Goal: Task Accomplishment & Management: Complete application form

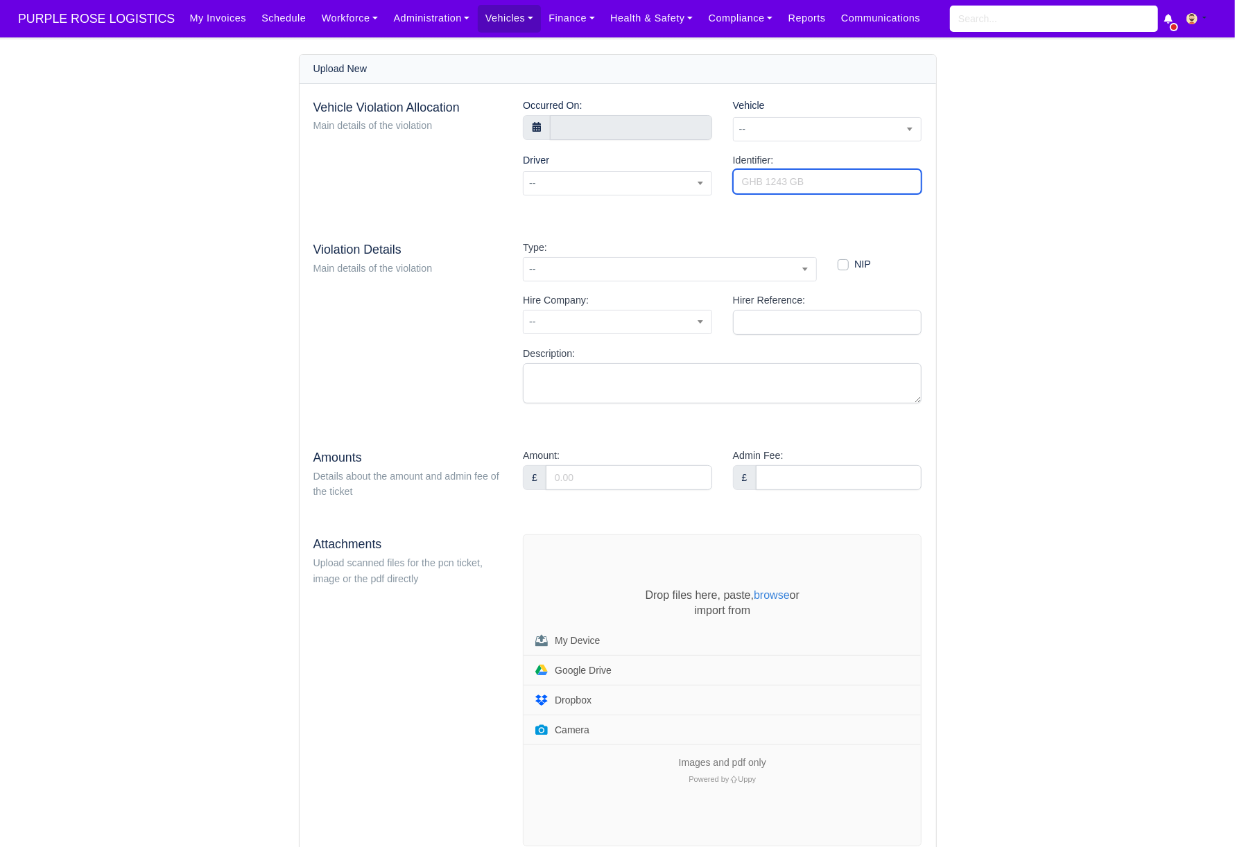
click at [804, 181] on input "Identifier:" at bounding box center [827, 181] width 189 height 25
paste input "IZ37083975"
type input "IZ37083975"
click at [757, 214] on div "Vehicle Violation Allocation Main details of the violation Occurred On: Vehicle…" at bounding box center [618, 472] width 636 height 777
click at [588, 133] on input "text" at bounding box center [631, 127] width 162 height 25
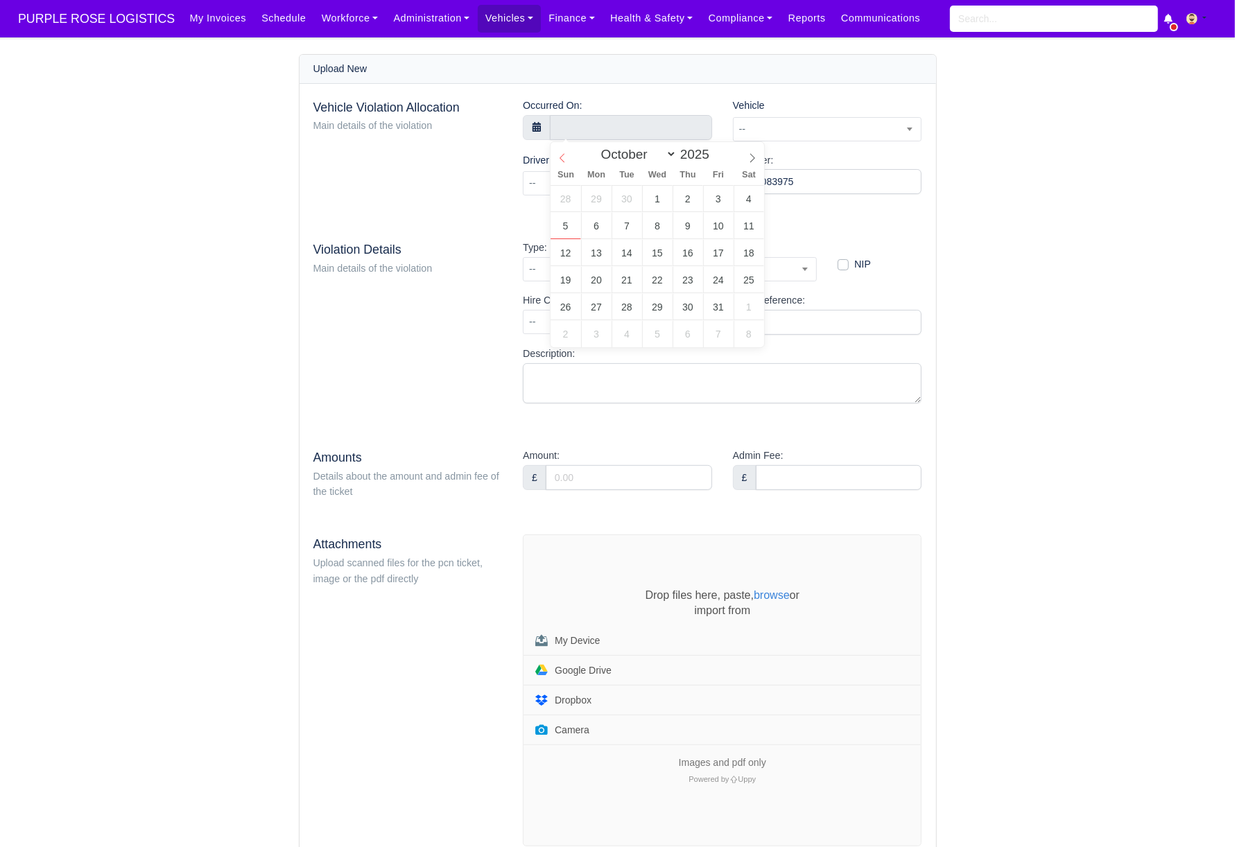
select select "8"
click at [561, 156] on icon at bounding box center [562, 158] width 10 height 10
type input "20 September 2025 00:00"
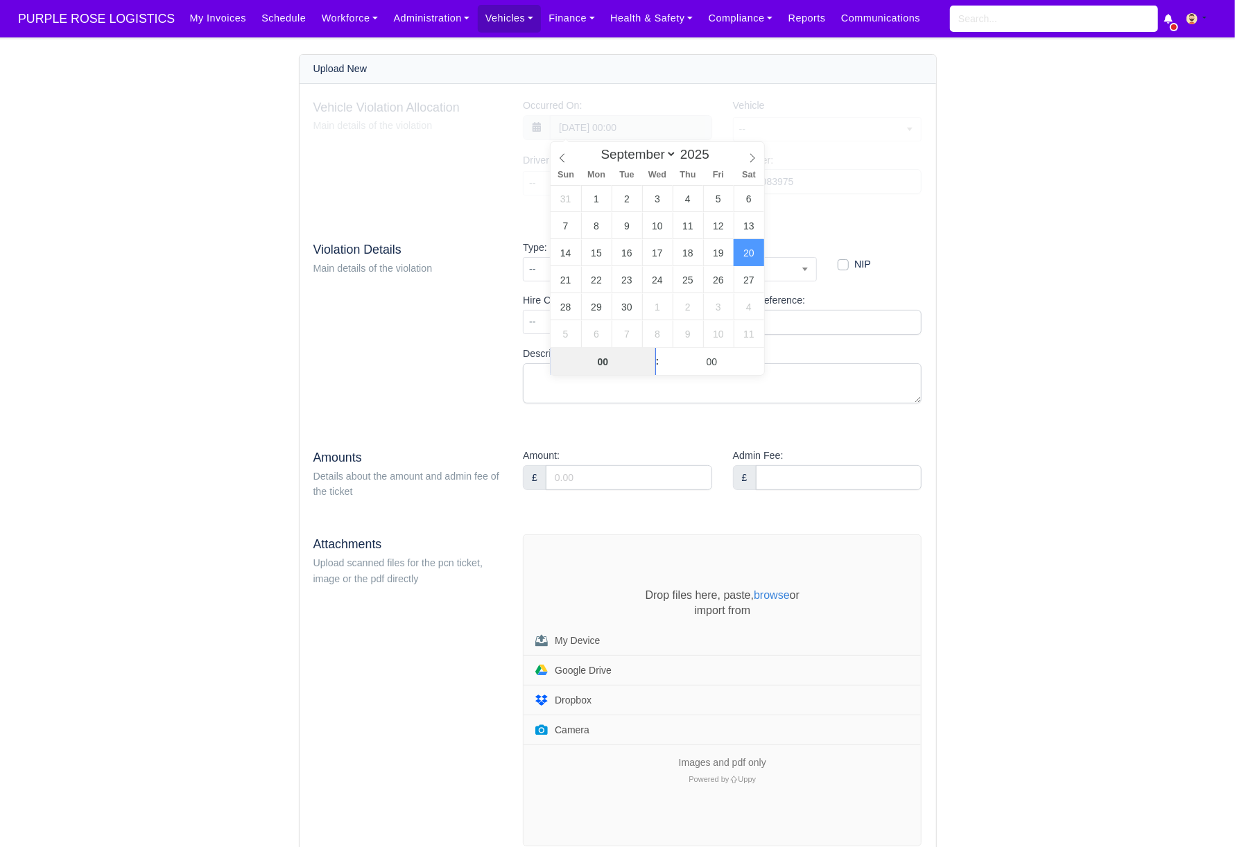
scroll to position [1, 0]
drag, startPoint x: 607, startPoint y: 362, endPoint x: 625, endPoint y: 367, distance: 18.9
click at [607, 362] on input "00" at bounding box center [603, 361] width 105 height 28
type input "0"
type input "19"
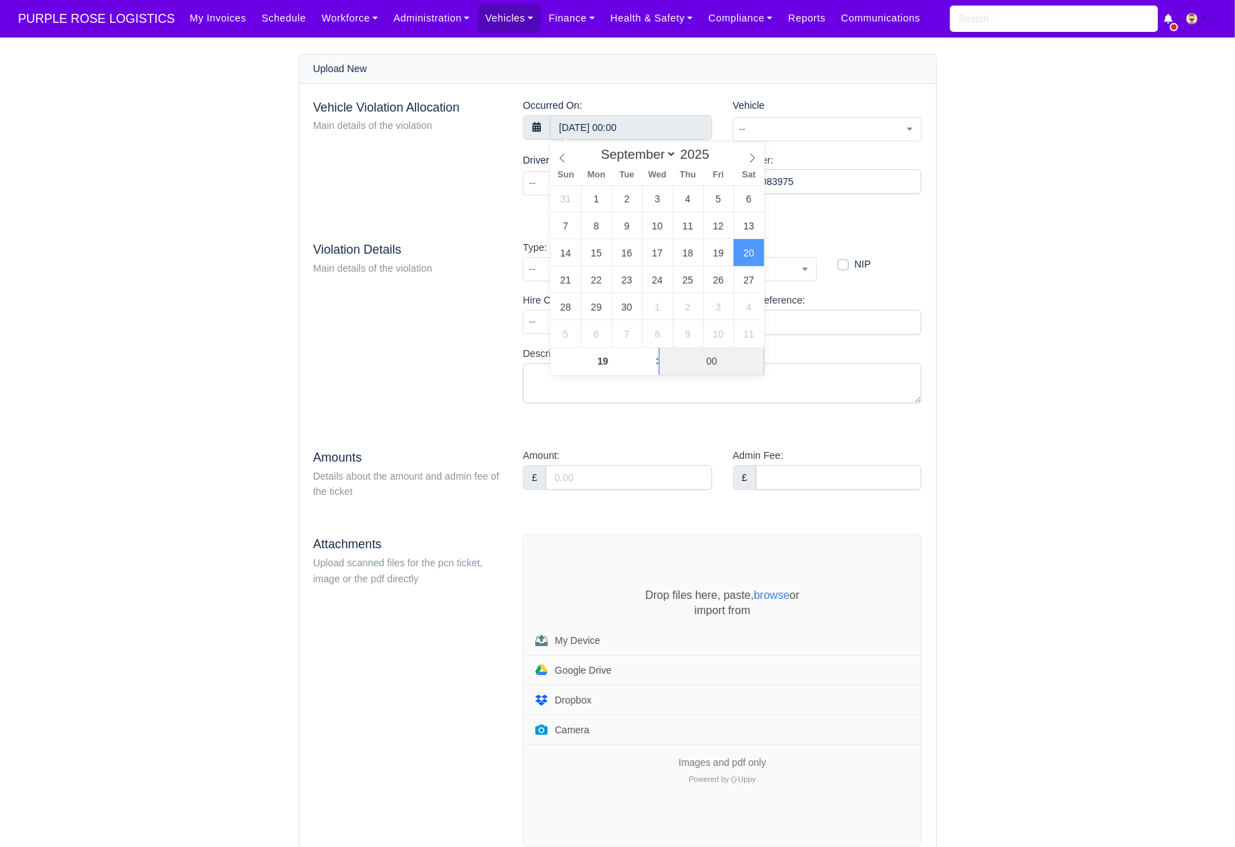
type input "20 September 2025 19:00"
type input "51"
type input "20 September 2025 19:51"
click at [480, 178] on div "Vehicle Violation Allocation Main details of the violation" at bounding box center [408, 152] width 210 height 109
click at [810, 125] on span "--" at bounding box center [828, 129] width 188 height 17
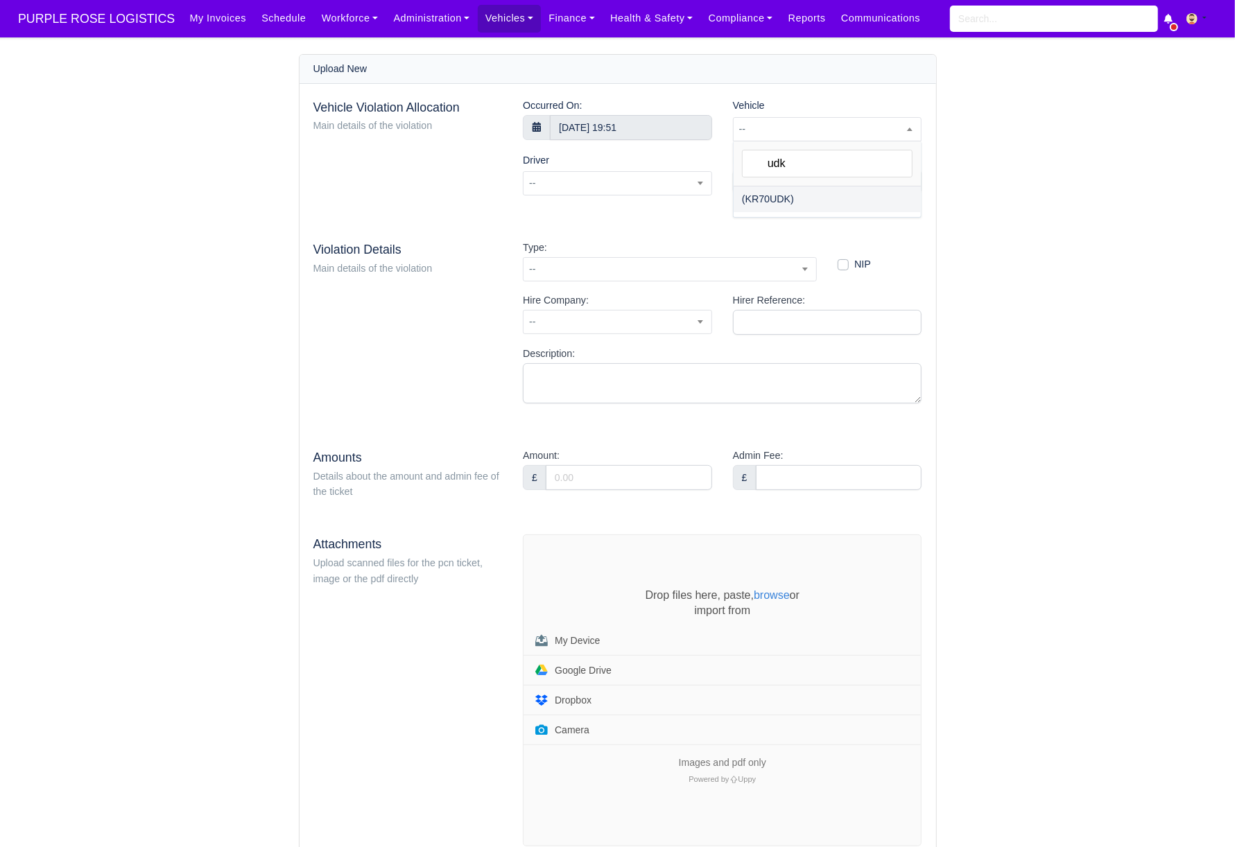
type input "udk"
select select "30"
select select
click at [624, 180] on span at bounding box center [617, 183] width 189 height 24
type input "fazel"
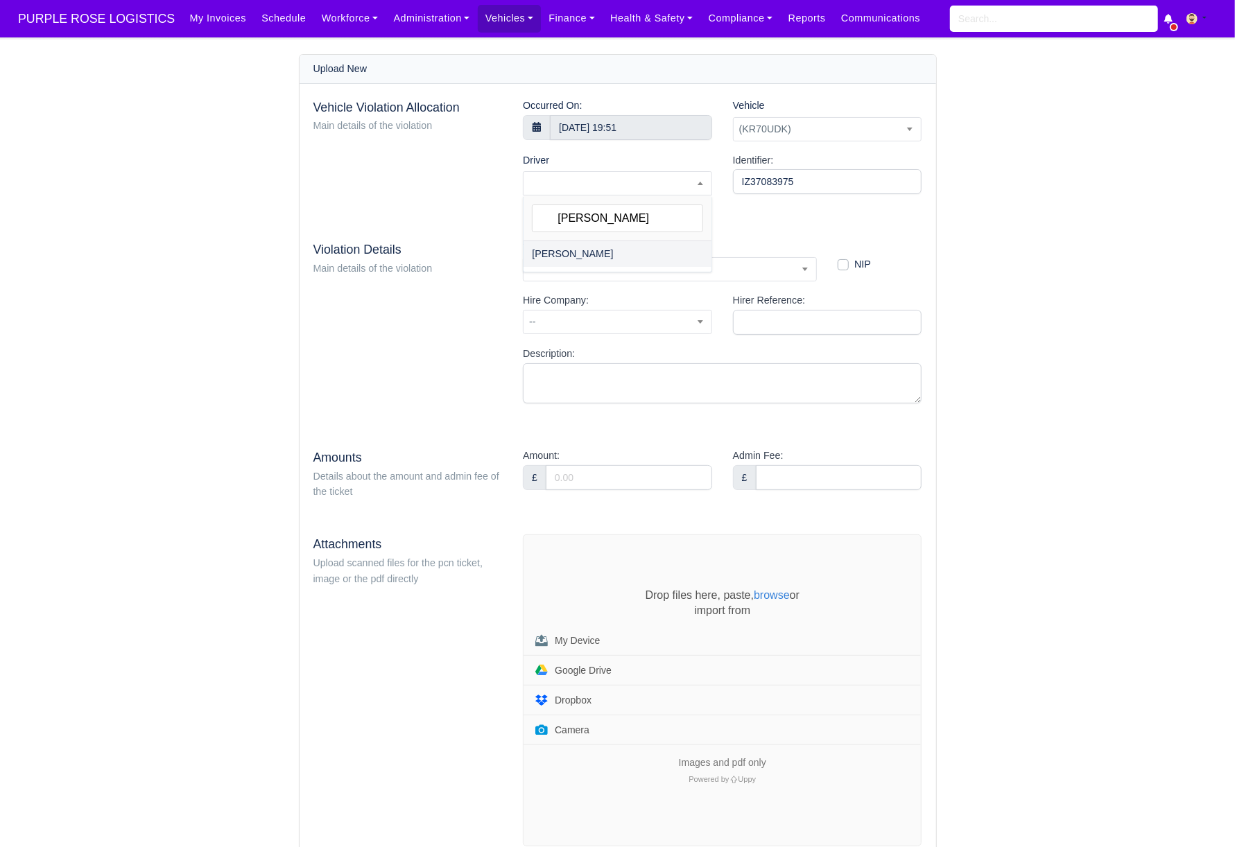
select select "1732"
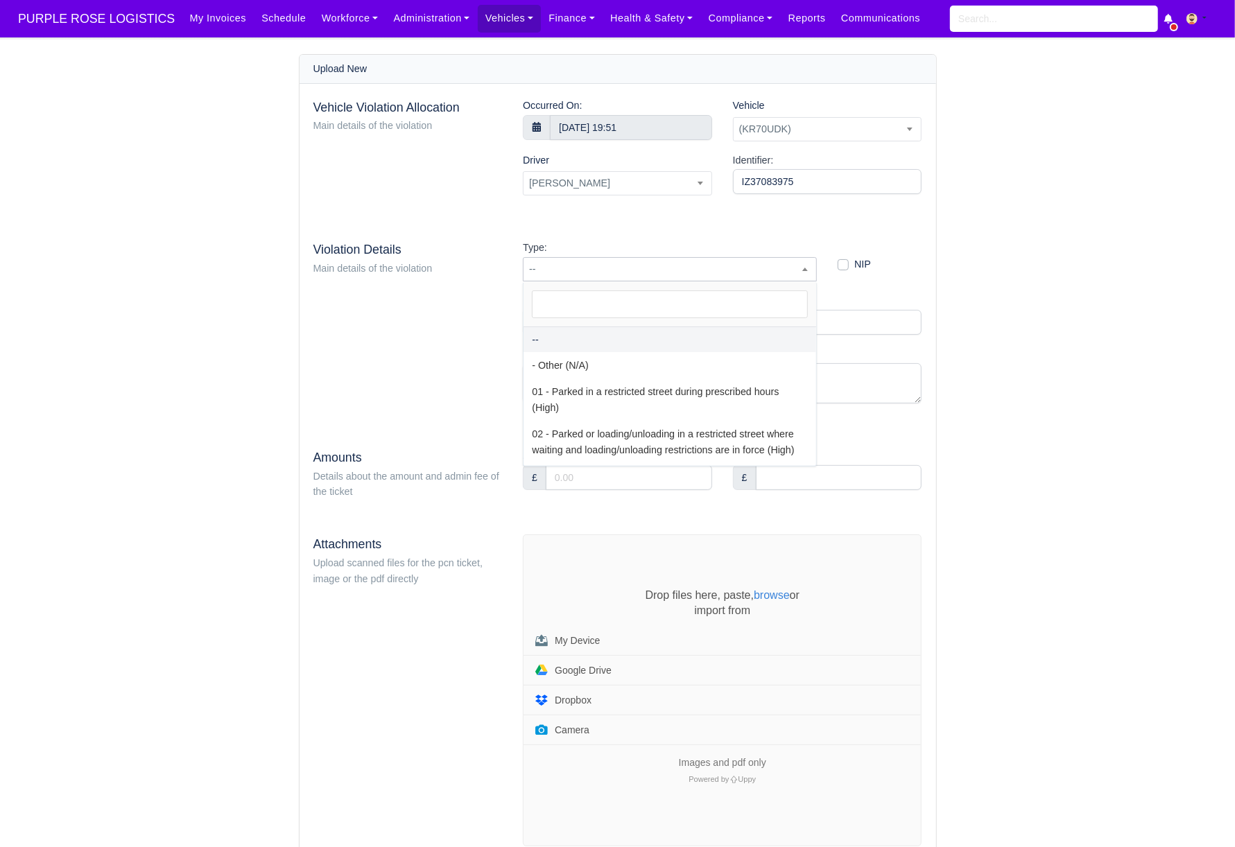
click at [632, 258] on span "--" at bounding box center [670, 269] width 294 height 24
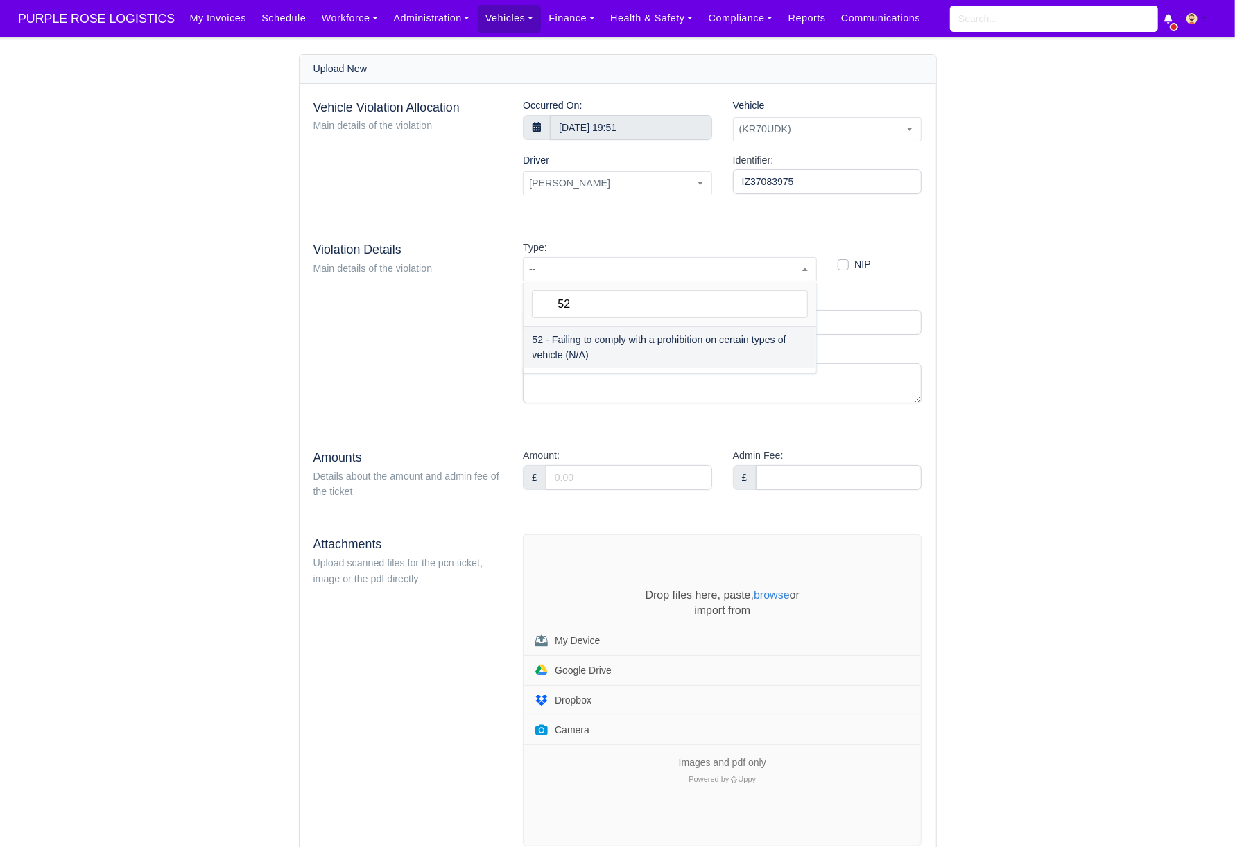
type input "52"
select select "72"
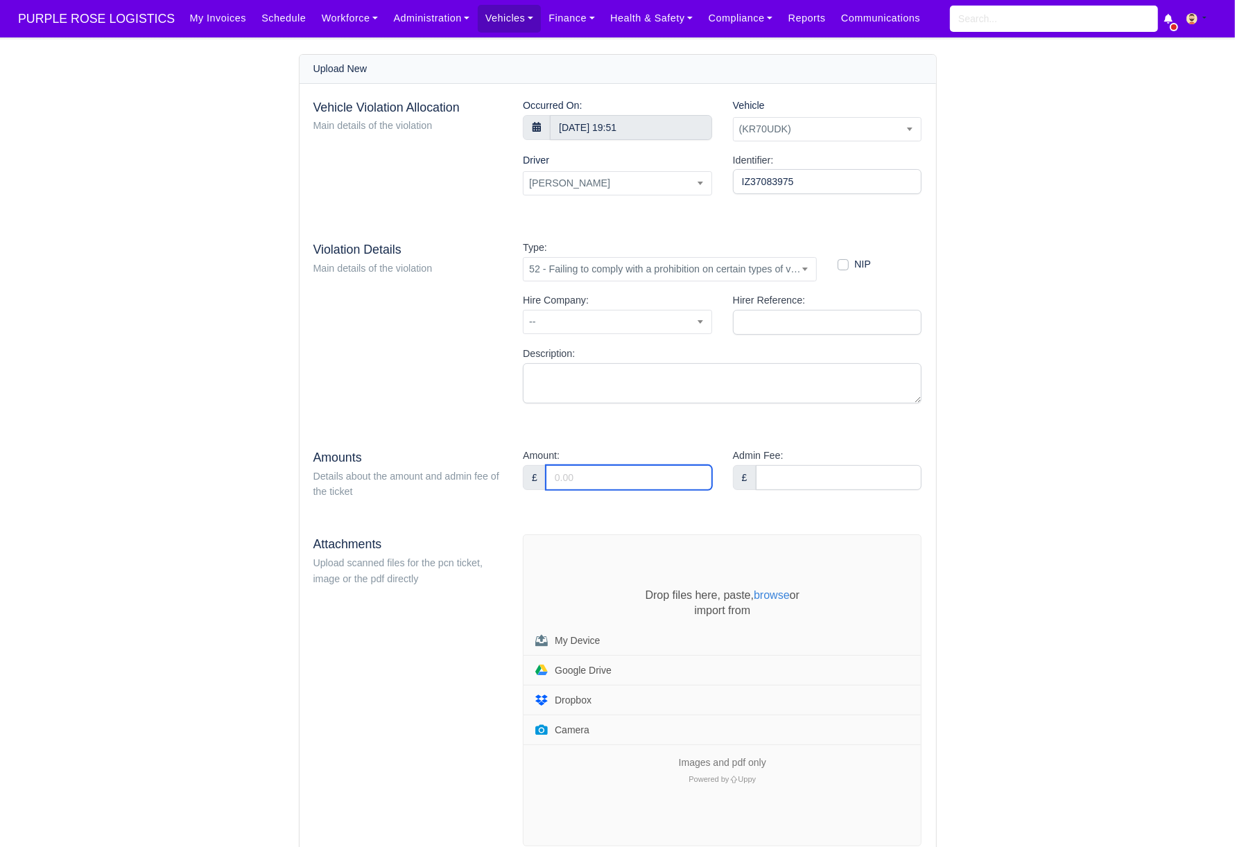
click at [614, 477] on input "Amount:" at bounding box center [629, 477] width 166 height 25
type input "95"
click at [1088, 535] on main "Upload New Vehicle Violation Allocation Main details of the violation Occurred …" at bounding box center [617, 478] width 1235 height 848
click at [592, 587] on div "Drop files here, paste, browse or import from My Device Google Drive Dropbox Ca…" at bounding box center [721, 690] width 397 height 311
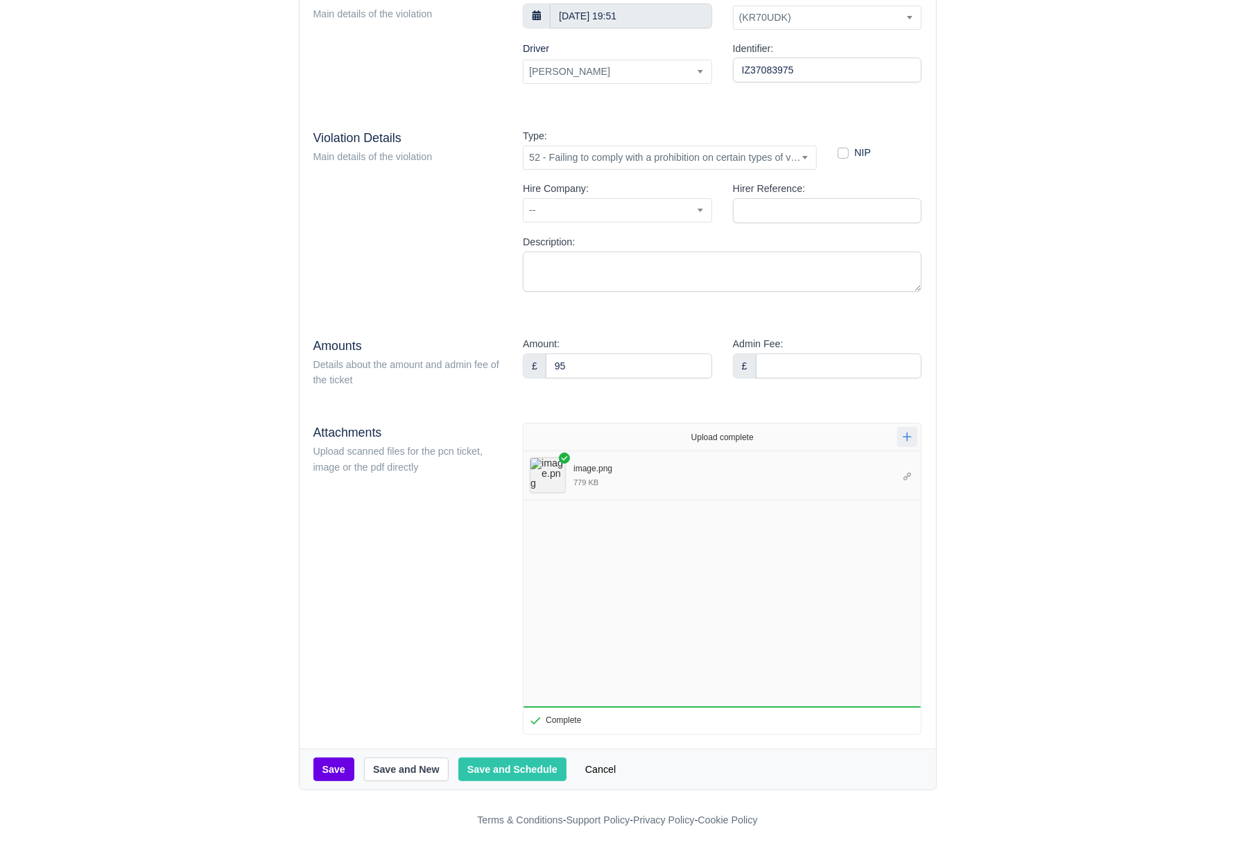
scroll to position [120, 0]
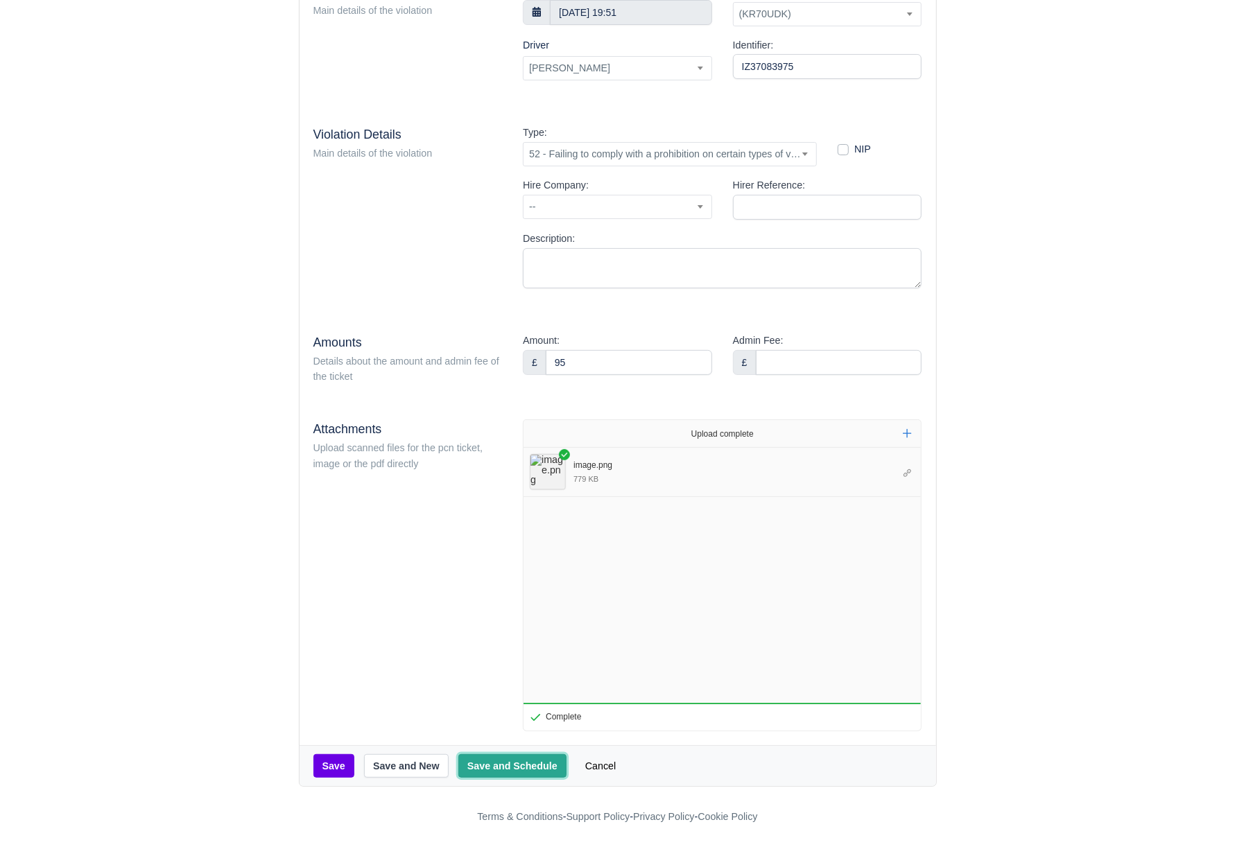
click at [528, 772] on button "Save and Schedule" at bounding box center [512, 766] width 108 height 24
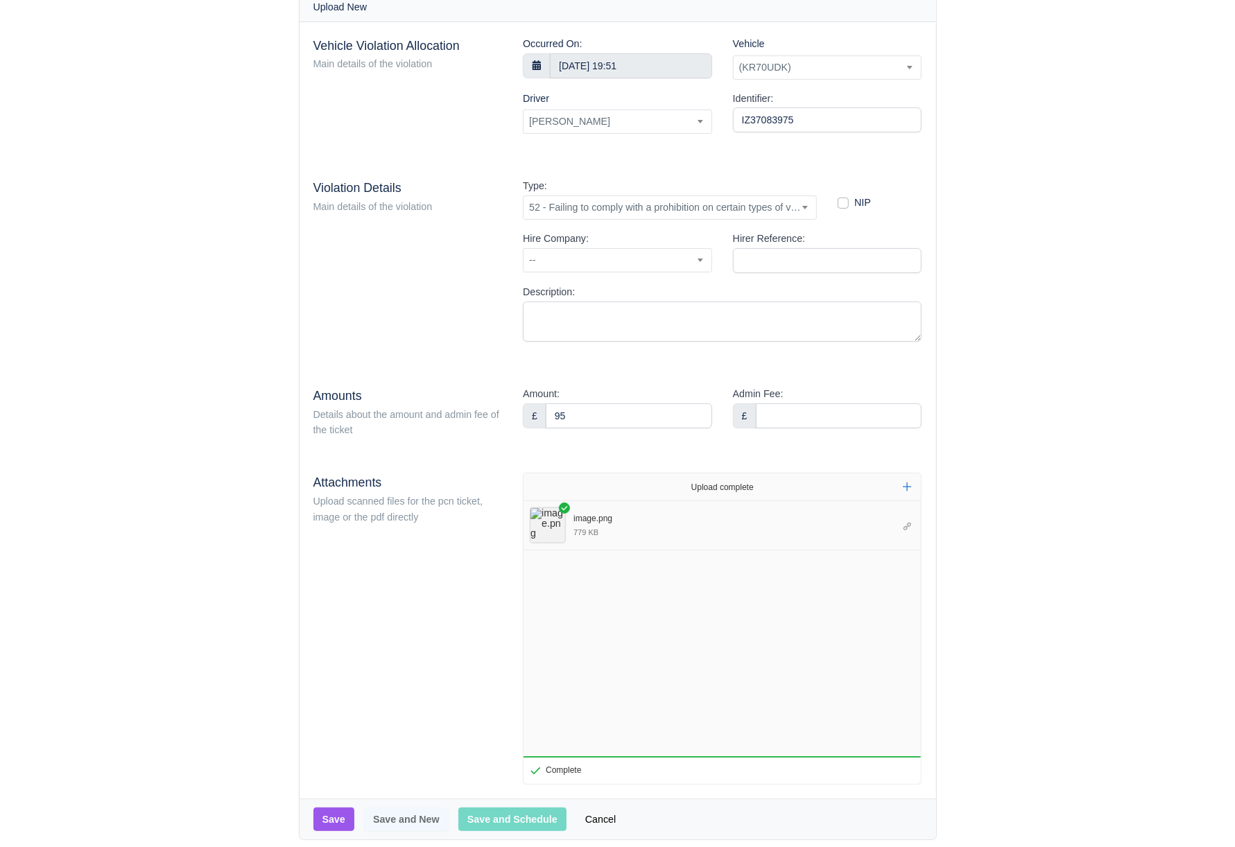
scroll to position [0, 0]
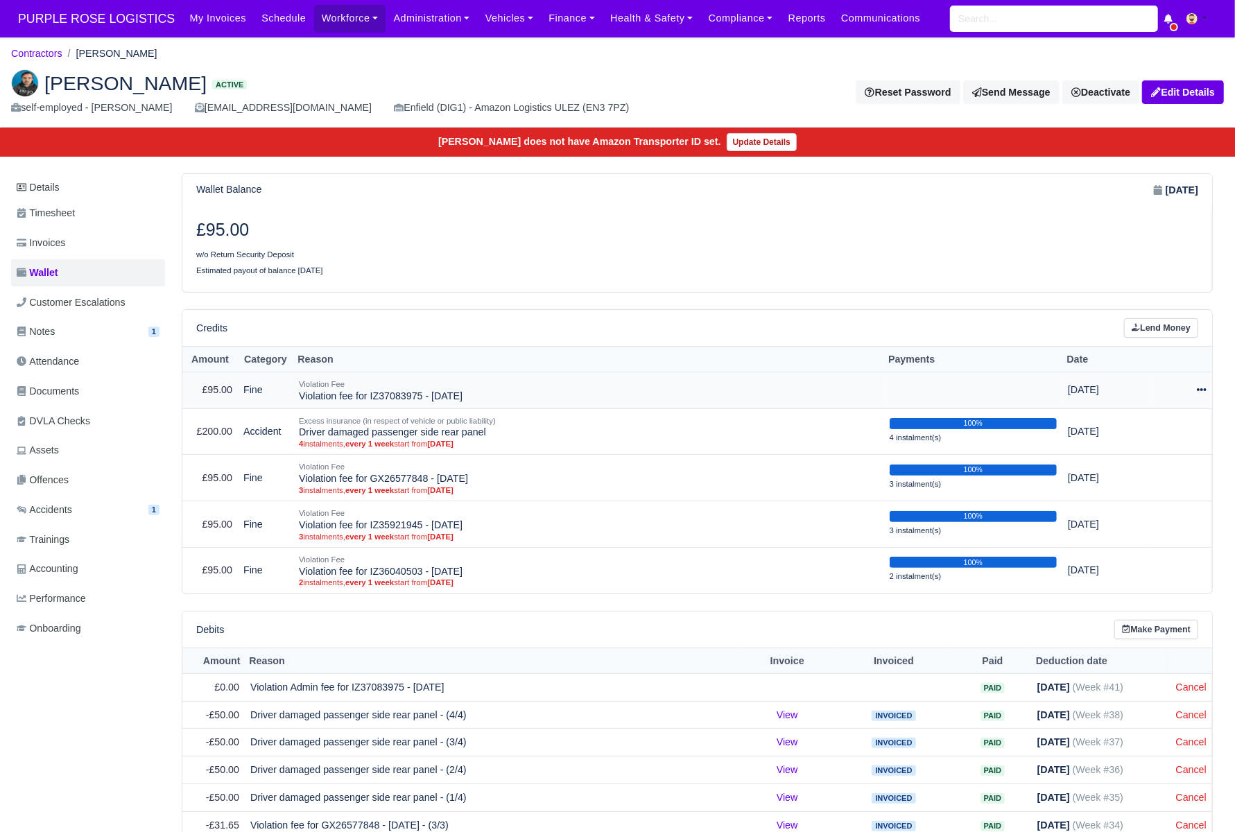
click at [1204, 392] on icon at bounding box center [1202, 390] width 10 height 10
click at [1134, 456] on link "Schedule" at bounding box center [1144, 453] width 123 height 21
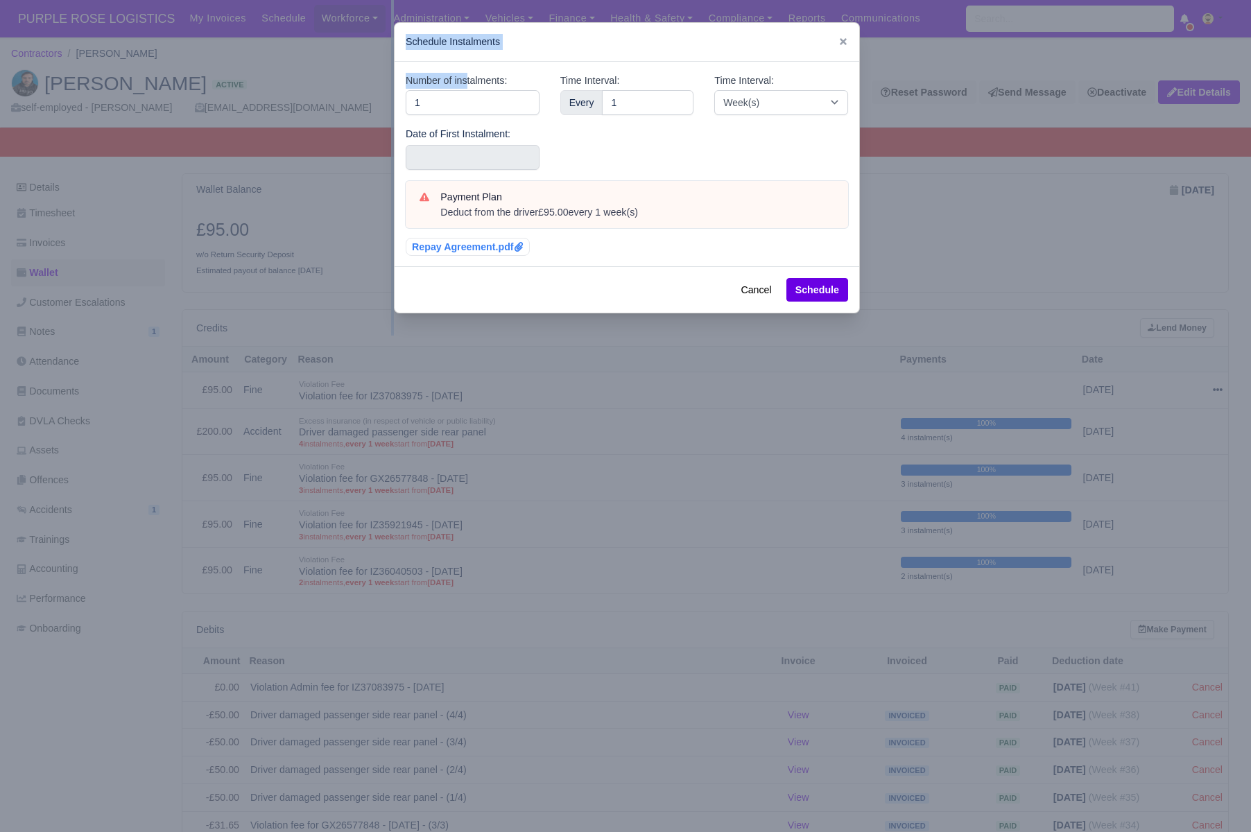
drag, startPoint x: 452, startPoint y: 87, endPoint x: 344, endPoint y: 87, distance: 108.2
click at [344, 87] on div "​ Schedule Instalments Number of instalments: 1 Date of First Instalment: Time …" at bounding box center [625, 416] width 1251 height 832
click at [415, 97] on input "1" at bounding box center [473, 102] width 134 height 25
drag, startPoint x: 419, startPoint y: 98, endPoint x: 401, endPoint y: 101, distance: 18.1
click at [406, 101] on input "1" at bounding box center [473, 102] width 134 height 25
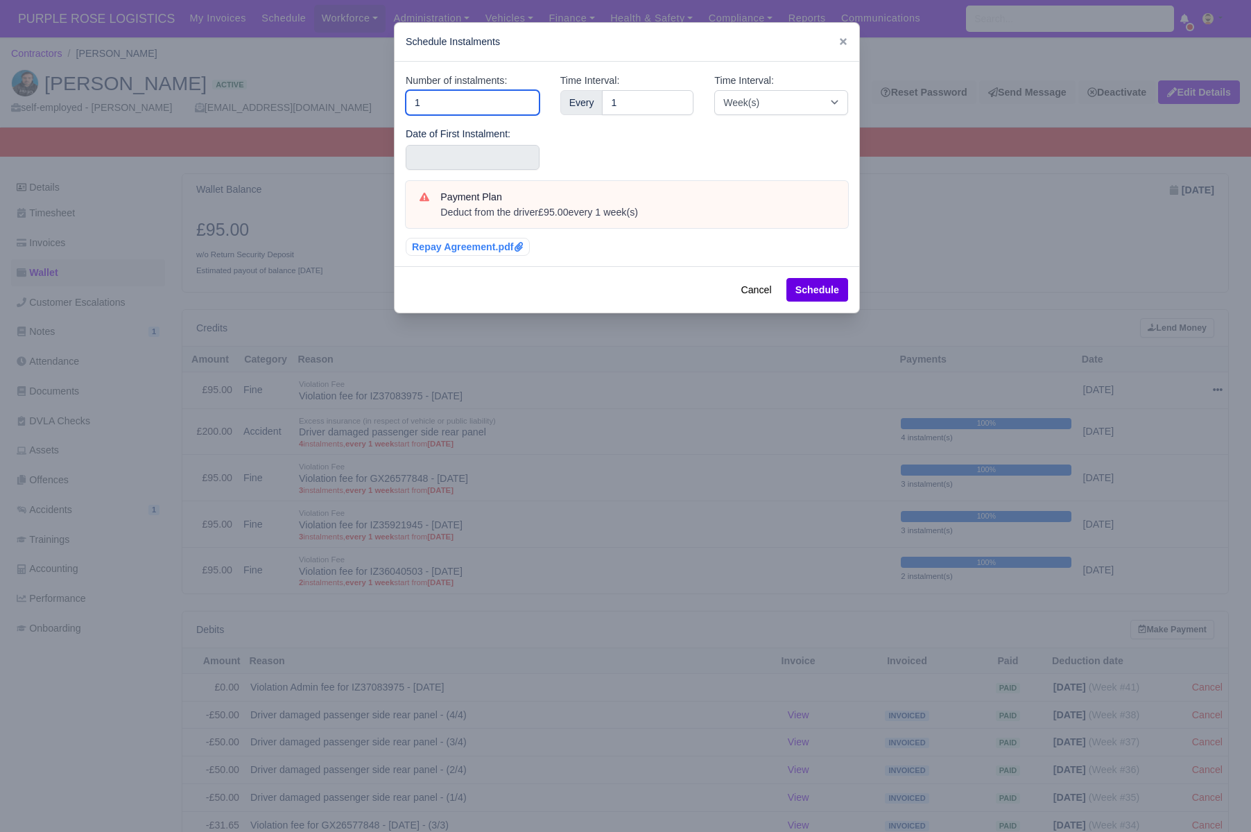
type input "3"
click at [420, 148] on input "text" at bounding box center [473, 157] width 134 height 25
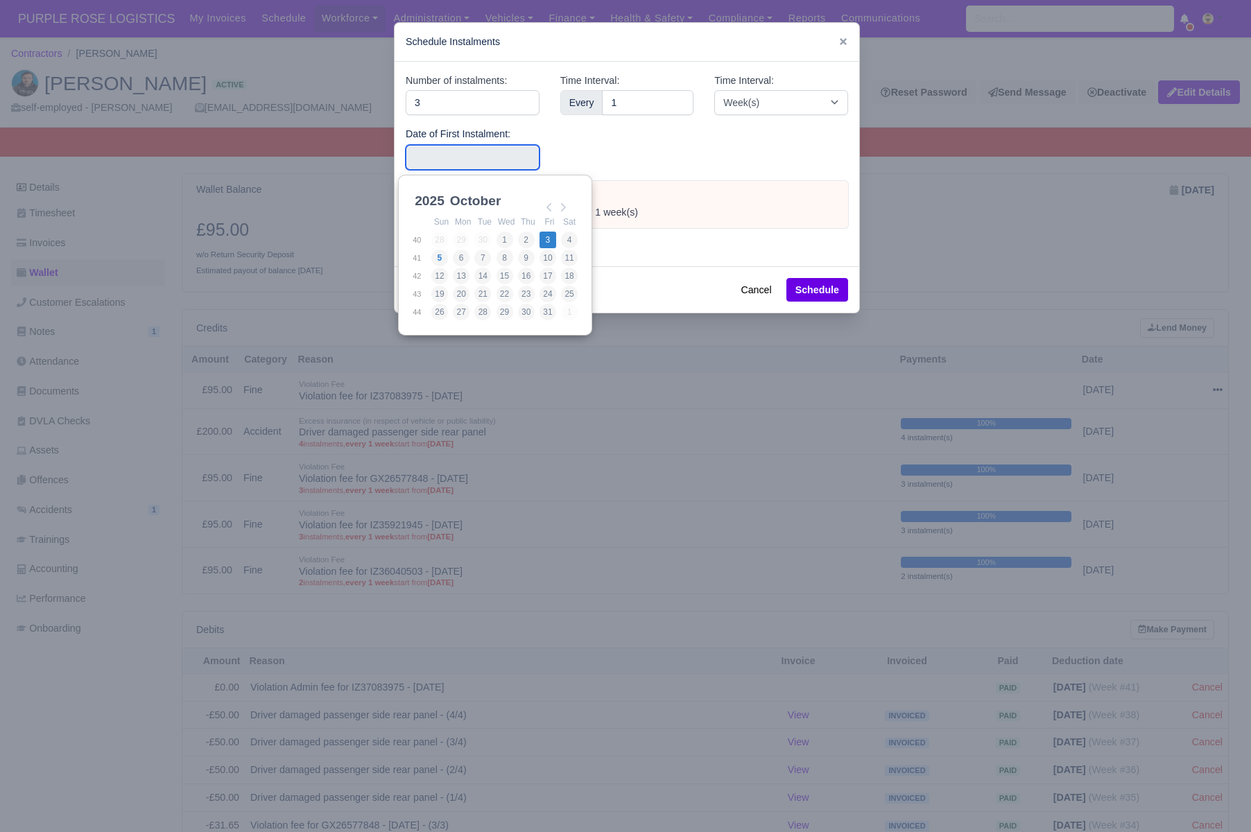
type input "2025-10-03"
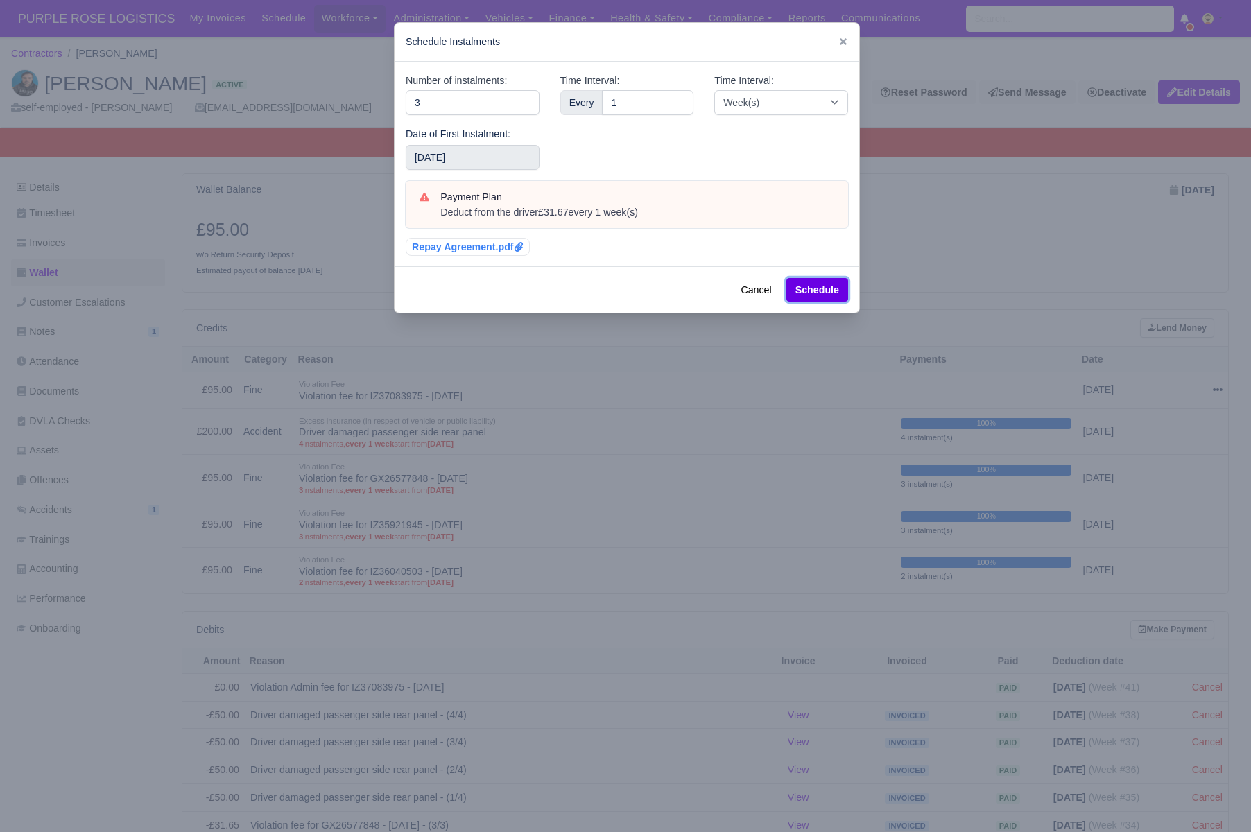
click at [825, 294] on button "Schedule" at bounding box center [817, 290] width 62 height 24
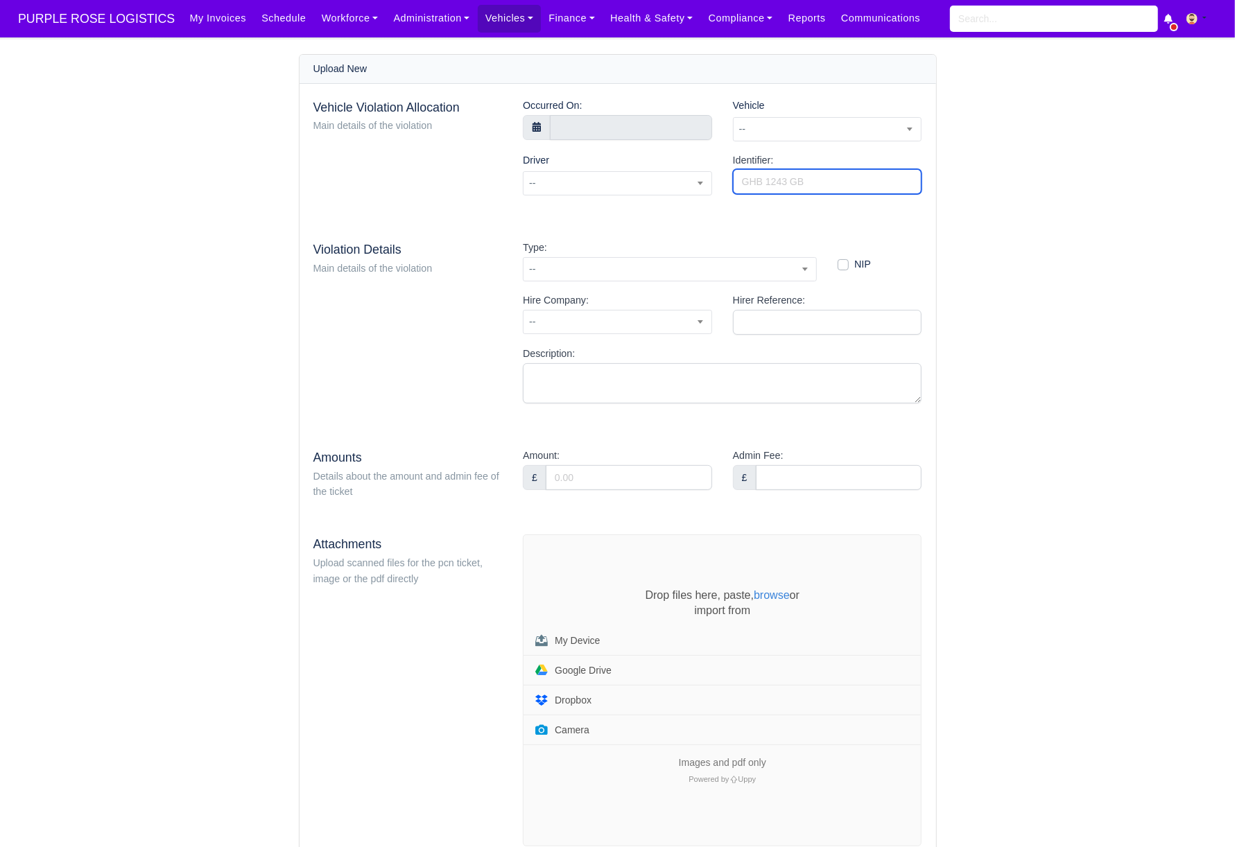
click at [774, 178] on input "Identifier:" at bounding box center [827, 181] width 189 height 25
paste input "IZ37083716"
type input "IZ37083716"
click at [804, 136] on span "--" at bounding box center [828, 129] width 188 height 17
type input "udk"
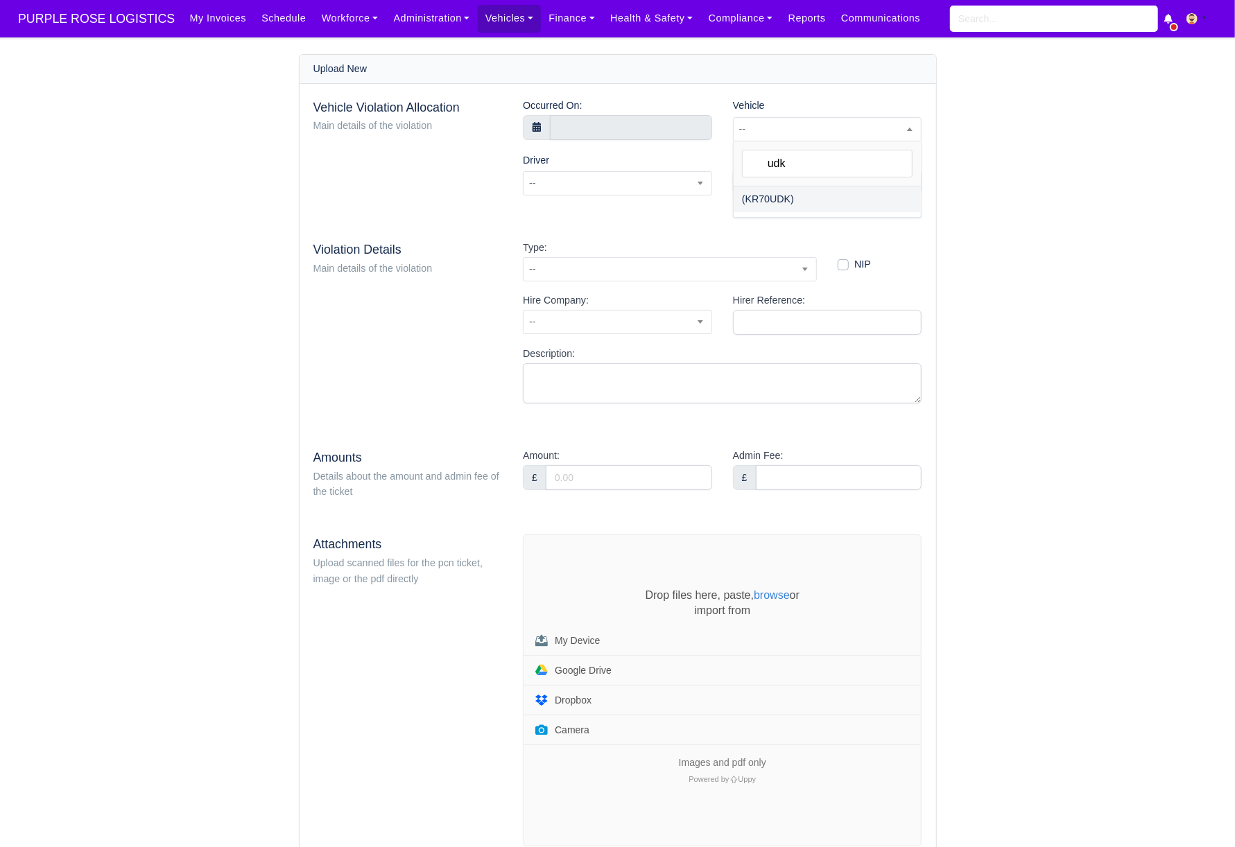
click at [808, 212] on ul "(KR70UDK)" at bounding box center [827, 202] width 187 height 31
select select "30"
select select
click at [623, 130] on input "text" at bounding box center [631, 127] width 162 height 25
select select "8"
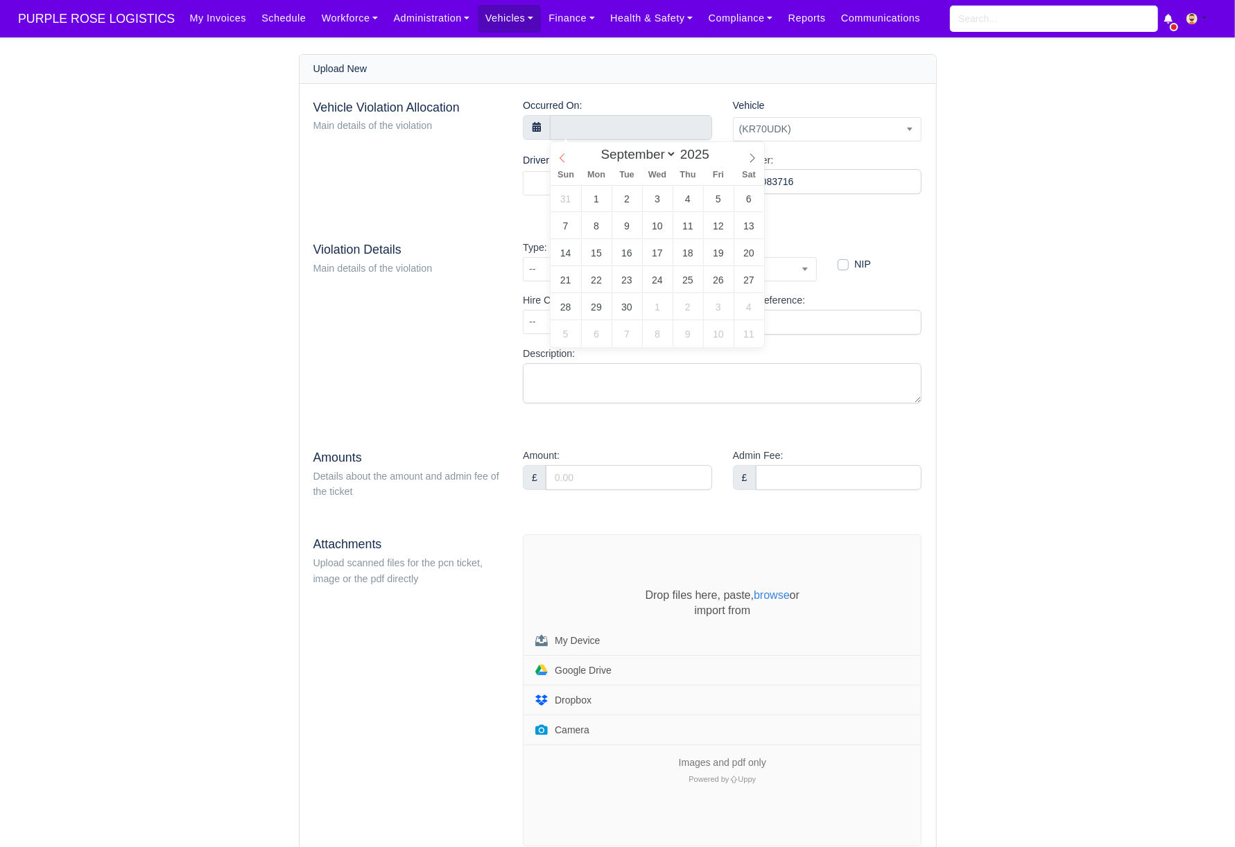
click at [566, 158] on icon at bounding box center [562, 158] width 10 height 10
type input "20 September 2025 00:00"
type input "17"
type input "20 September 2025 17:00"
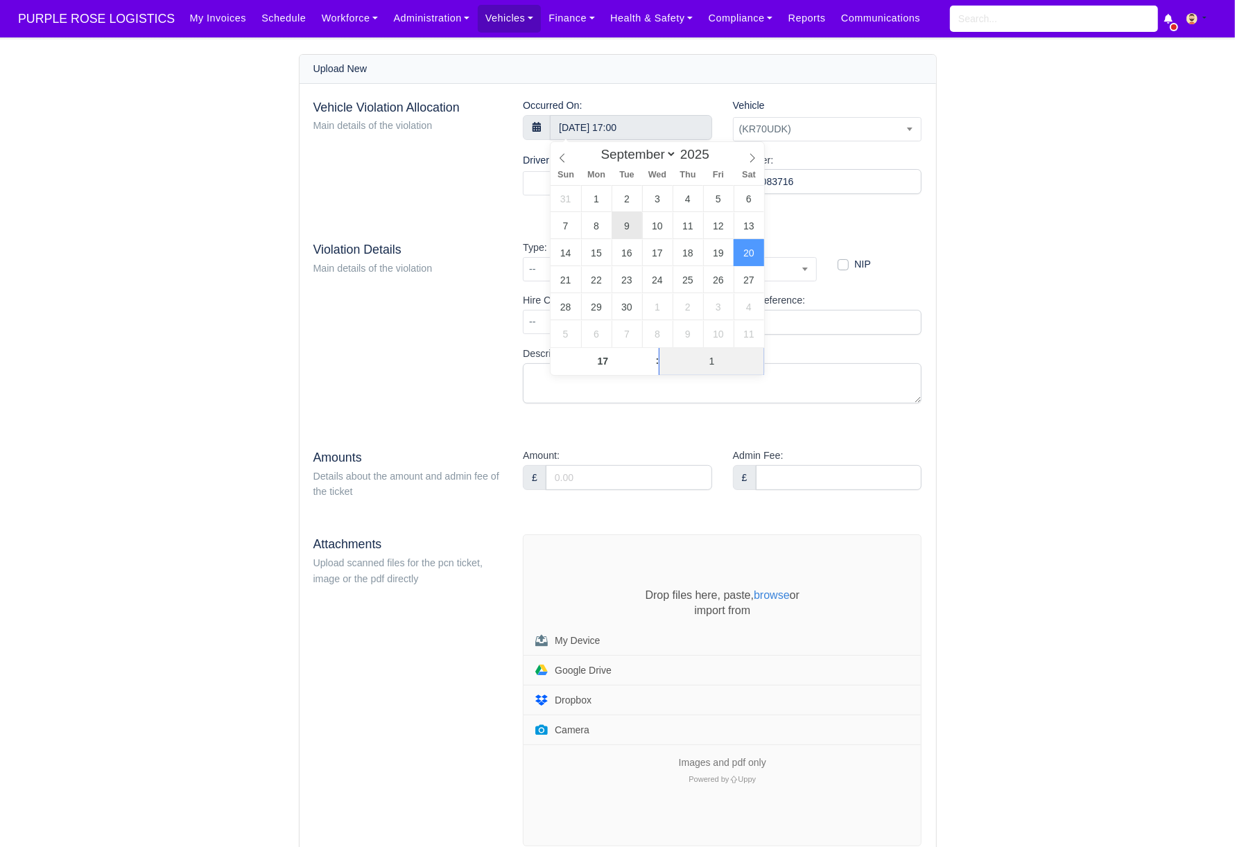
type input "12"
type input "20 September 2025 17:12"
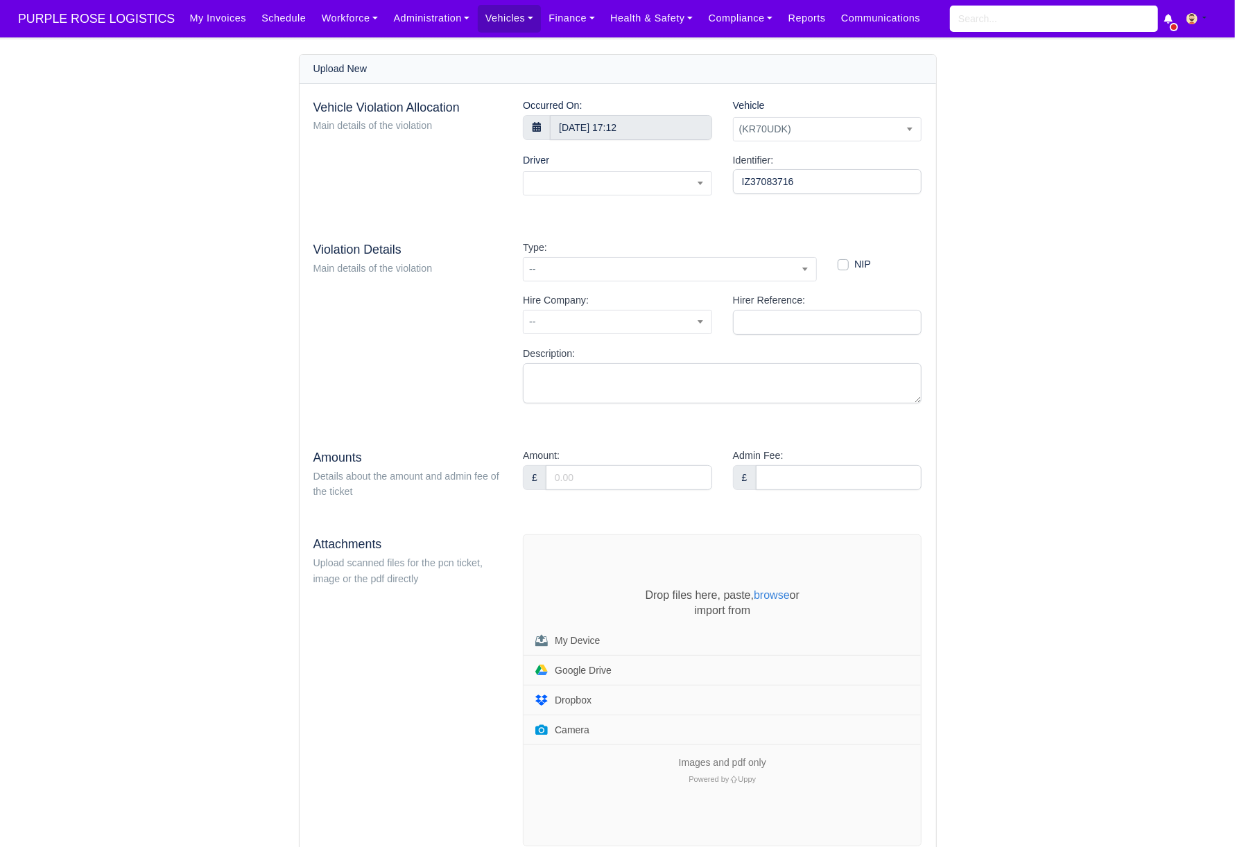
click at [447, 209] on div "Vehicle Violation Allocation Main details of the violation Occurred On: 20 Sept…" at bounding box center [618, 472] width 636 height 777
click at [571, 184] on span at bounding box center [617, 183] width 189 height 24
type input "fazel"
click at [587, 267] on ul "[PERSON_NAME]" at bounding box center [616, 256] width 187 height 31
select select "1732"
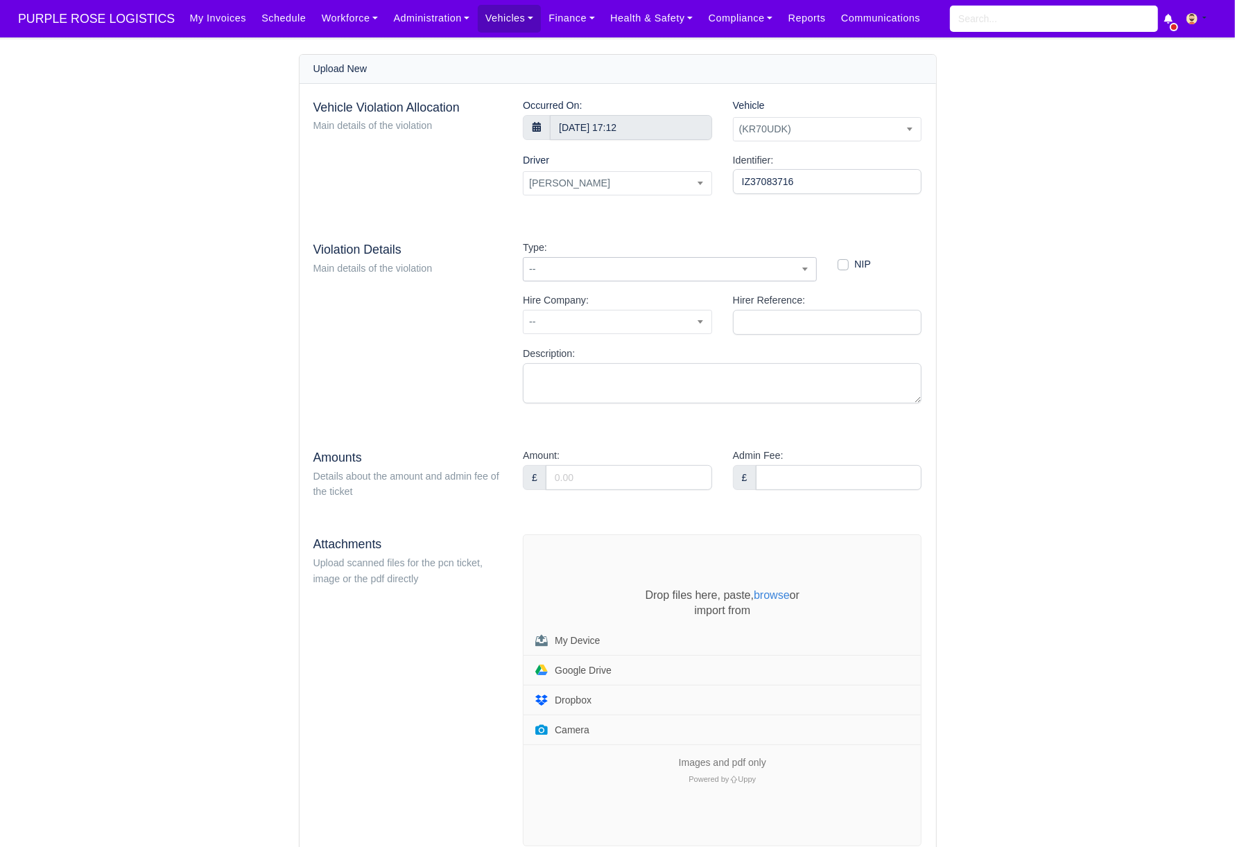
click at [624, 263] on span "--" at bounding box center [669, 269] width 293 height 17
type input "52"
select select "72"
click at [583, 480] on input "Amount:" at bounding box center [629, 477] width 166 height 25
type input "95"
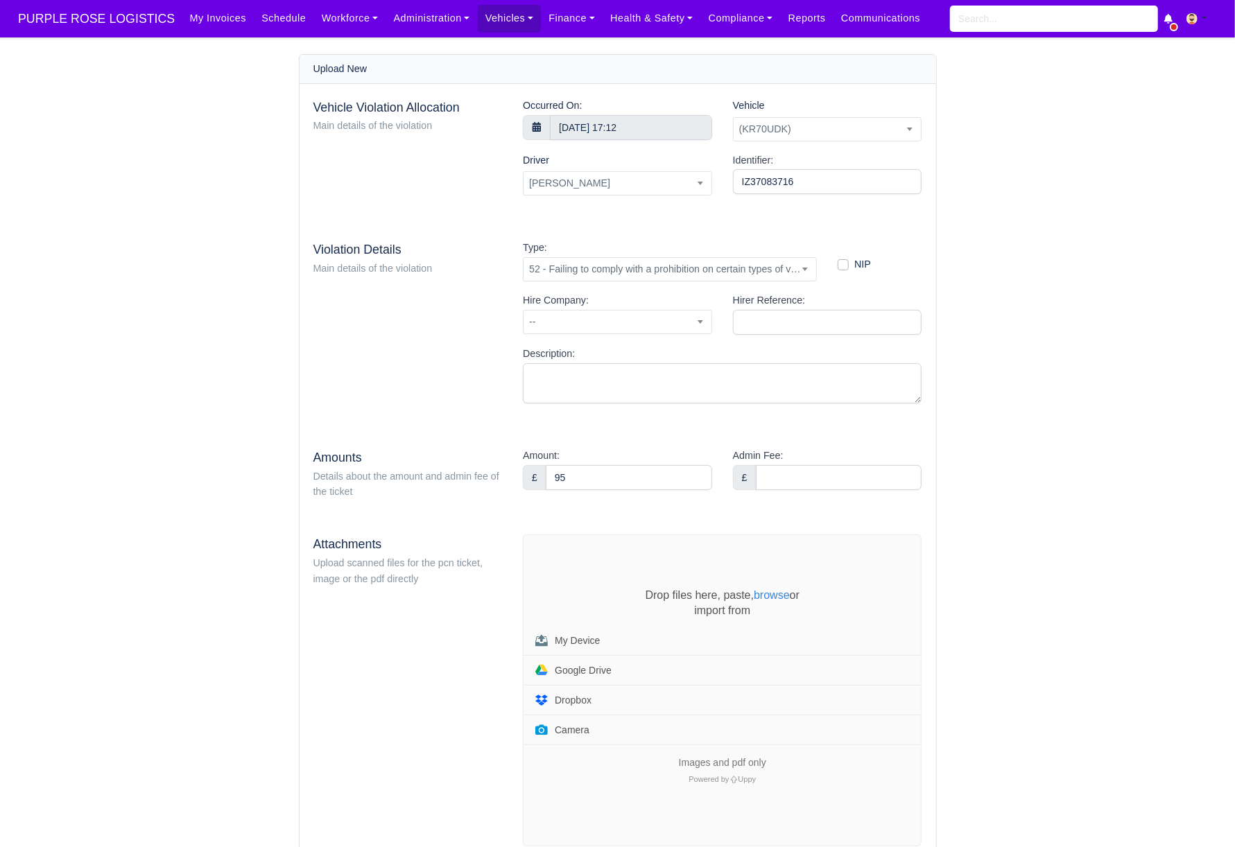
click at [483, 379] on div "Violation Details Main details of the violation" at bounding box center [408, 327] width 210 height 175
click at [556, 584] on div "Drop files here, paste, browse or import from My Device Google Drive Dropbox Ca…" at bounding box center [721, 690] width 397 height 311
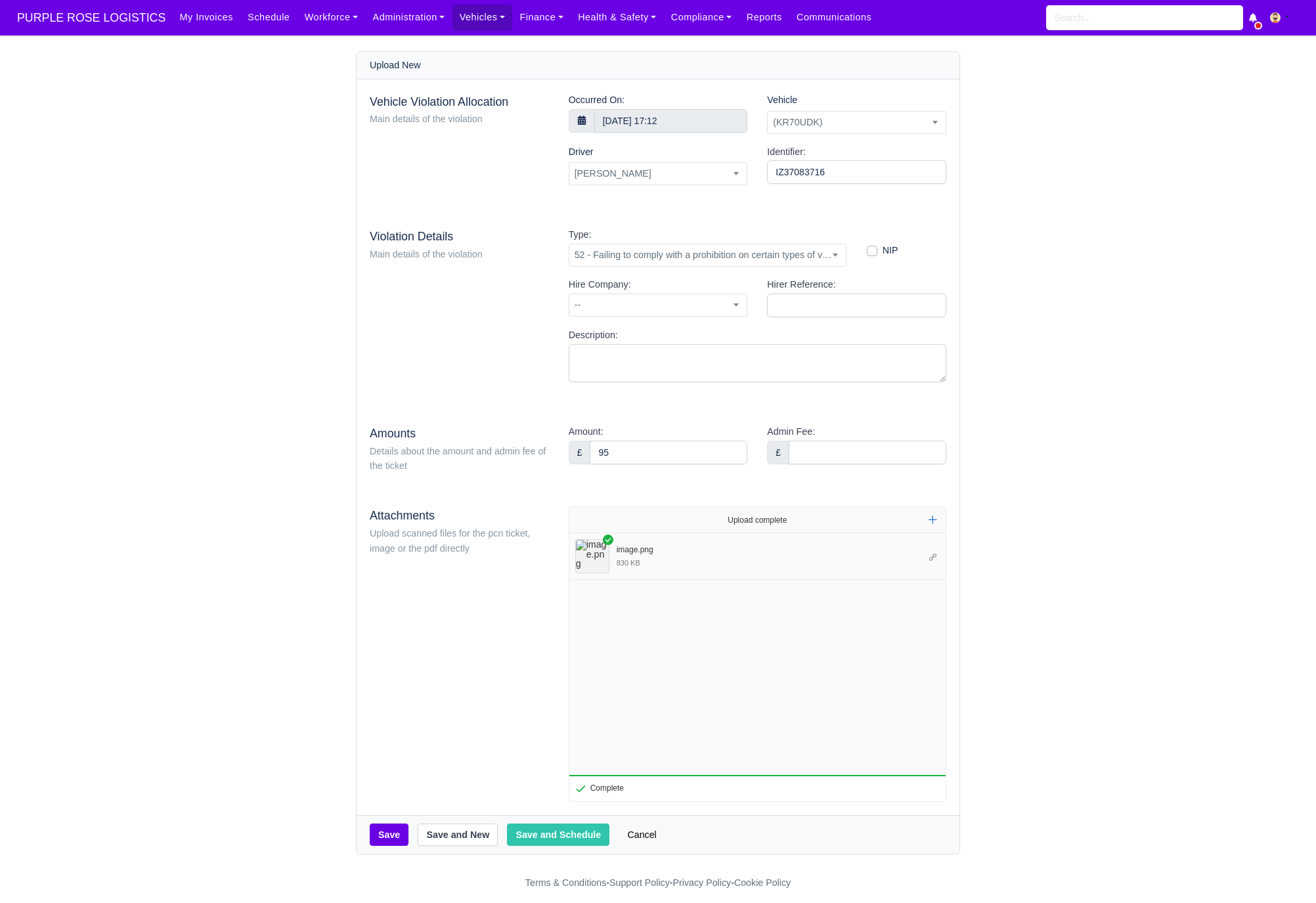
drag, startPoint x: 1156, startPoint y: 7, endPoint x: 1096, endPoint y: 733, distance: 728.5
click at [1096, 733] on main "Upload New Vehicle Violation Allocation Main details of the violation Occurred …" at bounding box center [658, 453] width 1316 height 804
click at [562, 803] on button "Save and Schedule" at bounding box center [558, 835] width 102 height 23
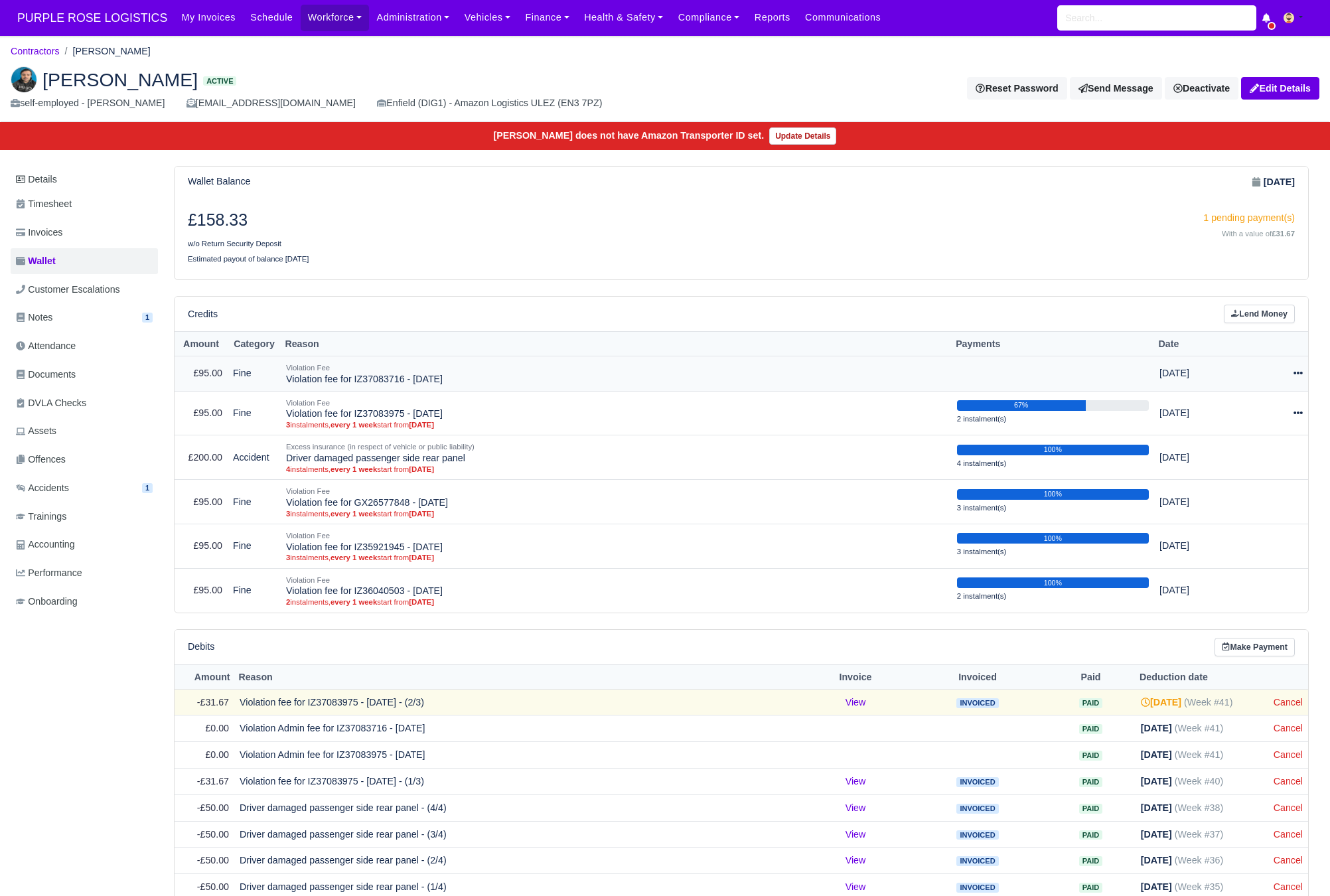
drag, startPoint x: 1287, startPoint y: 379, endPoint x: 1301, endPoint y: 376, distance: 14.3
click at [1291, 379] on div at bounding box center [1274, 373] width 57 height 15
click at [1235, 442] on link "Schedule" at bounding box center [1244, 434] width 118 height 20
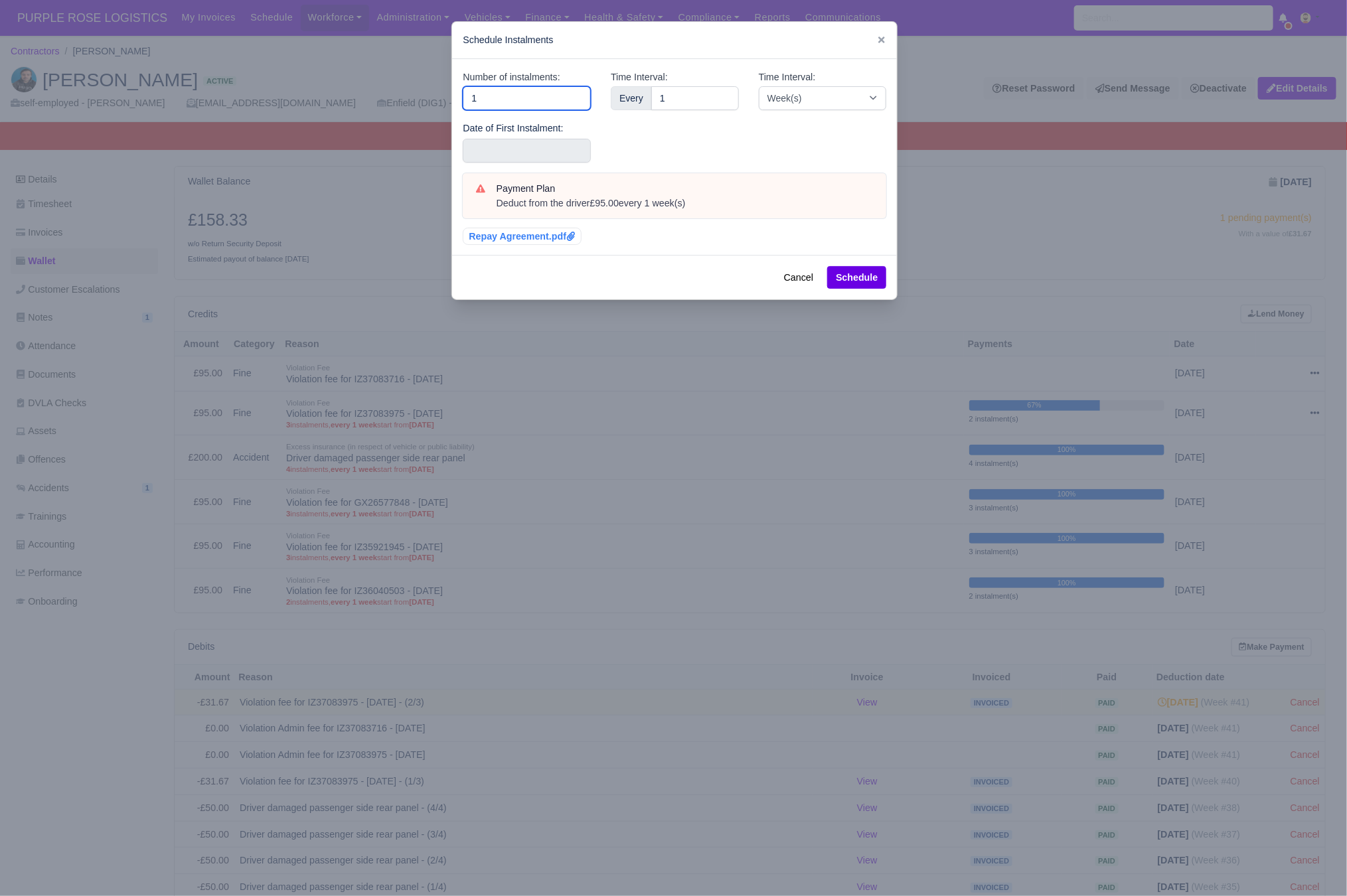
drag, startPoint x: 490, startPoint y: 107, endPoint x: 460, endPoint y: 103, distance: 30.3
click at [462, 103] on input "1" at bounding box center [527, 98] width 128 height 24
type input "3"
click at [475, 156] on input "text" at bounding box center [527, 150] width 128 height 24
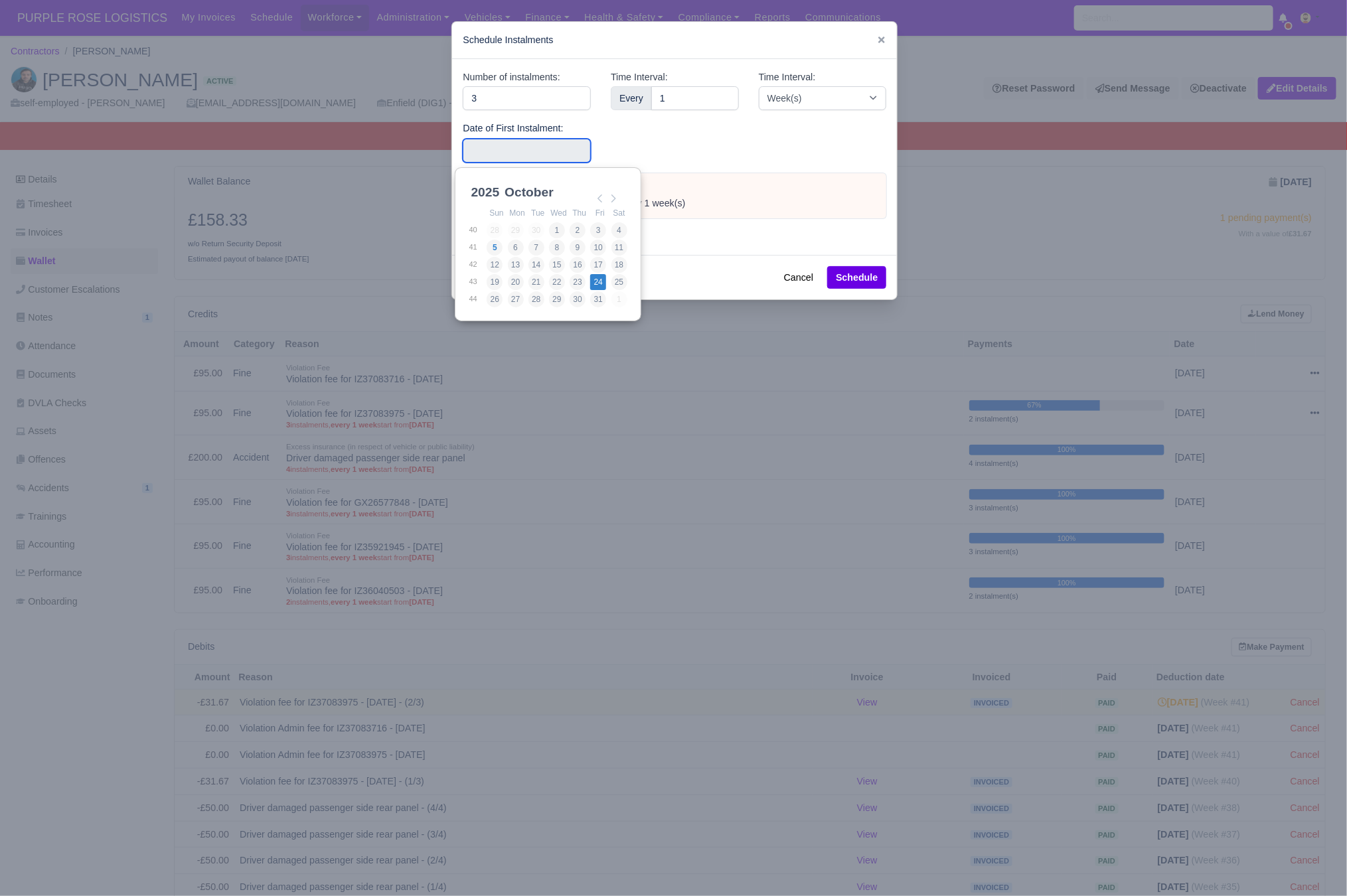
type input "[DATE]"
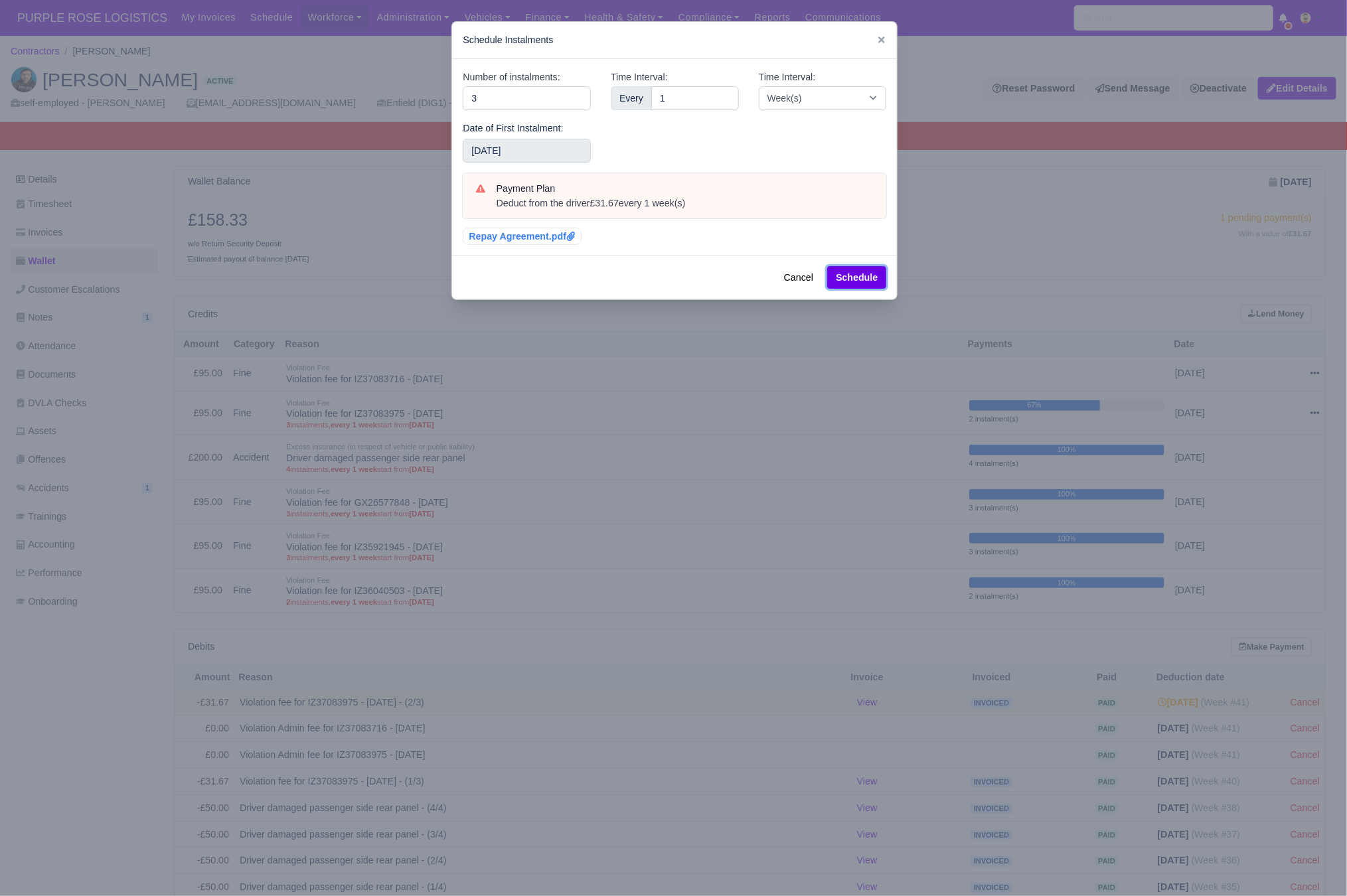
click at [861, 280] on button "Schedule" at bounding box center [857, 278] width 59 height 23
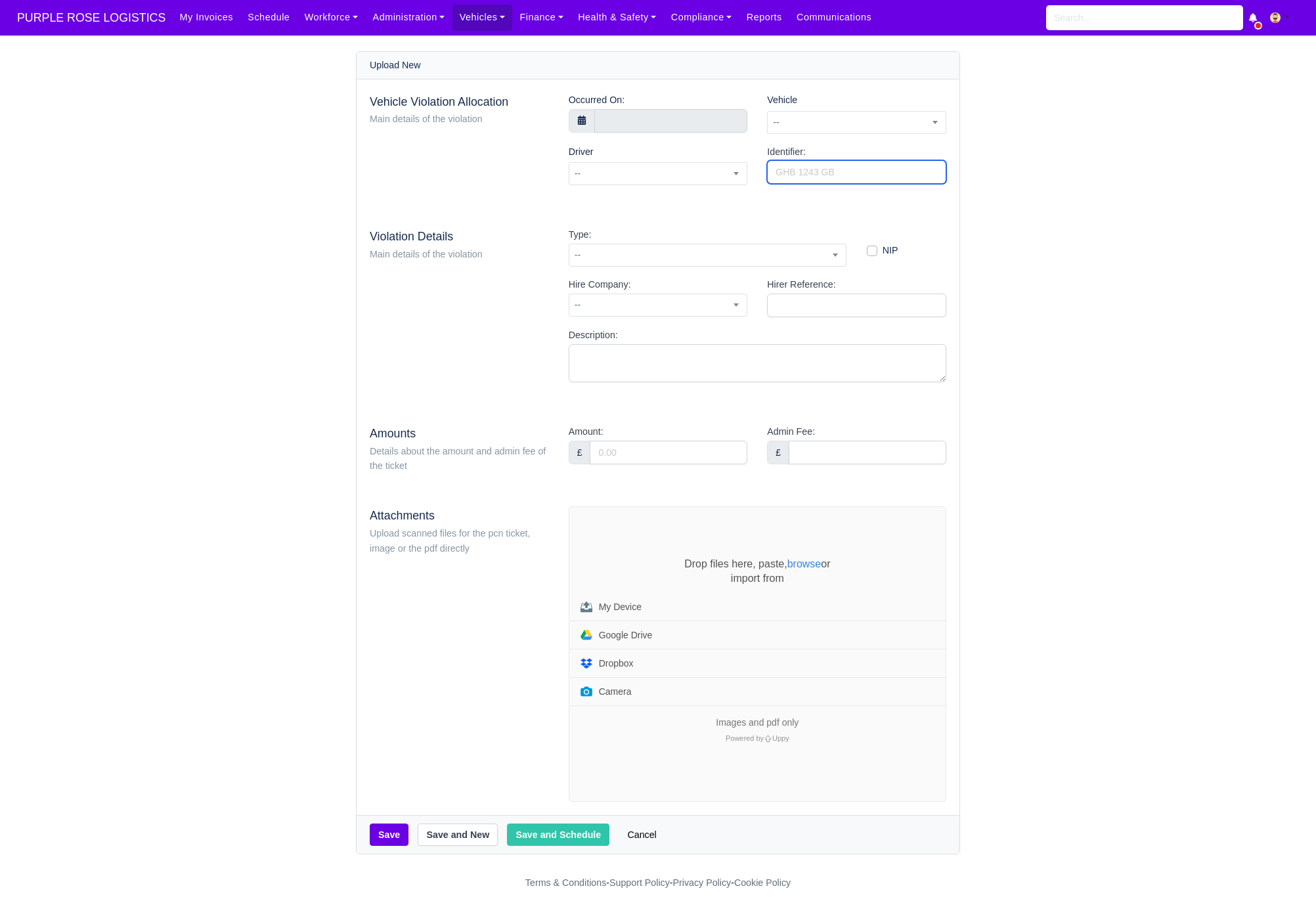
click at [814, 172] on input "Identifier:" at bounding box center [856, 172] width 179 height 24
paste input "IZ37068585"
type input "IZ37068585"
click at [790, 125] on span "--" at bounding box center [856, 122] width 178 height 16
type input "egv"
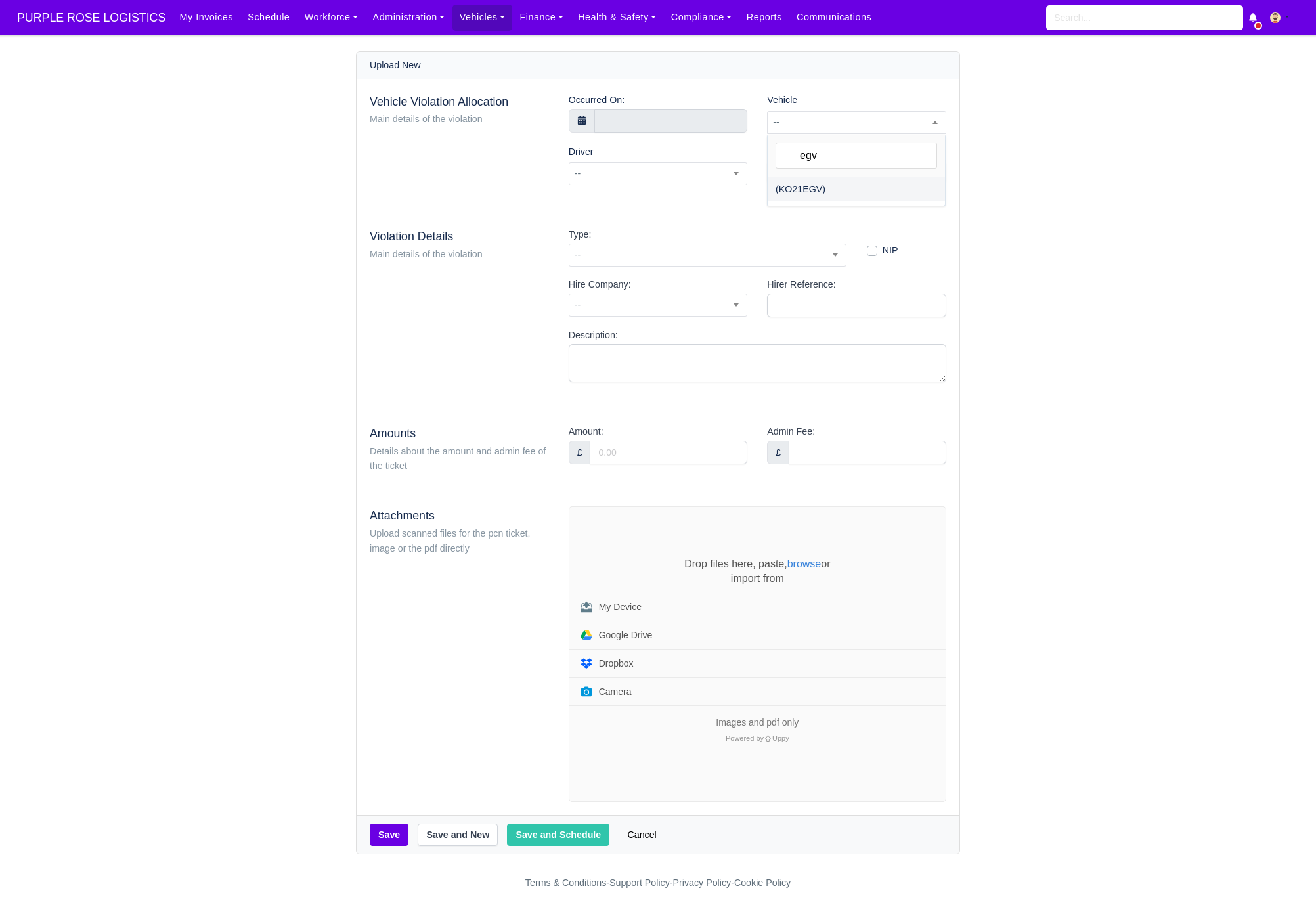
select select "11"
select select
click at [598, 177] on span at bounding box center [658, 173] width 179 height 23
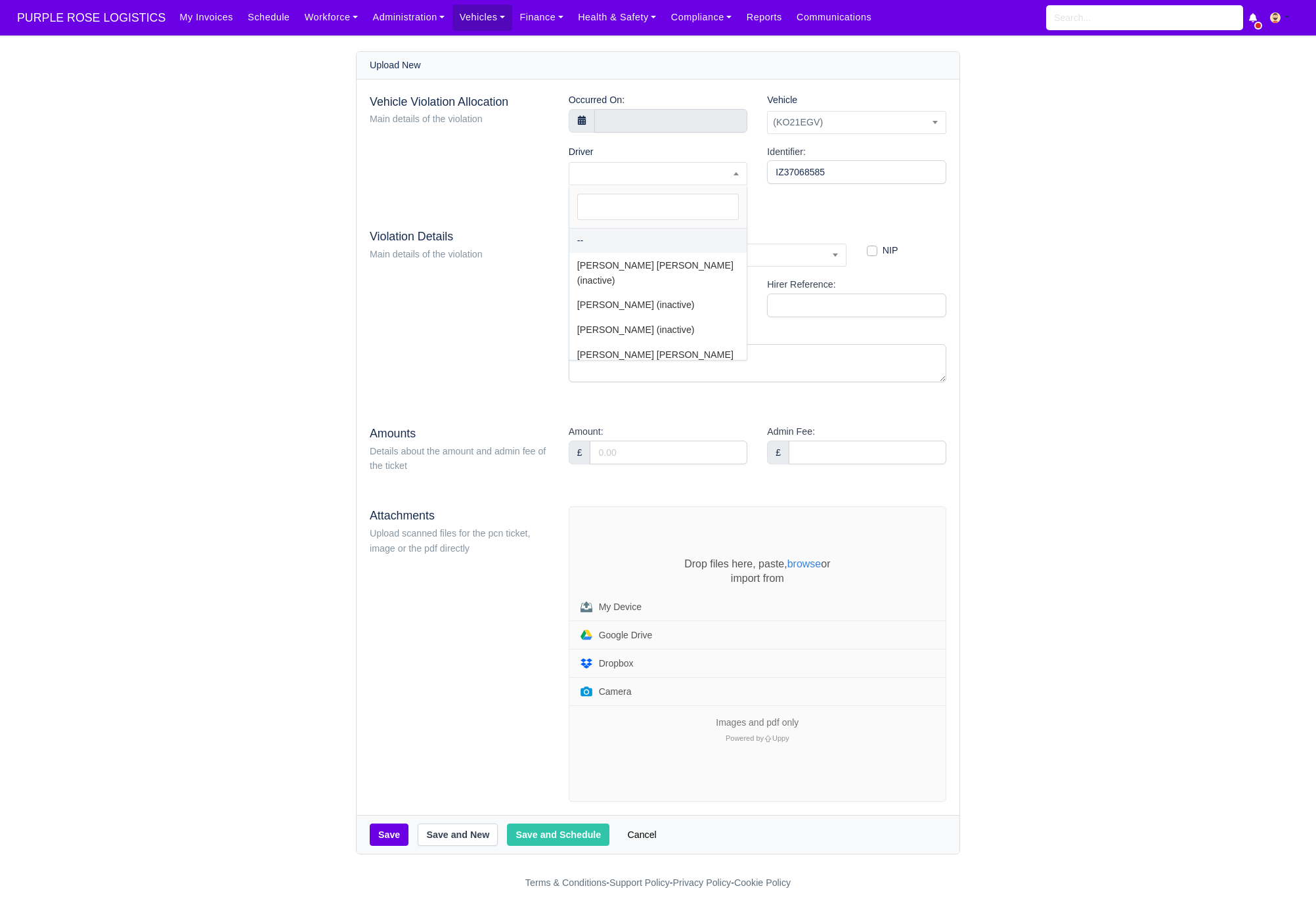
click at [468, 142] on div "Vehicle Violation Allocation Main details of the violation" at bounding box center [460, 144] width 199 height 103
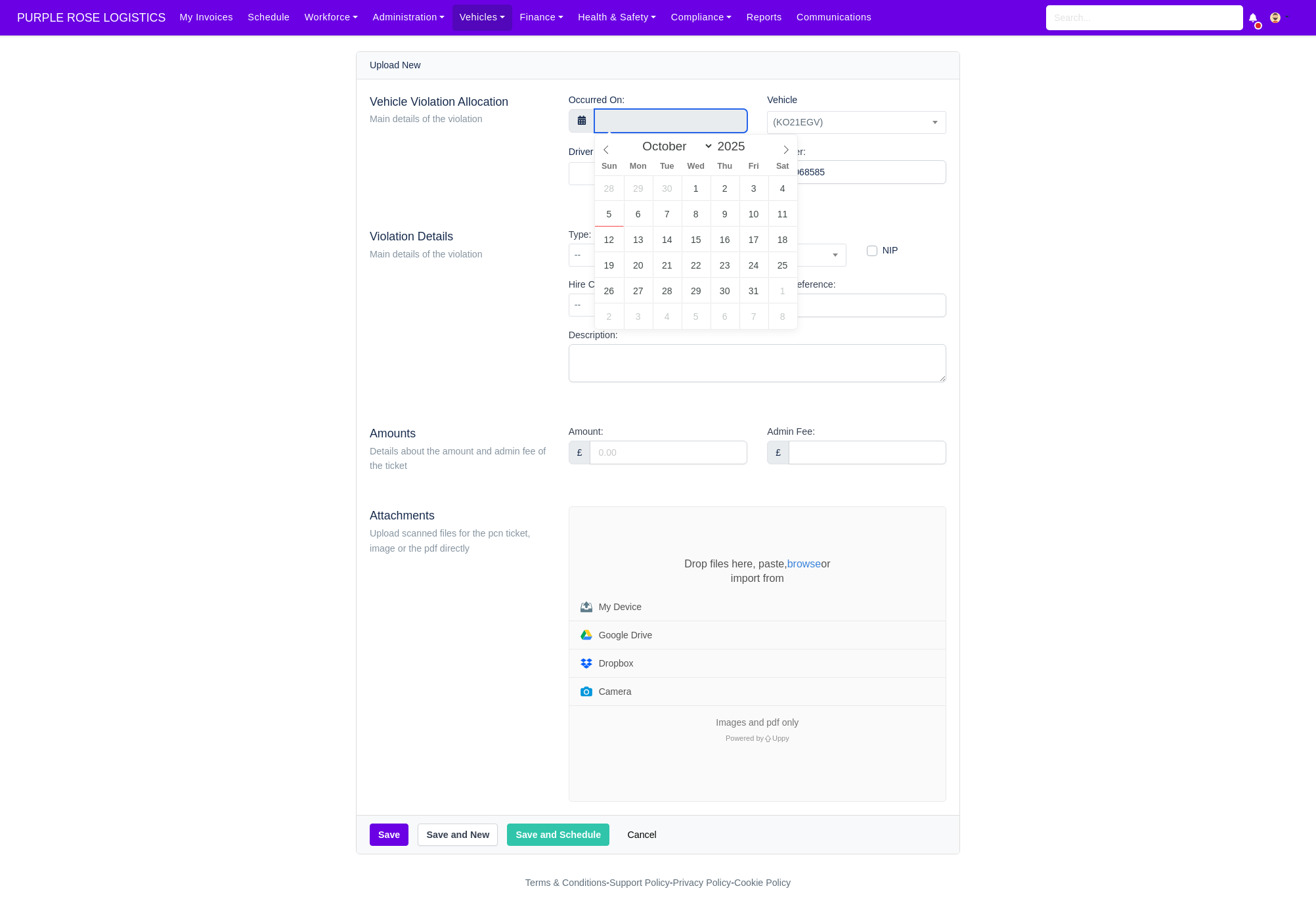
click at [697, 111] on input "text" at bounding box center [671, 120] width 153 height 24
select select "8"
click at [603, 151] on icon at bounding box center [606, 150] width 9 height 9
type input "23 September 2025 00:00"
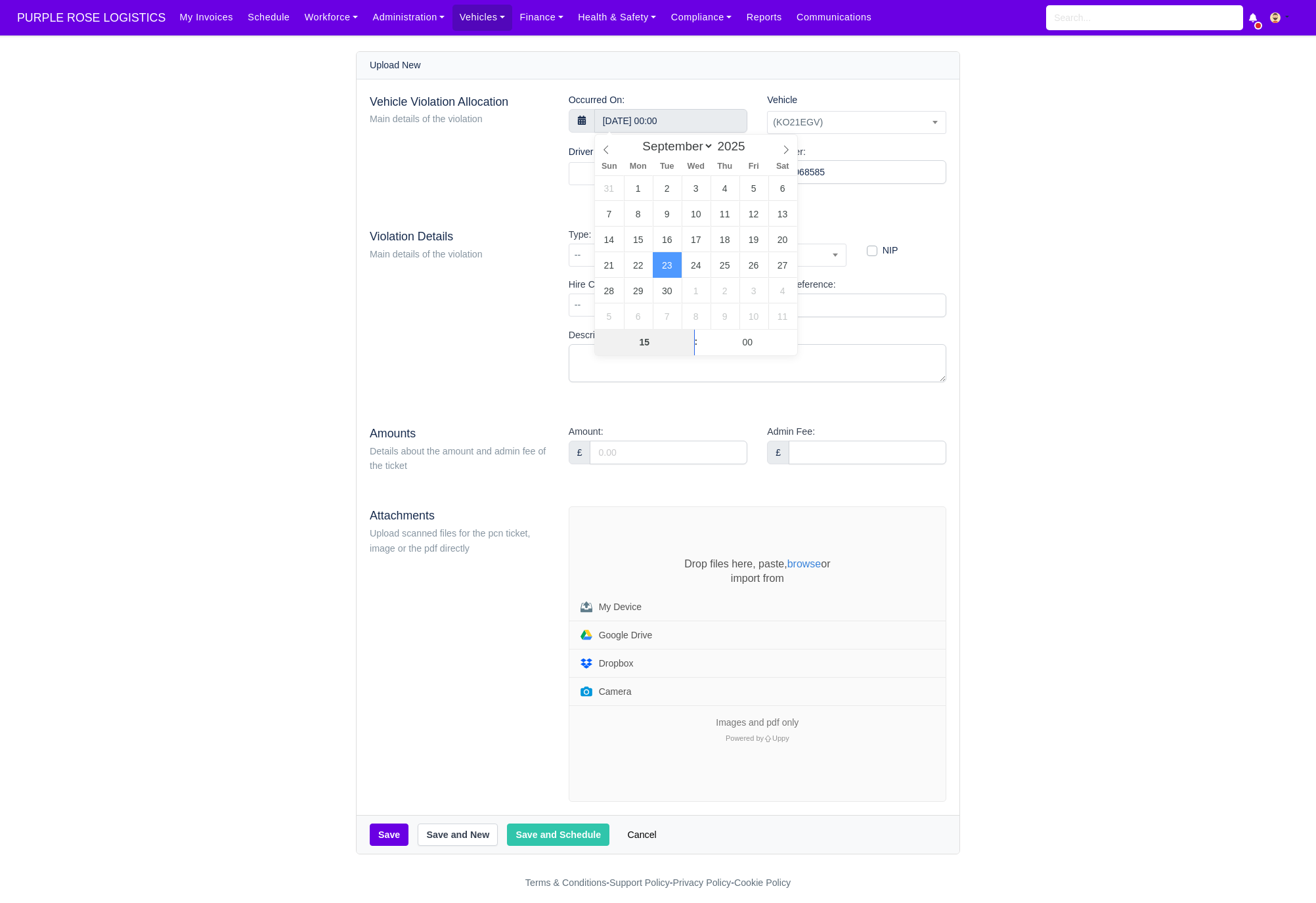
type input "15"
type input "23 September 2025 15:00"
type input "17"
type input "23 September 2025 15:17"
click at [529, 193] on div "Vehicle Violation Allocation Main details of the violation" at bounding box center [460, 144] width 199 height 103
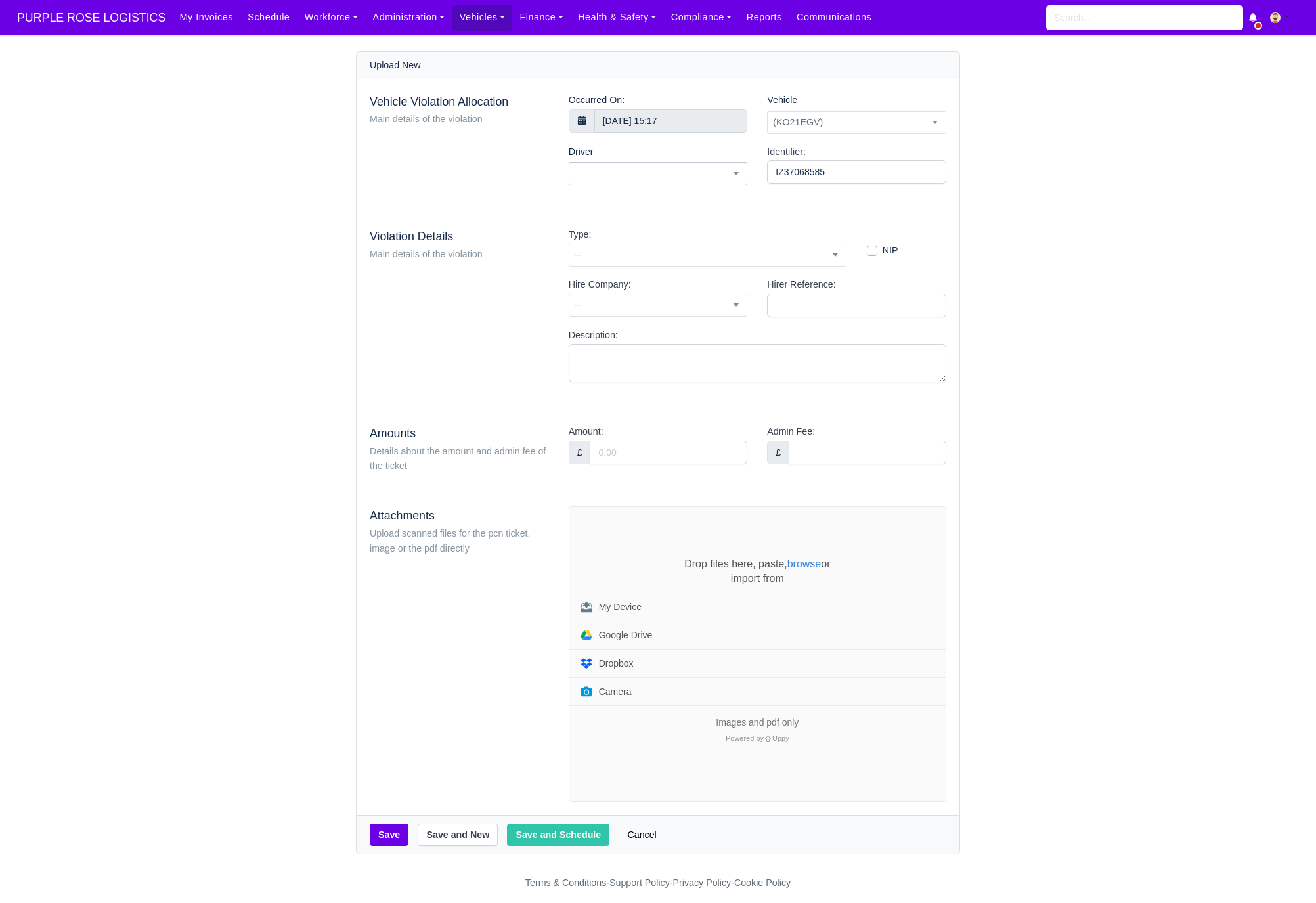
click at [622, 172] on span at bounding box center [658, 173] width 179 height 23
type input "imran"
select select "1887"
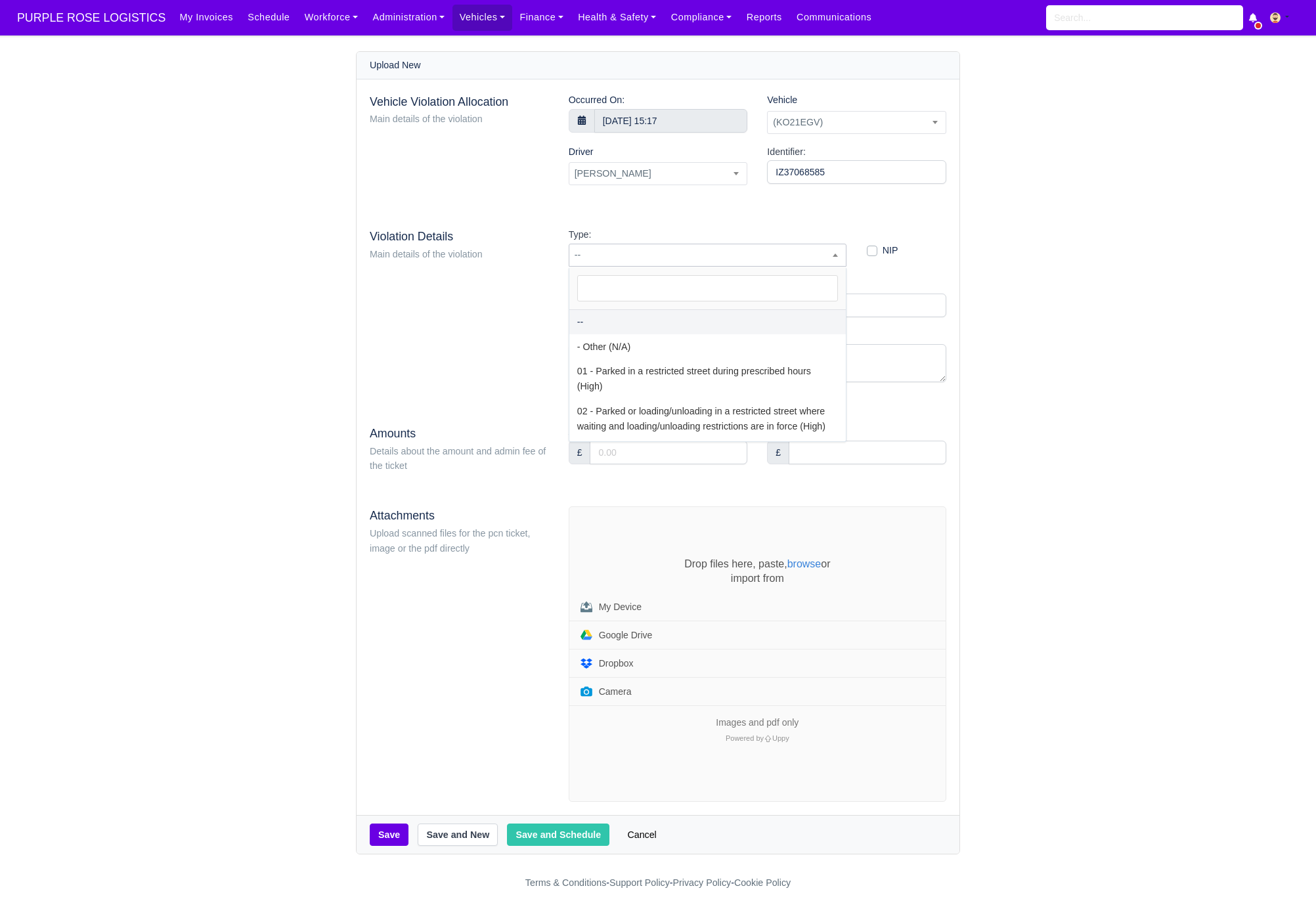
click at [622, 253] on span "--" at bounding box center [708, 255] width 277 height 16
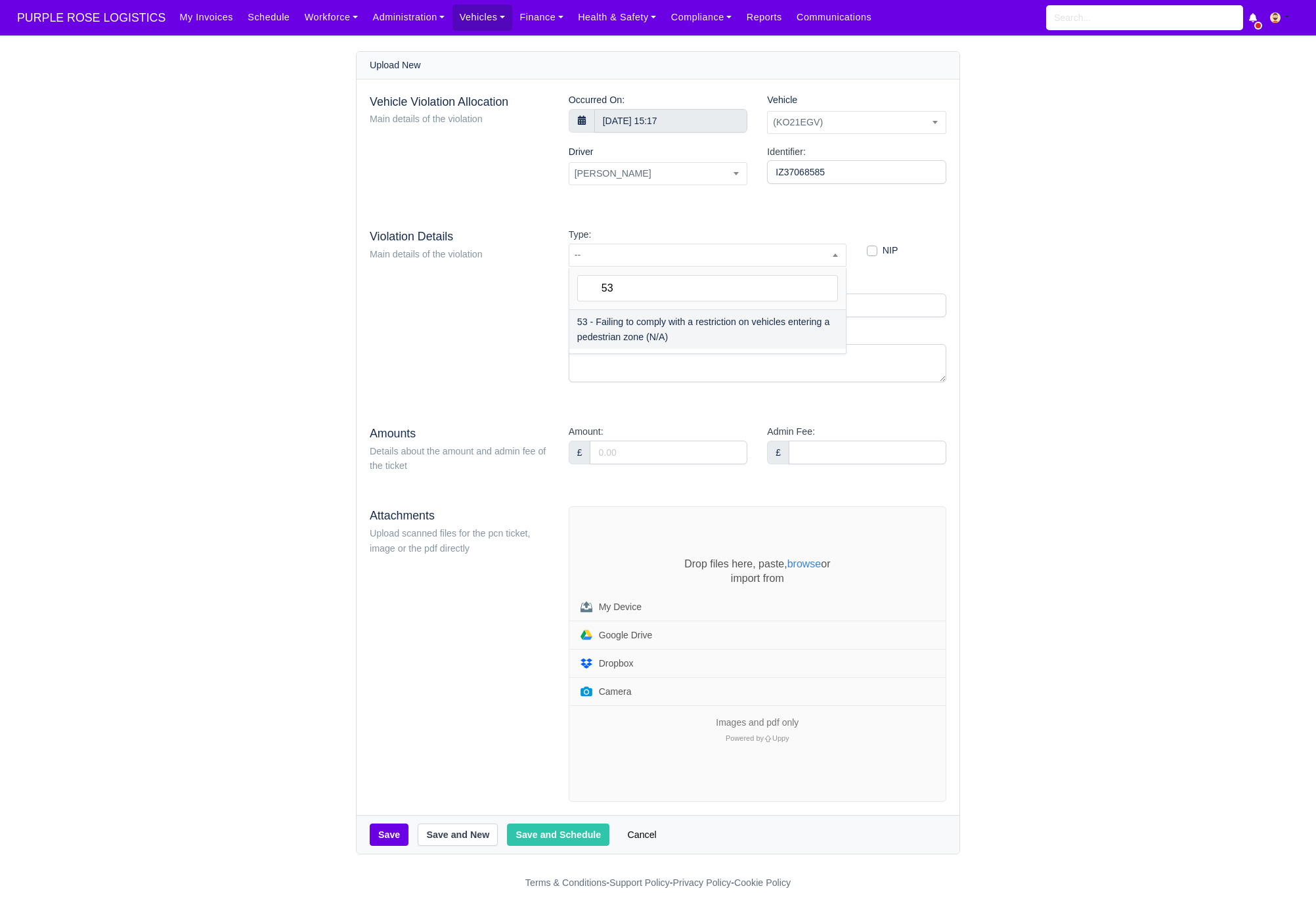
type input "53"
select select "73"
click at [676, 467] on div "Amount: £" at bounding box center [658, 449] width 199 height 50
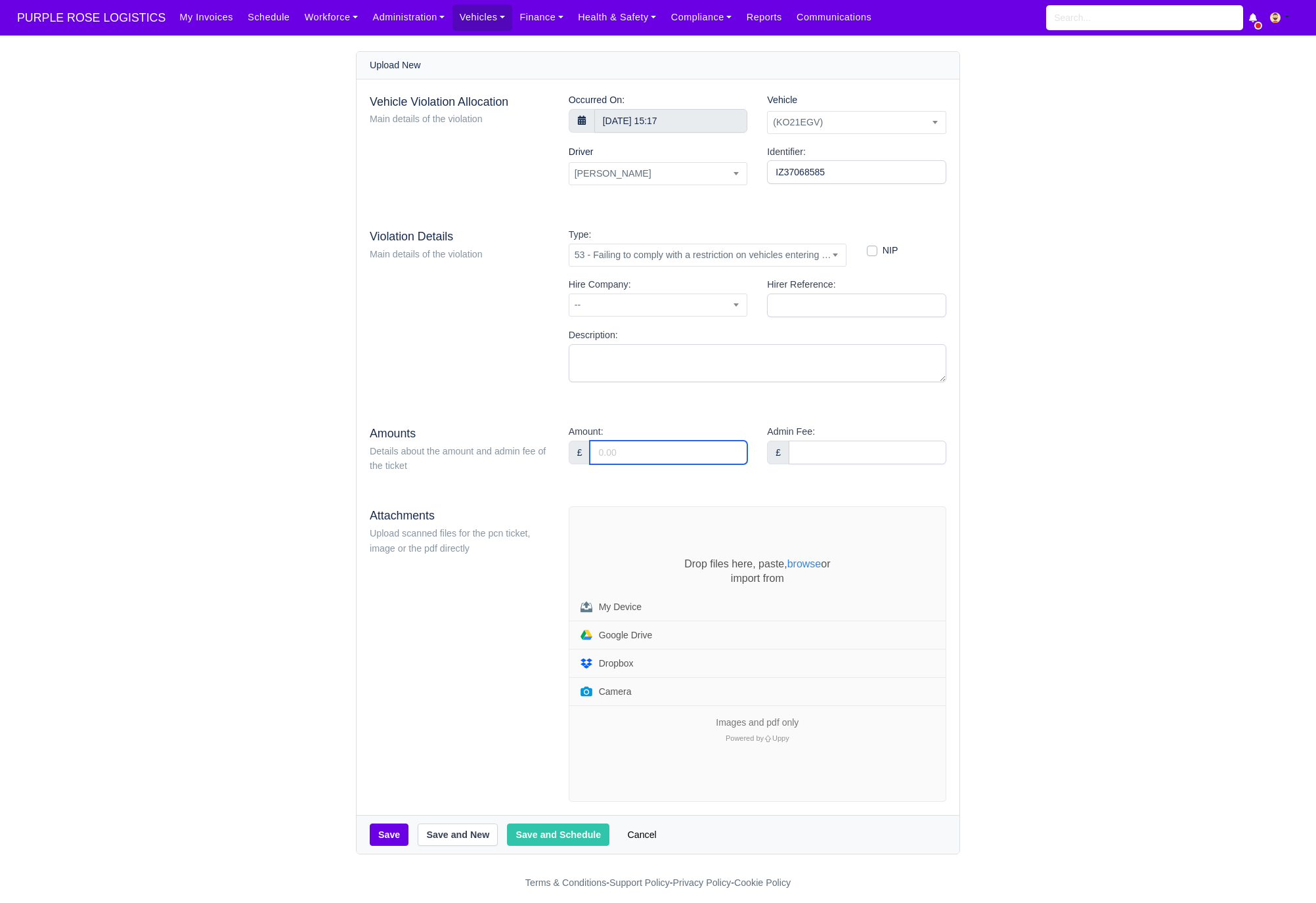
click at [684, 455] on input "Amount:" at bounding box center [669, 452] width 157 height 24
type input "95"
click at [704, 419] on div "Vehicle Violation Allocation Main details of the violation Occurred On: 23 Sept…" at bounding box center [658, 447] width 603 height 736
click at [644, 551] on div "Drop files here, paste, browse or import from My Device Google Drive Dropbox Ca…" at bounding box center [757, 654] width 376 height 295
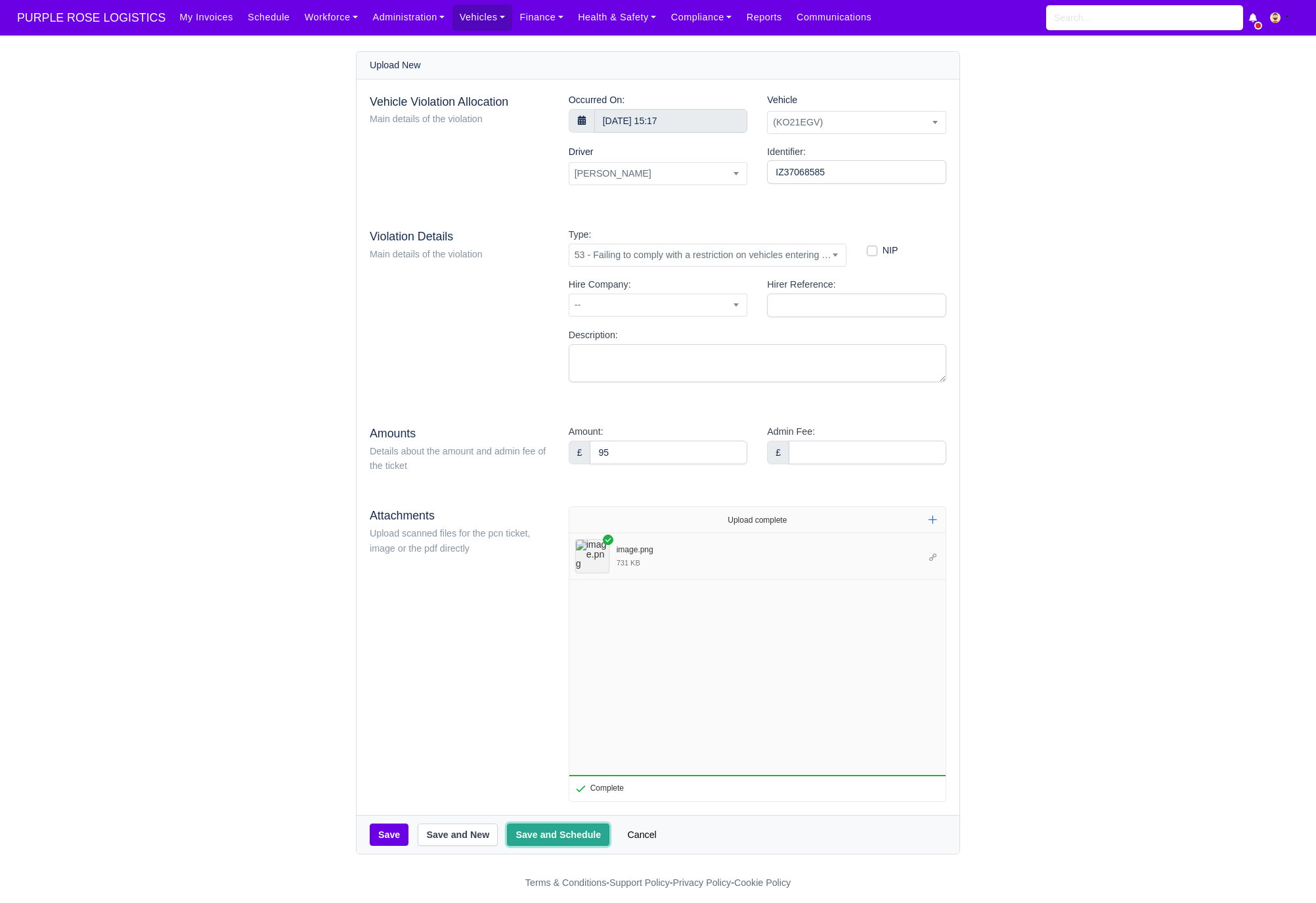
click at [578, 840] on button "Save and Schedule" at bounding box center [558, 835] width 102 height 23
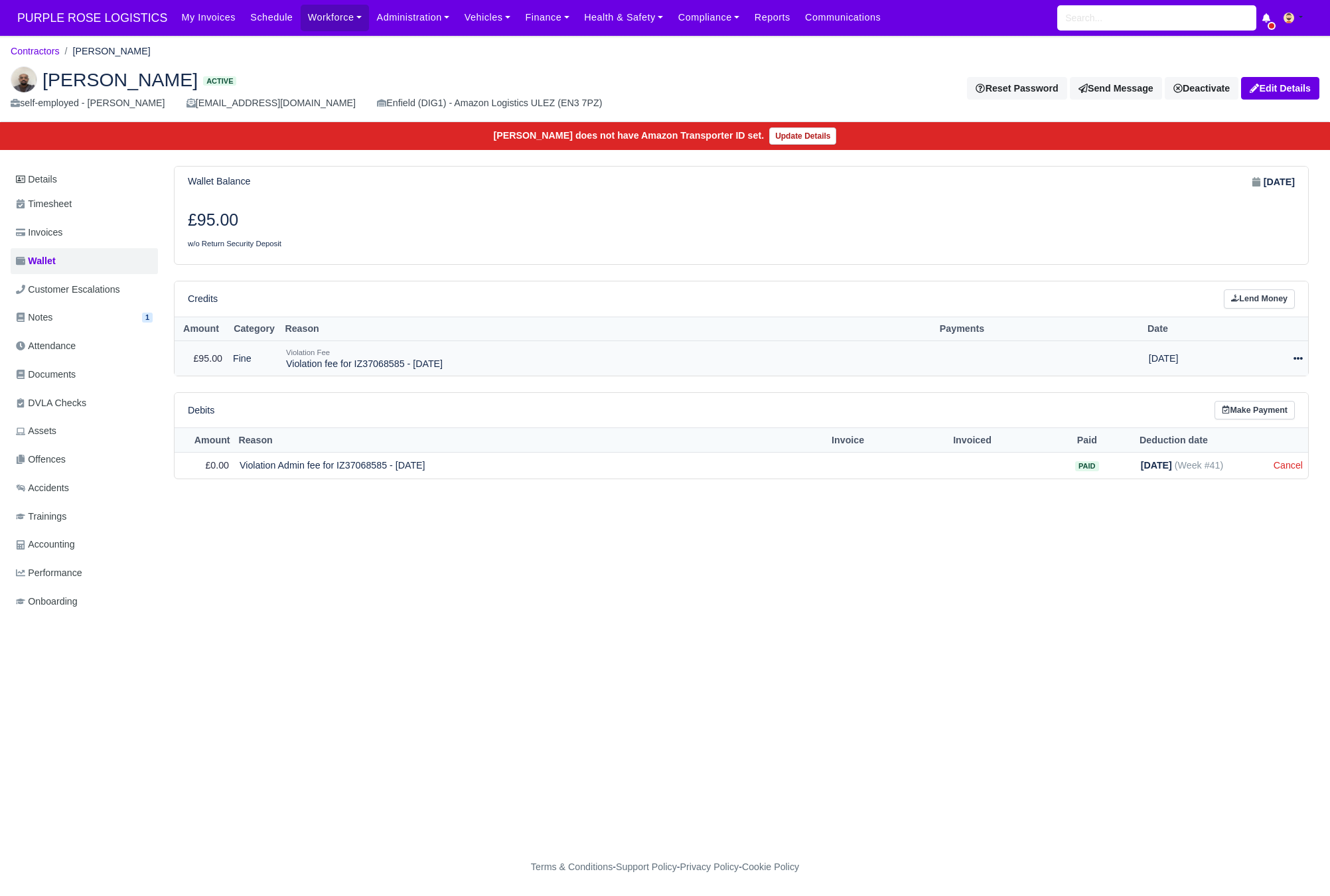
click at [1301, 363] on icon at bounding box center [1298, 359] width 10 height 10
click at [1229, 426] on link "Schedule" at bounding box center [1238, 418] width 118 height 20
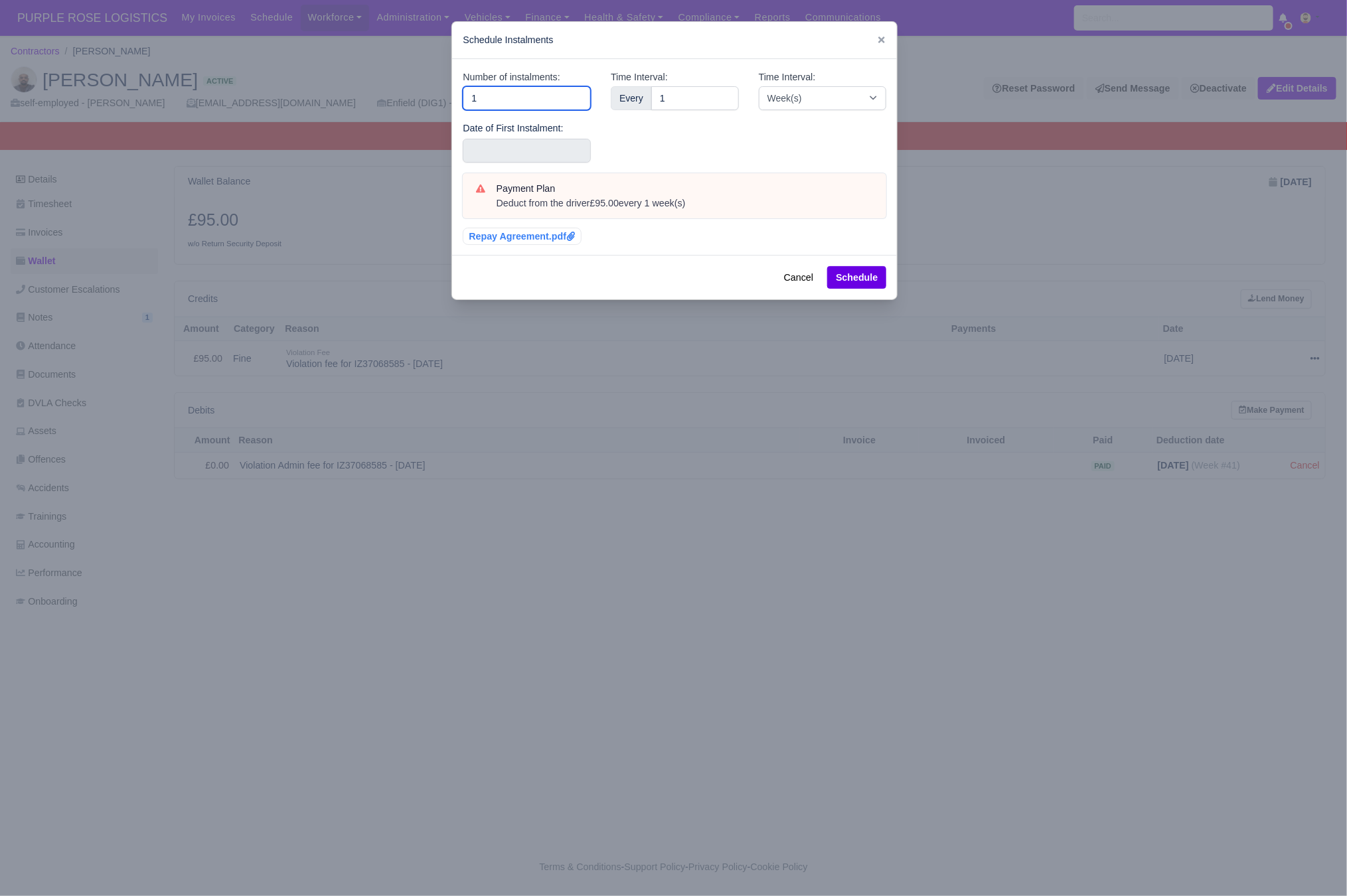
click at [488, 101] on input "1" at bounding box center [527, 98] width 128 height 24
type input "3"
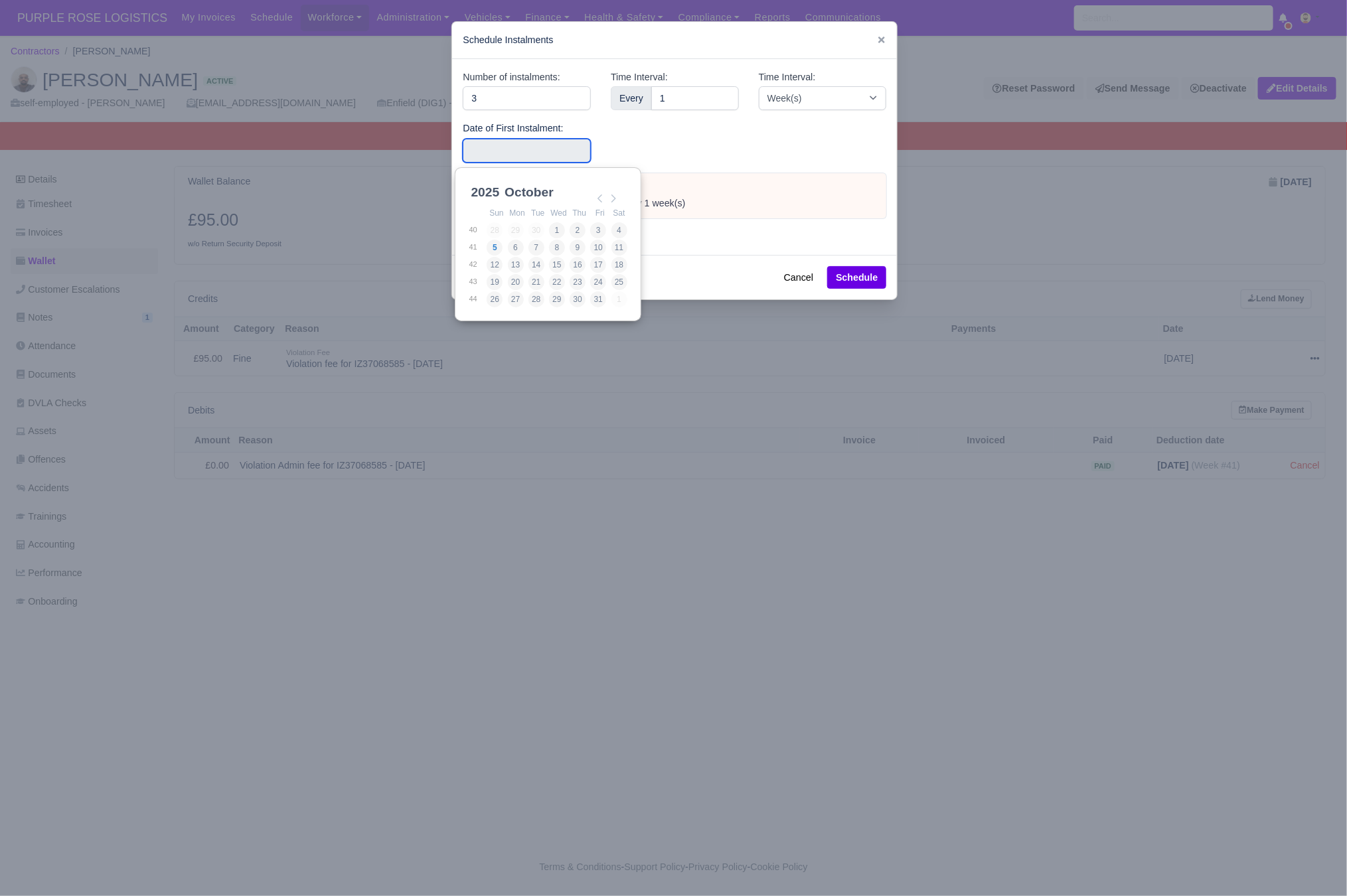
click at [462, 146] on input "Use the arrow keys to pick a date" at bounding box center [527, 150] width 128 height 24
type input "[DATE]"
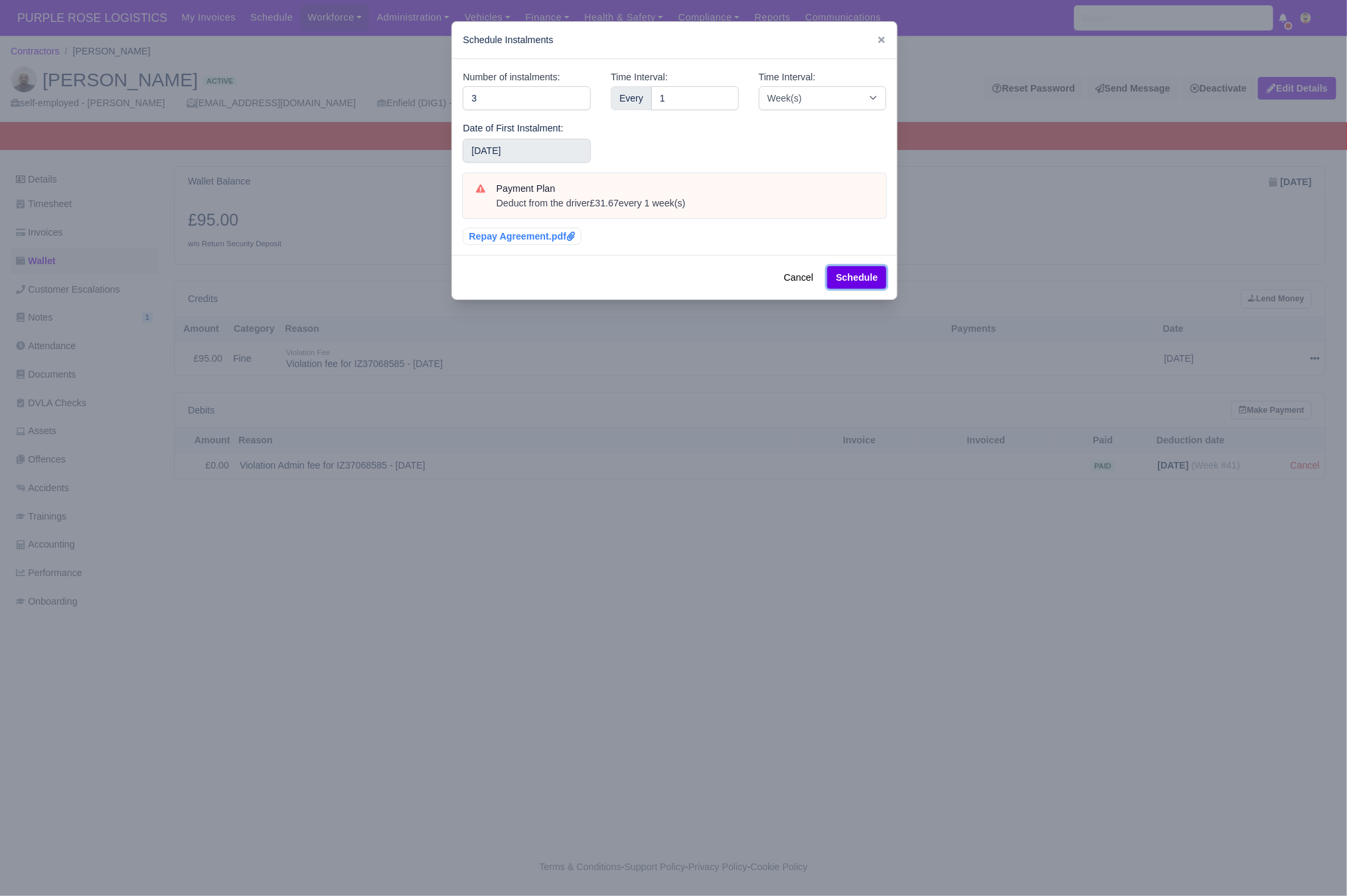
click at [863, 282] on button "Schedule" at bounding box center [857, 278] width 59 height 23
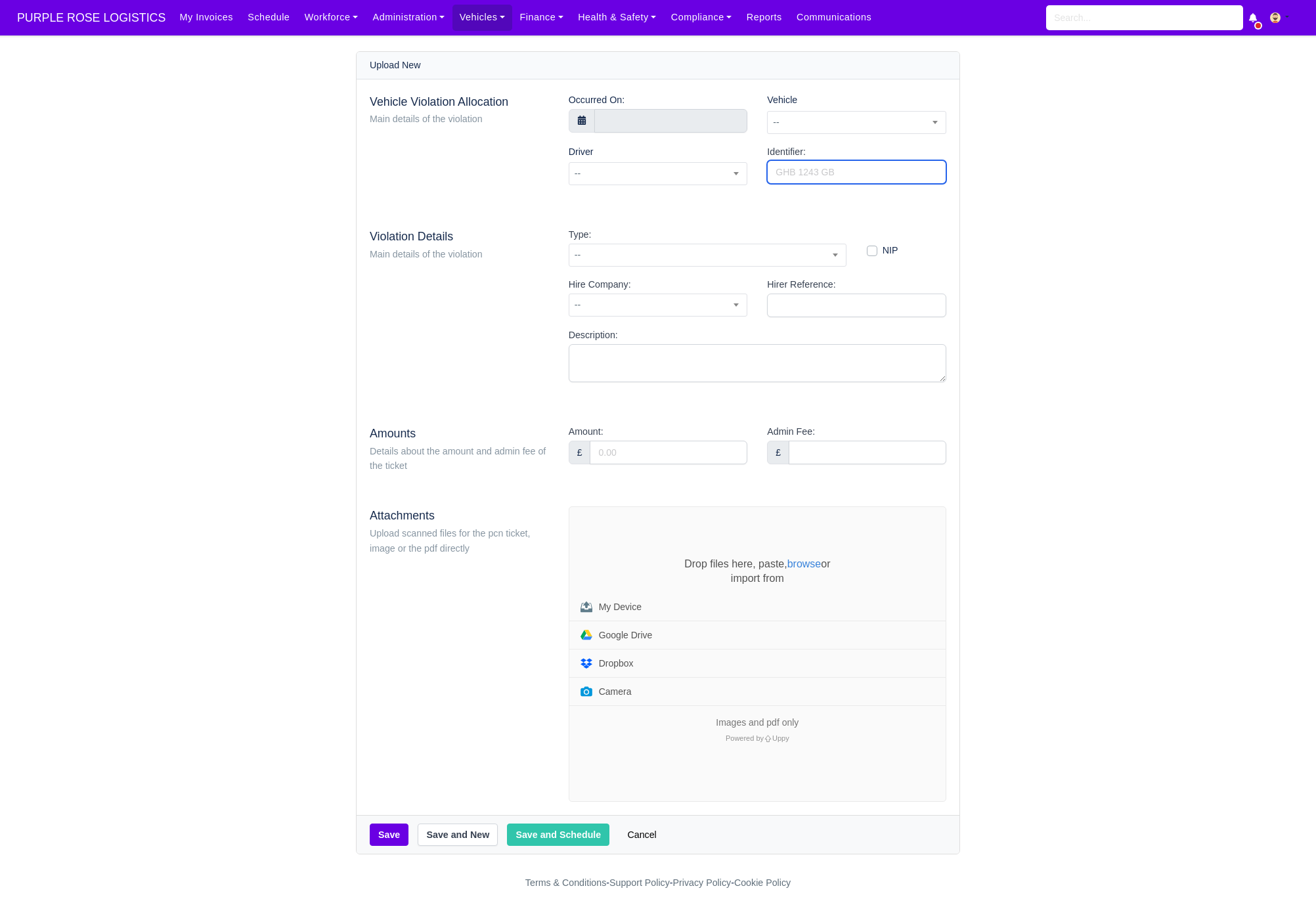
click at [826, 172] on input "Identifier:" at bounding box center [856, 172] width 179 height 24
paste input "GX29341757"
type input "GX29341757"
click at [806, 111] on span "--" at bounding box center [856, 122] width 179 height 23
type input "vyo"
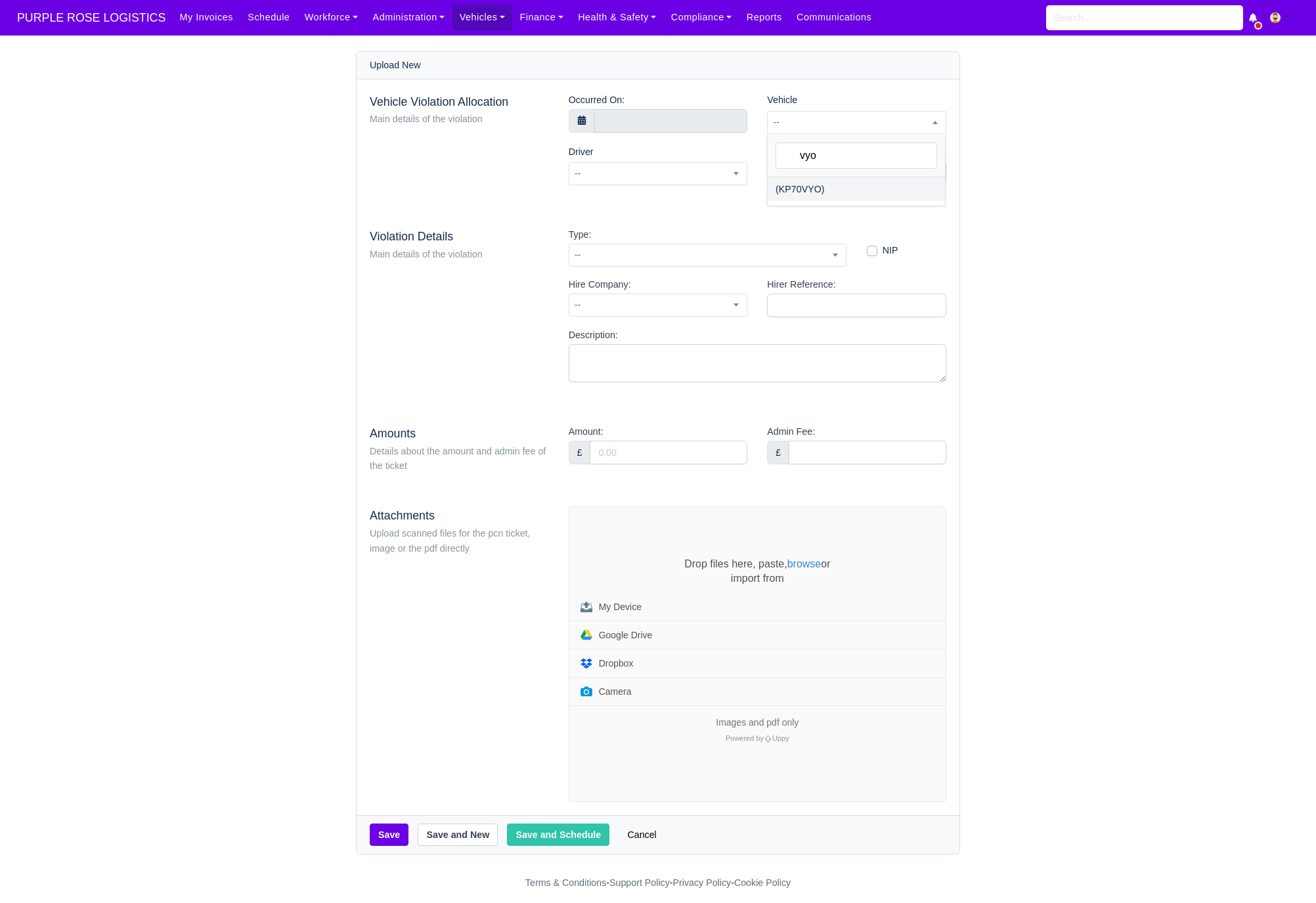
select select "25"
select select
click at [652, 176] on span at bounding box center [658, 173] width 179 height 23
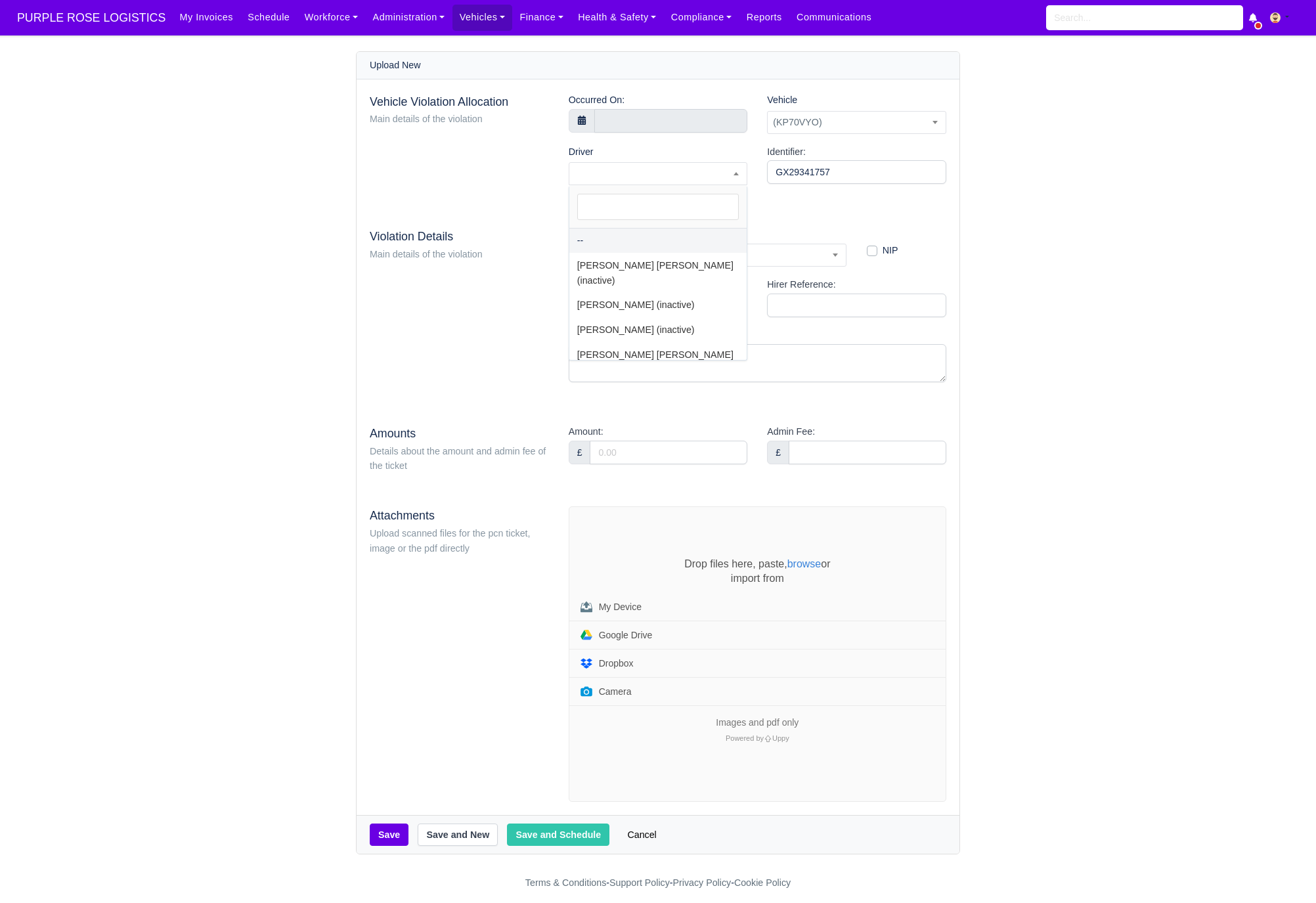
click at [655, 136] on div "Occurred On:" at bounding box center [658, 118] width 199 height 52
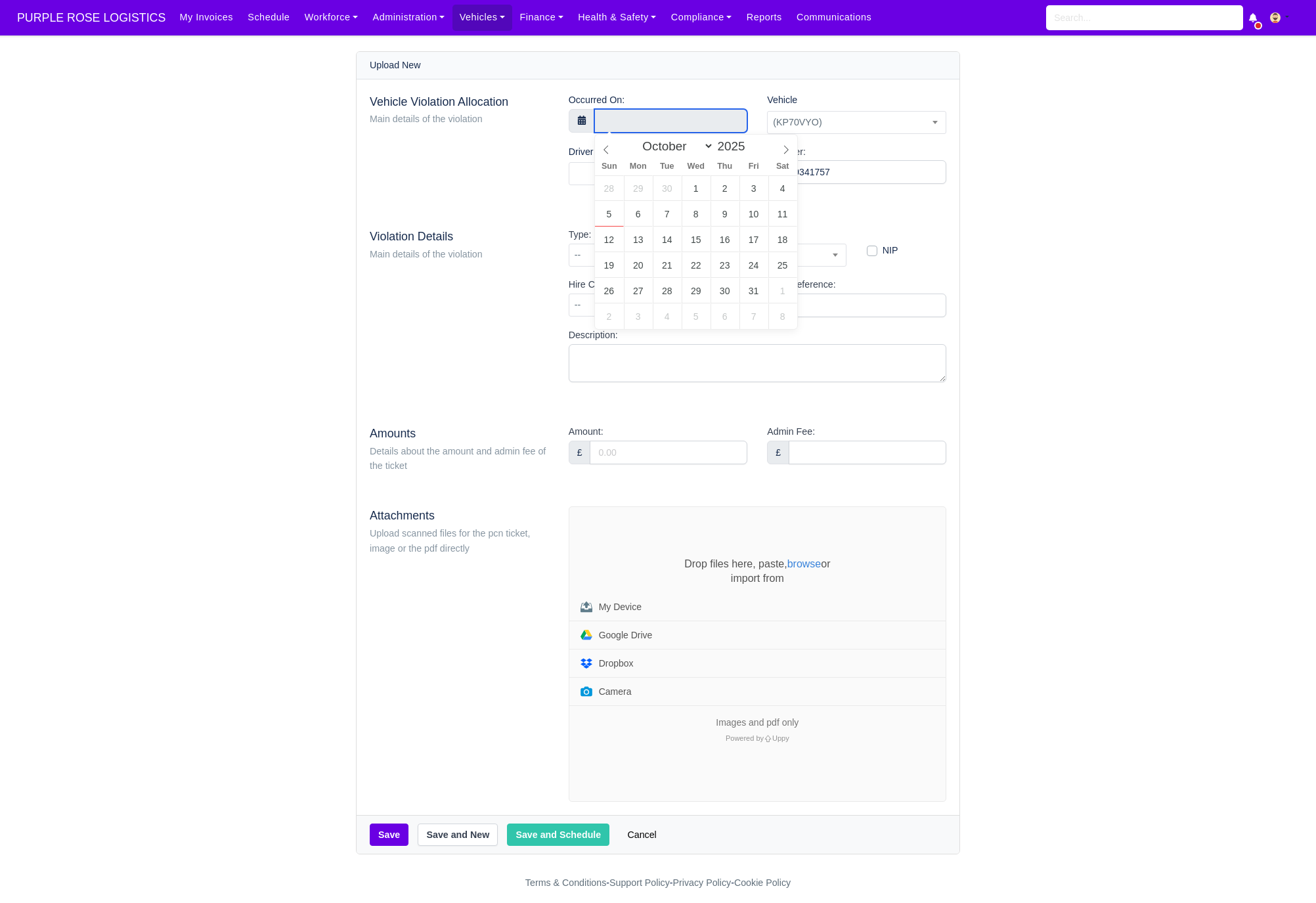
click at [657, 120] on input "text" at bounding box center [671, 120] width 153 height 24
select select "8"
click at [611, 148] on span at bounding box center [606, 146] width 23 height 23
type input "9 September 2025 00:00"
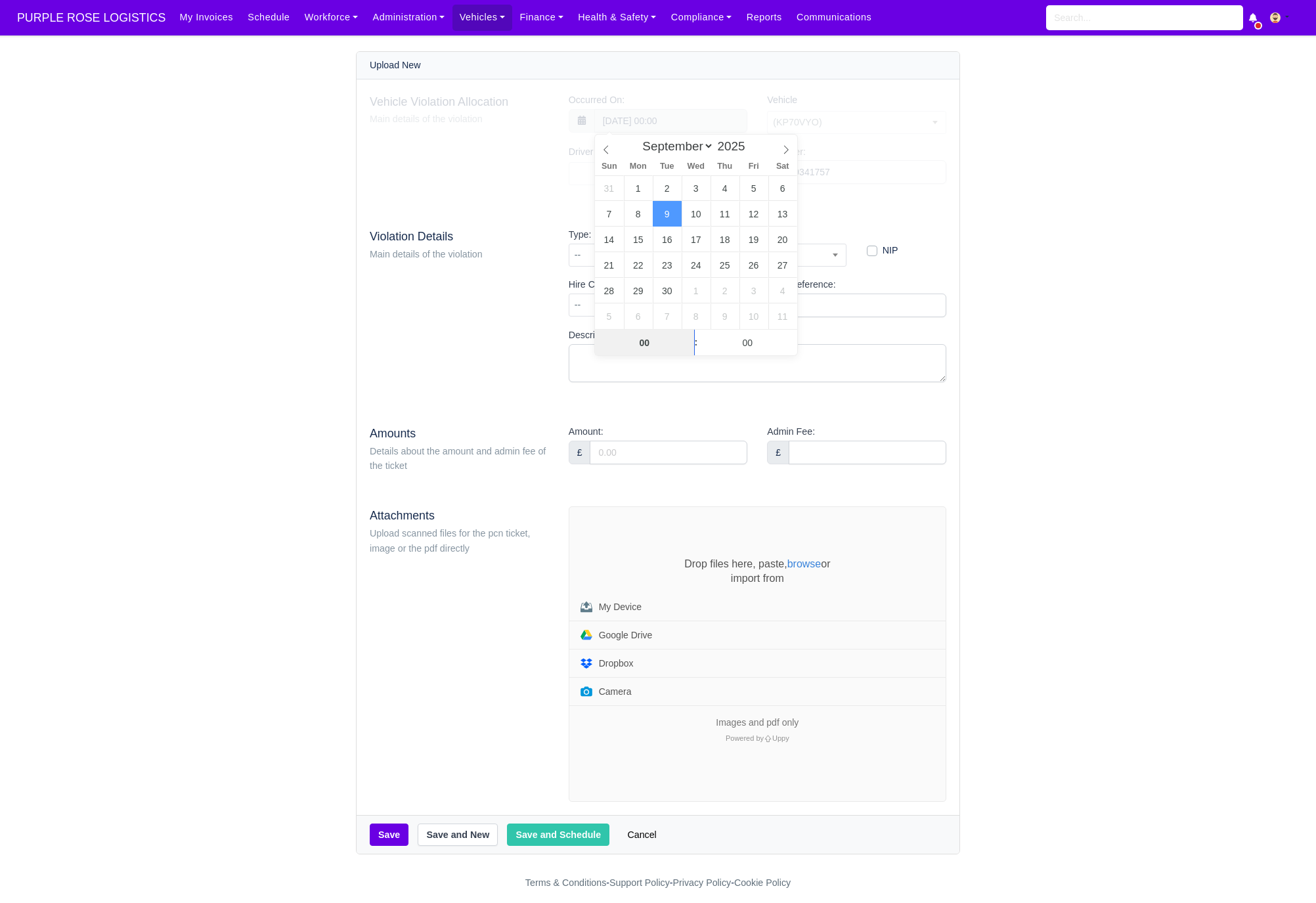
scroll to position [1, 0]
type input "18"
type input "9 September 2025 18:00"
type input "27"
type input "9 September 2025 18:27"
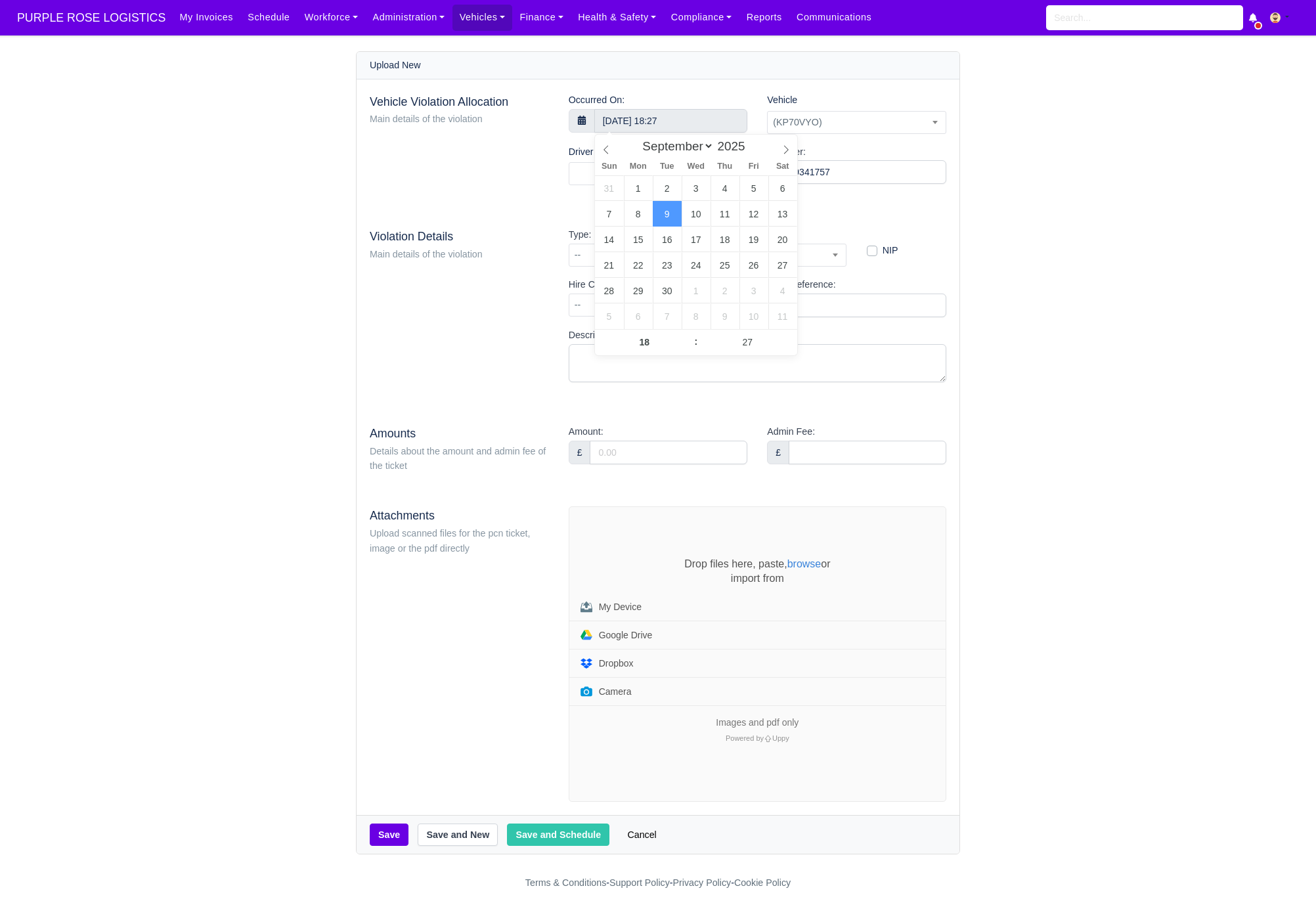
click at [500, 324] on div "Violation Details Main details of the violation" at bounding box center [460, 310] width 199 height 166
click at [611, 172] on span at bounding box center [658, 173] width 179 height 23
type input "bryan"
select select "1193"
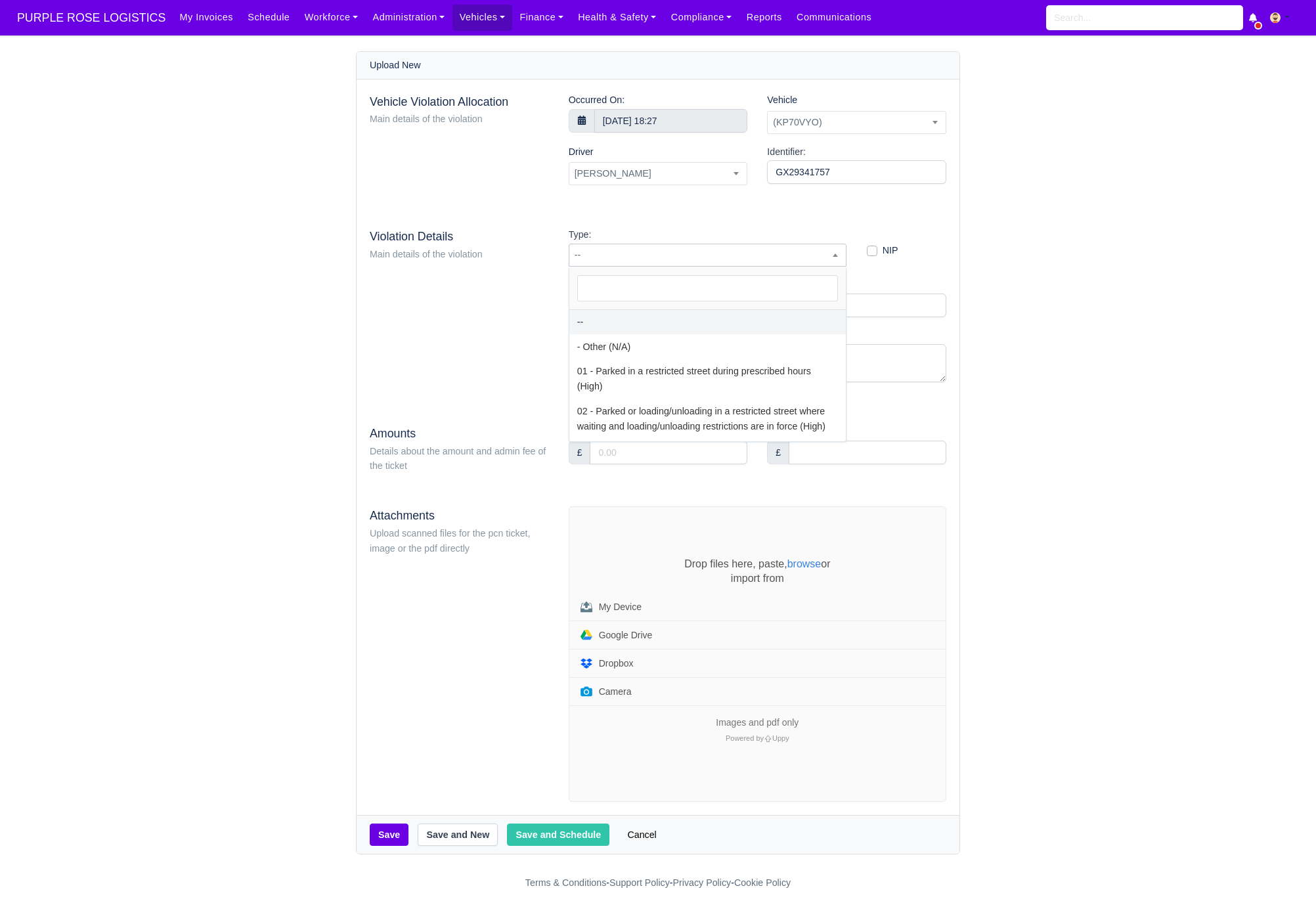
click at [721, 264] on span "--" at bounding box center [707, 255] width 278 height 23
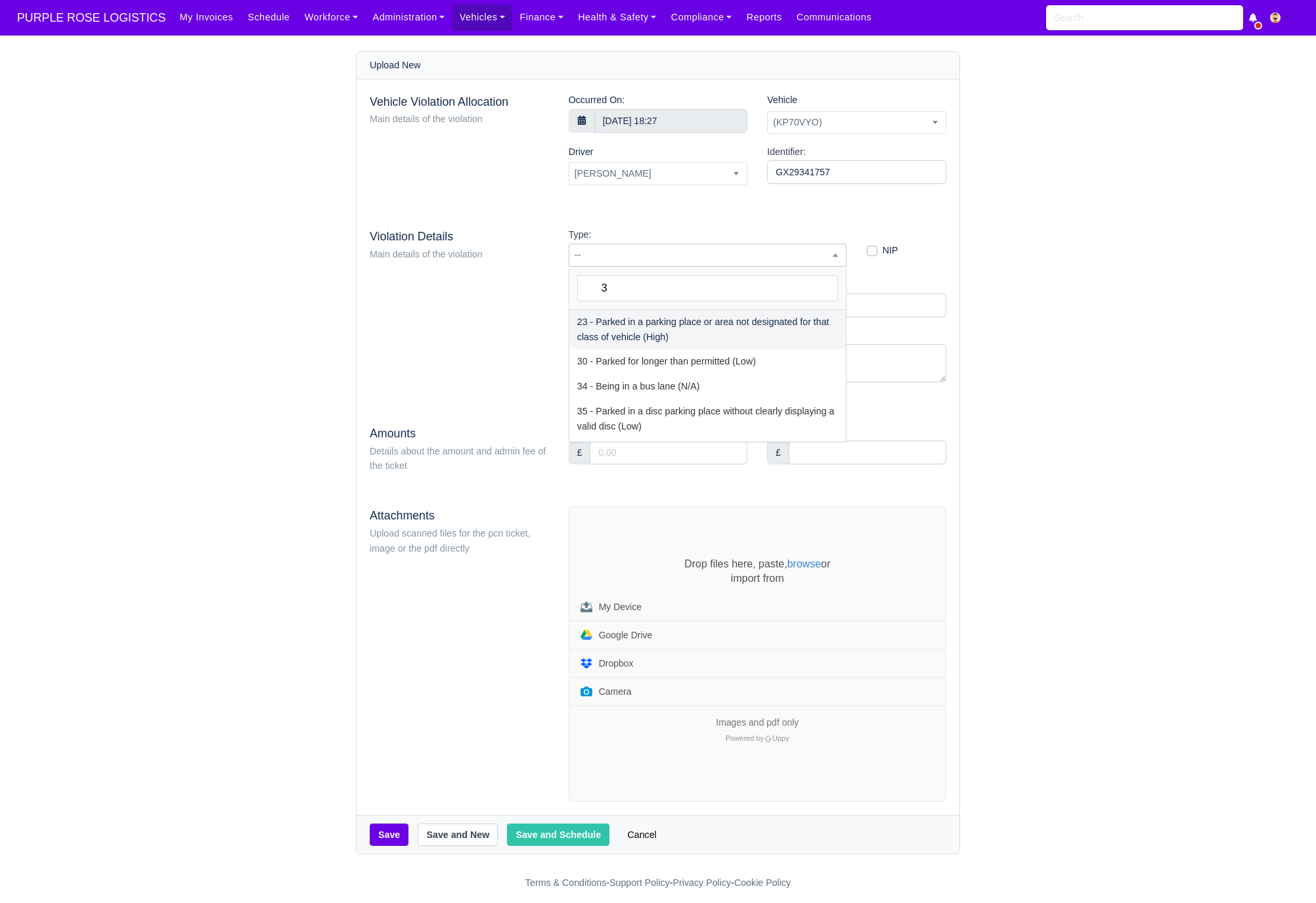
type input "31"
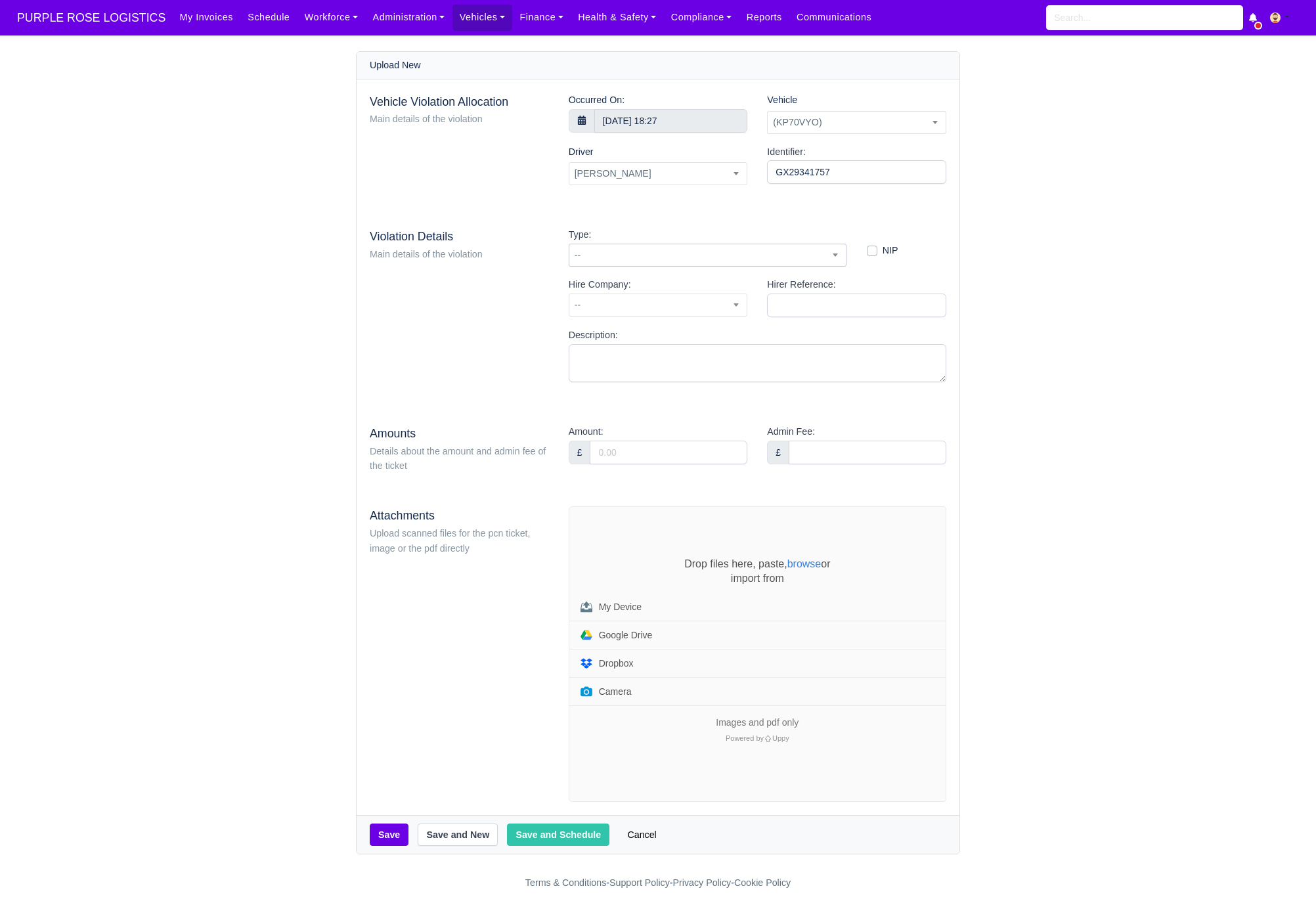
click at [625, 251] on span "--" at bounding box center [708, 255] width 277 height 16
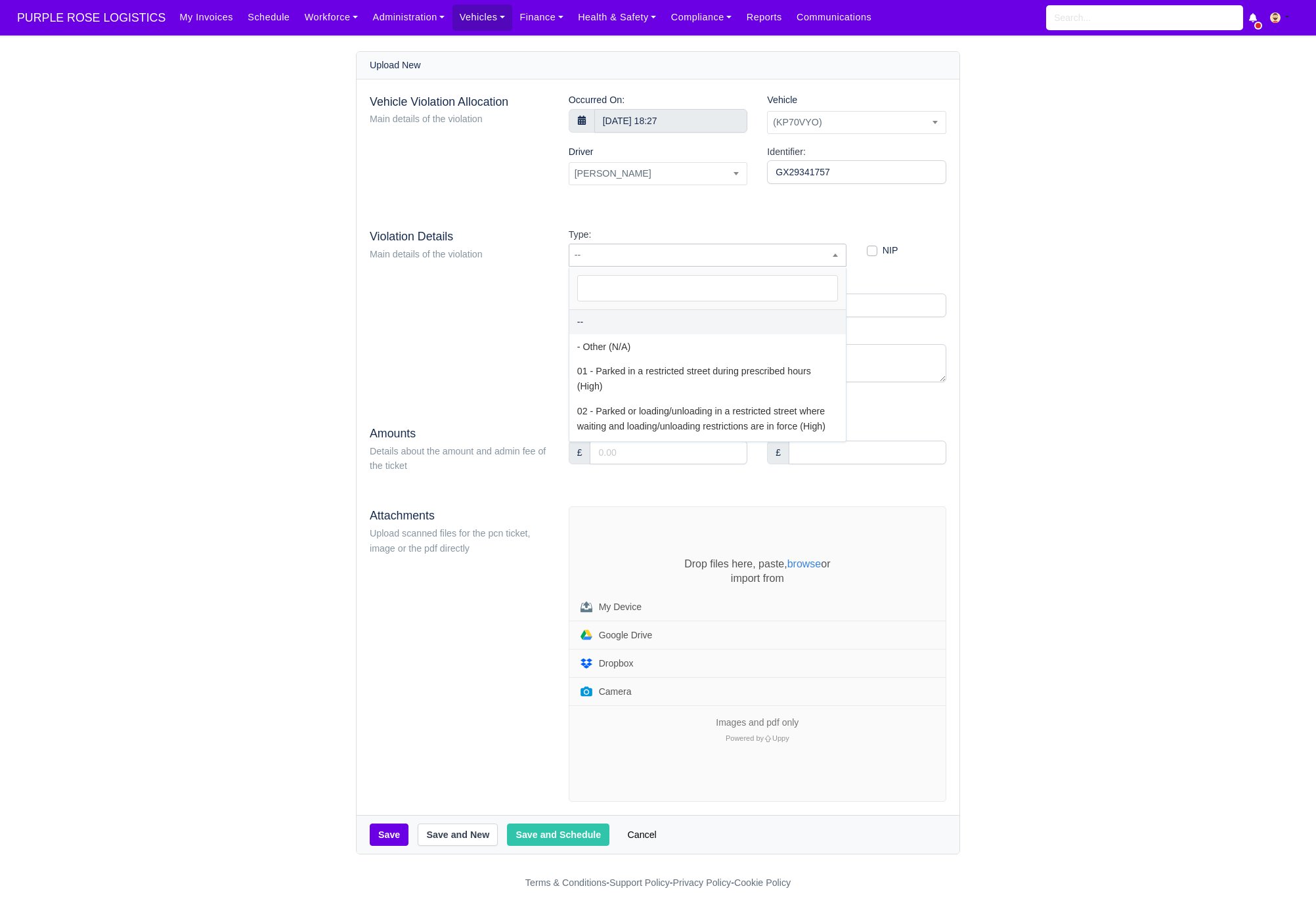
click at [631, 261] on span "--" at bounding box center [708, 255] width 277 height 16
select select "81"
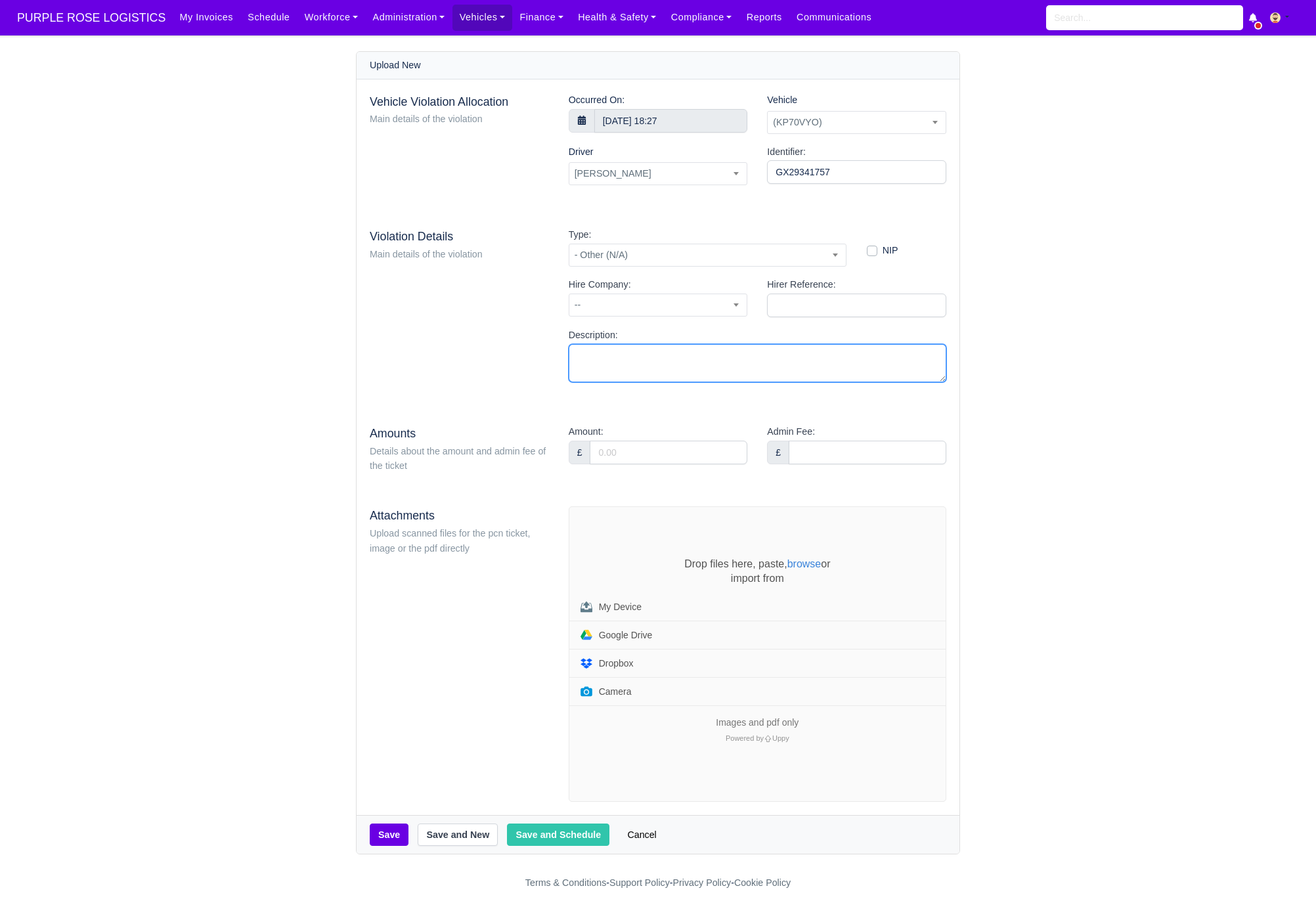
click at [657, 368] on textarea "Description:" at bounding box center [757, 363] width 378 height 39
type textarea "Box Junction"
click at [1115, 451] on main "Upload New Vehicle Violation Allocation Main details of the violation Occurred …" at bounding box center [658, 453] width 1316 height 804
click at [629, 456] on input "Amount:" at bounding box center [669, 452] width 157 height 24
type input "95"
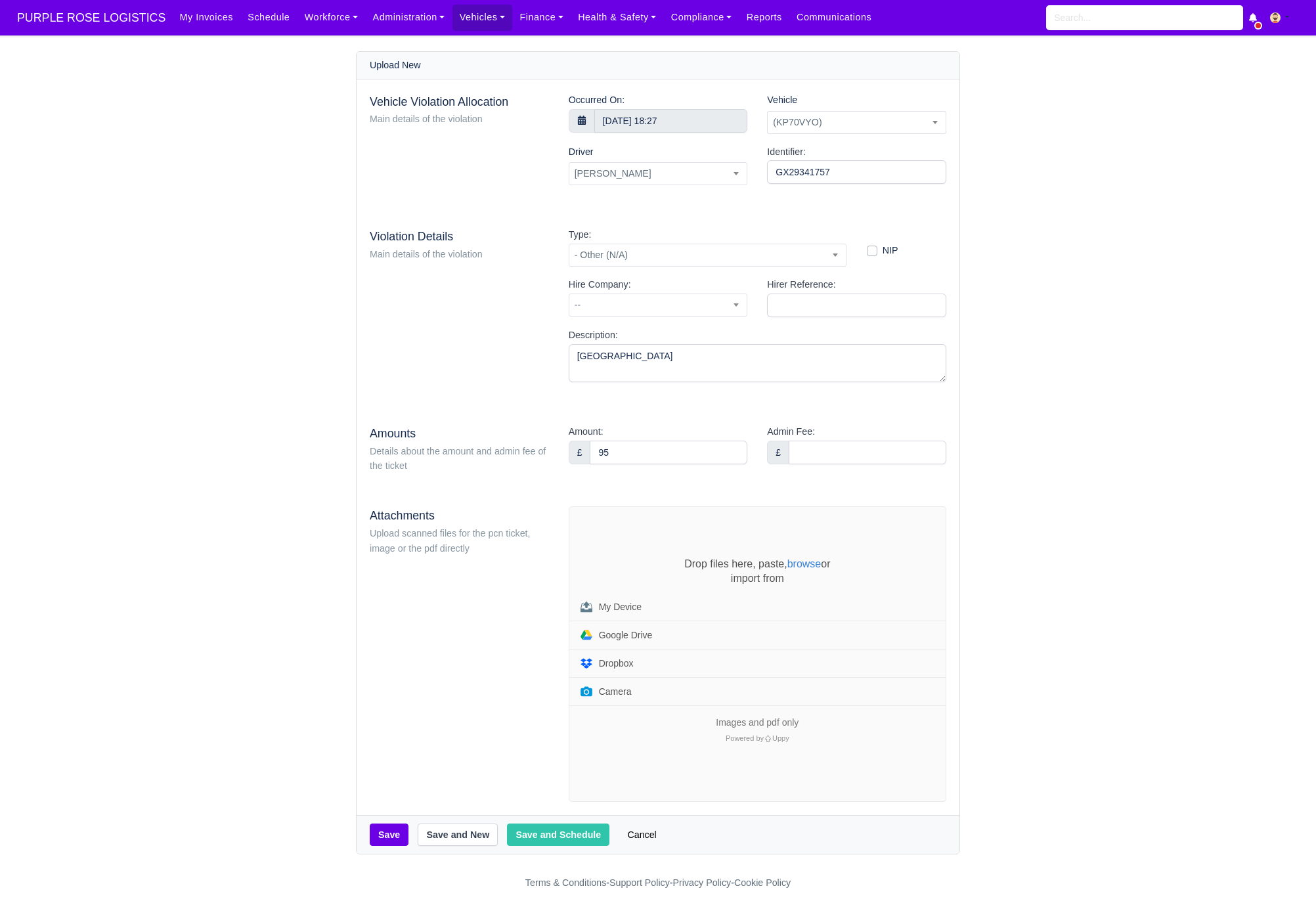
click at [568, 377] on div "Type: -- - Other (N/A) 01 - Parked in a restricted street during prescribed hou…" at bounding box center [757, 310] width 397 height 166
click at [621, 569] on div "Drop files here, paste, browse or import from My Device Google Drive Dropbox Ca…" at bounding box center [757, 632] width 376 height 151
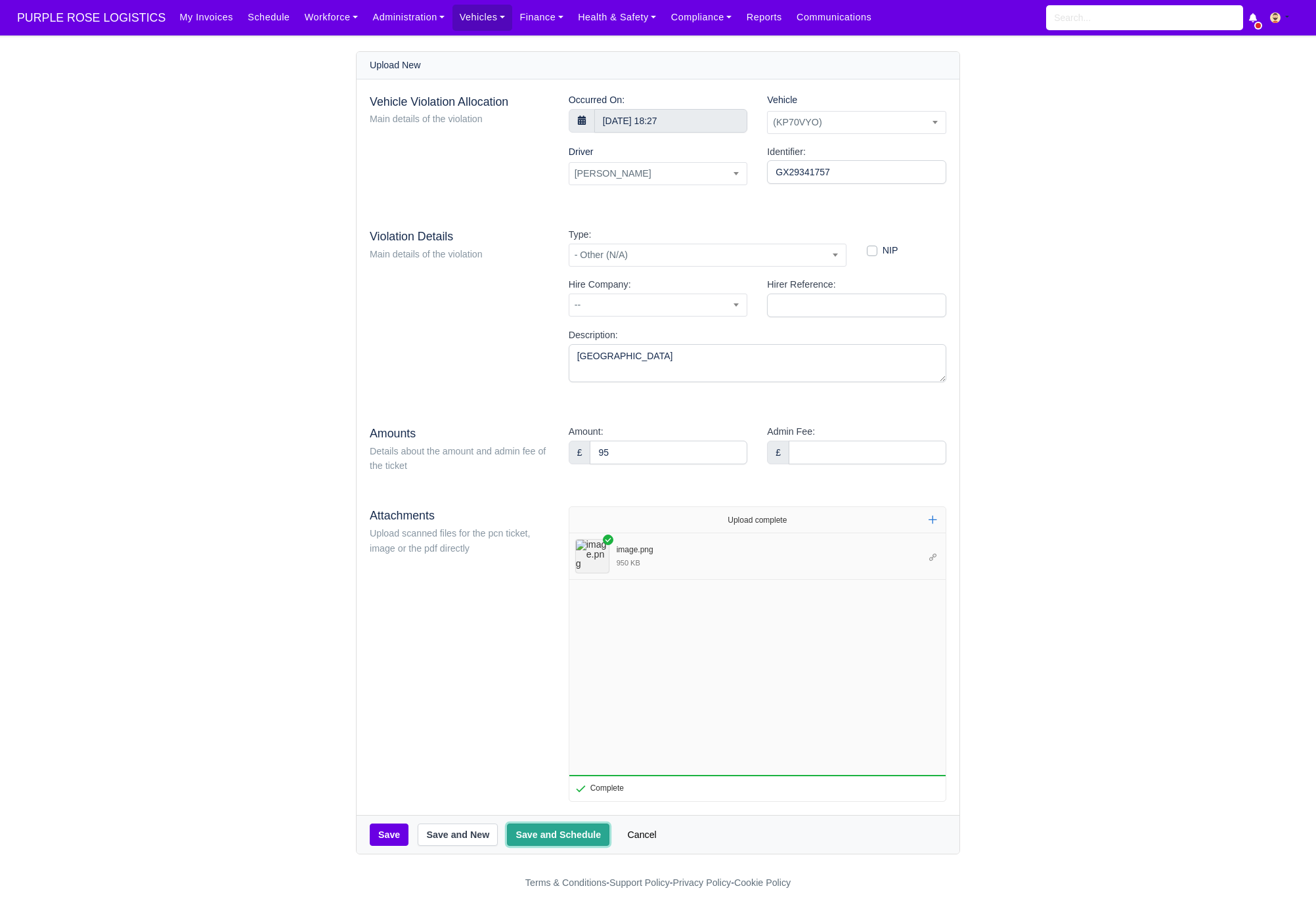
click at [542, 845] on button "Save and Schedule" at bounding box center [558, 835] width 102 height 23
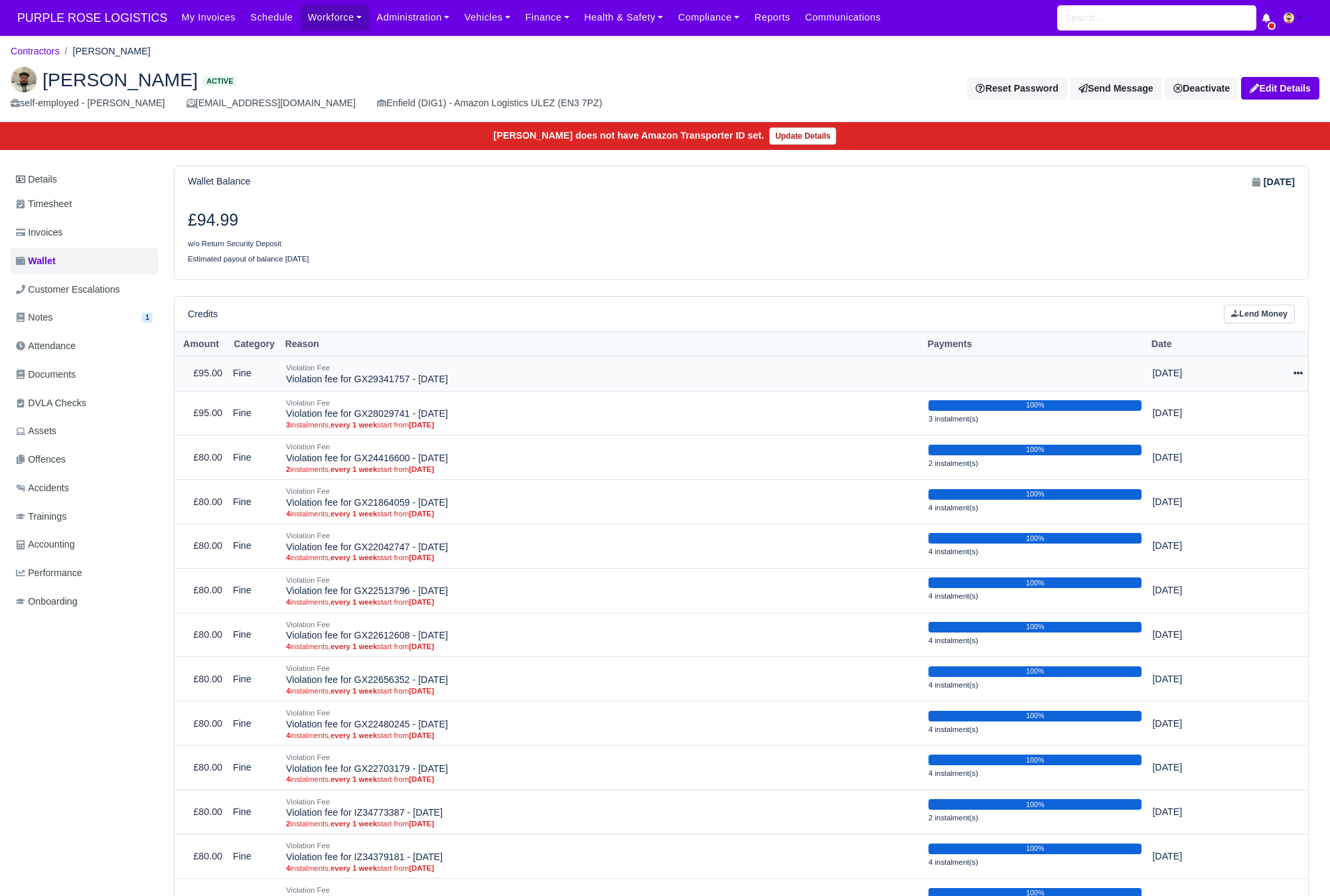
click at [1295, 375] on icon at bounding box center [1298, 373] width 10 height 10
click at [1242, 435] on link "Schedule" at bounding box center [1238, 434] width 118 height 20
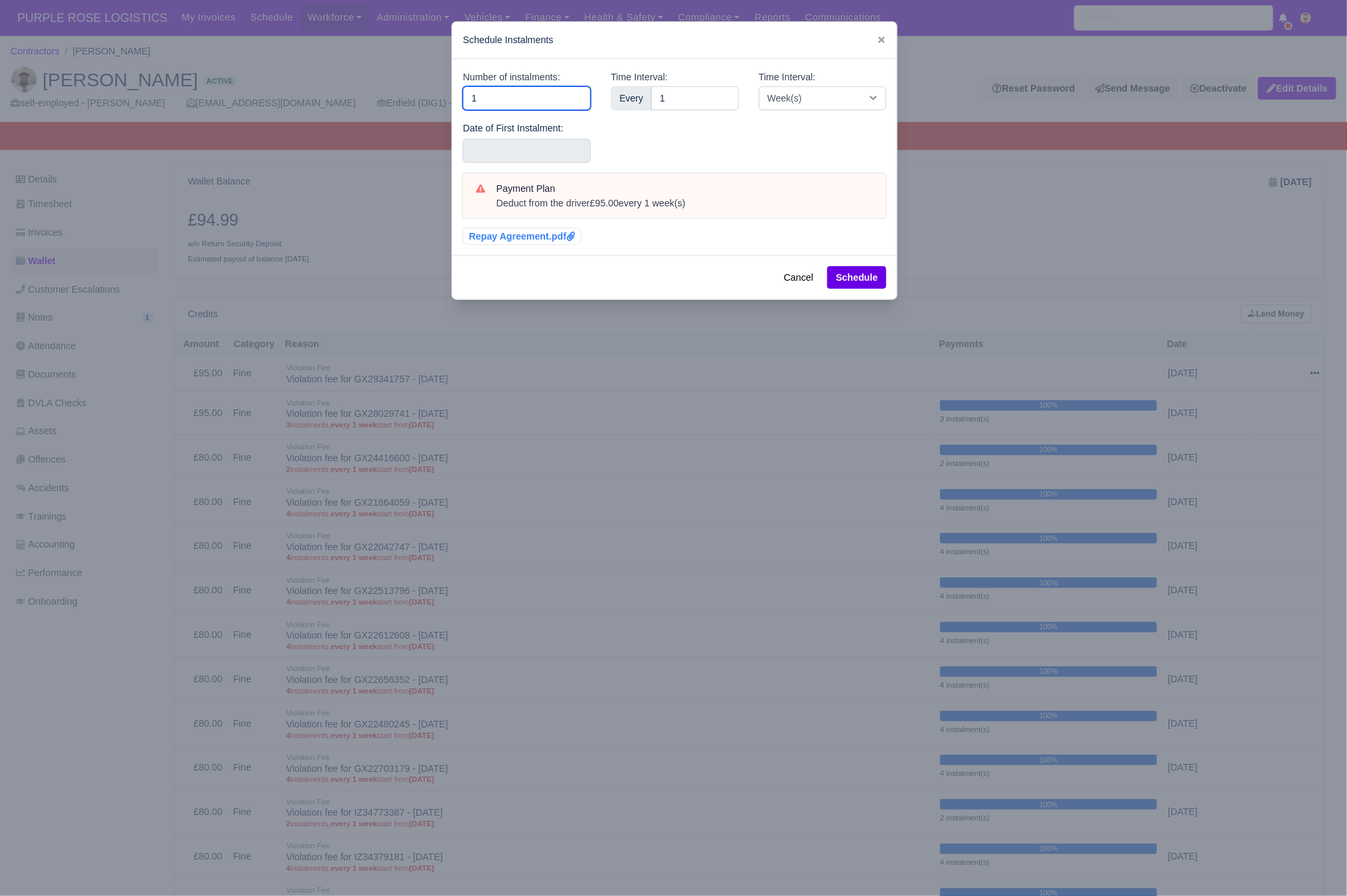
drag, startPoint x: 497, startPoint y: 100, endPoint x: 369, endPoint y: 97, distance: 128.0
click at [369, 97] on div "​ Schedule Instalments Number of instalments: 1 Date of First Instalment: Time …" at bounding box center [673, 448] width 1347 height 896
type input "3"
click at [486, 155] on input "text" at bounding box center [527, 150] width 128 height 24
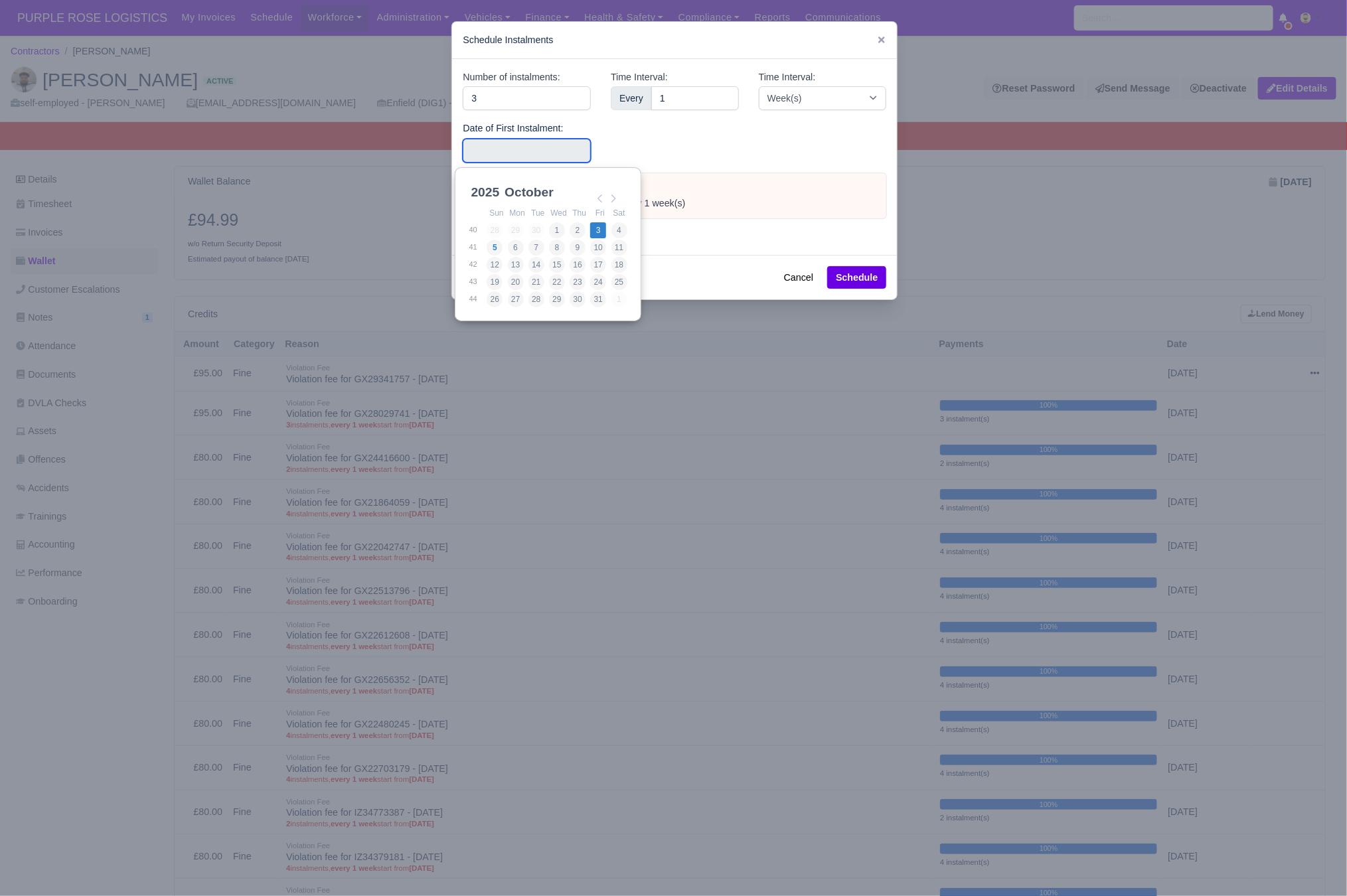
type input "2025-10-03"
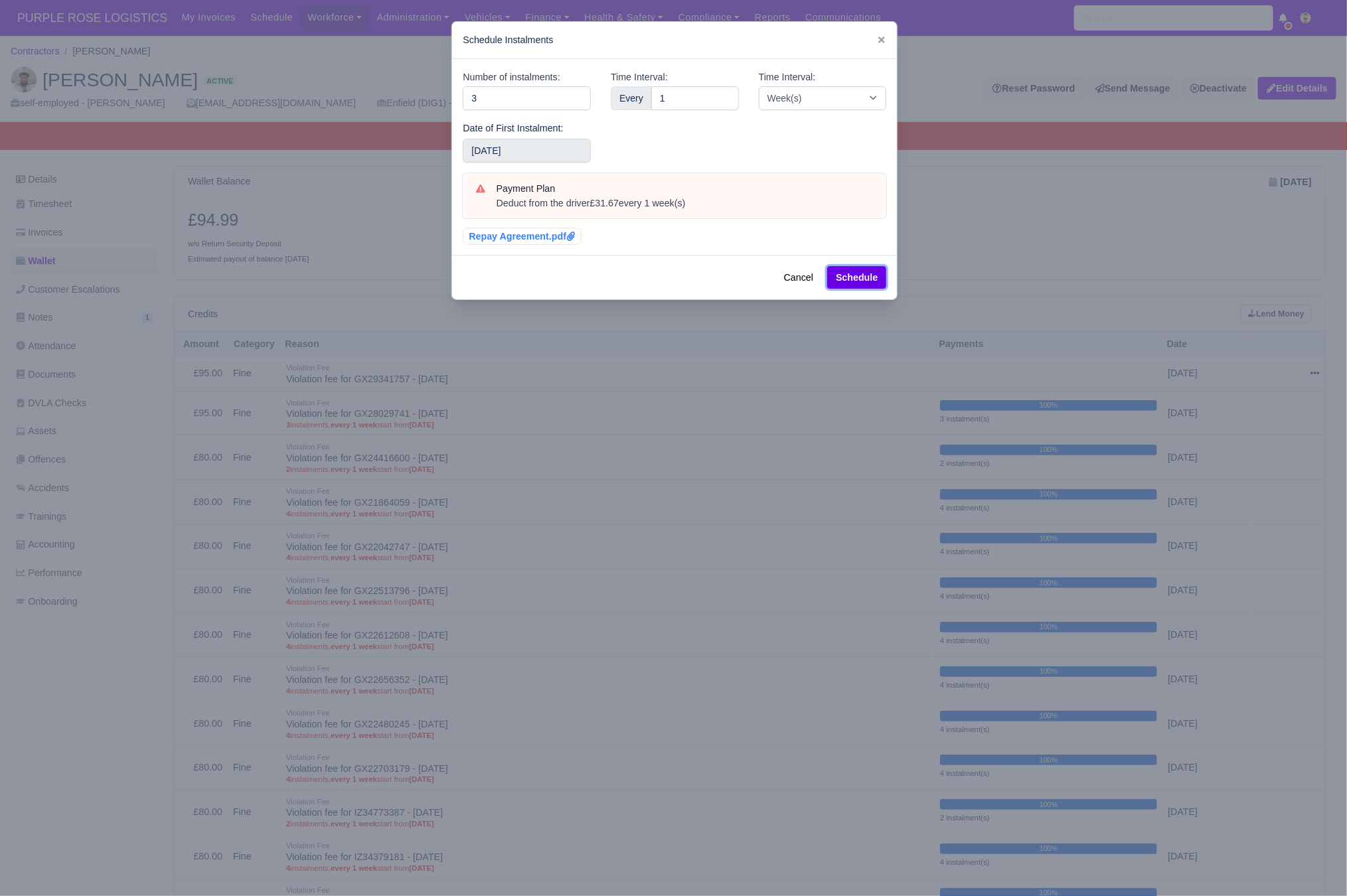
click at [873, 284] on button "Schedule" at bounding box center [857, 278] width 59 height 23
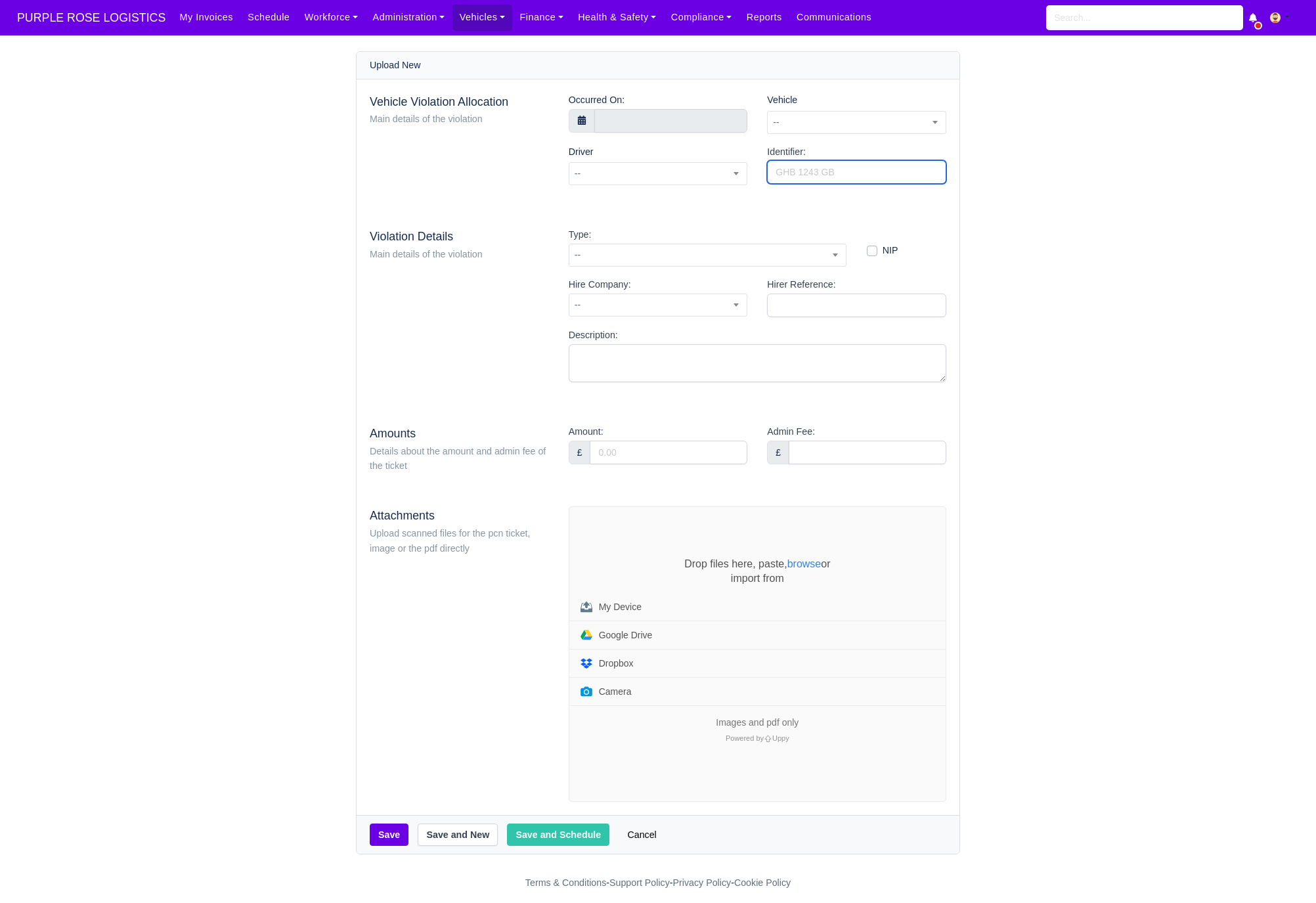
click at [856, 176] on input "Identifier:" at bounding box center [856, 172] width 179 height 24
paste input "IZ37066998"
type input "IZ37066998"
click at [823, 120] on span "--" at bounding box center [856, 122] width 178 height 16
type input "wbp"
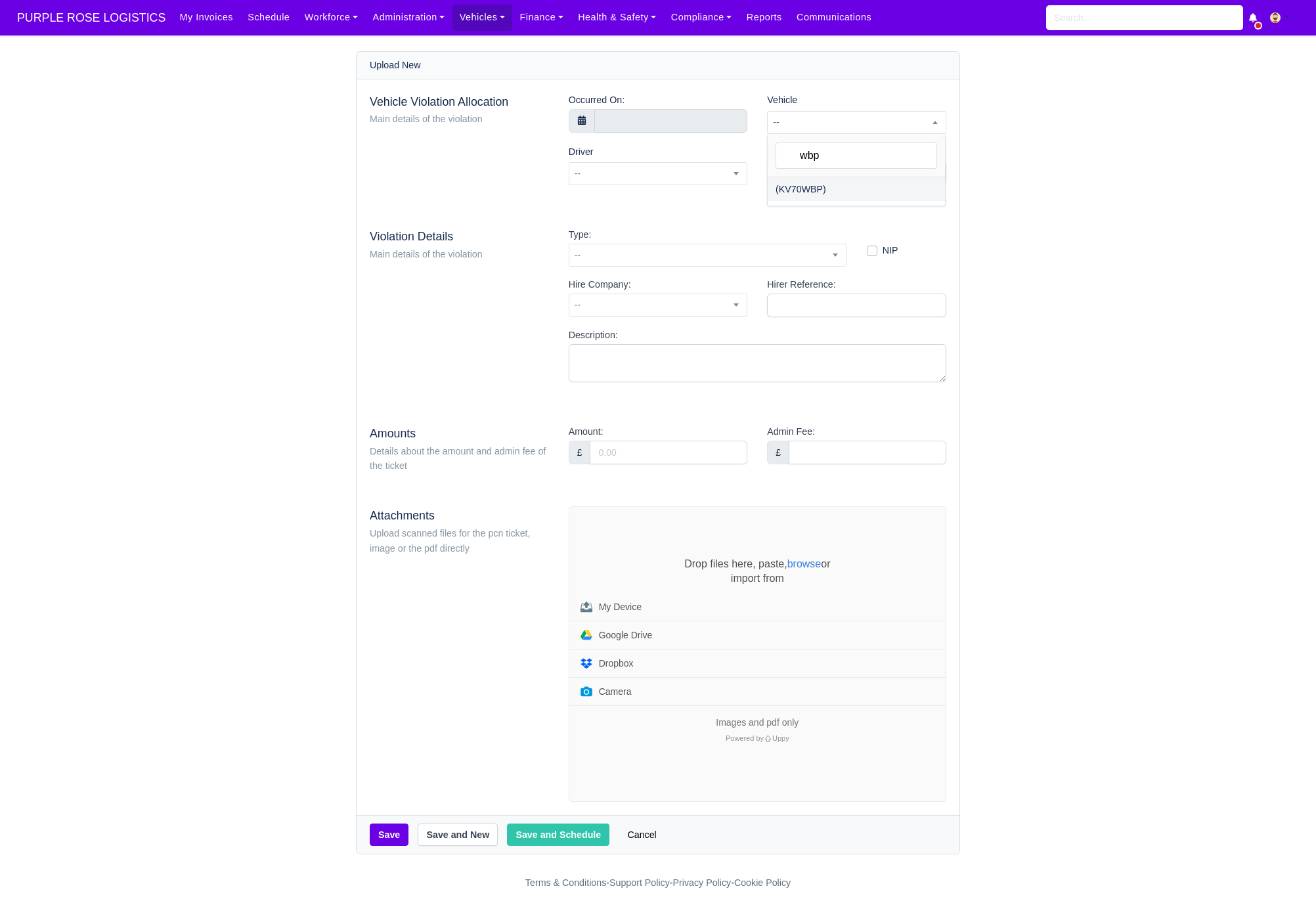
select select "32"
select select
click at [633, 120] on input "text" at bounding box center [671, 120] width 153 height 24
select select "8"
click at [601, 140] on span at bounding box center [606, 146] width 23 height 23
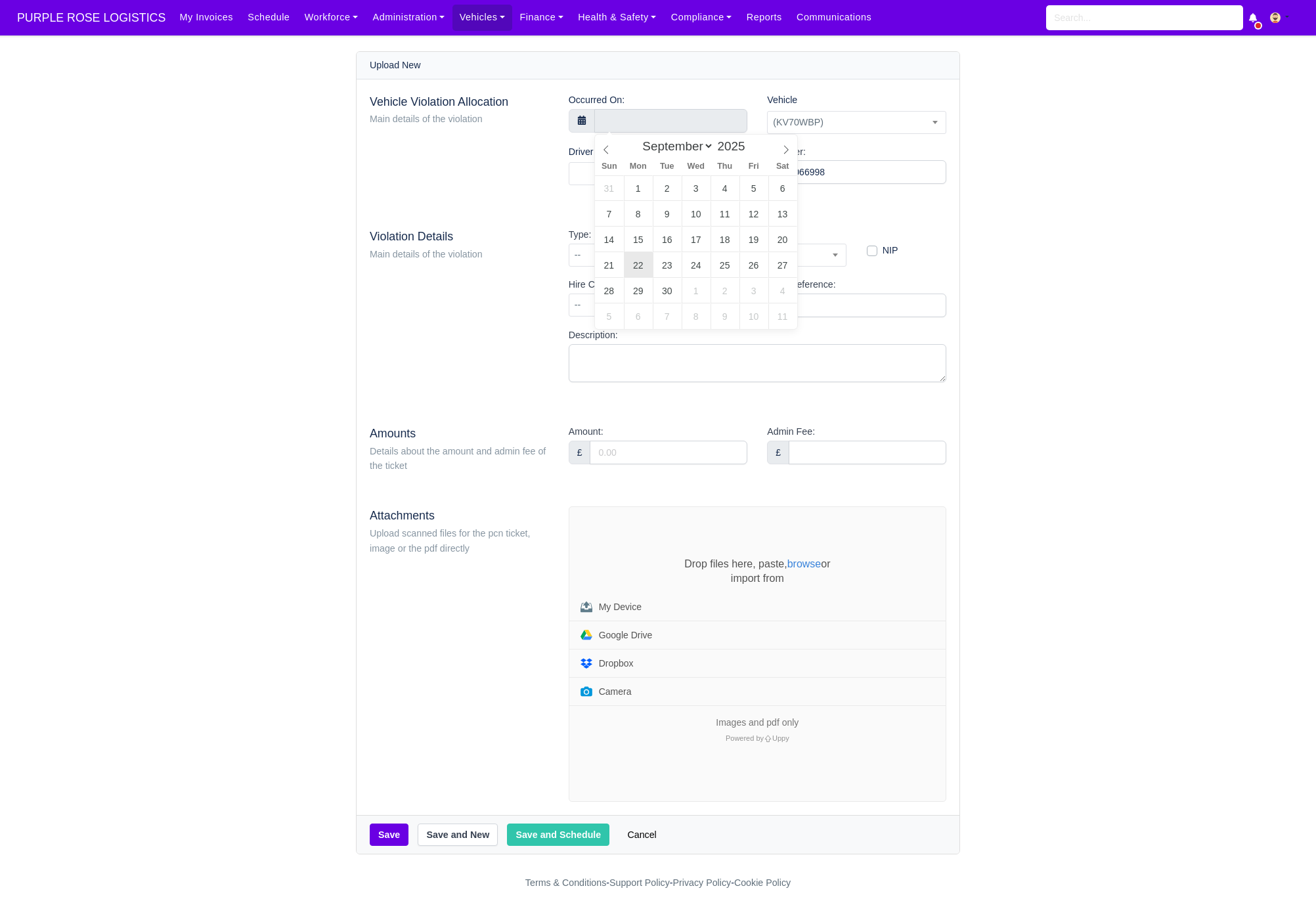
type input "22 September 2025 00:00"
type input "17"
type input "22 September 2025 17:00"
type input "02"
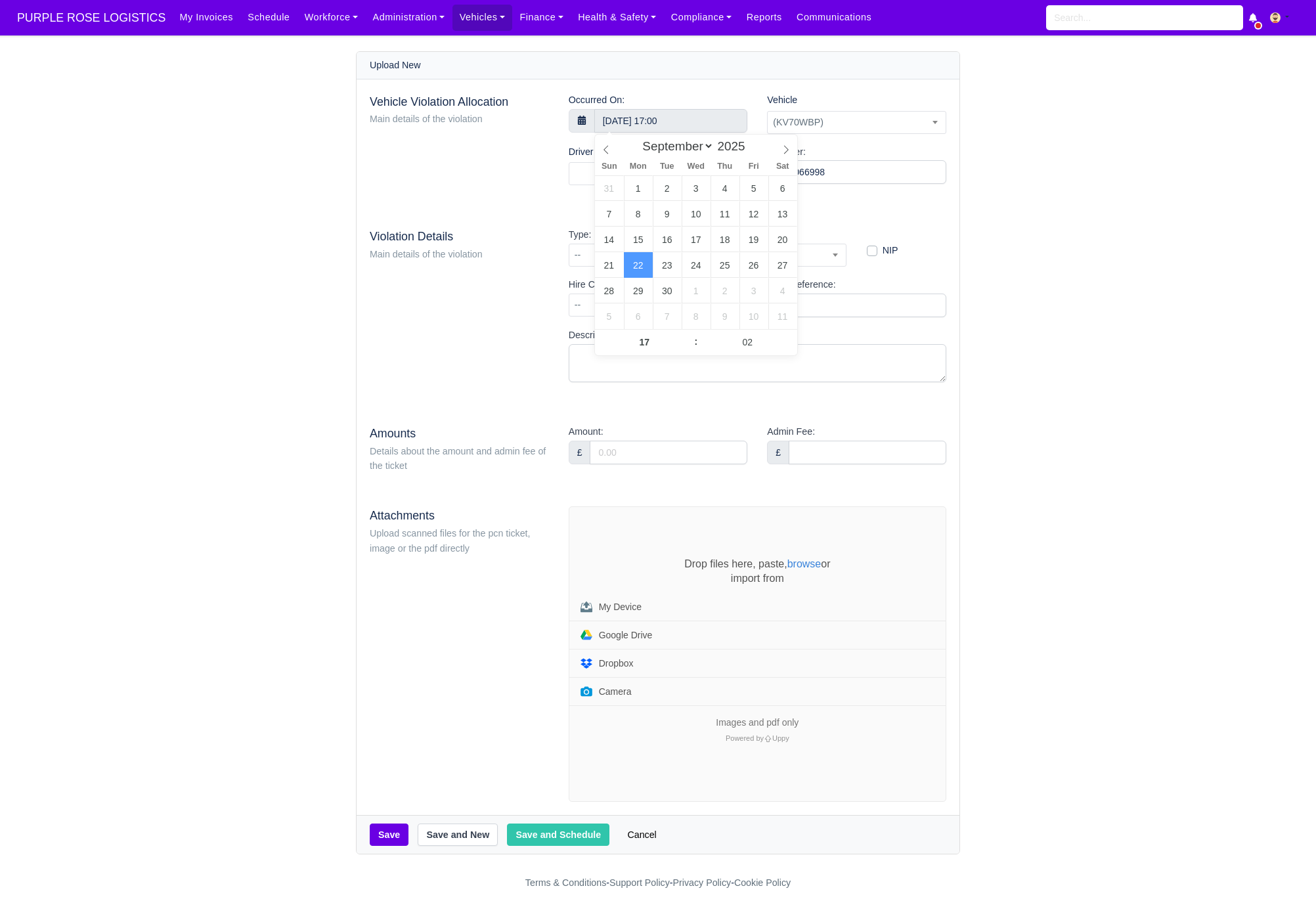
type input "22 September 2025 17:02"
click at [536, 183] on div "Vehicle Violation Allocation Main details of the violation" at bounding box center [460, 144] width 199 height 103
click at [607, 166] on span at bounding box center [658, 173] width 179 height 23
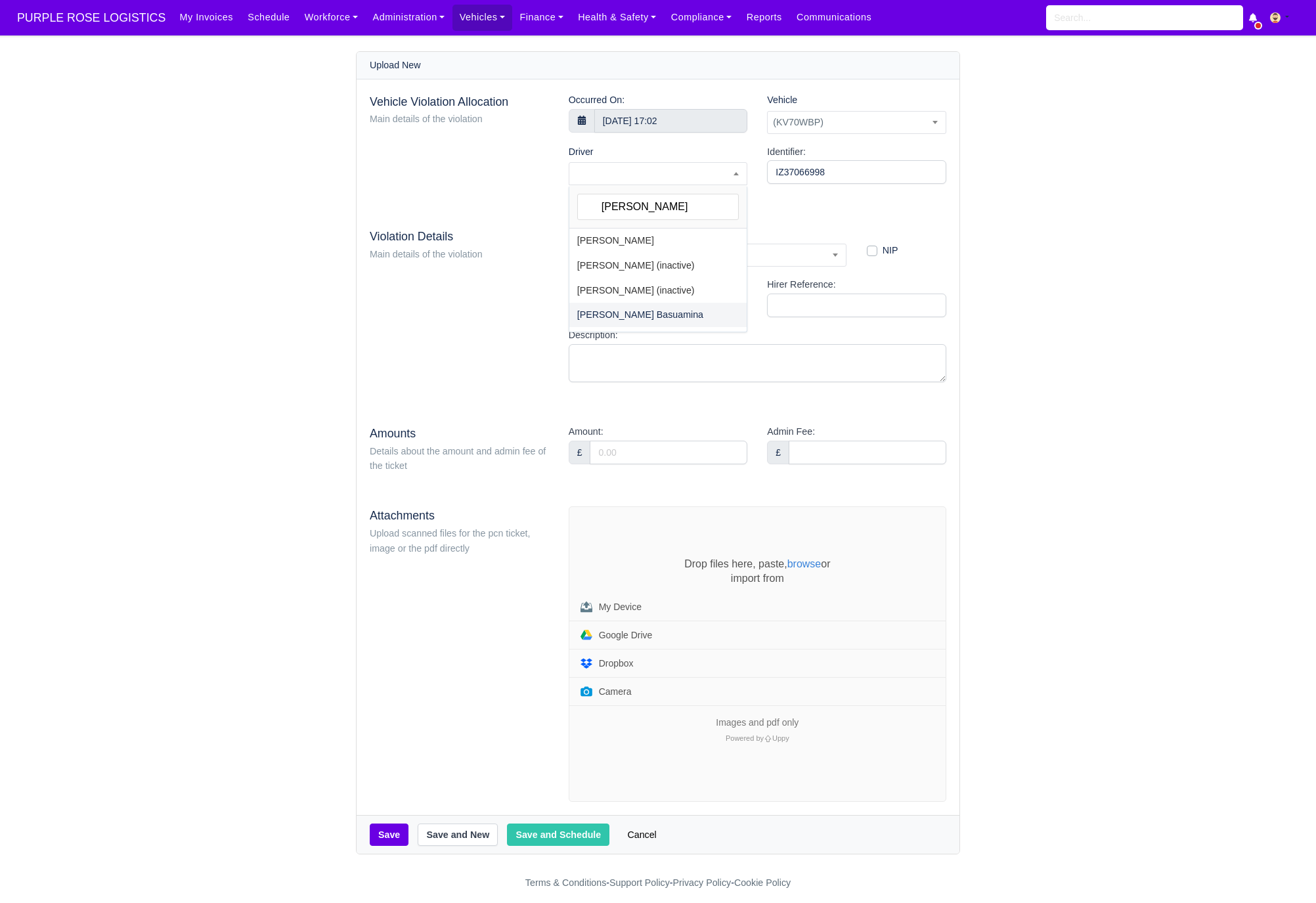
type input "joseph"
select select "1912"
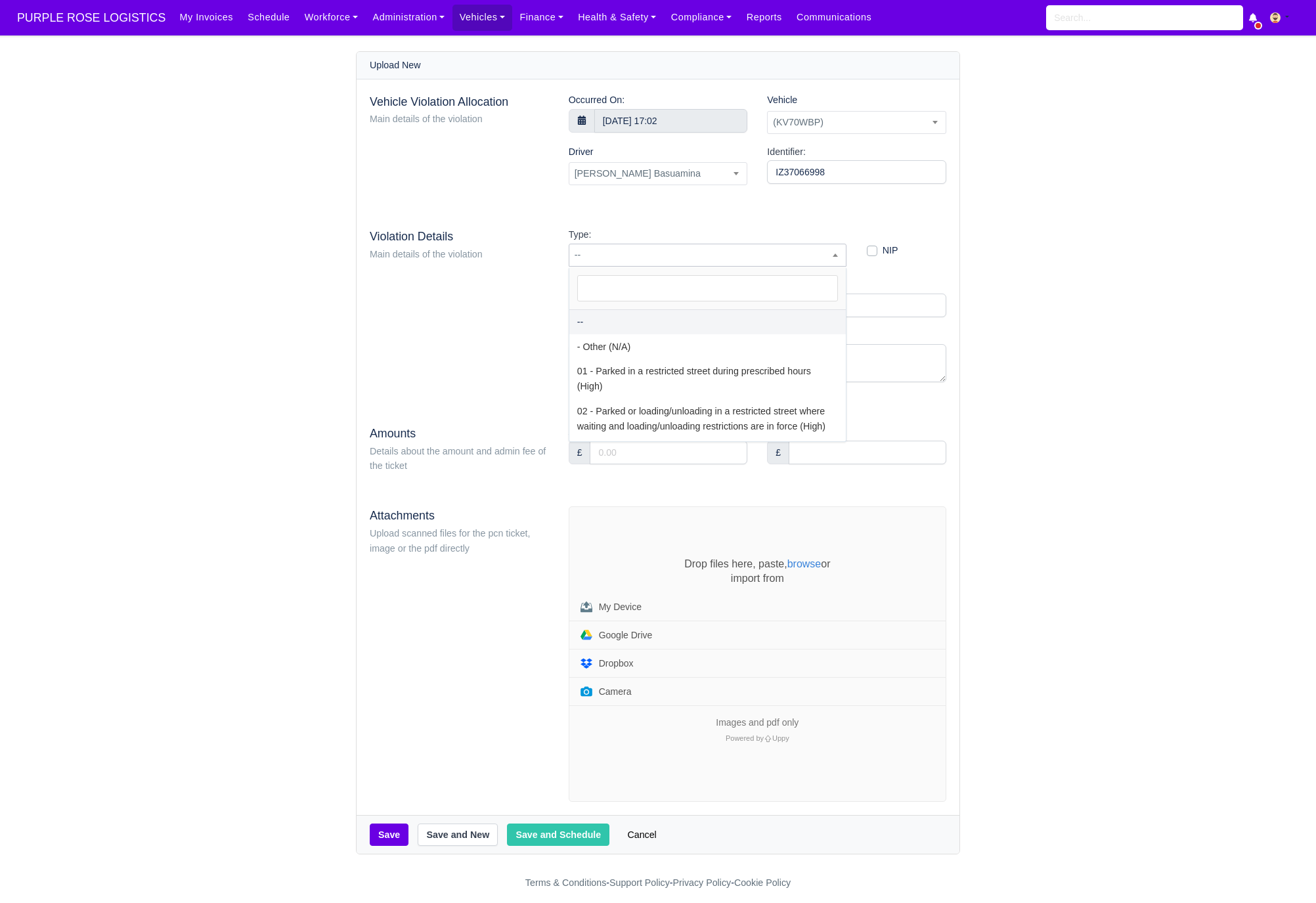
click at [620, 248] on span "--" at bounding box center [708, 255] width 277 height 16
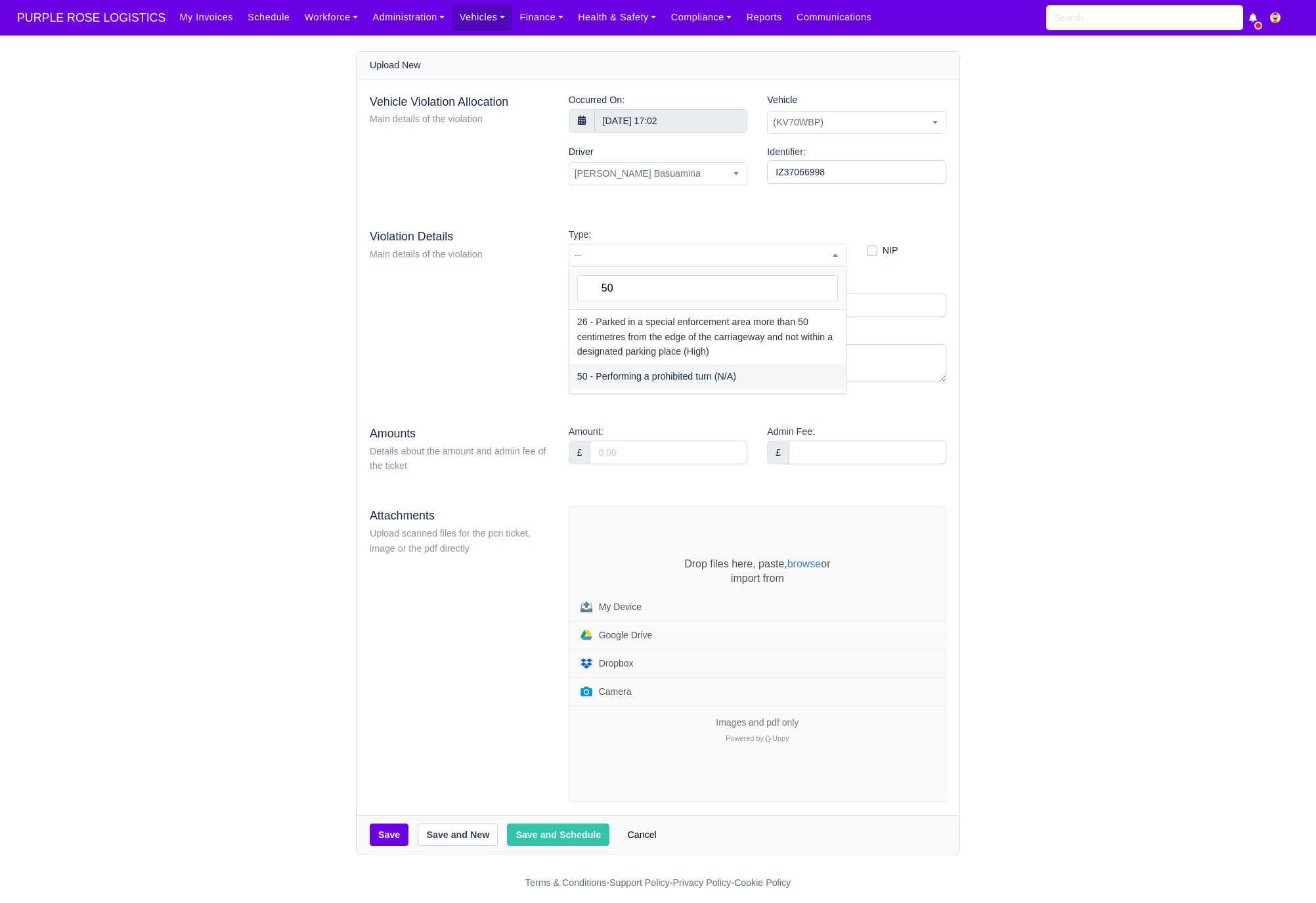
type input "50"
select select "70"
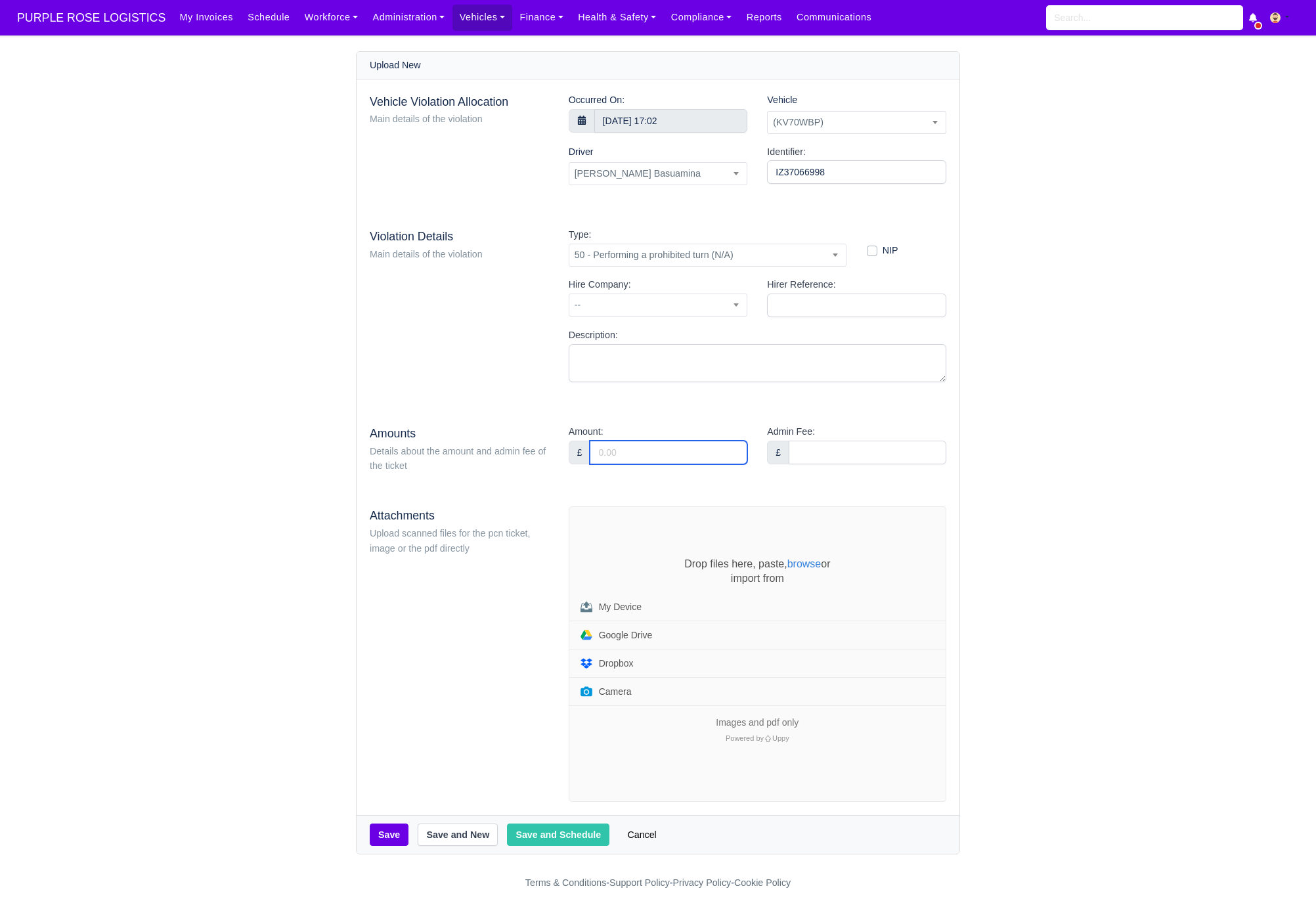
click at [669, 448] on input "Amount:" at bounding box center [669, 452] width 157 height 24
type input "95"
click at [401, 346] on div "Violation Details Main details of the violation" at bounding box center [460, 310] width 199 height 166
click at [639, 538] on div "Drop files here, paste, browse or import from My Device Google Drive Dropbox Ca…" at bounding box center [757, 654] width 376 height 295
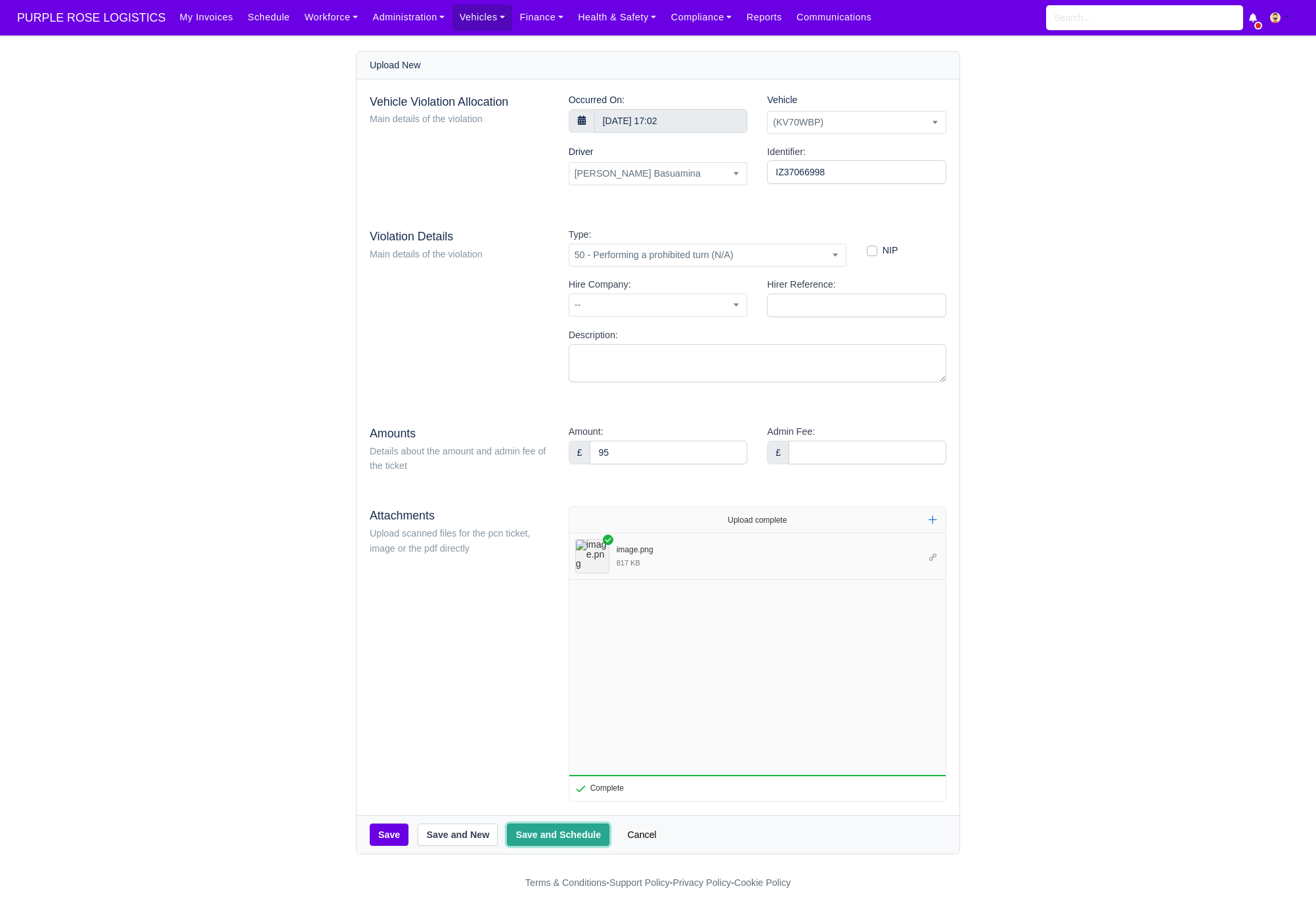
click at [550, 837] on button "Save and Schedule" at bounding box center [558, 835] width 102 height 23
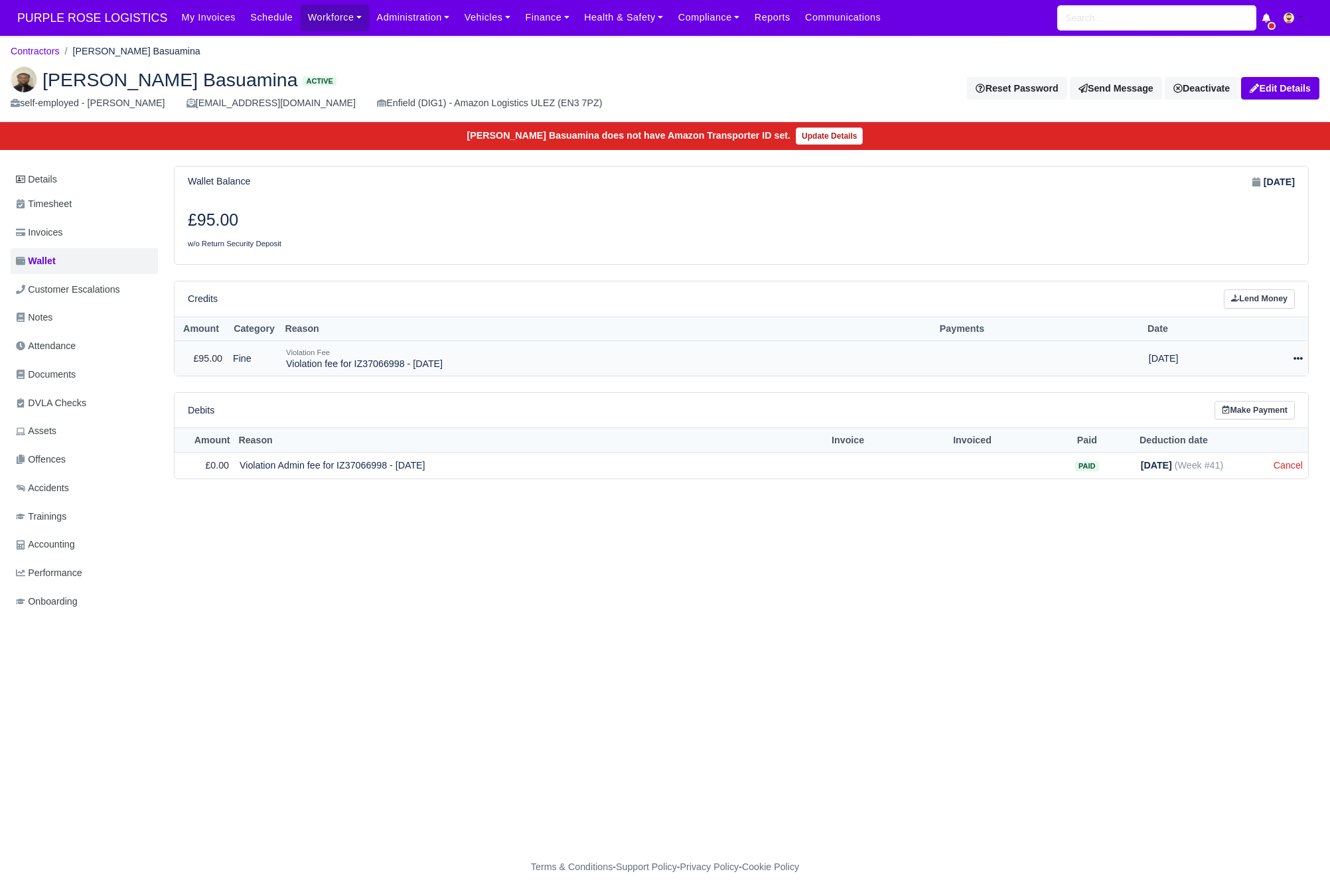
click at [1305, 361] on td "Actions Make Payment Schedule [GEOGRAPHIC_DATA]" at bounding box center [1270, 358] width 79 height 34
click at [1298, 360] on icon at bounding box center [1298, 358] width 10 height 3
click at [1267, 416] on link "Schedule" at bounding box center [1238, 418] width 118 height 20
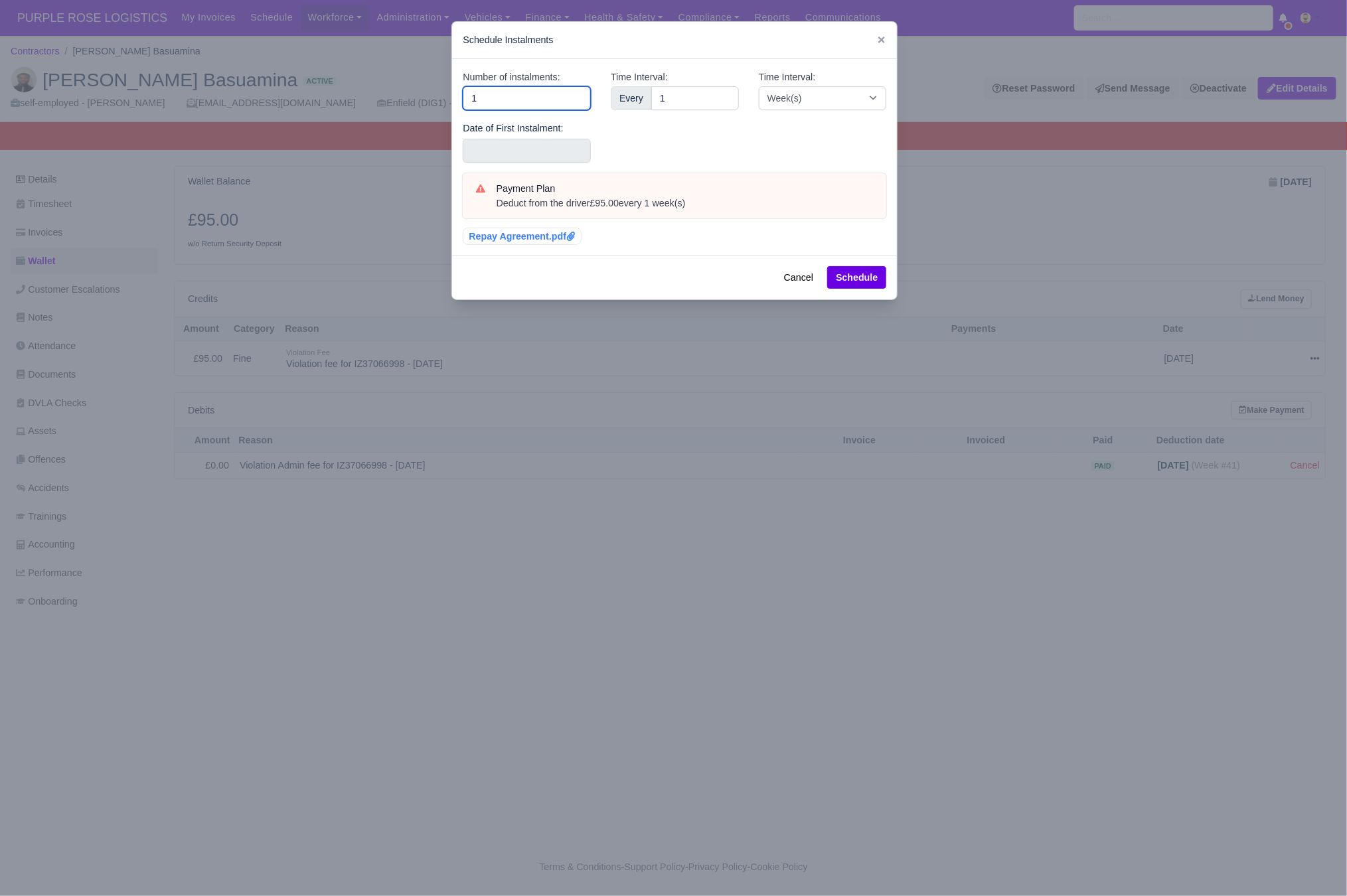
drag, startPoint x: 497, startPoint y: 101, endPoint x: 299, endPoint y: 68, distance: 200.7
click at [299, 68] on div "​ Schedule Instalments Number of instalments: 1 Date of First Instalment: Time …" at bounding box center [673, 448] width 1347 height 896
type input "3"
click at [466, 150] on input "text" at bounding box center [527, 150] width 128 height 24
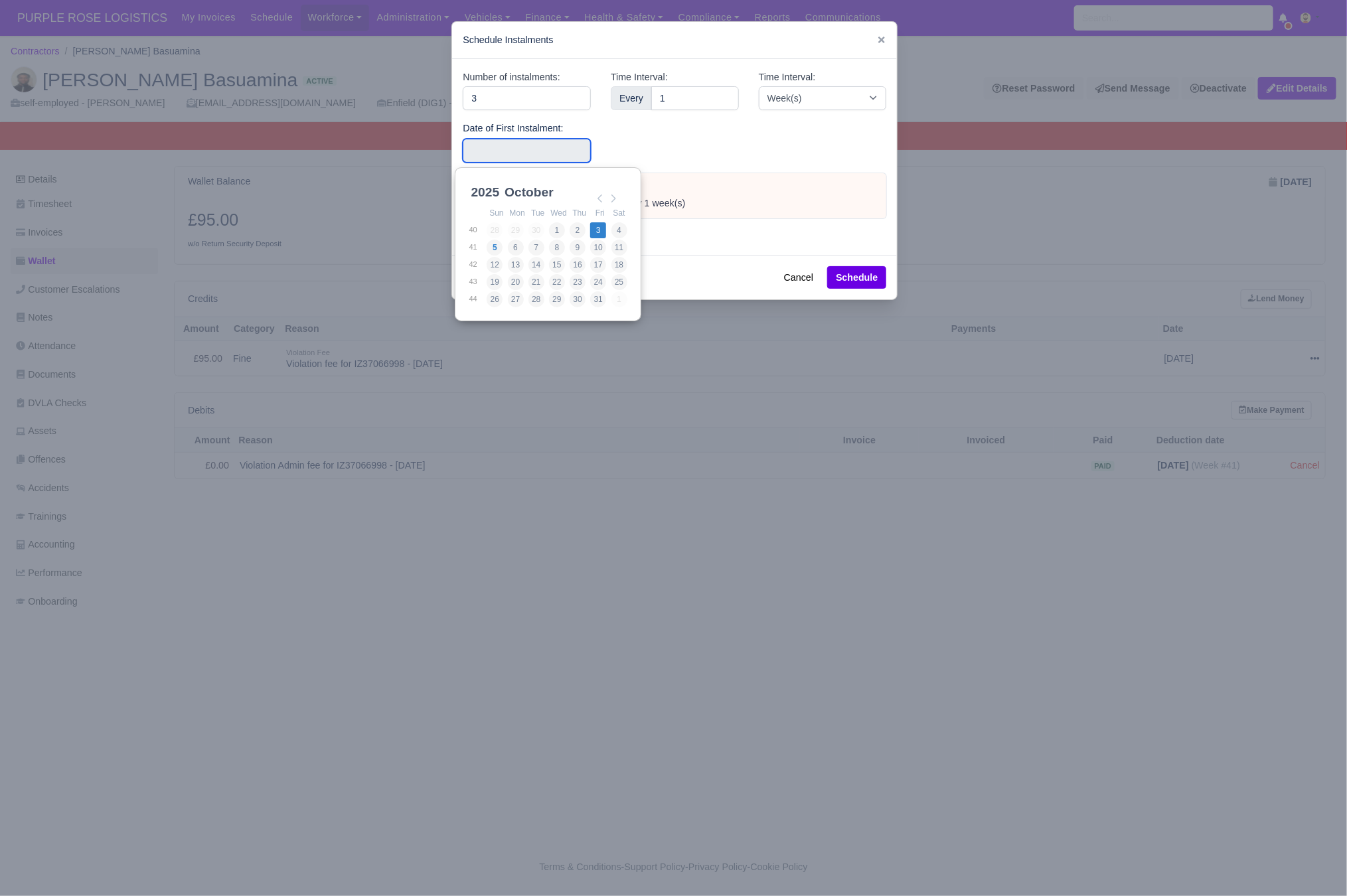
type input "[DATE]"
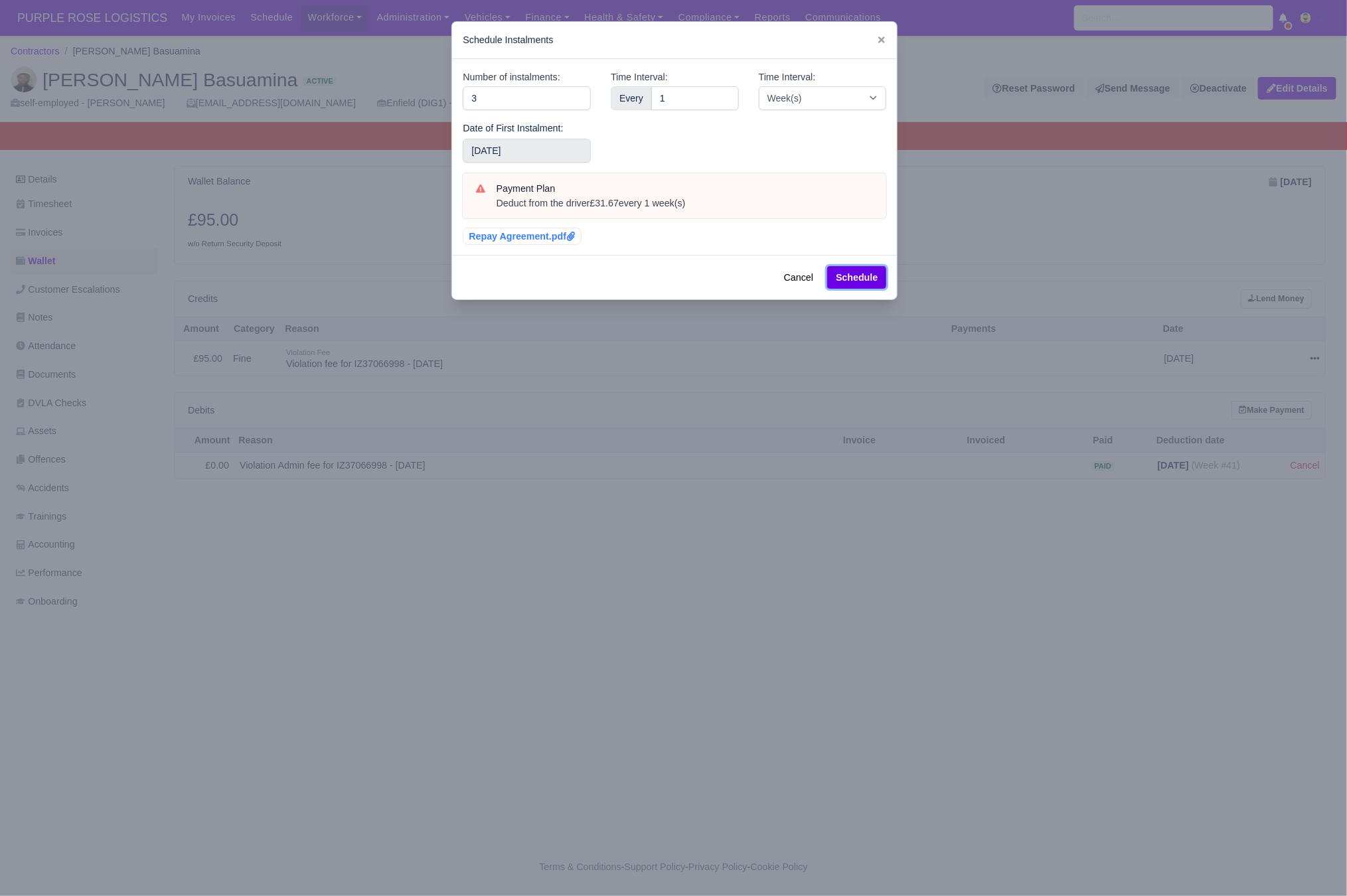
click at [852, 275] on button "Schedule" at bounding box center [857, 278] width 59 height 23
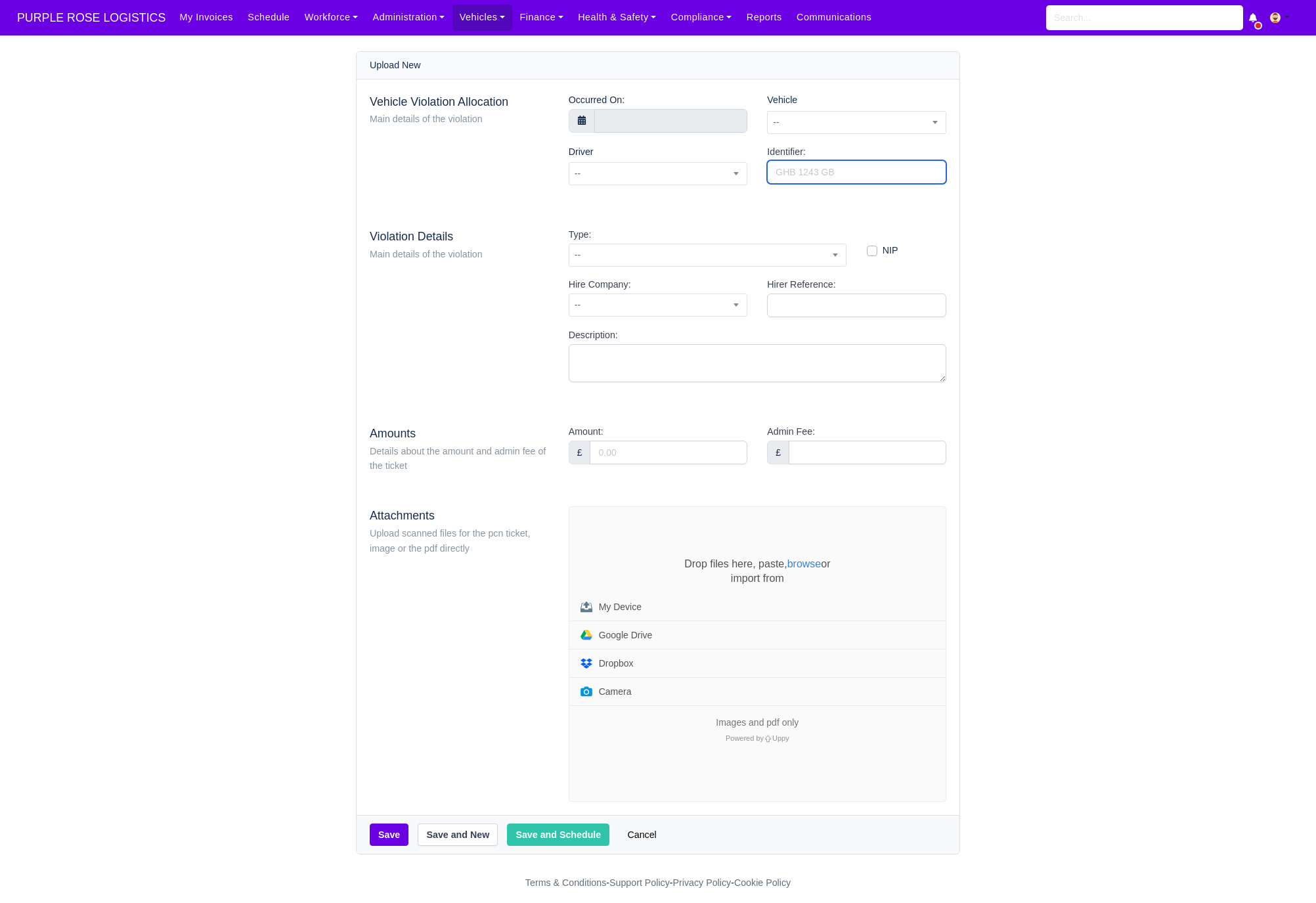
click at [871, 176] on input "Identifier:" at bounding box center [856, 172] width 179 height 24
paste input "FR6660888A"
type input "FR6660888A"
click at [834, 108] on div "Vehicle -- [BG73TWD] (BG73TWD) [HV74YZC] (HV74YZC) (KM69ZZV) (KM70HNG) (KM70HXA…" at bounding box center [856, 114] width 179 height 42
click at [834, 120] on span "--" at bounding box center [856, 122] width 178 height 16
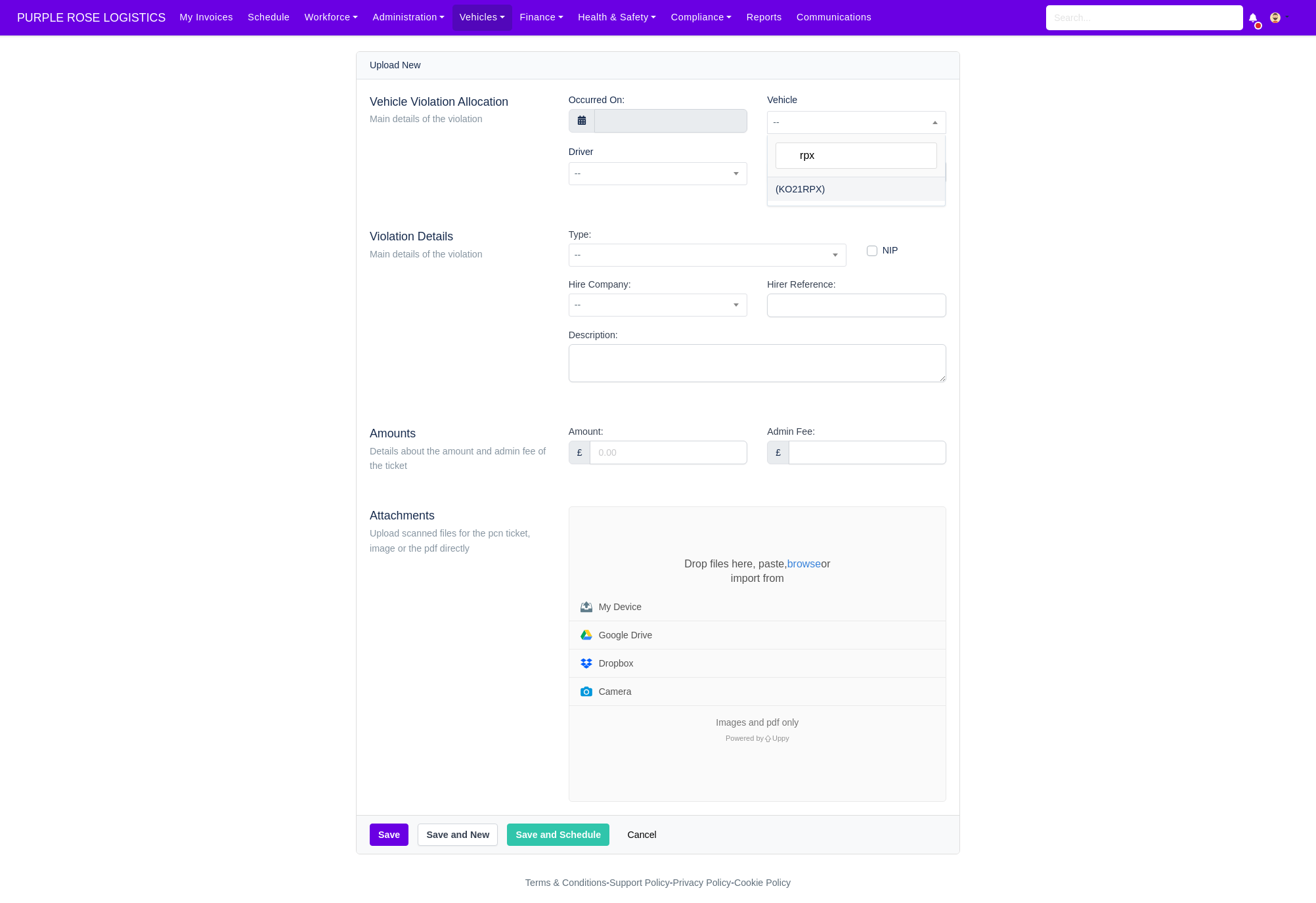
type input "rpx"
select select "17"
select select
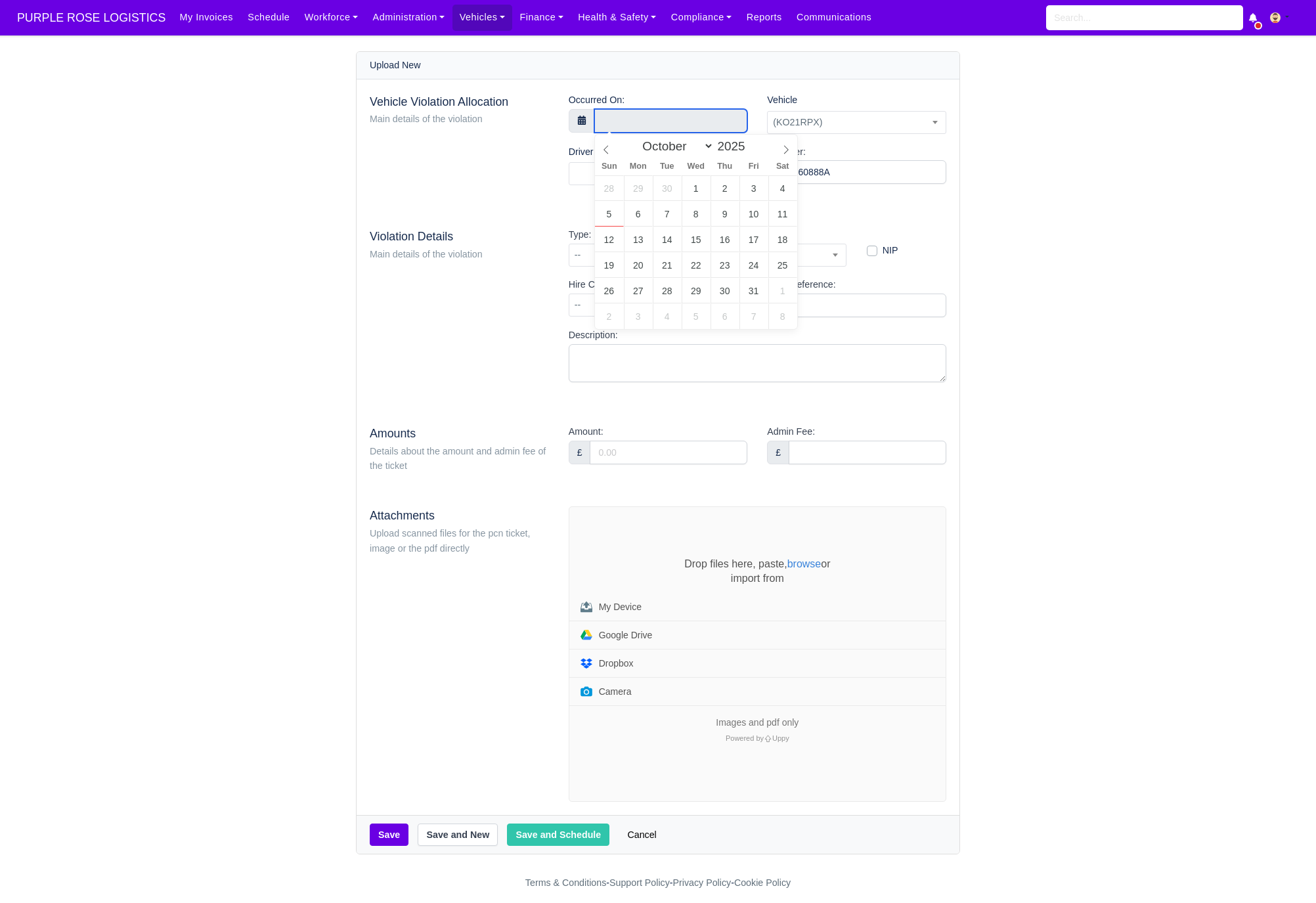
click at [626, 132] on body "PURPLE ROSE LOGISTICS My Invoices Schedule Workforce Manpower Expiring Document…" at bounding box center [658, 451] width 1316 height 903
select select "8"
click at [600, 154] on span at bounding box center [606, 146] width 23 height 23
type input "17 September 2025 00:00"
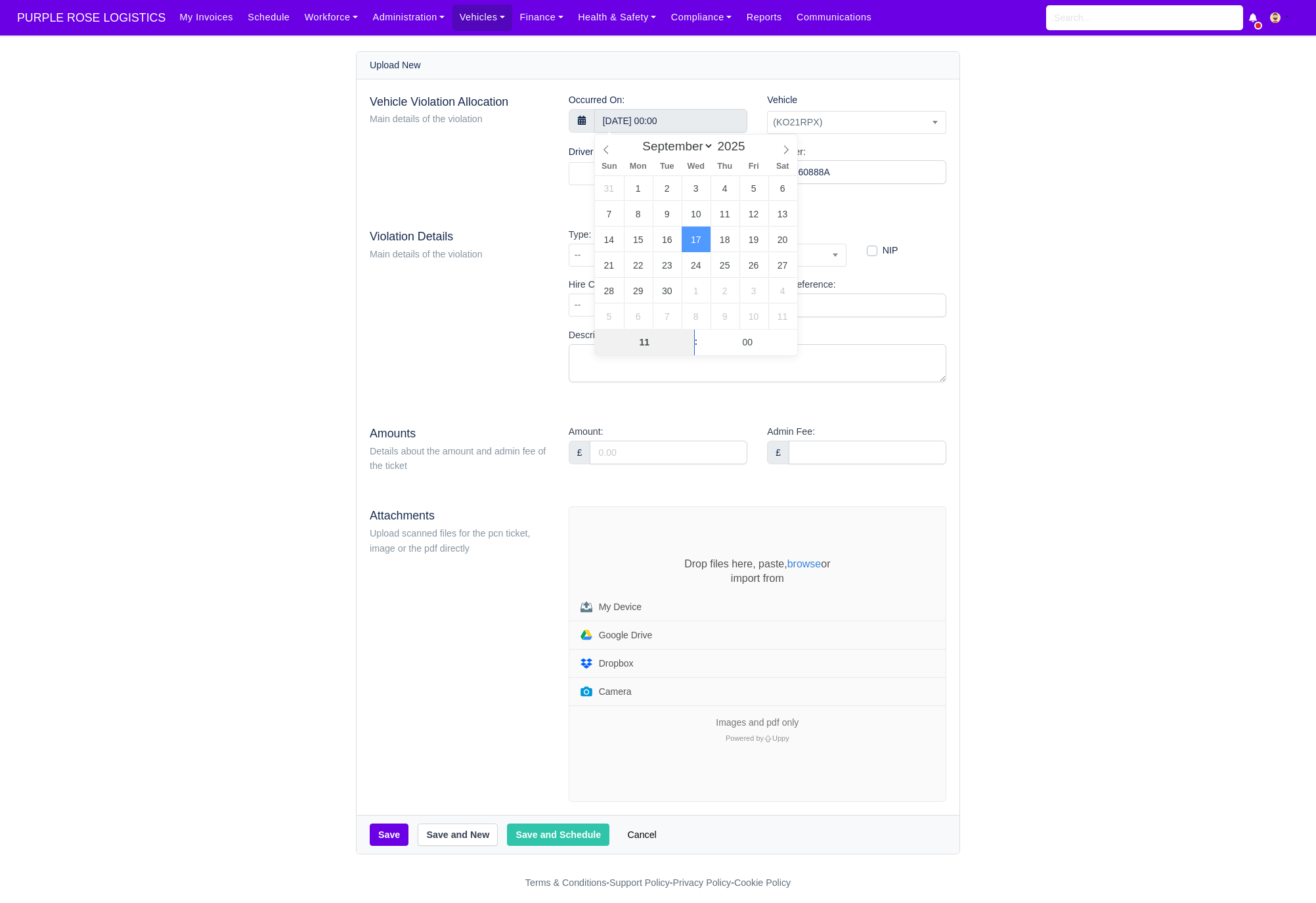
type input "11"
type input "17 September 2025 11:00"
type input "19"
type input "17 September 2025 11:19"
click at [568, 213] on div "Vehicle Violation Allocation Main details of the violation Occurred On: 17 Sept…" at bounding box center [658, 447] width 603 height 736
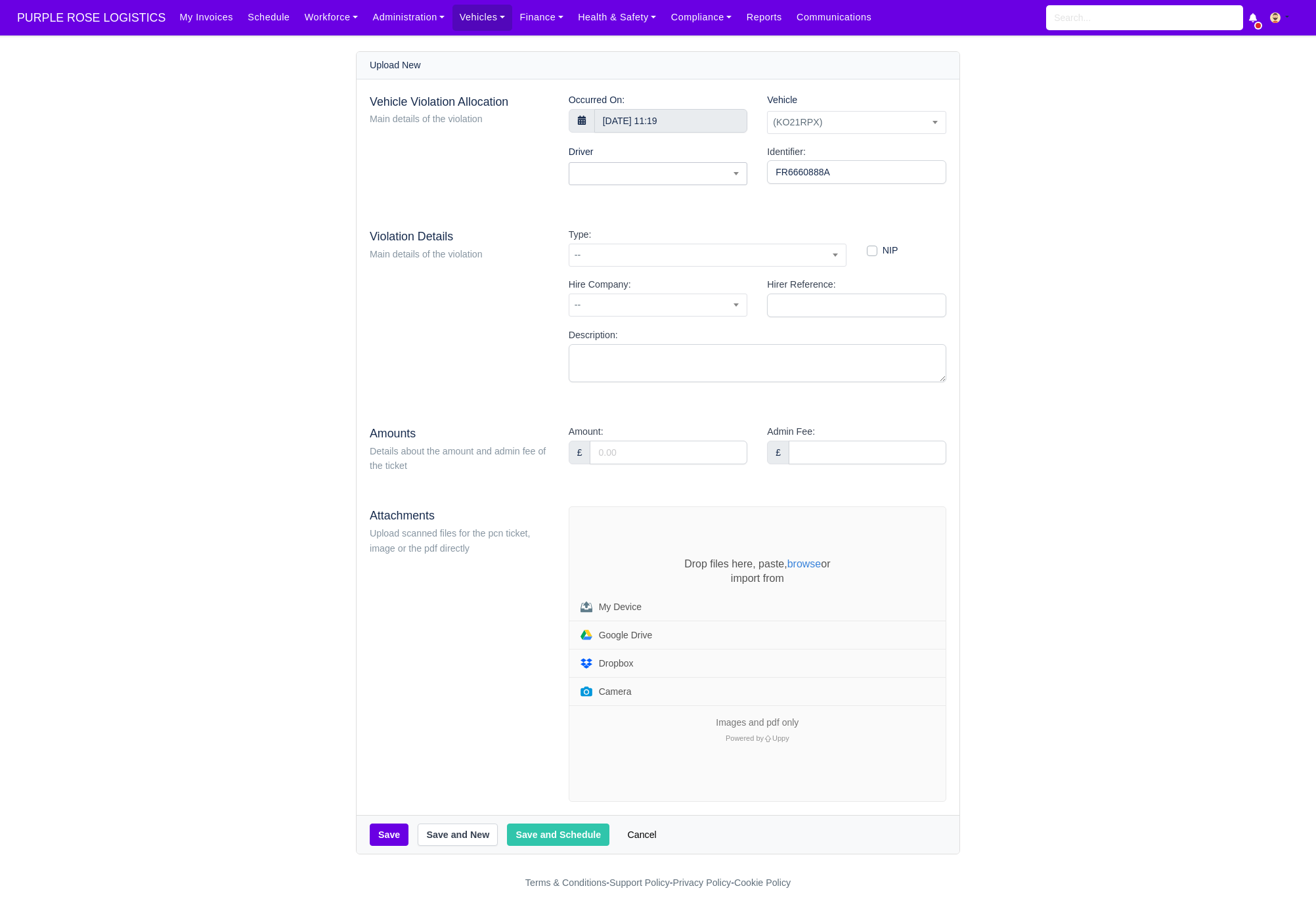
click at [614, 175] on span at bounding box center [658, 173] width 179 height 23
type input "kai"
select select "1960"
click at [599, 256] on span "--" at bounding box center [708, 255] width 277 height 16
type input "52"
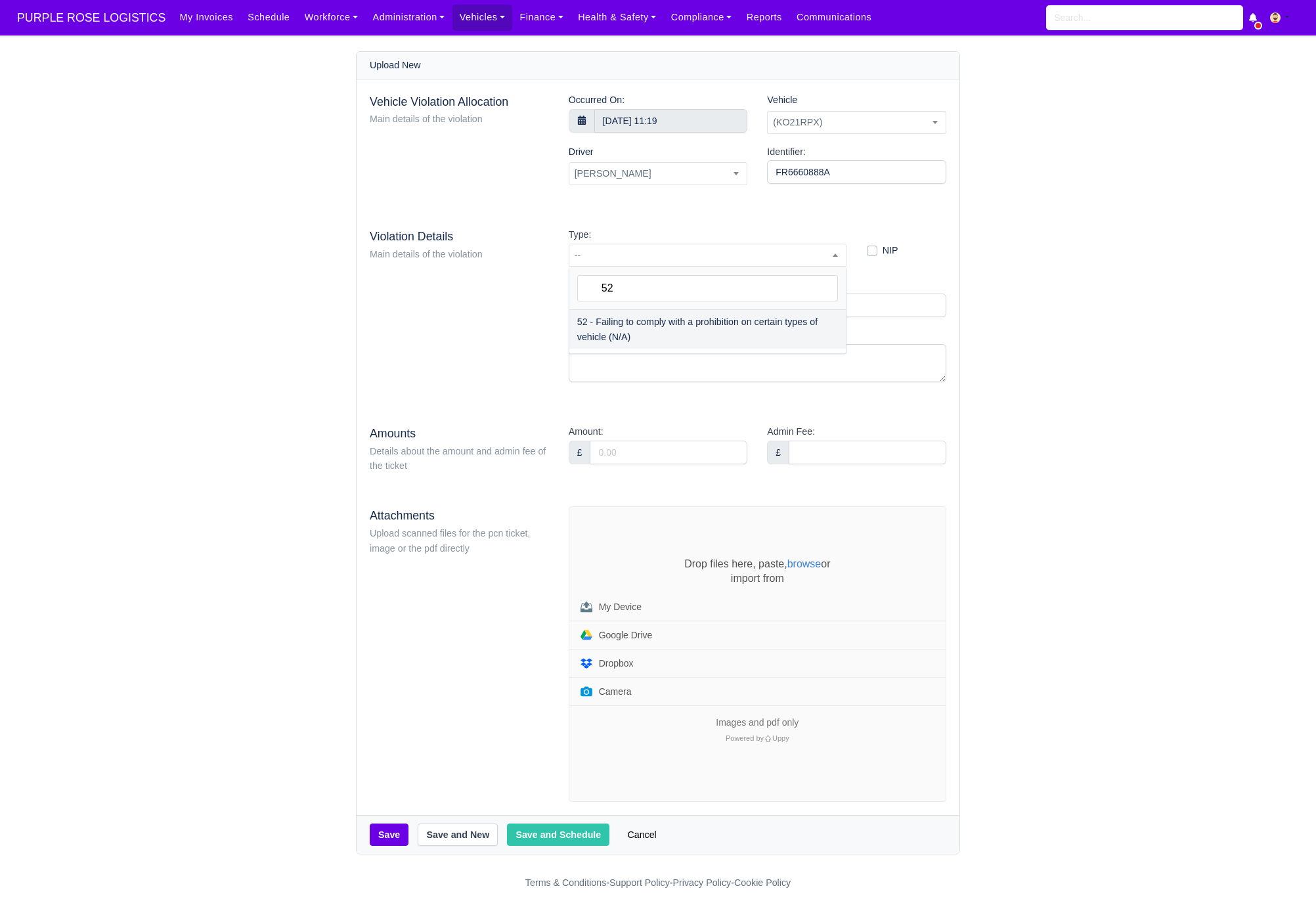
select select "72"
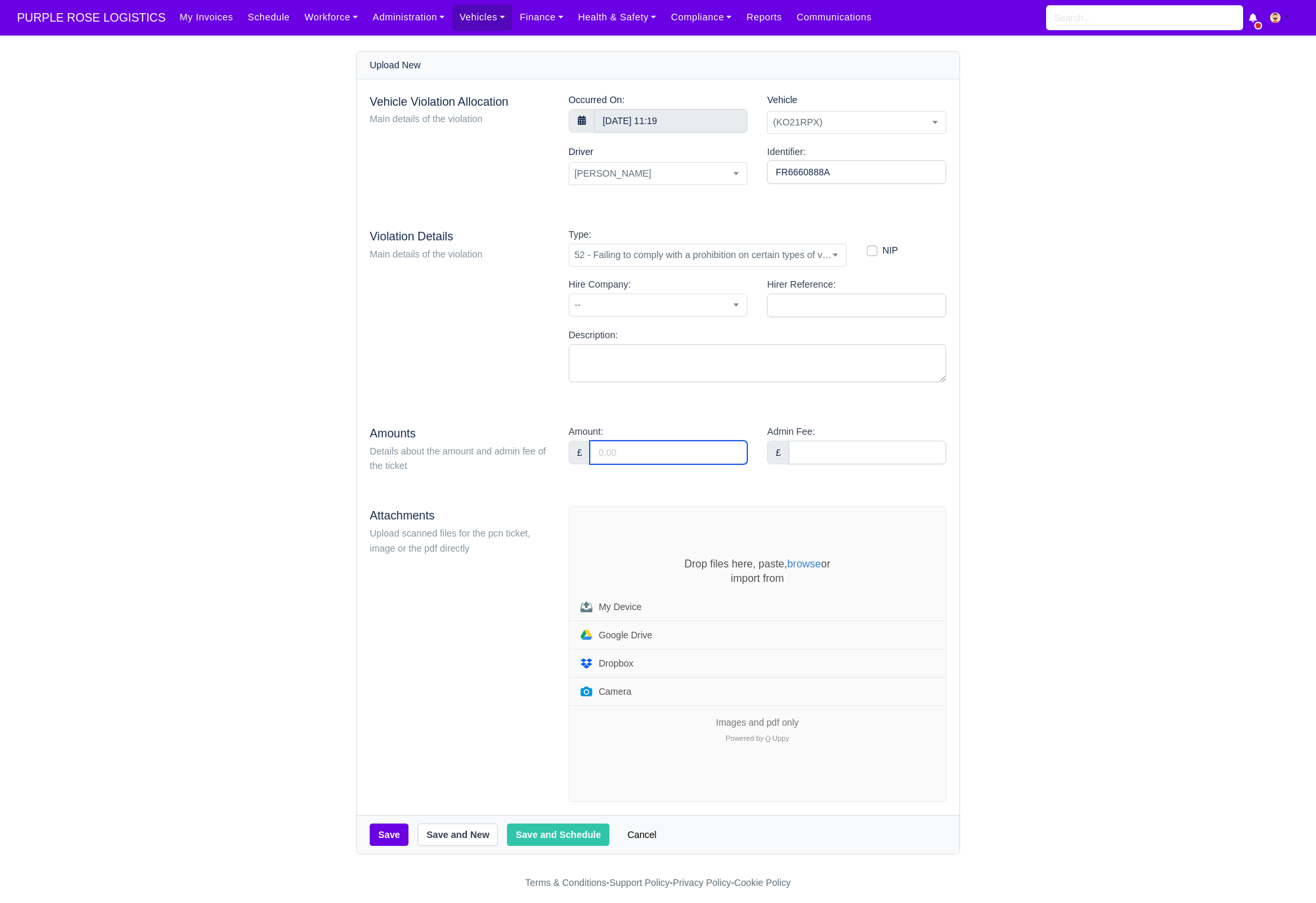
click at [631, 455] on input "Amount:" at bounding box center [669, 452] width 157 height 24
type input "95"
click at [622, 425] on div "Amount: £ 95" at bounding box center [658, 444] width 179 height 40
click at [609, 546] on div "Drop files here, paste, browse or import from My Device Google Drive Dropbox Ca…" at bounding box center [757, 654] width 376 height 295
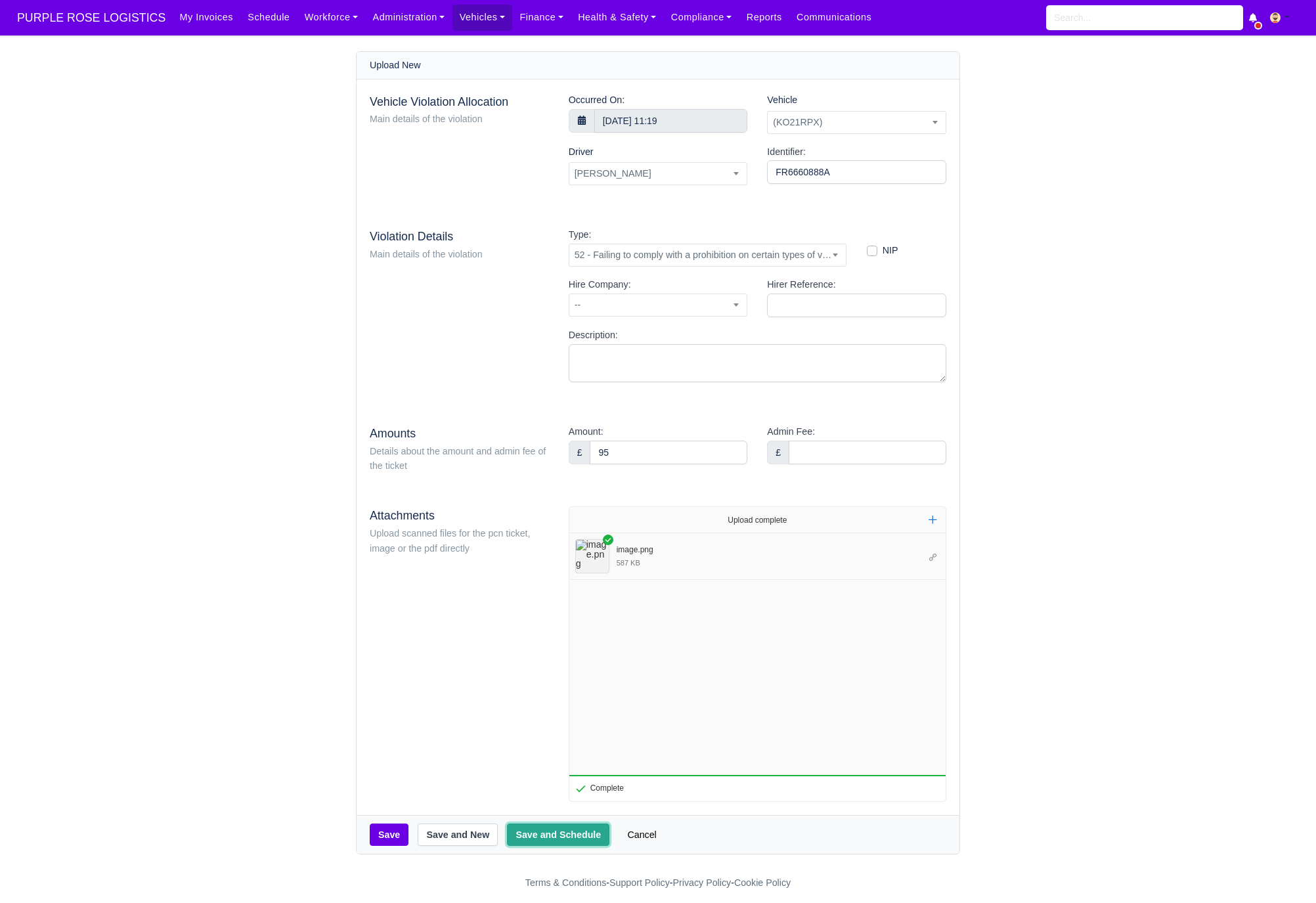
click at [550, 837] on button "Save and Schedule" at bounding box center [558, 835] width 102 height 23
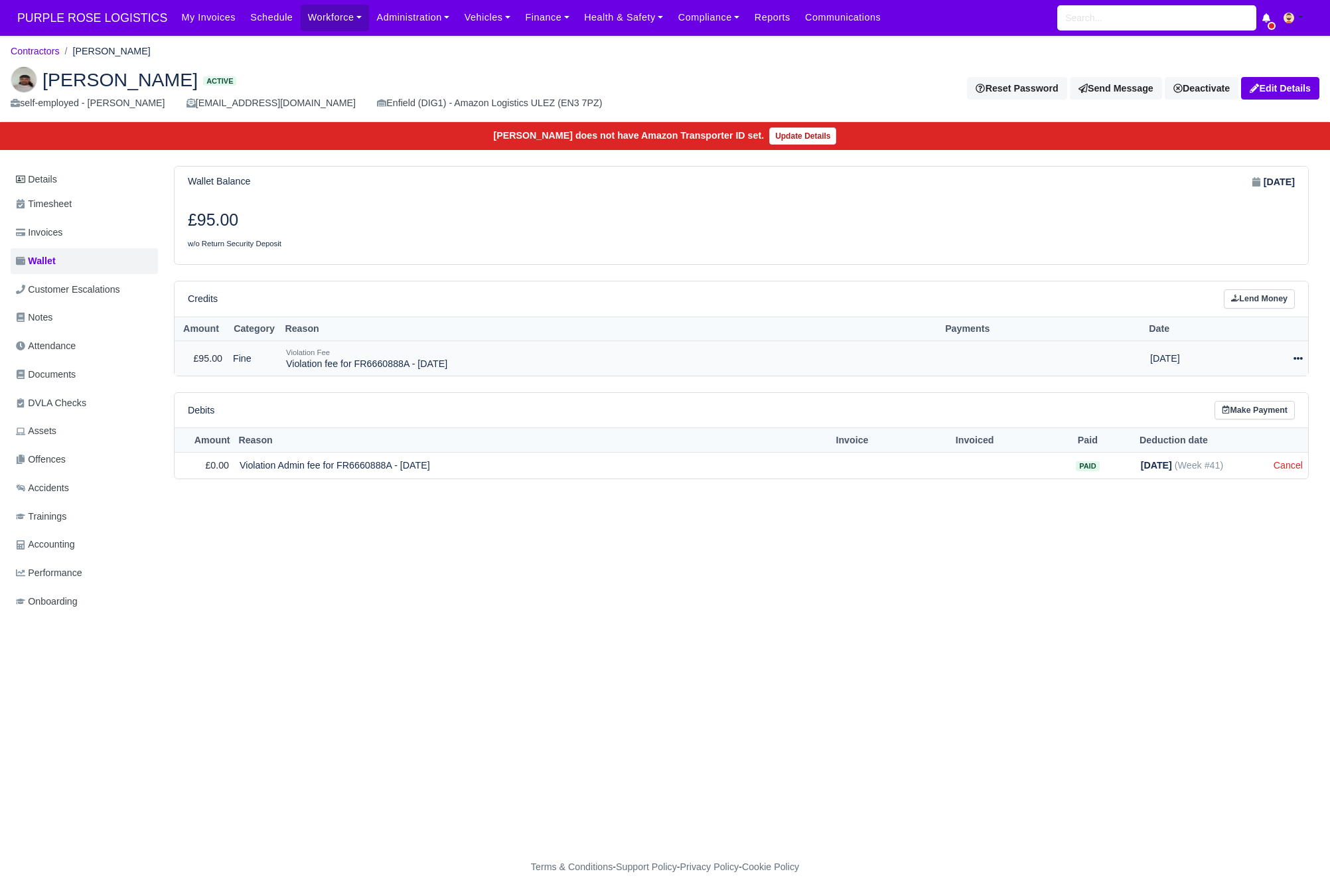
click at [1299, 363] on icon at bounding box center [1298, 359] width 10 height 10
click at [1235, 416] on link "Schedule" at bounding box center [1239, 418] width 118 height 20
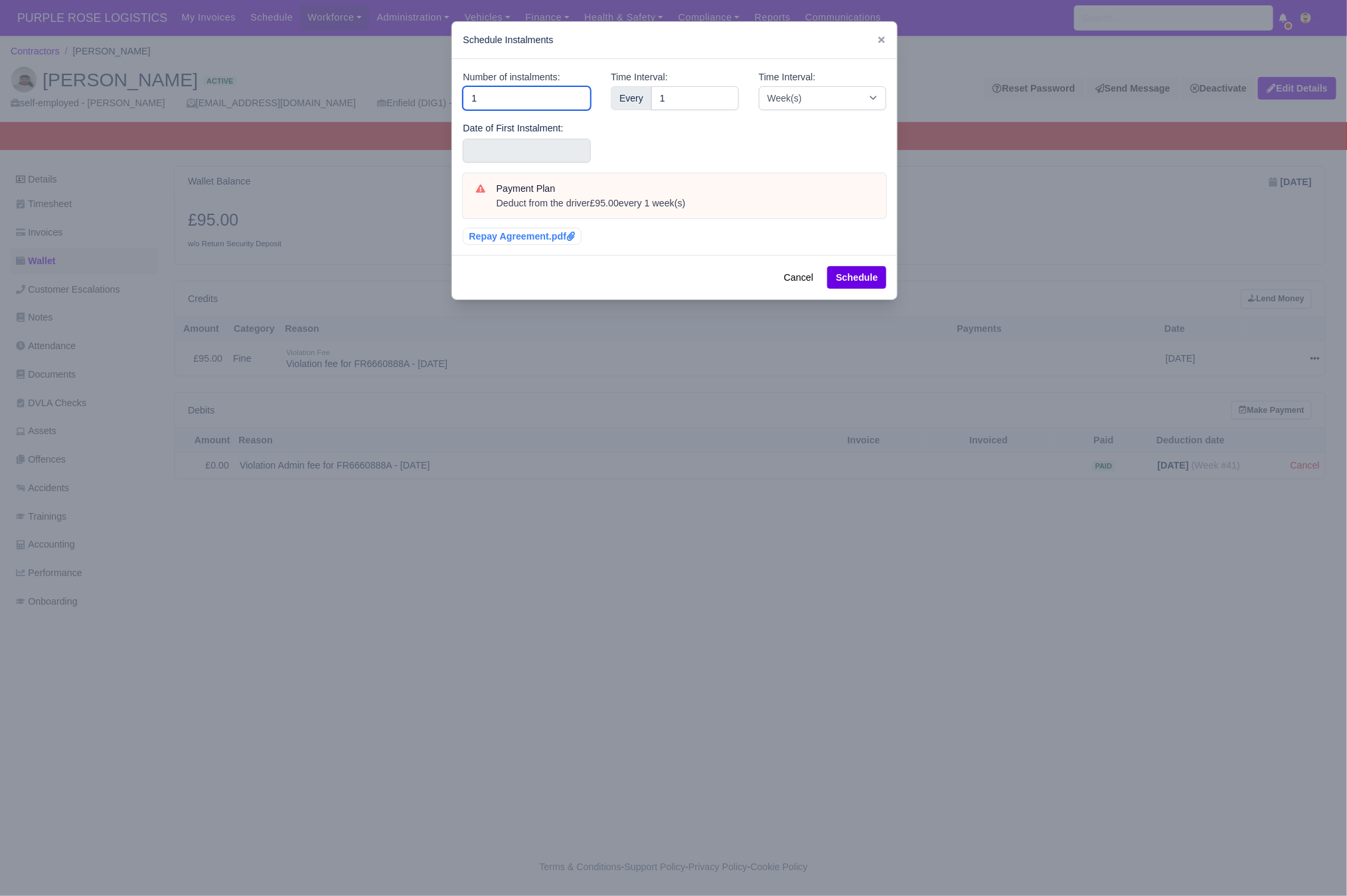
drag, startPoint x: 500, startPoint y: 101, endPoint x: 373, endPoint y: 116, distance: 127.9
click at [379, 118] on div "​ Schedule Instalments Number of instalments: 1 Date of First Instalment: Time …" at bounding box center [673, 448] width 1347 height 896
type input "3"
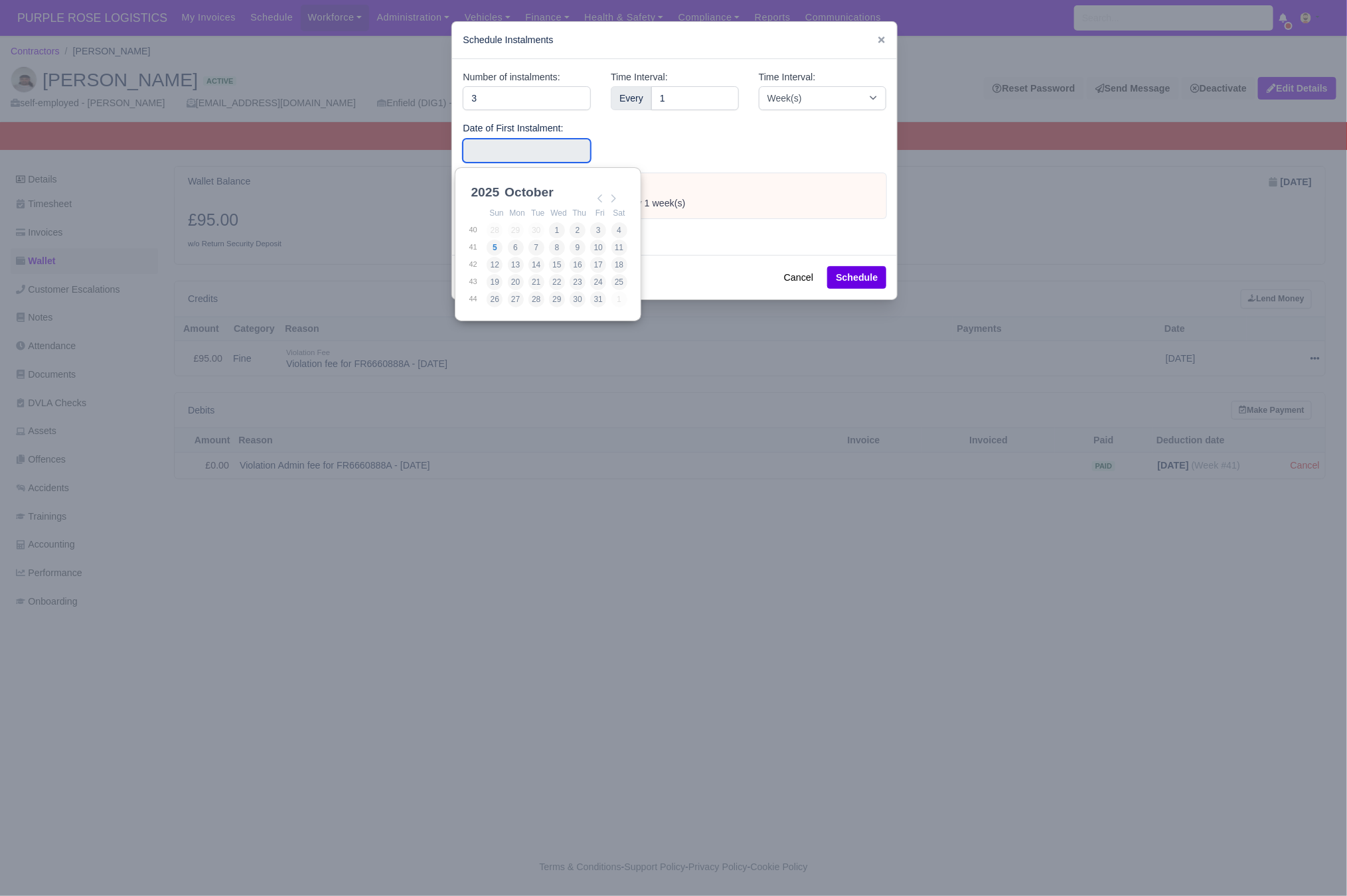
click at [462, 149] on input "Use the arrow keys to pick a date" at bounding box center [527, 150] width 128 height 24
type input "[DATE]"
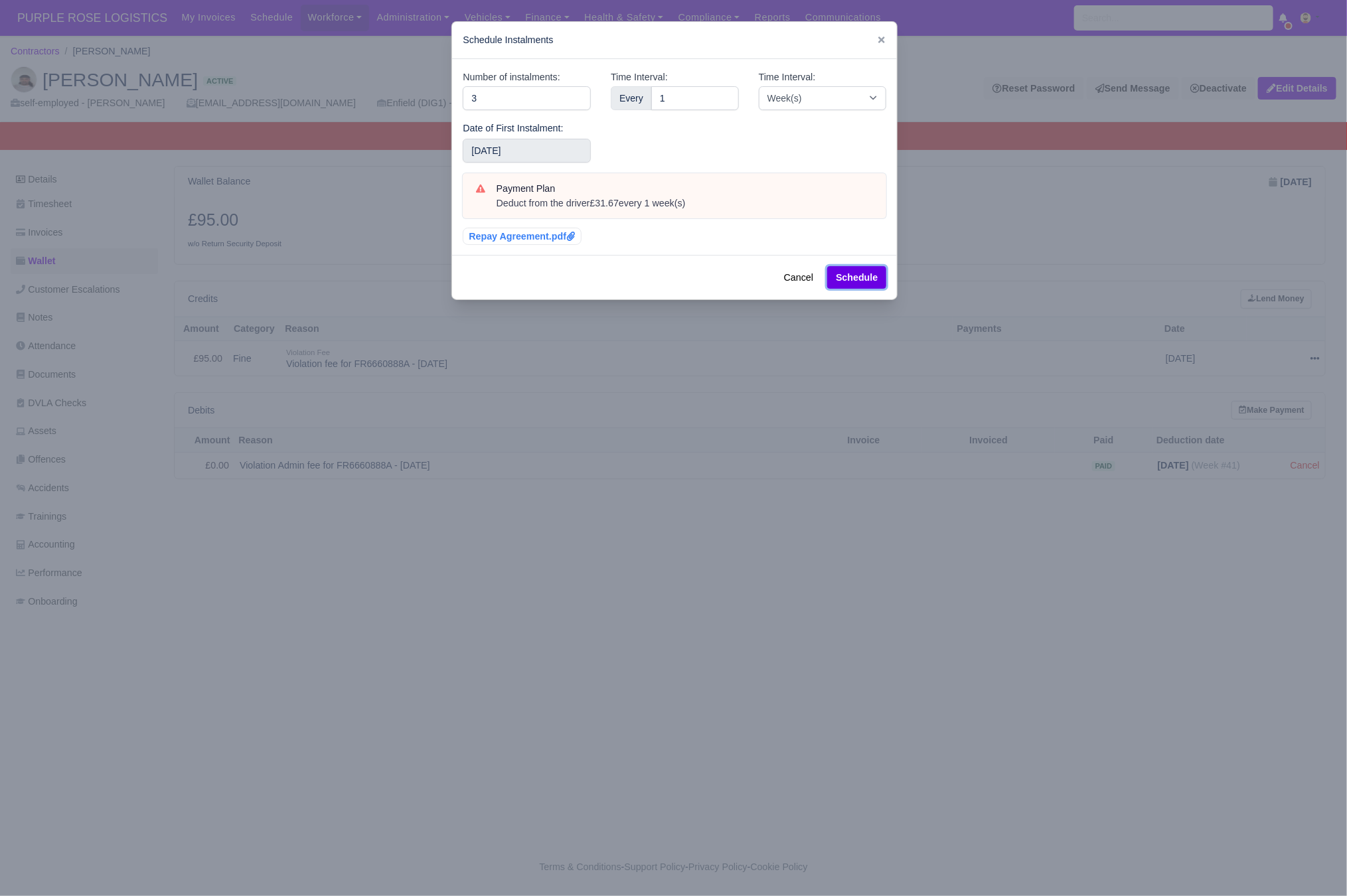
click at [854, 279] on button "Schedule" at bounding box center [857, 278] width 59 height 23
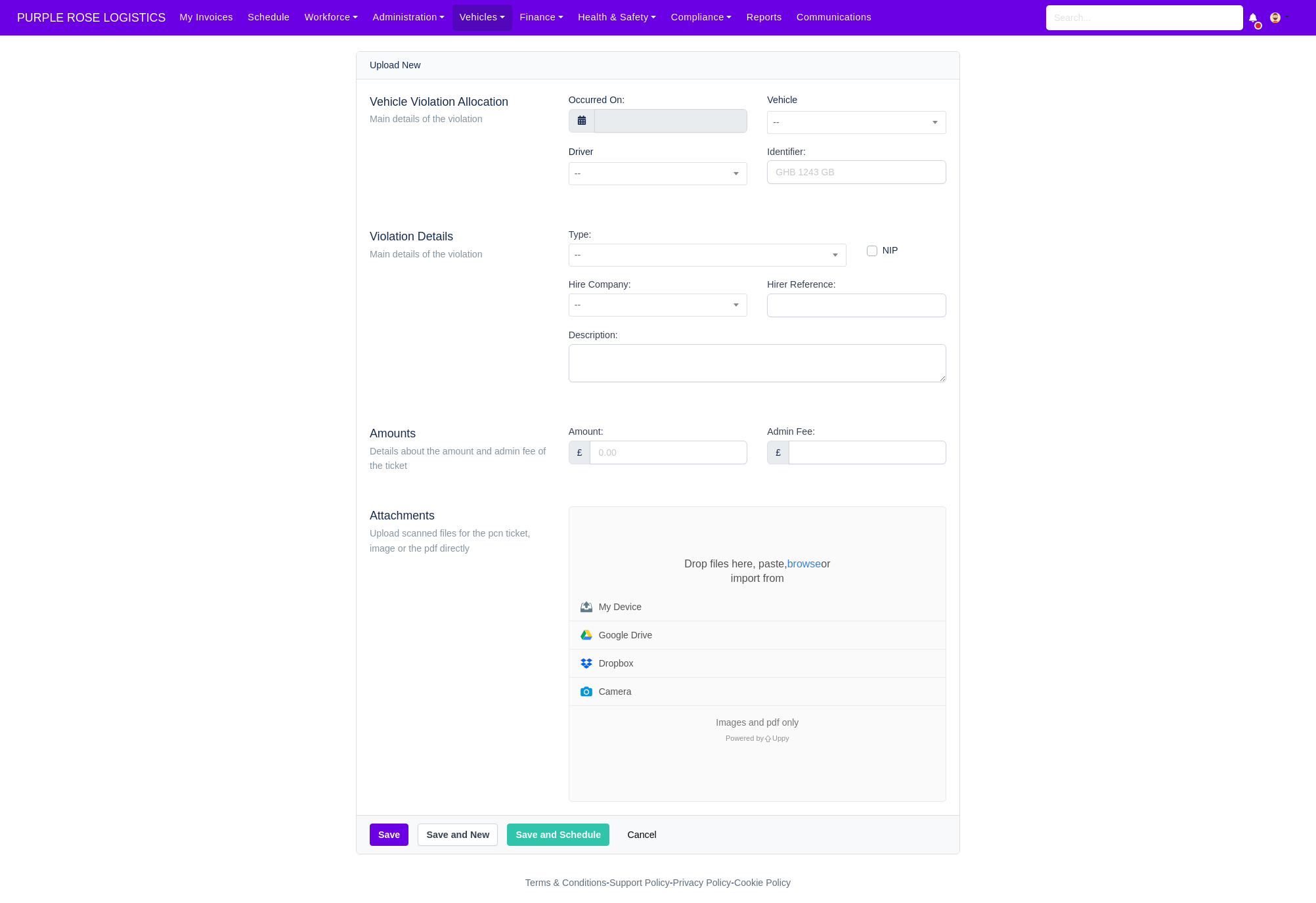
drag, startPoint x: 837, startPoint y: 188, endPoint x: 847, endPoint y: 180, distance: 12.8
click at [837, 188] on div "Identifier:" at bounding box center [856, 171] width 199 height 52
click at [848, 179] on input "Identifier:" at bounding box center [856, 172] width 179 height 24
paste input "QZ20395616"
type input "QZ20395616"
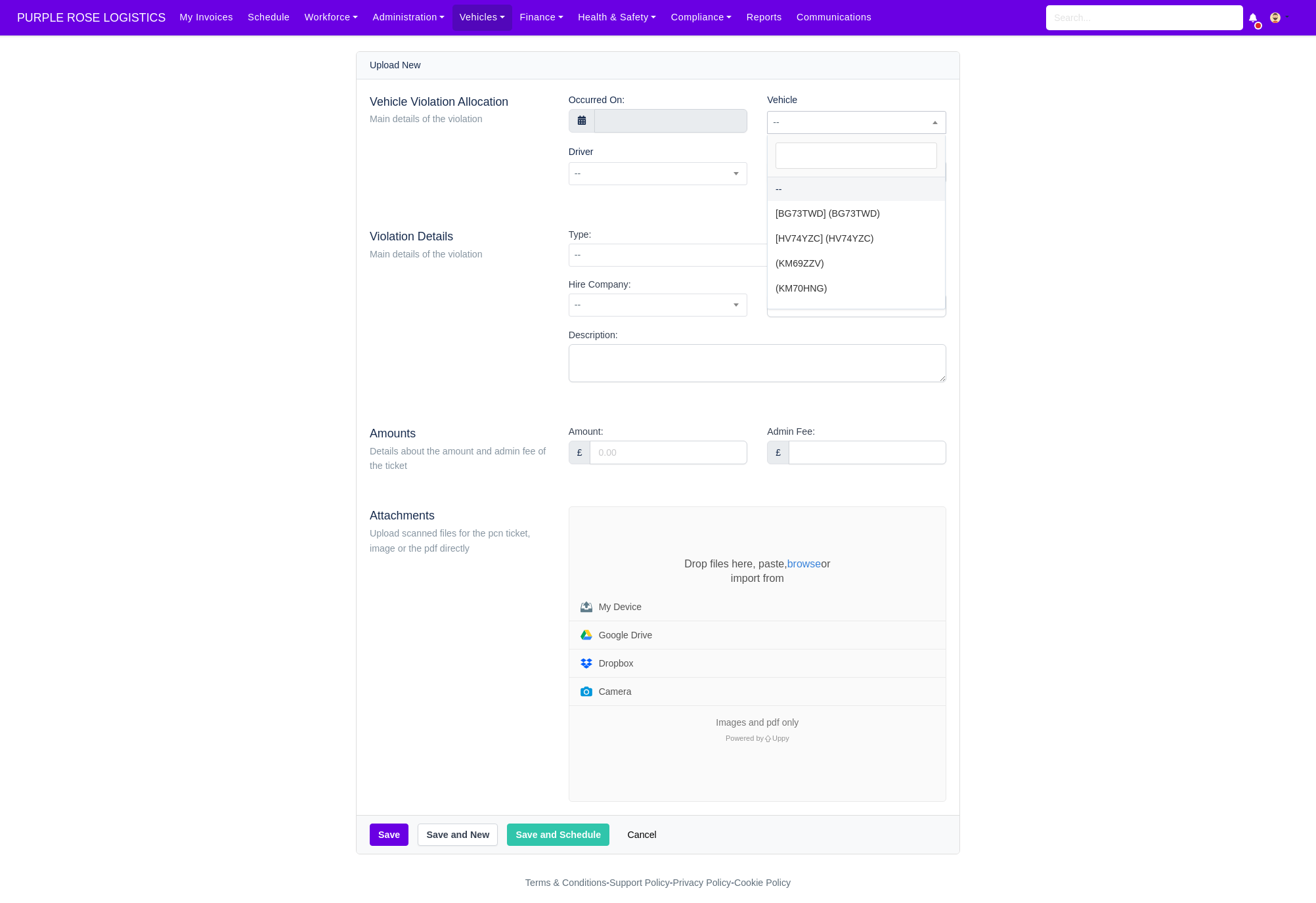
click at [852, 117] on span "--" at bounding box center [856, 122] width 178 height 16
type input "wbp"
select select "32"
select select
click at [614, 183] on span at bounding box center [658, 173] width 179 height 23
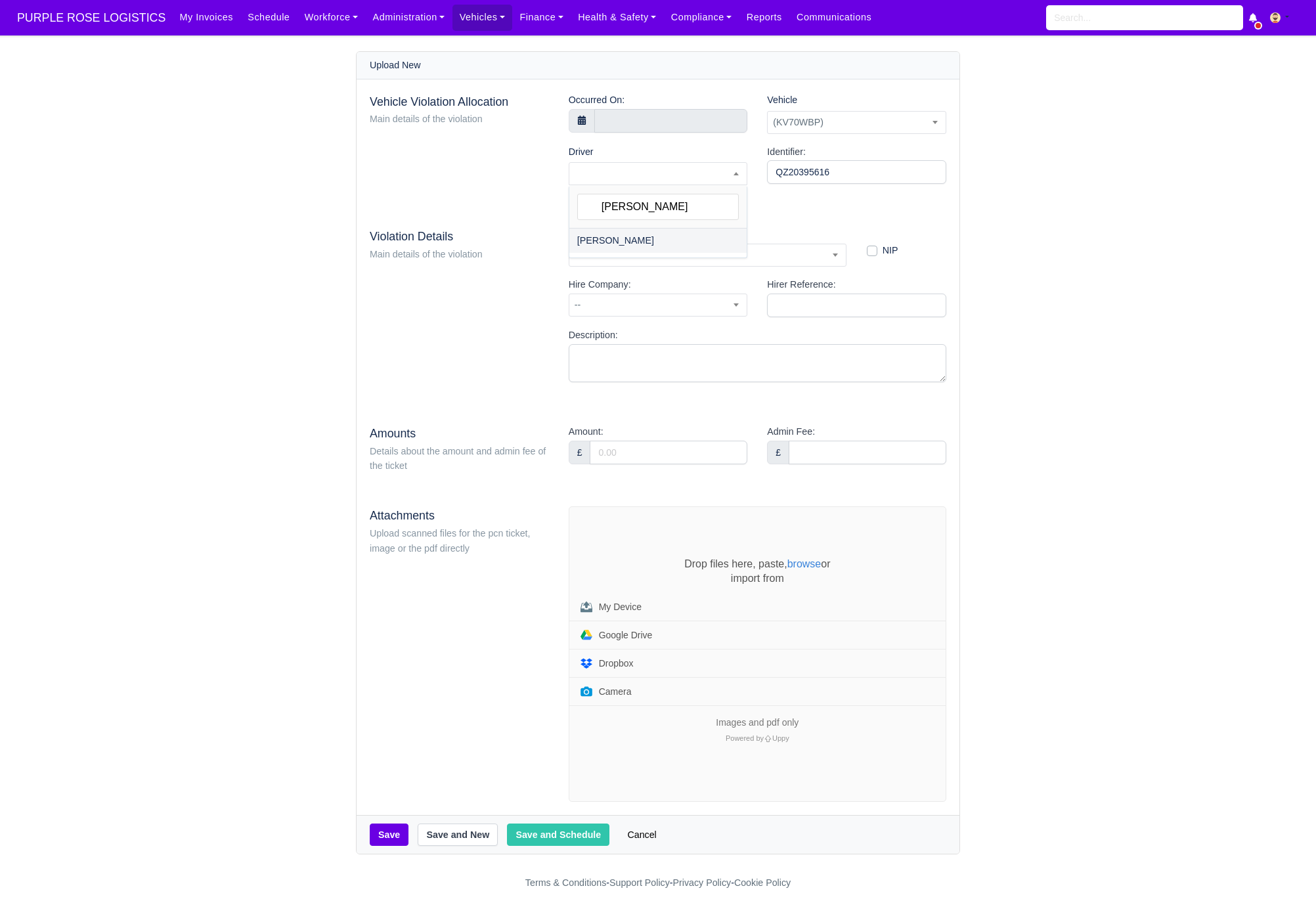
type input "raul"
click at [618, 256] on ul "[PERSON_NAME]" at bounding box center [658, 243] width 177 height 29
select select "1424"
click at [629, 127] on input "text" at bounding box center [671, 120] width 153 height 24
select select "8"
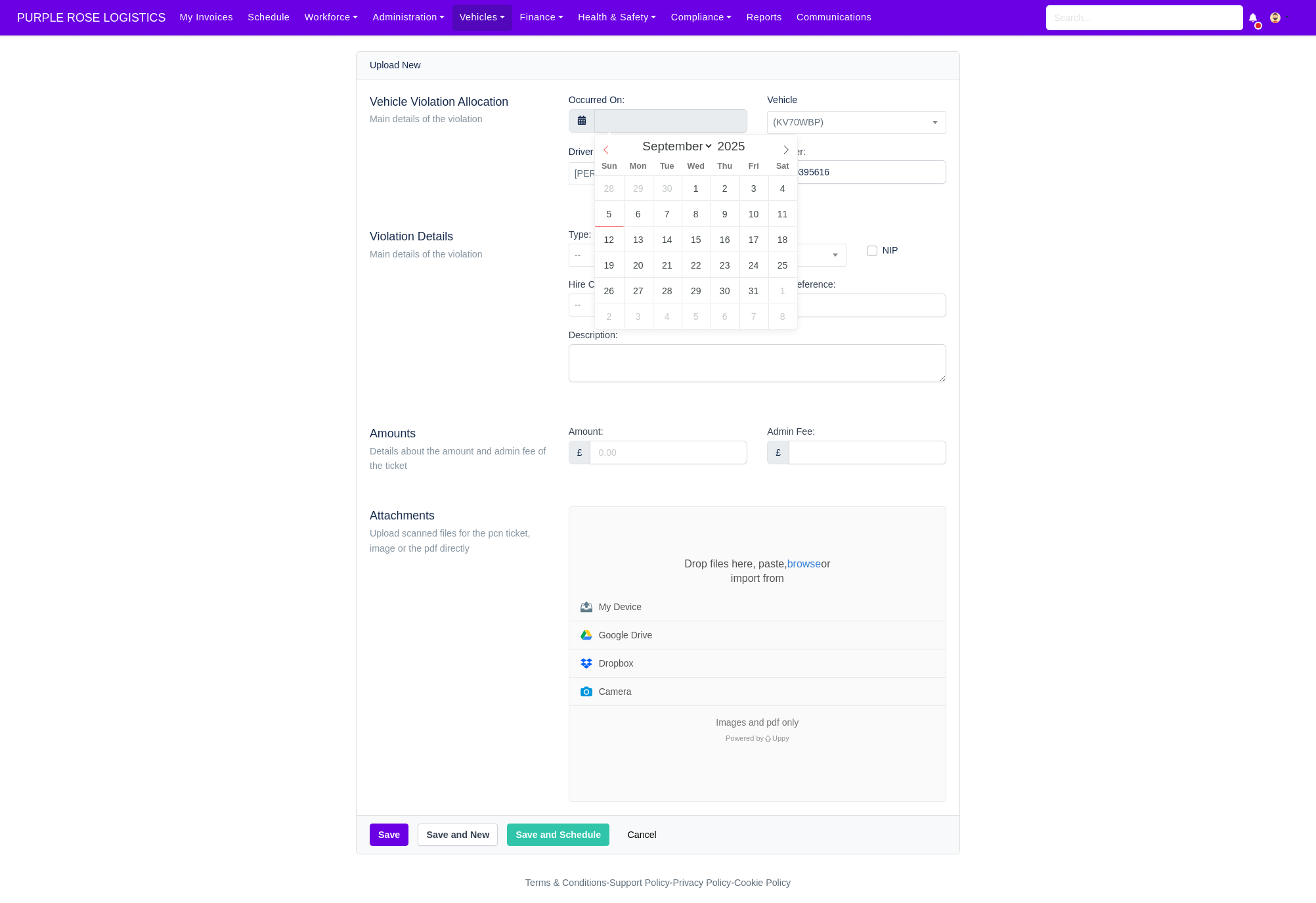
click at [613, 142] on span at bounding box center [606, 146] width 23 height 23
type input "17 September 2025 00:00"
type input "15"
type input "17 September 2025 15:00"
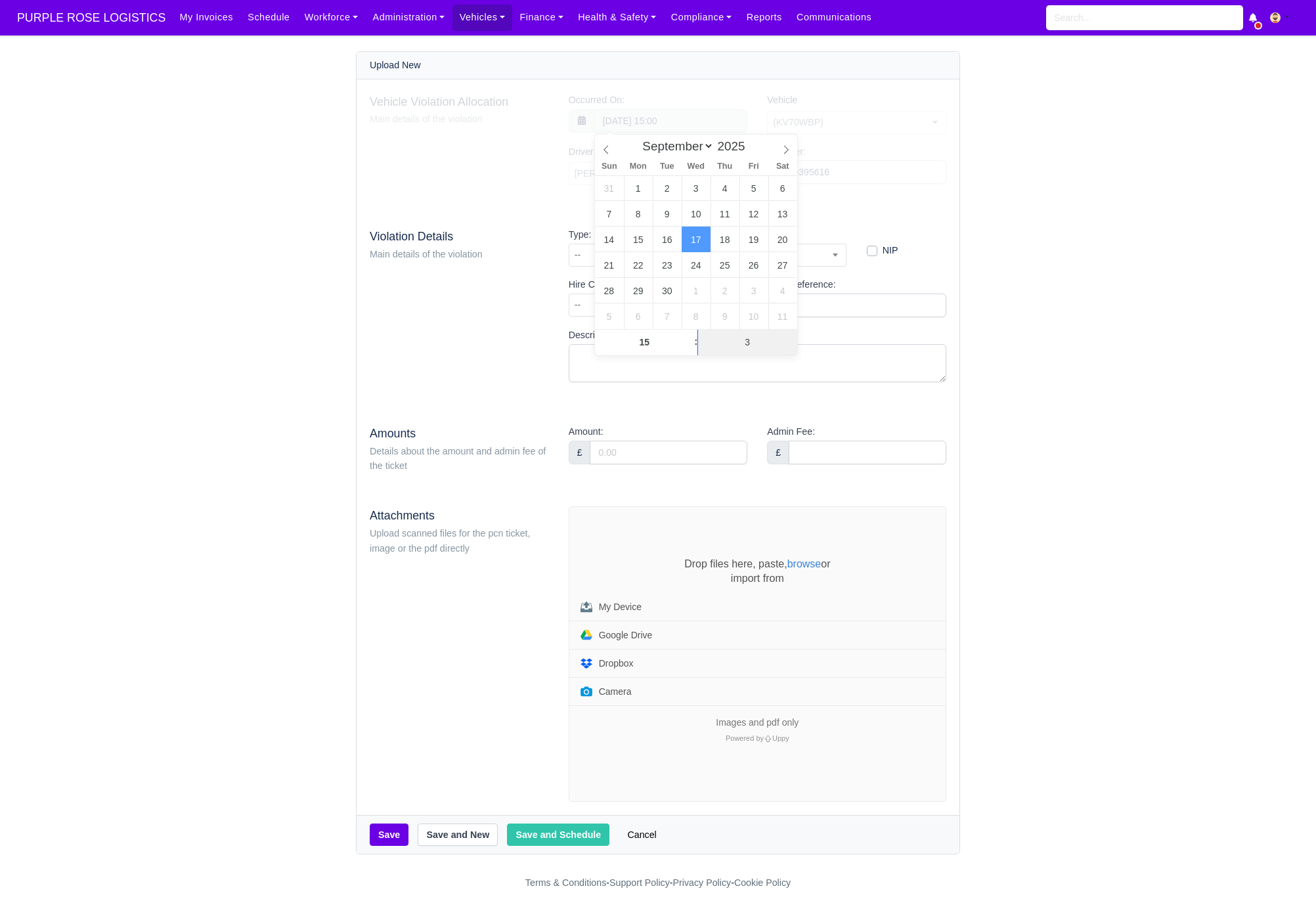
type input "39"
type input "17 September 2025 15:39"
click at [522, 352] on div "Violation Details Main details of the violation" at bounding box center [460, 310] width 199 height 166
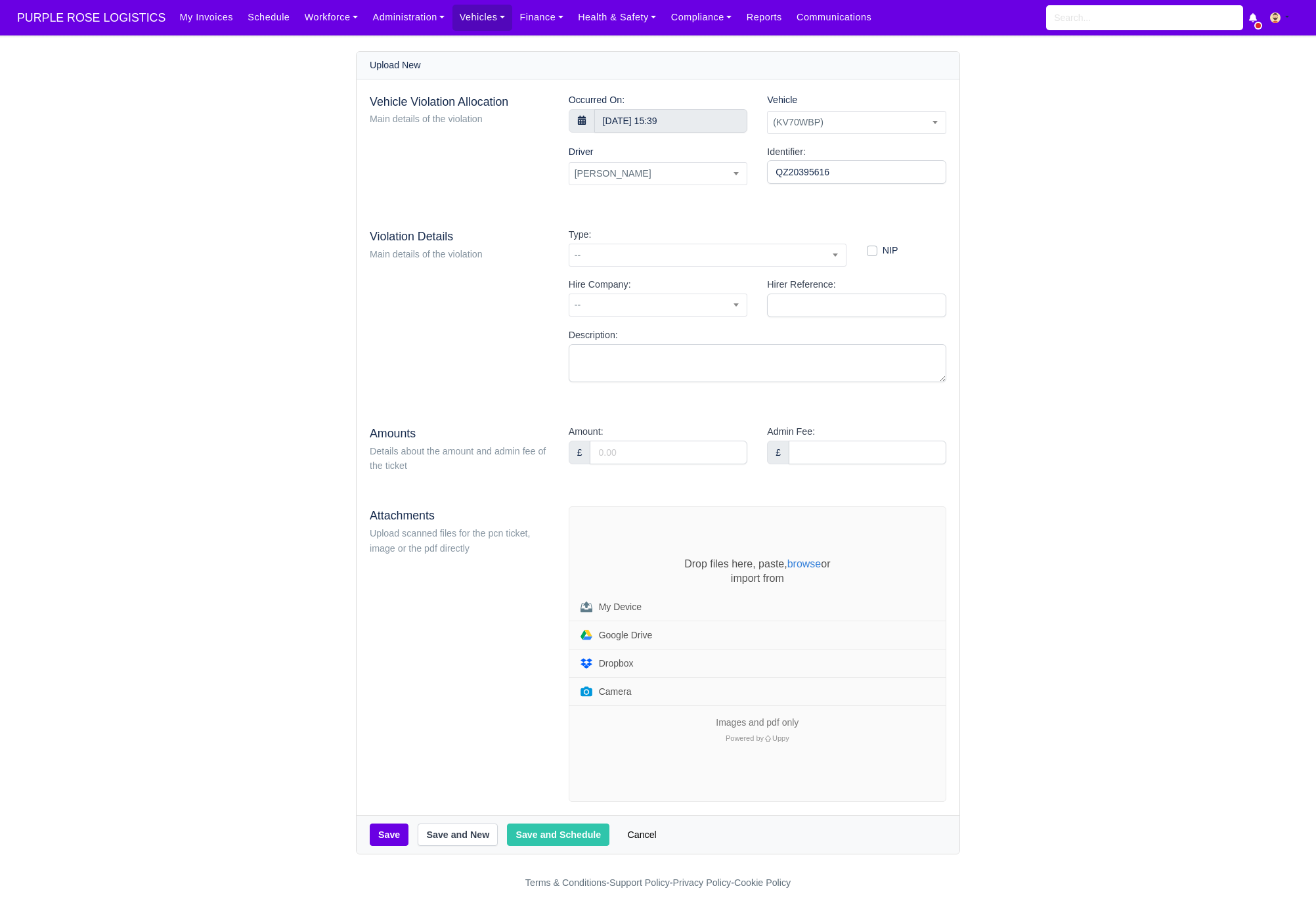
click at [655, 241] on div "Type: -- - Other (N/A) 01 - Parked in a restricted street during prescribed hou…" at bounding box center [708, 247] width 279 height 40
click at [652, 261] on span "--" at bounding box center [708, 255] width 277 height 16
type input "53"
select select "73"
click at [629, 458] on input "Amount:" at bounding box center [669, 452] width 157 height 24
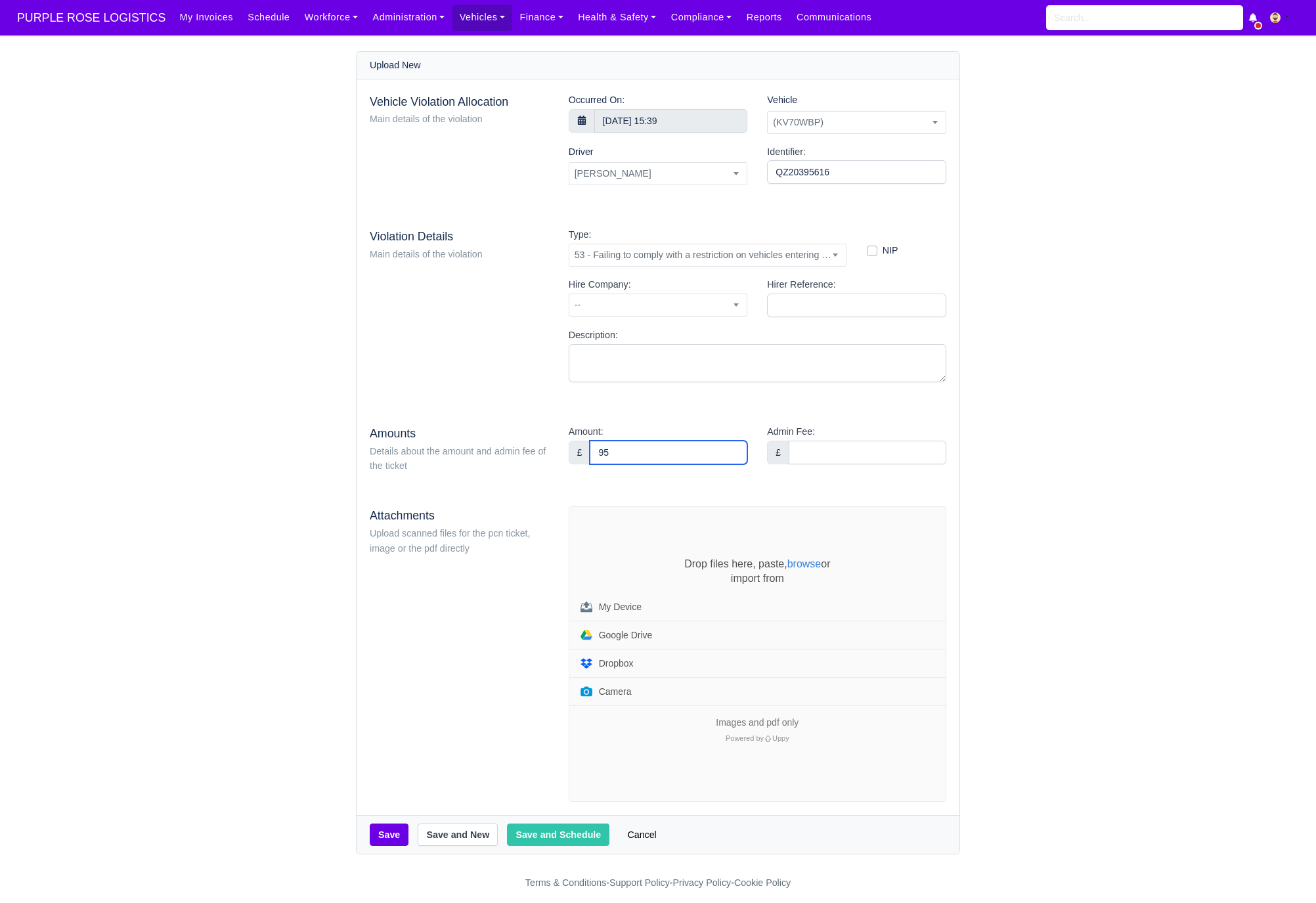
type input "95"
click at [723, 494] on div "Vehicle Violation Allocation Main details of the violation Occurred On: 17 Sept…" at bounding box center [658, 447] width 603 height 736
click at [616, 543] on div "Drop files here, paste, browse or import from My Device Google Drive Dropbox Ca…" at bounding box center [757, 654] width 376 height 295
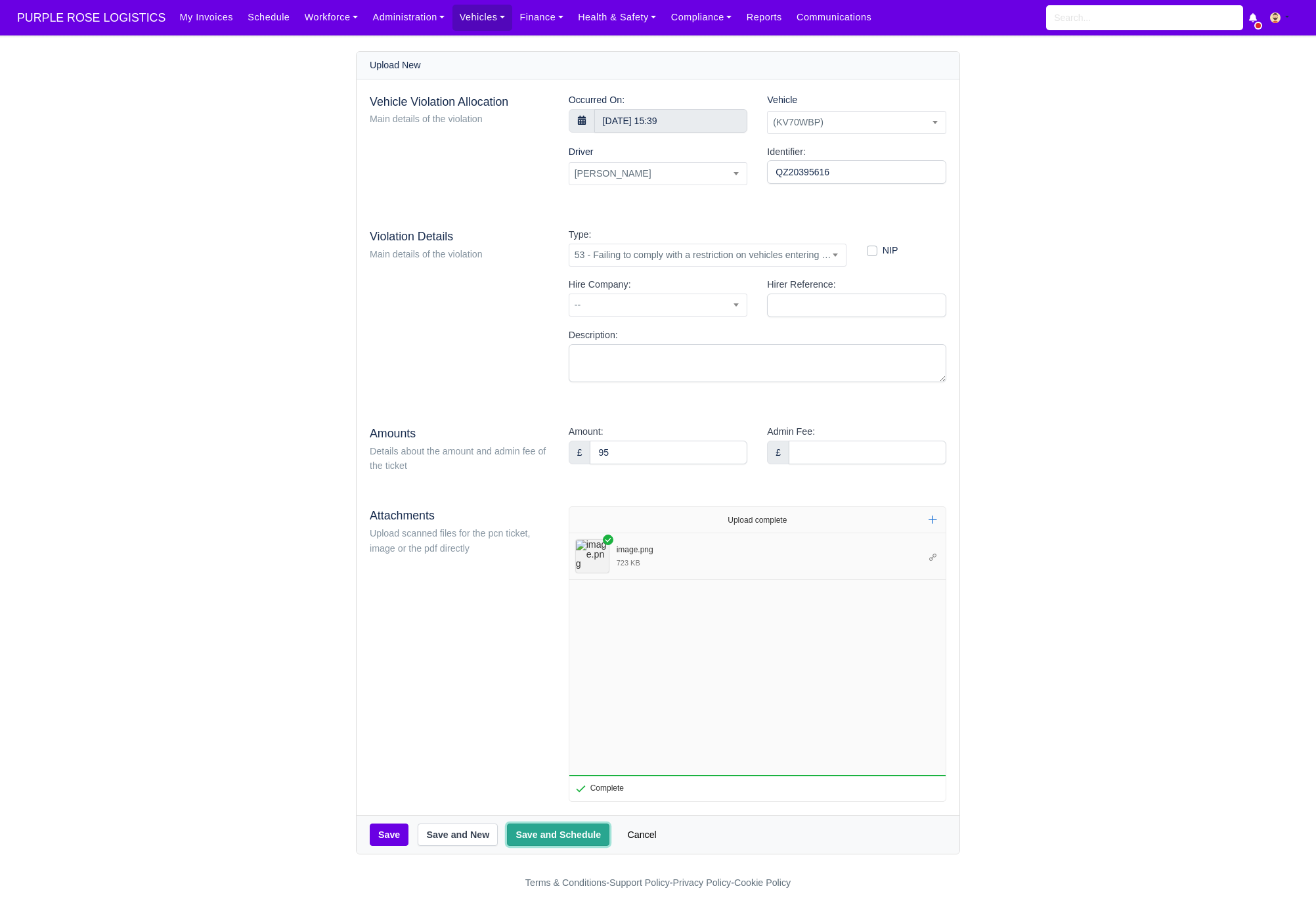
click at [550, 828] on button "Save and Schedule" at bounding box center [558, 835] width 102 height 23
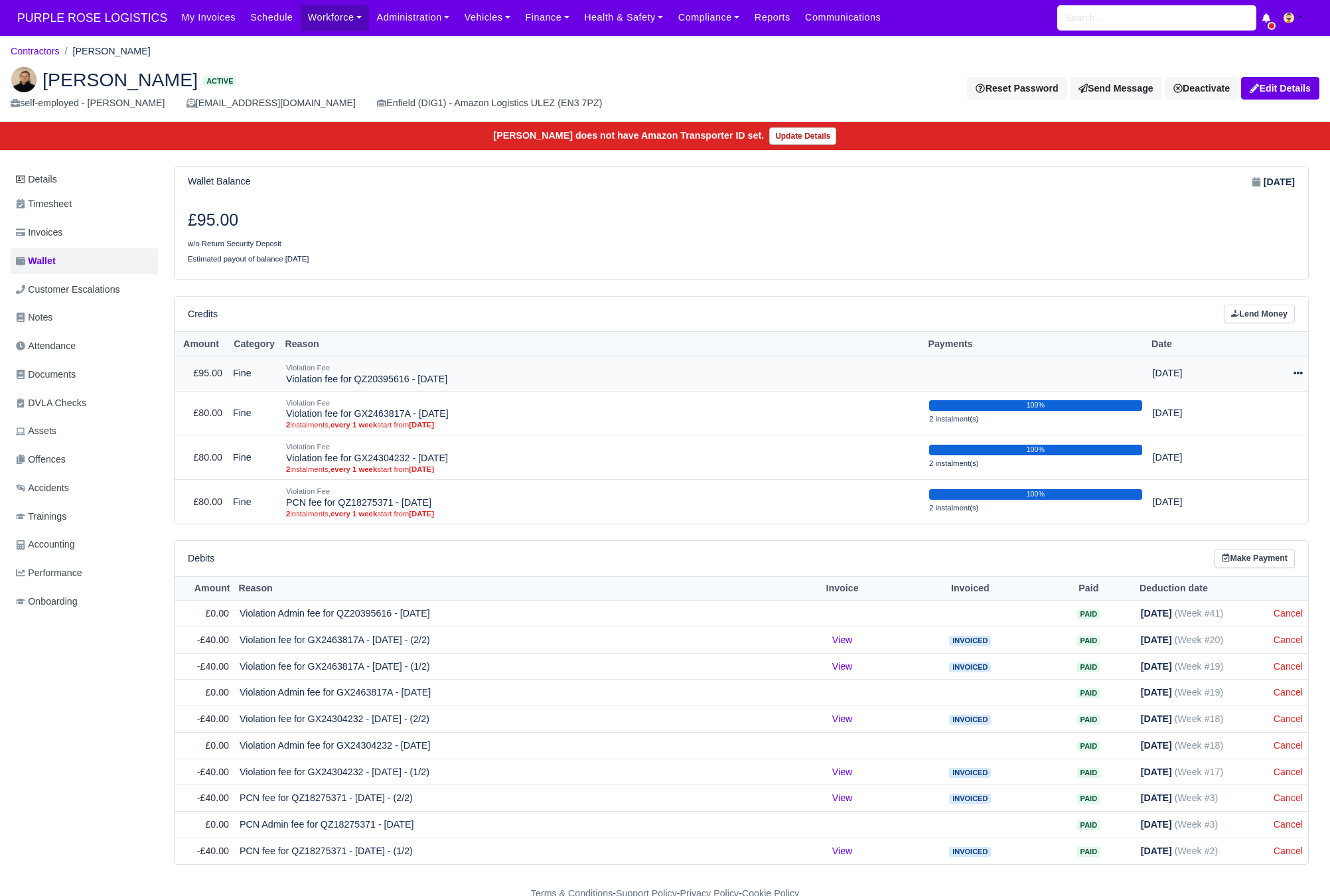
click at [1299, 378] on icon at bounding box center [1298, 373] width 10 height 10
click at [1251, 442] on link "Schedule" at bounding box center [1238, 434] width 118 height 20
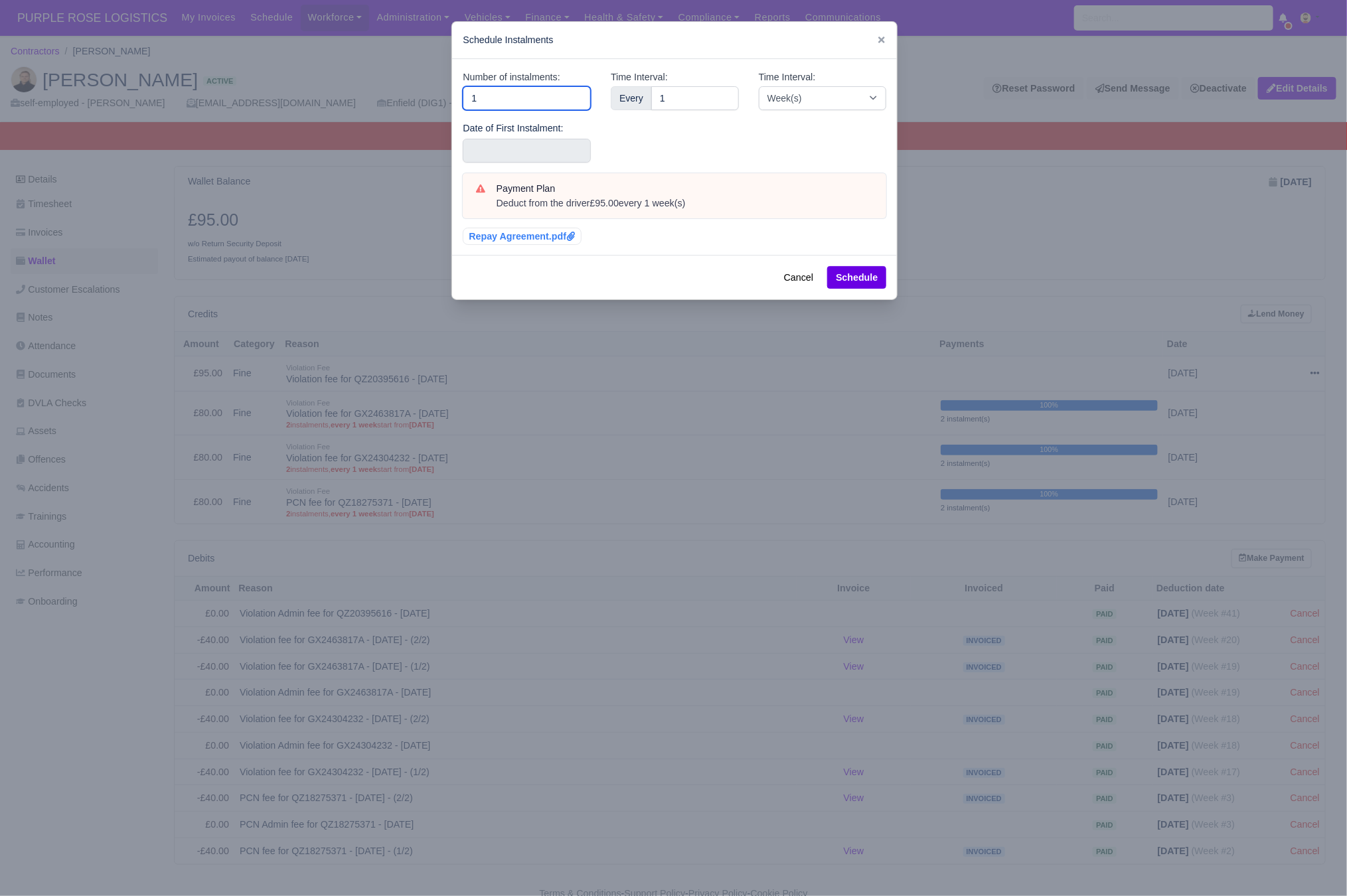
click at [397, 118] on div "​ Schedule Instalments Number of instalments: 1 Date of First Instalment: Time …" at bounding box center [673, 448] width 1347 height 896
type input "3"
click at [470, 149] on input "text" at bounding box center [527, 150] width 128 height 24
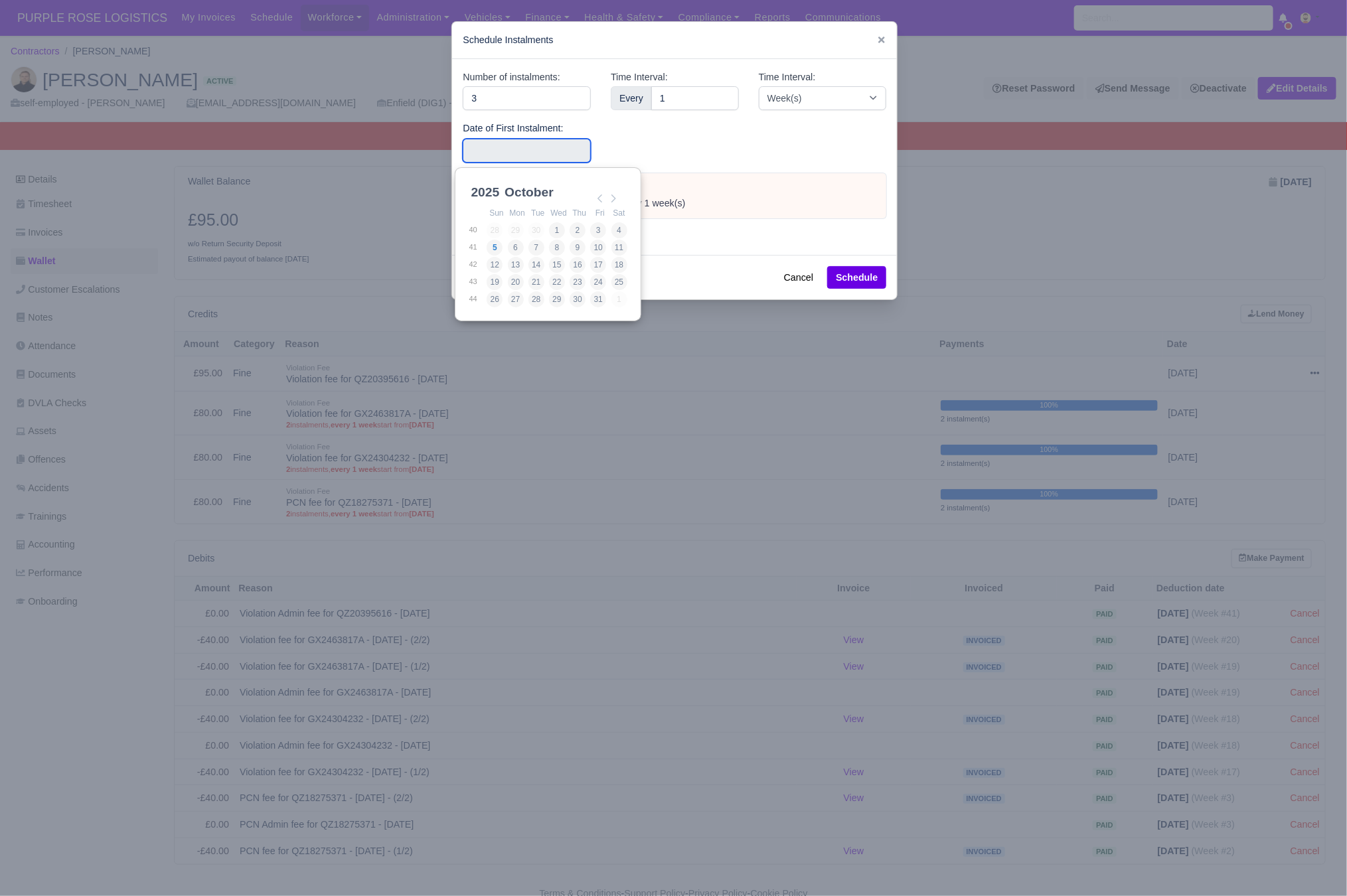
click at [592, 217] on th "Fri" at bounding box center [599, 213] width 20 height 16
type input "[DATE]"
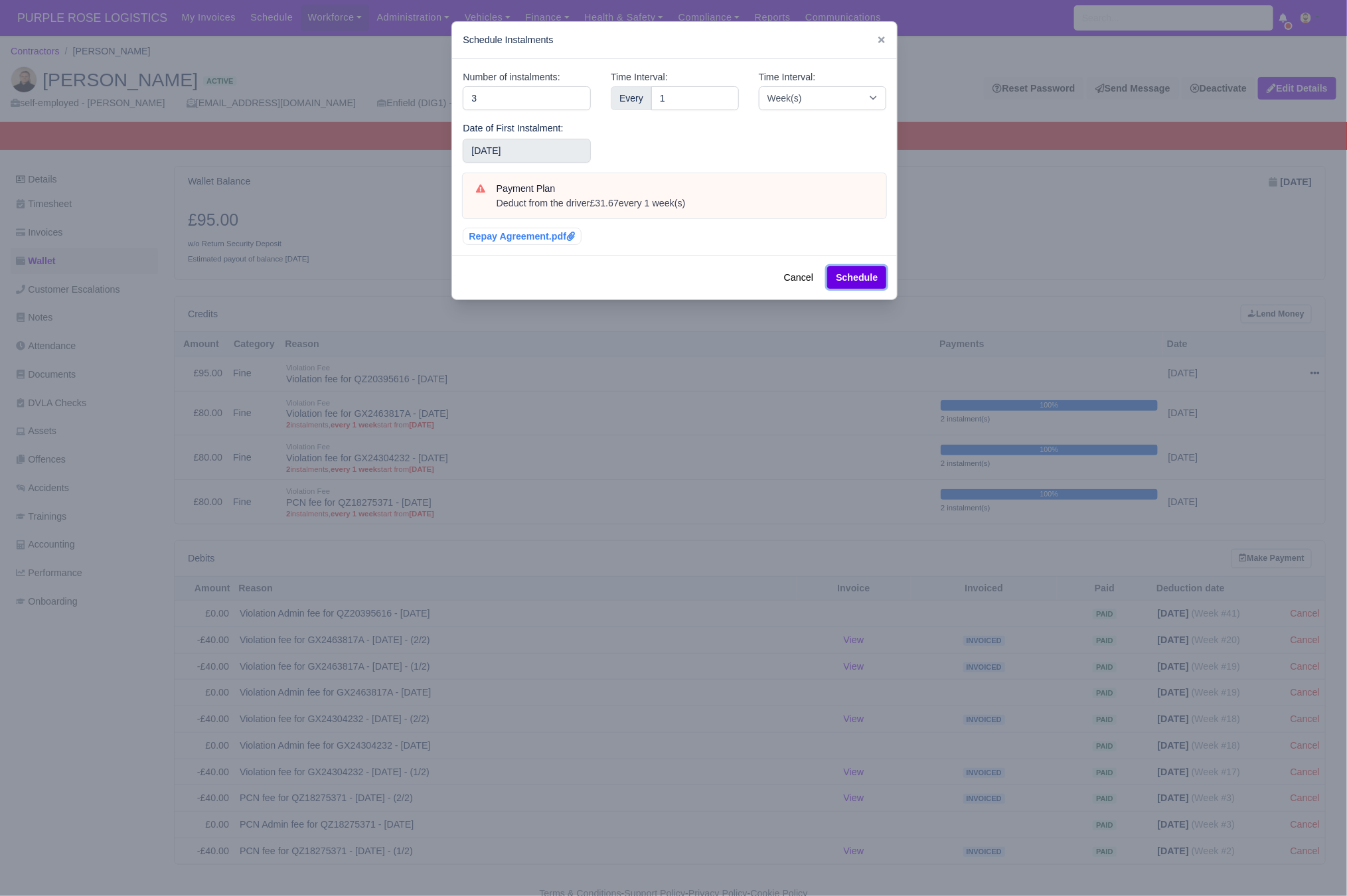
click at [846, 275] on button "Schedule" at bounding box center [857, 278] width 59 height 23
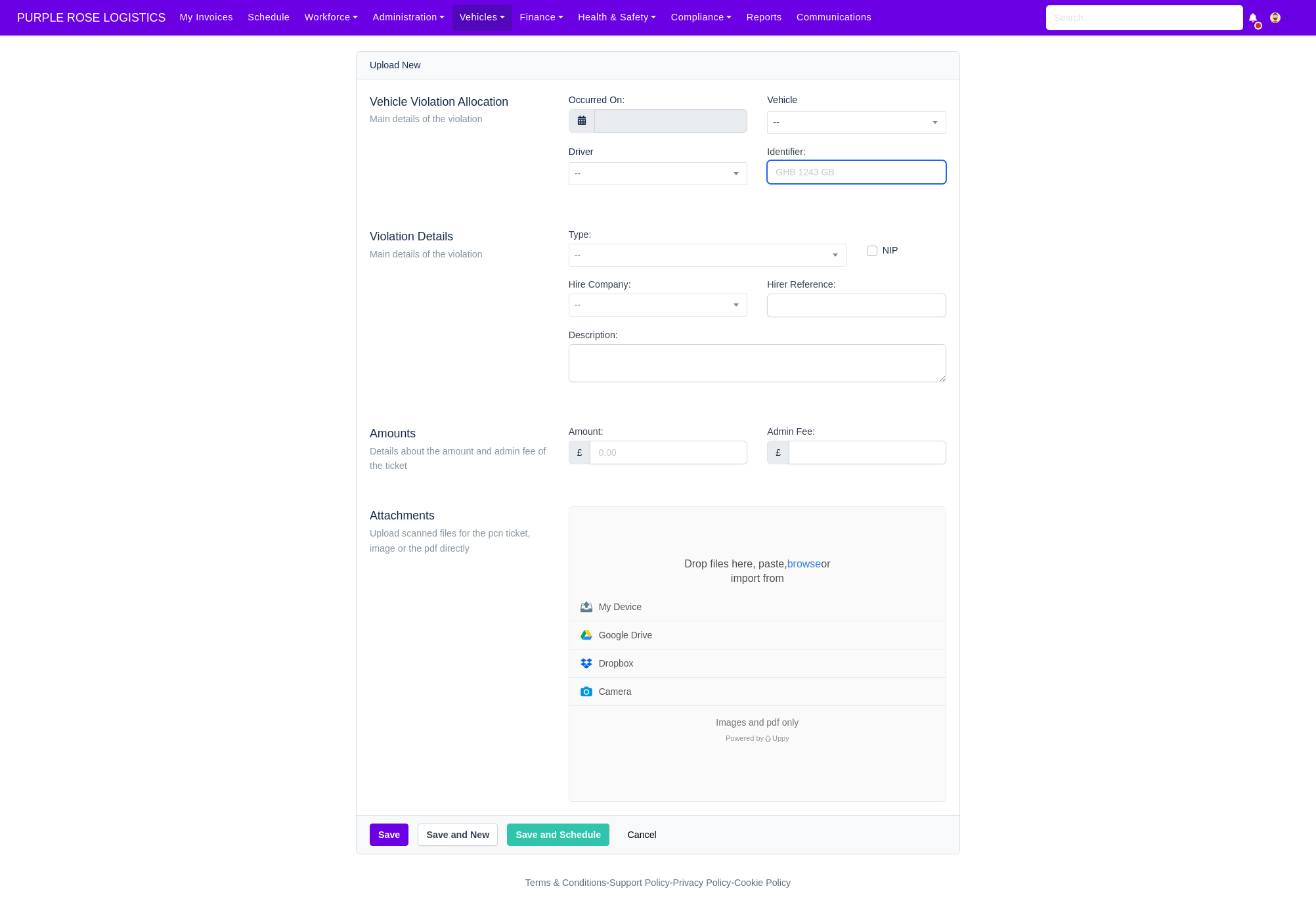
click at [864, 181] on input "Identifier:" at bounding box center [856, 172] width 179 height 24
paste input "QZ20387436"
type input "QZ20387436"
click at [856, 118] on span "--" at bounding box center [856, 122] width 178 height 16
type input "uyh"
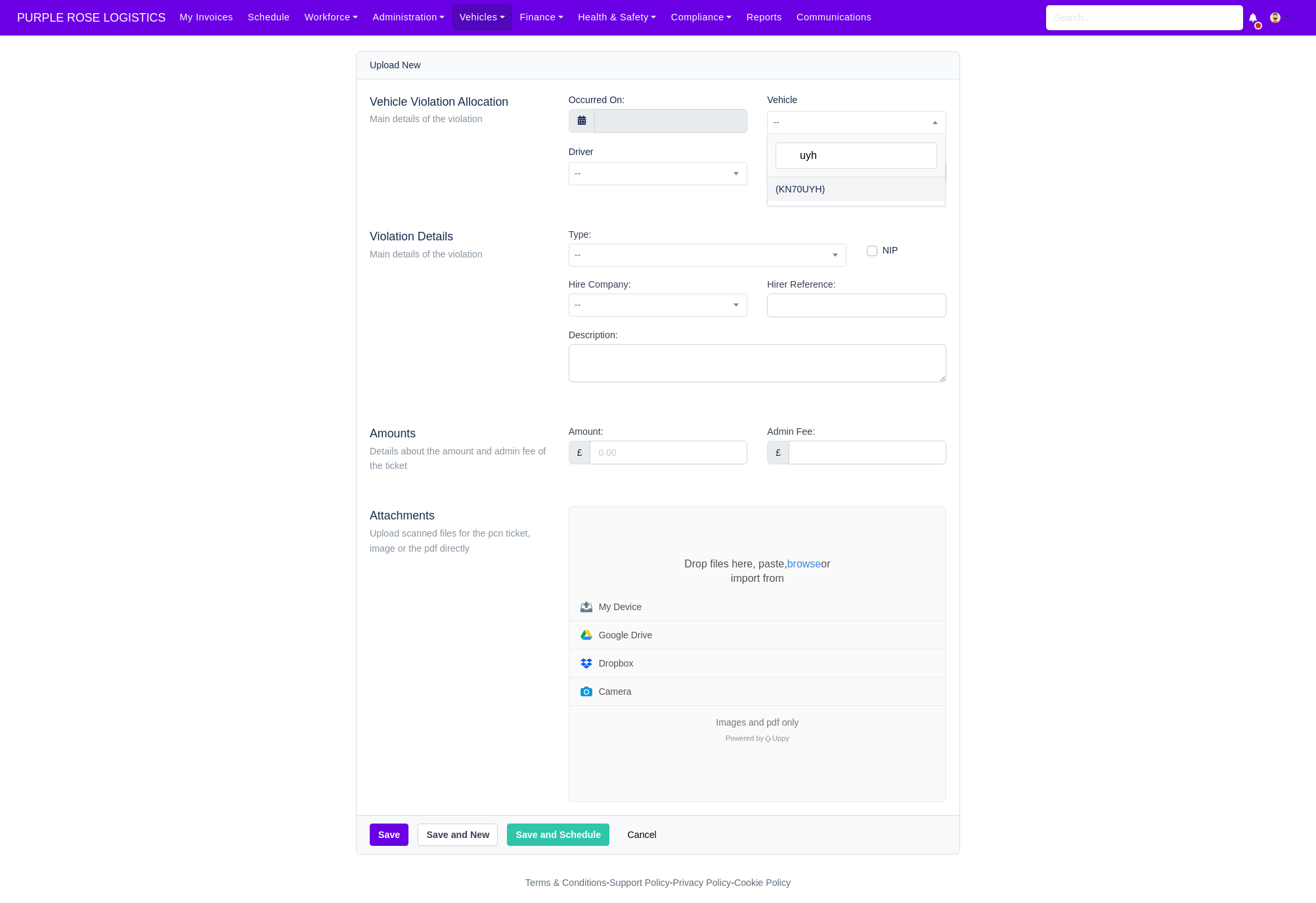
select select "8"
select select
click at [616, 110] on input "text" at bounding box center [671, 120] width 153 height 24
select select "8"
click at [605, 152] on icon at bounding box center [606, 150] width 9 height 9
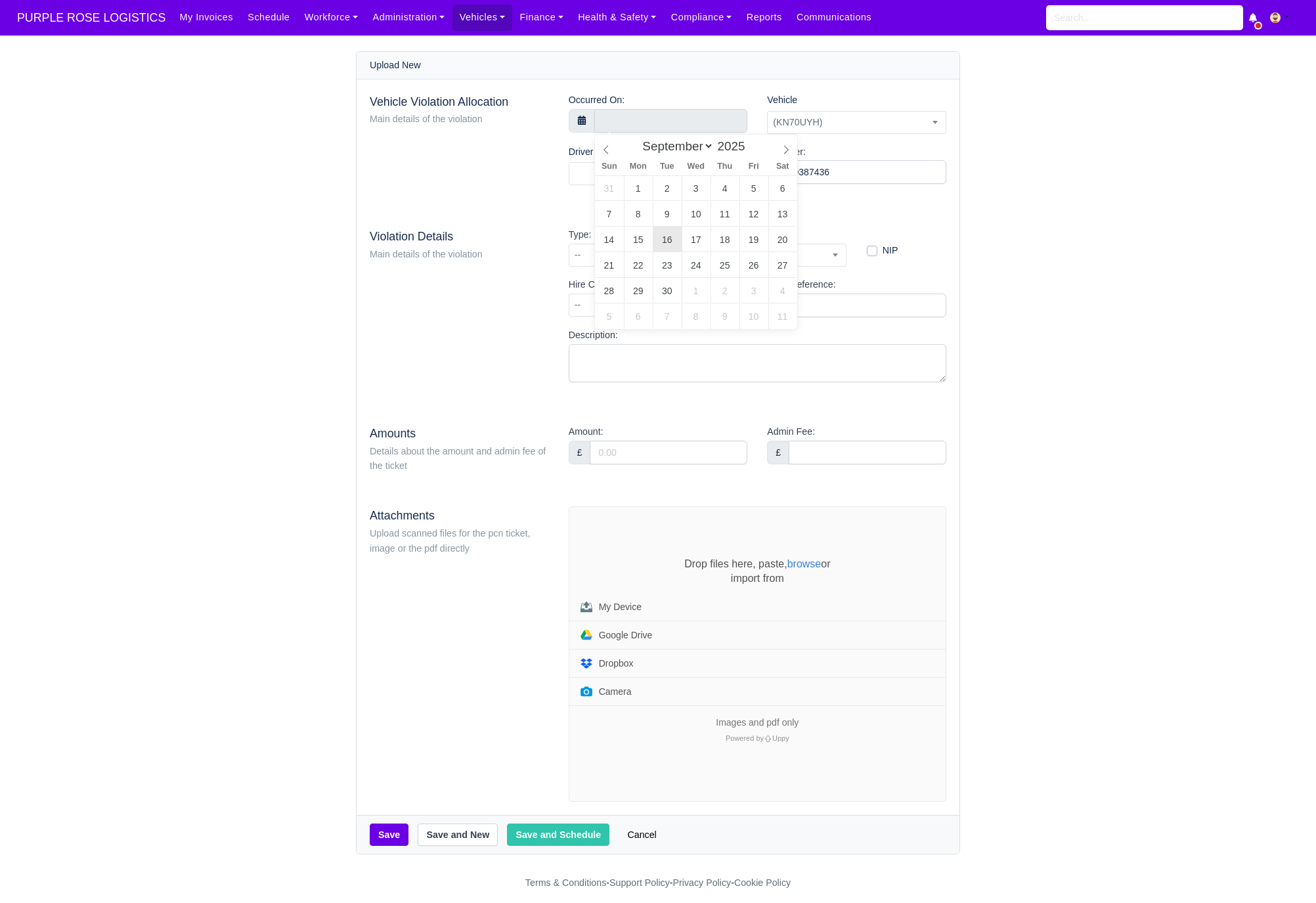
type input "16 September 2025 00:00"
type input "11"
type input "16 September 2025 11:00"
type input "1"
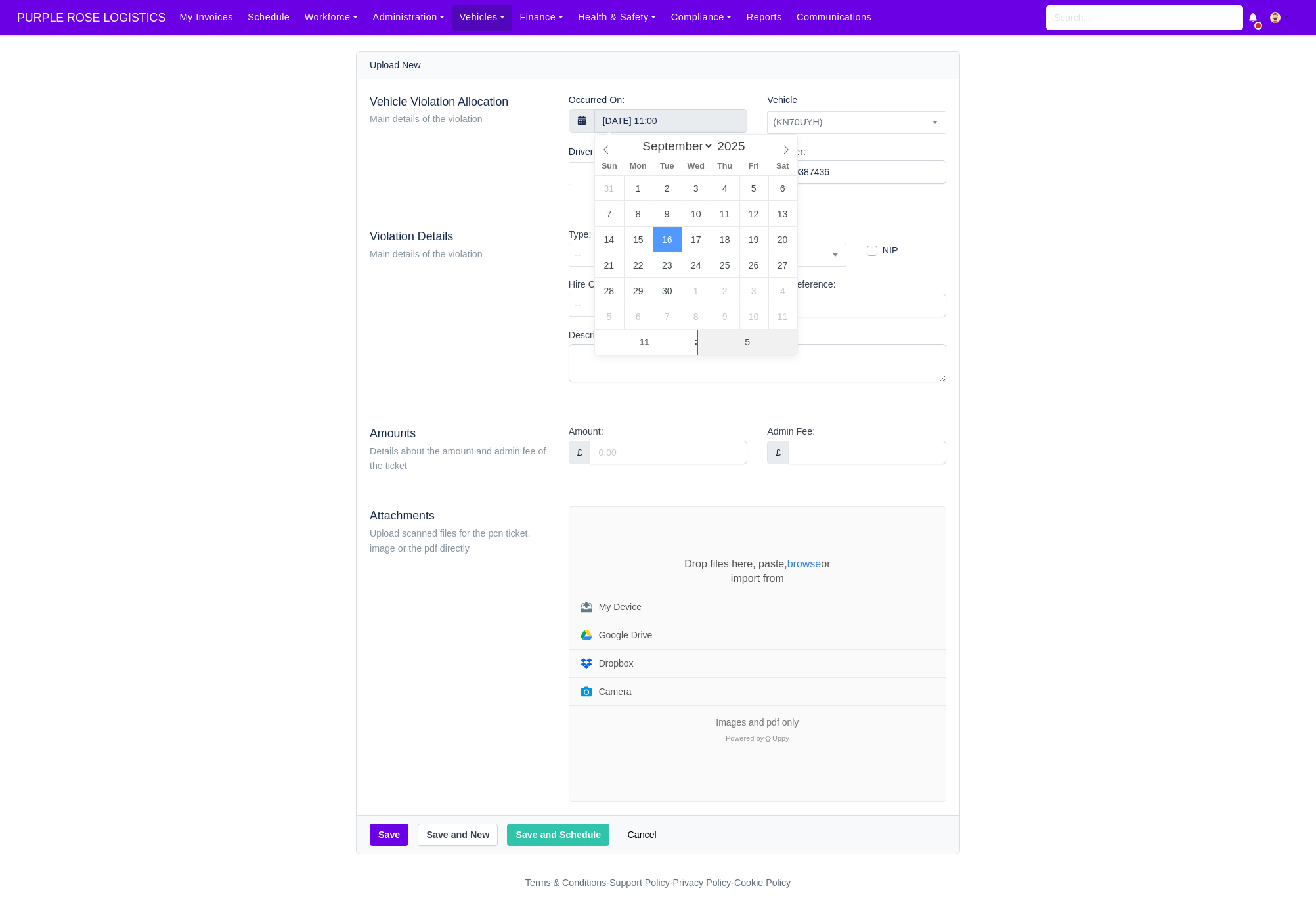
type input "51"
type input "16 September 2025 11:51"
click at [519, 325] on div "Violation Details Main details of the violation" at bounding box center [460, 310] width 199 height 166
click at [607, 183] on span at bounding box center [658, 173] width 179 height 23
type input "mustafa k"
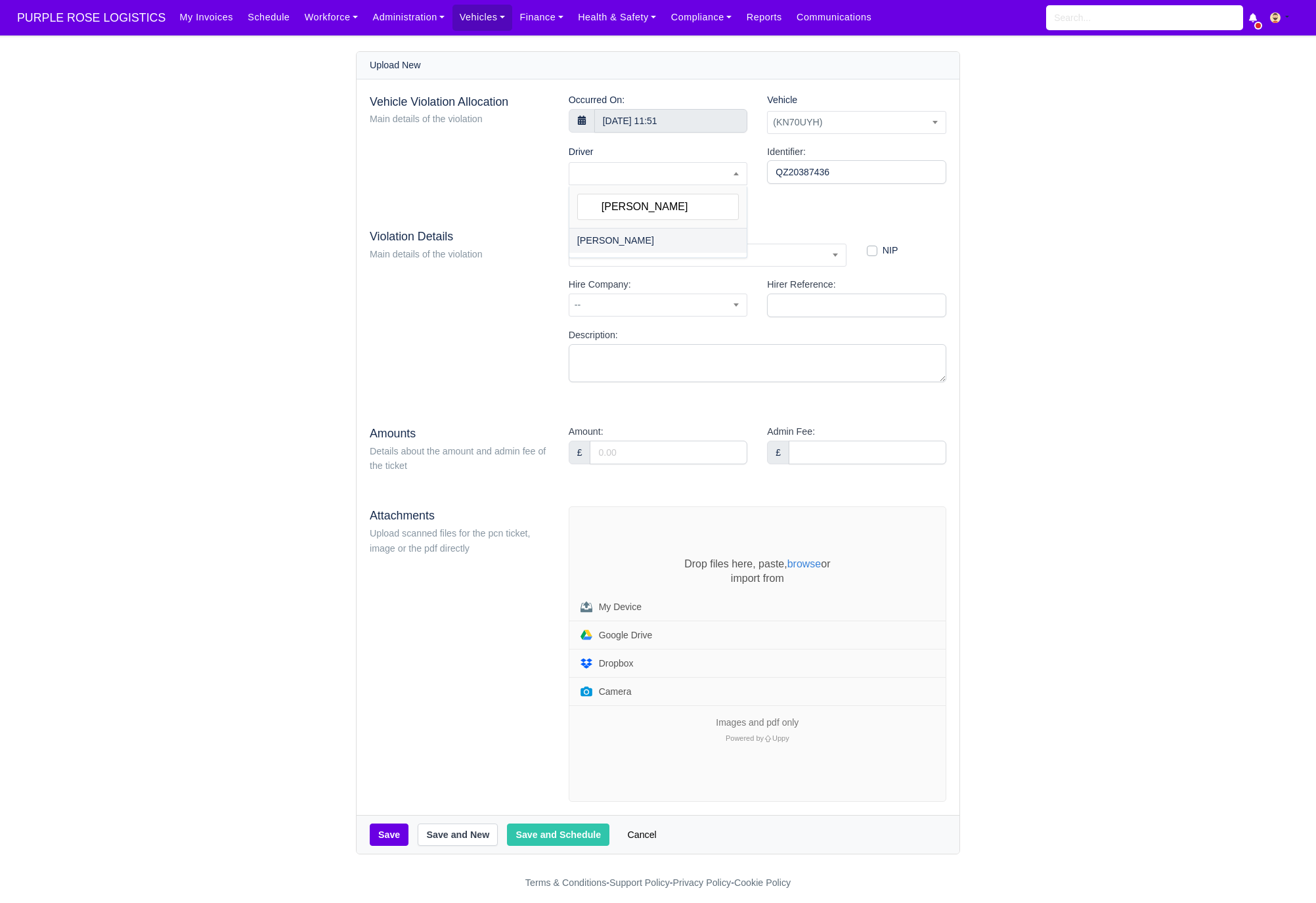
select select "1933"
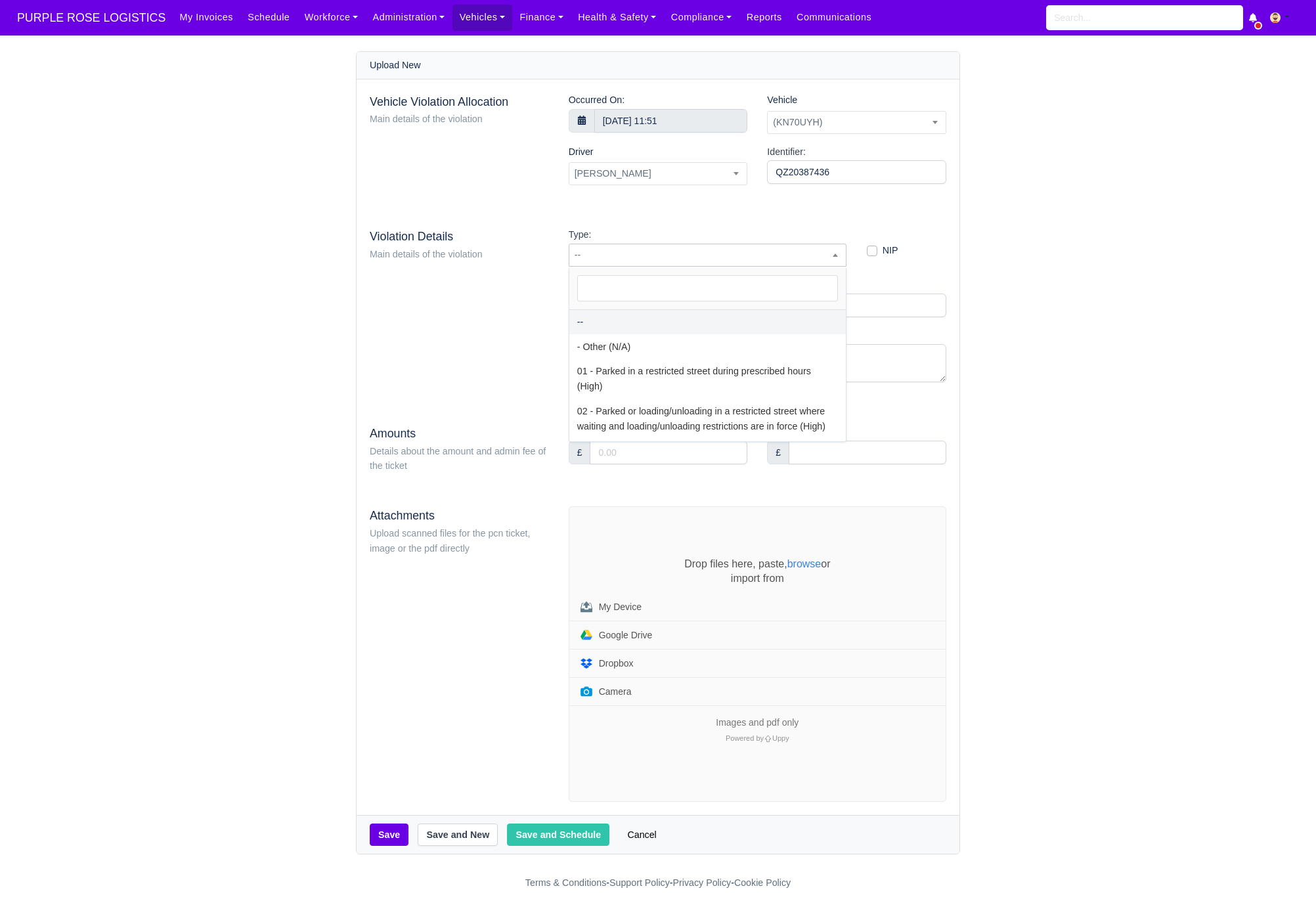
click at [664, 244] on span "--" at bounding box center [707, 255] width 278 height 23
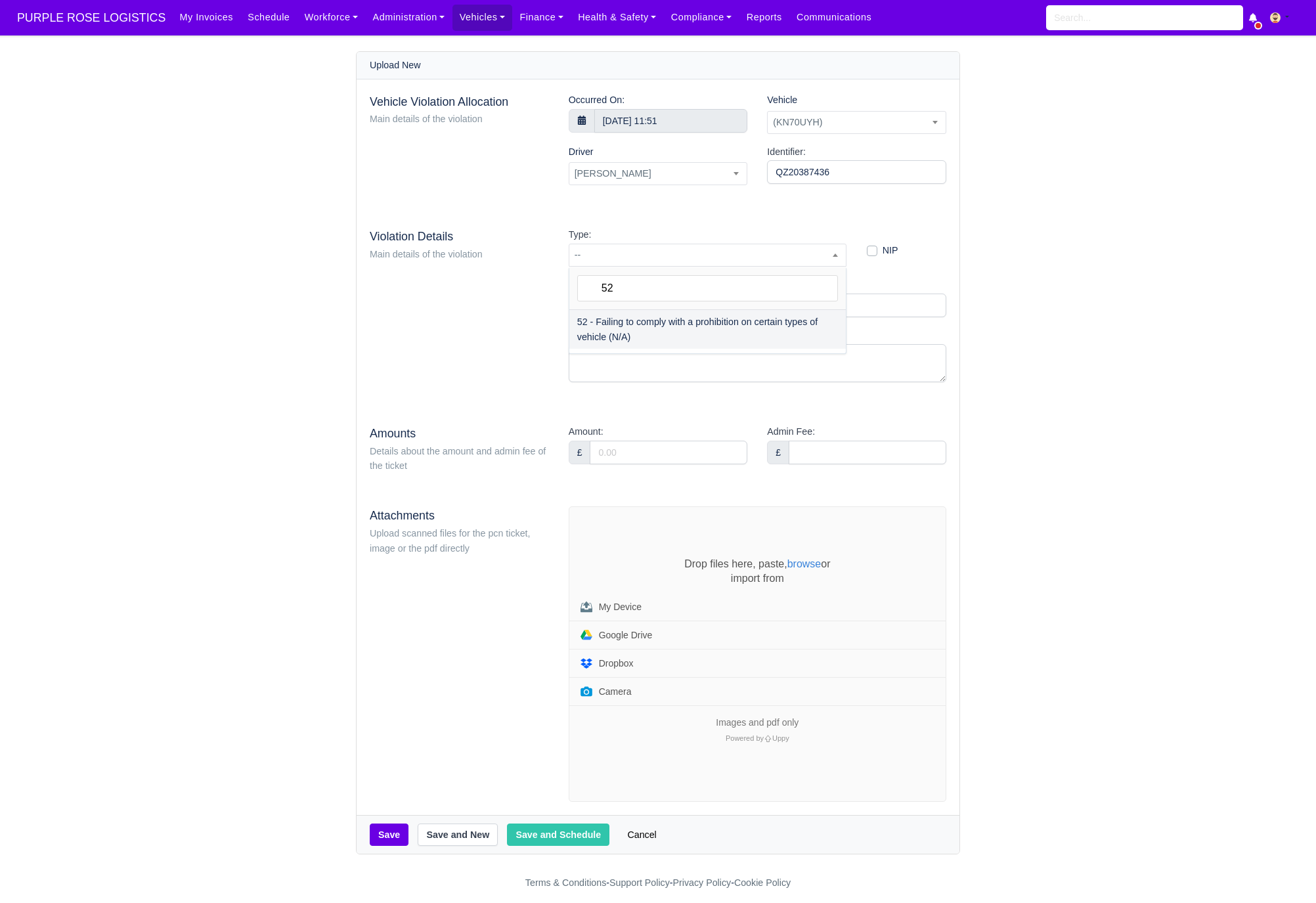
type input "52"
select select "72"
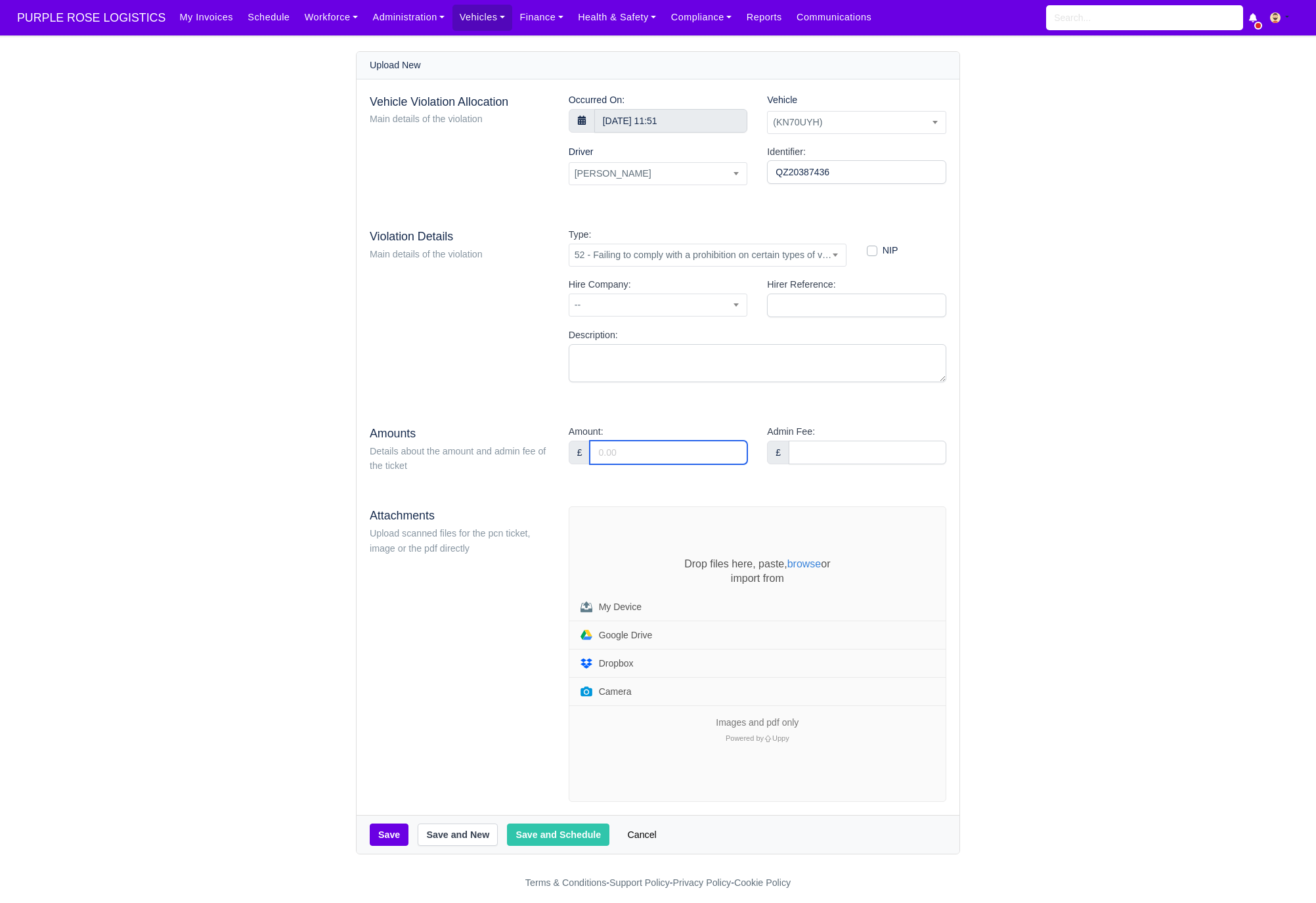
click at [626, 449] on input "Amount:" at bounding box center [669, 452] width 157 height 24
type input "95"
click at [639, 491] on div "Vehicle Violation Allocation Main details of the violation Occurred On: 16 Sept…" at bounding box center [658, 447] width 603 height 736
click at [629, 549] on div "Drop files here, paste, browse or import from My Device Google Drive Dropbox Ca…" at bounding box center [757, 654] width 376 height 295
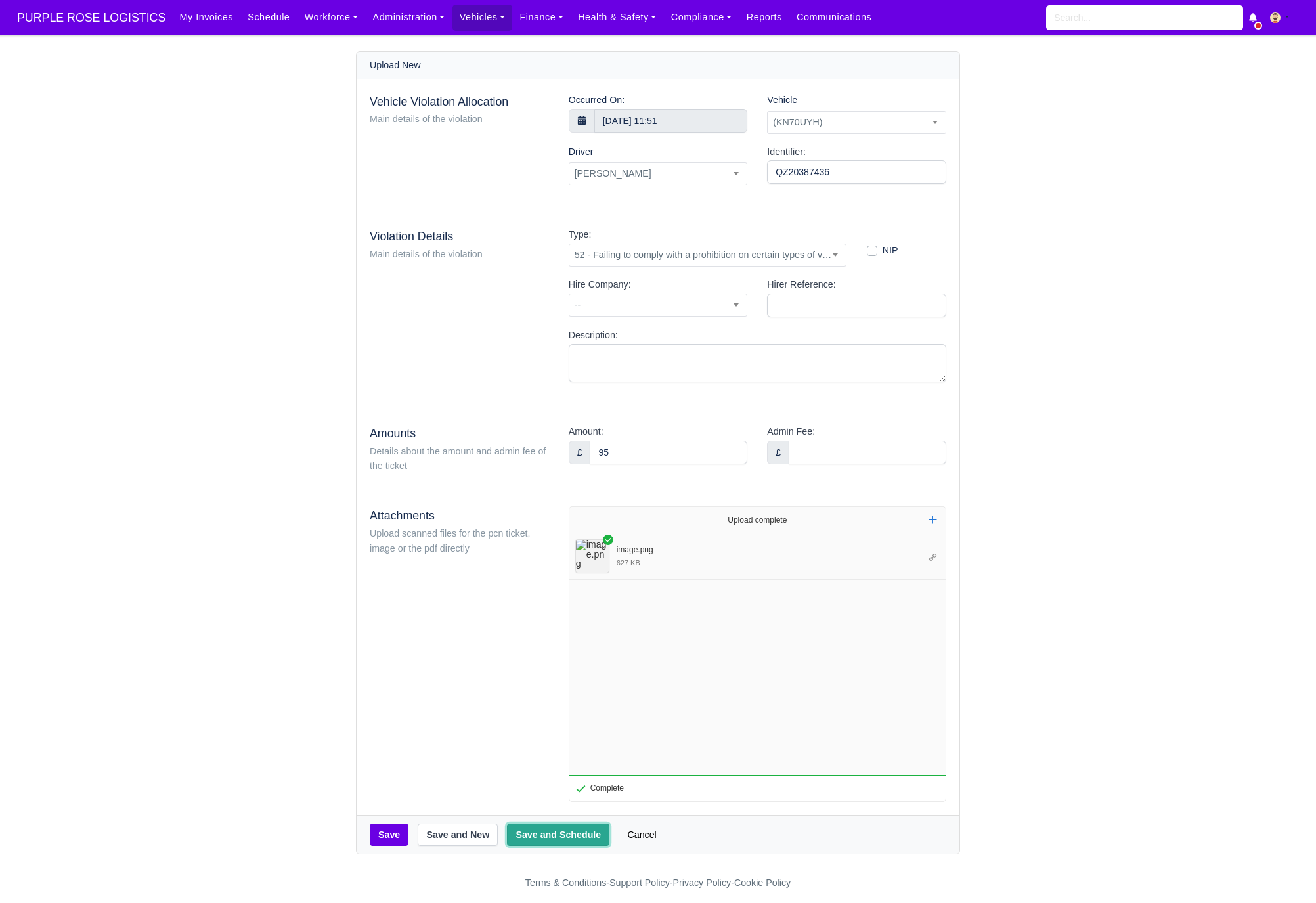
click at [552, 830] on button "Save and Schedule" at bounding box center [558, 835] width 102 height 23
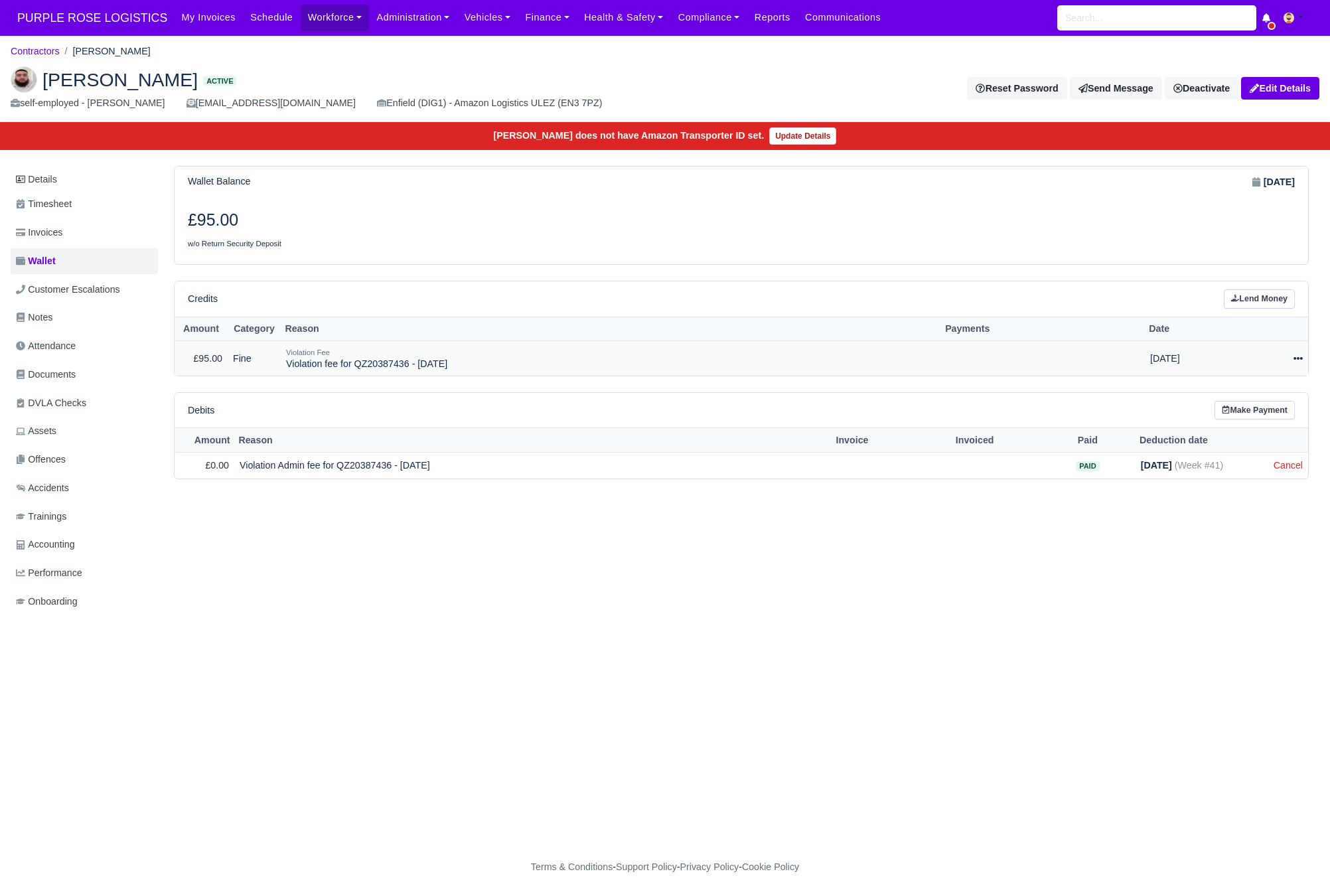
click at [1299, 363] on icon at bounding box center [1298, 359] width 10 height 10
click at [1229, 422] on link "Schedule" at bounding box center [1238, 418] width 118 height 20
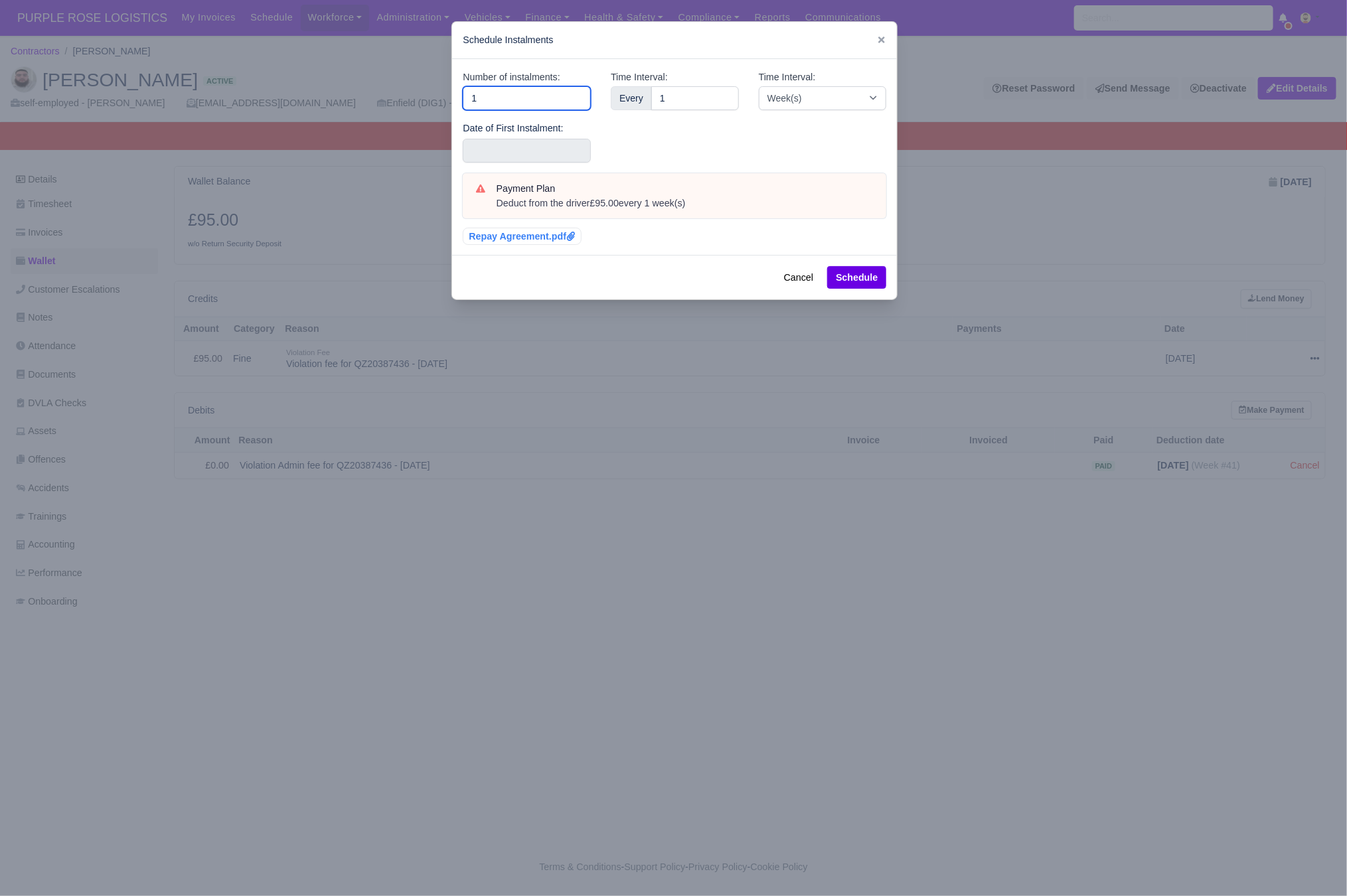
drag, startPoint x: 447, startPoint y: 105, endPoint x: 398, endPoint y: 107, distance: 49.0
click at [408, 107] on div "​ Schedule Instalments Number of instalments: 1 Date of First Instalment: Time …" at bounding box center [673, 448] width 1347 height 896
type input "3"
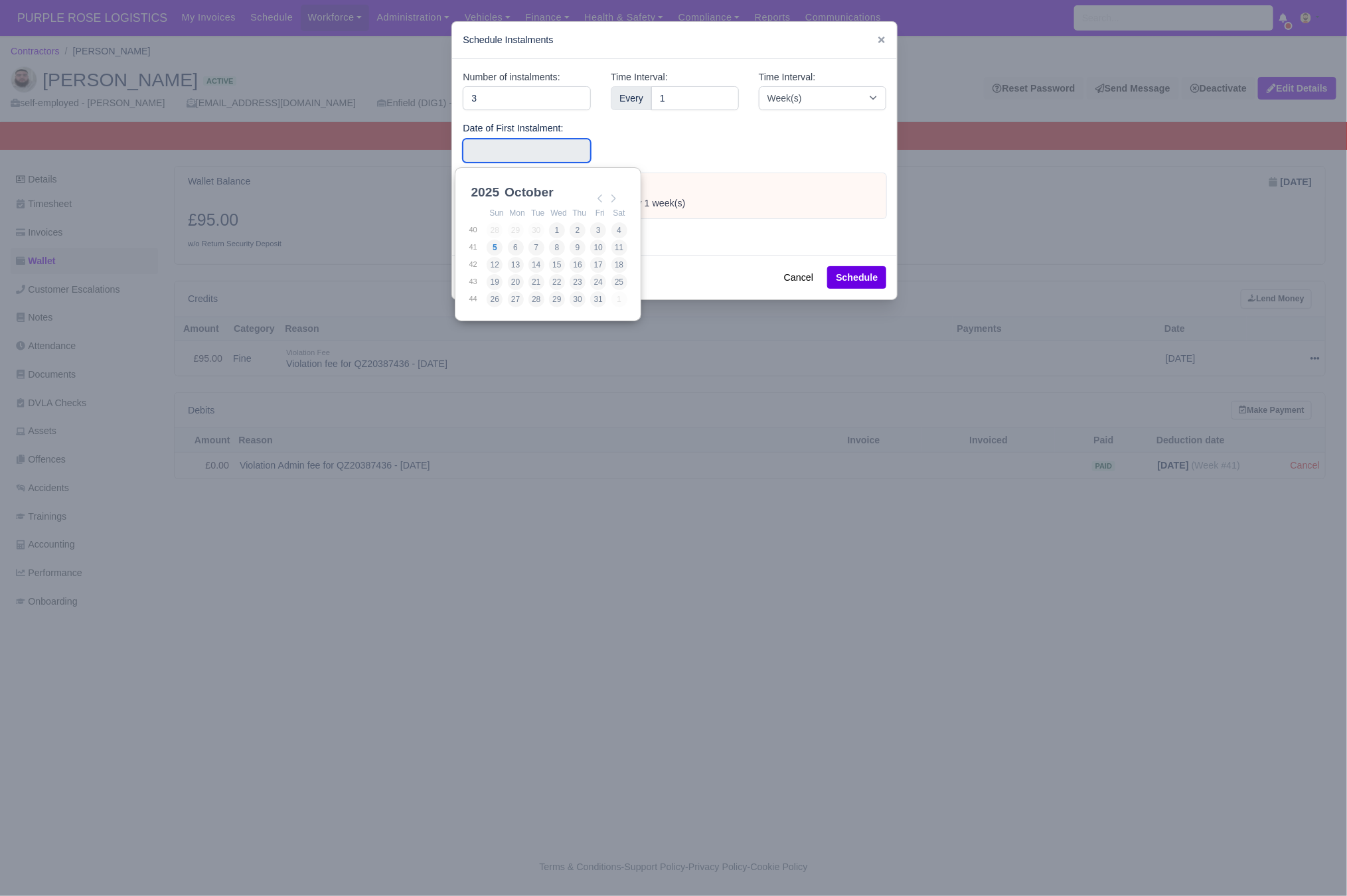
click at [540, 149] on input "Use the arrow keys to pick a date" at bounding box center [527, 150] width 128 height 24
type input "[DATE]"
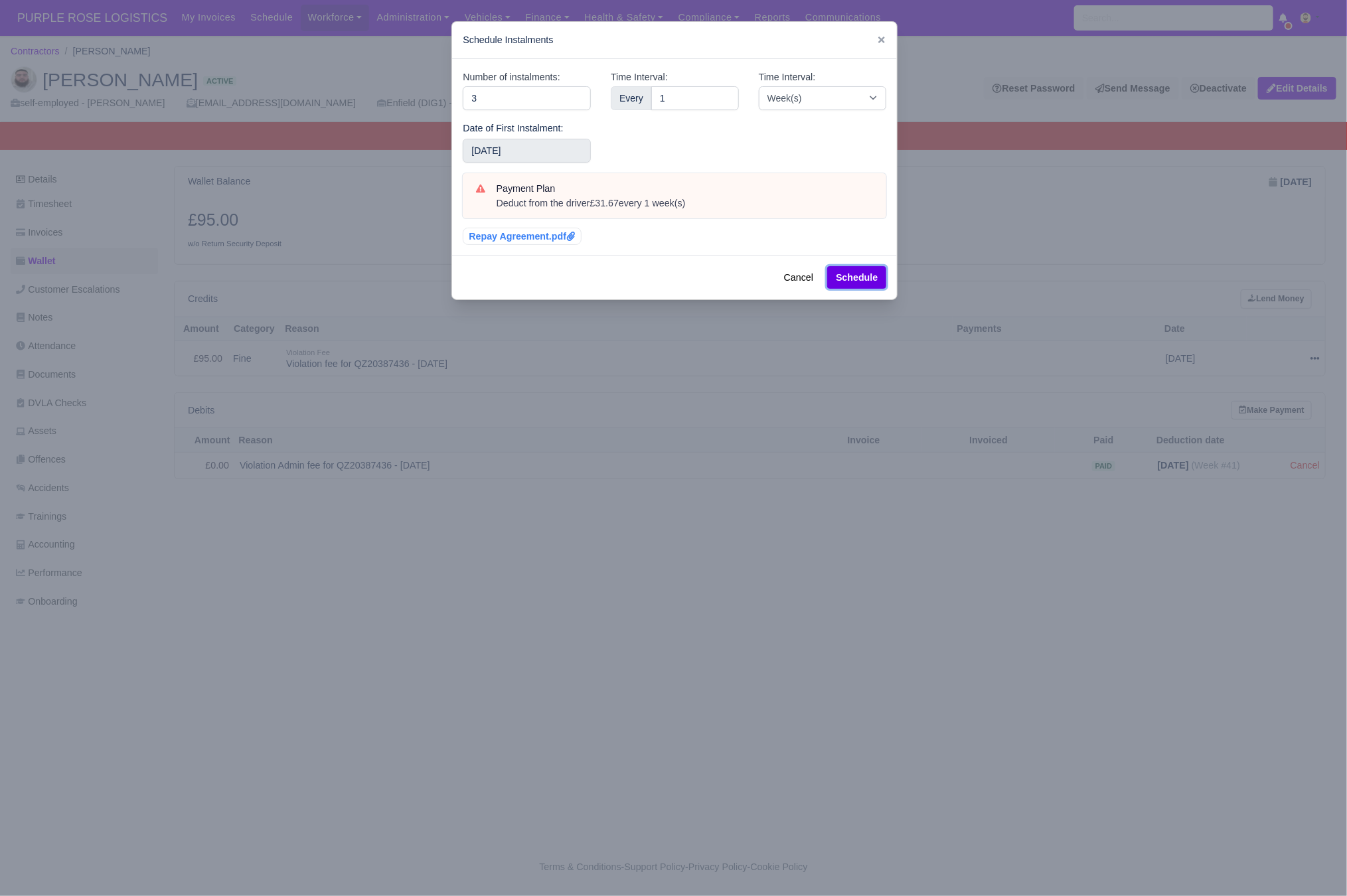
click at [858, 281] on button "Schedule" at bounding box center [857, 278] width 59 height 23
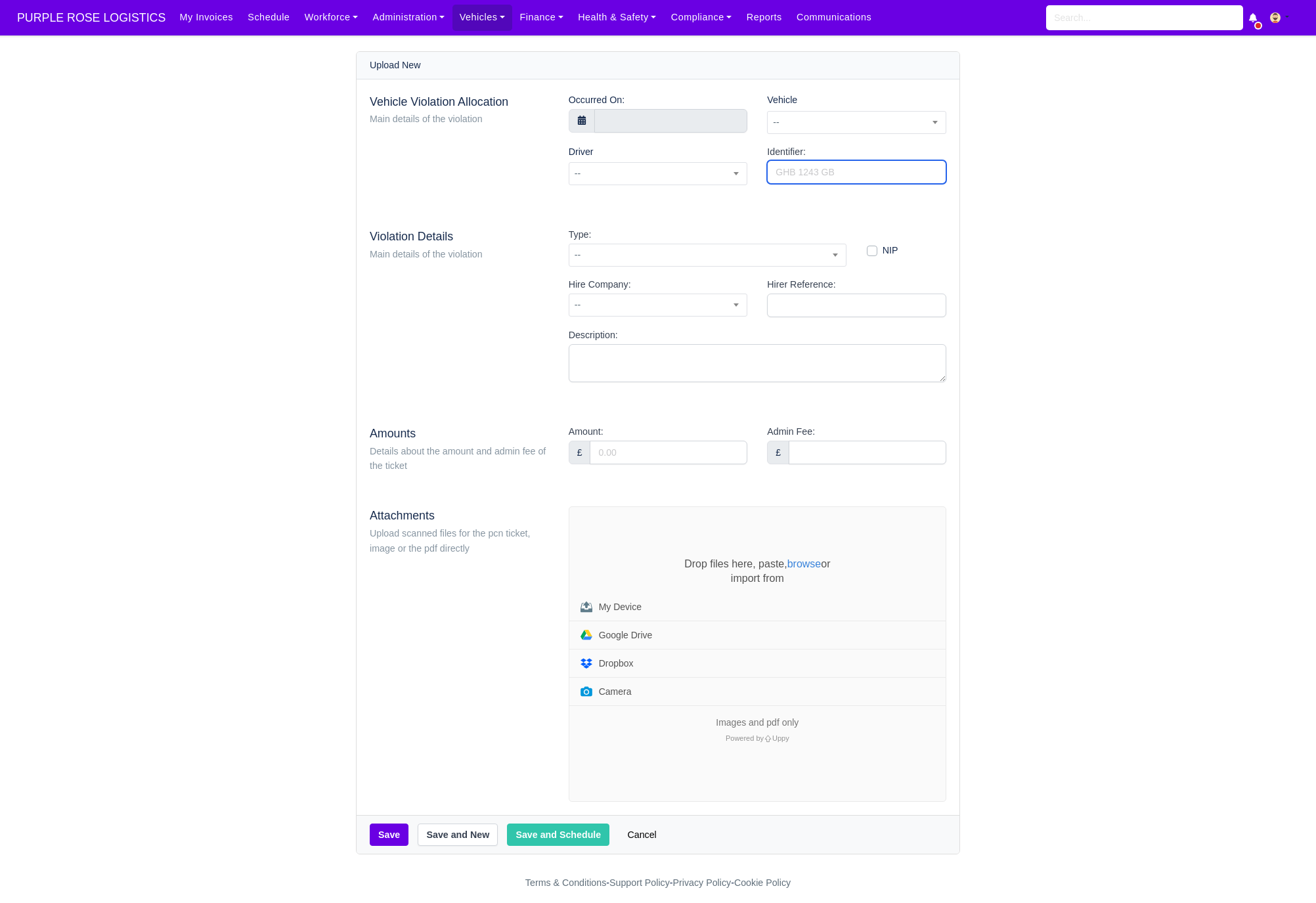
click at [808, 182] on input "Identifier:" at bounding box center [856, 172] width 179 height 24
paste input "QZ20364270"
type input "QZ20364270"
click at [835, 120] on span "--" at bounding box center [856, 122] width 178 height 16
type input "hyv"
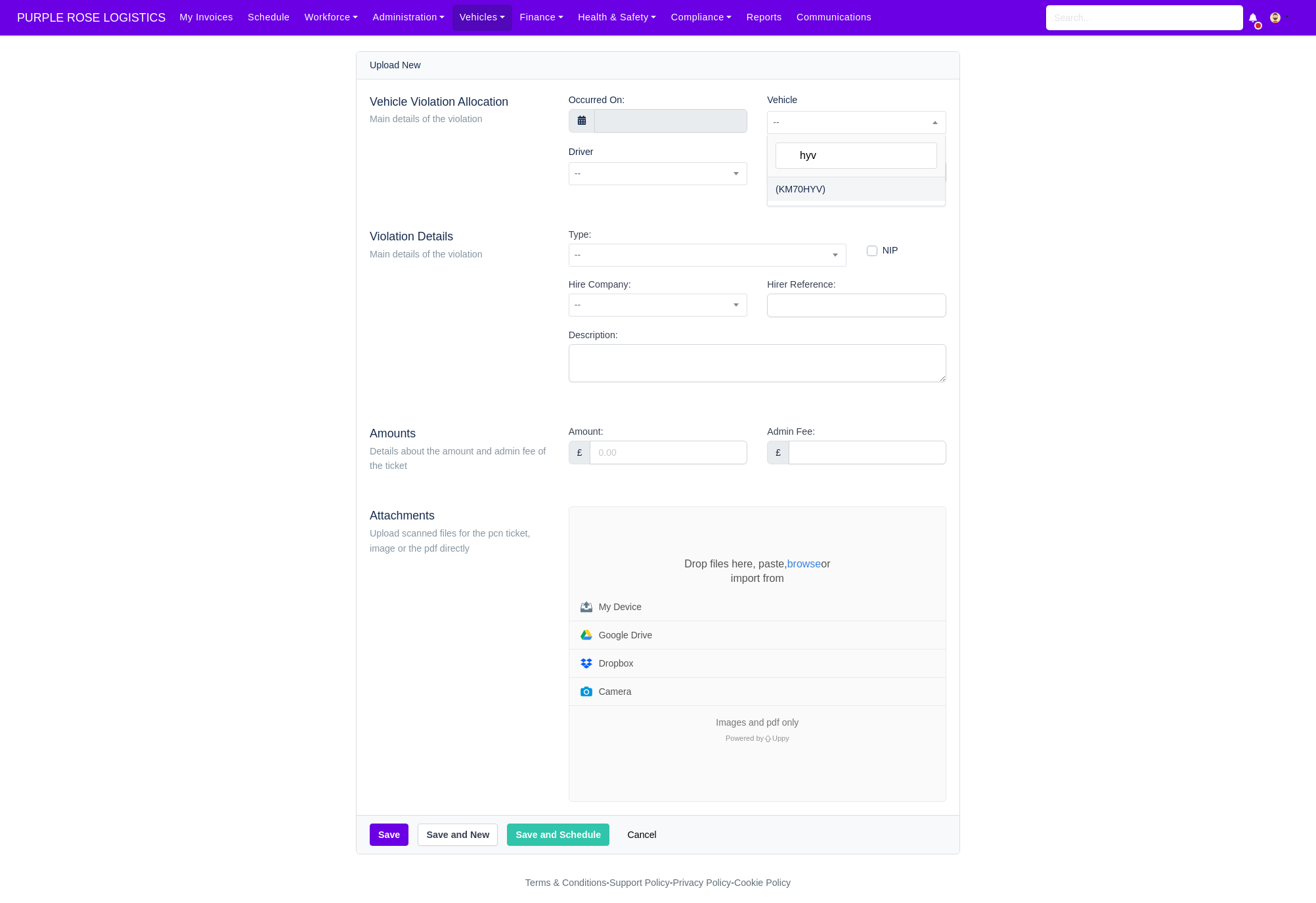
select select "4"
select select
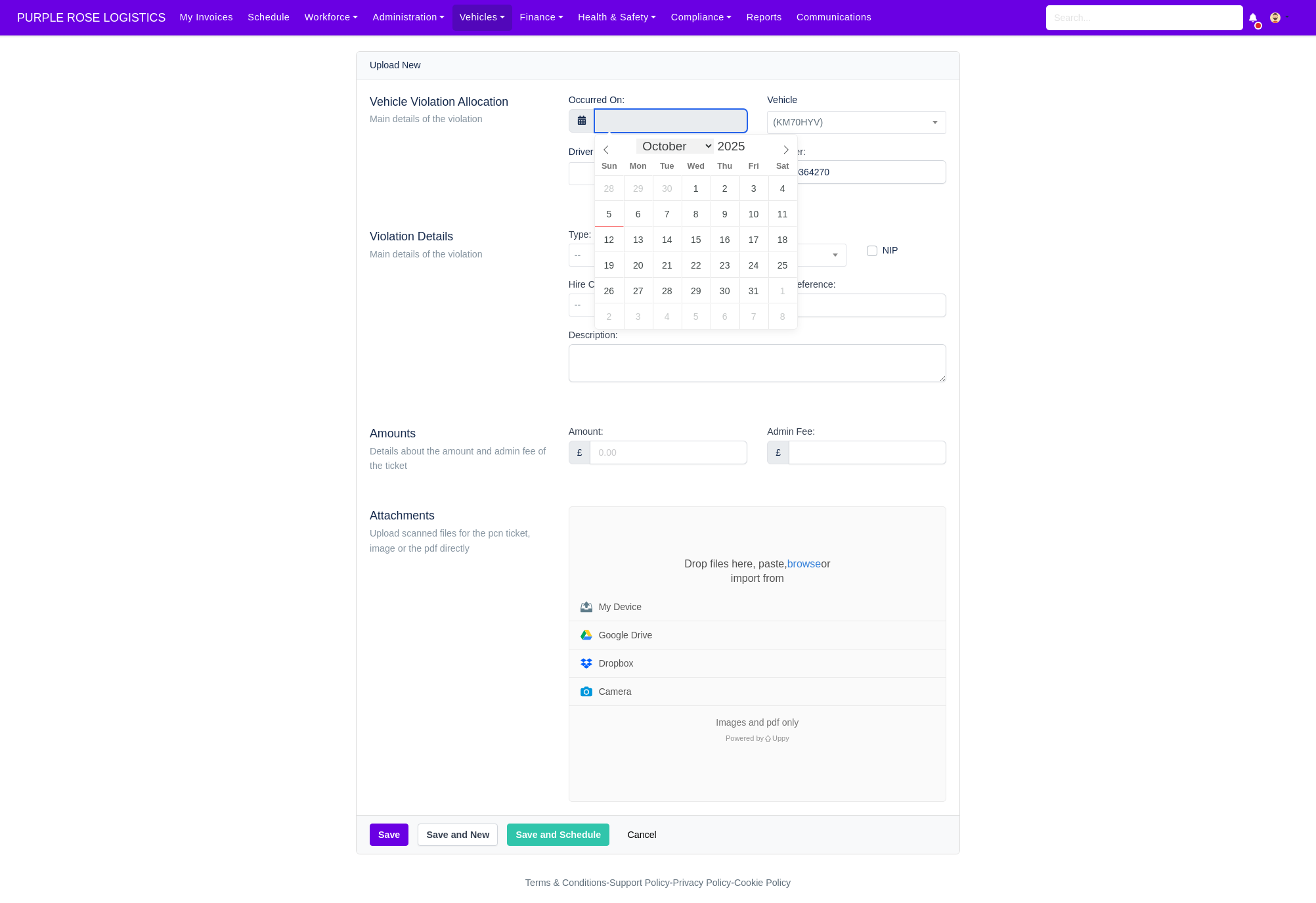
click at [653, 126] on input "text" at bounding box center [671, 120] width 153 height 24
select select "8"
click at [611, 153] on span at bounding box center [606, 146] width 23 height 23
type input "[DATE] 00:00"
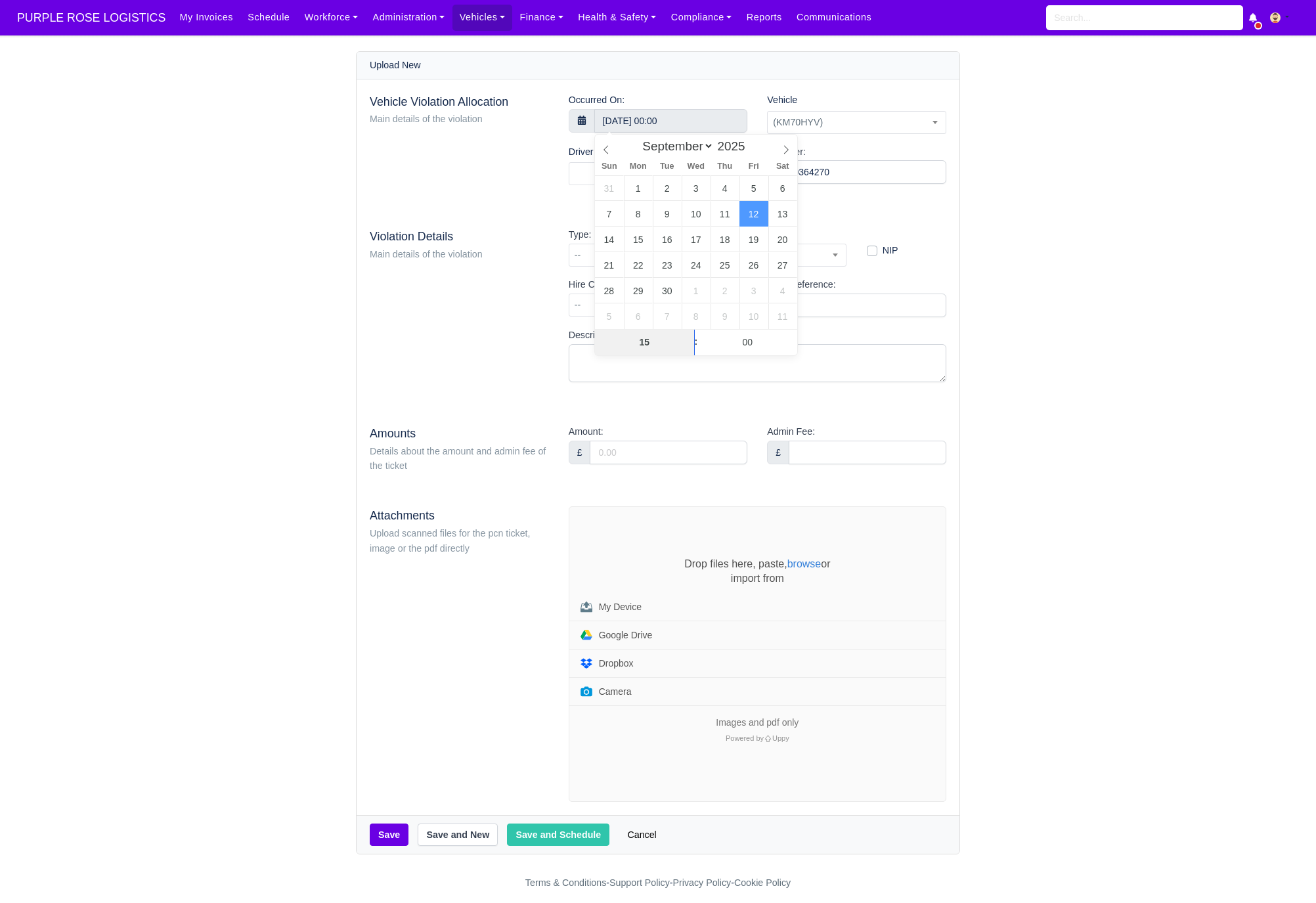
type input "15"
type input "[DATE] 15:00"
type input "06"
type input "[DATE] 15:06"
click at [529, 197] on div "Vehicle Violation Allocation Main details of the violation Occurred On: [DATE] …" at bounding box center [658, 447] width 603 height 736
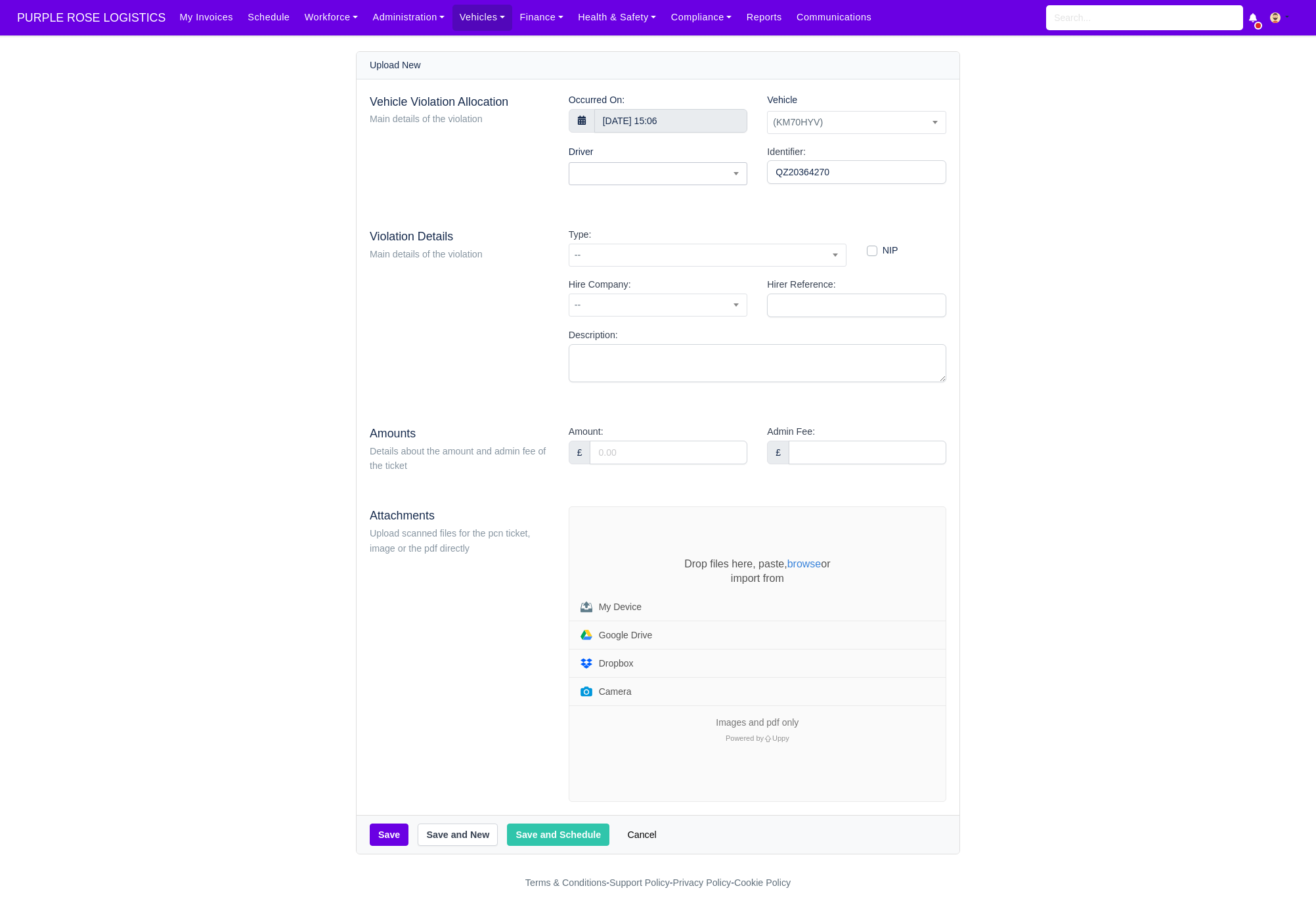
click at [623, 172] on span at bounding box center [658, 173] width 179 height 23
type input "[PERSON_NAME]"
select select "1424"
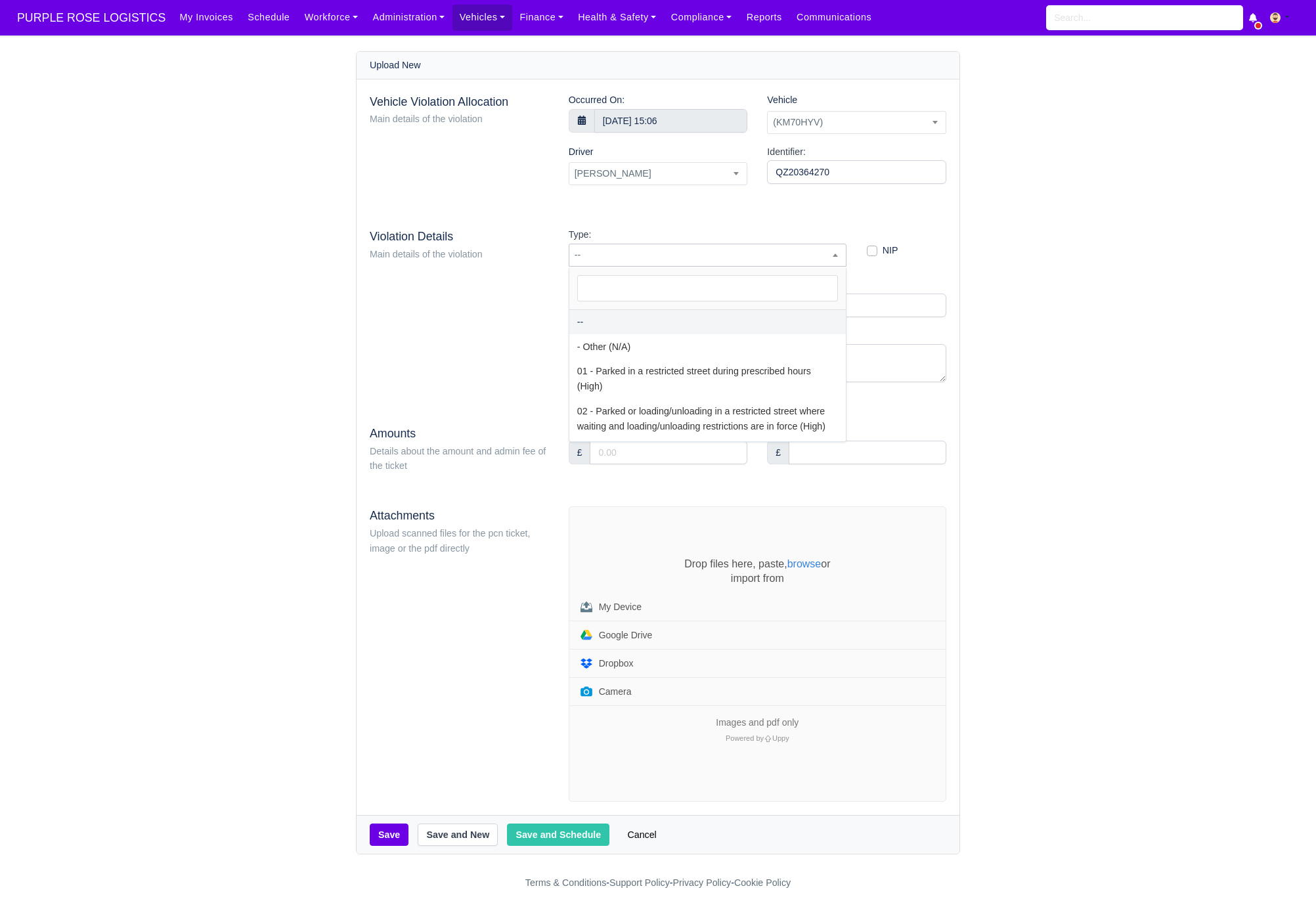
click at [618, 246] on span "--" at bounding box center [707, 255] width 278 height 23
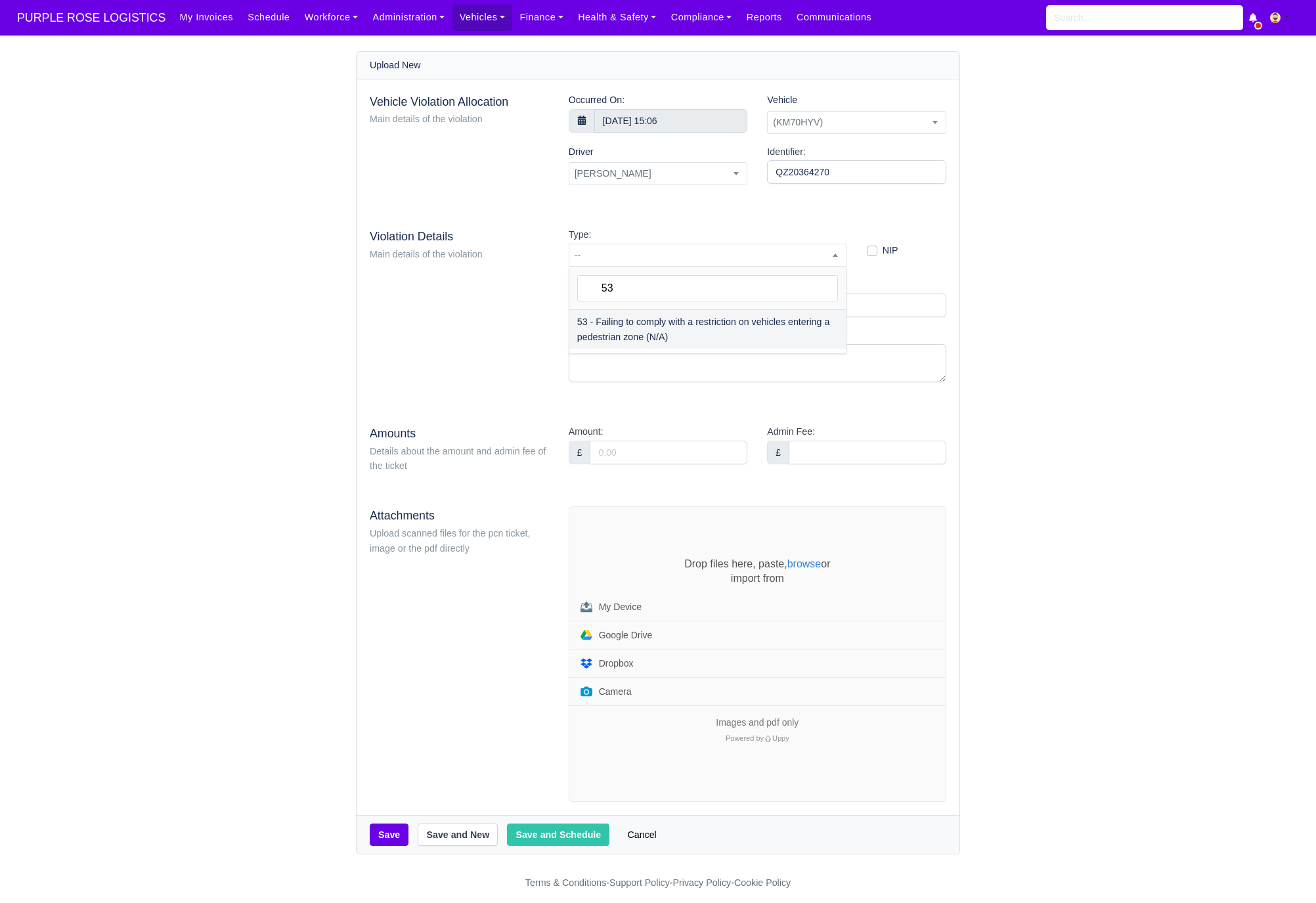
type input "53"
select select "73"
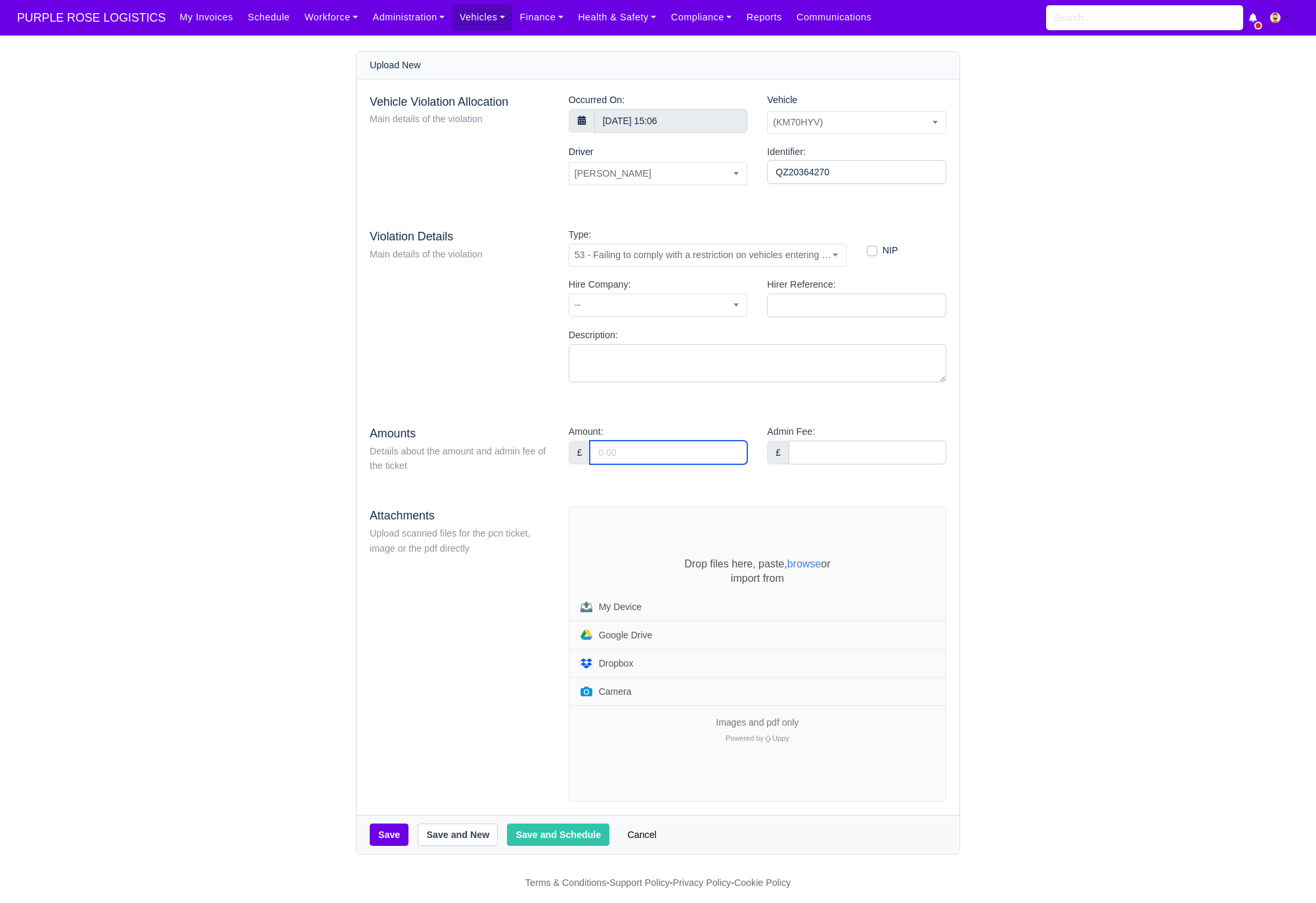
click at [666, 458] on input "Amount:" at bounding box center [669, 452] width 157 height 24
type input "95"
click at [658, 485] on div "Vehicle Violation Allocation Main details of the violation Occurred On: 12 Sept…" at bounding box center [658, 447] width 603 height 736
click at [586, 493] on div "Vehicle Violation Allocation Main details of the violation Occurred On: 12 Sept…" at bounding box center [658, 447] width 603 height 736
click at [609, 539] on div "Drop files here, paste, browse or import from My Device Google Drive Dropbox Ca…" at bounding box center [757, 654] width 376 height 295
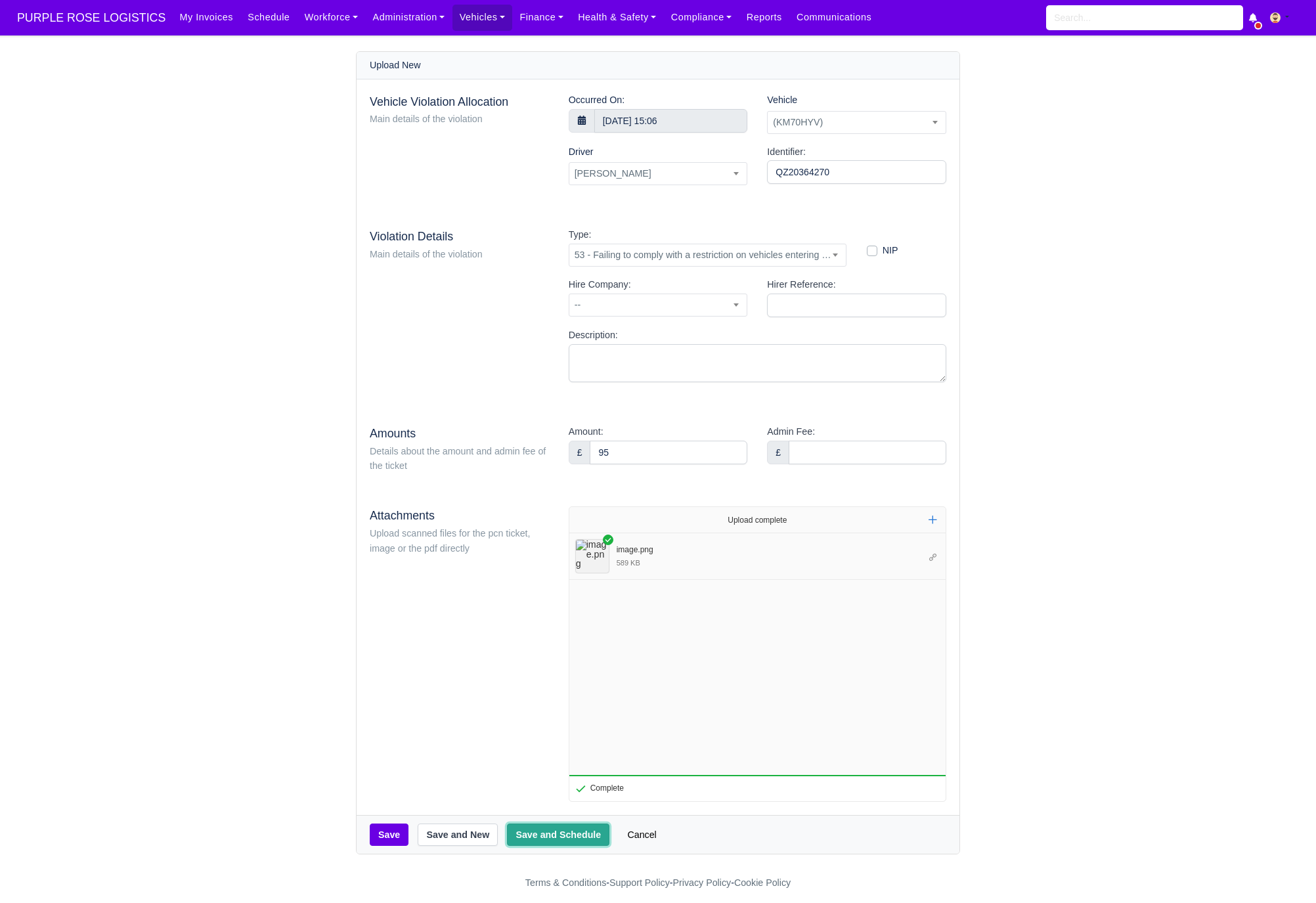
click at [550, 832] on button "Save and Schedule" at bounding box center [558, 835] width 102 height 23
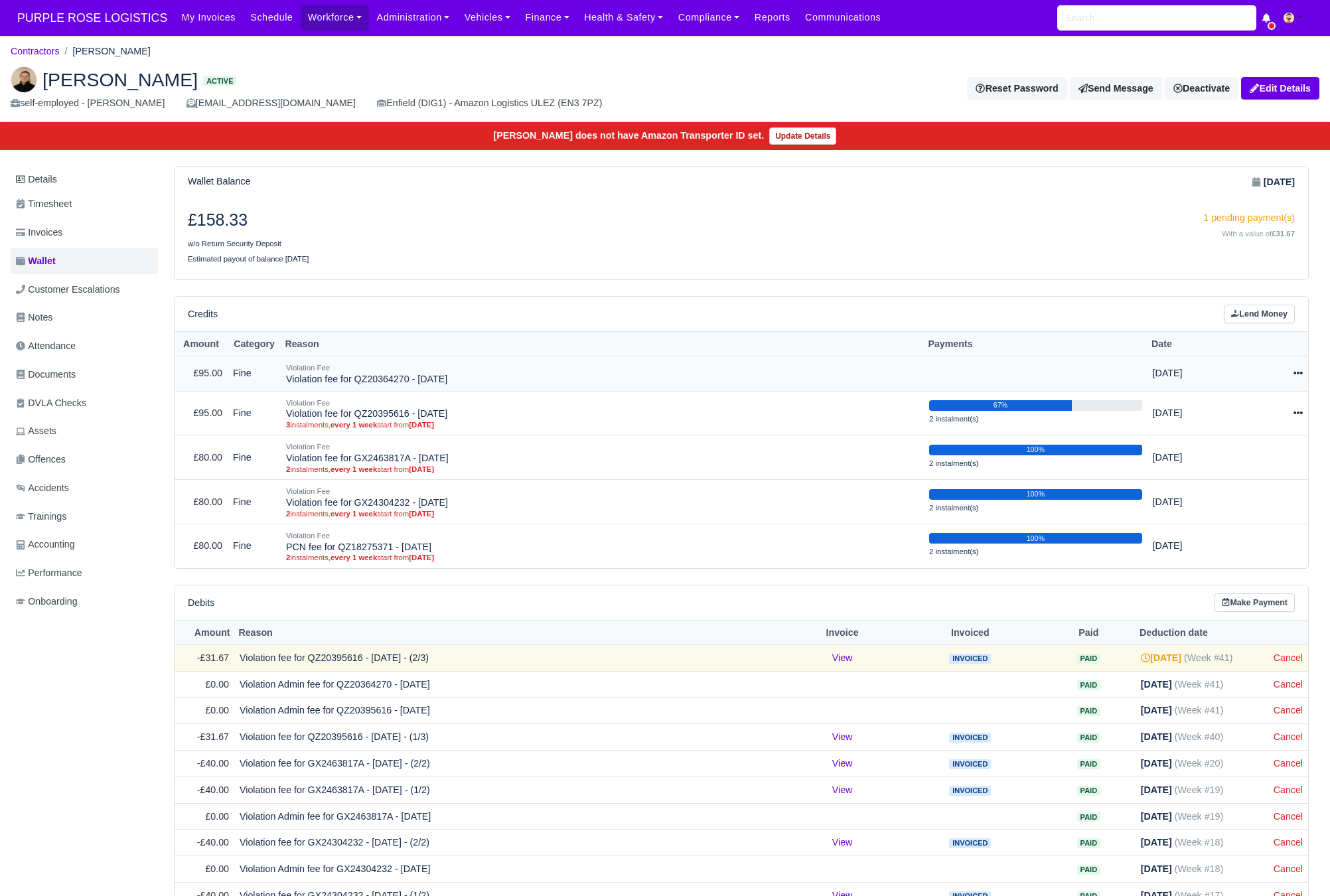
click at [1302, 378] on icon at bounding box center [1298, 373] width 10 height 10
click at [1237, 433] on link "Schedule" at bounding box center [1238, 434] width 118 height 20
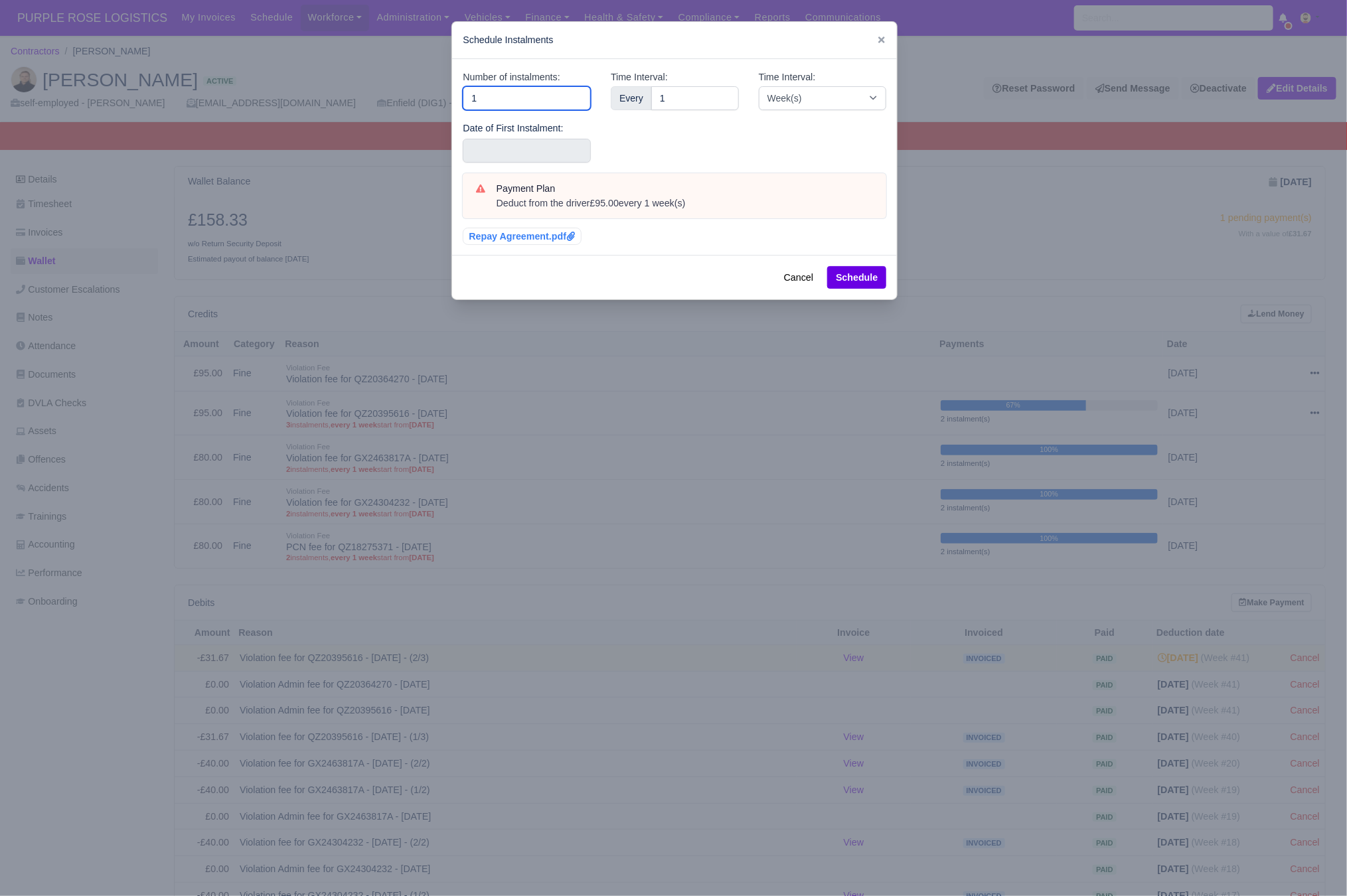
drag, startPoint x: 508, startPoint y: 102, endPoint x: 305, endPoint y: 77, distance: 204.5
click at [307, 77] on div "​ Schedule Instalments Number of instalments: 1 Date of First Instalment: Time …" at bounding box center [673, 448] width 1347 height 896
type input "3"
click at [482, 159] on input "text" at bounding box center [527, 150] width 128 height 24
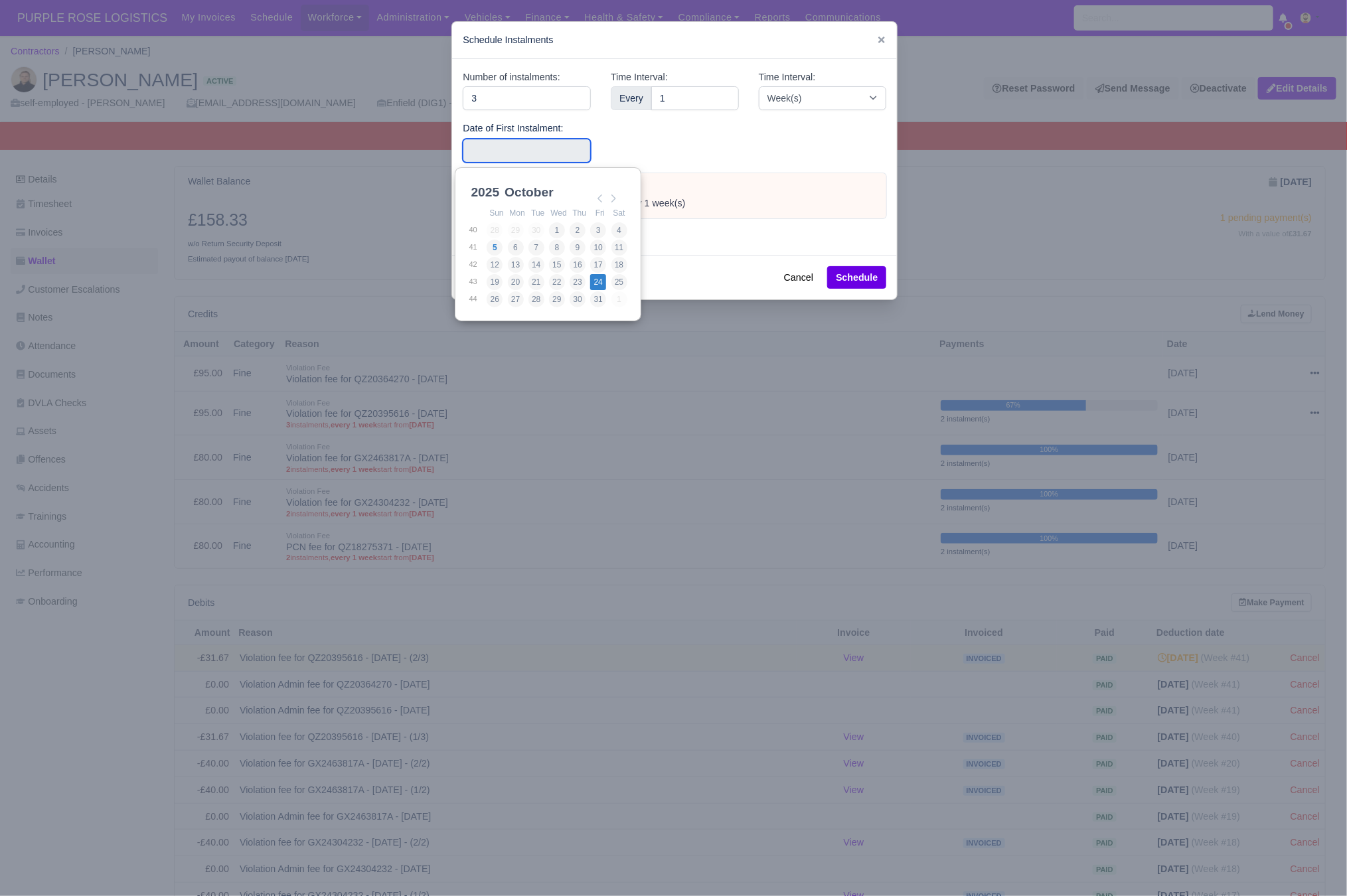
type input "2025-10-24"
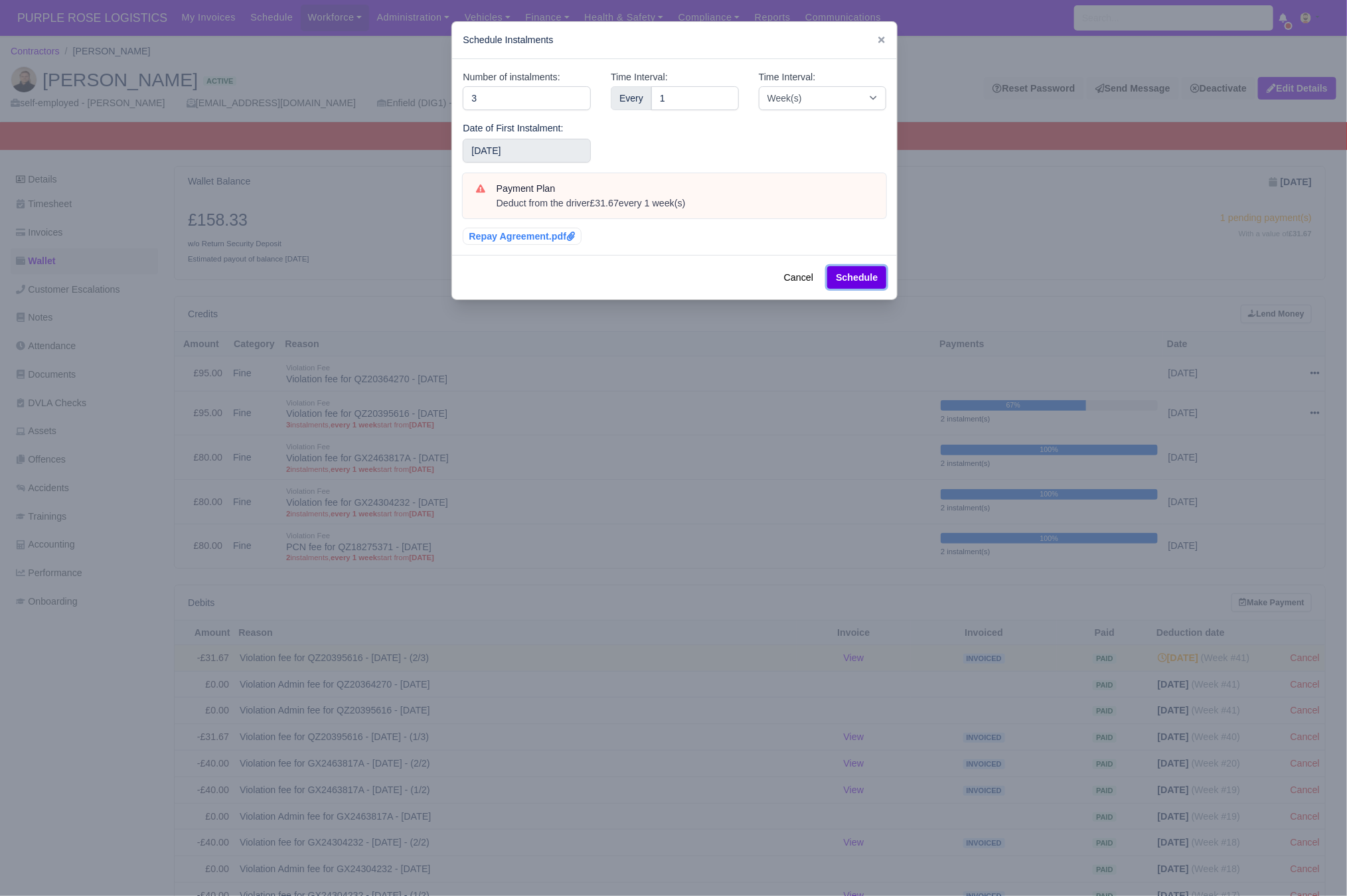
click at [861, 277] on button "Schedule" at bounding box center [857, 278] width 59 height 23
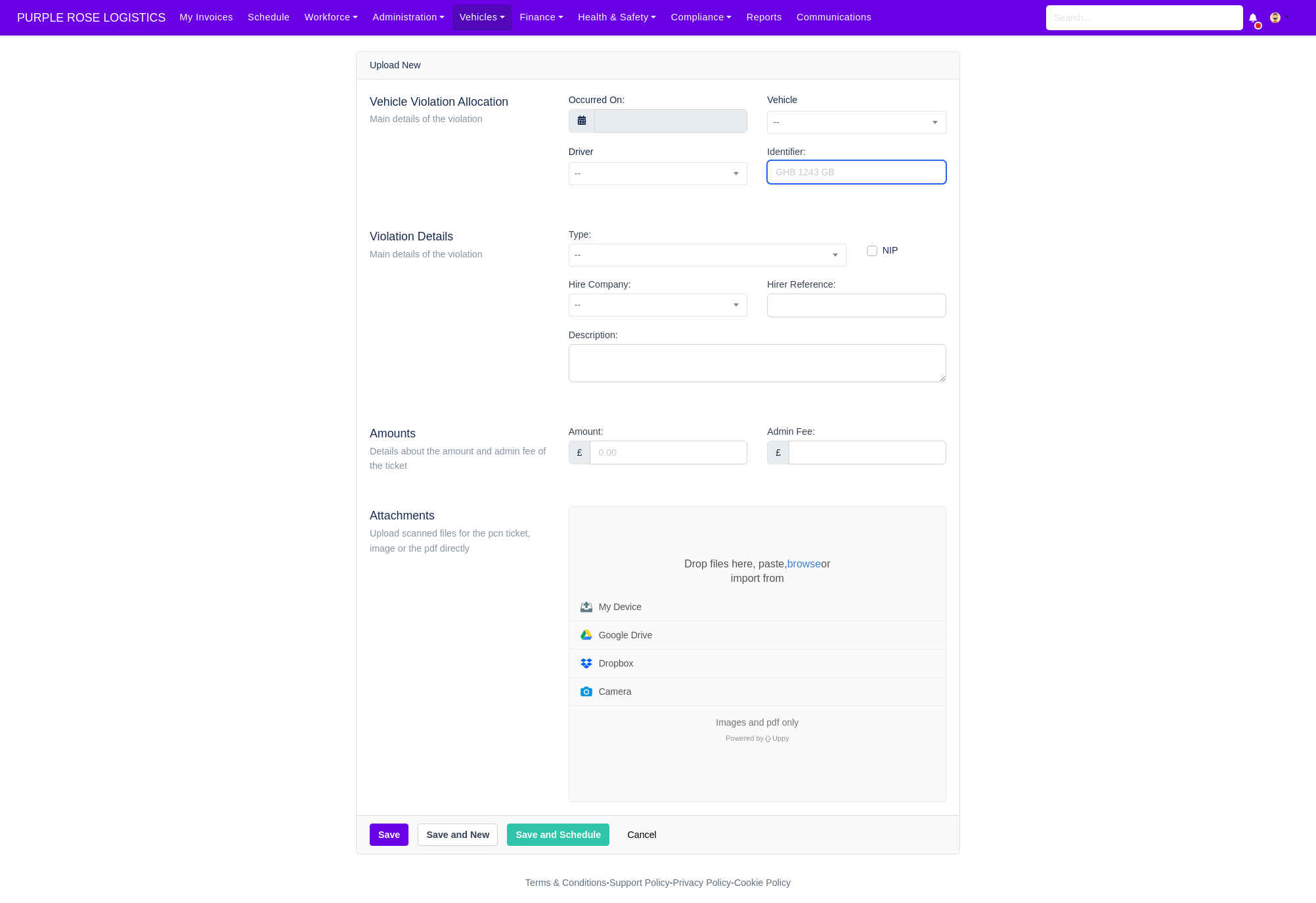
click at [901, 183] on input "Identifier:" at bounding box center [856, 172] width 179 height 24
paste input "QZ20365400"
type input "QZ20365400"
click at [886, 130] on span "--" at bounding box center [856, 122] width 178 height 16
type input "hyv"
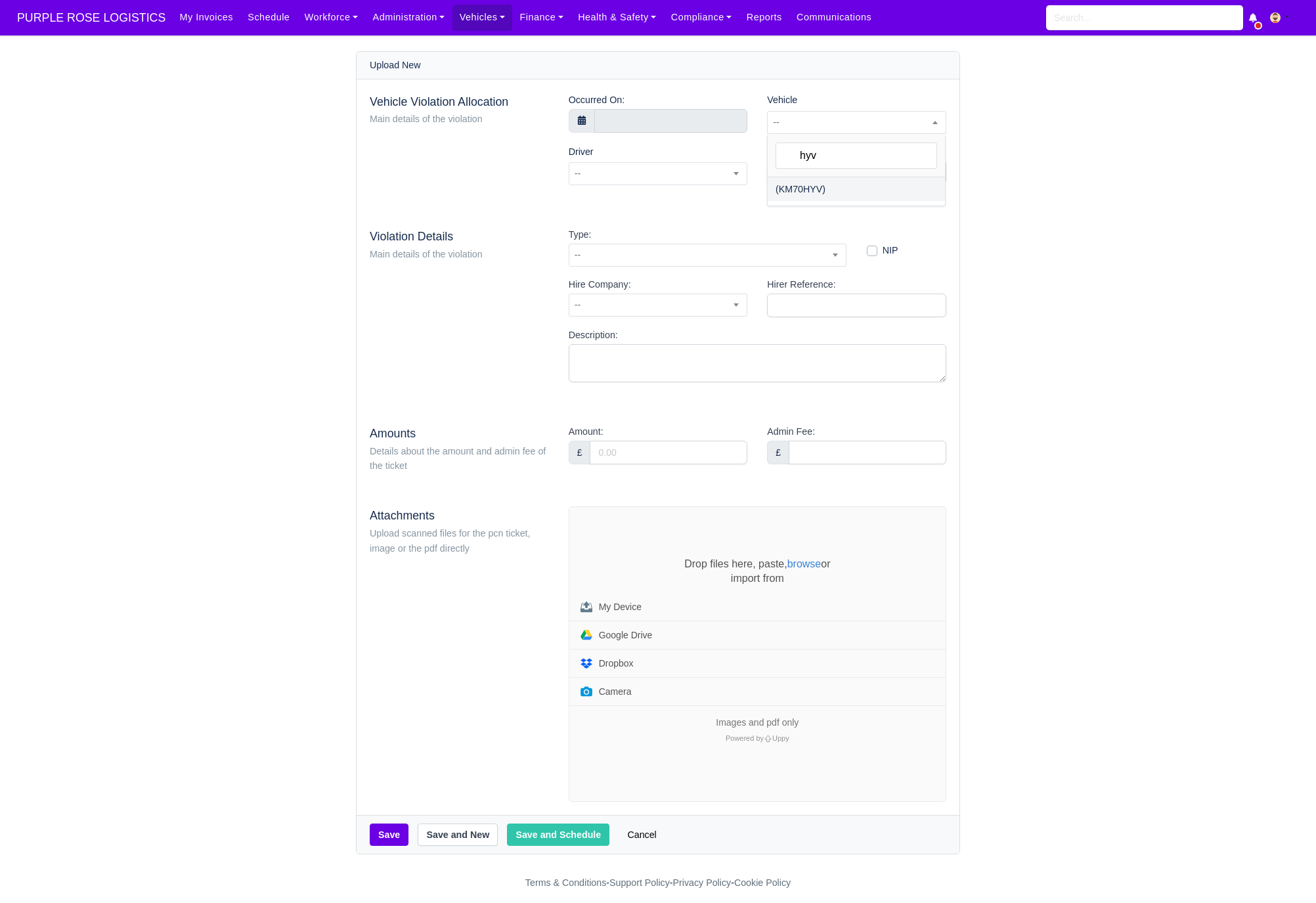
select select "4"
select select
click at [650, 175] on span at bounding box center [658, 173] width 179 height 23
type input "raul"
select select "1424"
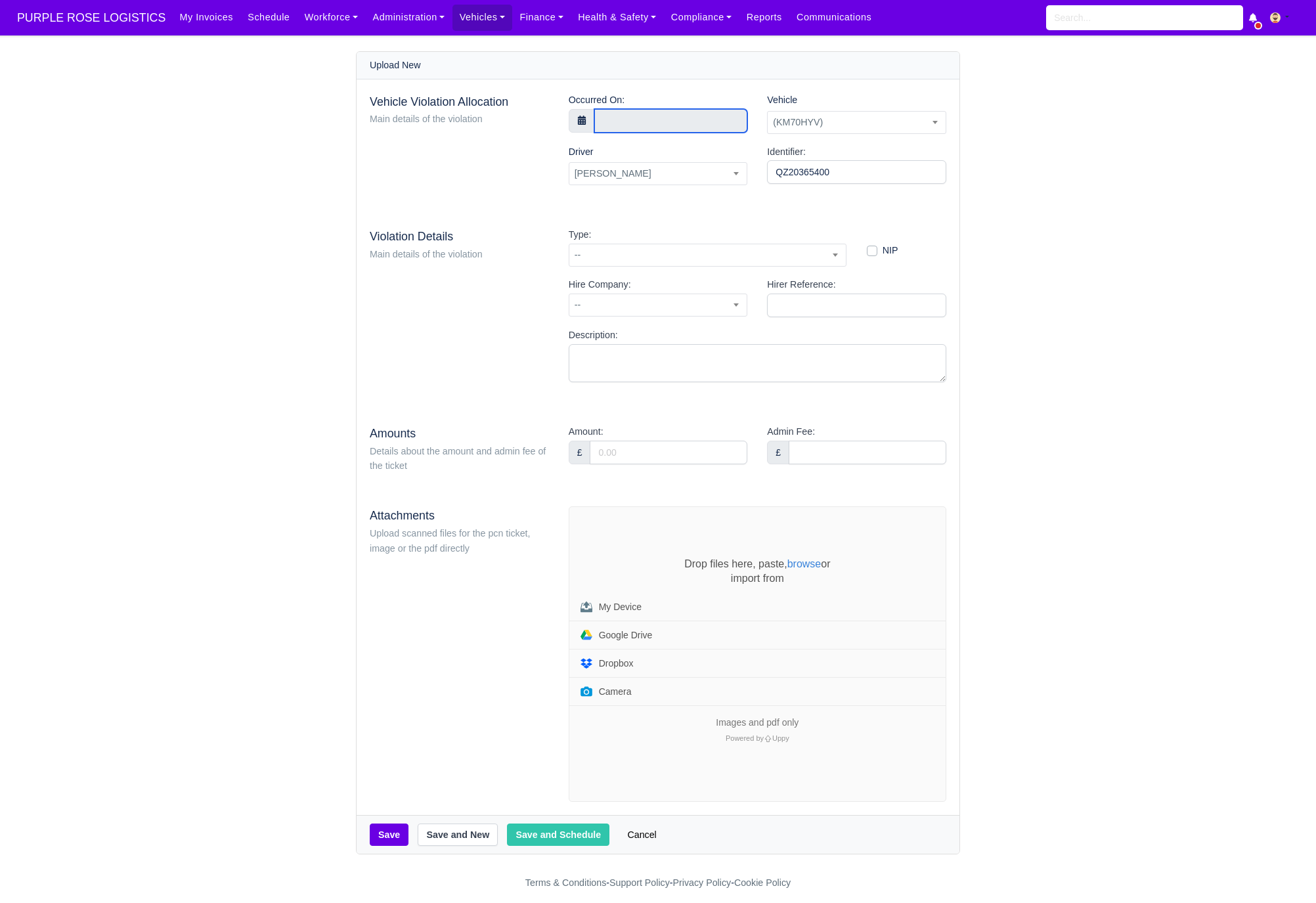
click at [647, 115] on input "text" at bounding box center [671, 120] width 153 height 24
select select "8"
click at [607, 153] on icon at bounding box center [606, 150] width 9 height 9
type input "12 September 2025 00:00"
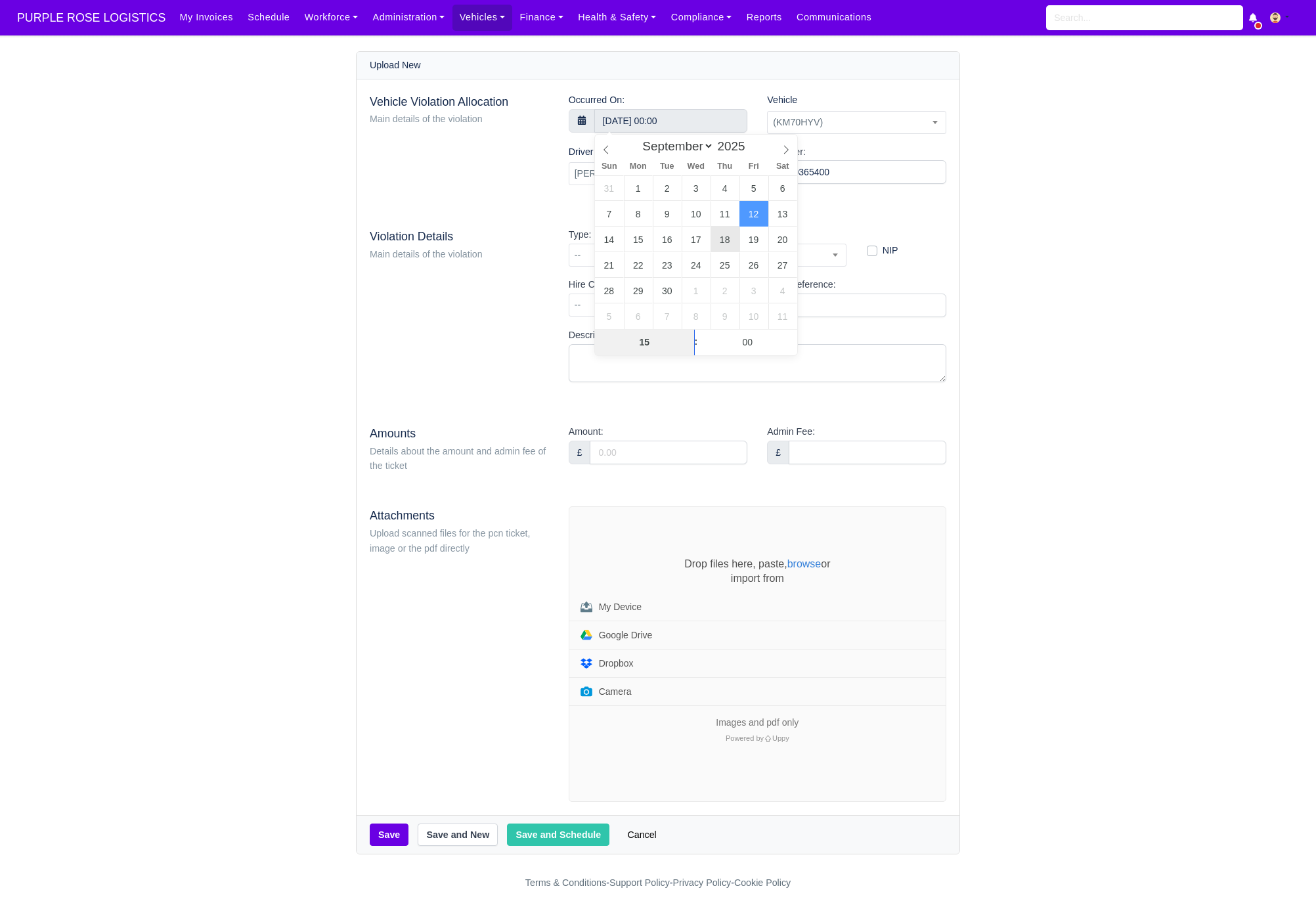
type input "15"
type input "12 September 2025 15:00"
type input "24"
type input "12 September 2025 15:24"
click at [519, 191] on div "Vehicle Violation Allocation Main details of the violation" at bounding box center [460, 144] width 199 height 103
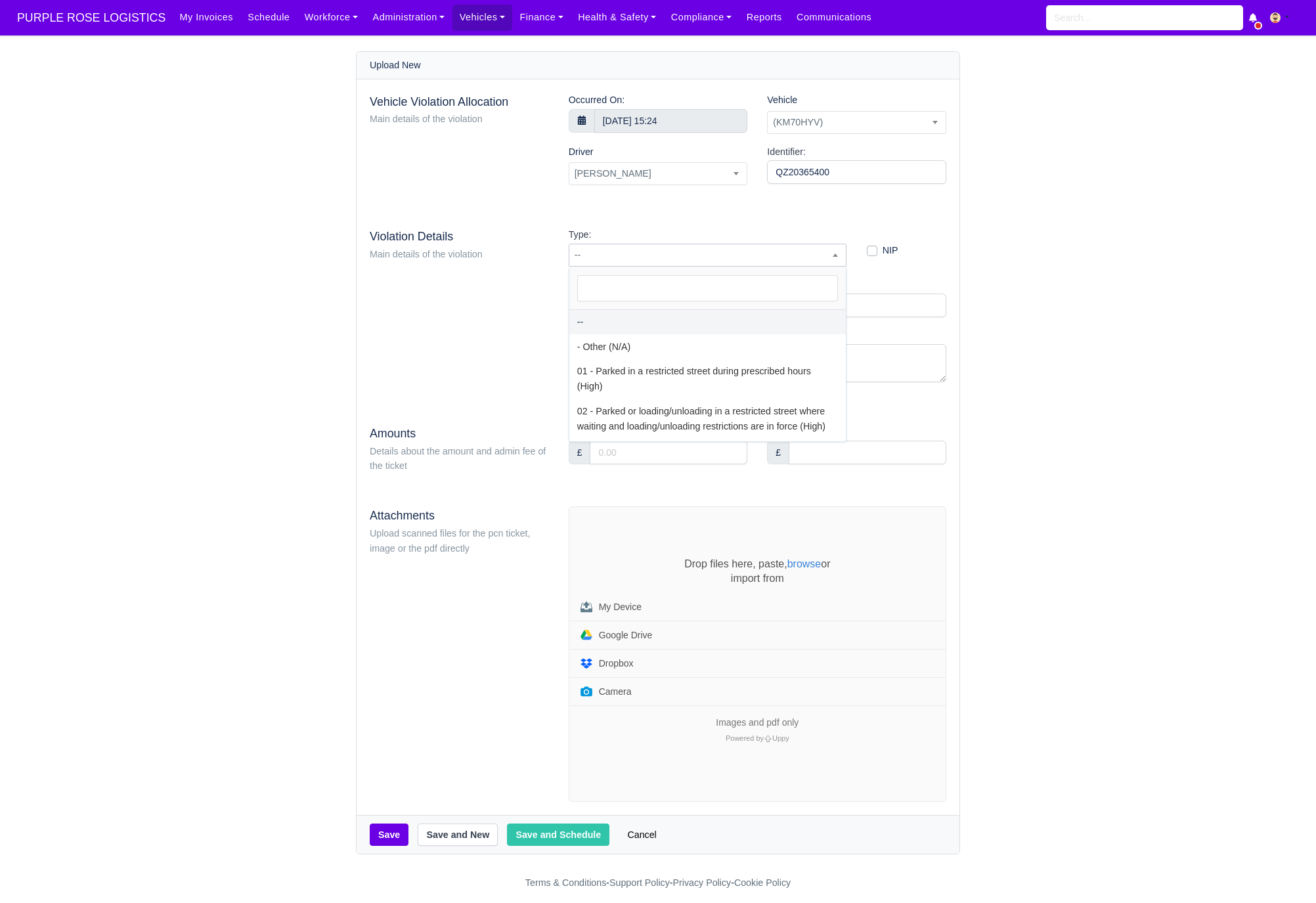
click at [673, 261] on span "--" at bounding box center [708, 255] width 277 height 16
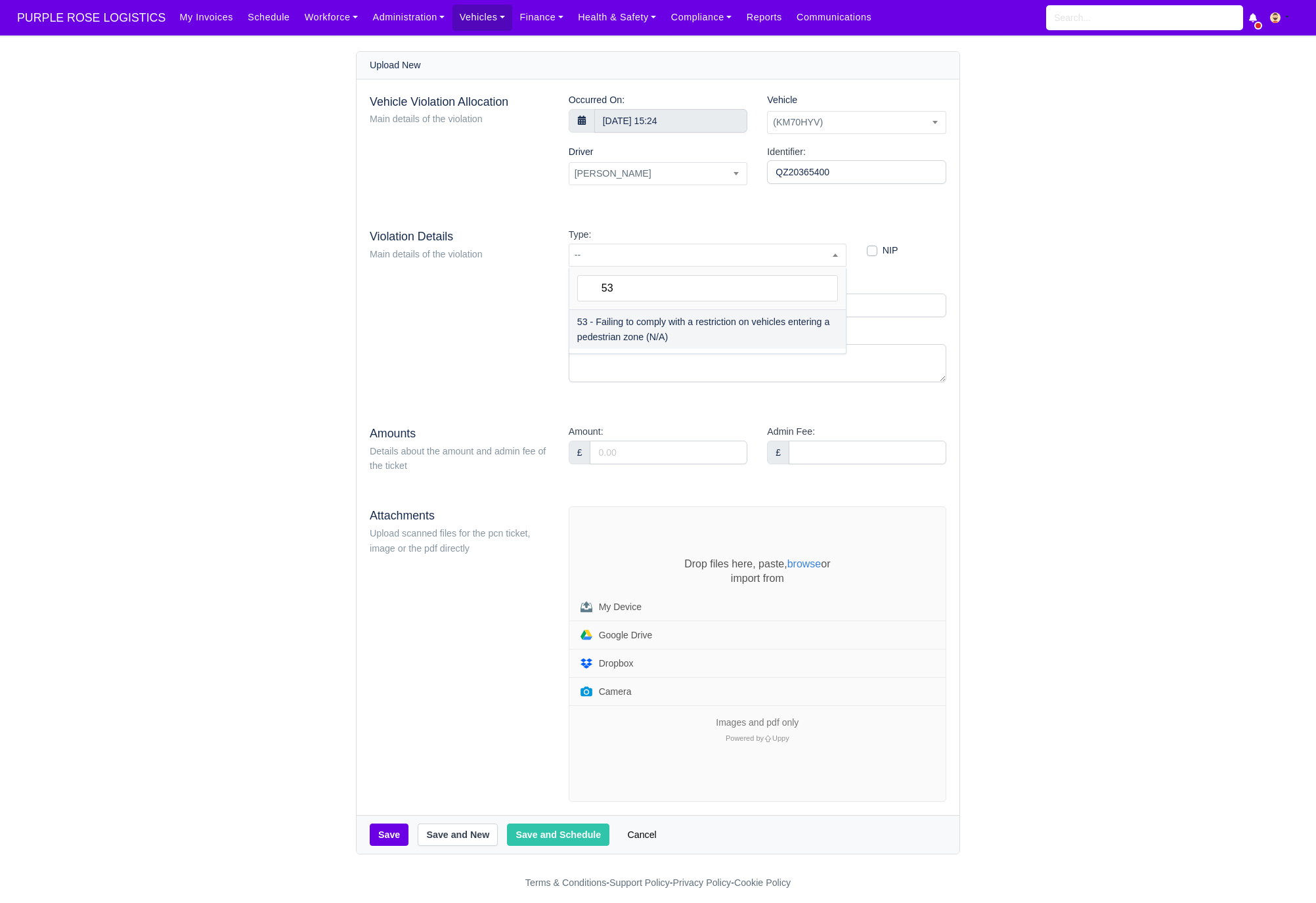
type input "53"
select select "73"
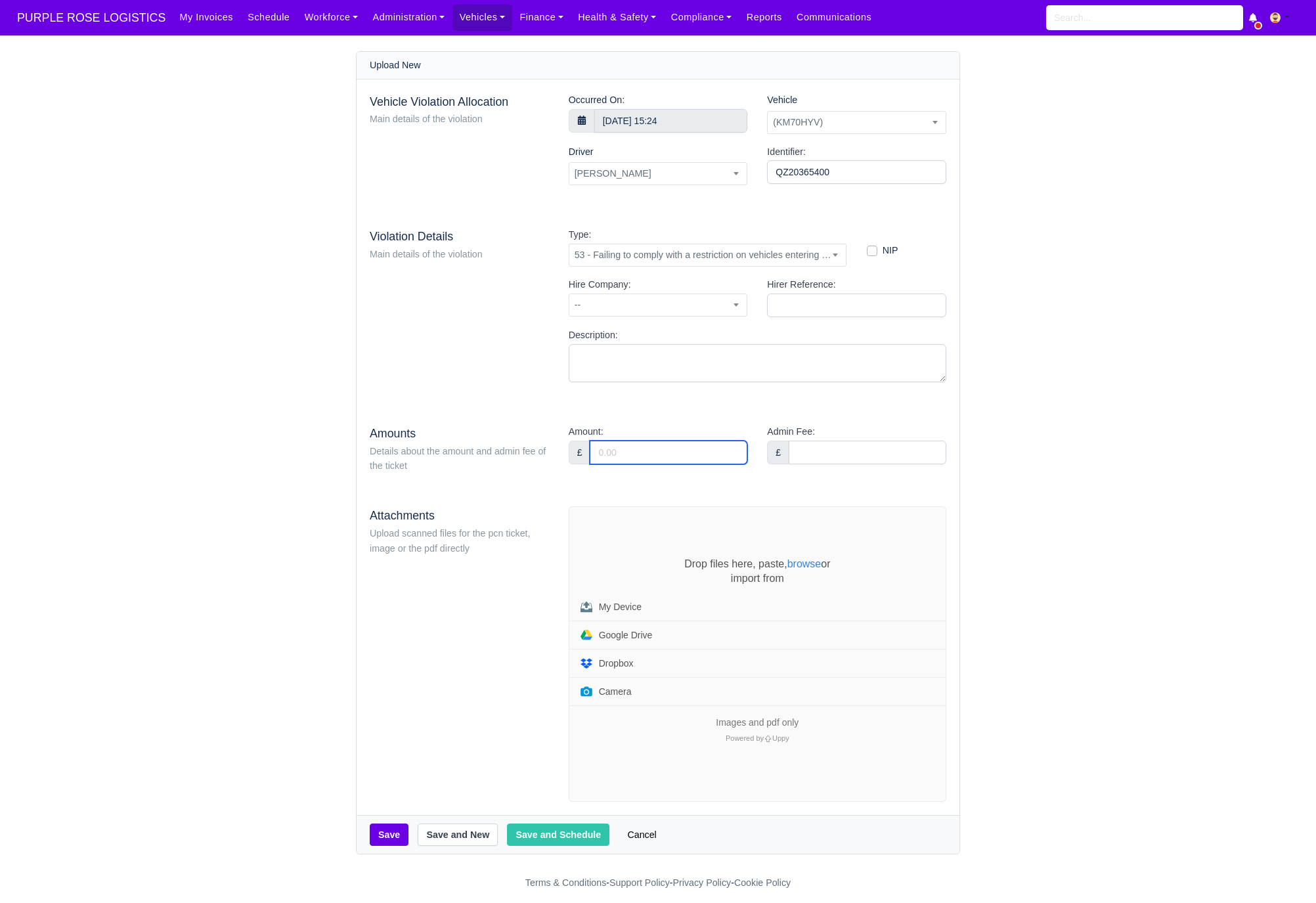
click at [645, 450] on input "Amount:" at bounding box center [669, 452] width 157 height 24
type input "95"
click at [586, 424] on div "Vehicle Violation Allocation Main details of the violation Occurred On: 12 Sept…" at bounding box center [658, 447] width 603 height 736
click at [631, 540] on div "Drop files here, paste, browse or import from My Device Google Drive Dropbox Ca…" at bounding box center [757, 654] width 376 height 295
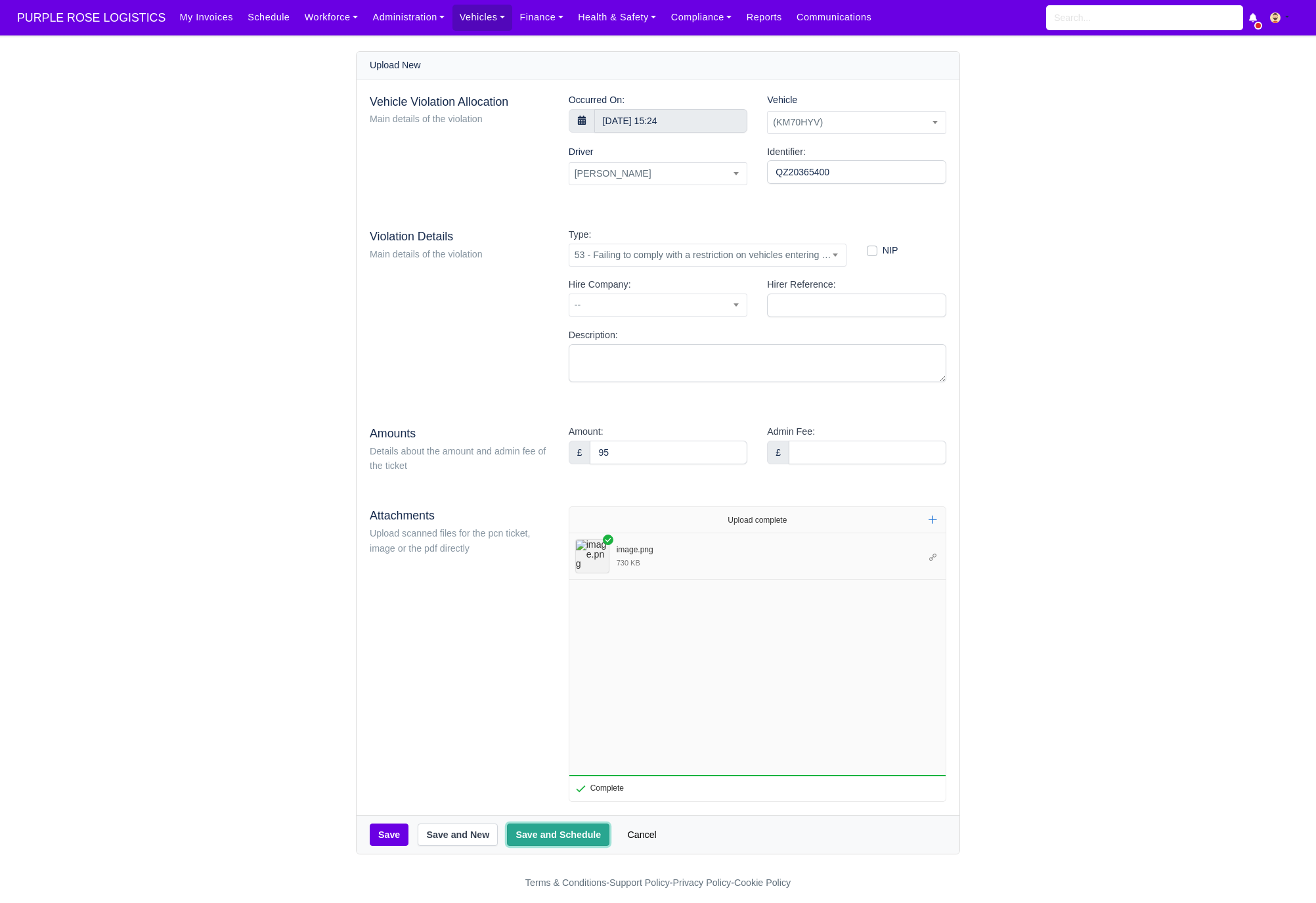
click at [548, 836] on button "Save and Schedule" at bounding box center [558, 835] width 102 height 23
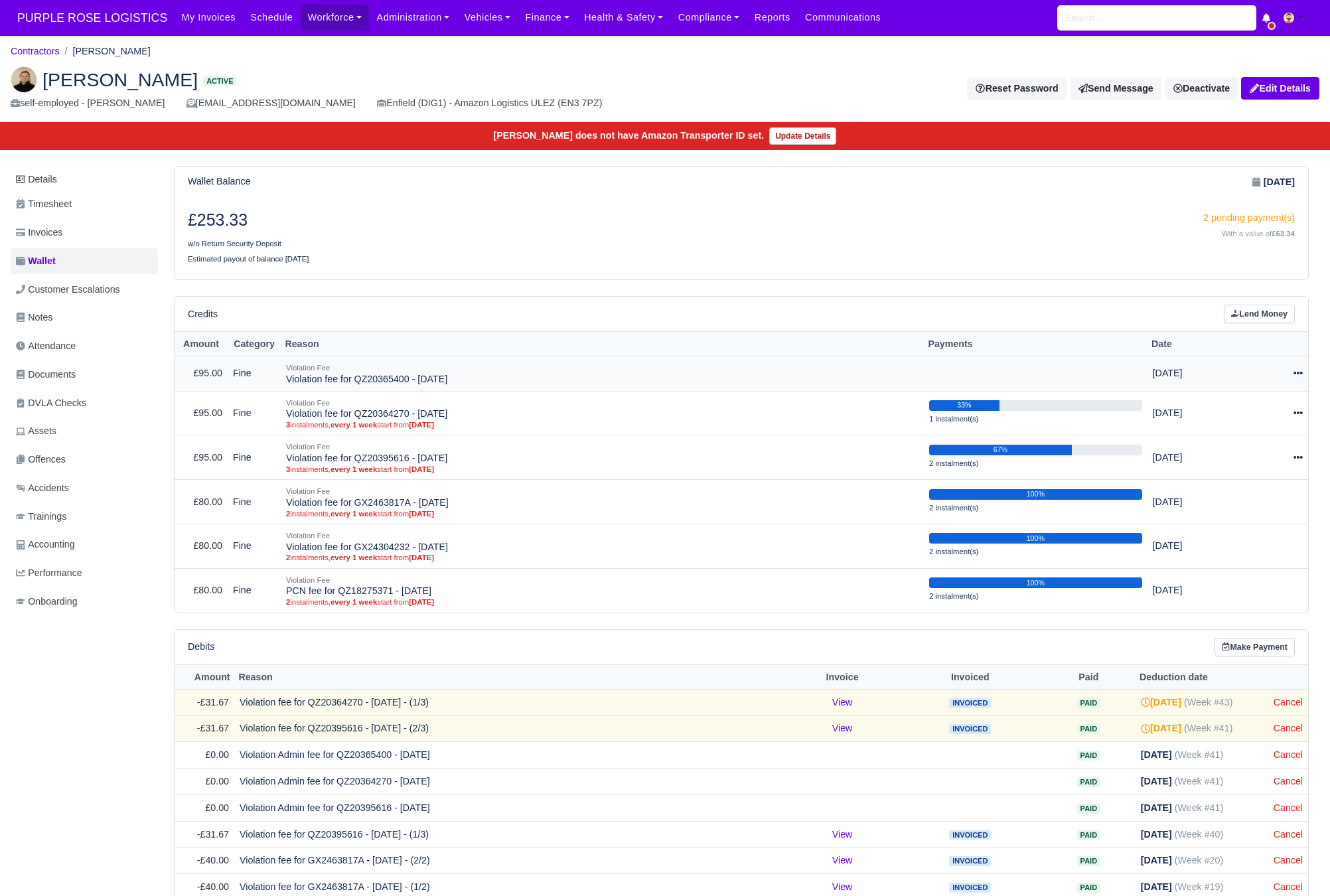
click at [1296, 378] on icon at bounding box center [1298, 373] width 10 height 10
click at [1269, 438] on link "Schedule" at bounding box center [1238, 434] width 118 height 20
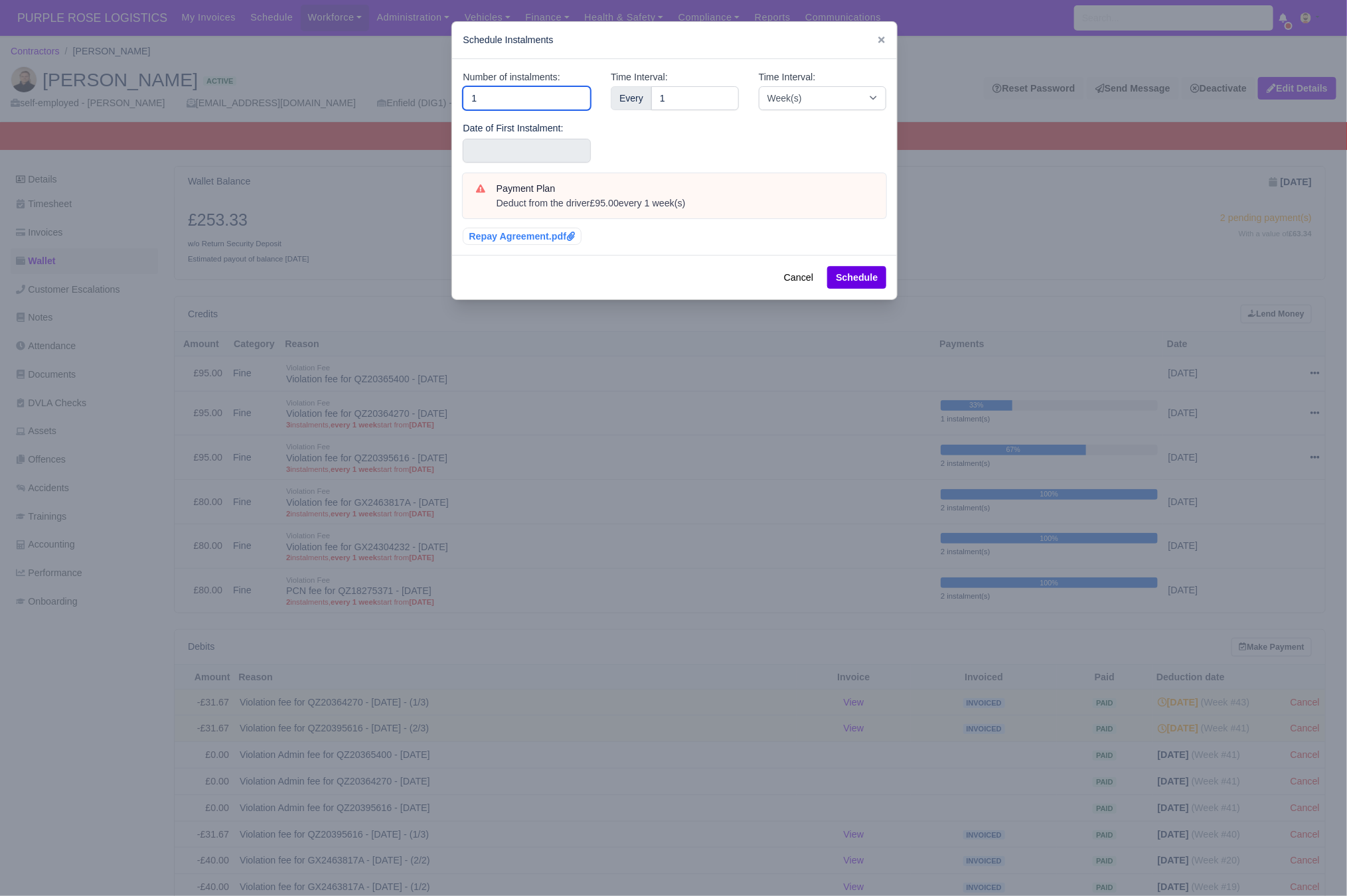
drag, startPoint x: 470, startPoint y: 97, endPoint x: 363, endPoint y: 90, distance: 107.2
click at [378, 94] on div "​ Schedule Instalments Number of instalments: 1 Date of First Instalment: Time …" at bounding box center [673, 448] width 1347 height 896
type input "3"
click at [483, 157] on input "text" at bounding box center [527, 150] width 128 height 24
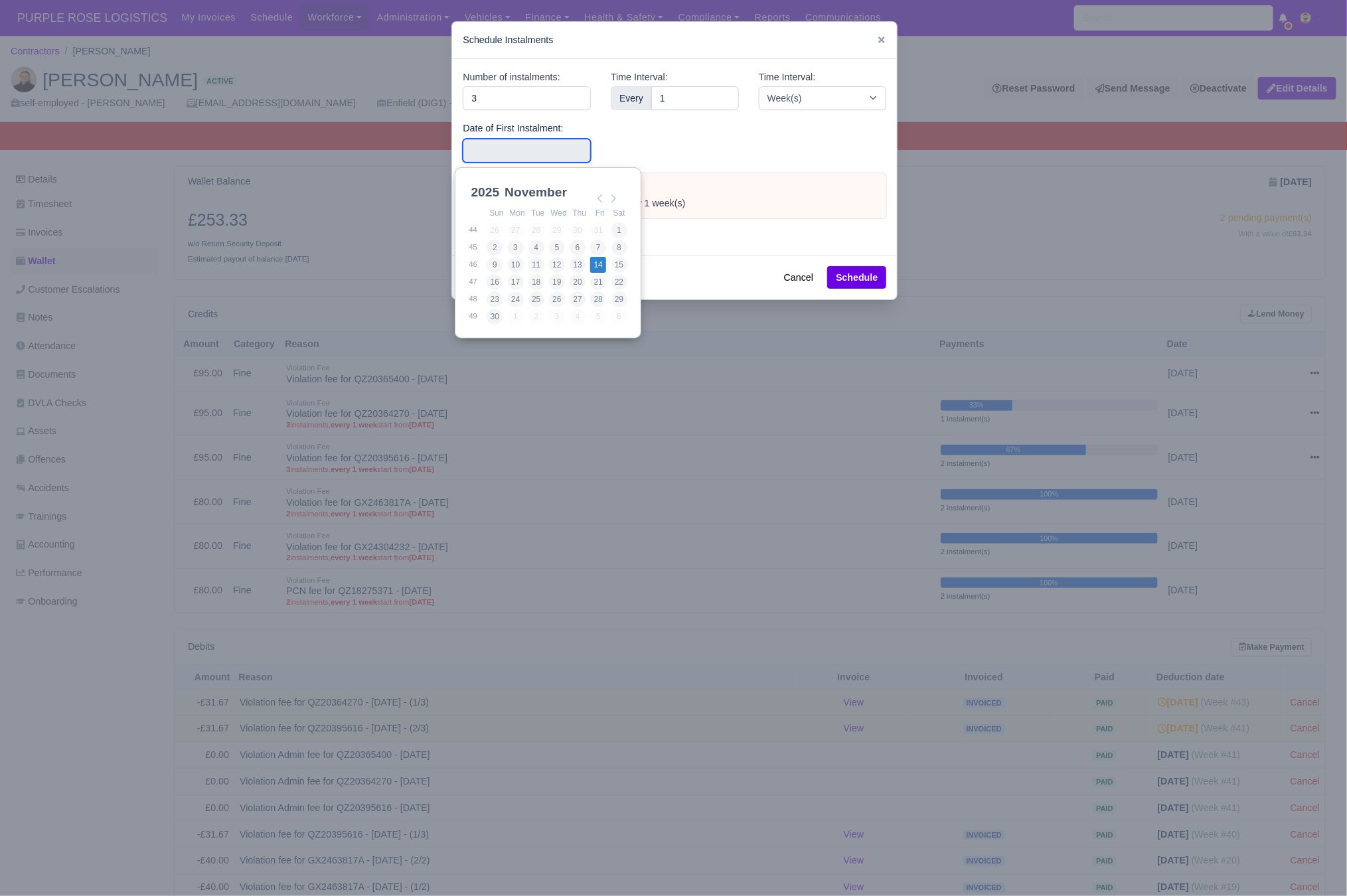
type input "[DATE]"
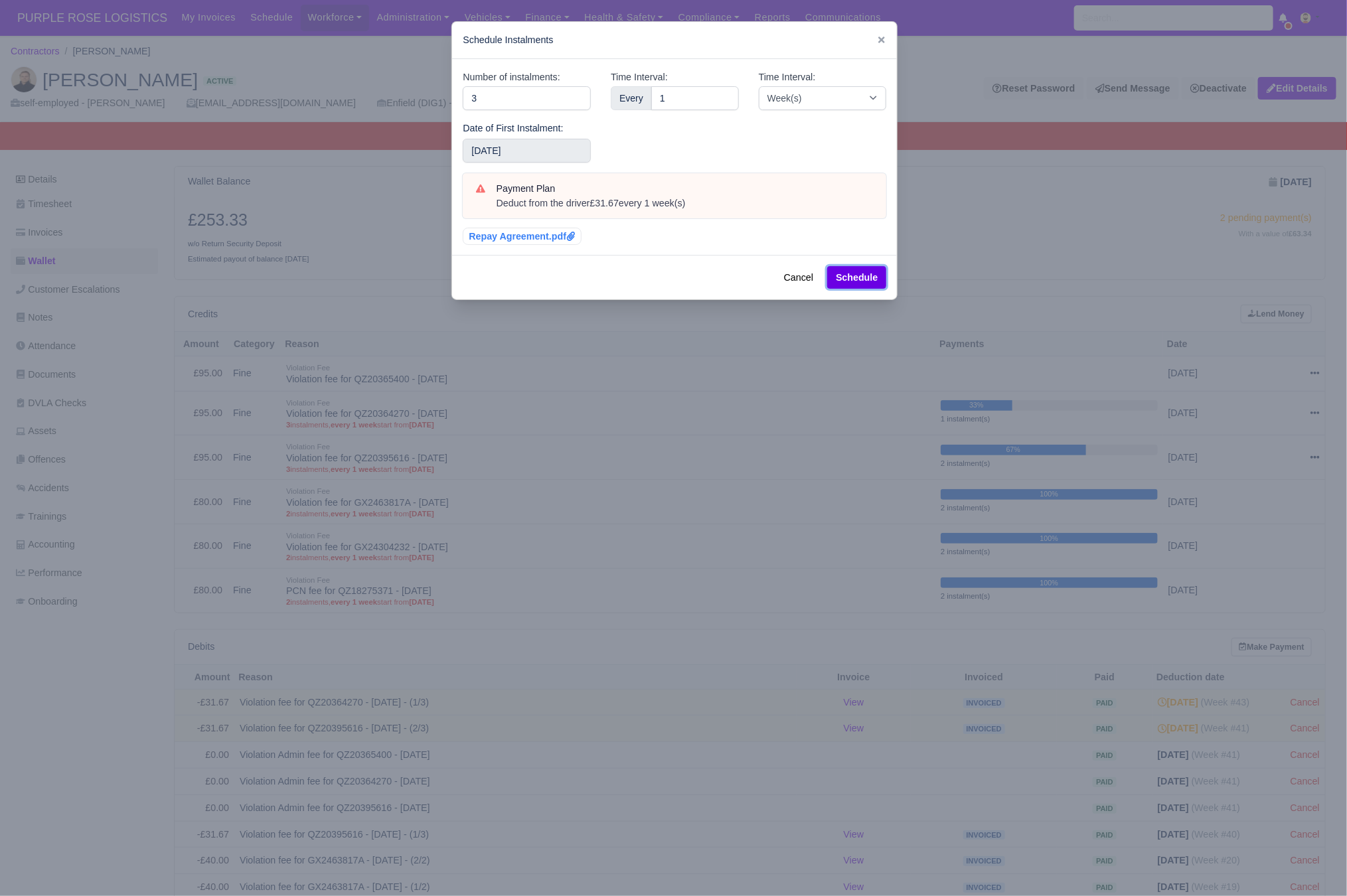
click at [857, 278] on button "Schedule" at bounding box center [857, 278] width 59 height 23
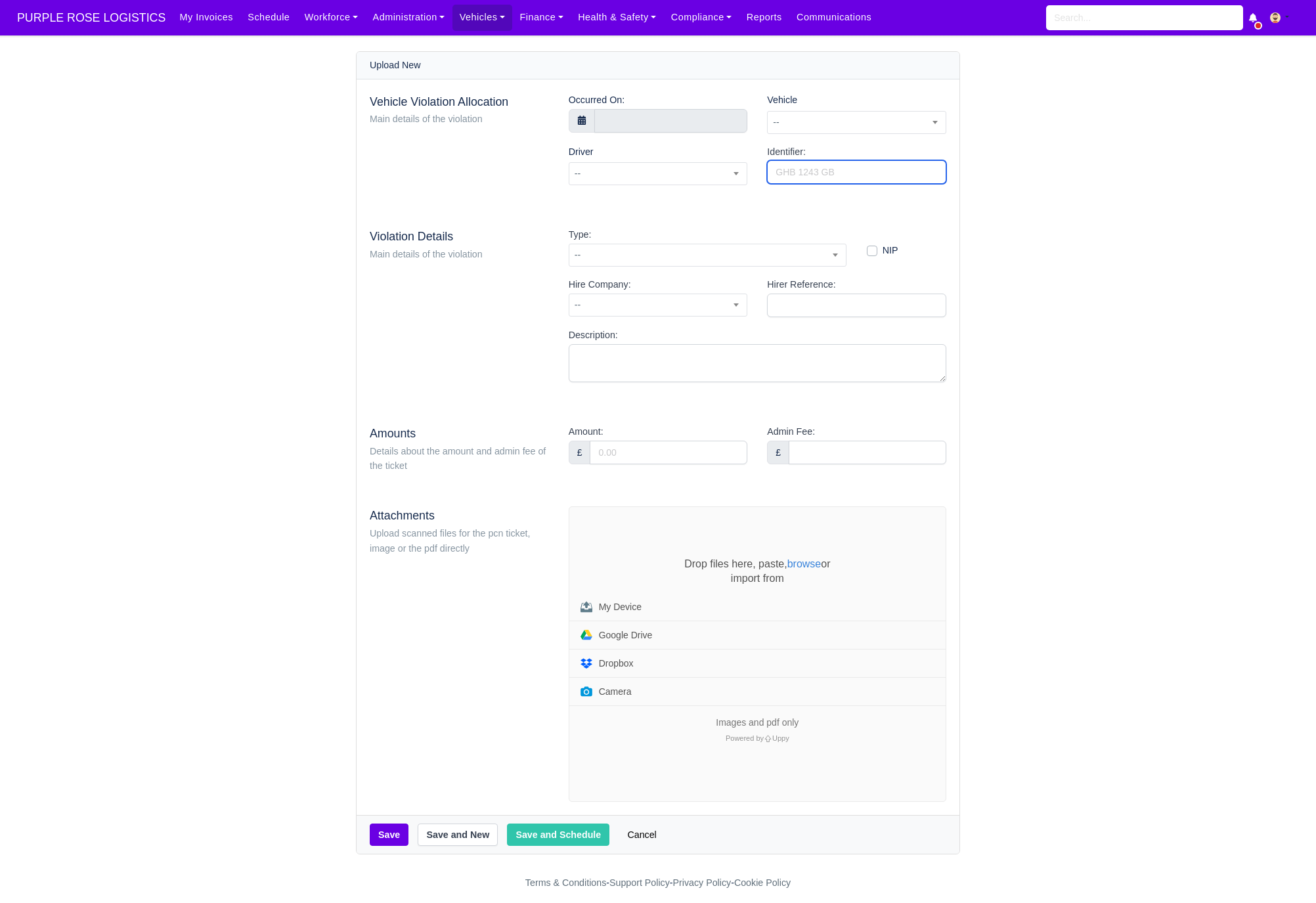
click at [794, 178] on input "Identifier:" at bounding box center [856, 172] width 179 height 24
paste input "QZ20356228"
type input "QZ20356228"
click at [821, 121] on span "--" at bounding box center [856, 122] width 178 height 16
type input "rxg"
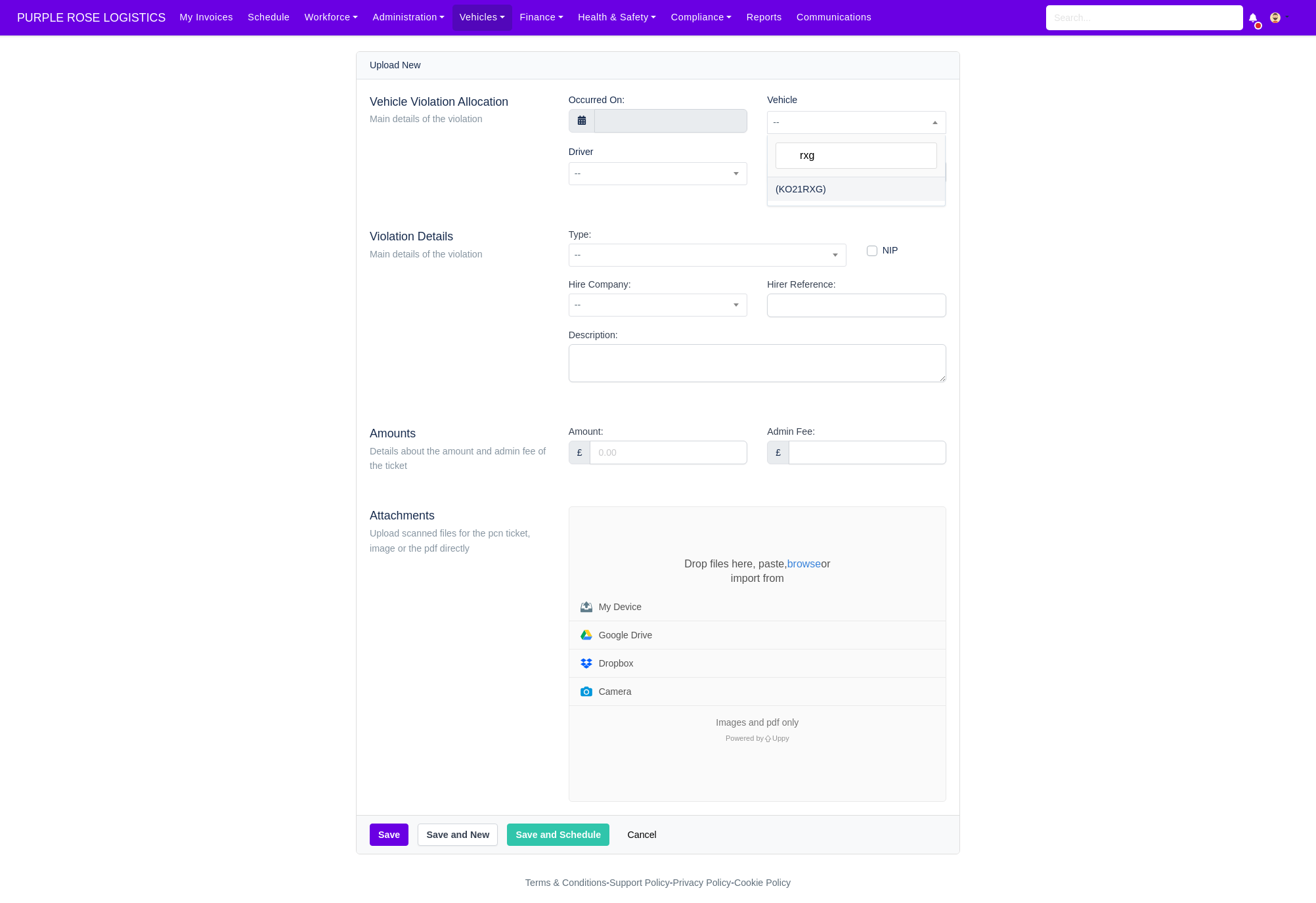
select select "18"
select select
click at [638, 120] on input "text" at bounding box center [671, 120] width 153 height 24
select select "8"
click at [613, 146] on span at bounding box center [606, 146] width 23 height 23
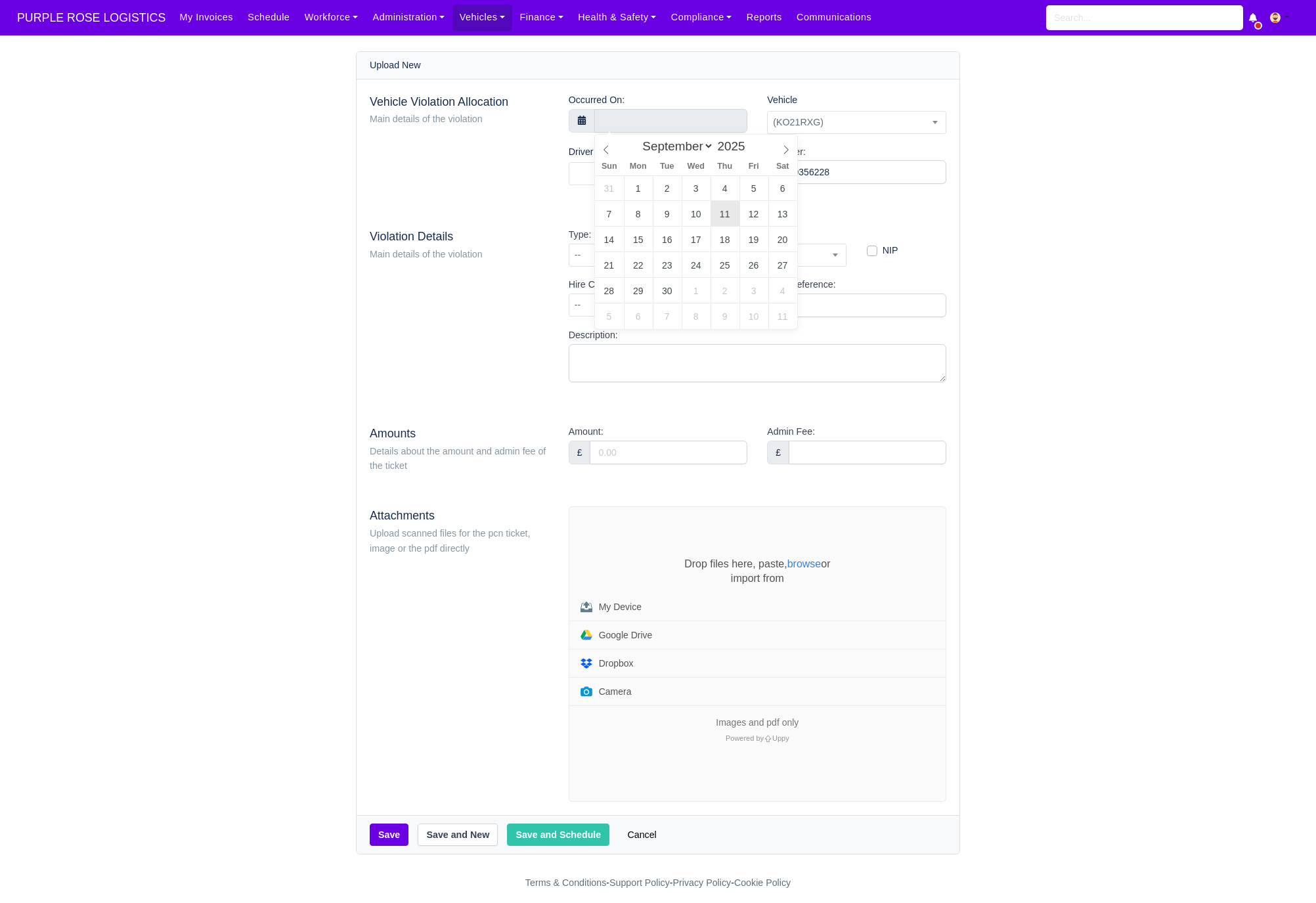
type input "11 September 2025 00:00"
type input "12"
type input "11 September 2025 12:00"
type input "15"
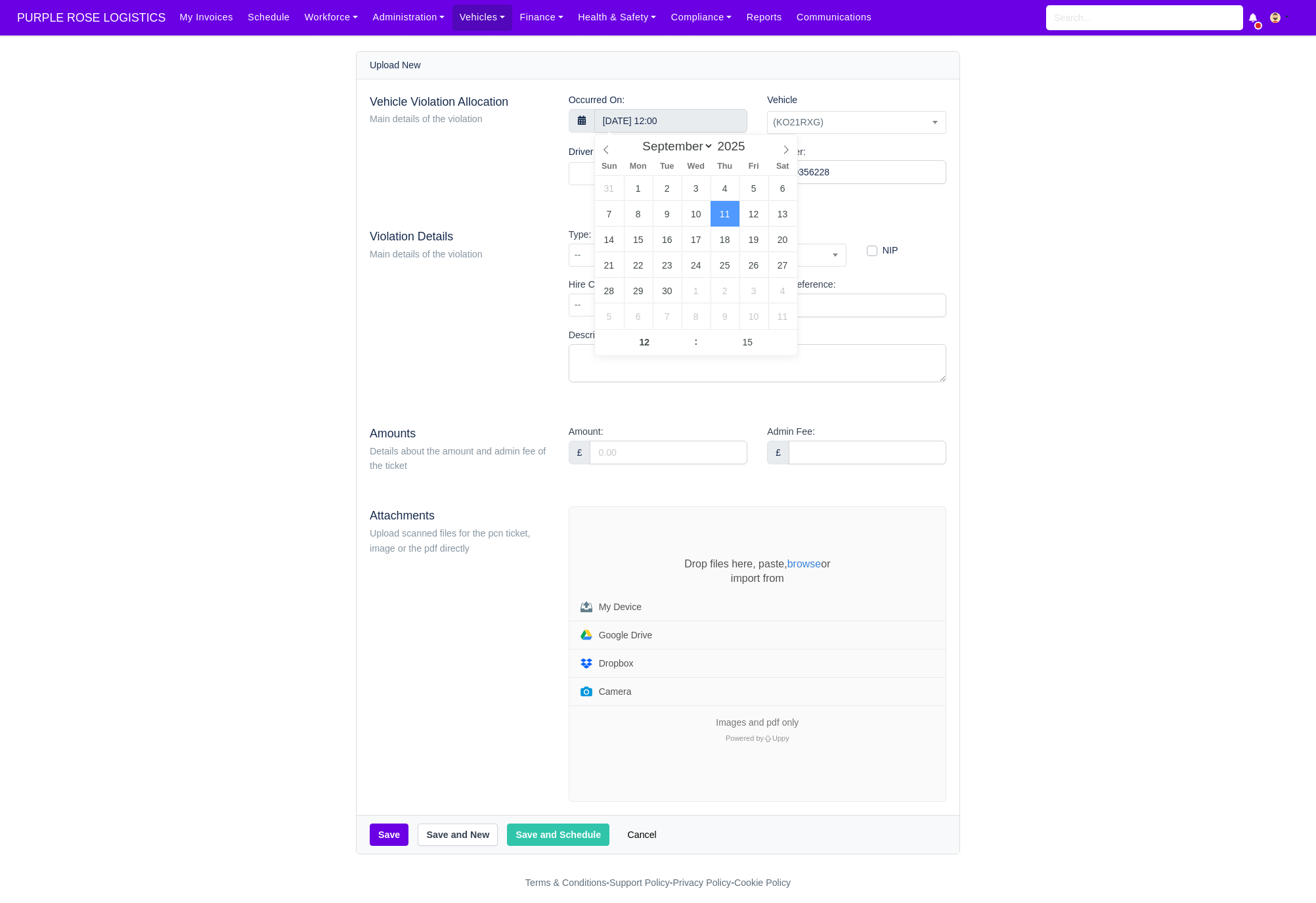
type input "11 September 2025 12:15"
click at [492, 203] on div "Vehicle Violation Allocation Main details of the violation Occurred On: 11 Sept…" at bounding box center [658, 447] width 603 height 736
click at [671, 175] on span at bounding box center [658, 173] width 179 height 23
type input "mustafa k"
select select "1933"
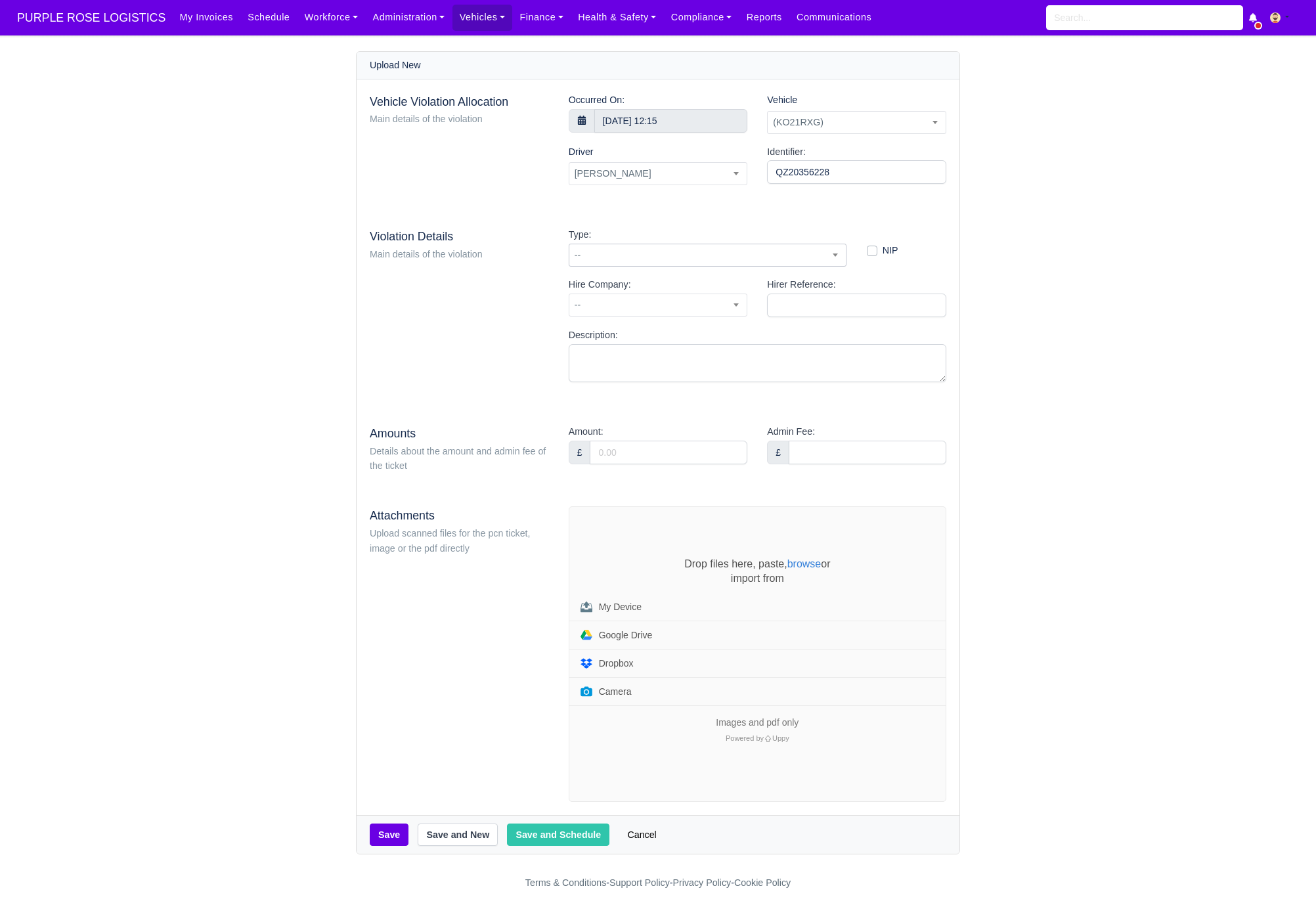
click at [653, 254] on span "--" at bounding box center [708, 255] width 277 height 16
type input "52"
select select "72"
click at [676, 456] on input "Amount:" at bounding box center [669, 452] width 157 height 24
type input "95"
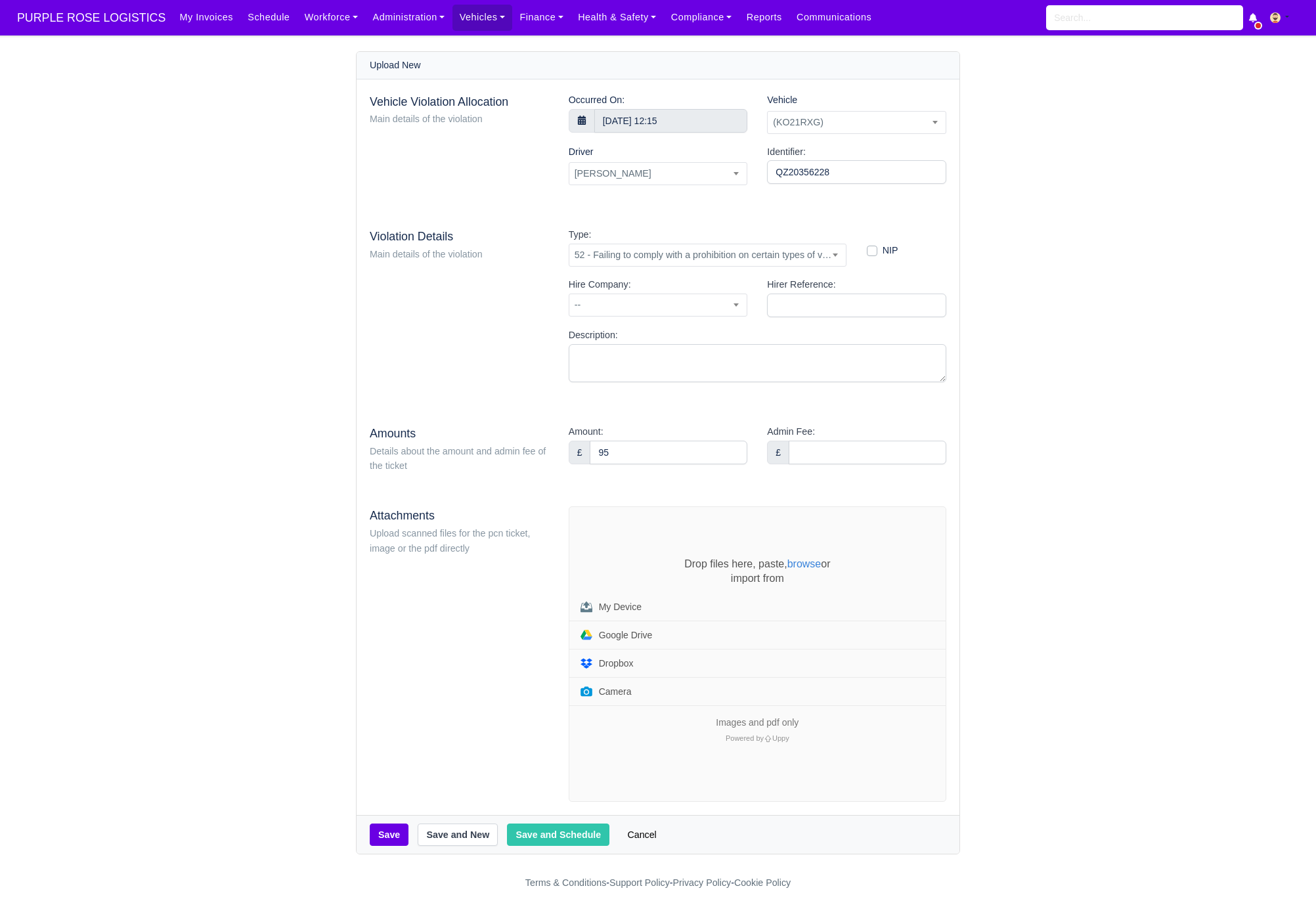
click at [712, 414] on div "Vehicle Violation Allocation Main details of the violation Occurred On: 11 Sept…" at bounding box center [658, 447] width 603 height 736
click at [637, 528] on div "Drop files here, paste, browse or import from My Device Google Drive Dropbox Ca…" at bounding box center [757, 654] width 376 height 295
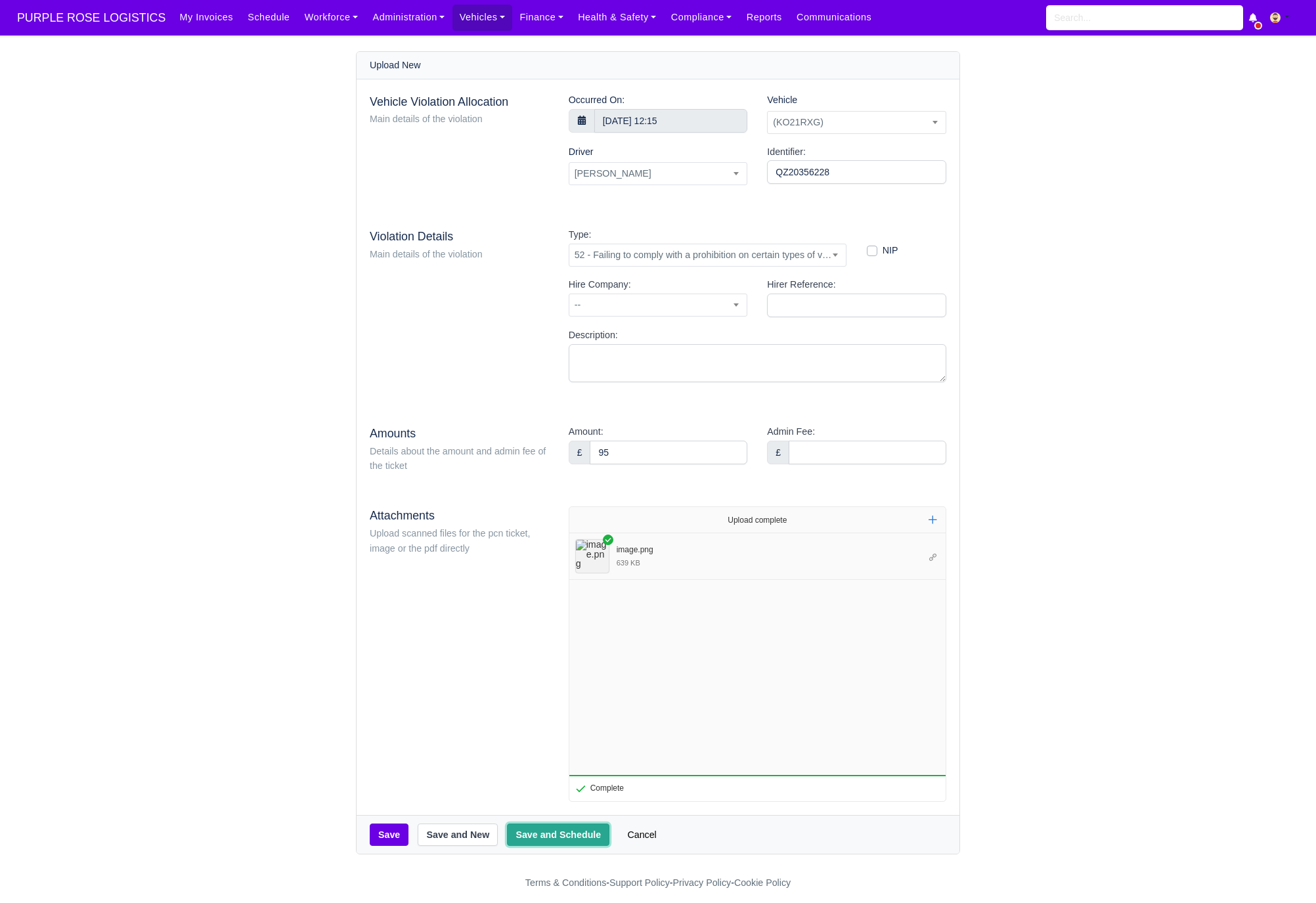
click at [547, 837] on button "Save and Schedule" at bounding box center [558, 835] width 102 height 23
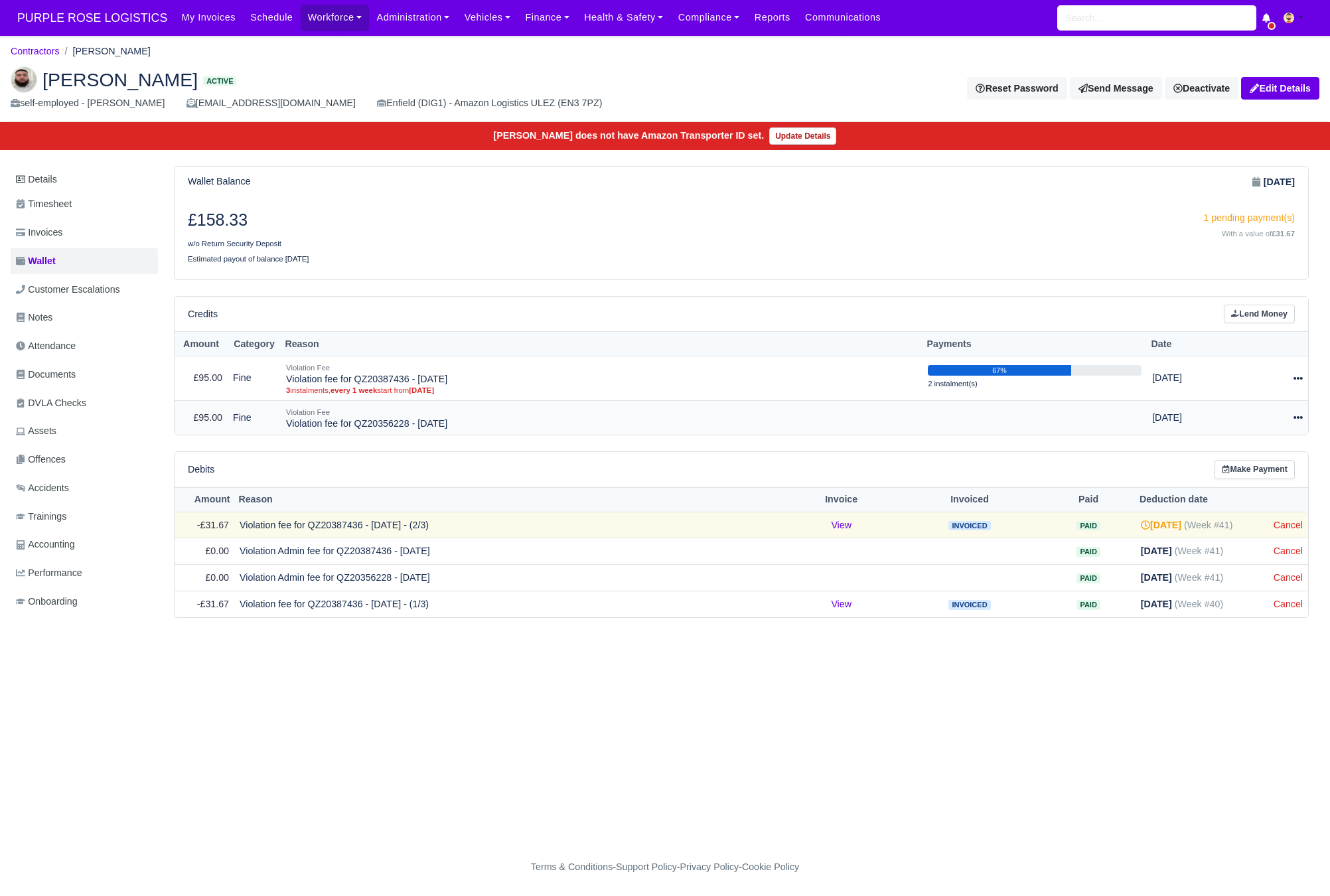
click at [1298, 422] on icon at bounding box center [1298, 417] width 10 height 10
click at [1229, 480] on link "Schedule" at bounding box center [1237, 478] width 118 height 20
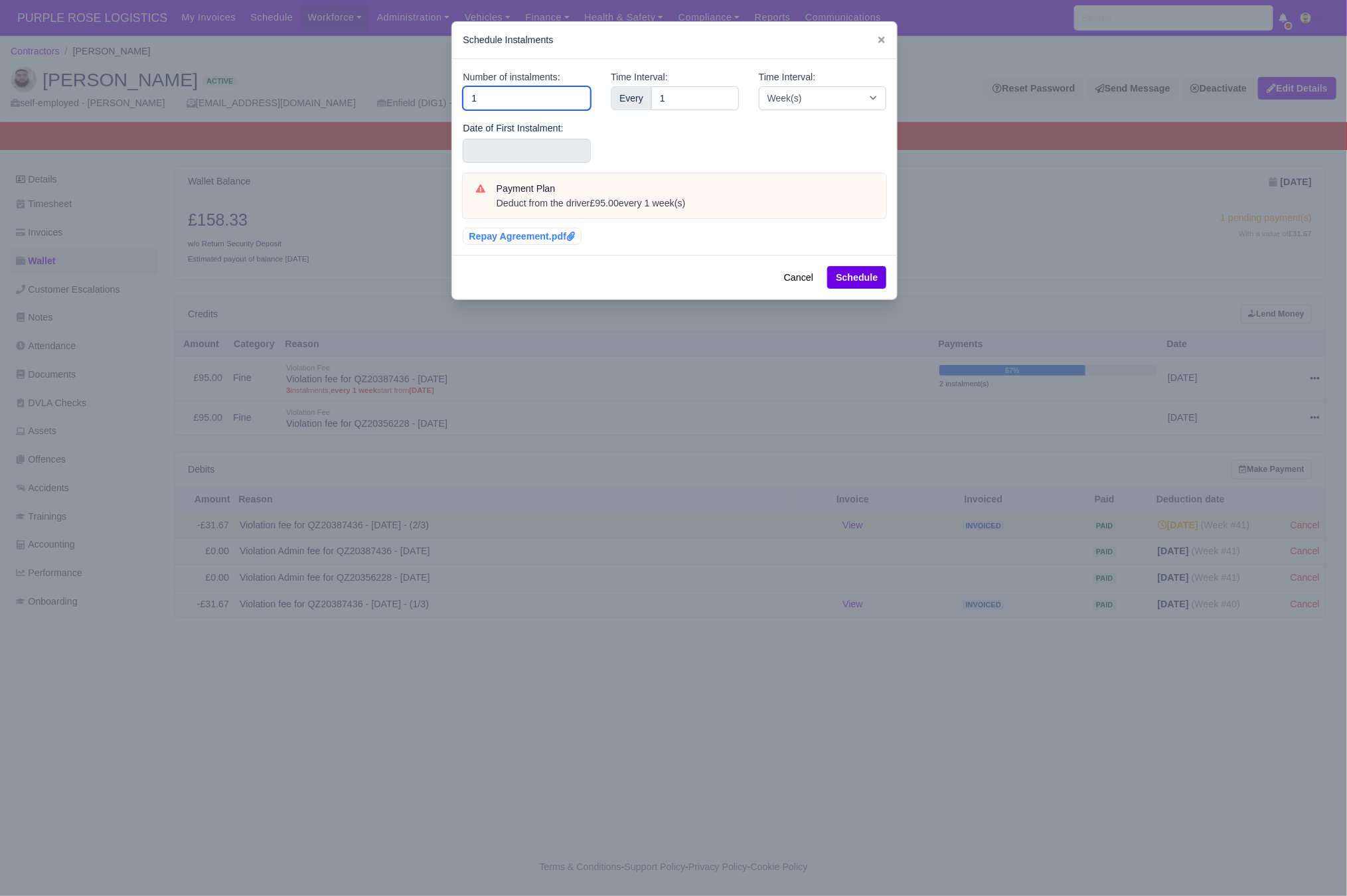
drag, startPoint x: 455, startPoint y: 100, endPoint x: 394, endPoint y: 104, distance: 61.1
click at [405, 104] on div "​ Schedule Instalments Number of instalments: 1 Date of First Instalment: Time …" at bounding box center [673, 448] width 1347 height 896
type input "3"
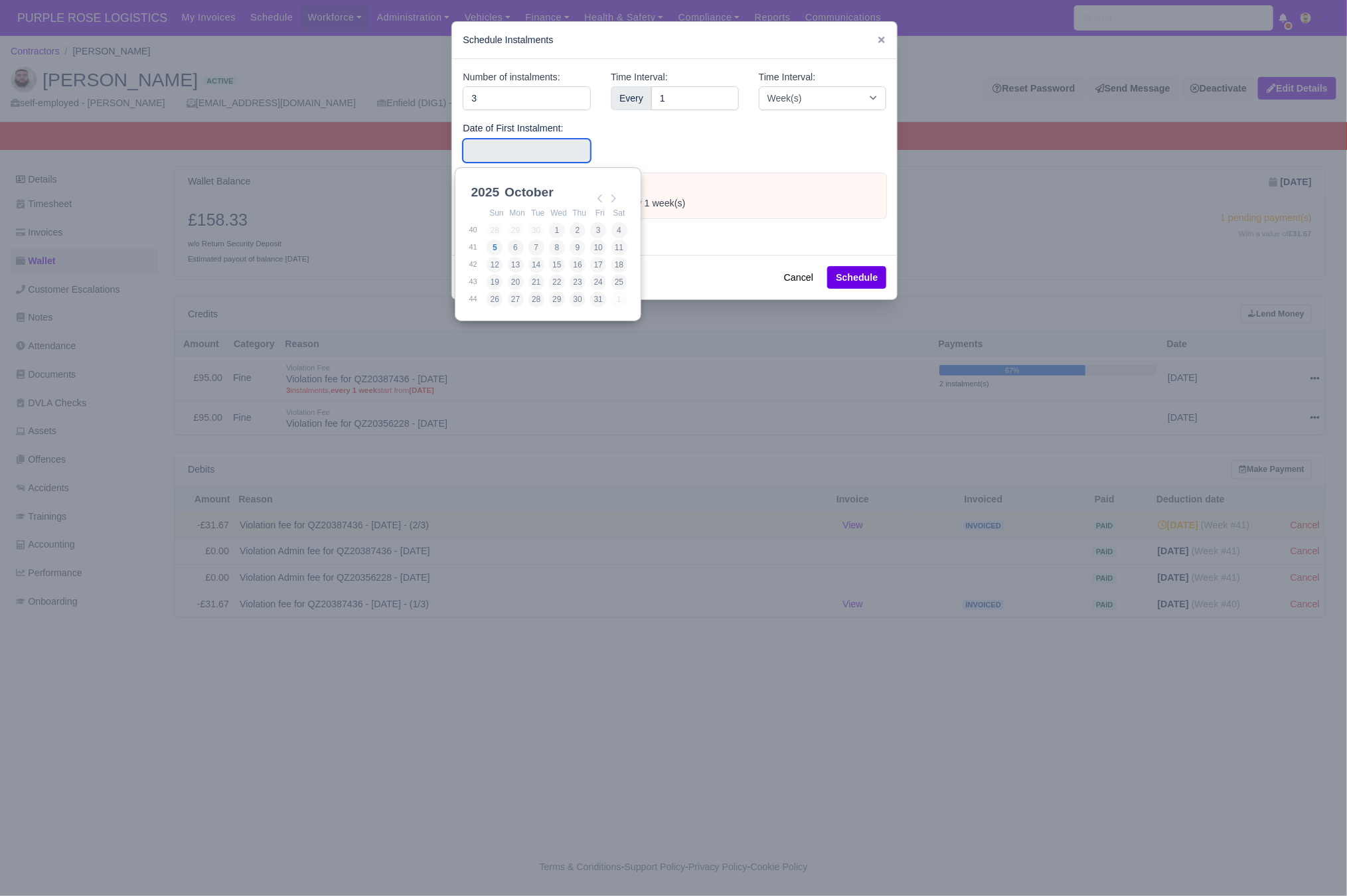
click at [483, 151] on input "Use the arrow keys to pick a date" at bounding box center [527, 150] width 128 height 24
type input "[DATE]"
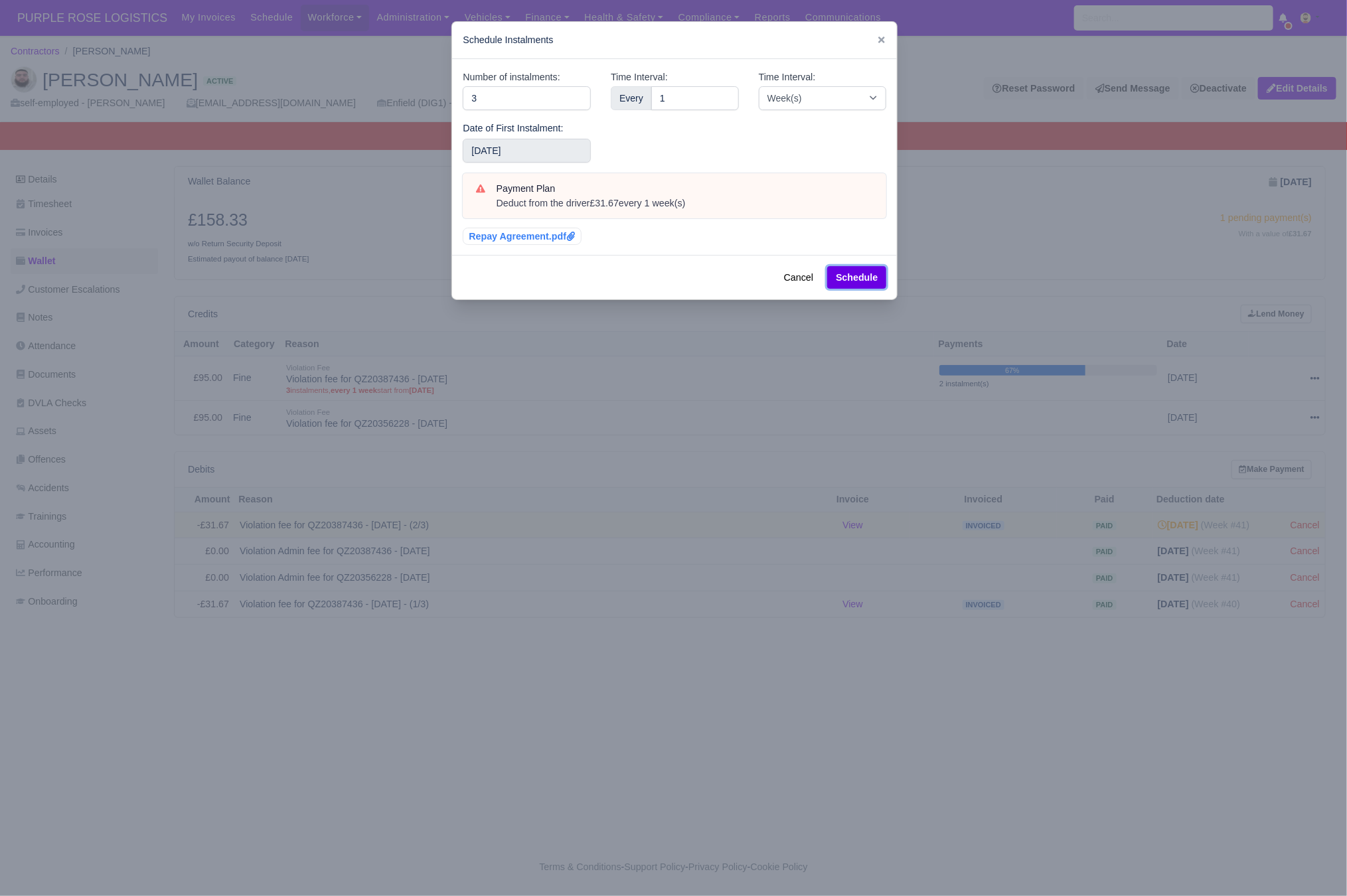
click at [871, 279] on button "Schedule" at bounding box center [857, 278] width 59 height 23
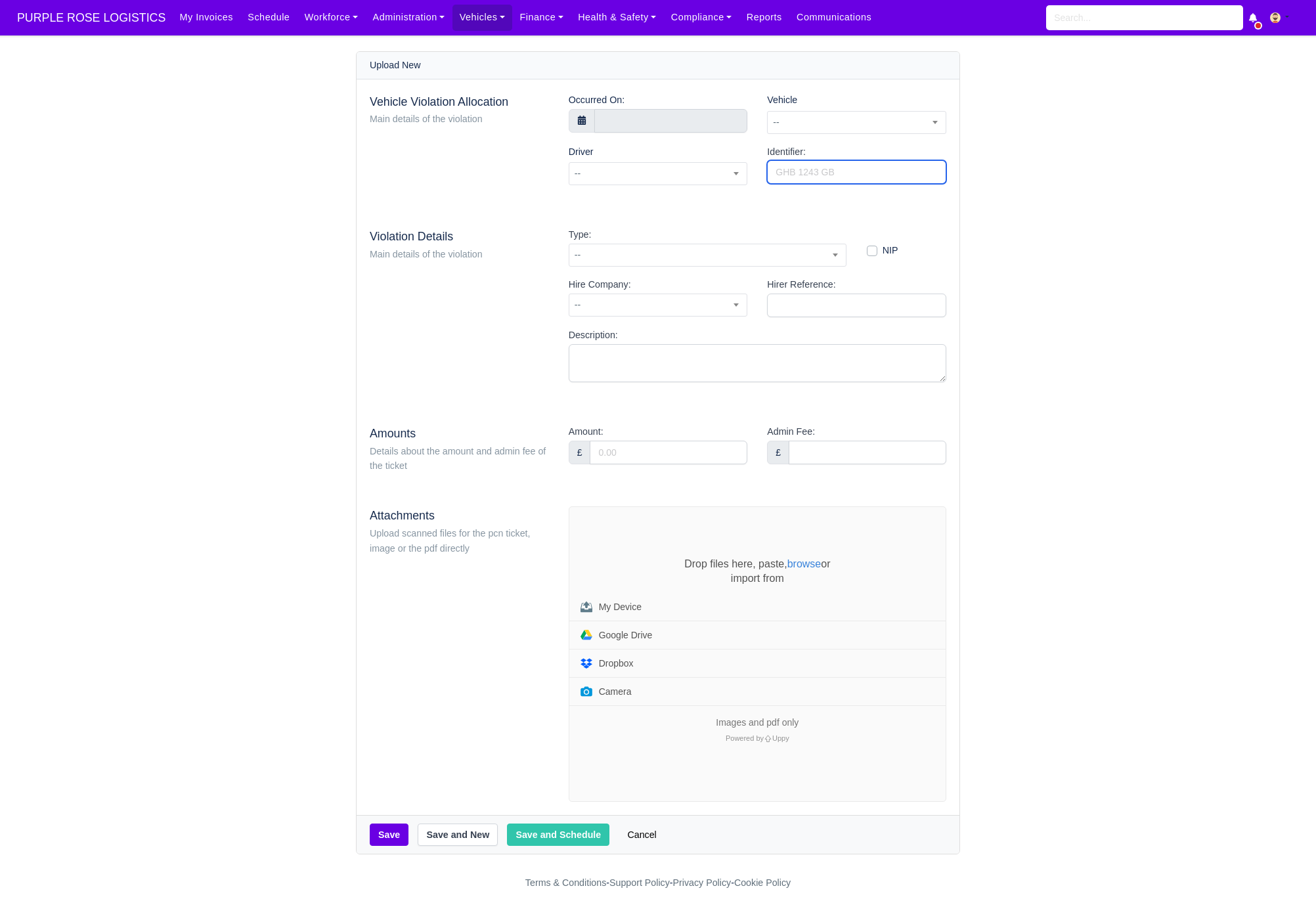
click at [847, 175] on input "Identifier:" at bounding box center [856, 172] width 179 height 24
paste input "QZ2035314A"
type input "QZ2035314A"
click at [871, 136] on div "Vehicle -- [BG73TWD] (BG73TWD) [HV74YZC] (HV74YZC) (KM69ZZV) (KM70HNG) (KM70HXA…" at bounding box center [856, 118] width 199 height 52
click at [877, 127] on span "--" at bounding box center [856, 122] width 178 height 16
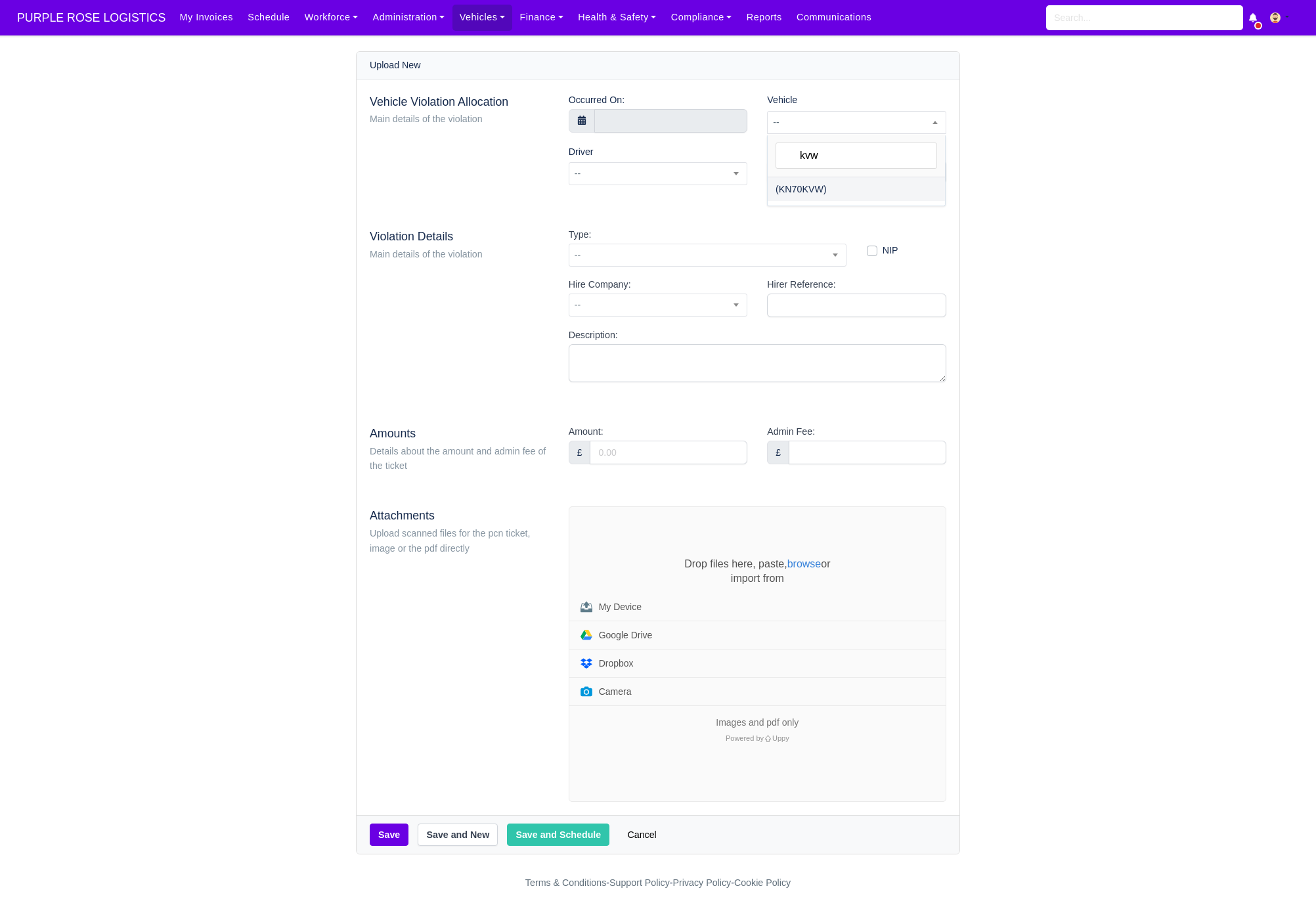
type input "kvw"
select select "6"
select select
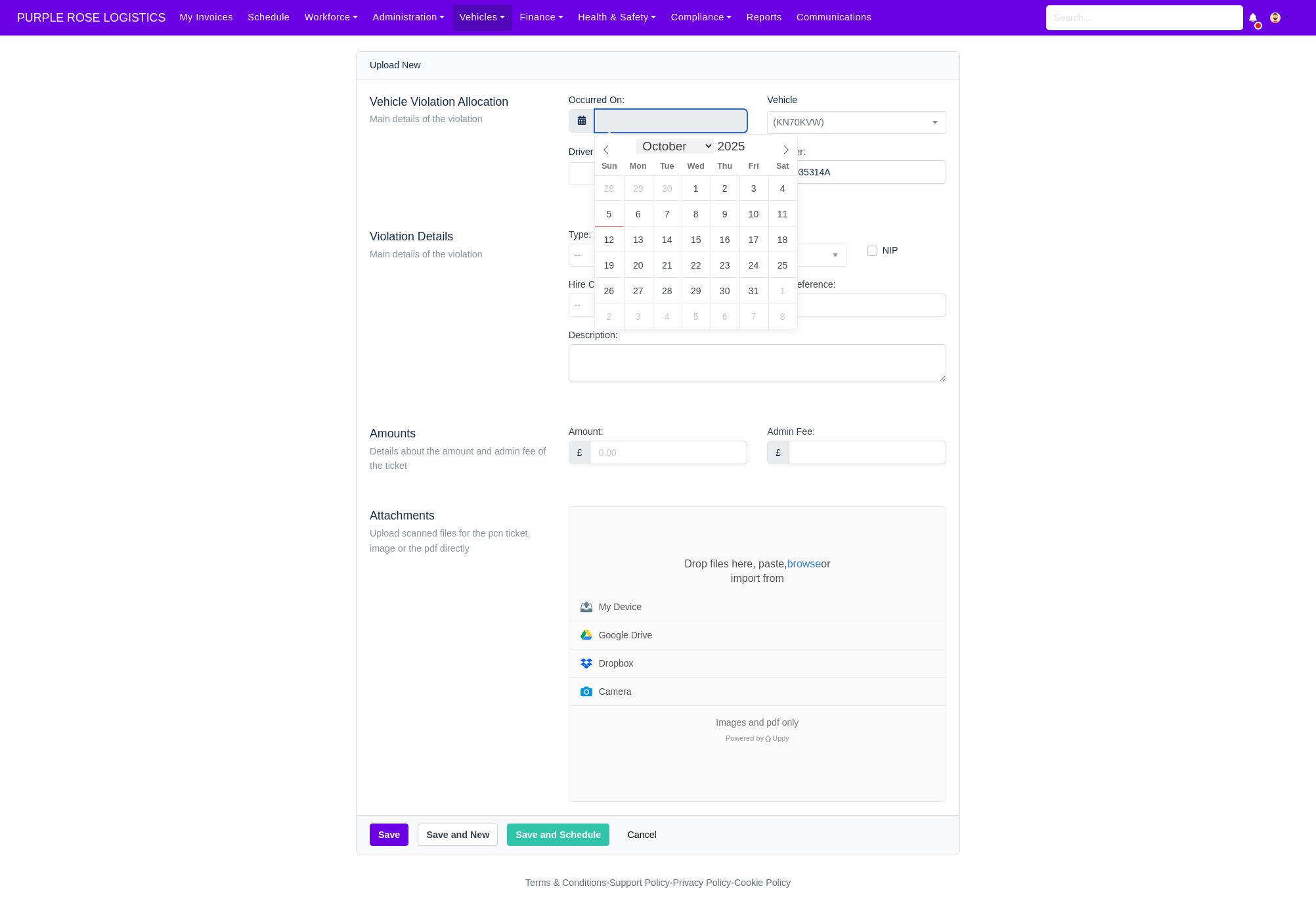
click at [651, 130] on body "PURPLE ROSE LOGISTICS My Invoices Schedule Workforce Manpower Expiring Document…" at bounding box center [658, 451] width 1316 height 903
select select "8"
click at [605, 151] on icon at bounding box center [606, 150] width 9 height 9
type input "10 September 2025 00:00"
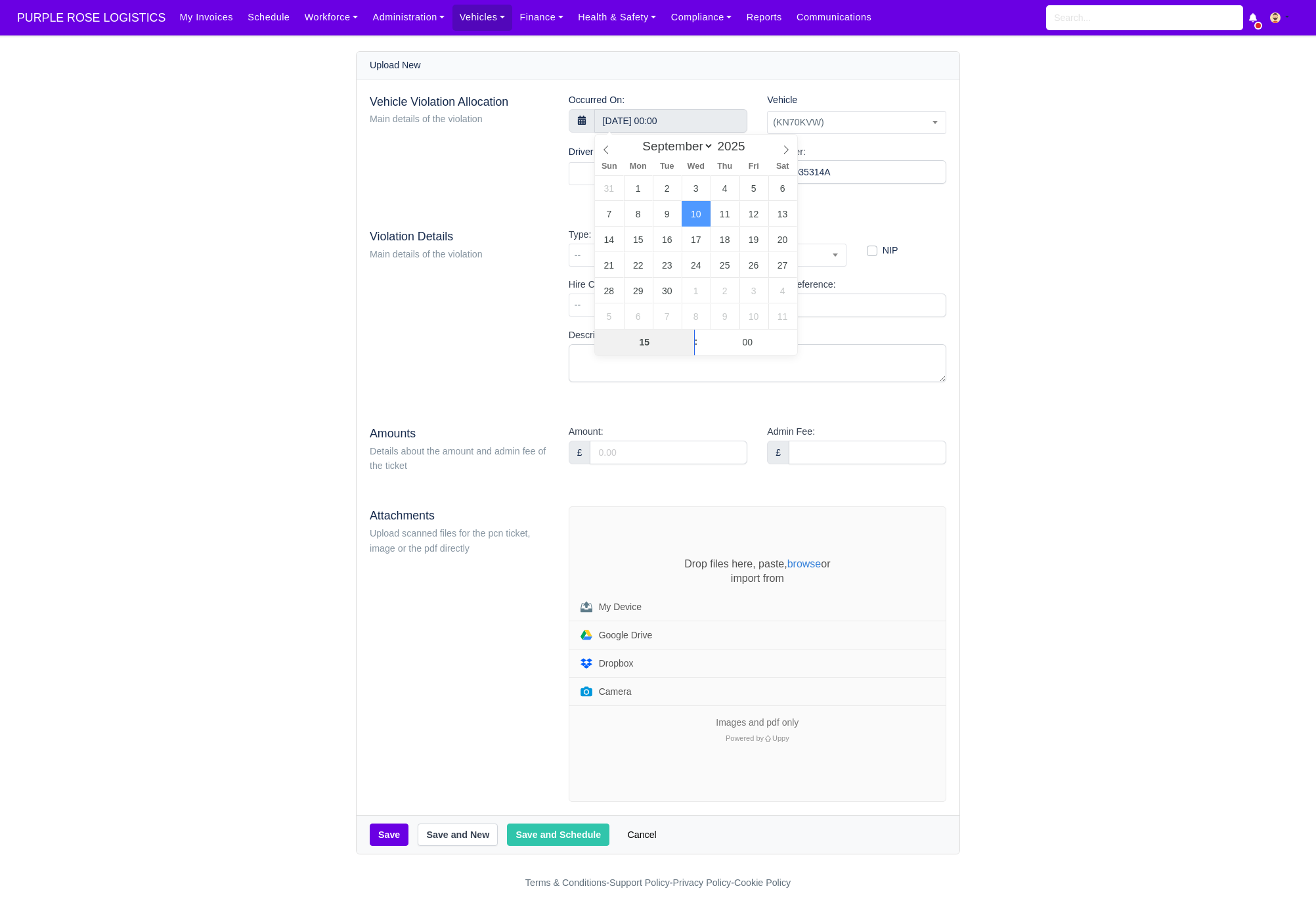
type input "15"
type input "10 September 2025 15:00"
type input "56"
type input "10 September 2025 15:56"
click at [558, 217] on div "Vehicle Violation Allocation Main details of the violation Occurred On: 10 Sept…" at bounding box center [658, 447] width 603 height 736
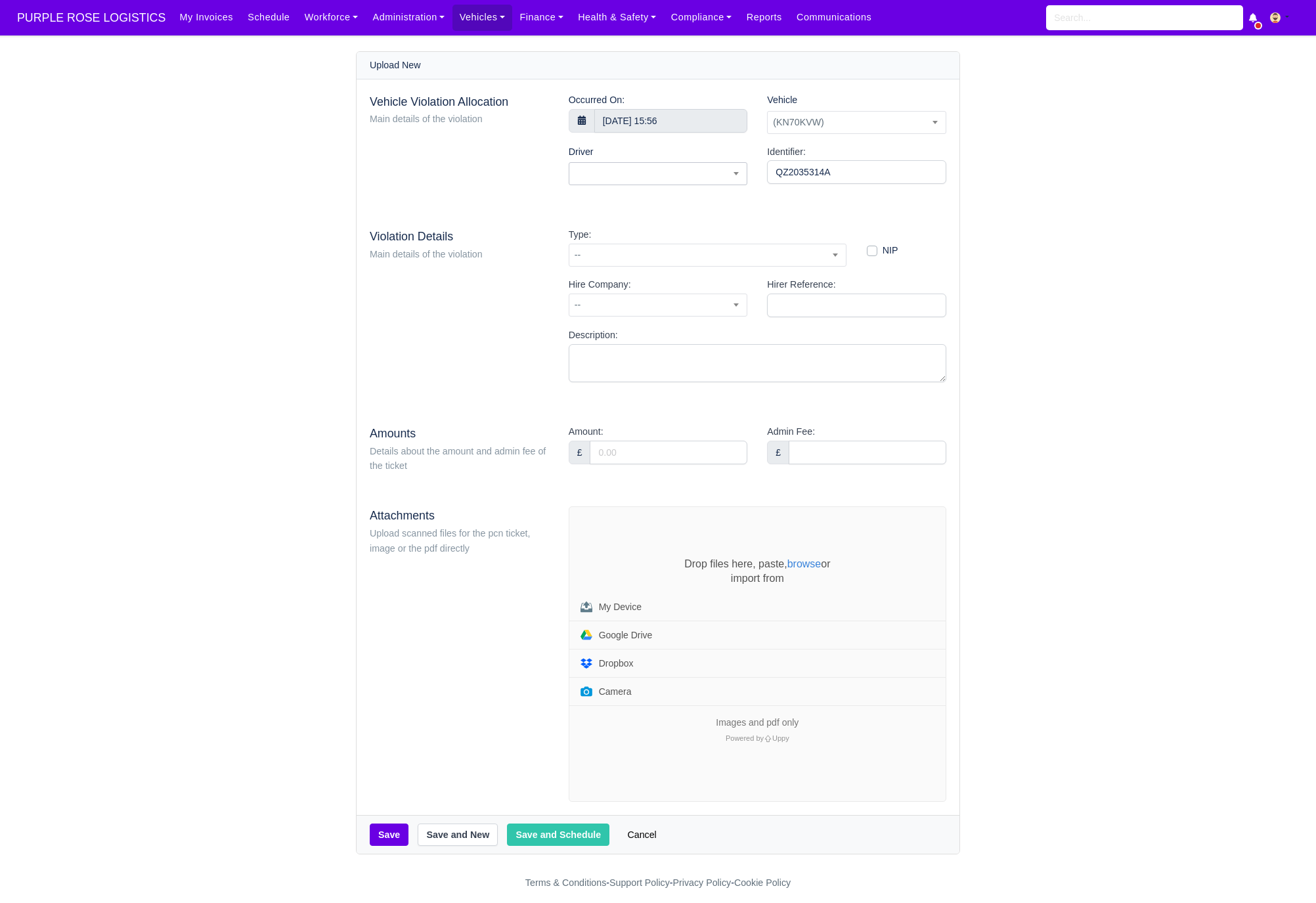
click at [609, 178] on span at bounding box center [658, 173] width 179 height 23
type input "yordan"
select select "1922"
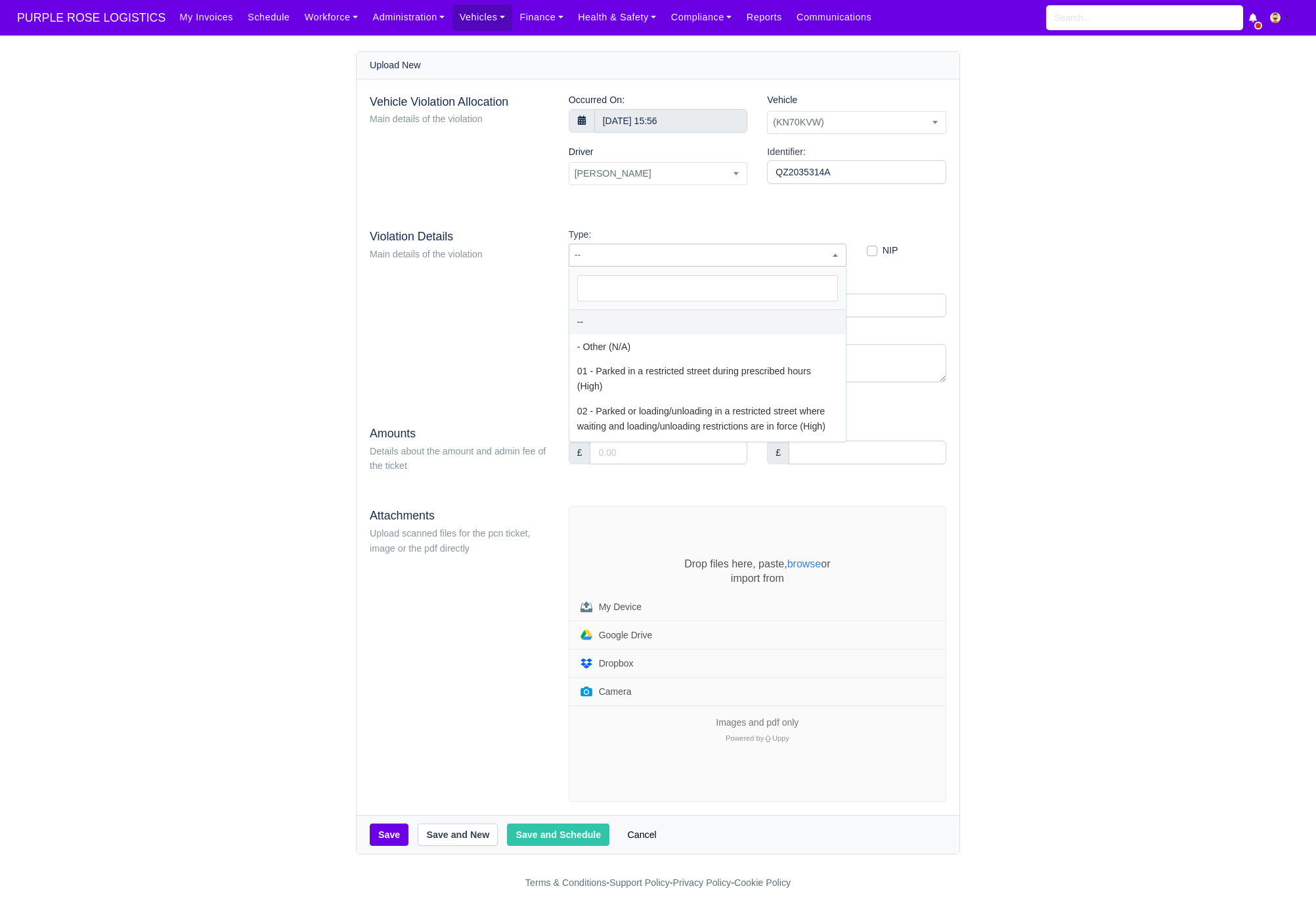
click at [668, 258] on span "--" at bounding box center [708, 255] width 277 height 16
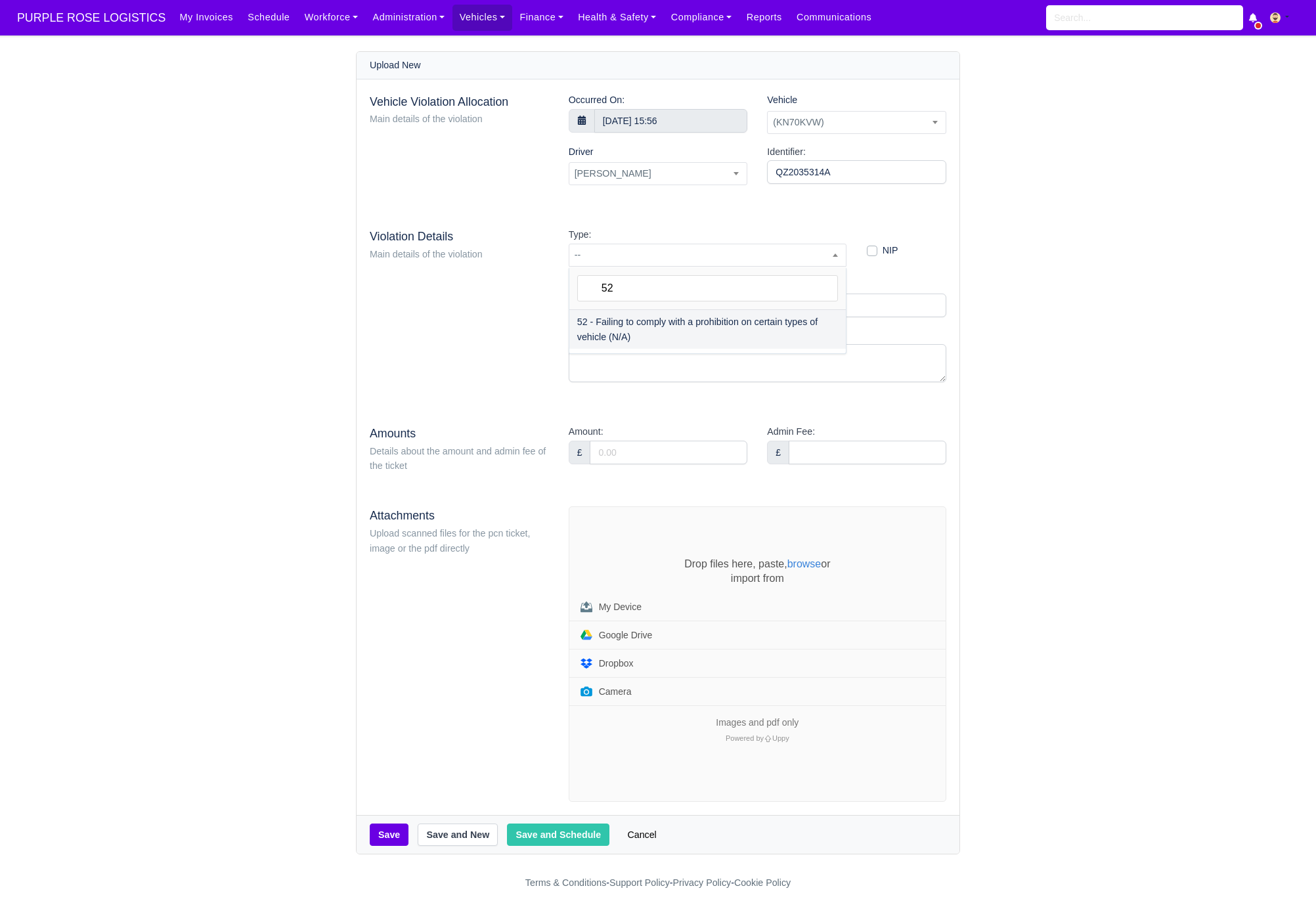
type input "52"
select select "72"
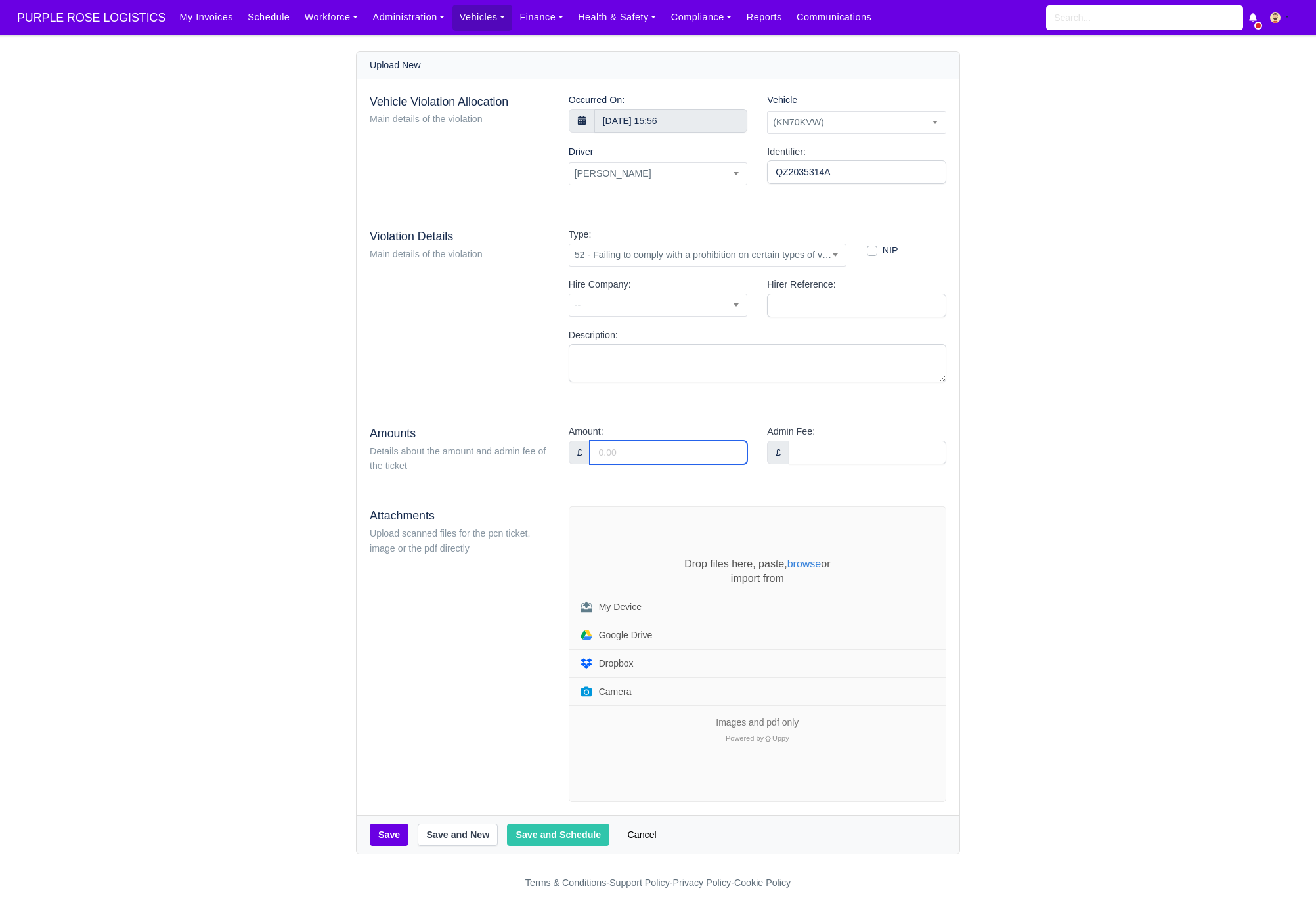
click at [652, 443] on input "Amount:" at bounding box center [669, 452] width 157 height 24
type input "95"
click at [687, 408] on div "Vehicle Violation Allocation Main details of the violation Occurred On: 10 Sept…" at bounding box center [658, 447] width 603 height 736
click at [599, 543] on div "Drop files here, paste, browse or import from My Device Google Drive Dropbox Ca…" at bounding box center [757, 654] width 376 height 295
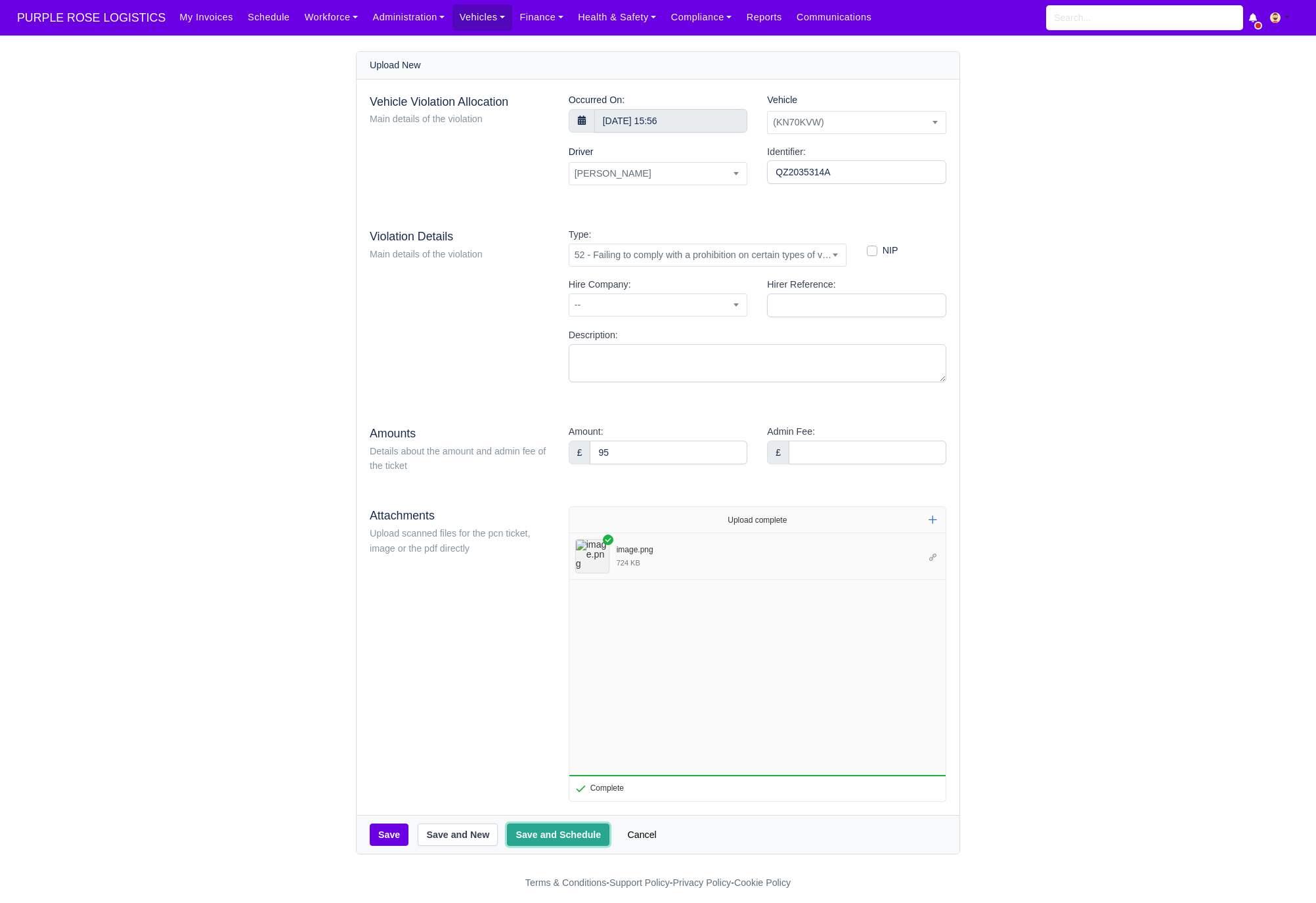
click at [564, 842] on button "Save and Schedule" at bounding box center [558, 835] width 102 height 23
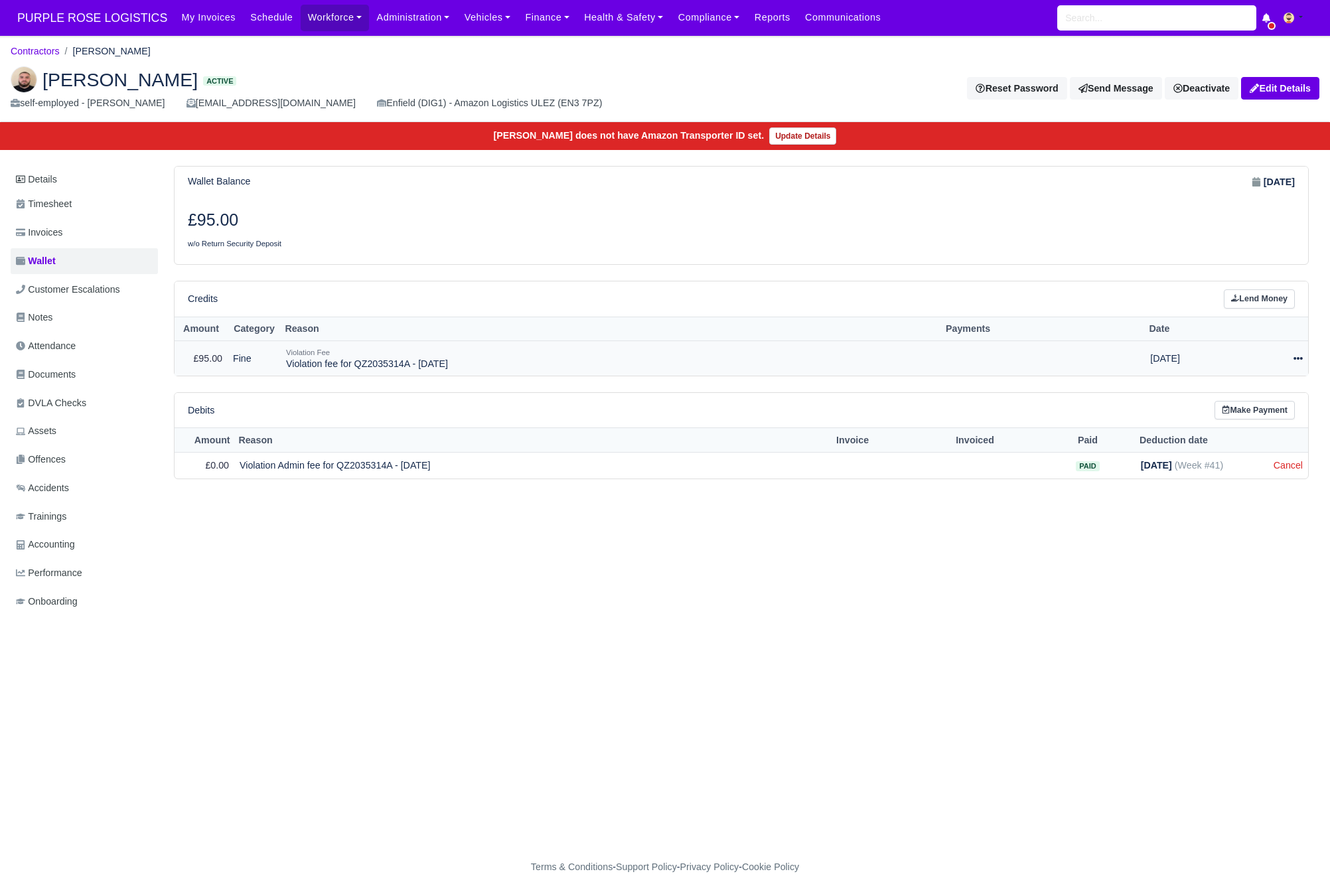
click at [1297, 363] on icon at bounding box center [1298, 359] width 10 height 10
click at [1268, 421] on link "Schedule" at bounding box center [1238, 418] width 118 height 20
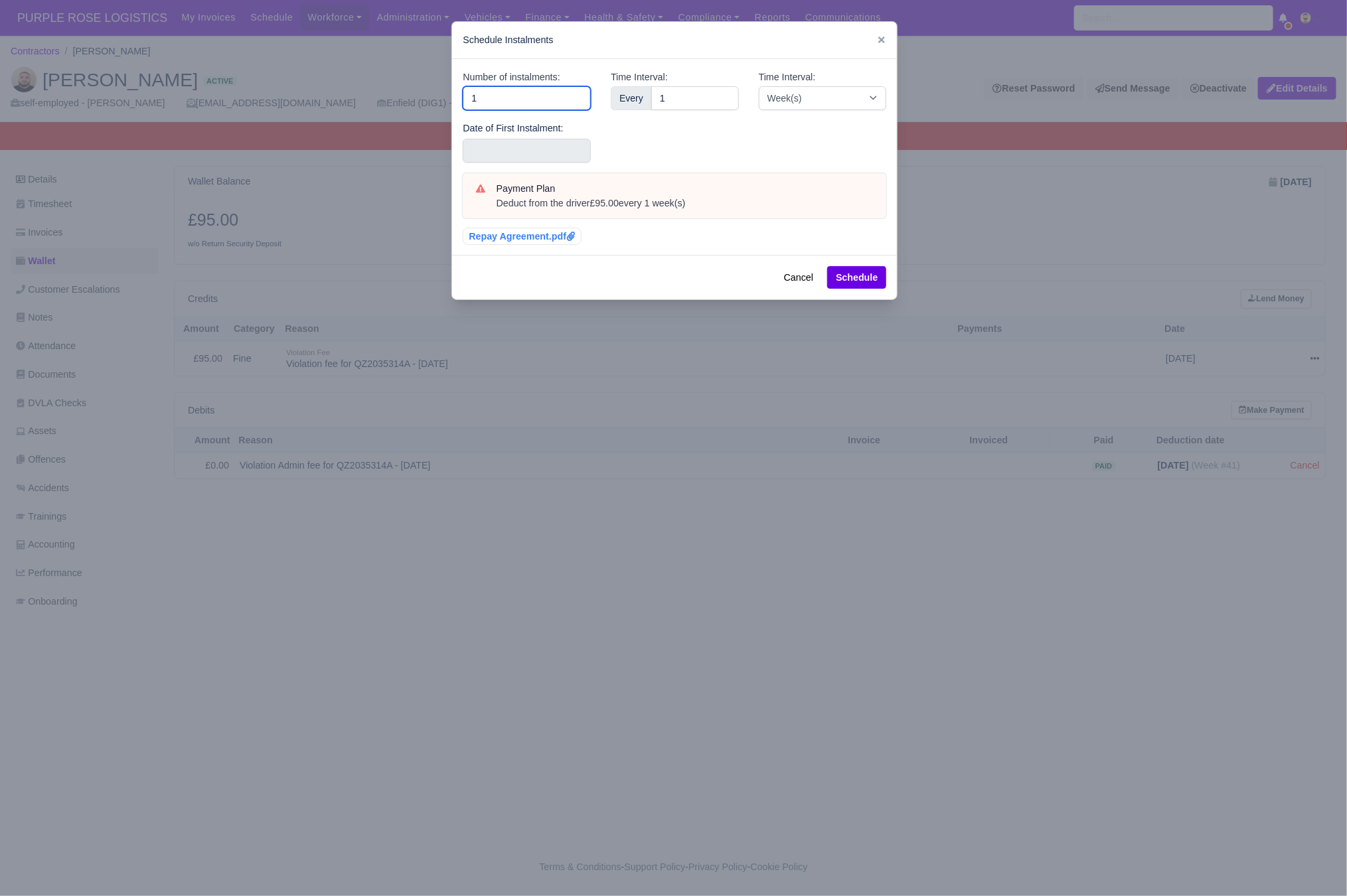
drag, startPoint x: 520, startPoint y: 102, endPoint x: 305, endPoint y: 85, distance: 215.7
click at [309, 85] on div "​ Schedule Instalments Number of instalments: 1 Date of First Instalment: Time …" at bounding box center [673, 448] width 1347 height 896
type input "3"
click at [483, 155] on input "text" at bounding box center [527, 150] width 128 height 24
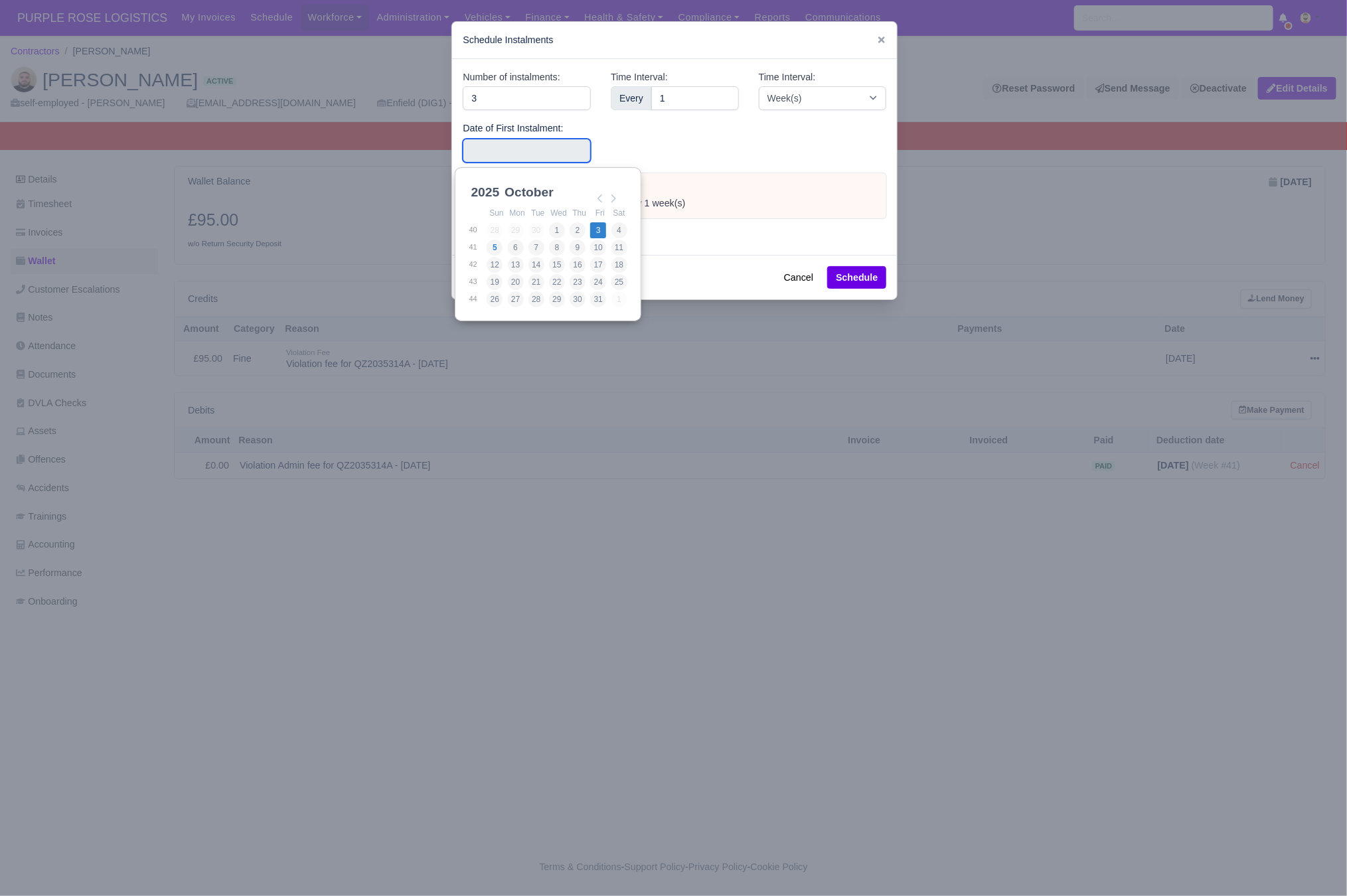
type input "[DATE]"
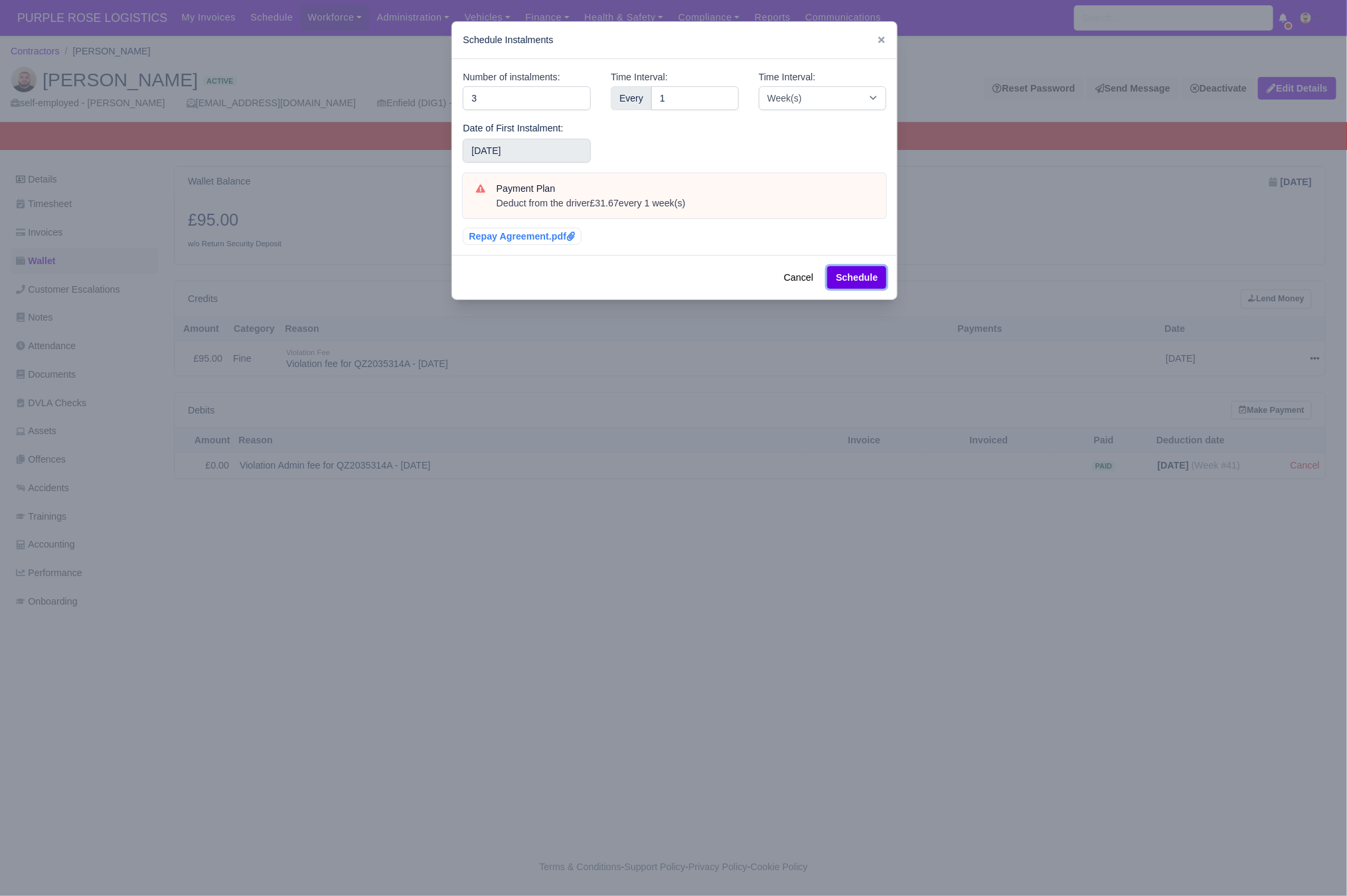
click at [848, 280] on button "Schedule" at bounding box center [857, 278] width 59 height 23
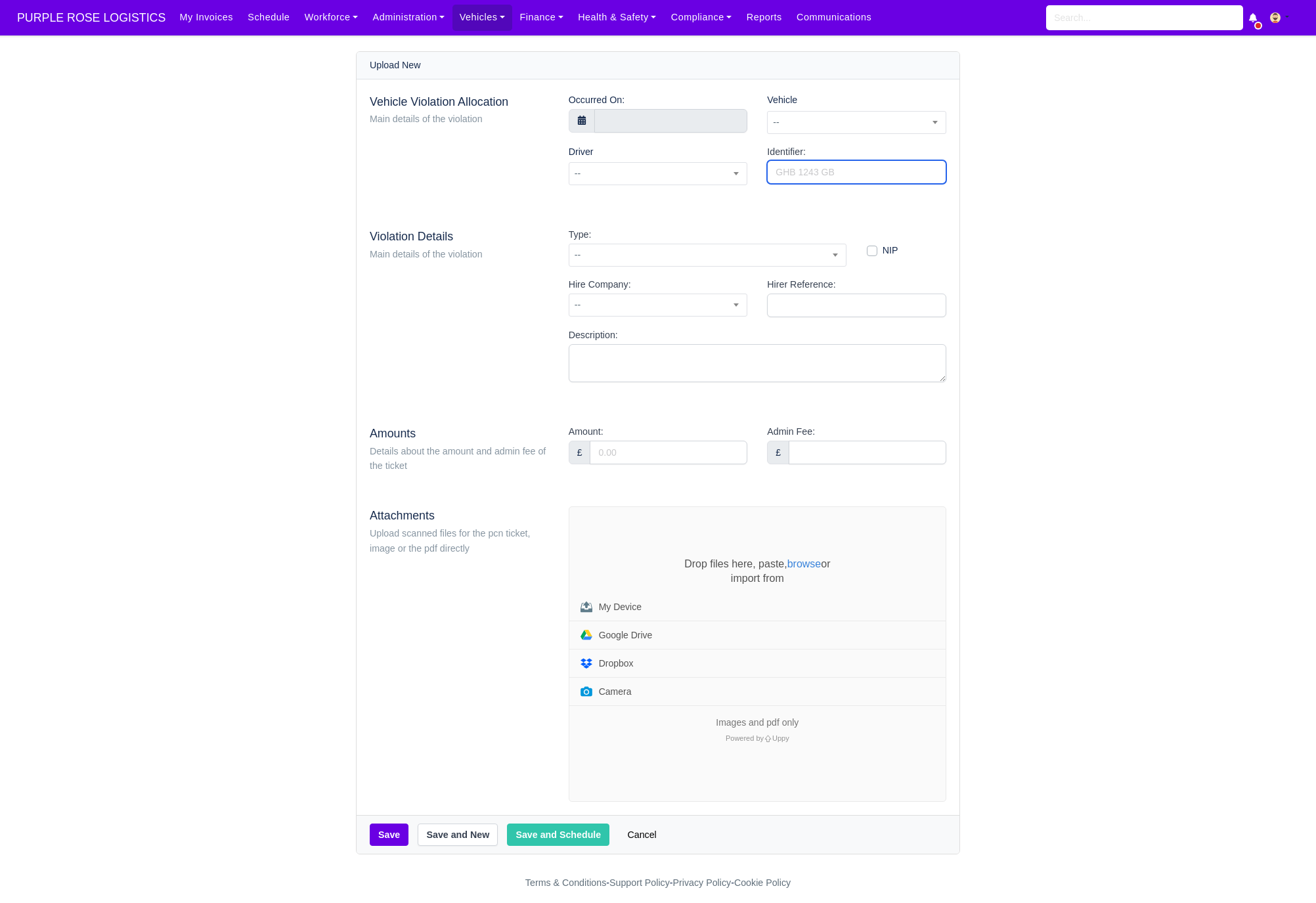
click at [847, 168] on input "Identifier:" at bounding box center [856, 172] width 179 height 24
paste input "QZ20357118"
type input "QZ20357118"
click at [843, 130] on span "--" at bounding box center [856, 122] width 178 height 16
type input "wcu"
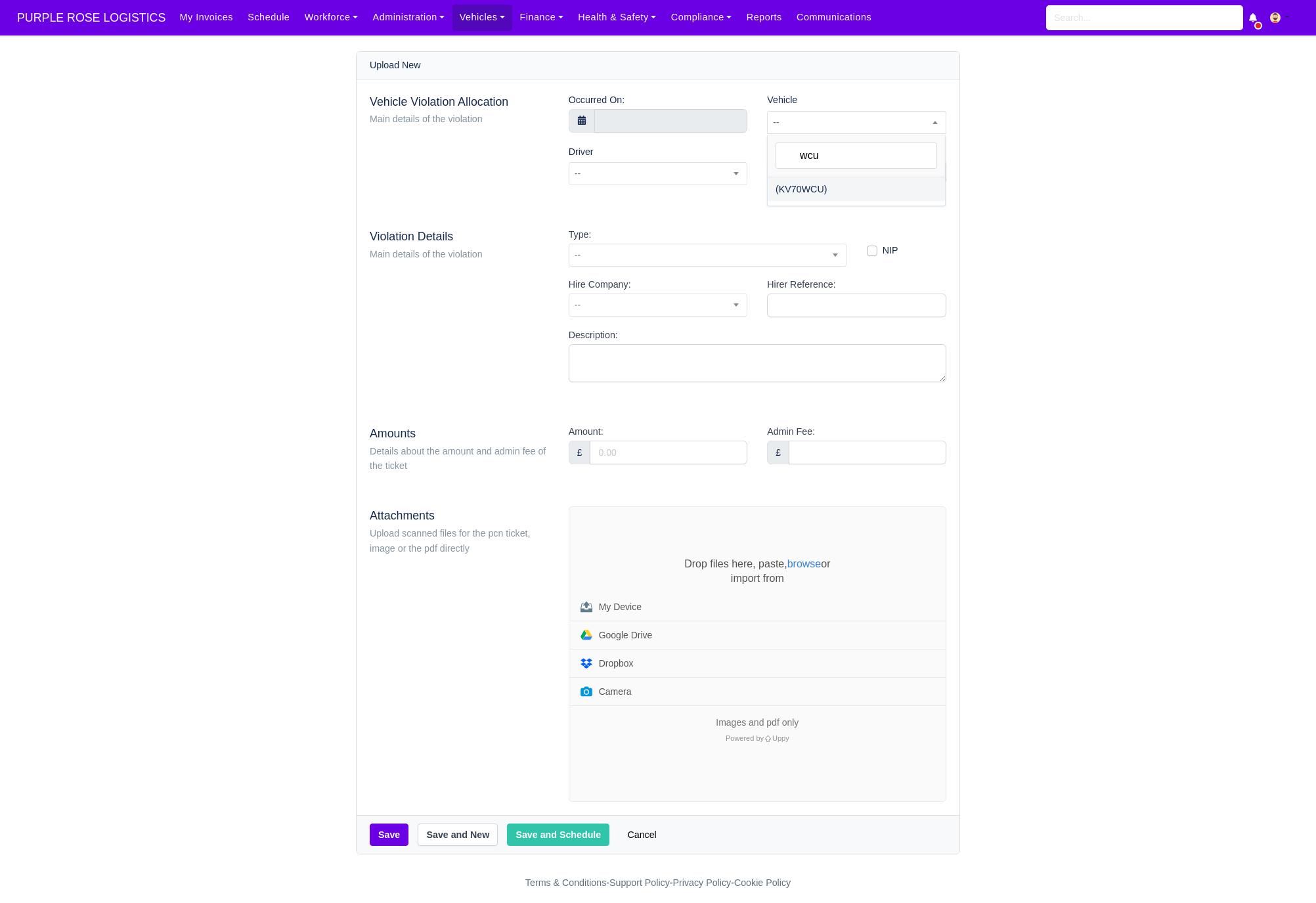
select select "33"
select select
click at [646, 118] on input "text" at bounding box center [671, 120] width 153 height 24
select select "8"
click at [607, 150] on icon at bounding box center [606, 150] width 9 height 9
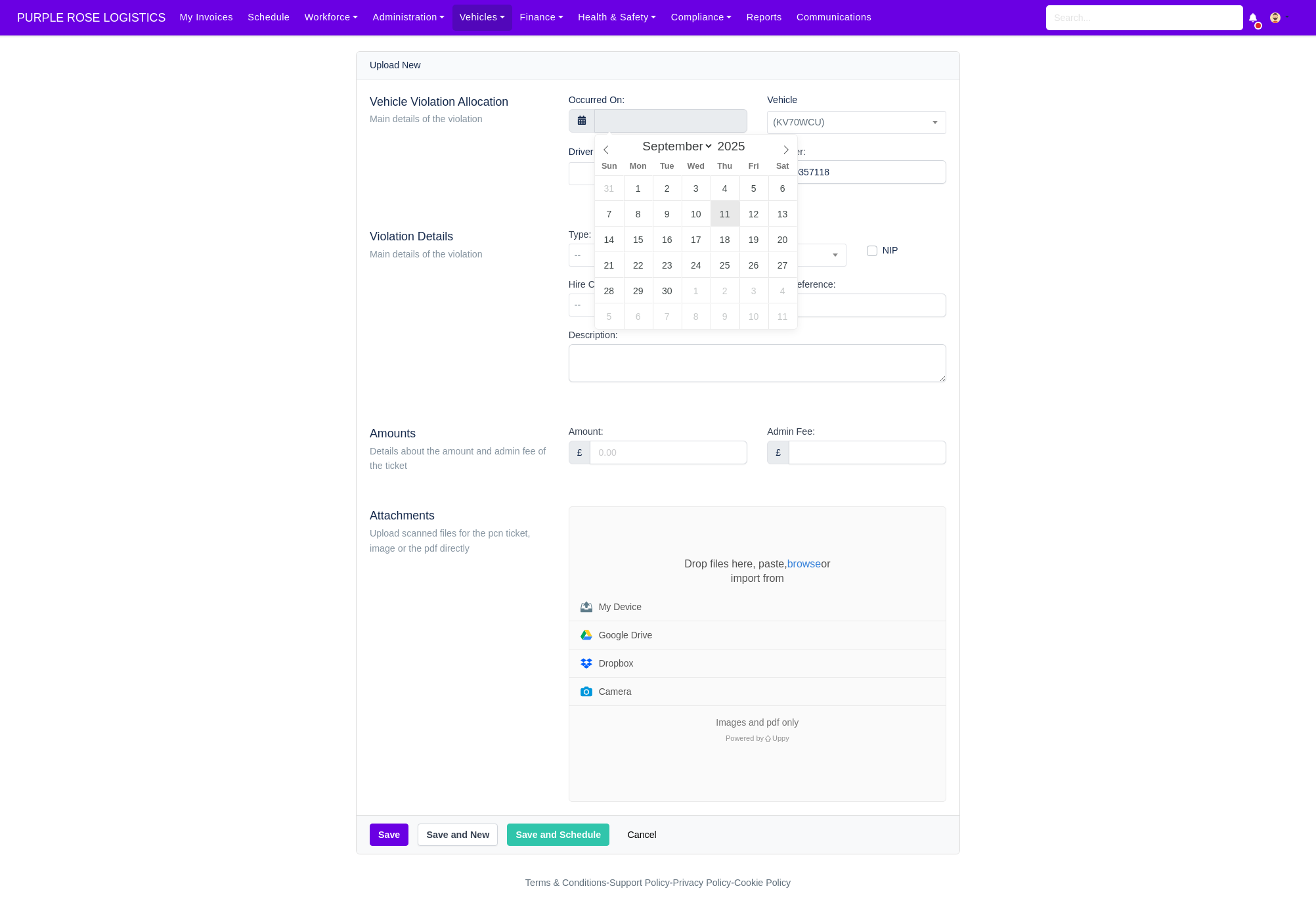
type input "[DATE] 00:00"
type input "15"
type input "11 September 2025 15:00"
type input "29"
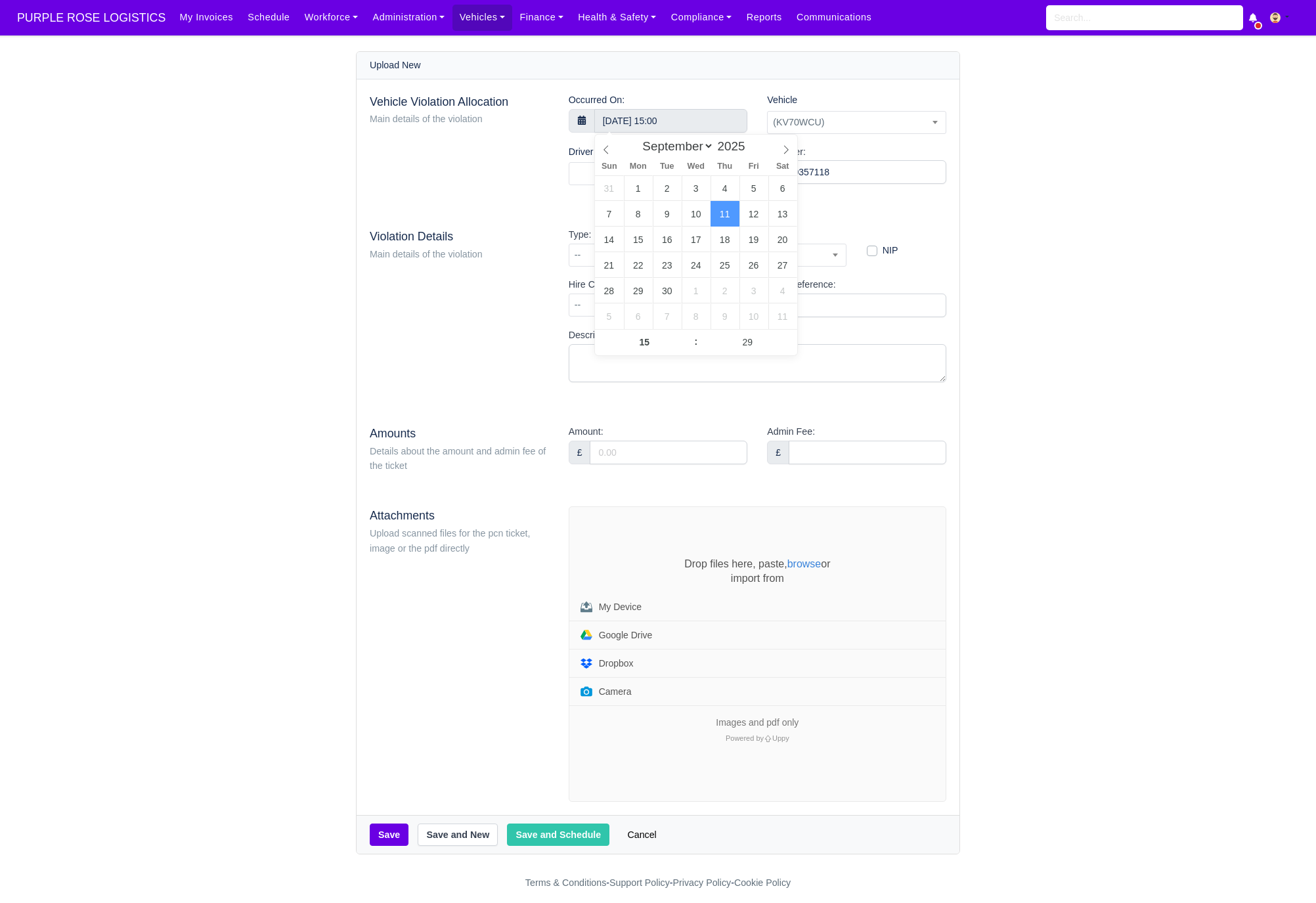
type input "11 September 2025 15:29"
click at [547, 211] on div "Vehicle Violation Allocation Main details of the violation Occurred On: 11 Sept…" at bounding box center [658, 447] width 603 height 736
click at [605, 182] on span at bounding box center [658, 173] width 179 height 23
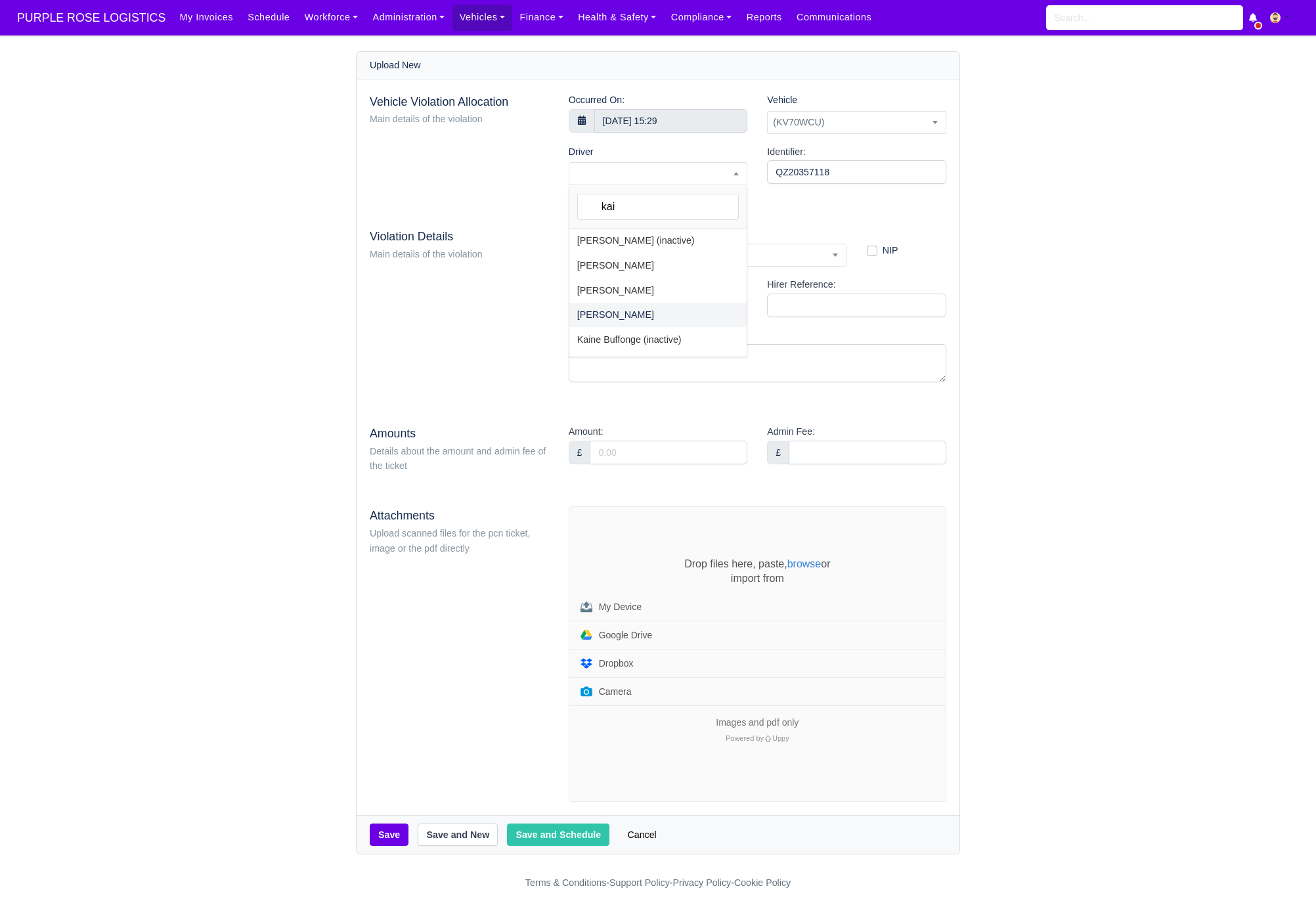
type input "kai"
select select "1960"
click at [684, 261] on span "--" at bounding box center [708, 255] width 277 height 16
type input "53"
select select "73"
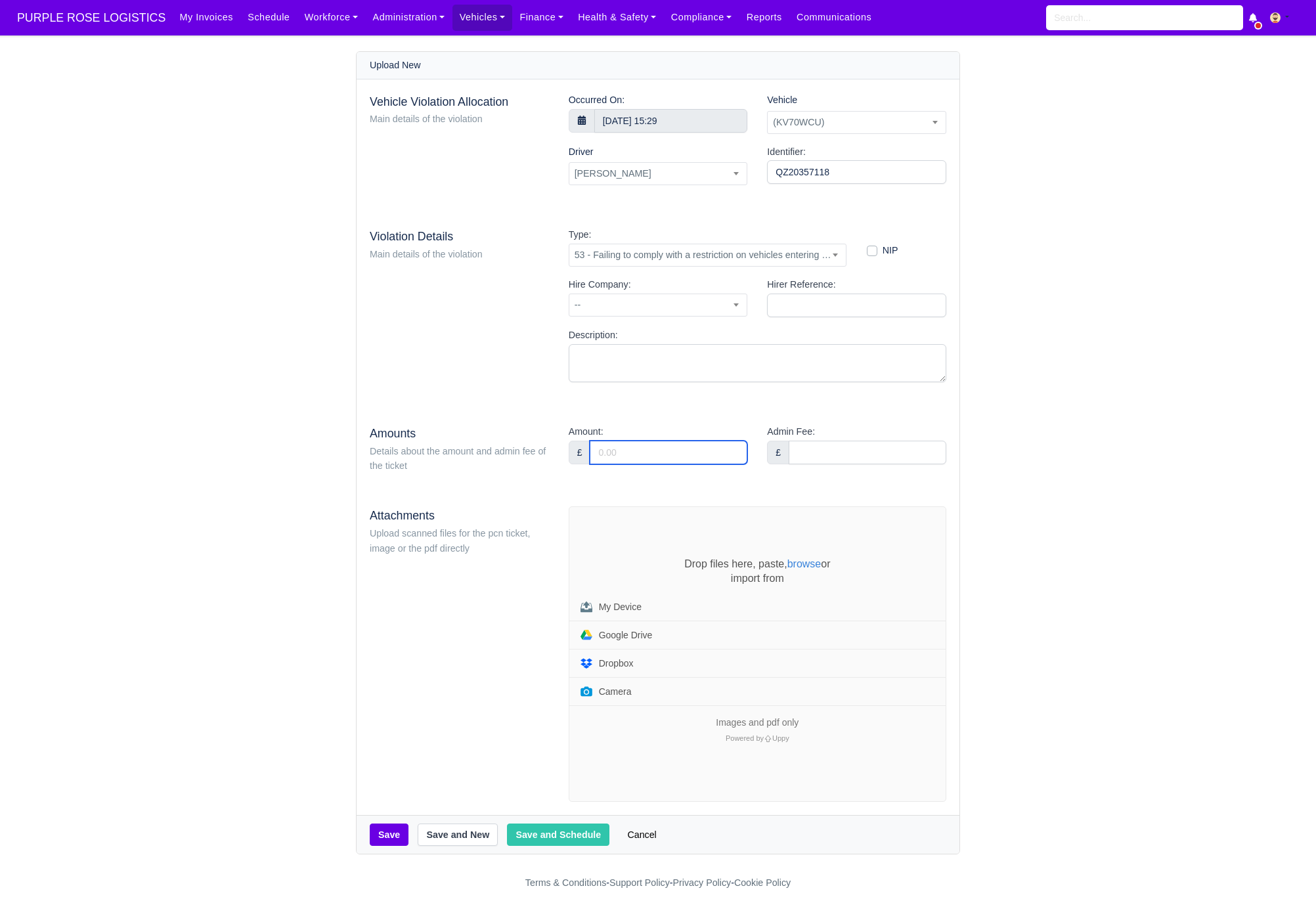
click at [674, 451] on input "Amount:" at bounding box center [669, 452] width 157 height 24
type input "95"
click at [450, 406] on div "Vehicle Violation Allocation Main details of the violation Occurred On: 11 Sept…" at bounding box center [658, 447] width 603 height 736
click at [619, 556] on div "Drop files here, paste, browse or import from My Device Google Drive Dropbox Ca…" at bounding box center [757, 654] width 376 height 295
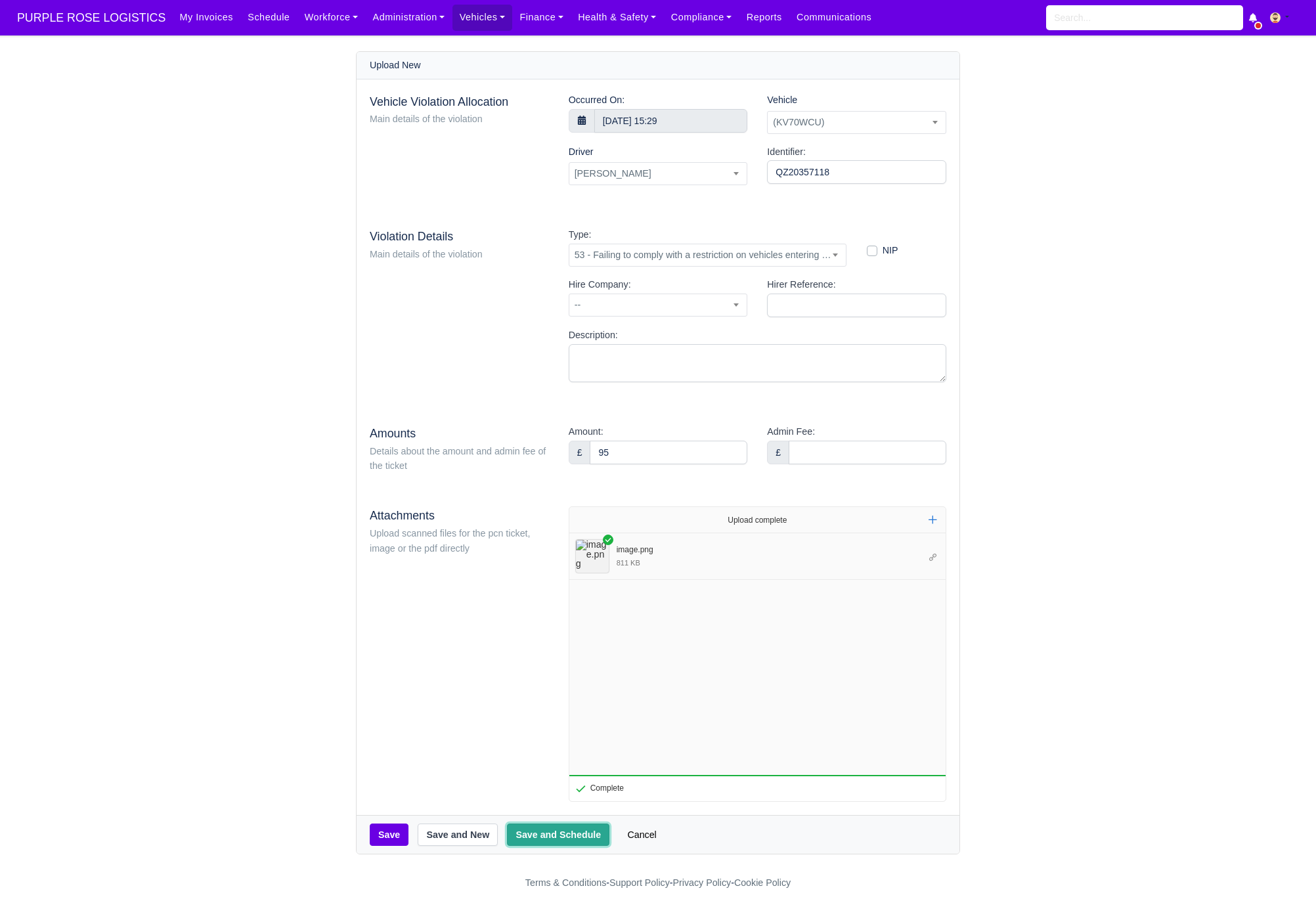
click at [578, 843] on button "Save and Schedule" at bounding box center [558, 835] width 102 height 23
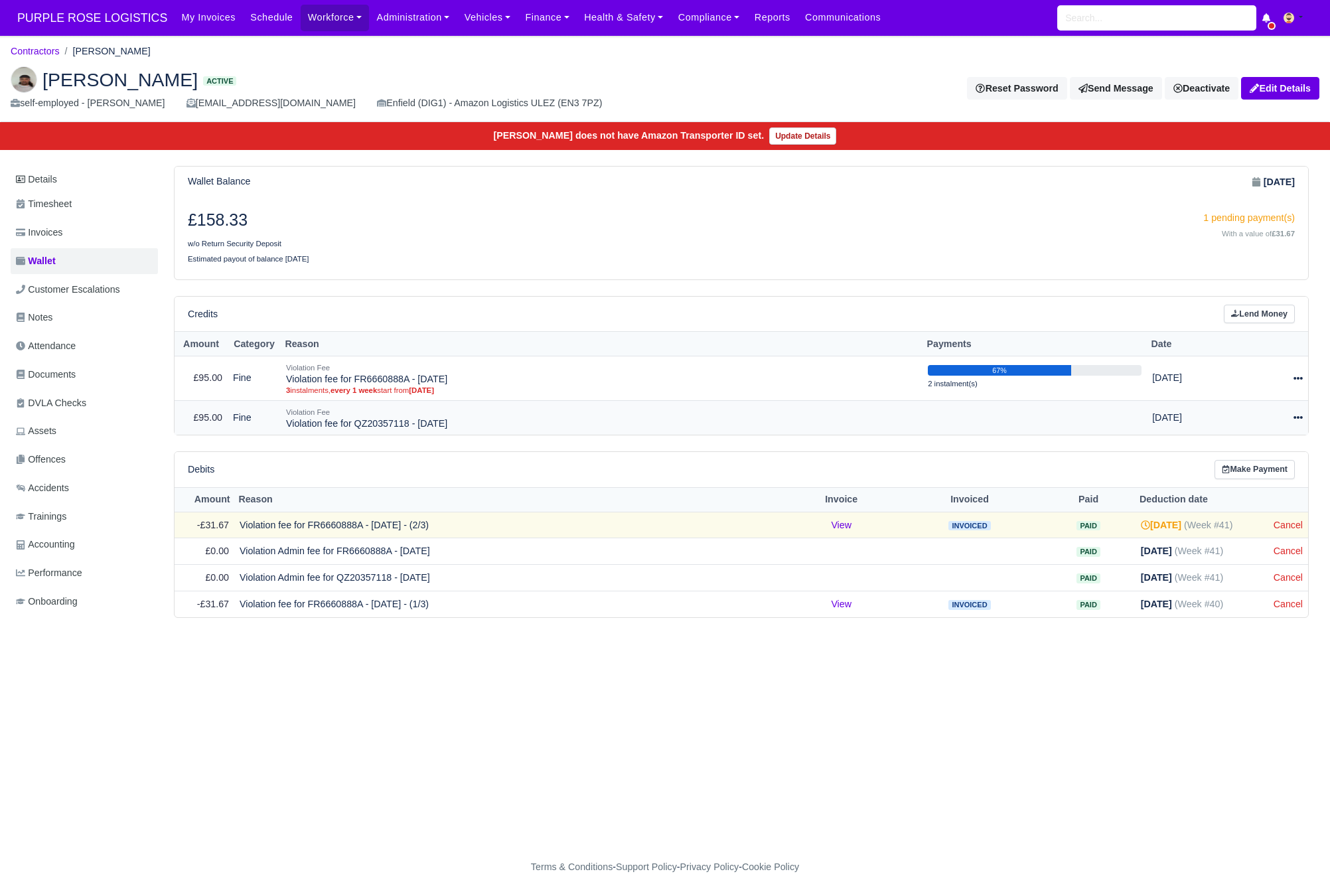
click at [1298, 420] on icon at bounding box center [1298, 417] width 10 height 10
click at [1243, 489] on link "Schedule" at bounding box center [1237, 478] width 118 height 20
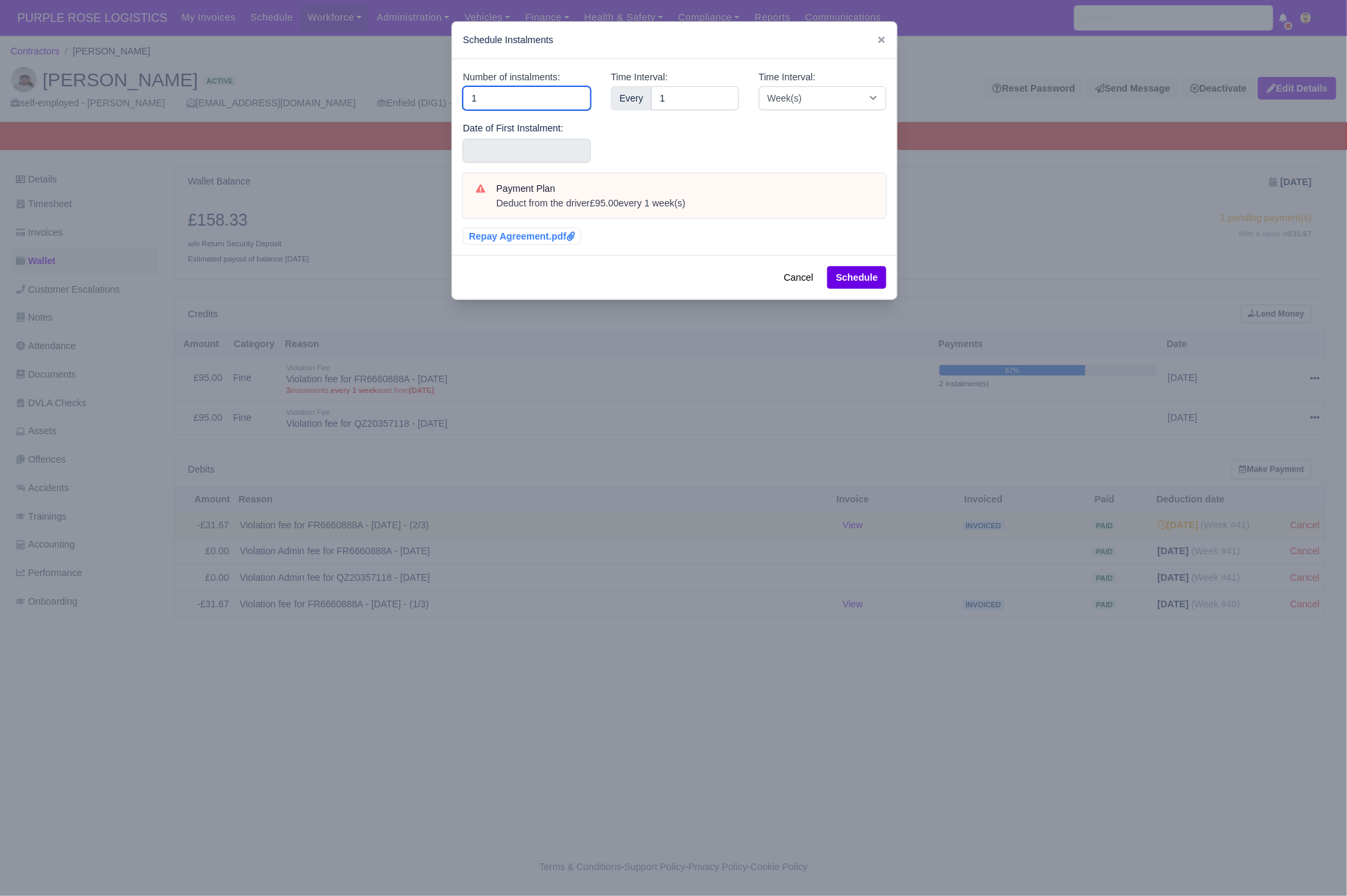
drag, startPoint x: 400, startPoint y: 101, endPoint x: 377, endPoint y: 99, distance: 23.1
click at [377, 99] on div "​ Schedule Instalments Number of instalments: 1 Date of First Instalment: Time …" at bounding box center [673, 448] width 1347 height 896
type input "3"
click at [470, 147] on input "text" at bounding box center [527, 150] width 128 height 24
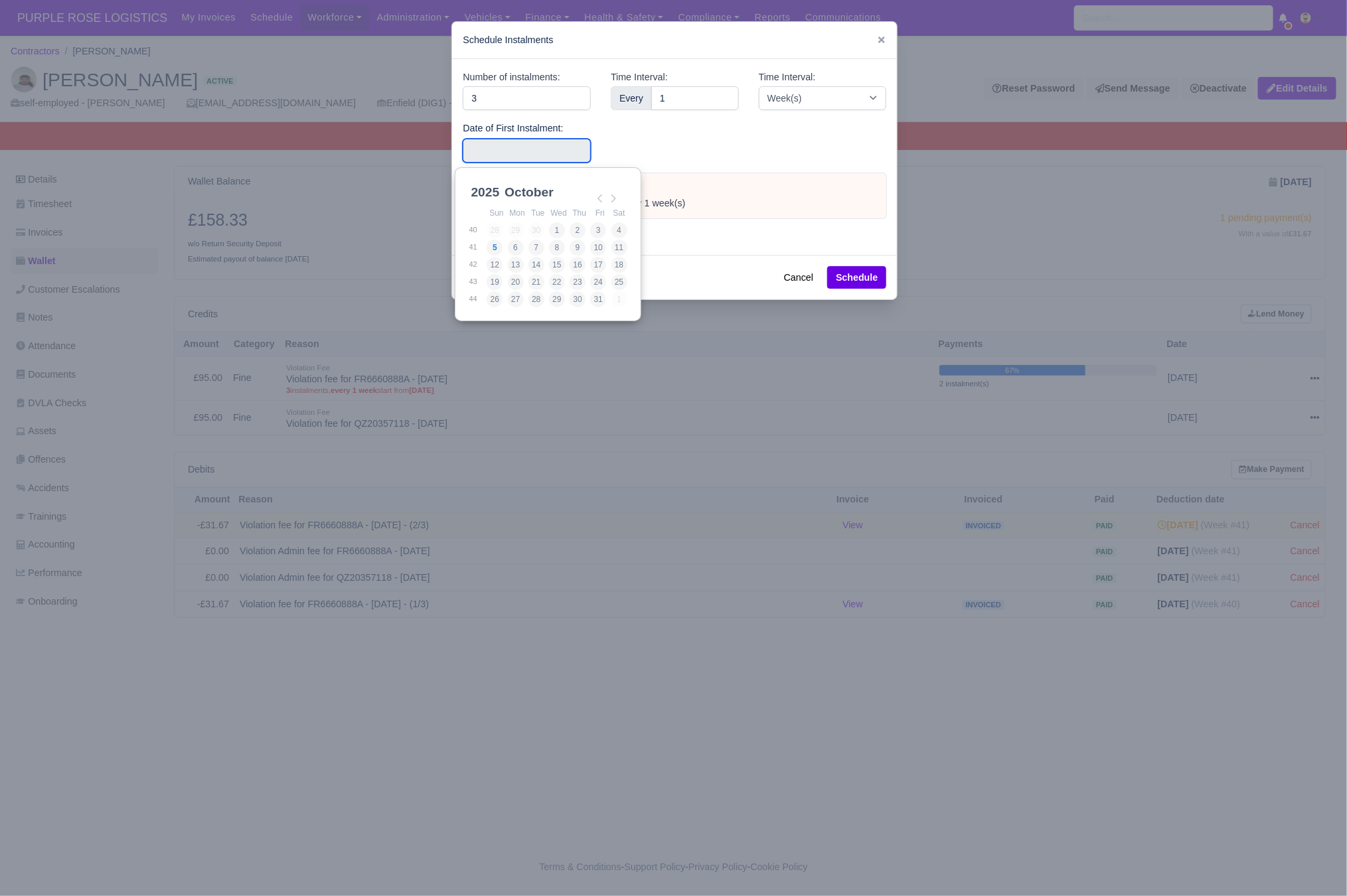
click at [603, 291] on td "31" at bounding box center [599, 300] width 20 height 17
type input "[DATE]"
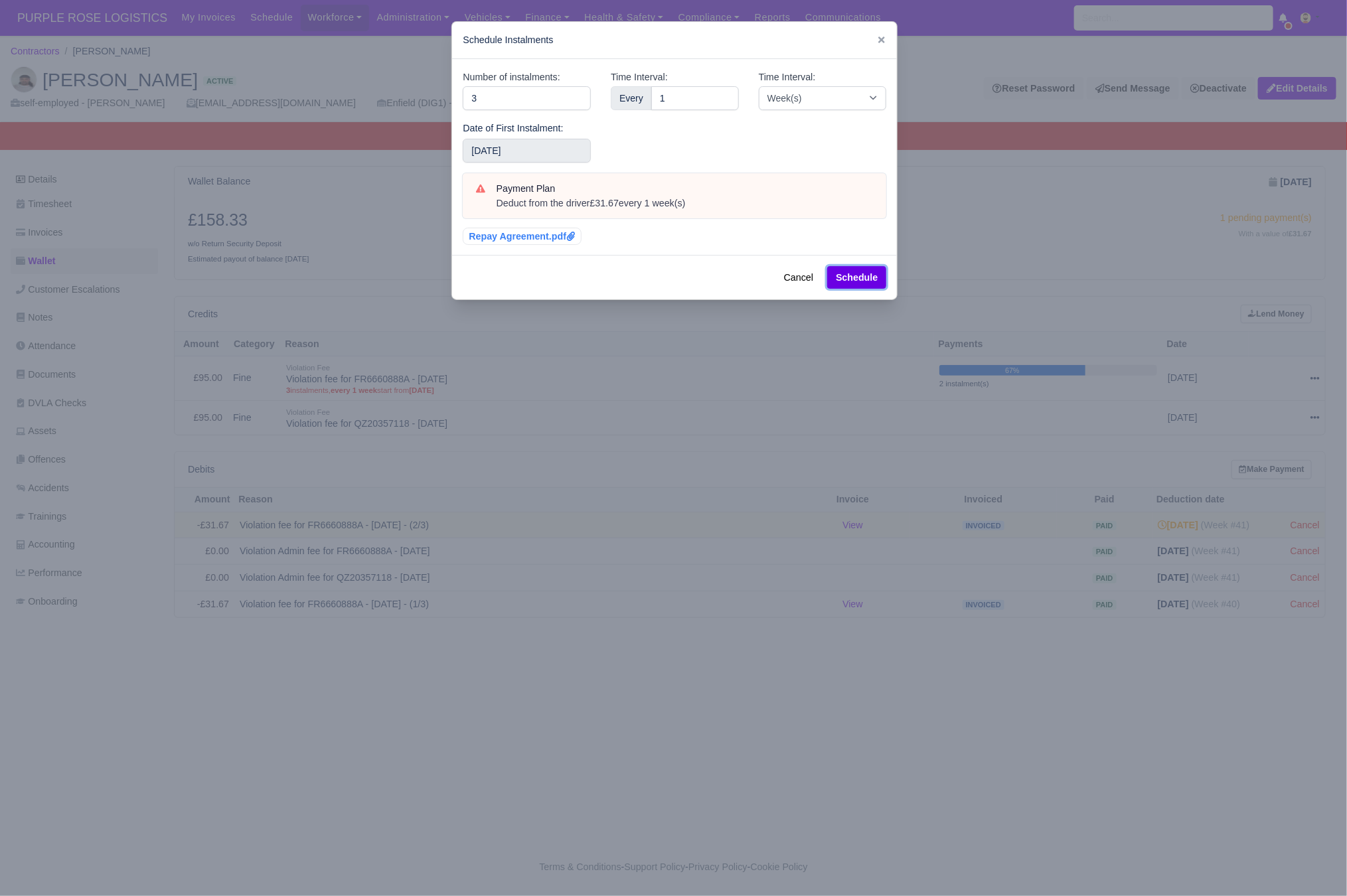
click at [866, 279] on button "Schedule" at bounding box center [857, 278] width 59 height 23
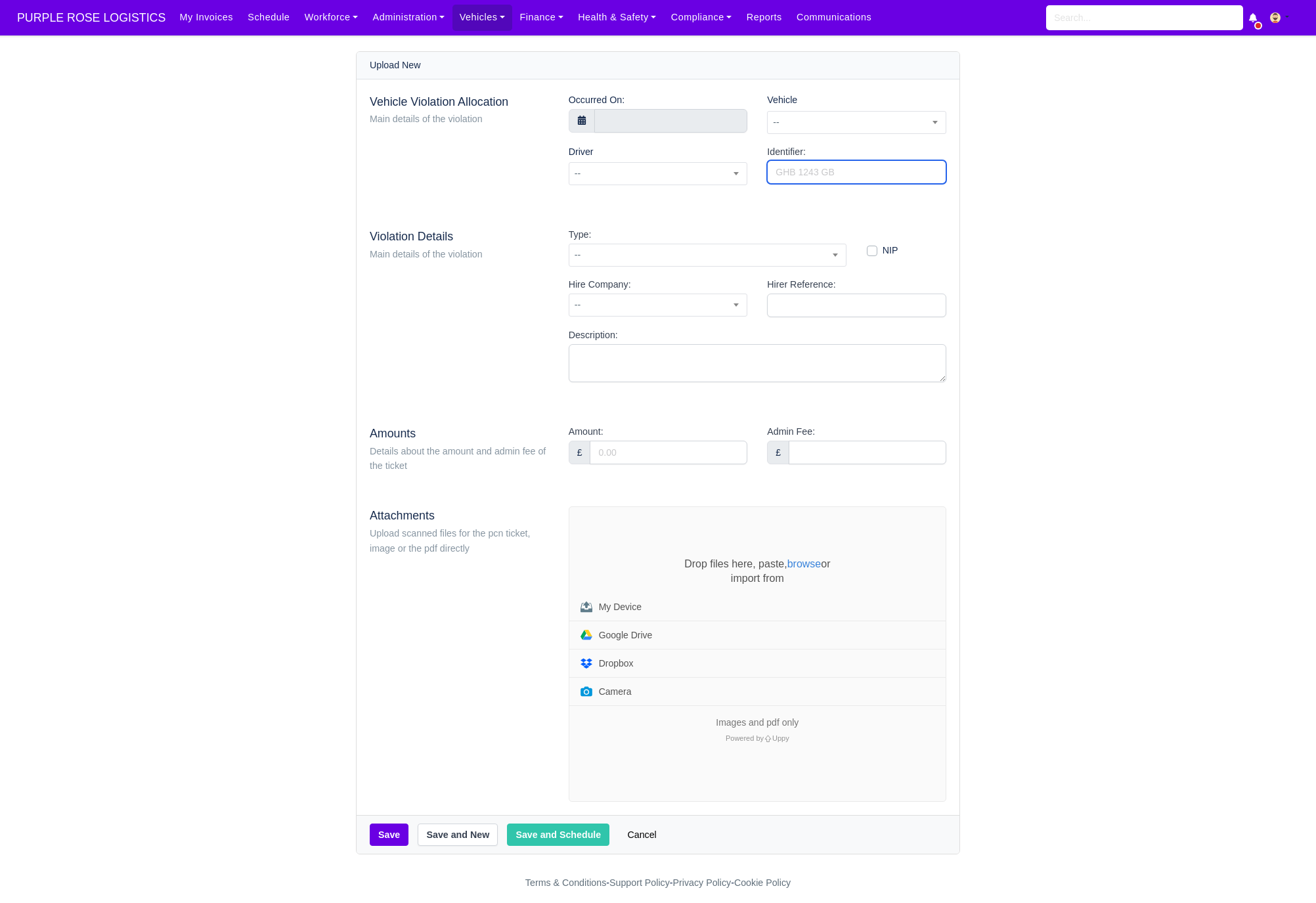
click at [801, 180] on input "Identifier:" at bounding box center [856, 172] width 179 height 24
paste input "QZ20347442"
type input "QZ20347442"
click at [826, 113] on span "--" at bounding box center [856, 122] width 179 height 23
type input "dsy"
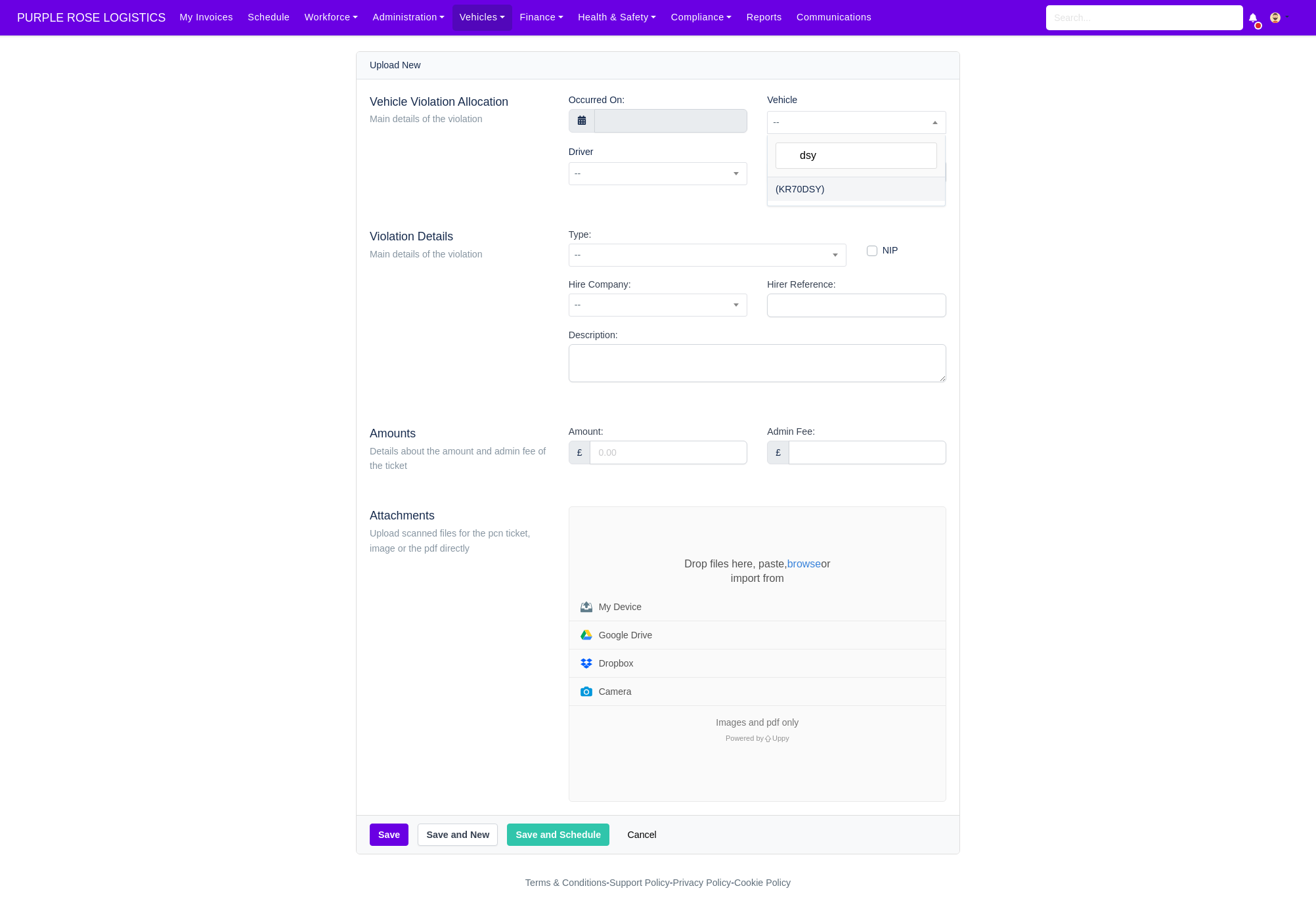
select select "29"
select select
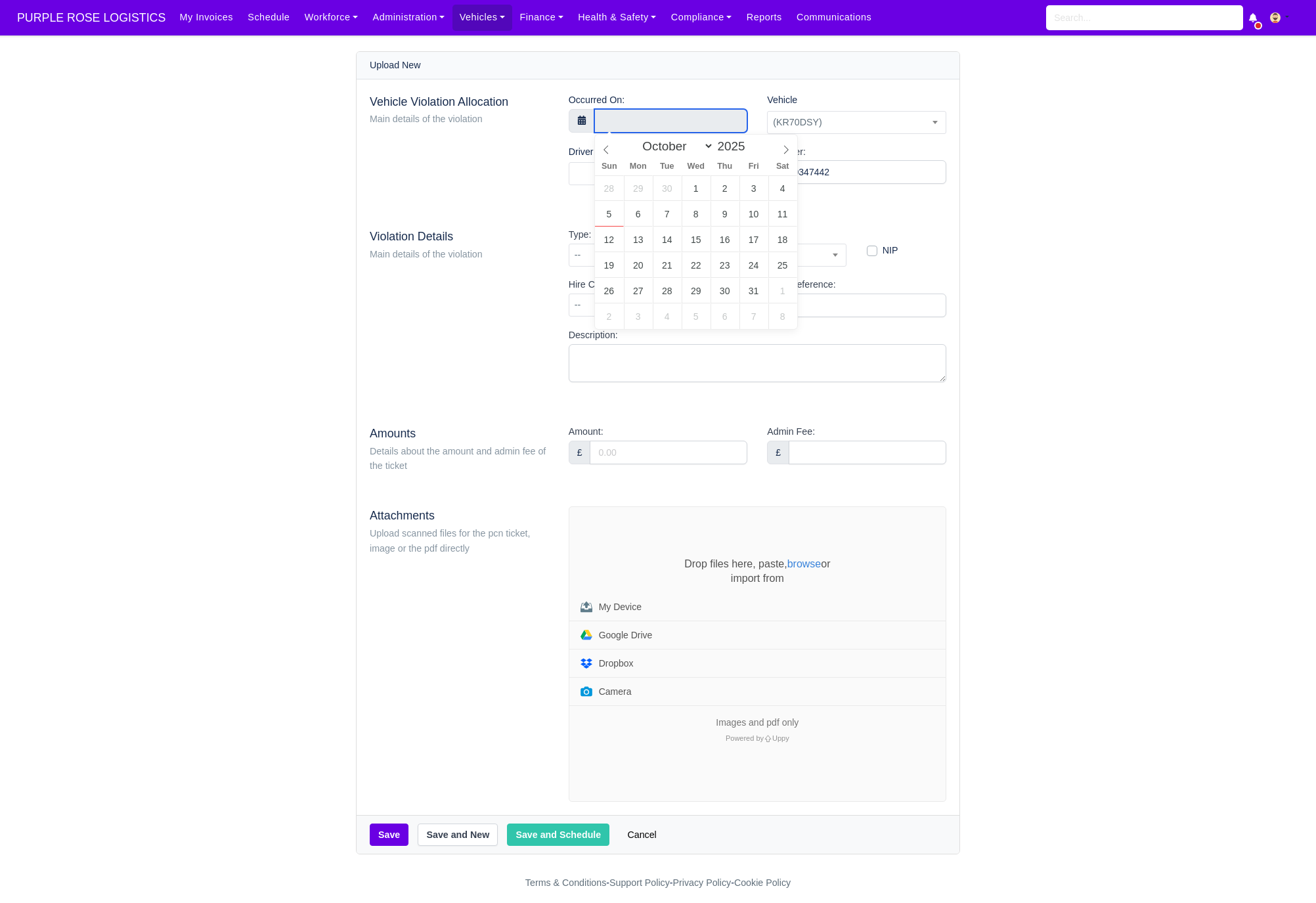
click at [626, 115] on input "text" at bounding box center [671, 120] width 153 height 24
select select "8"
click at [609, 151] on icon at bounding box center [606, 150] width 9 height 9
type input "9 September 2025 00:00"
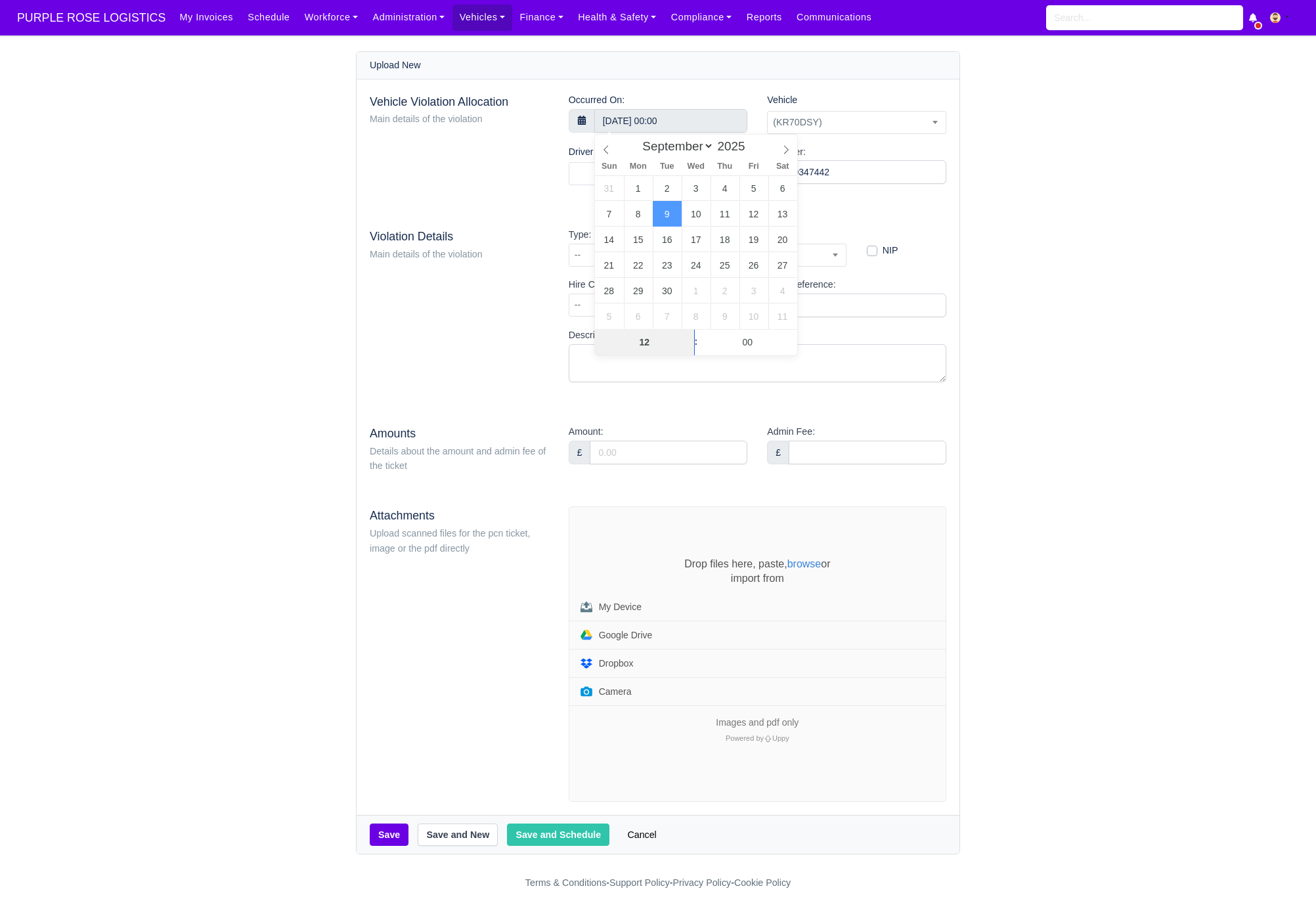
type input "12"
type input "9 September 2025 12:00"
type input "05"
type input "9 September 2025 12:05"
click at [502, 199] on div "Vehicle Violation Allocation Main details of the violation Occurred On: 9 Septe…" at bounding box center [658, 447] width 603 height 736
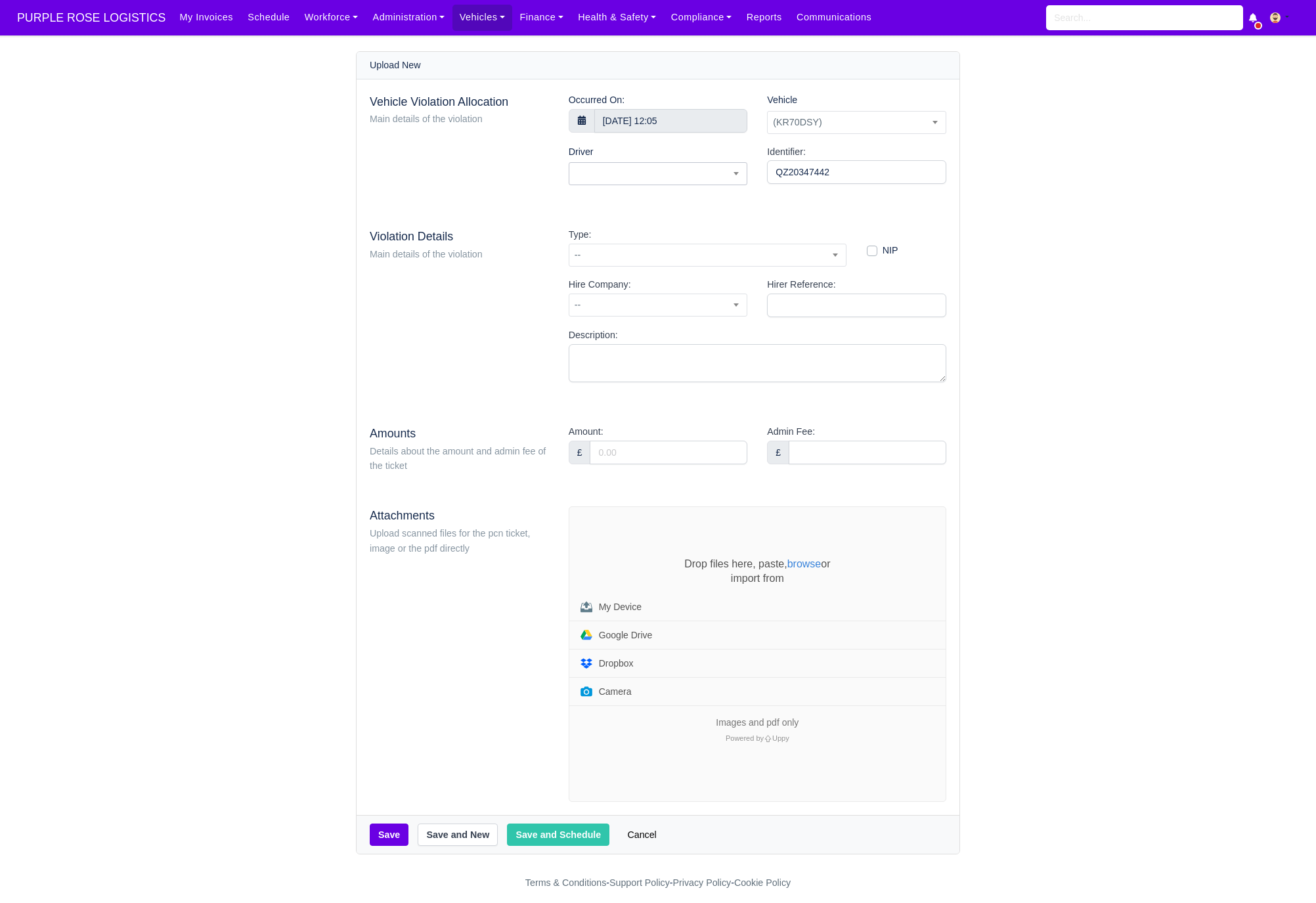
click at [662, 168] on span at bounding box center [658, 173] width 179 height 23
type input "gyu"
select select "1234"
click at [646, 261] on span "--" at bounding box center [708, 255] width 277 height 16
type input "52"
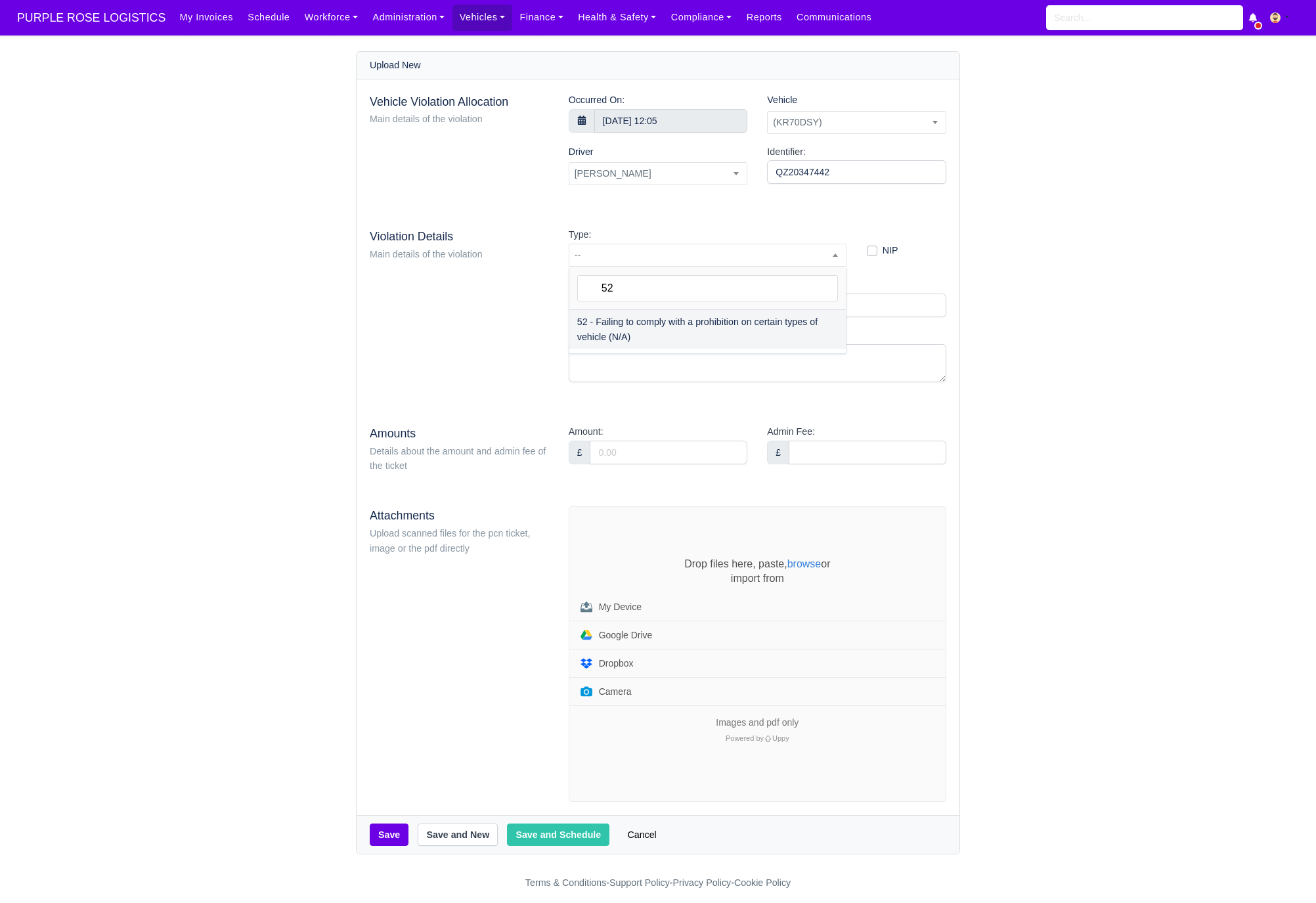
select select "72"
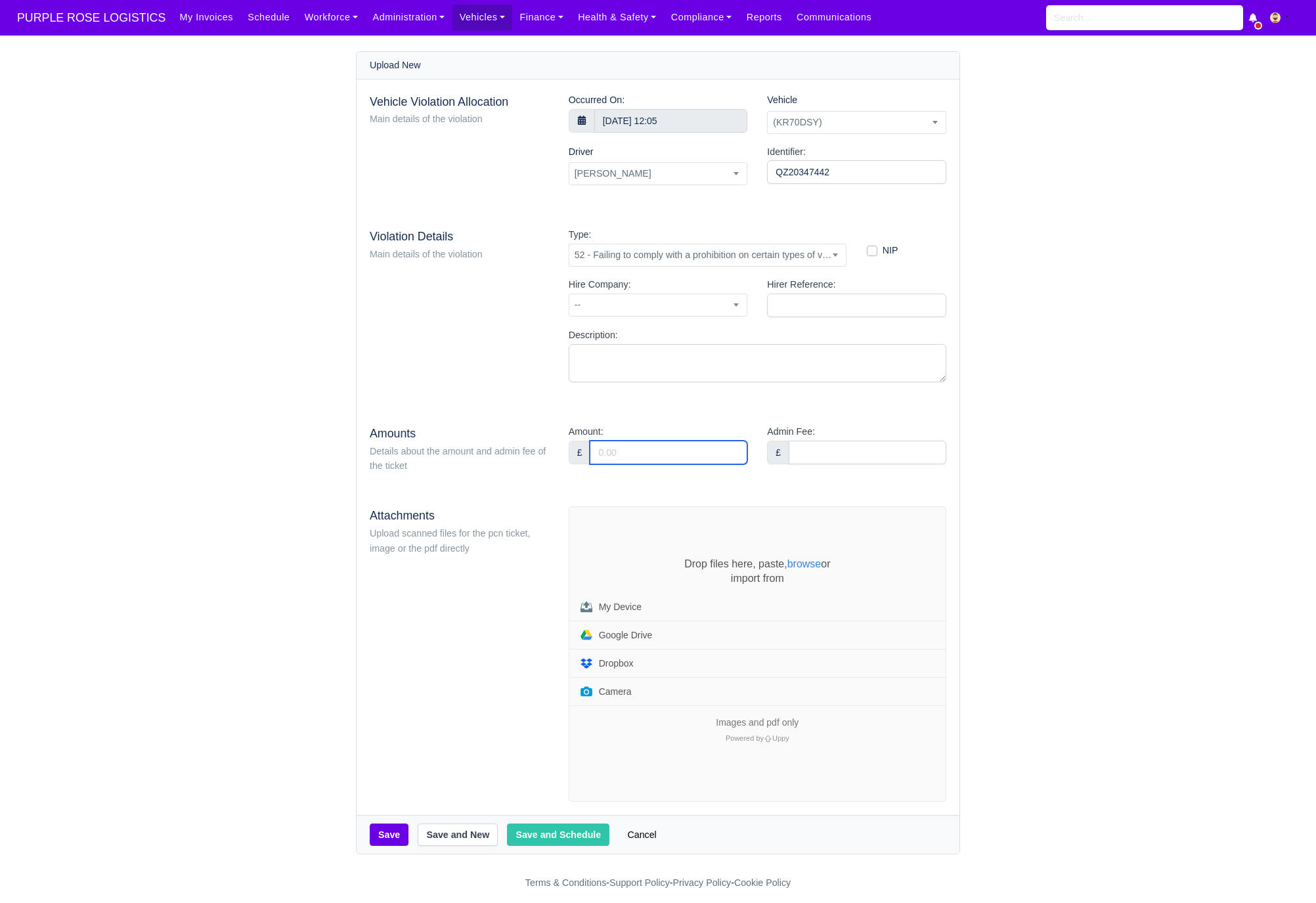
click at [688, 460] on input "Amount:" at bounding box center [669, 452] width 157 height 24
type input "95"
click at [664, 418] on div "Vehicle Violation Allocation Main details of the violation Occurred On: 9 Septe…" at bounding box center [658, 447] width 603 height 736
click at [625, 564] on div "Drop files here, paste, browse or import from My Device Google Drive Dropbox Ca…" at bounding box center [757, 632] width 376 height 151
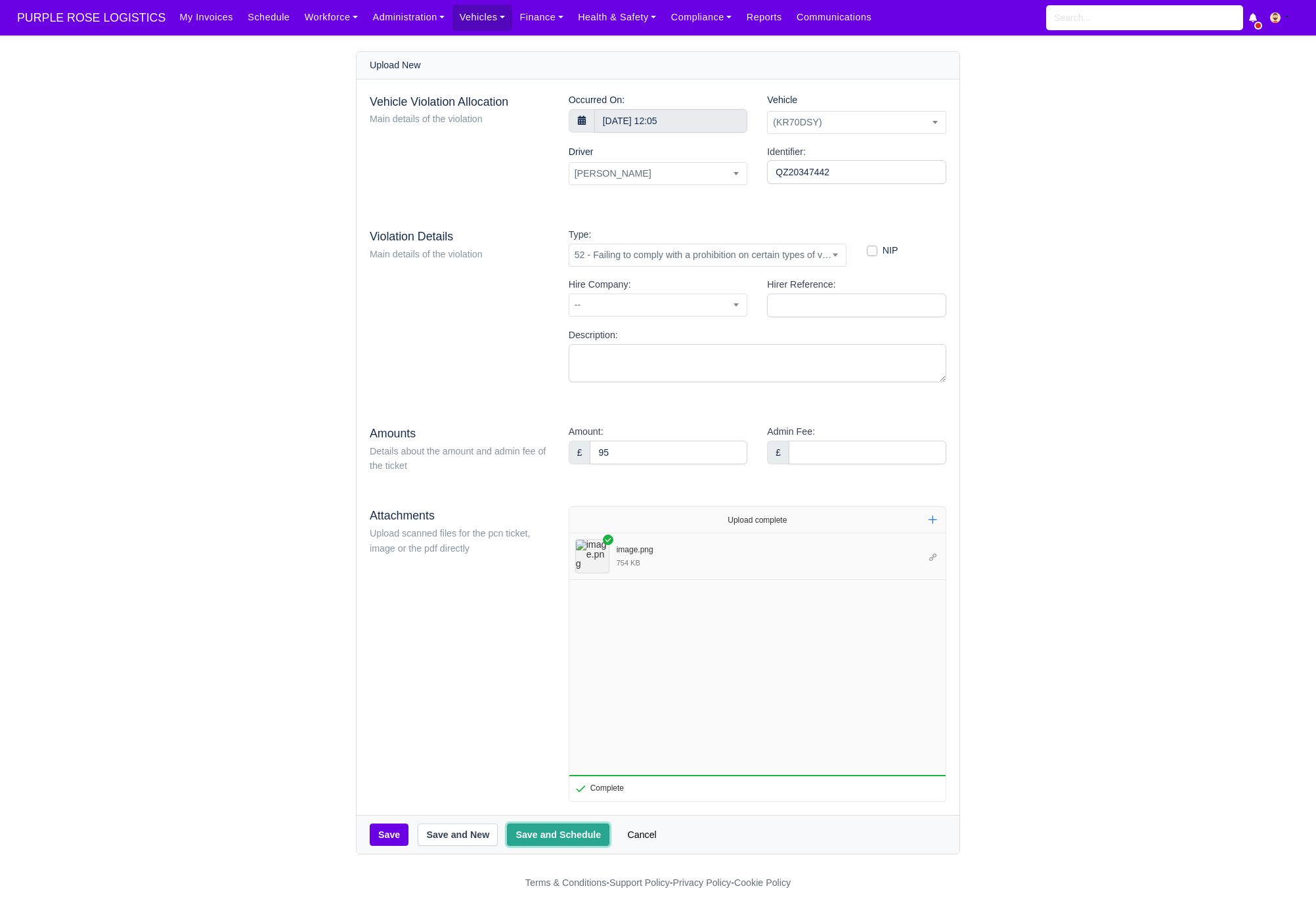
click at [558, 832] on button "Save and Schedule" at bounding box center [558, 835] width 102 height 23
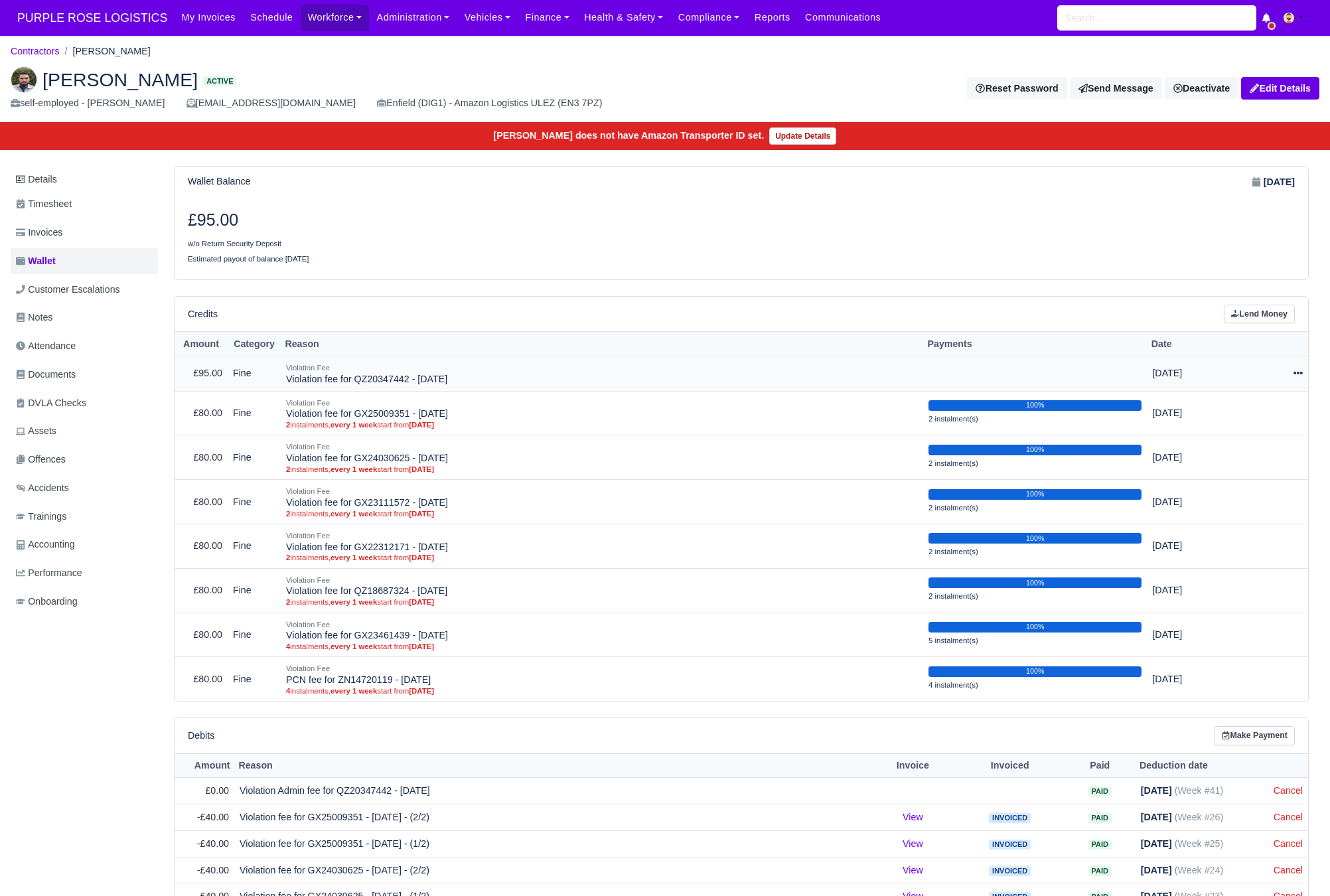
click at [1296, 378] on icon at bounding box center [1298, 373] width 10 height 10
click at [1229, 442] on link "Schedule" at bounding box center [1237, 434] width 118 height 20
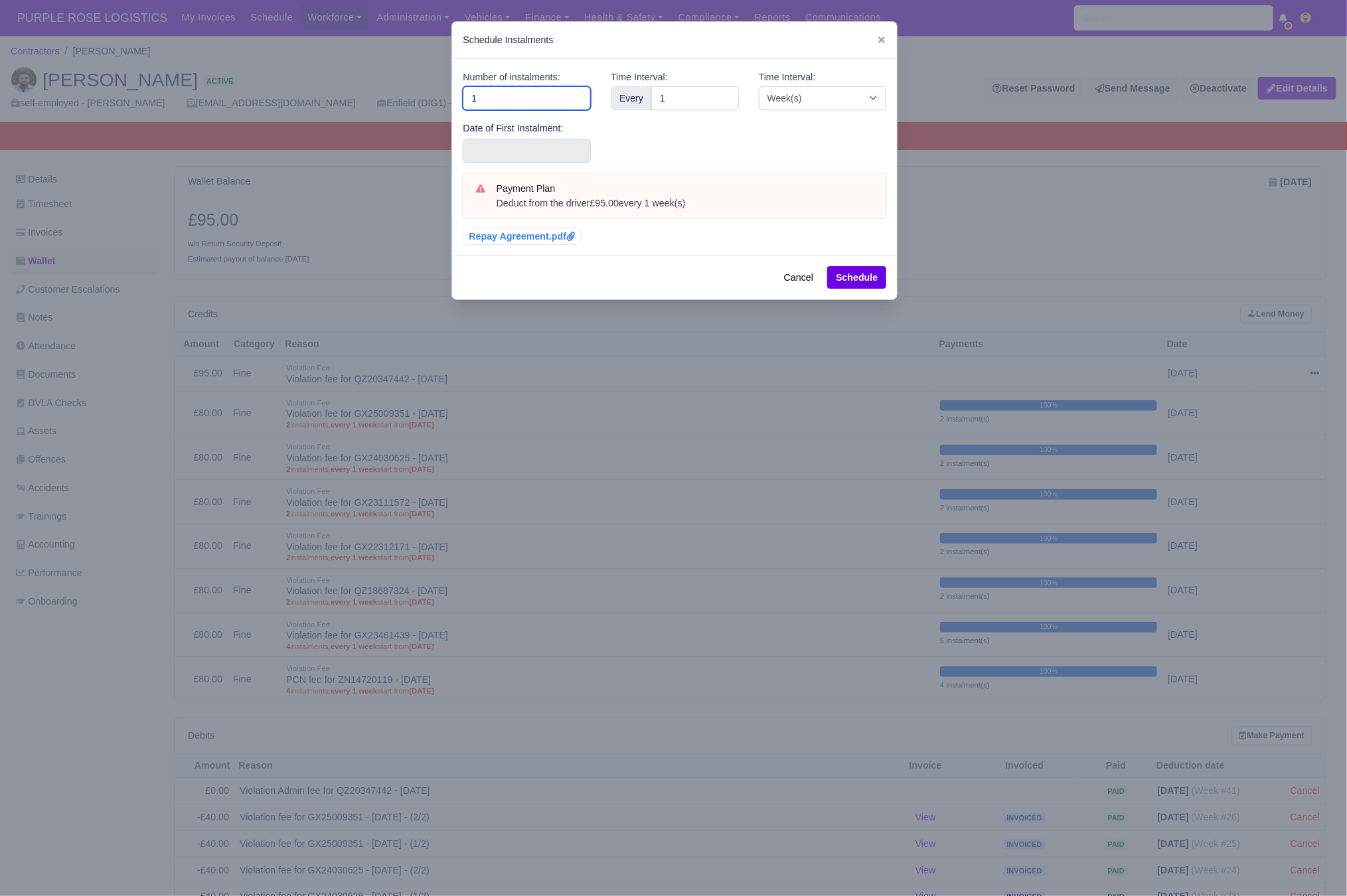
drag, startPoint x: 490, startPoint y: 98, endPoint x: 347, endPoint y: 94, distance: 143.1
click at [355, 94] on div "​ Schedule Instalments Number of instalments: 1 Date of First Instalment: Time …" at bounding box center [673, 448] width 1347 height 896
type input "3"
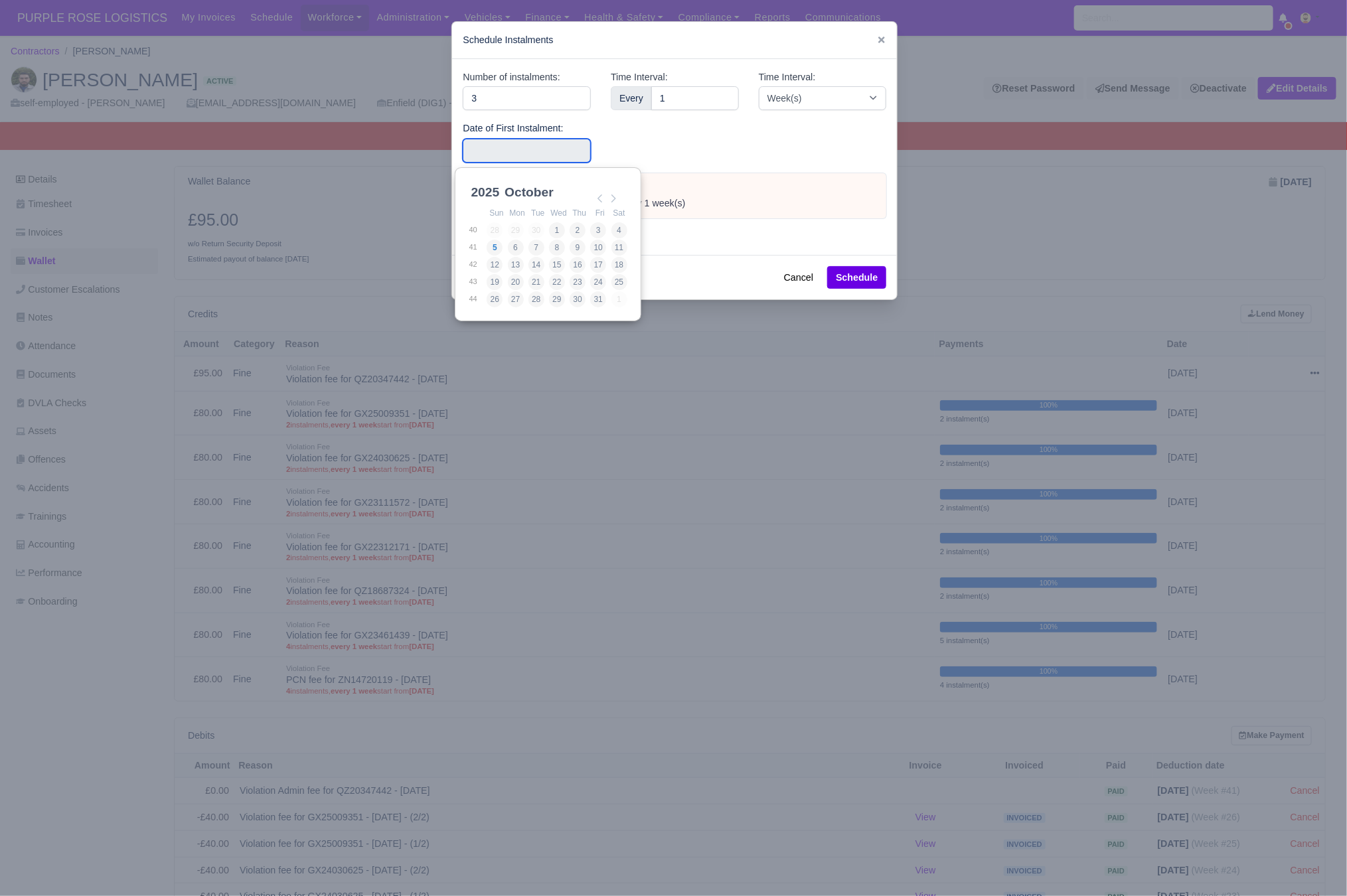
click at [477, 147] on input "Use the arrow keys to pick a date" at bounding box center [527, 150] width 128 height 24
type input "2025-10-03"
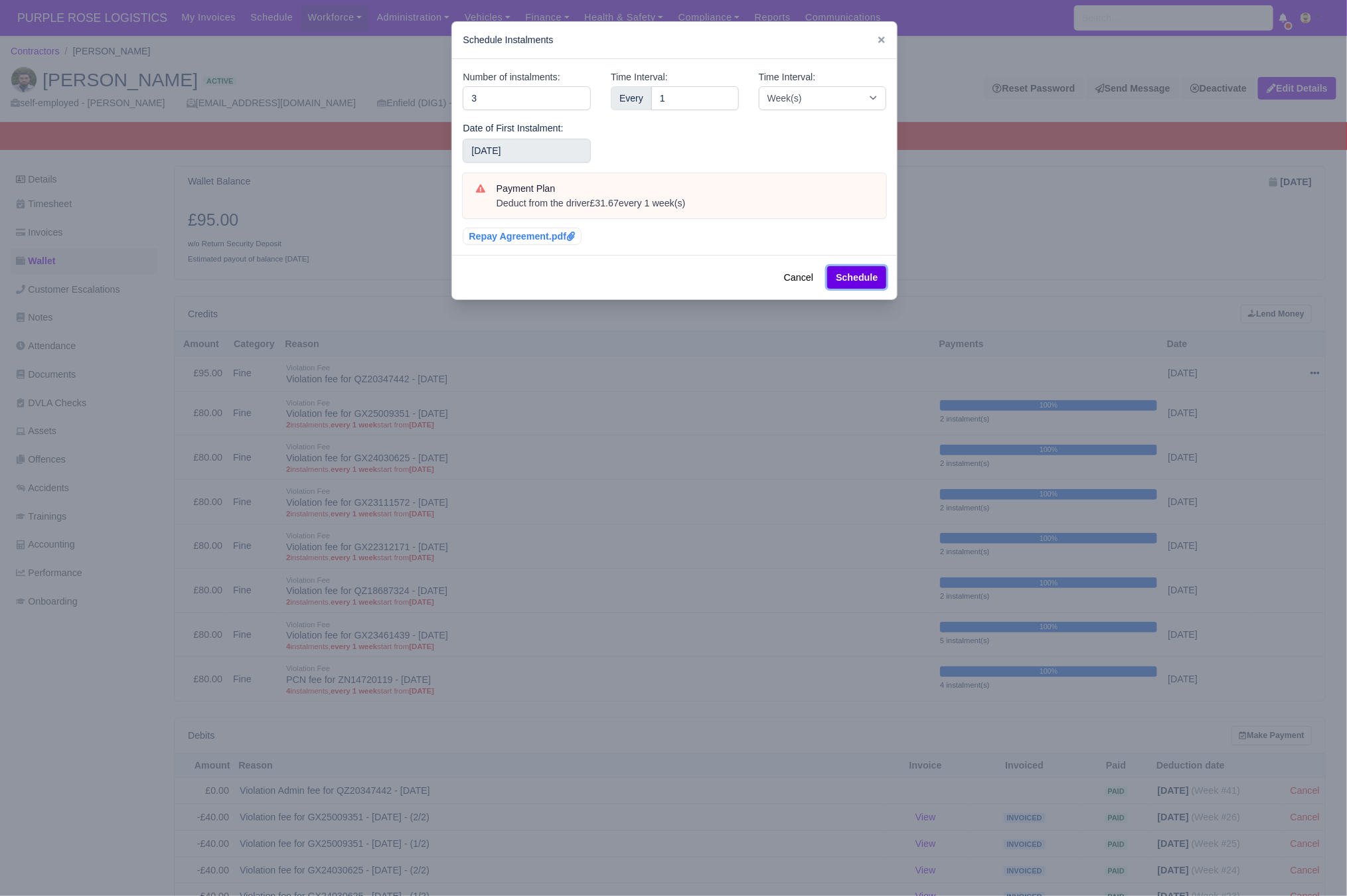
click at [854, 281] on button "Schedule" at bounding box center [857, 278] width 59 height 23
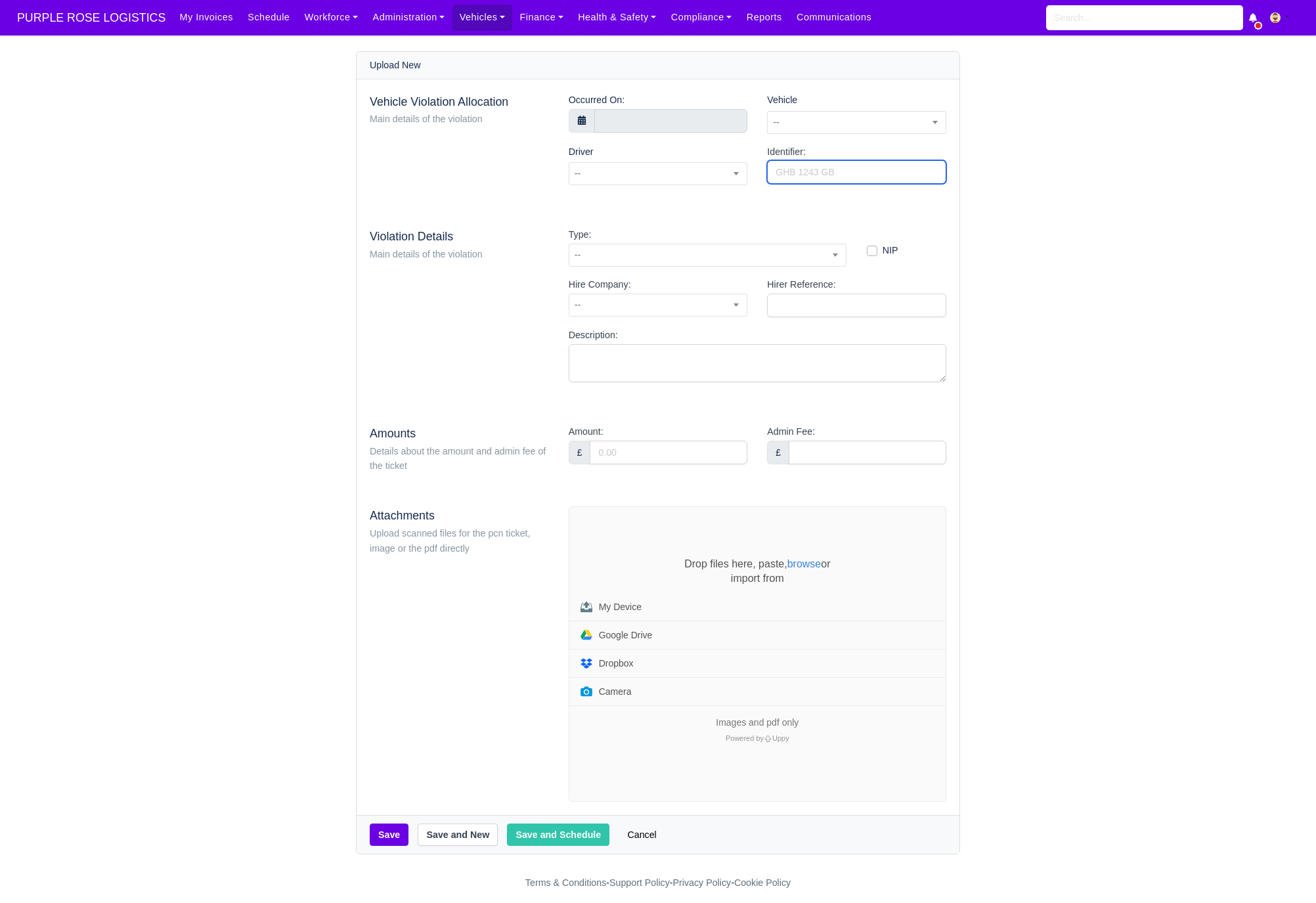
click at [838, 174] on input "Identifier:" at bounding box center [856, 172] width 179 height 24
paste input "QZ20231834"
type input "QZ20231834"
click at [840, 120] on span "--" at bounding box center [856, 122] width 178 height 16
type input "ekm"
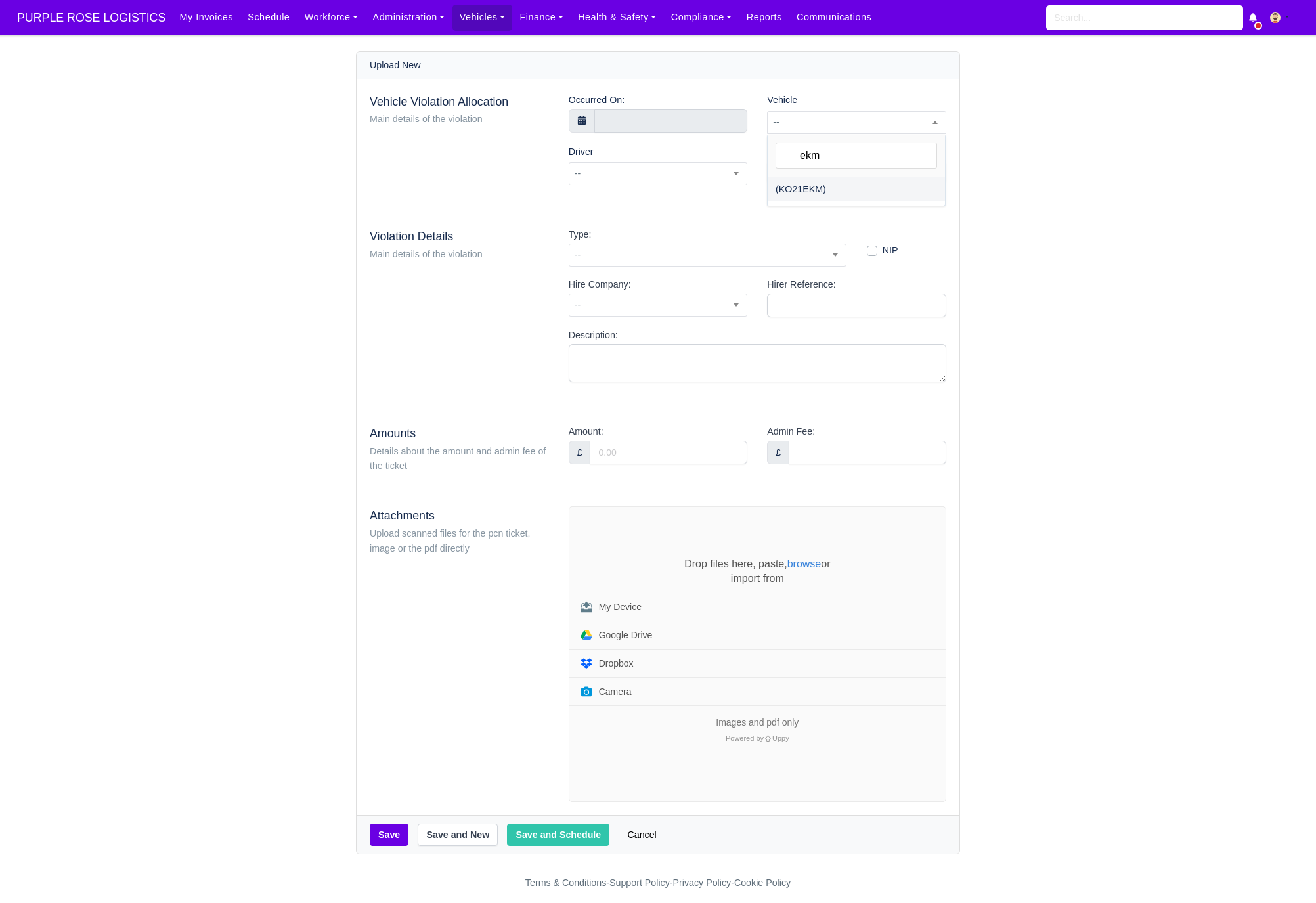
select select "12"
select select
click at [629, 125] on input "text" at bounding box center [671, 120] width 153 height 24
click at [614, 151] on span at bounding box center [606, 146] width 23 height 23
select select "7"
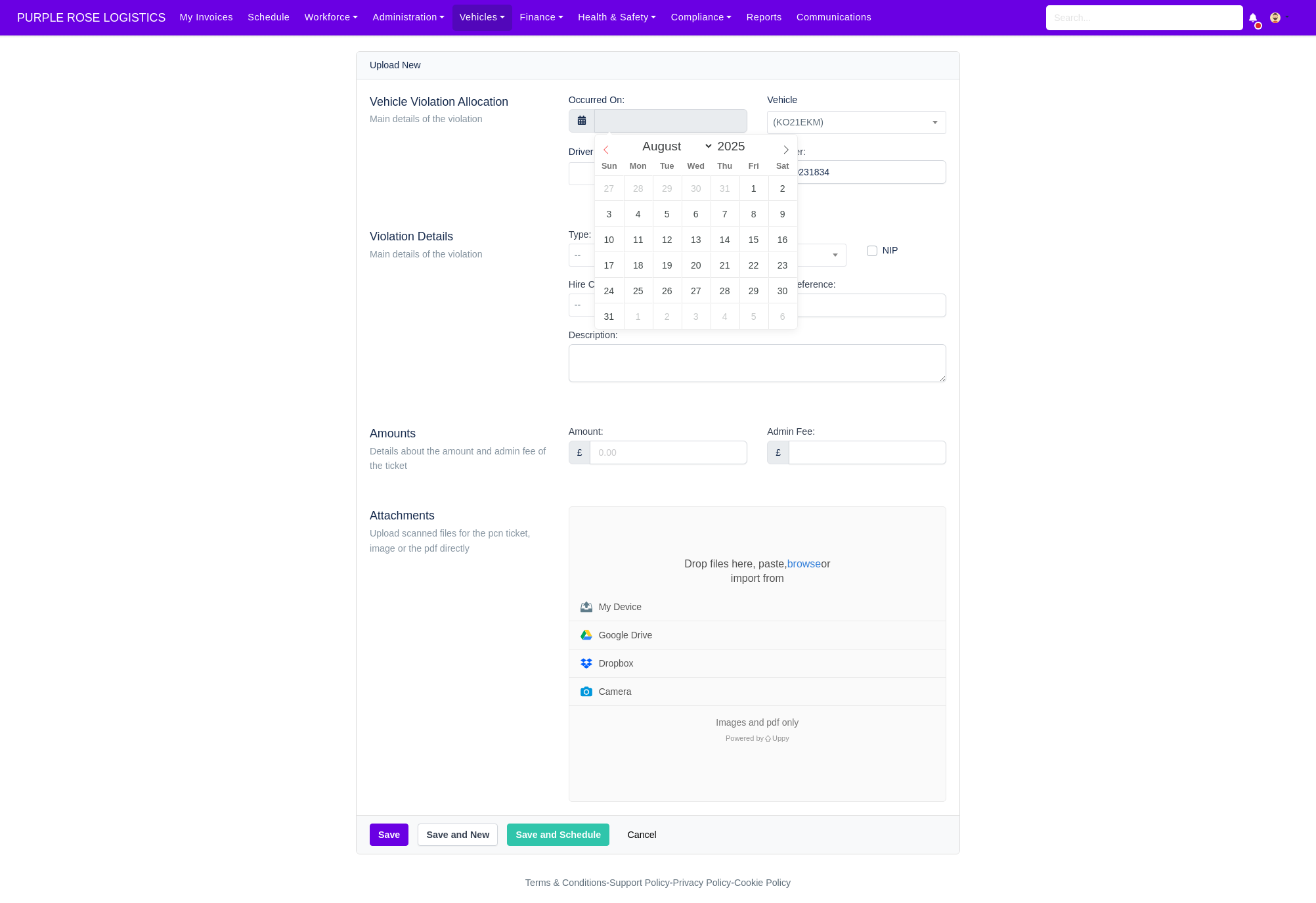
click at [614, 151] on span at bounding box center [606, 146] width 23 height 23
type input "[DATE] 00:00"
type input "11"
type input "[DATE] 11:00"
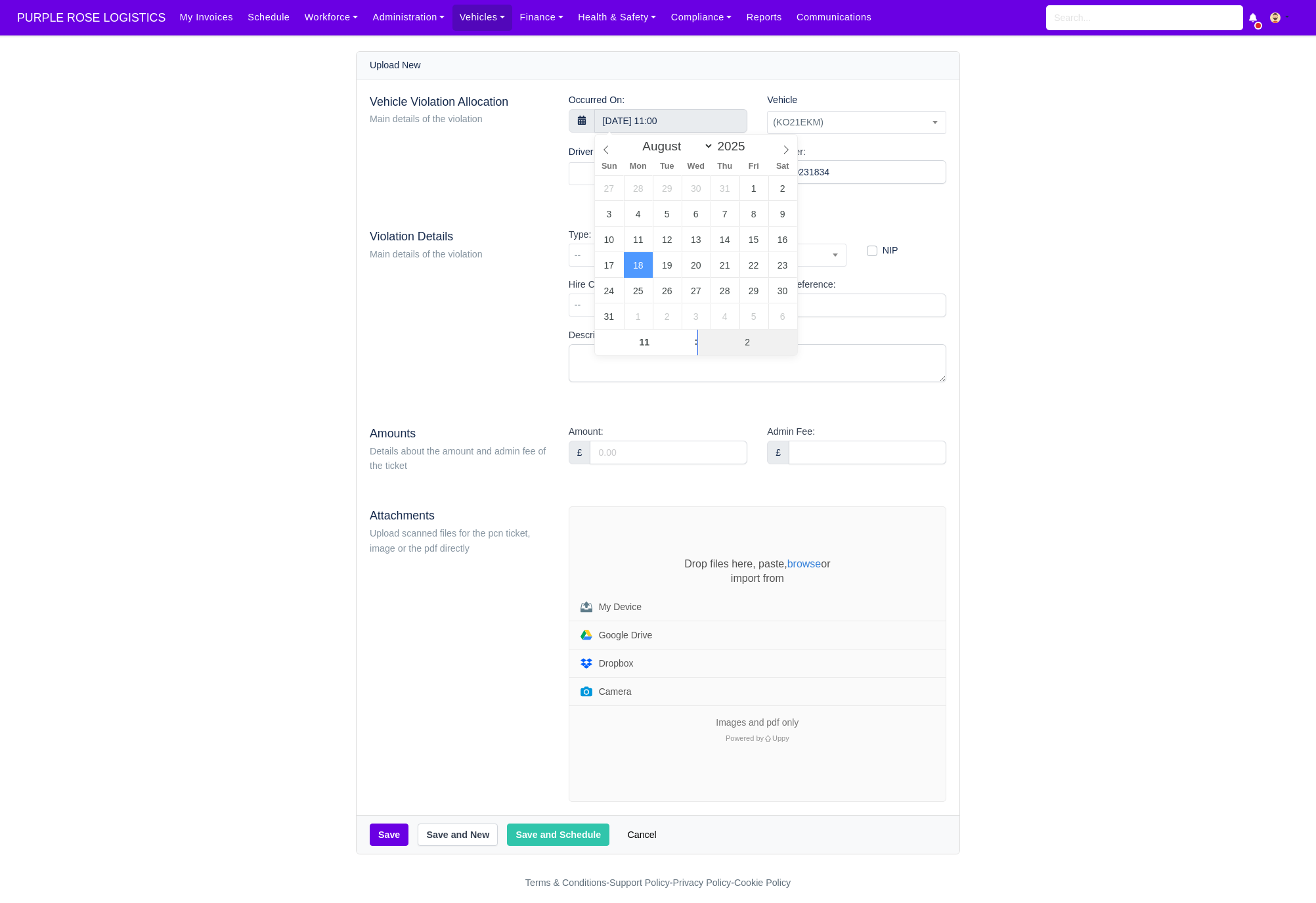
type input "24"
type input "[DATE] 11:24"
click at [468, 209] on div "Vehicle Violation Allocation Main details of the violation Occurred On: [DATE] …" at bounding box center [658, 447] width 603 height 736
click at [624, 177] on span at bounding box center [658, 173] width 179 height 23
type input "[PERSON_NAME]"
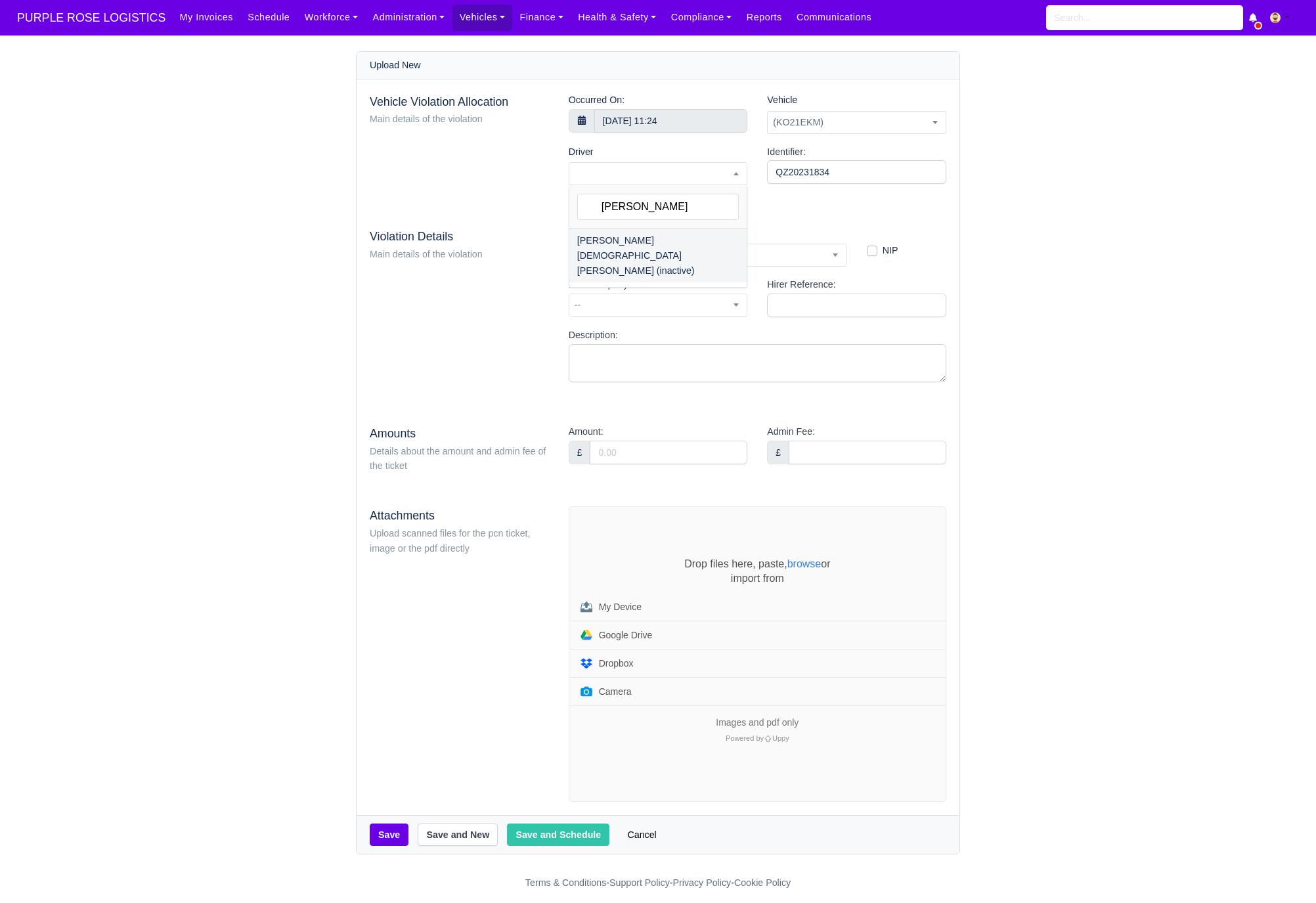
select select "1851"
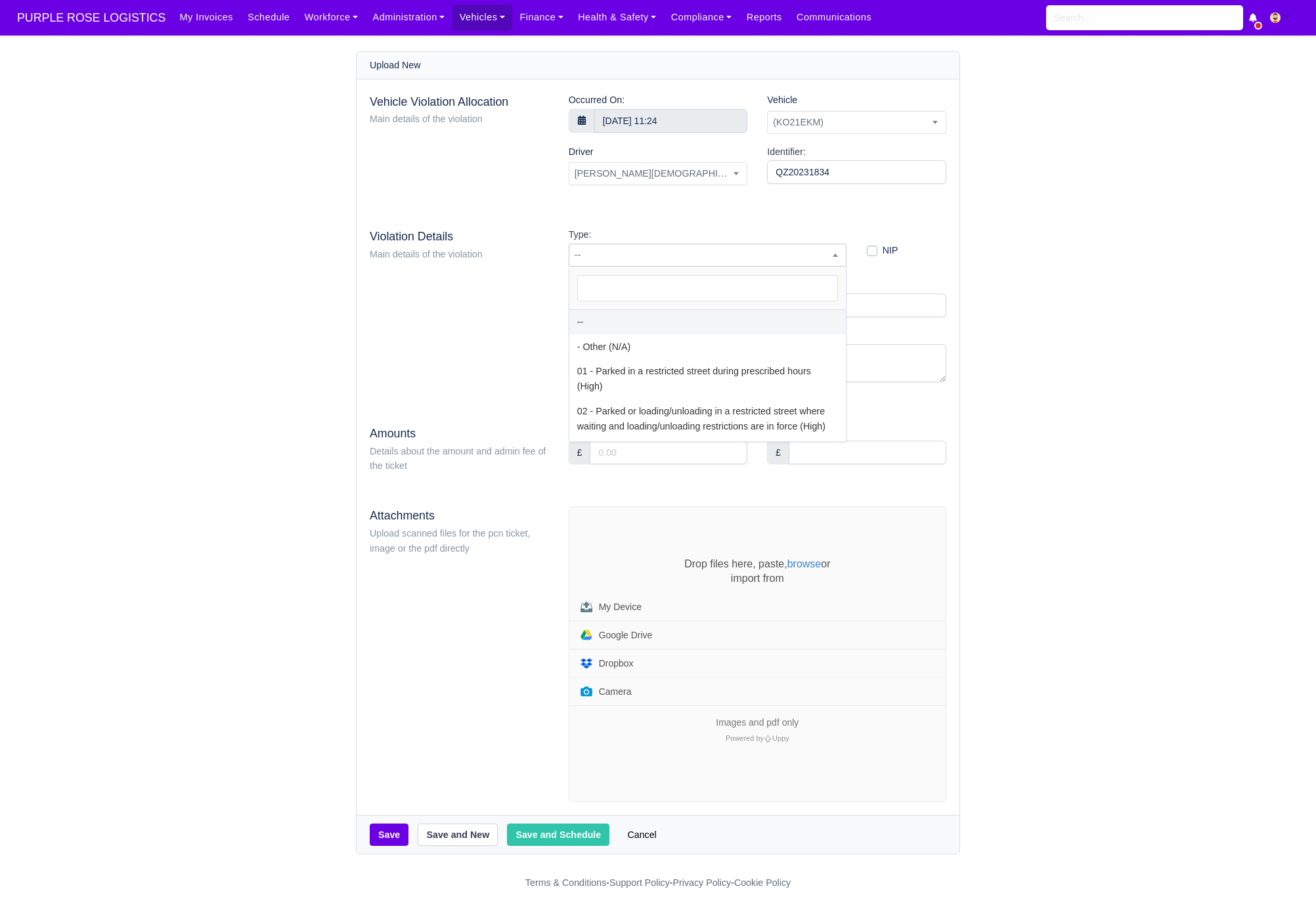
click at [620, 252] on span "--" at bounding box center [708, 255] width 277 height 16
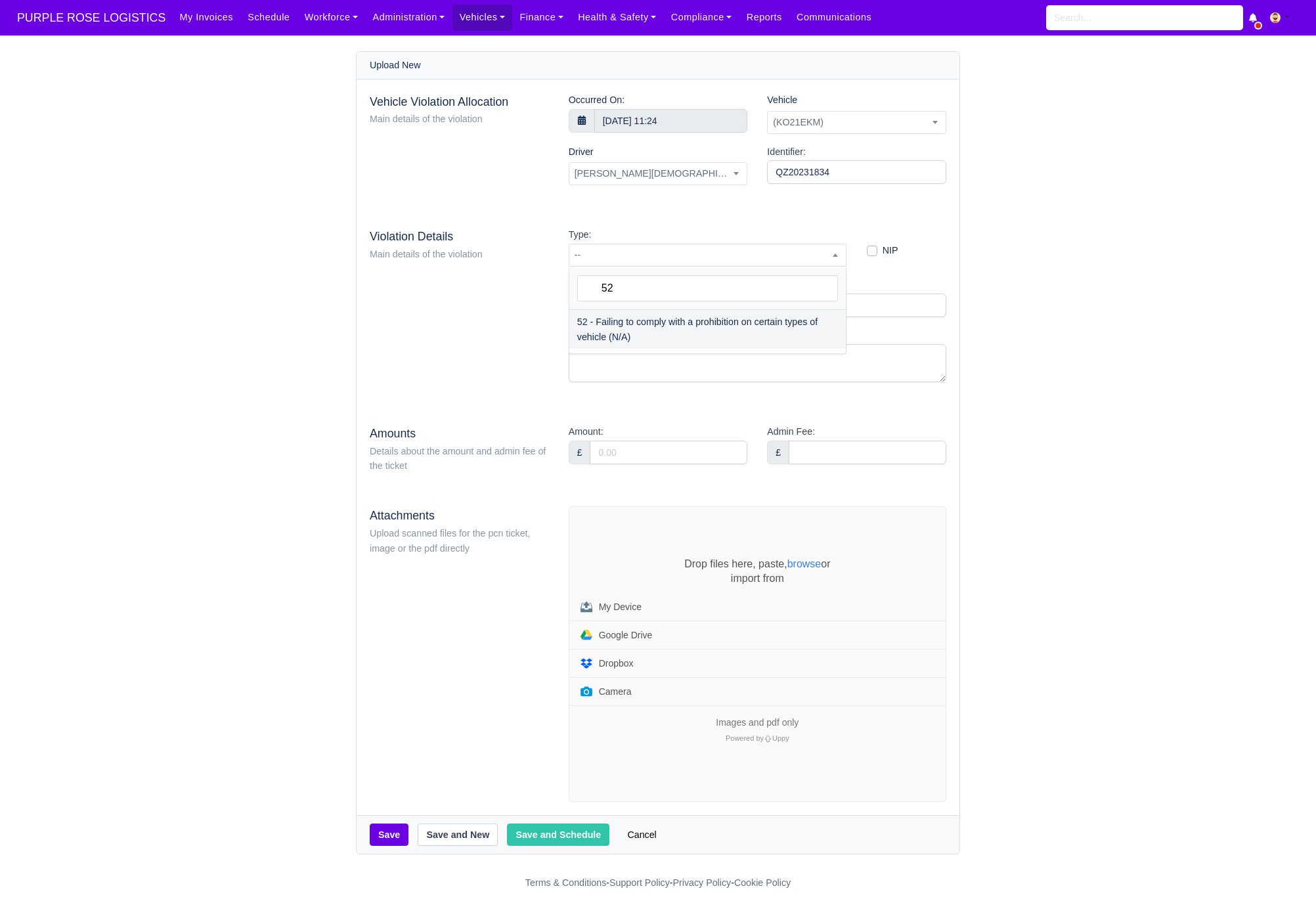
type input "52"
select select "72"
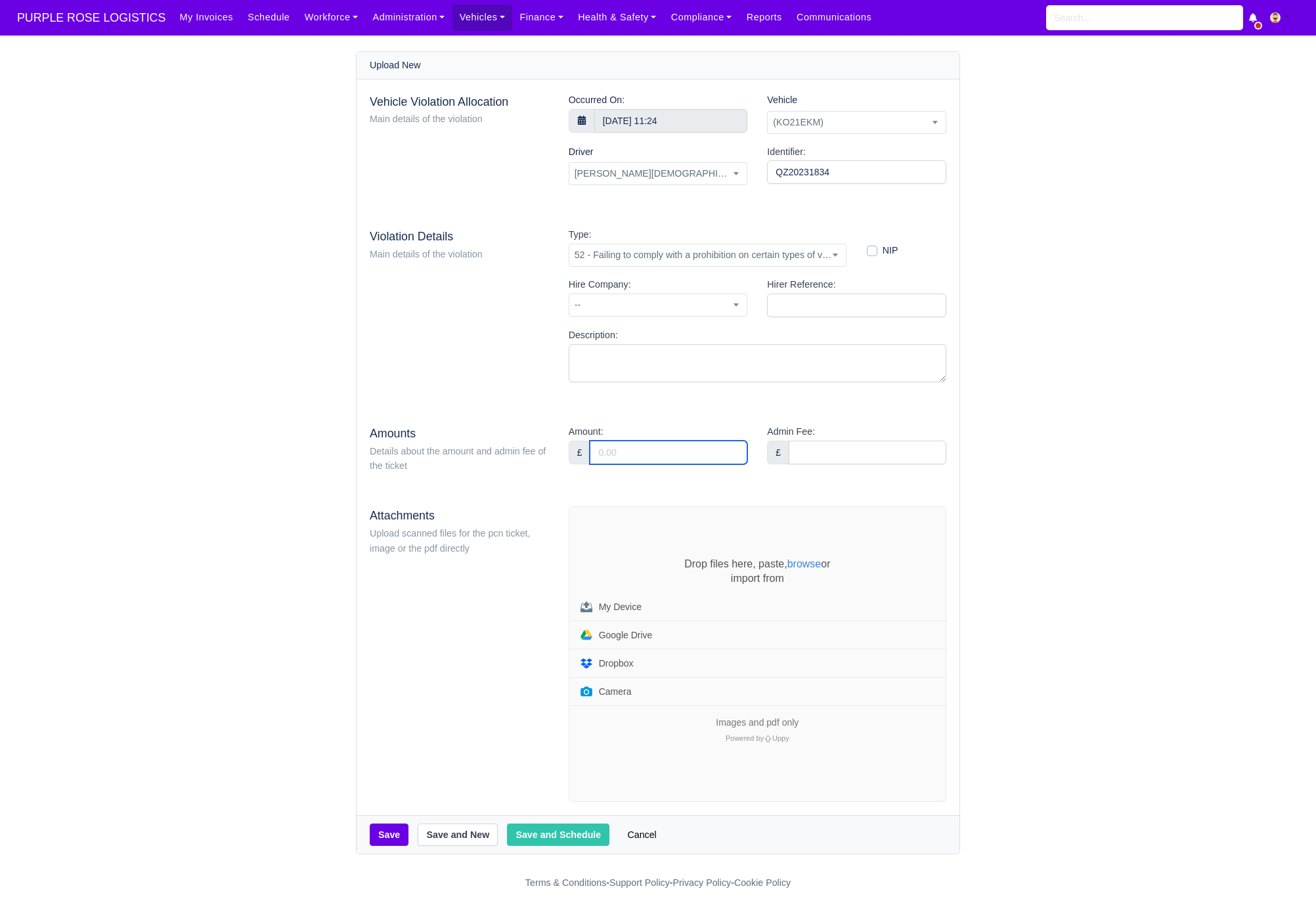
click at [647, 450] on input "Amount:" at bounding box center [669, 452] width 157 height 24
type input "95"
click at [507, 596] on div "Attachments Upload scanned files for the pcn ticket, image or the pdf directly" at bounding box center [460, 655] width 199 height 296
click at [629, 560] on div "Drop files here, paste, browse or import from My Device Google Drive Dropbox Ca…" at bounding box center [757, 632] width 376 height 151
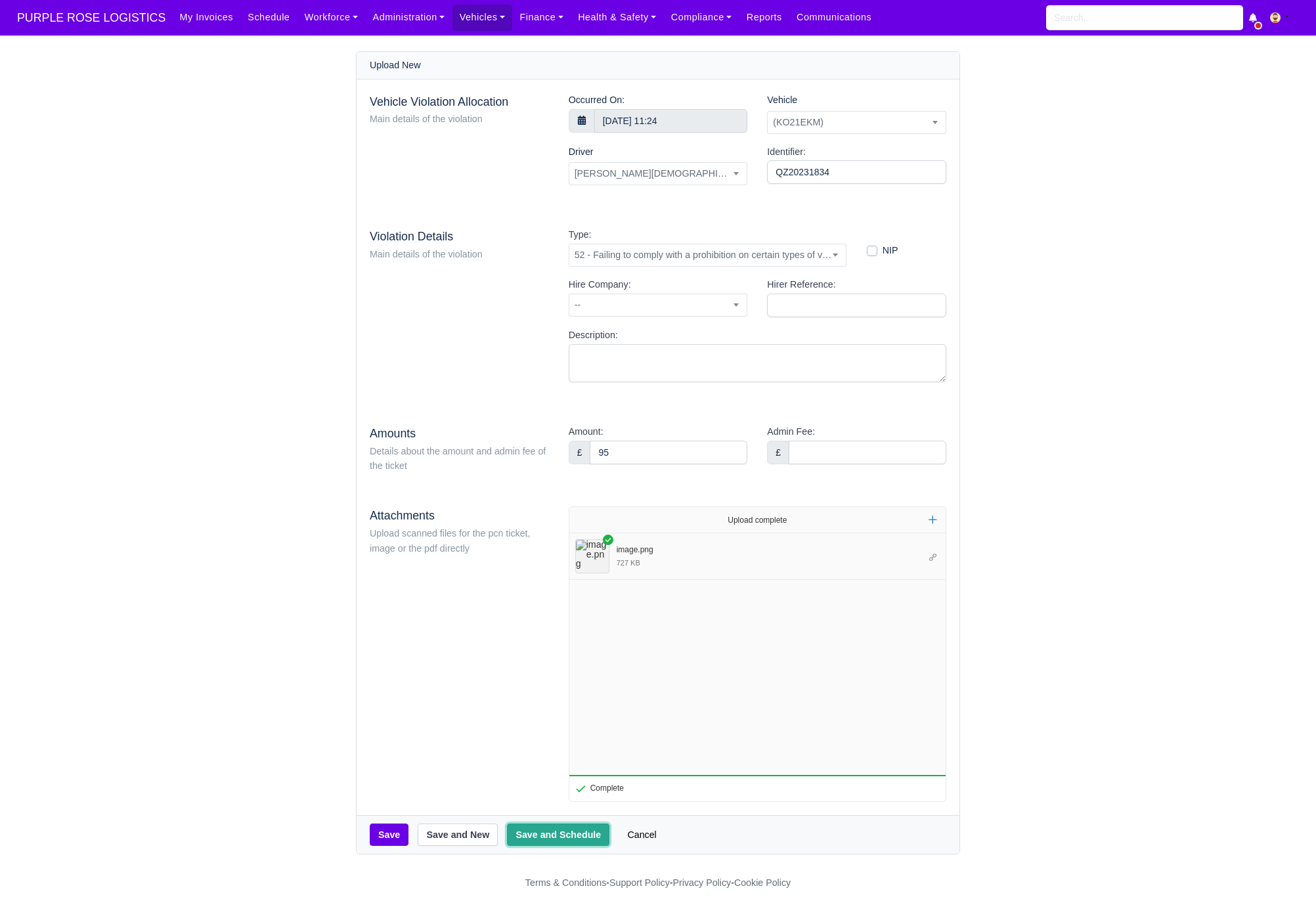
click at [536, 839] on button "Save and Schedule" at bounding box center [558, 835] width 102 height 23
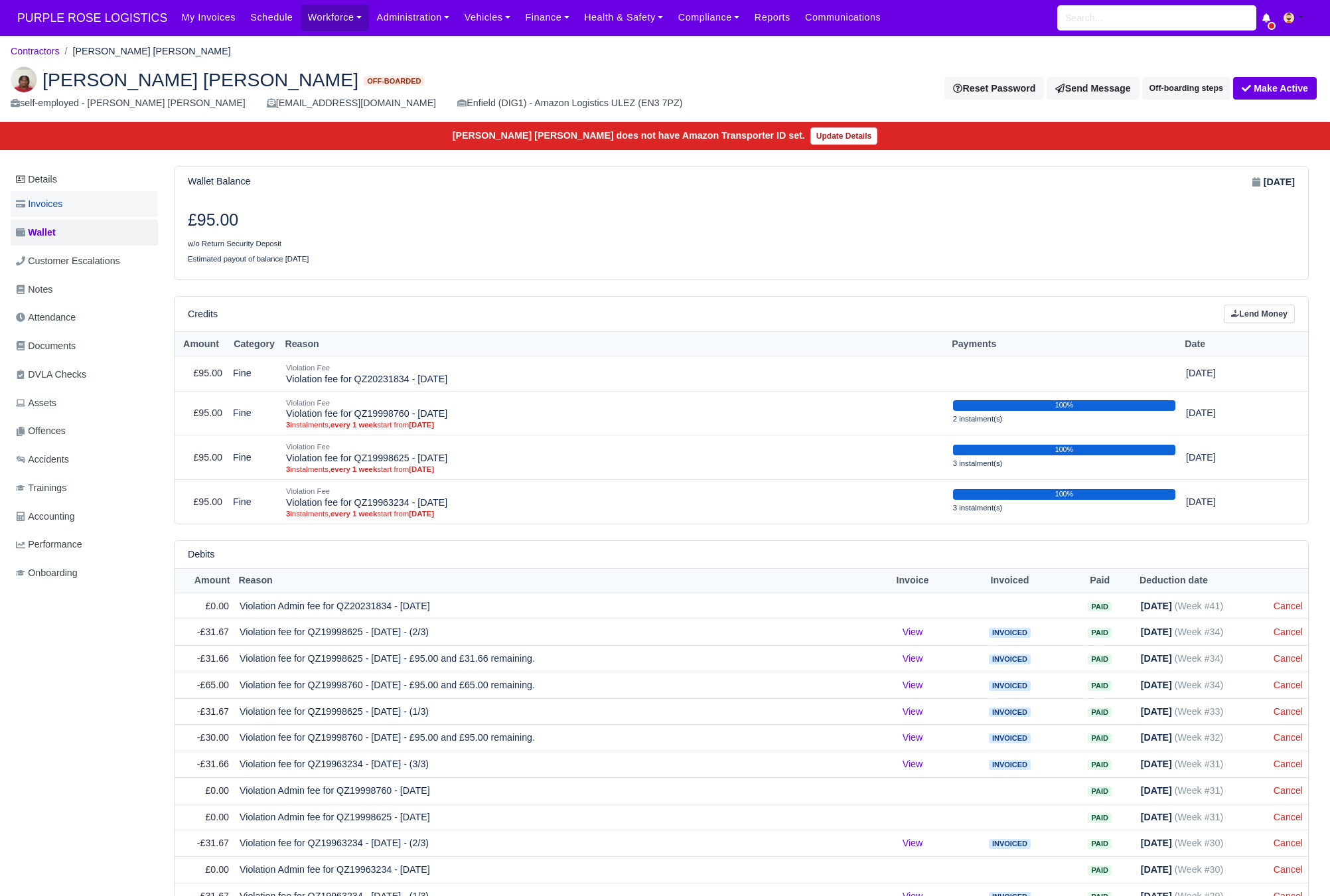
click at [70, 212] on link "Invoices" at bounding box center [84, 204] width 147 height 26
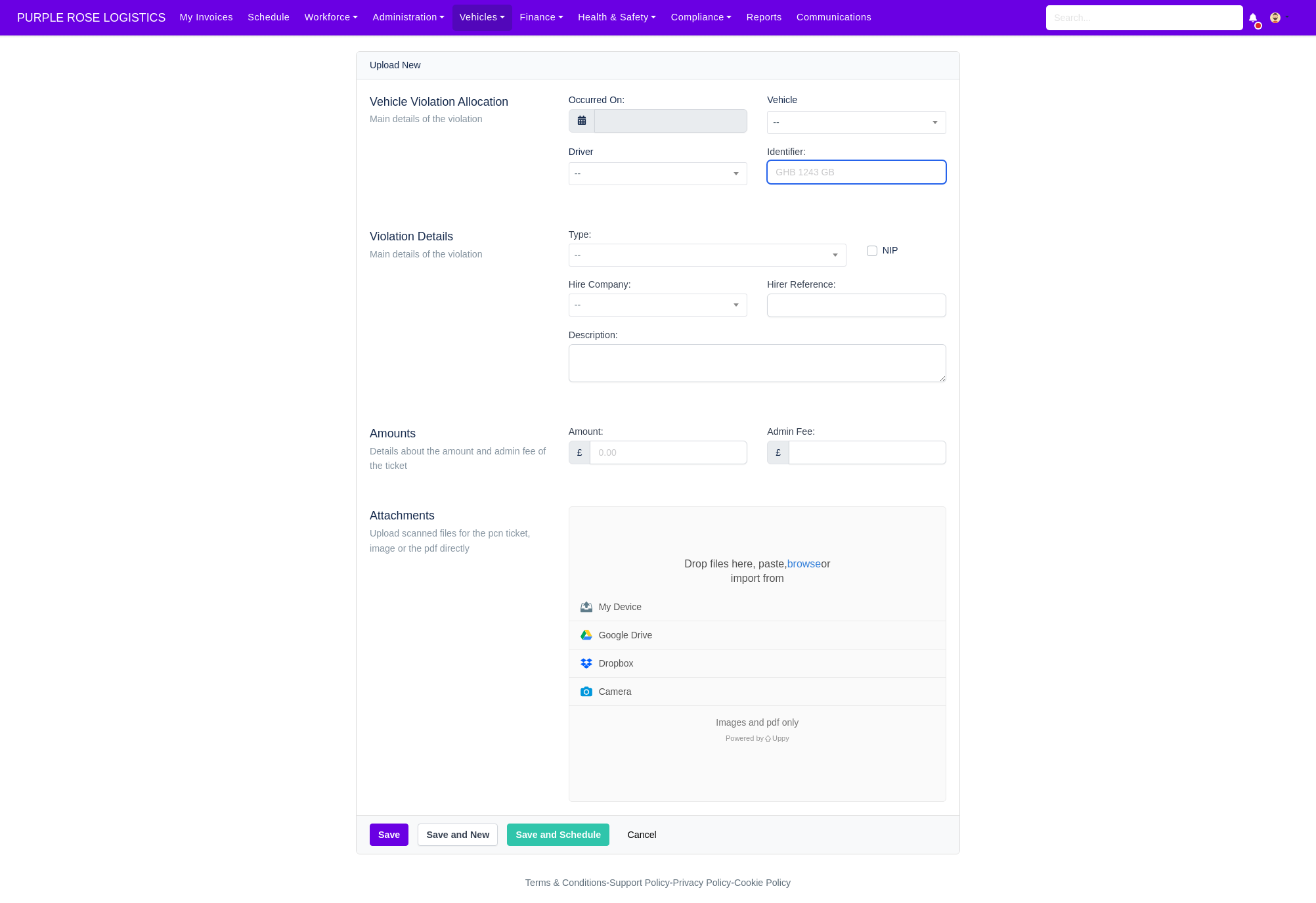
click at [817, 164] on input "Identifier:" at bounding box center [856, 172] width 179 height 24
paste input "QZ20337584"
type input "QZ20337584"
click at [840, 118] on span "--" at bounding box center [856, 122] width 178 height 16
type input "hng"
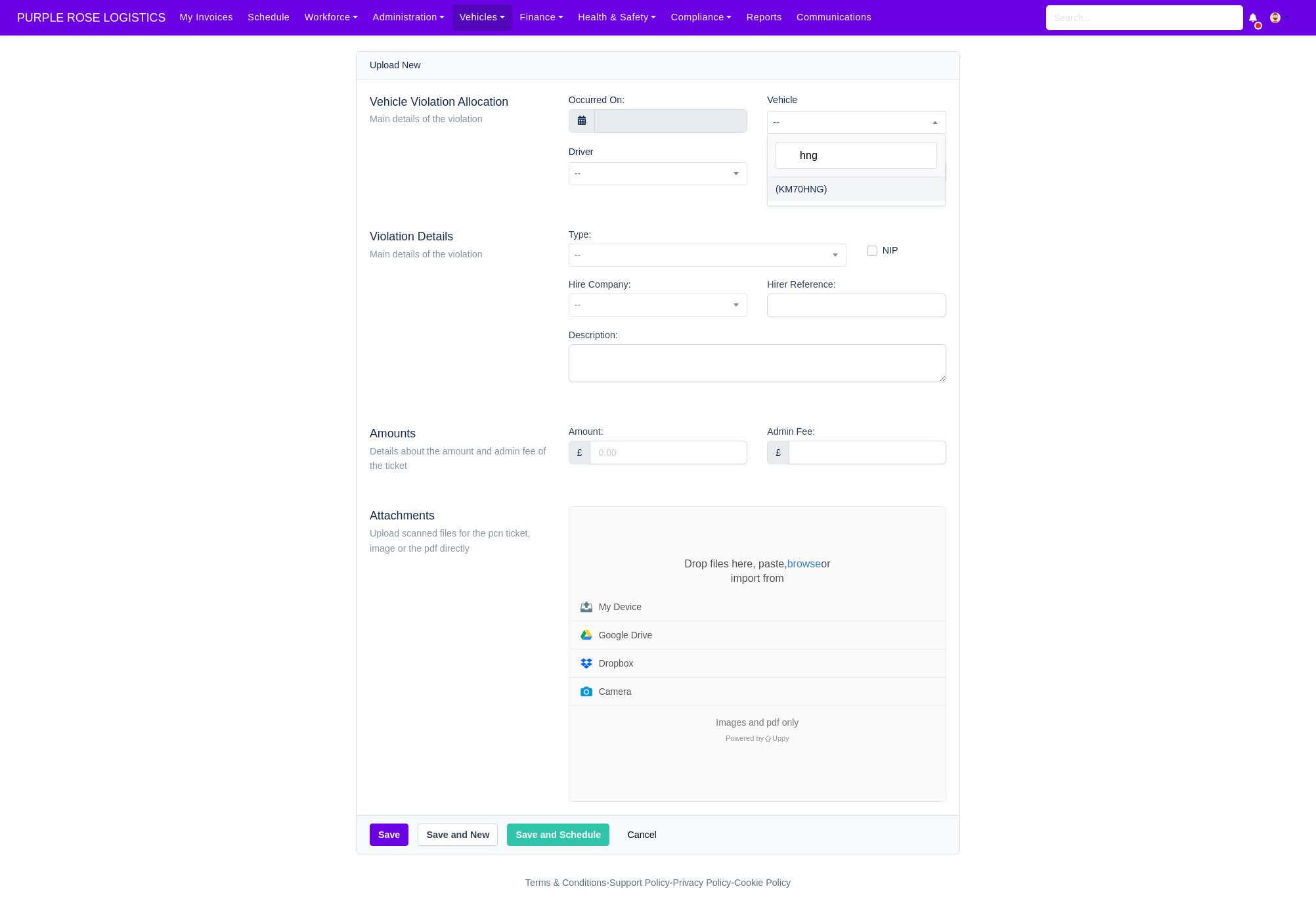
select select "1"
select select
click at [631, 118] on input "text" at bounding box center [671, 120] width 153 height 24
select select "8"
click at [607, 152] on icon at bounding box center [606, 150] width 9 height 9
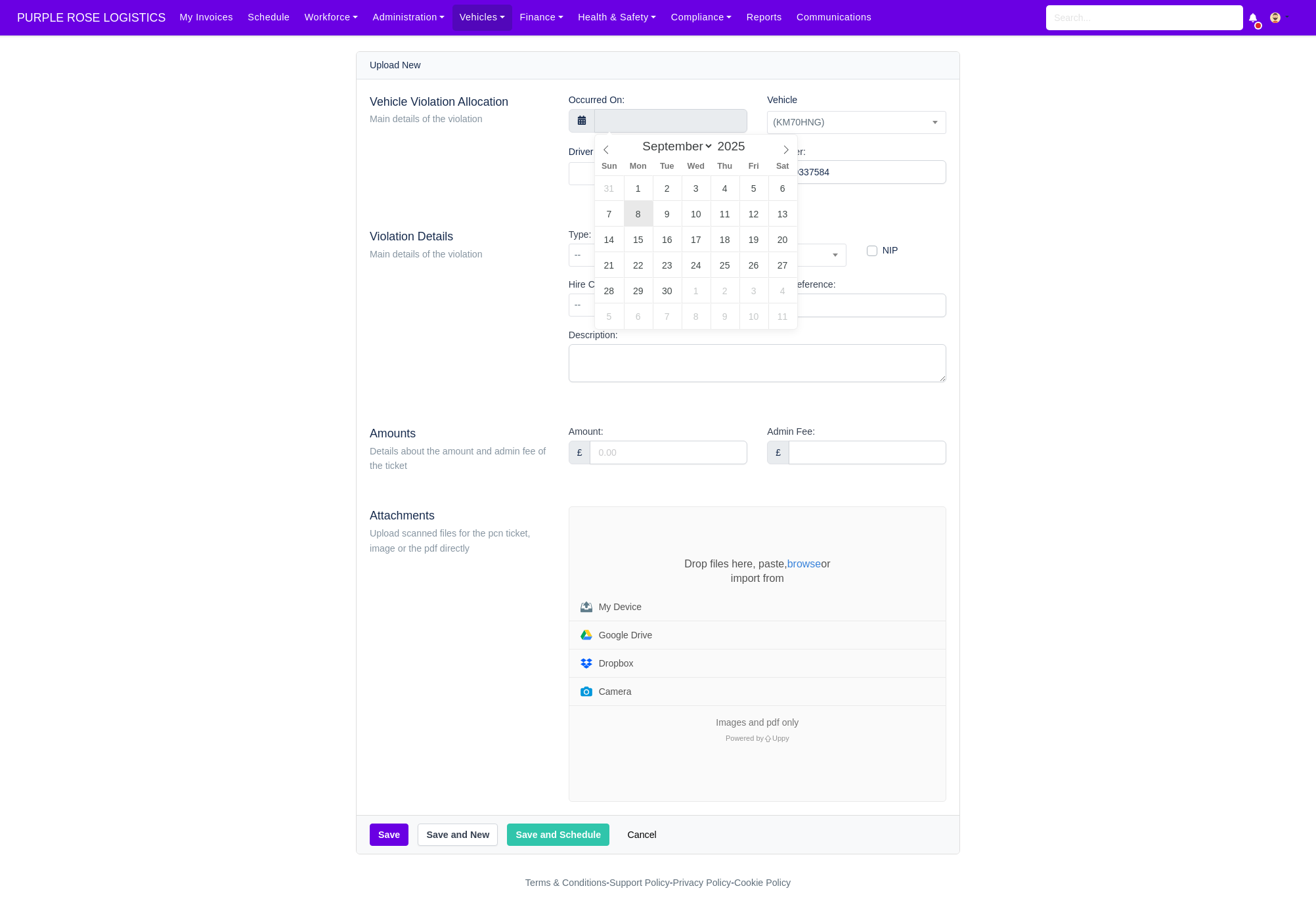
type input "[DATE] 00:00"
click at [645, 341] on input "00" at bounding box center [644, 342] width 99 height 27
type input "0"
type input "12"
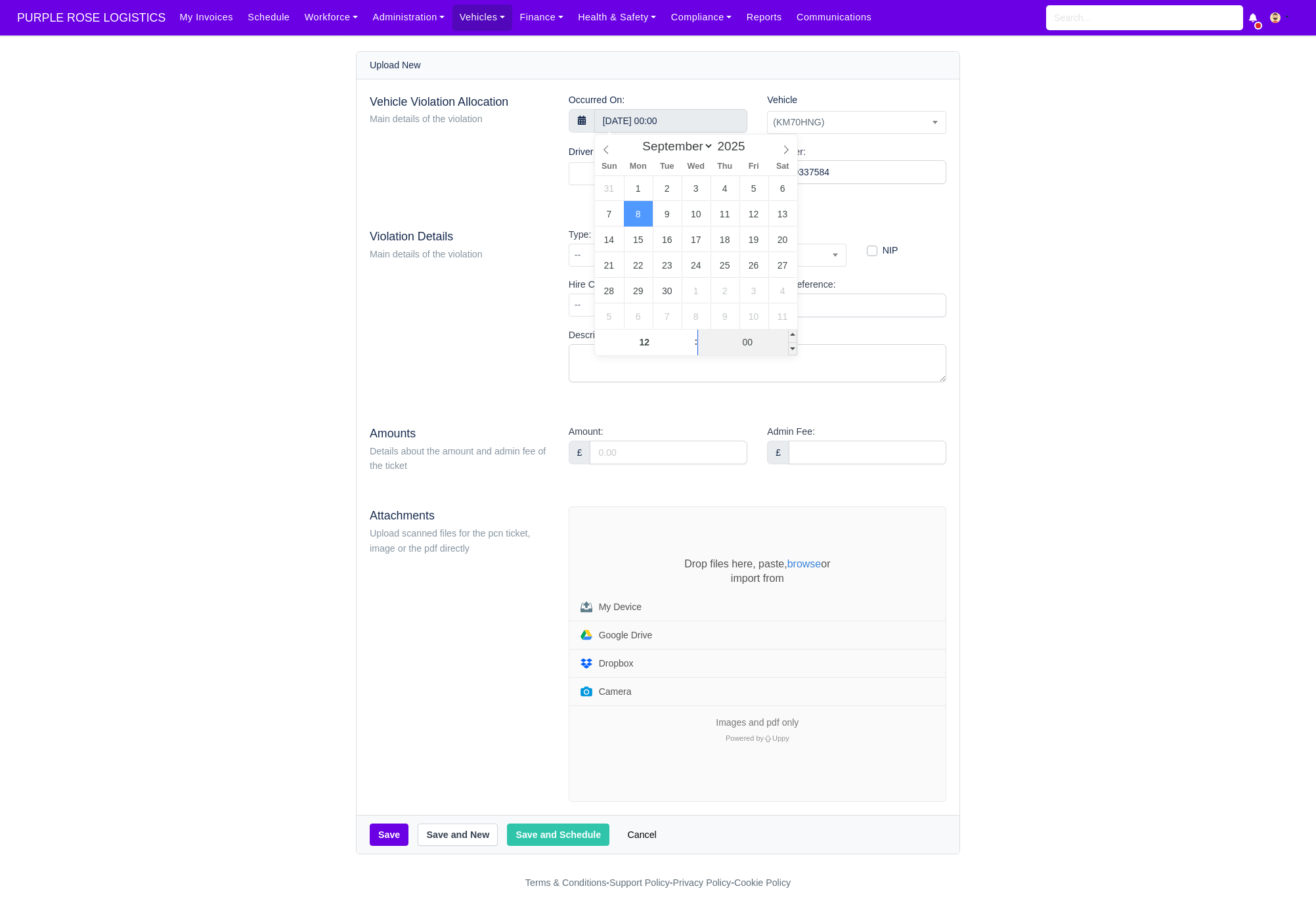
type input "[DATE] 12:00"
type input "03"
type input "[DATE] 12:03"
click at [523, 361] on div "Violation Details Main details of the violation" at bounding box center [460, 310] width 199 height 166
click at [629, 257] on span "--" at bounding box center [708, 255] width 277 height 16
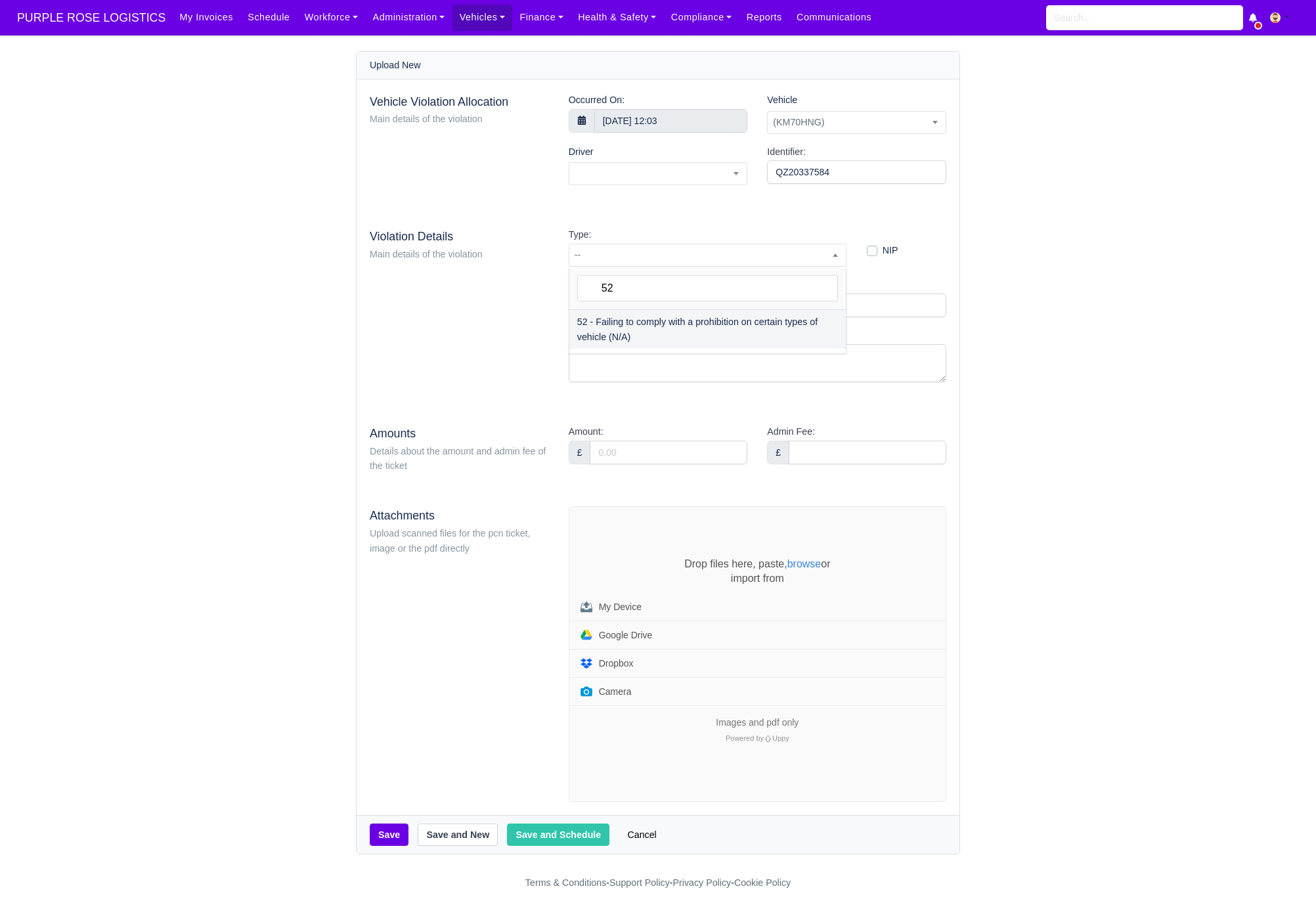
type input "52"
select select "72"
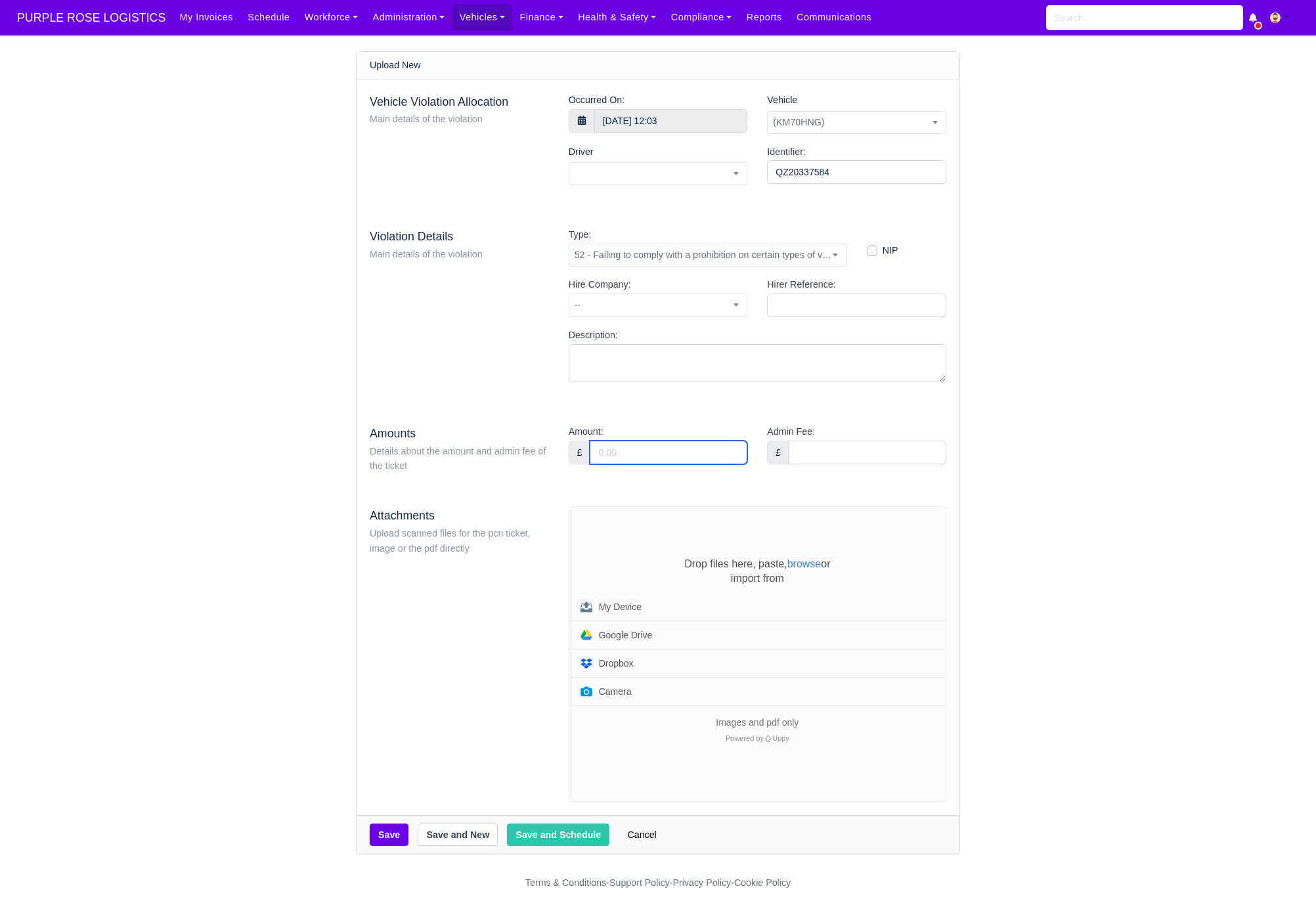
click at [631, 450] on input "Amount:" at bounding box center [669, 452] width 157 height 24
type input "95"
click at [573, 405] on div "Vehicle Violation Allocation Main details of the violation Occurred On: 8 Septe…" at bounding box center [658, 447] width 603 height 736
click at [615, 540] on div "Drop files here, paste, browse or import from My Device Google Drive Dropbox Ca…" at bounding box center [757, 654] width 376 height 295
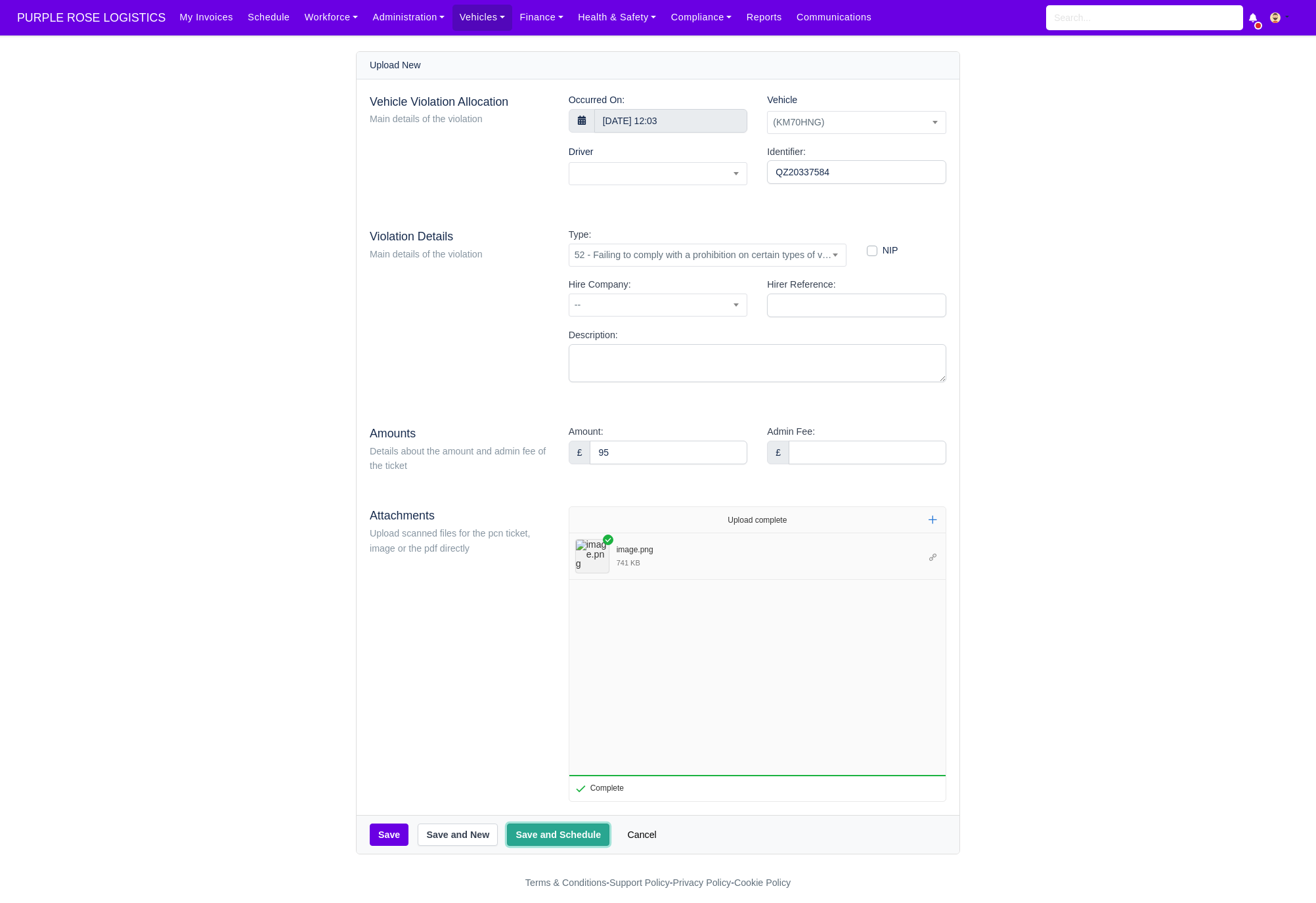
click at [547, 832] on button "Save and Schedule" at bounding box center [558, 835] width 102 height 23
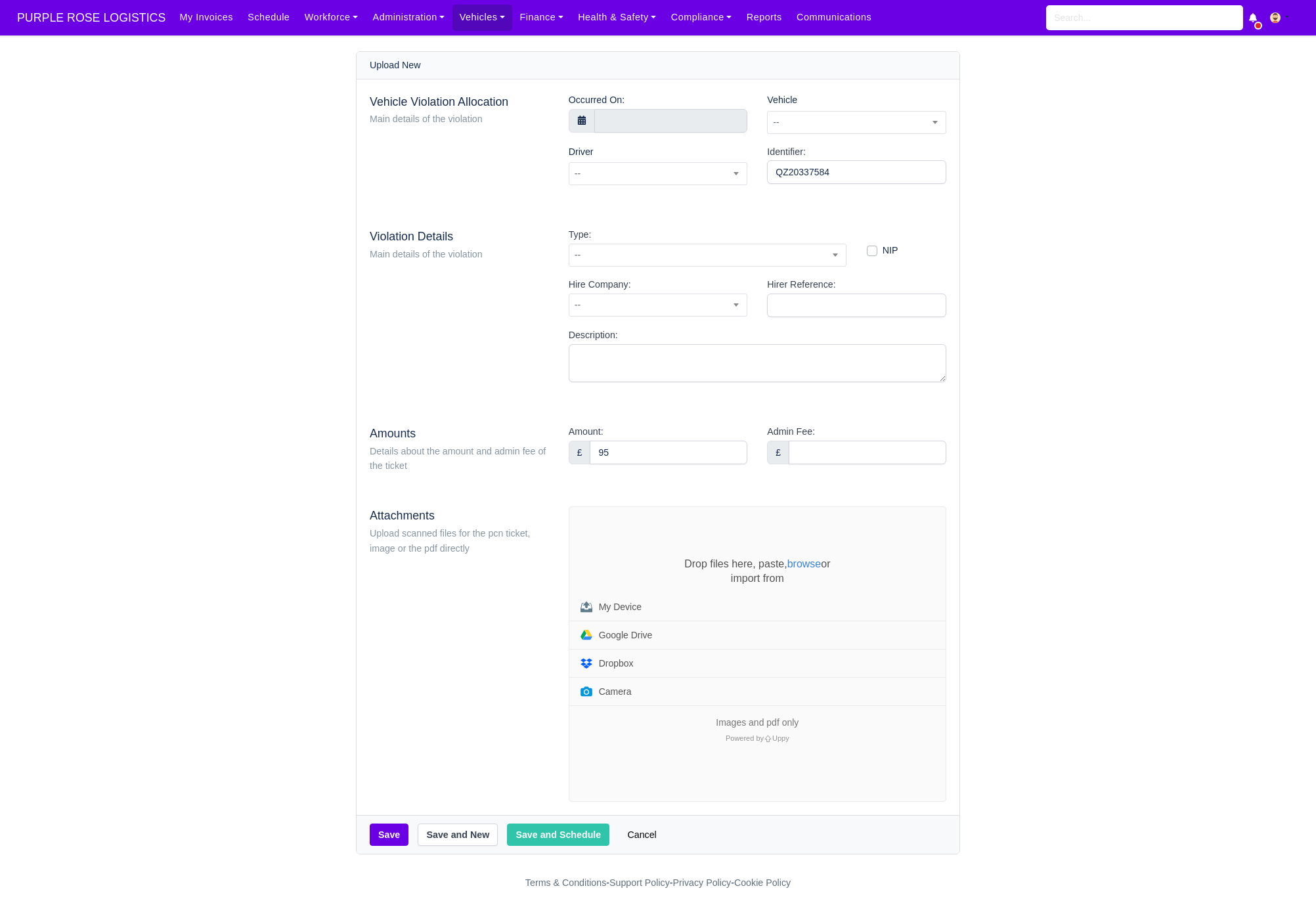
select select "1"
select select "72"
click at [820, 136] on div "Vehicle -- [BG73TWD] (BG73TWD) [HV74YZC] (HV74YZC) (KM69ZZV) (KM70HNG) (KM70HXA…" at bounding box center [856, 118] width 199 height 52
click at [823, 117] on span "--" at bounding box center [856, 122] width 178 height 16
type input "hng"
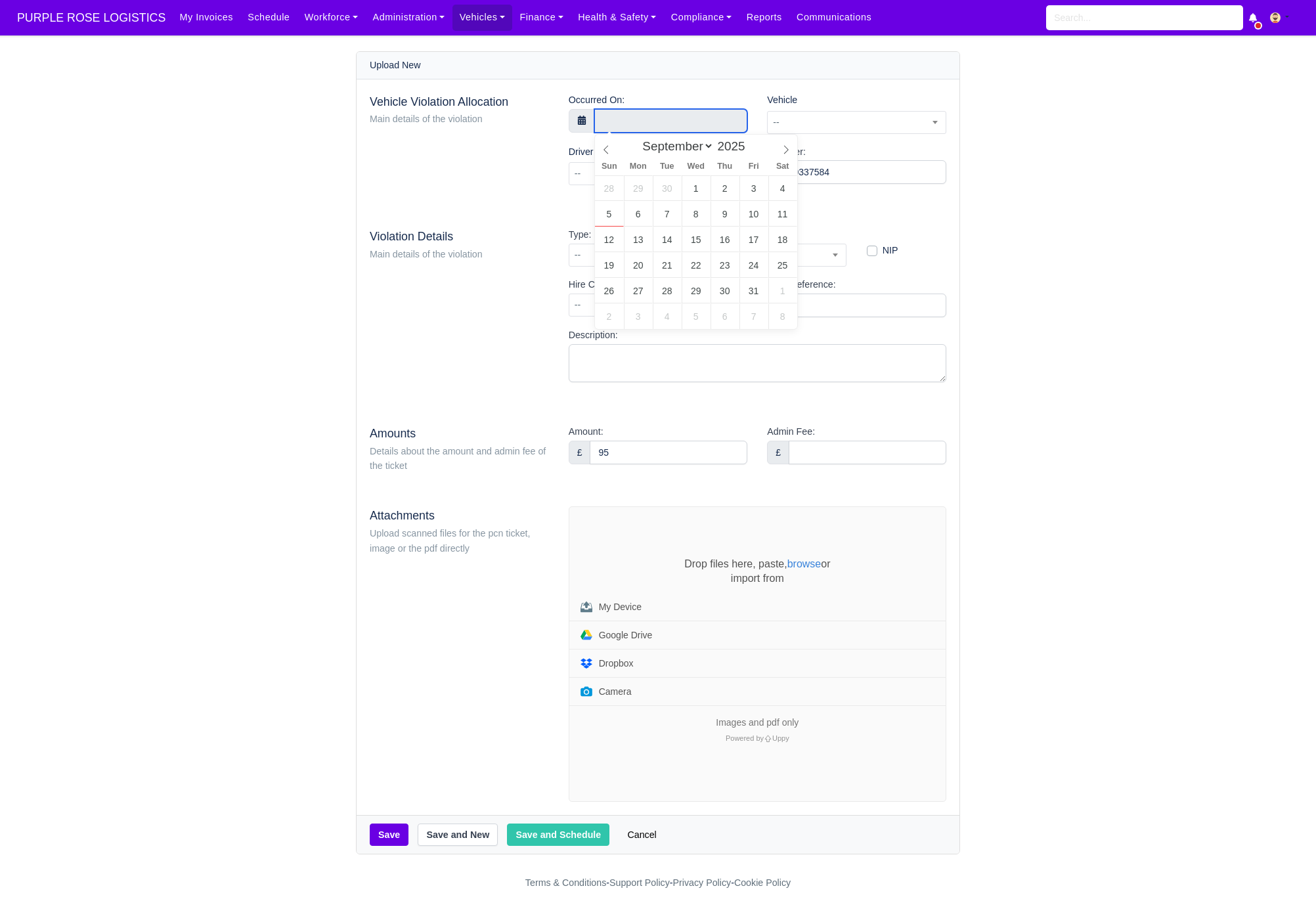
click at [649, 128] on input "text" at bounding box center [671, 120] width 153 height 24
type input "[DATE] 12:03"
select select "9"
select select
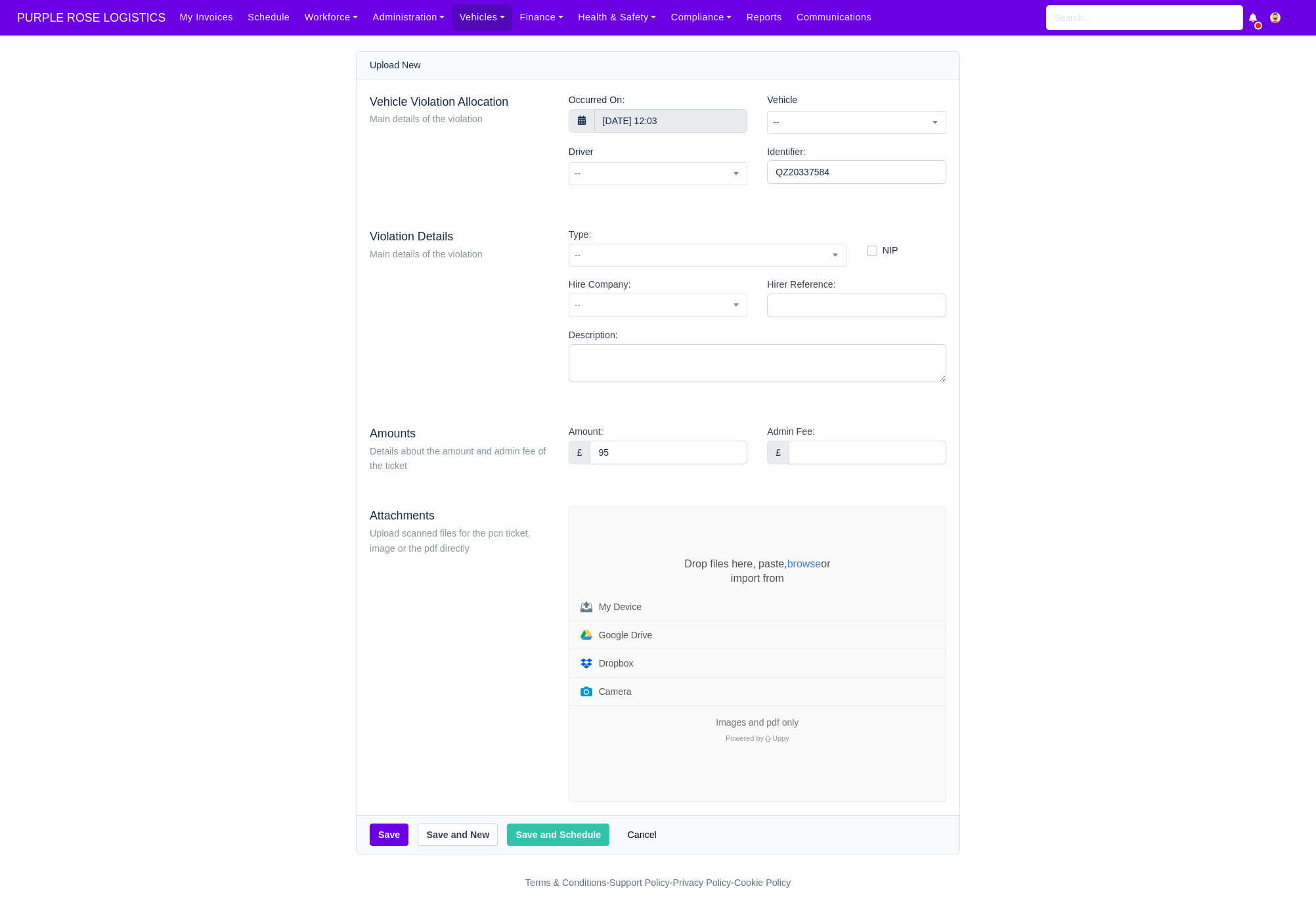
click at [888, 211] on div "Vehicle Violation Allocation Main details of the violation Occurred On: 8 Octob…" at bounding box center [658, 447] width 603 height 736
click at [633, 174] on span "--" at bounding box center [658, 173] width 178 height 16
type input "shal"
select select "1897"
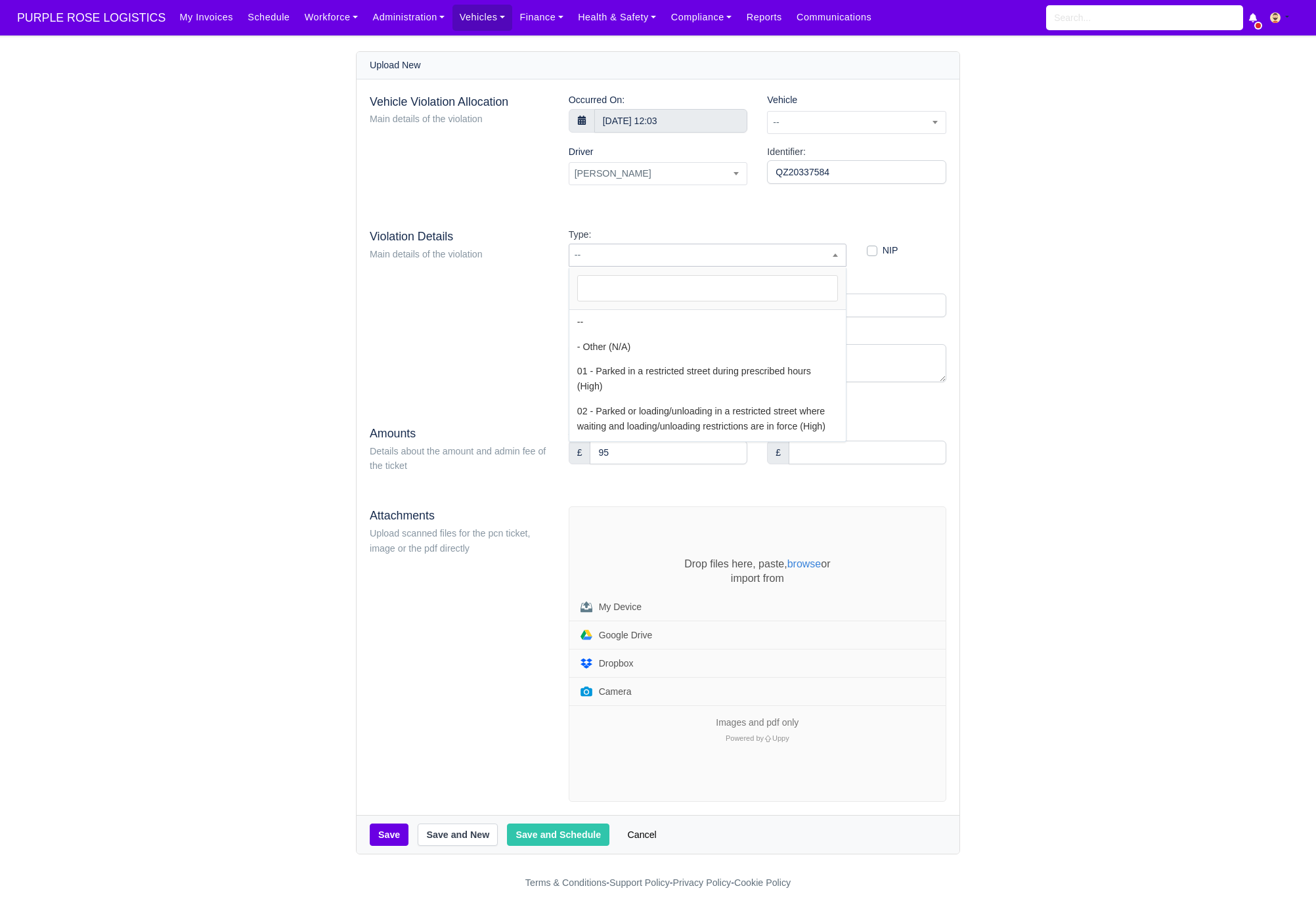
click at [658, 250] on span "--" at bounding box center [708, 255] width 277 height 16
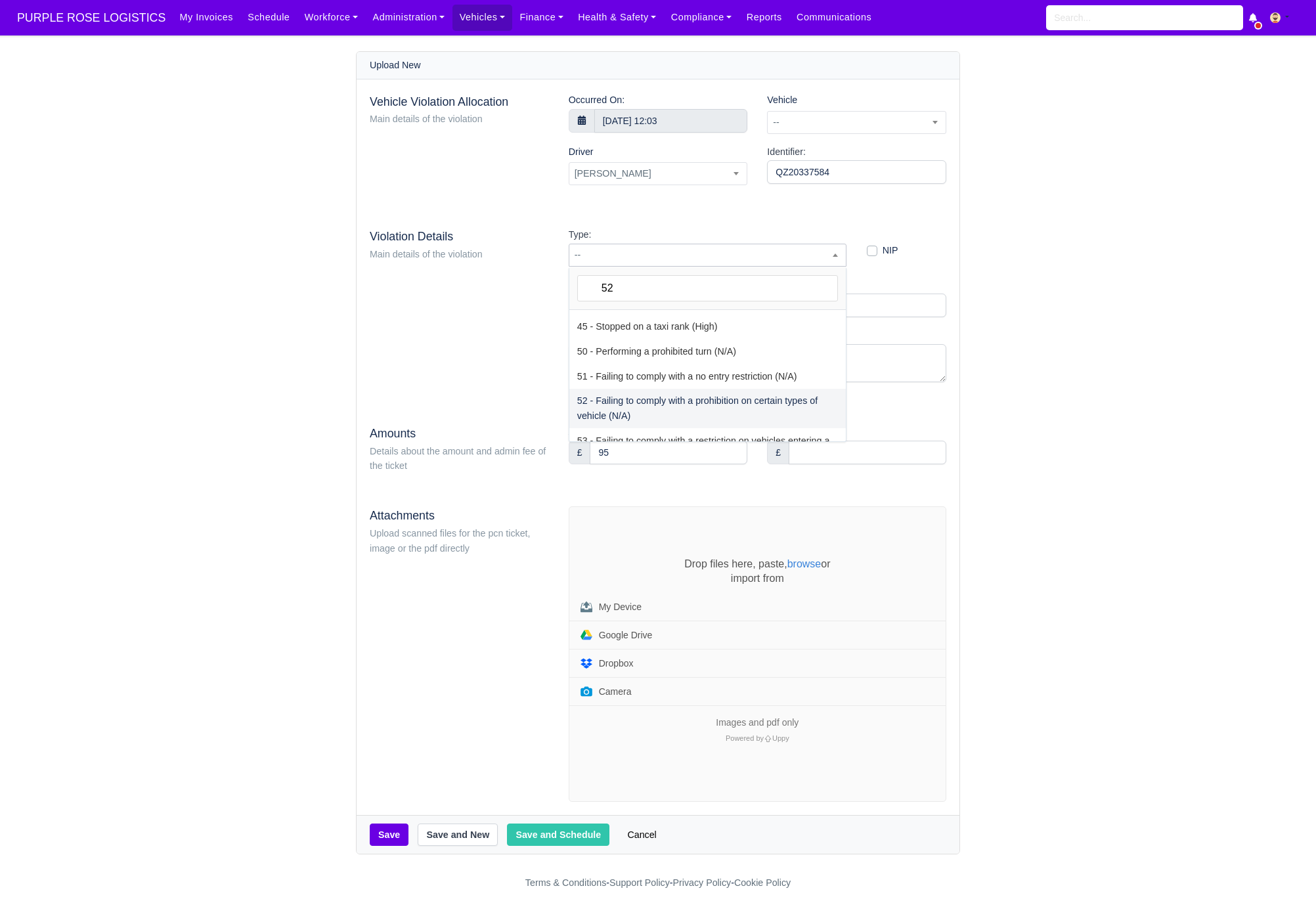
scroll to position [0, 0]
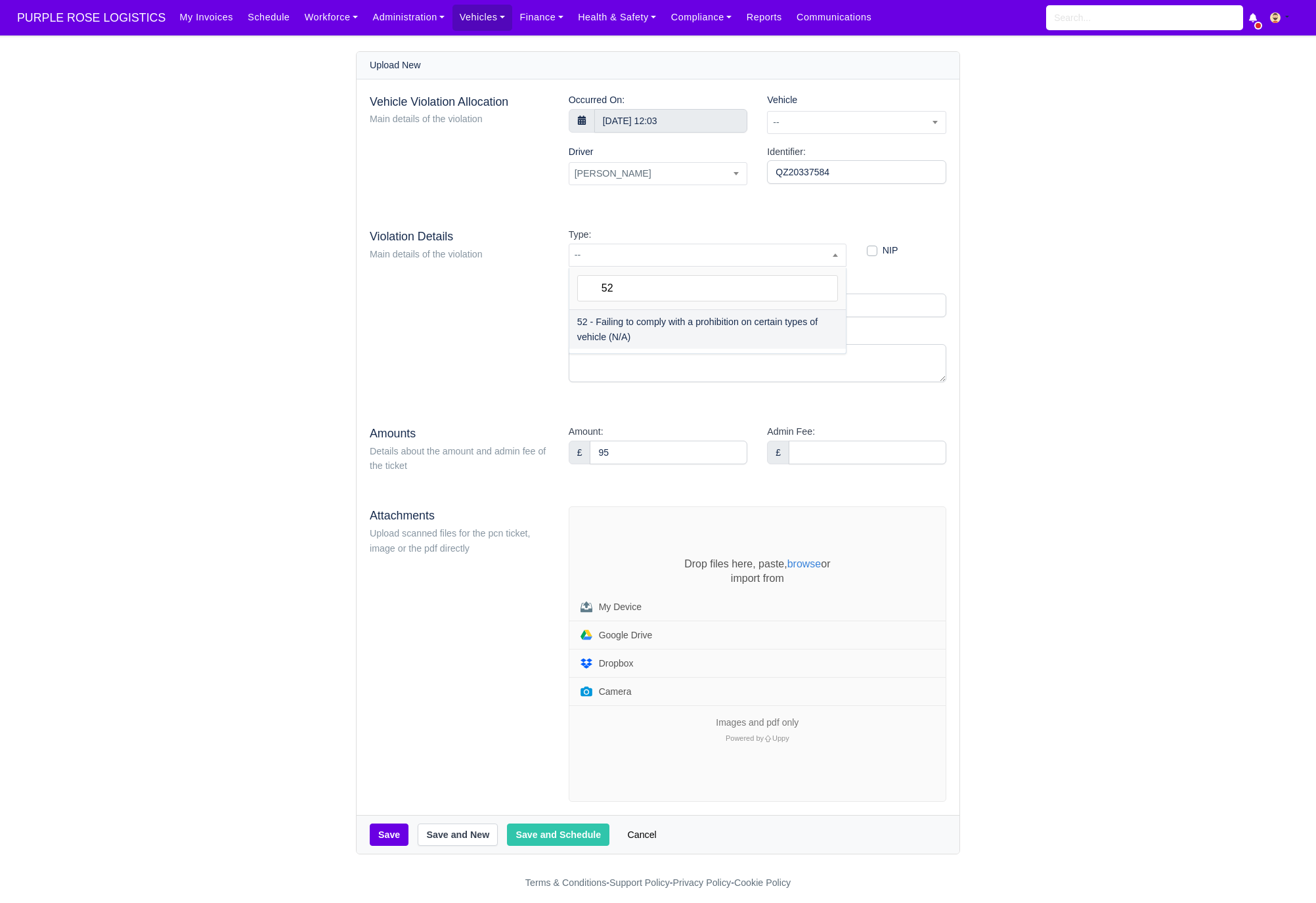
type input "52"
click at [662, 534] on div "Drop files here, paste, browse or import from My Device Google Drive Dropbox Ca…" at bounding box center [757, 654] width 376 height 295
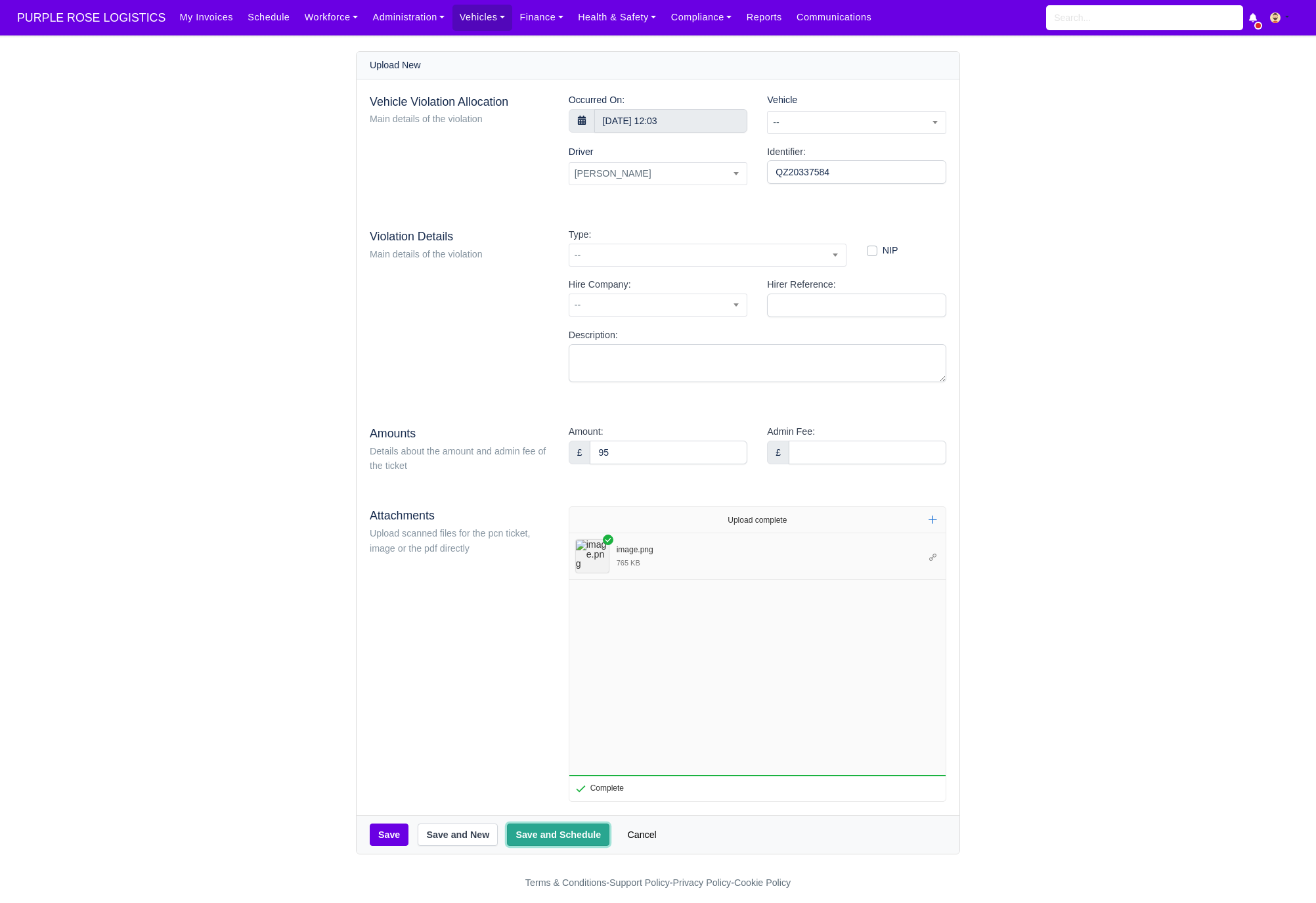
click at [552, 844] on button "Save and Schedule" at bounding box center [558, 835] width 102 height 23
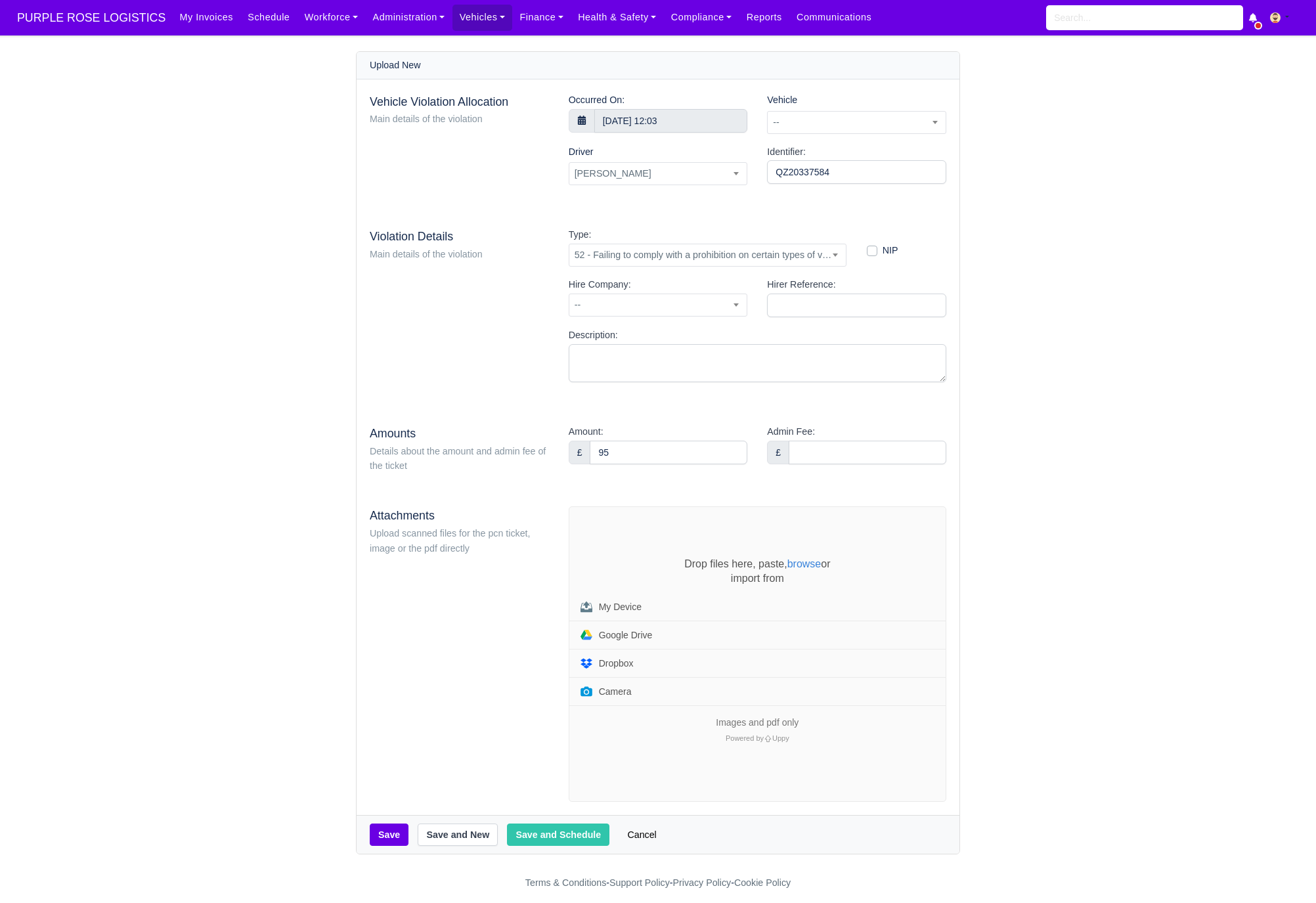
select select "1897"
click at [828, 122] on span "--" at bounding box center [856, 122] width 178 height 16
type input "hng"
select select "1"
select select "1897"
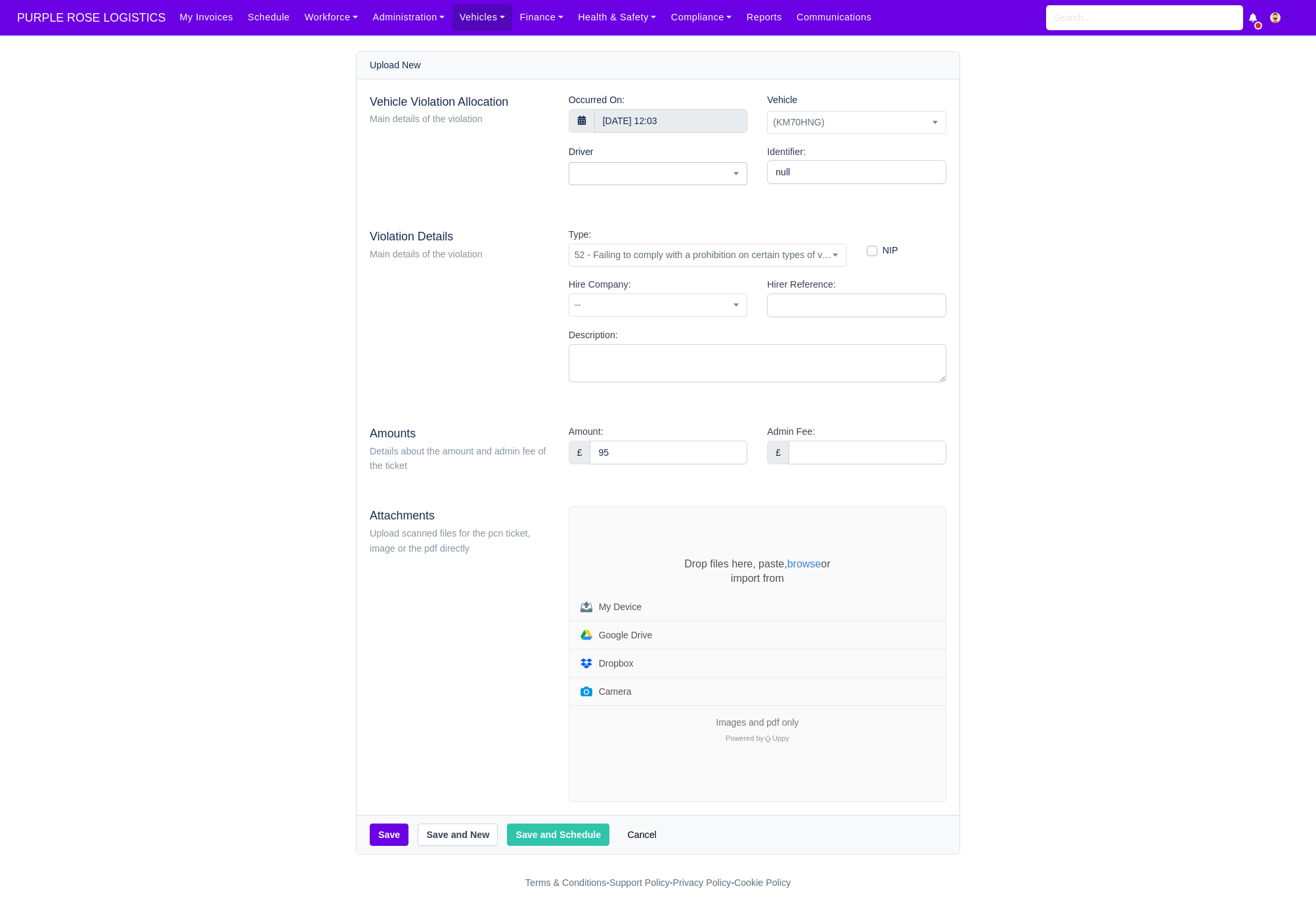
click at [601, 168] on span at bounding box center [658, 173] width 179 height 23
type input "shall"
click at [613, 531] on div "Drop files here, paste, browse or import from My Device Google Drive Dropbox Ca…" at bounding box center [757, 654] width 376 height 295
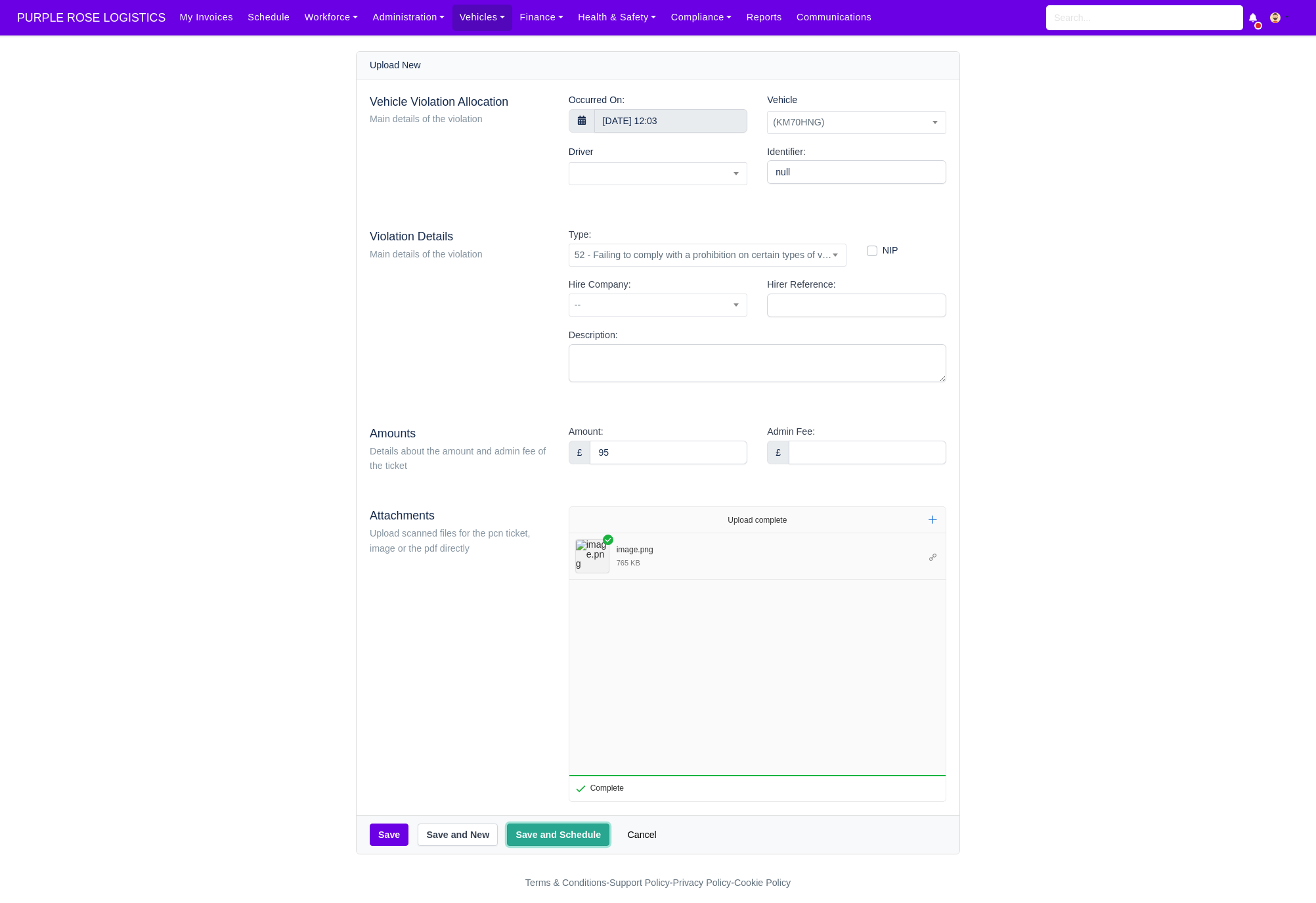
click at [582, 843] on button "Save and Schedule" at bounding box center [558, 835] width 102 height 23
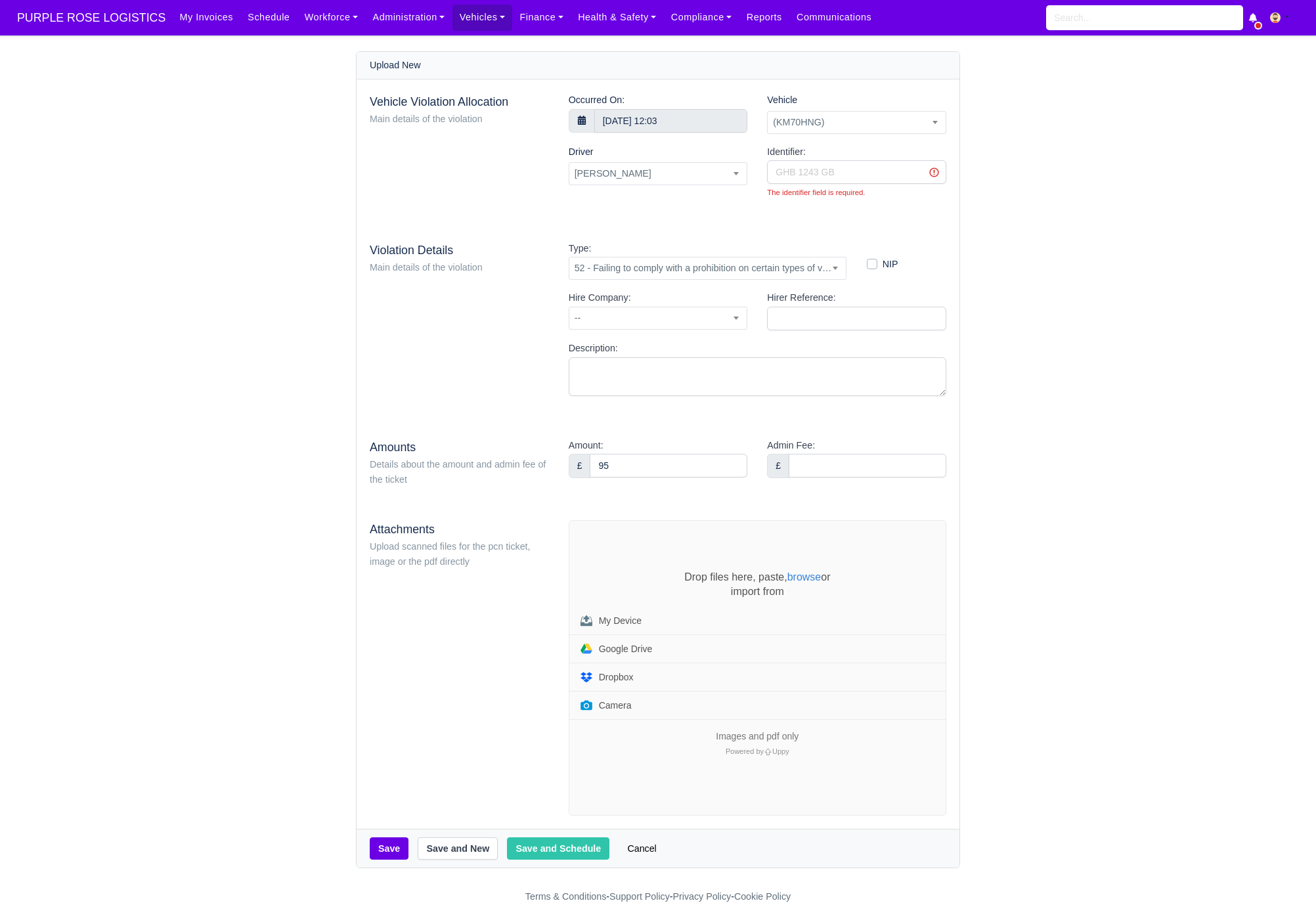
select select "1"
select select "1897"
click at [619, 548] on div "Drop files here, paste, browse or import from My Device Google Drive Dropbox Ca…" at bounding box center [757, 668] width 376 height 295
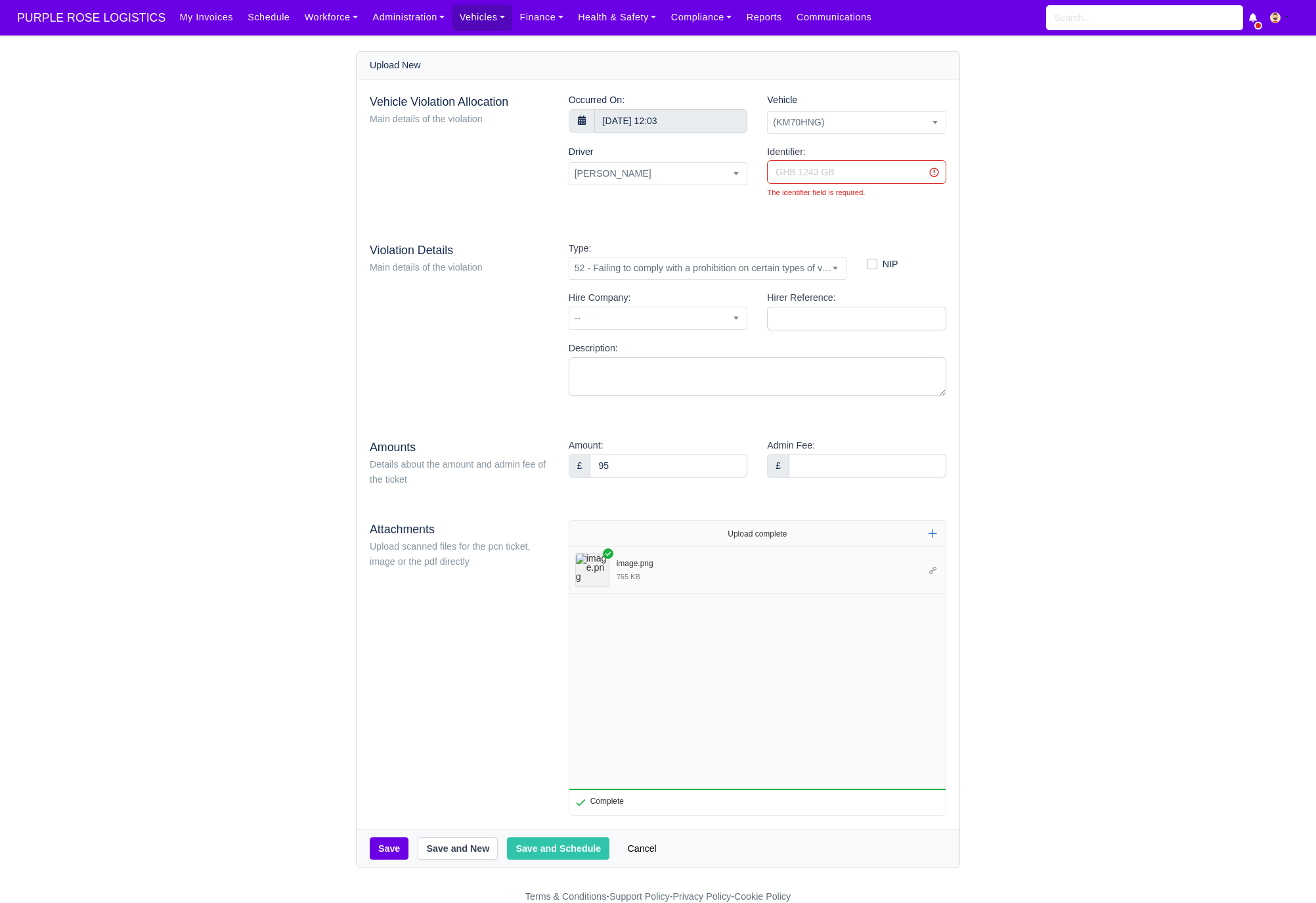
click at [817, 168] on input "Identifier:" at bounding box center [856, 172] width 179 height 24
paste input "QZ20337584"
type input "QZ20337584"
click at [678, 412] on div "Vehicle Violation Allocation Main details of the violation Occurred On: 8 Octob…" at bounding box center [658, 454] width 603 height 749
click at [550, 858] on button "Save and Schedule" at bounding box center [558, 849] width 102 height 23
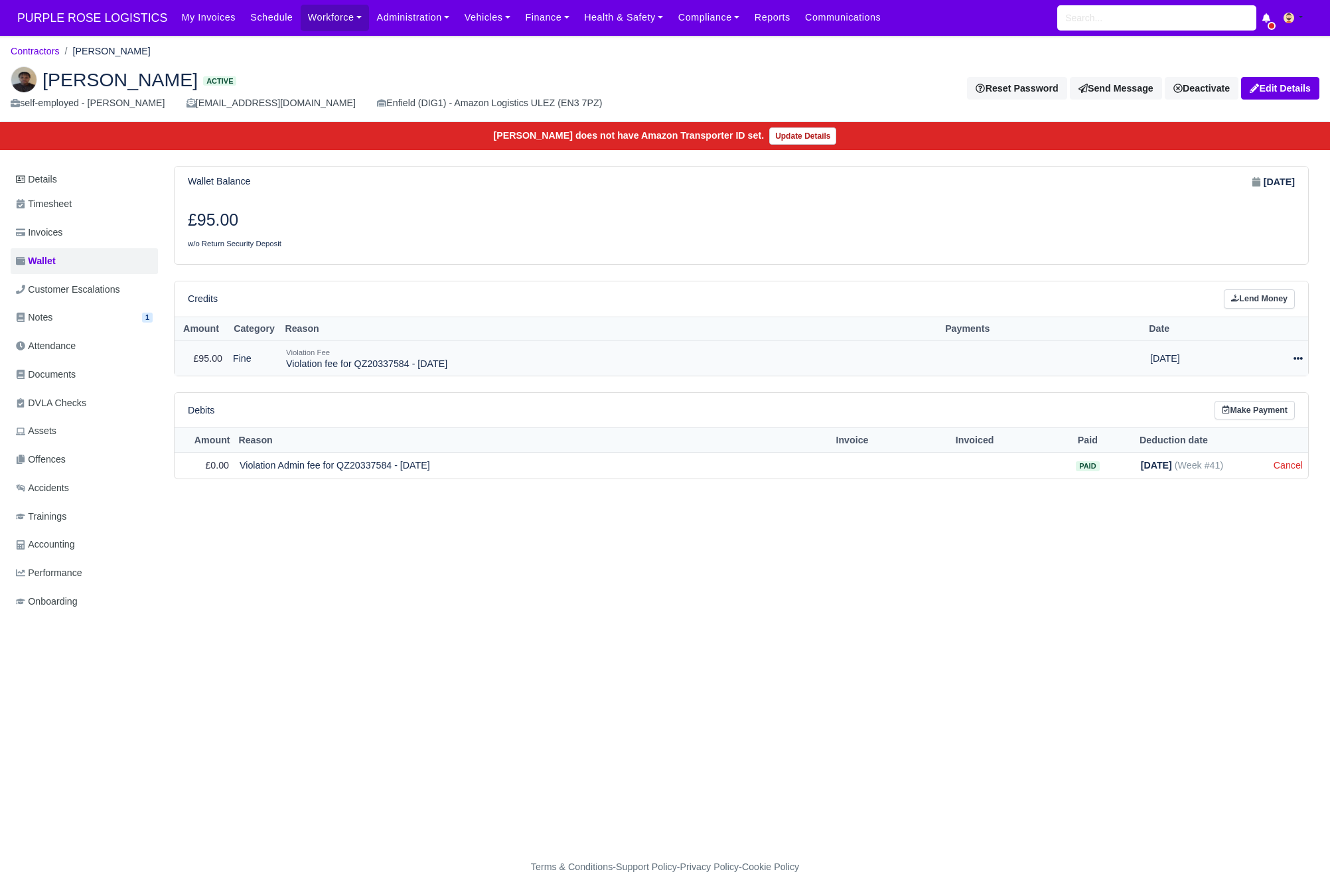
click at [1294, 363] on icon at bounding box center [1298, 359] width 10 height 10
click at [1233, 425] on link "Schedule" at bounding box center [1238, 418] width 118 height 20
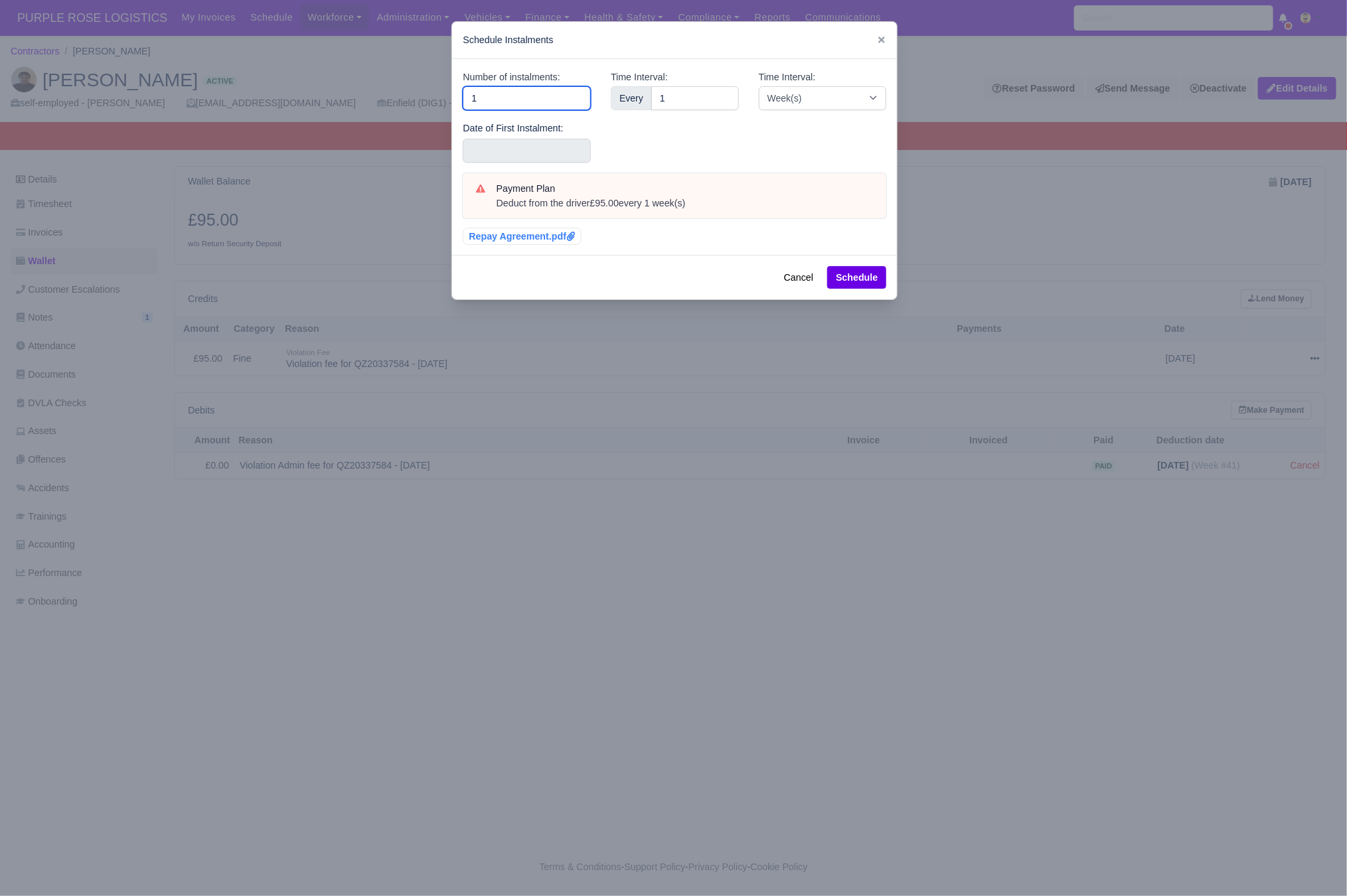
drag, startPoint x: 496, startPoint y: 107, endPoint x: 406, endPoint y: 111, distance: 90.1
click at [406, 111] on div "​ Schedule Instalments Number of instalments: 1 Date of First Instalment: Time …" at bounding box center [673, 448] width 1347 height 896
type input "3"
click at [471, 138] on div "Date of First Instalment:" at bounding box center [527, 142] width 128 height 42
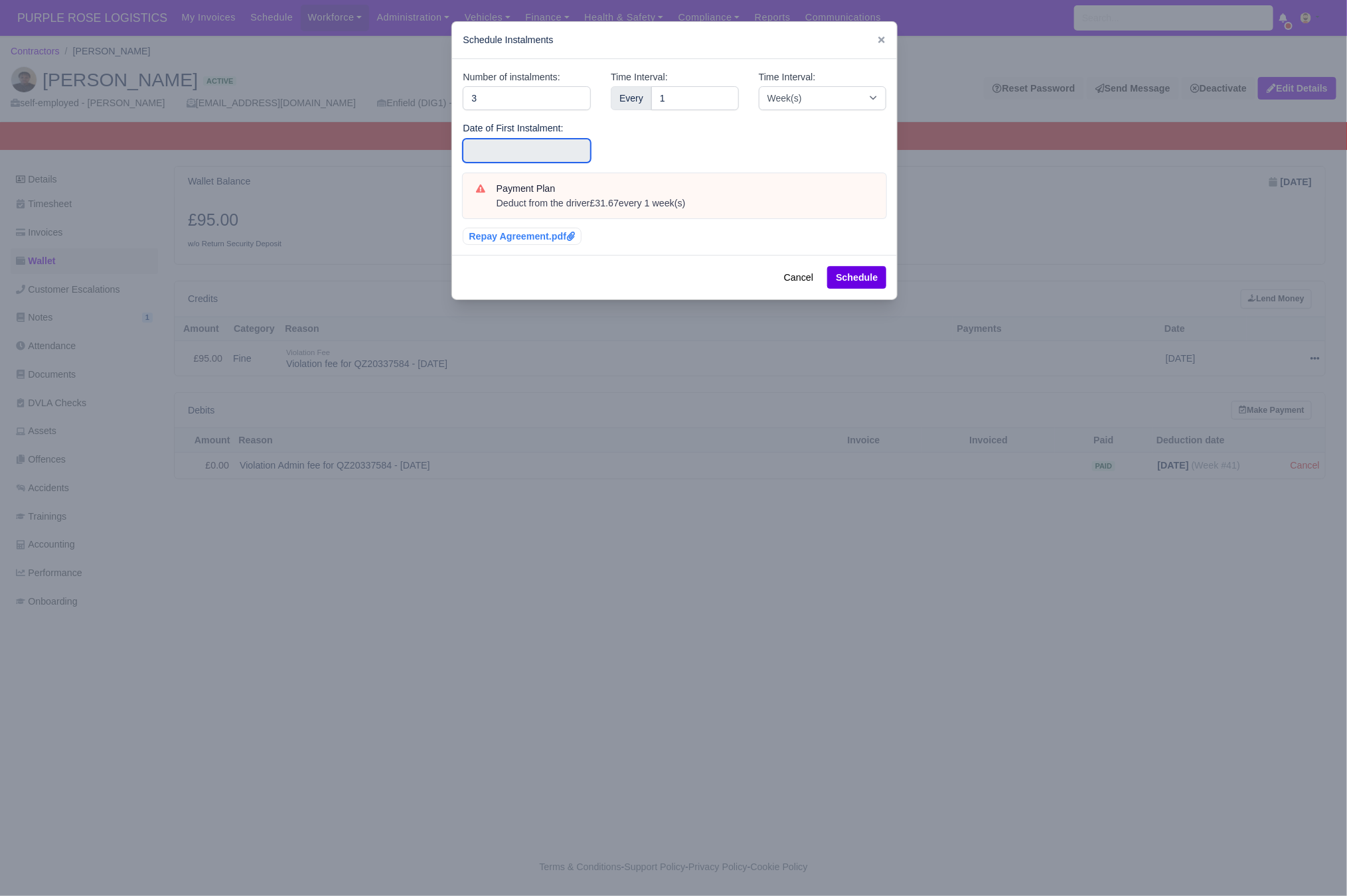
click at [483, 150] on input "text" at bounding box center [527, 150] width 128 height 24
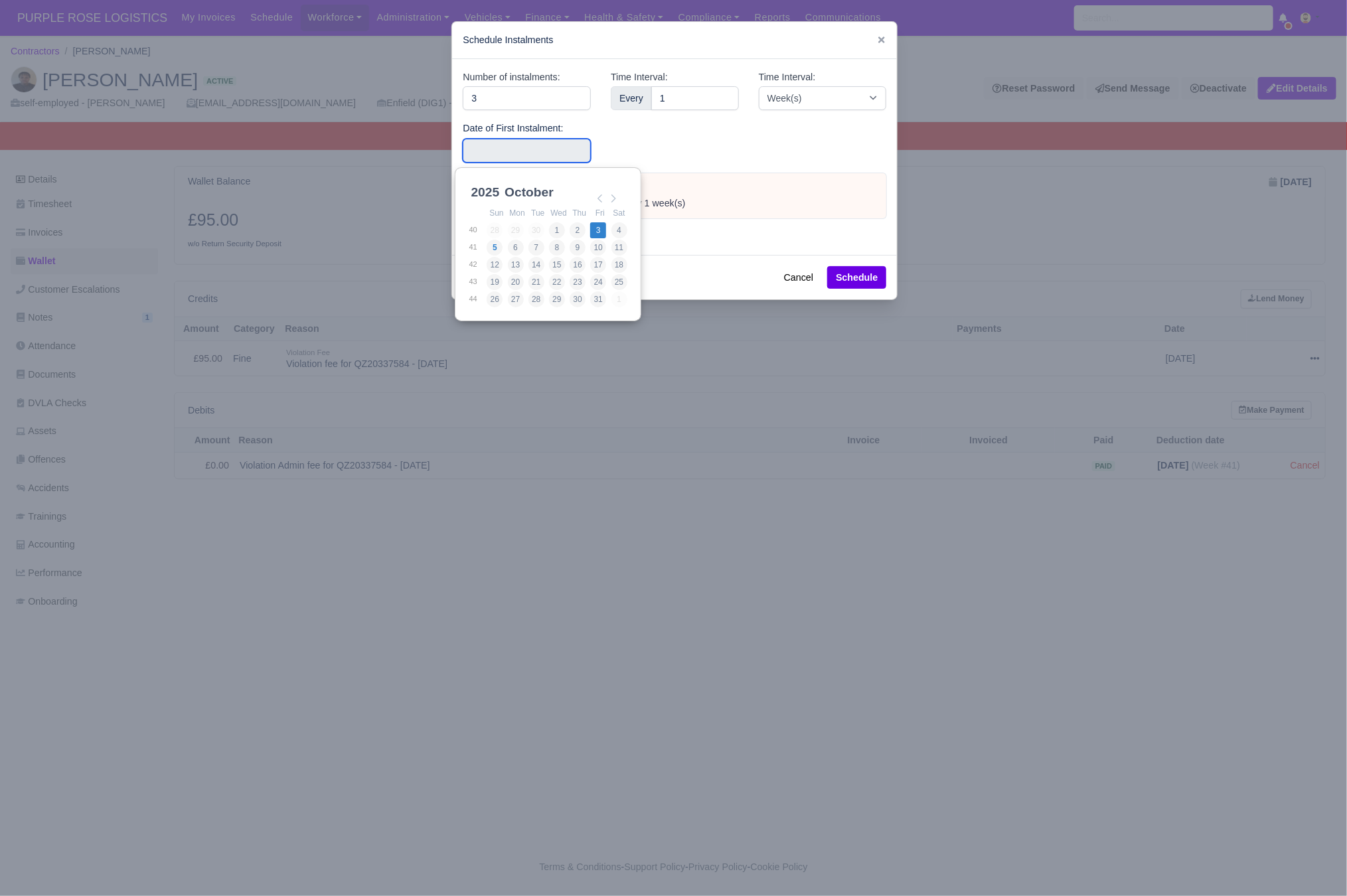
type input "2025-10-03"
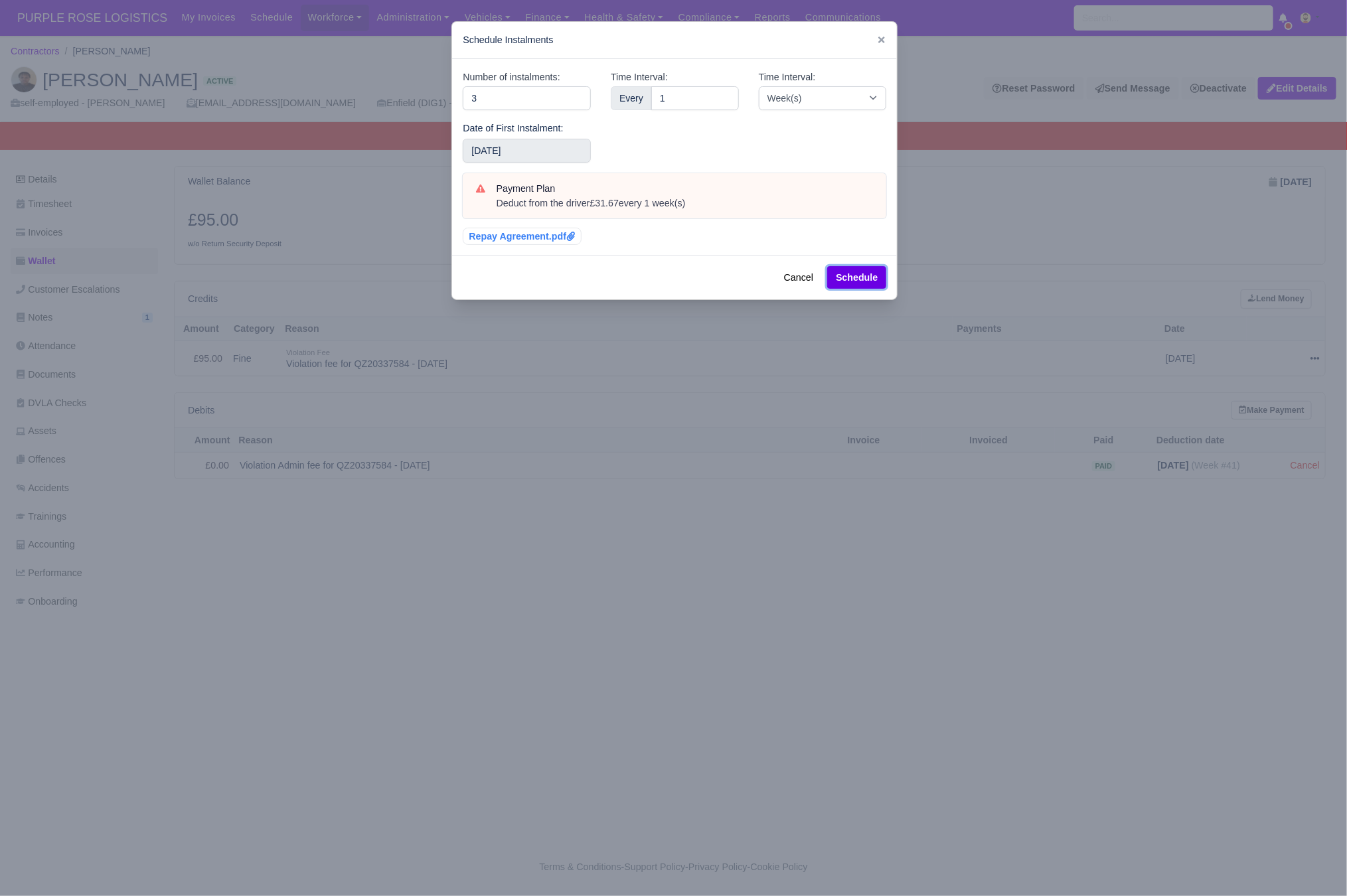
click at [837, 280] on button "Schedule" at bounding box center [857, 278] width 59 height 23
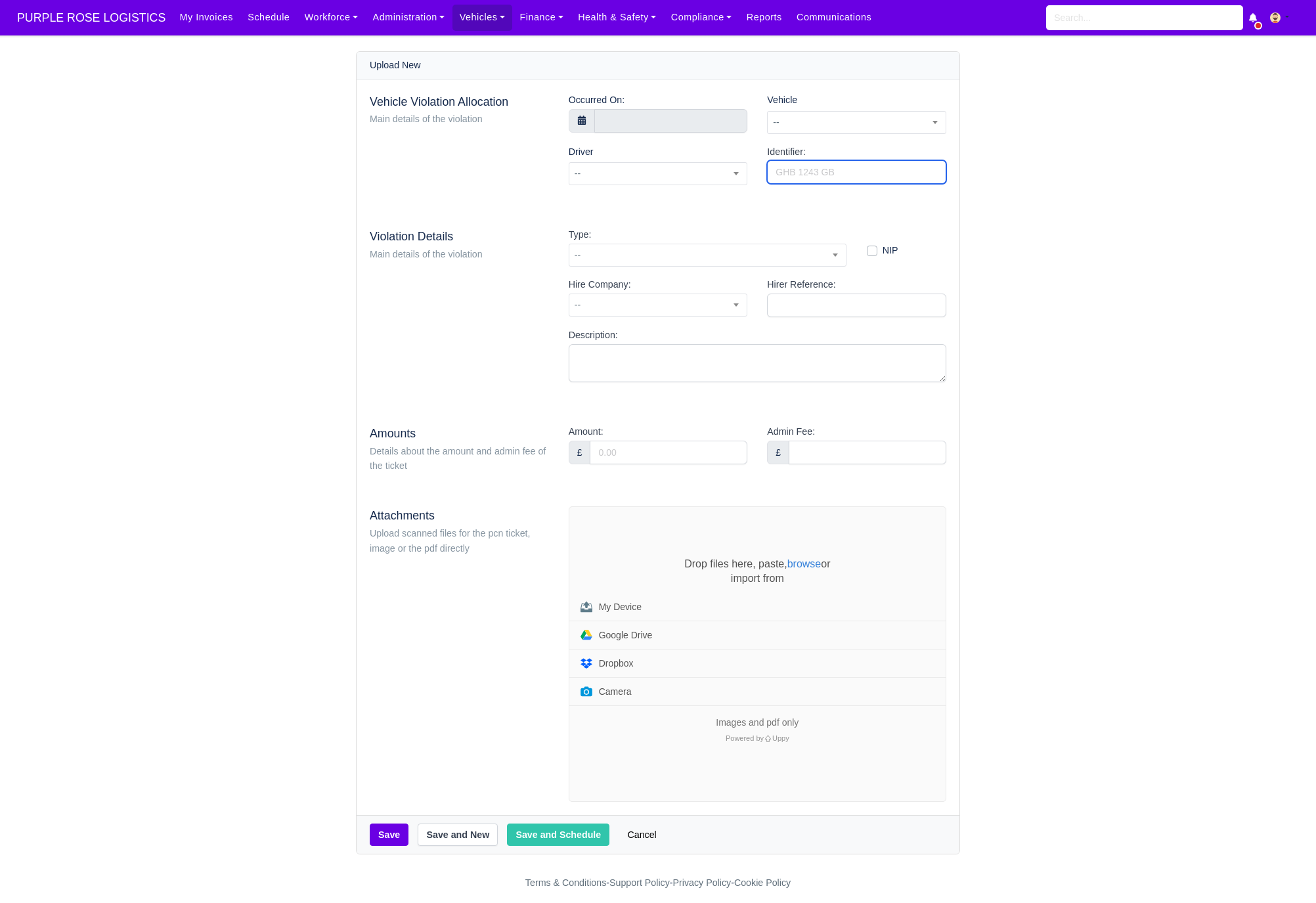
click at [820, 178] on input "Identifier:" at bounding box center [856, 172] width 179 height 24
paste input "QZ20315683"
type input "QZ20315683"
click at [844, 113] on span "--" at bounding box center [856, 122] width 179 height 23
type input "udk"
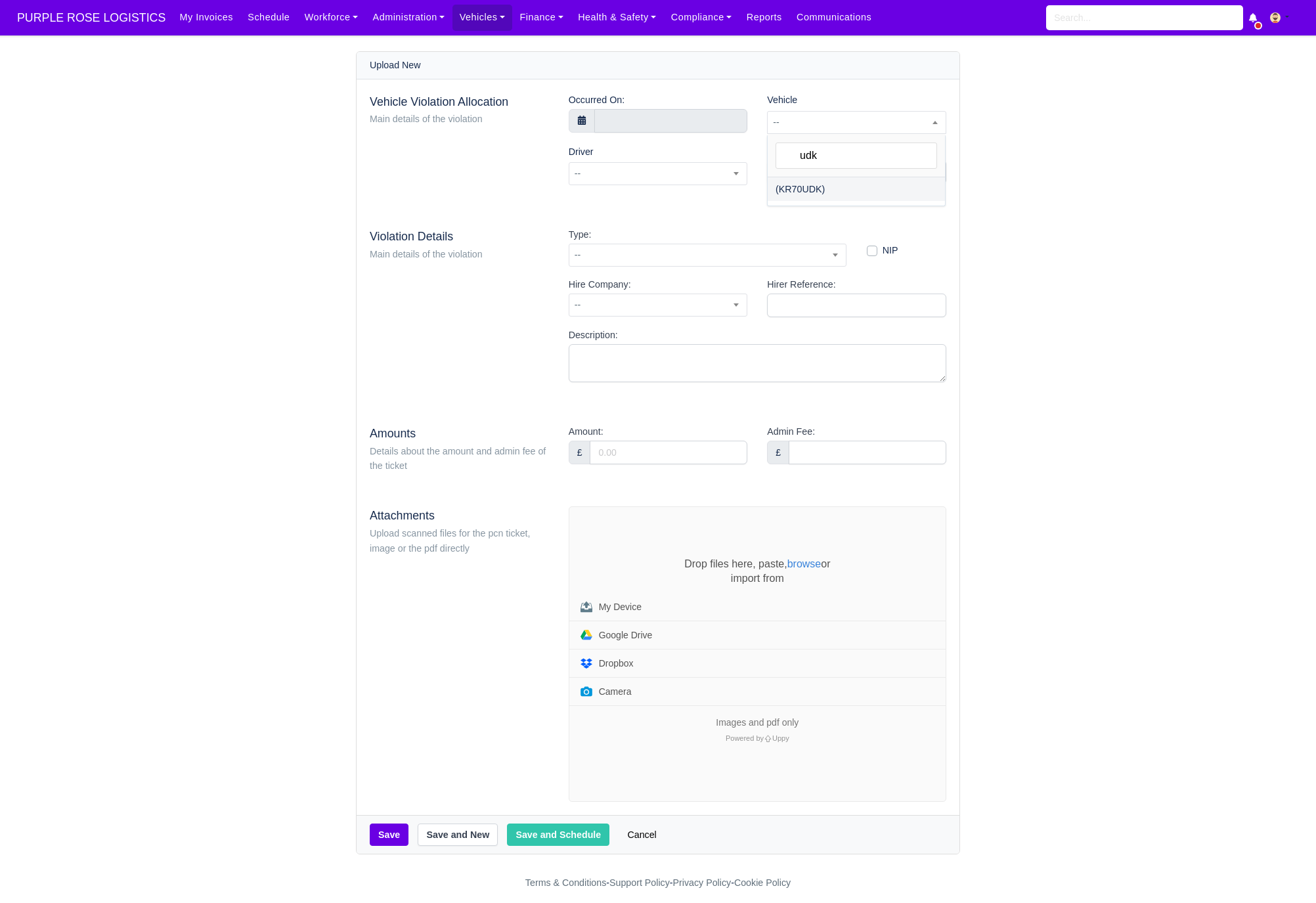
select select "30"
select select
click at [629, 134] on div "Occurred On:" at bounding box center [658, 118] width 199 height 52
click at [631, 121] on input "text" at bounding box center [671, 120] width 153 height 24
select select "8"
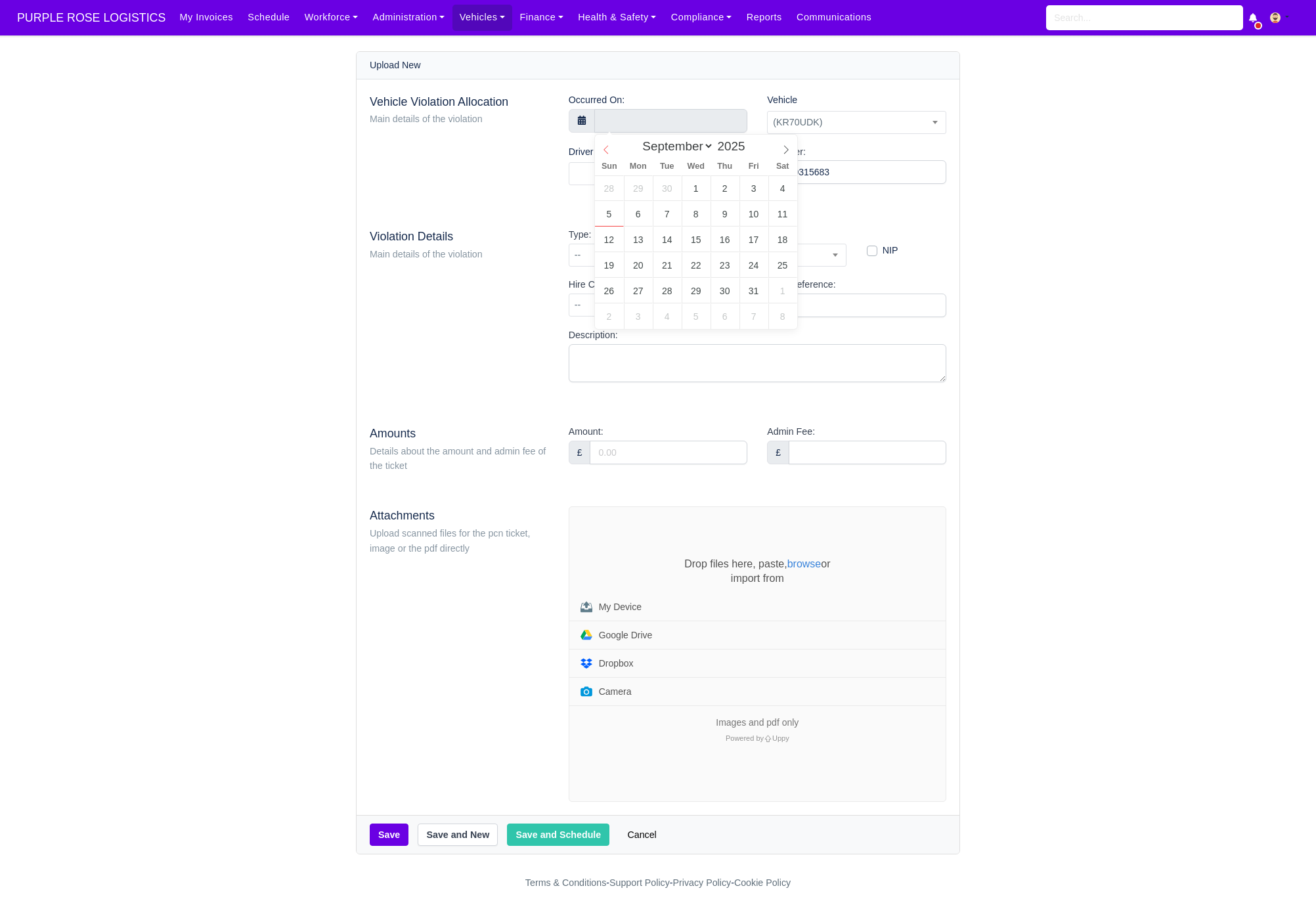
click at [611, 150] on span at bounding box center [606, 146] width 23 height 23
type input "4 September 2025 00:00"
type input "12"
type input "4 September 2025 12:00"
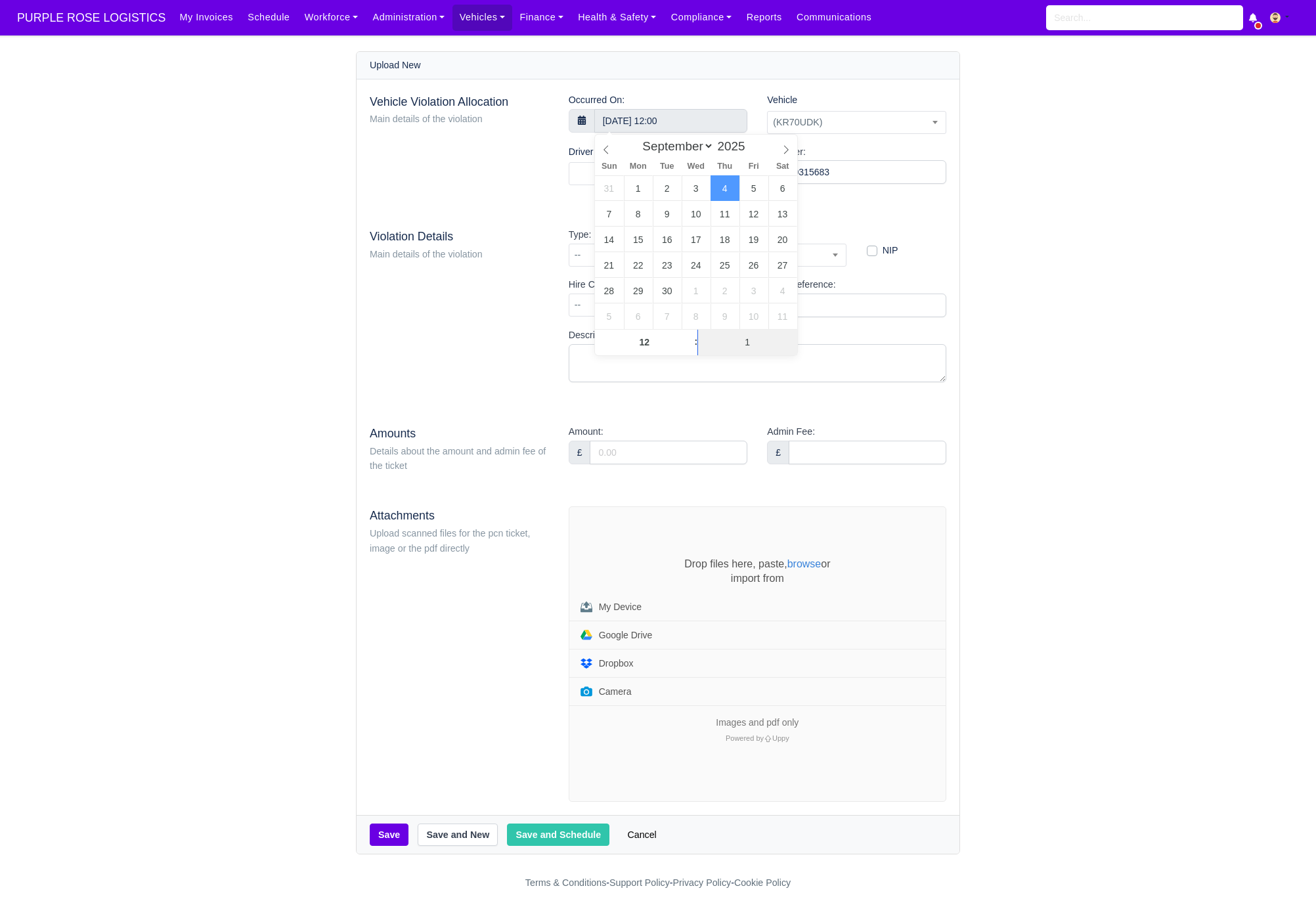
type input "14"
type input "4 September 2025 12:14"
click at [513, 168] on div "Vehicle Violation Allocation Main details of the violation" at bounding box center [460, 144] width 199 height 103
click at [649, 171] on span at bounding box center [658, 173] width 179 height 23
type input "sadd"
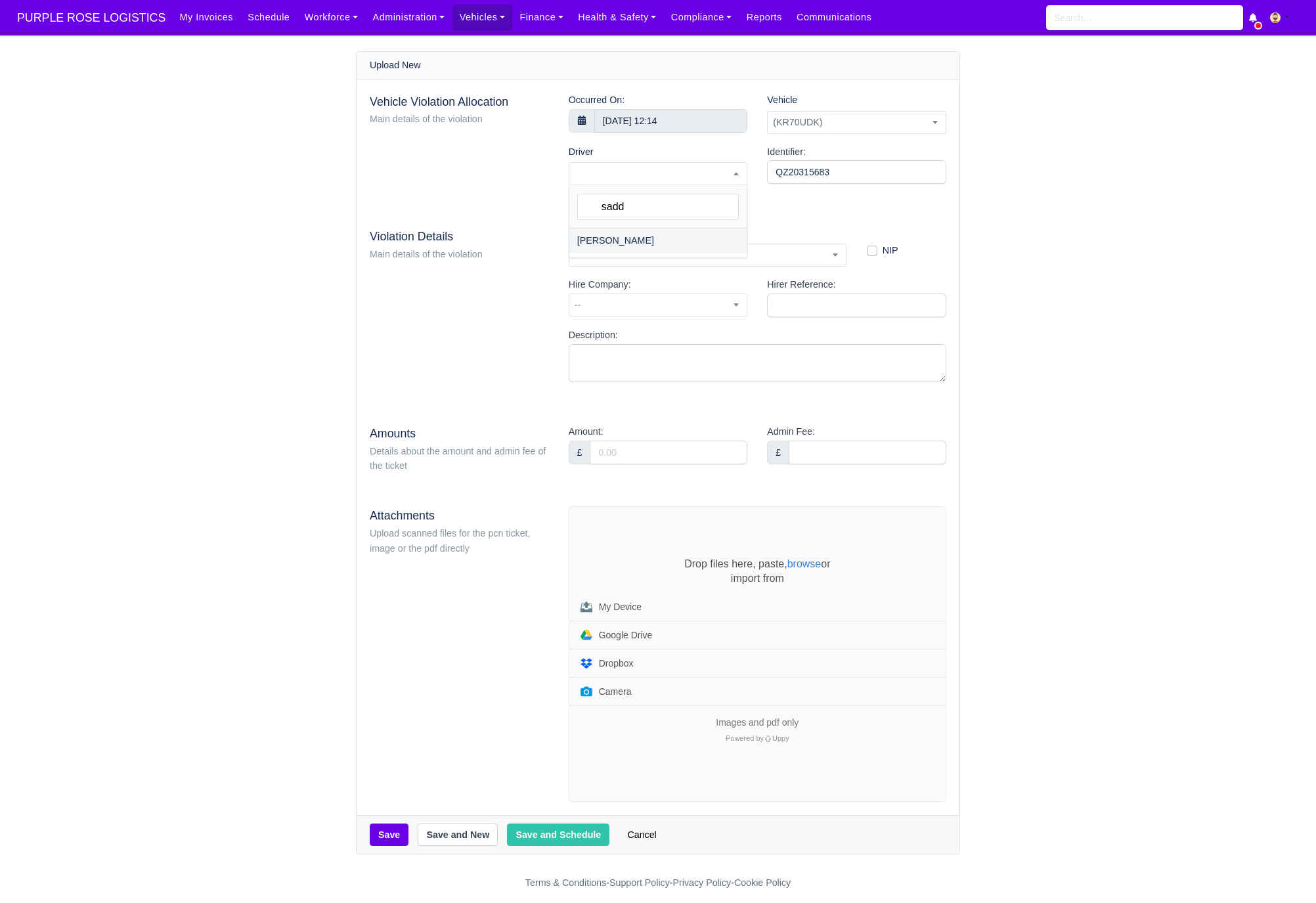
select select "1905"
click at [640, 250] on span "--" at bounding box center [708, 255] width 277 height 16
type input "52"
select select "72"
click at [657, 464] on input "Amount:" at bounding box center [669, 452] width 157 height 24
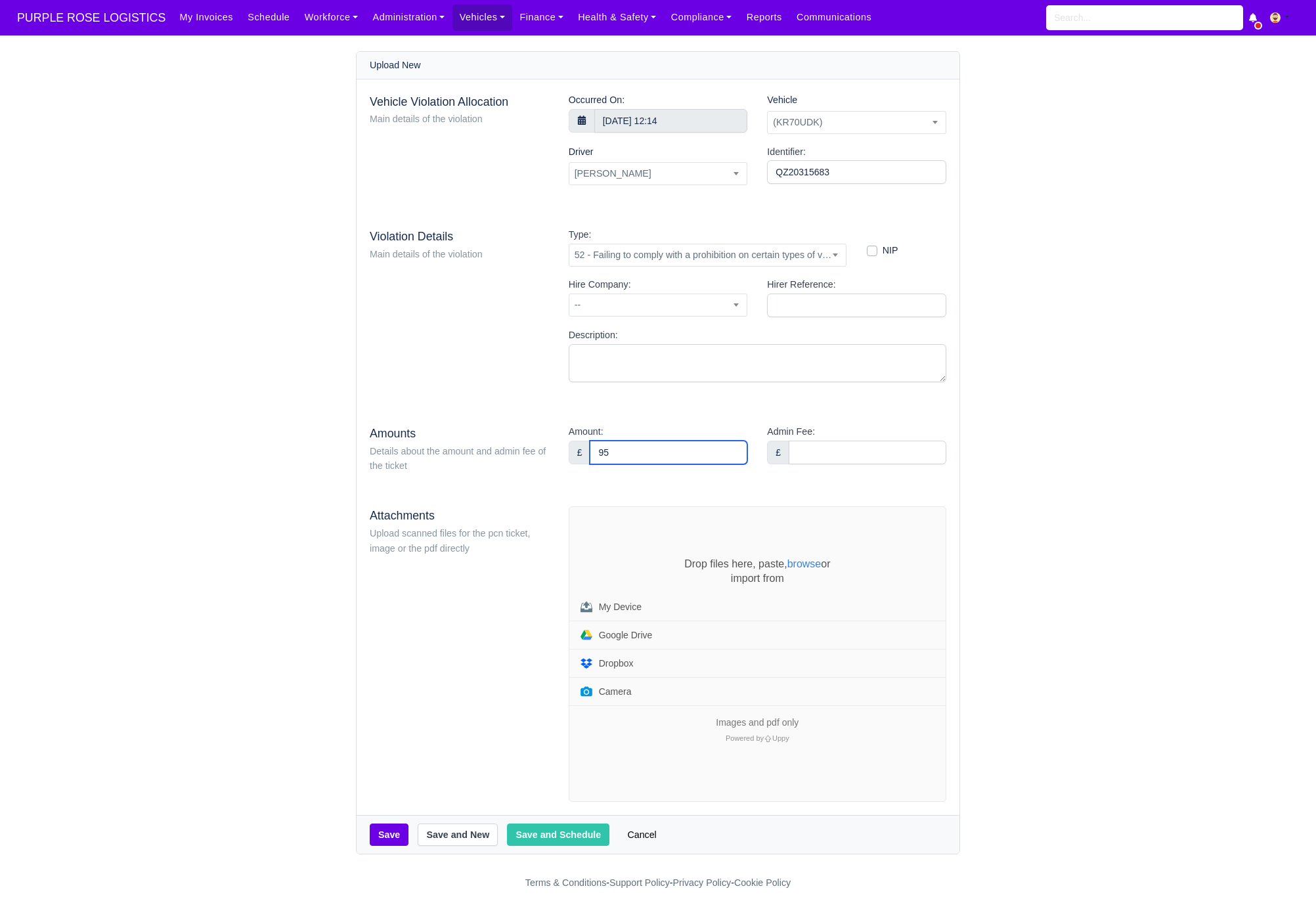
type input "95"
click at [580, 419] on div "Vehicle Violation Allocation Main details of the violation Occurred On: 4 Septe…" at bounding box center [658, 447] width 603 height 736
click at [644, 541] on div "Drop files here, paste, browse or import from My Device Google Drive Dropbox Ca…" at bounding box center [757, 654] width 376 height 295
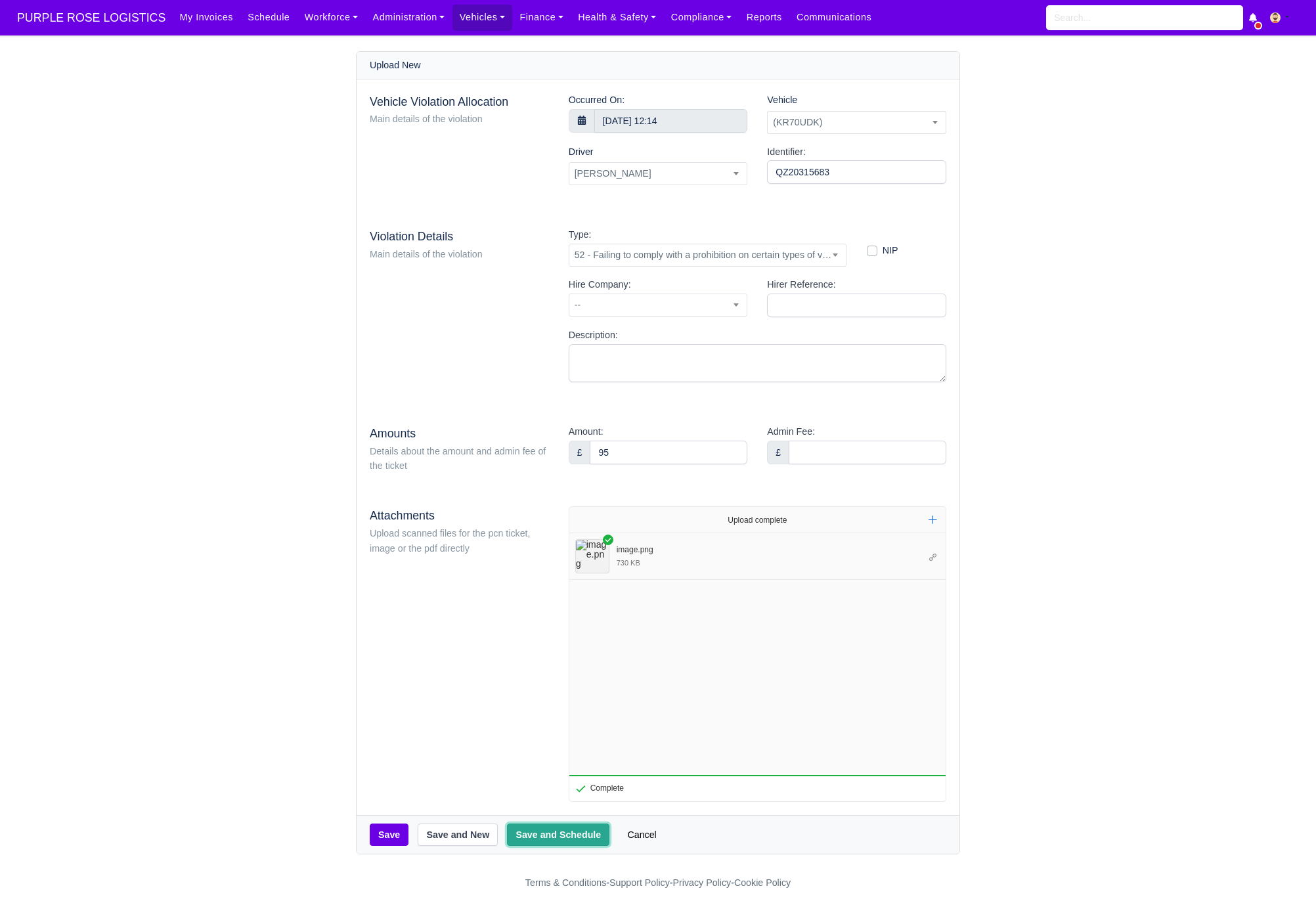
click at [558, 841] on button "Save and Schedule" at bounding box center [558, 835] width 102 height 23
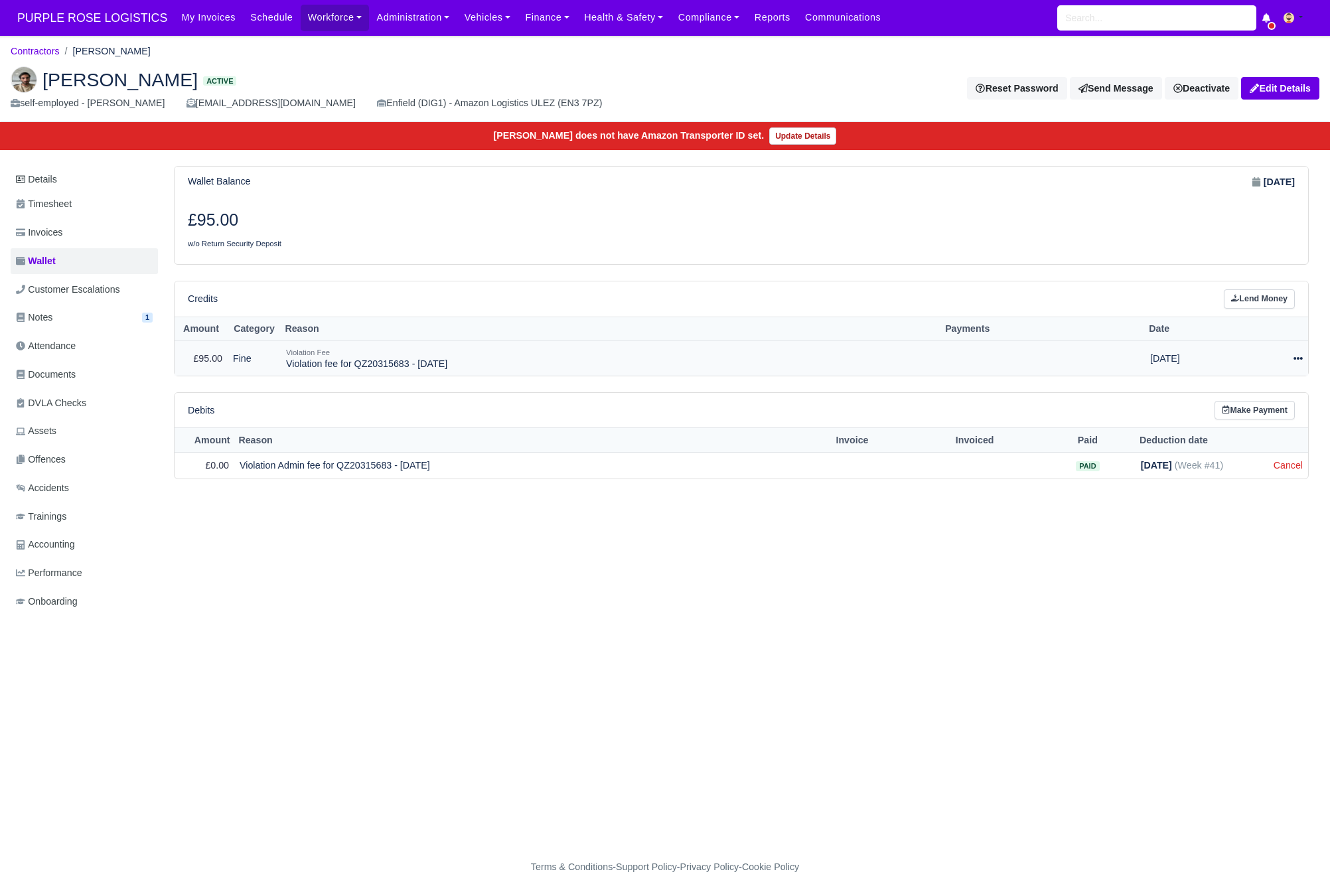
click at [1296, 360] on icon at bounding box center [1298, 358] width 10 height 3
click at [1252, 424] on link "Schedule" at bounding box center [1238, 418] width 118 height 20
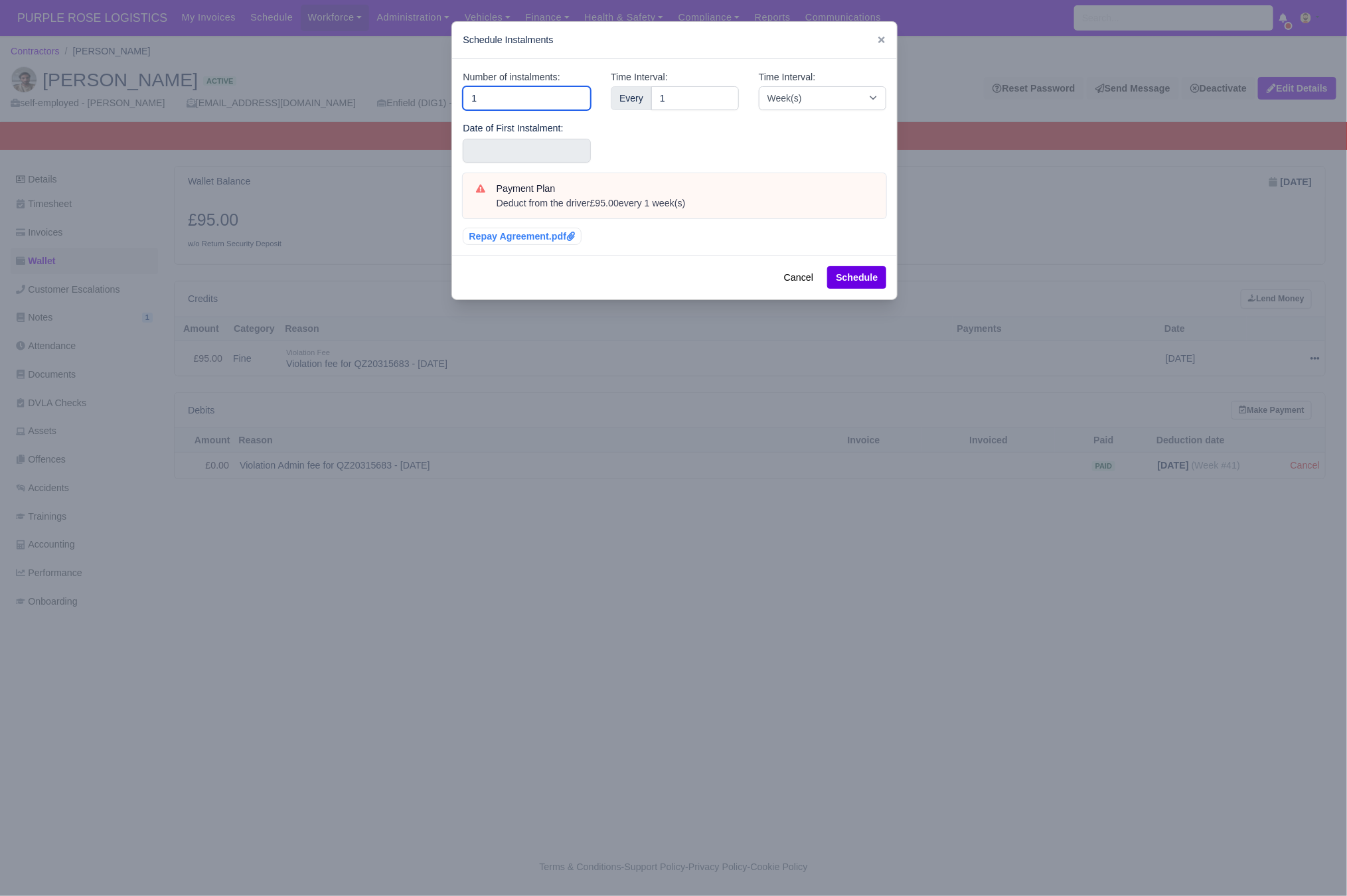
click at [359, 92] on div "​ Schedule Instalments Number of instalments: 1 Date of First Instalment: Time …" at bounding box center [673, 448] width 1347 height 896
type input "3"
click at [464, 147] on input "text" at bounding box center [527, 150] width 128 height 24
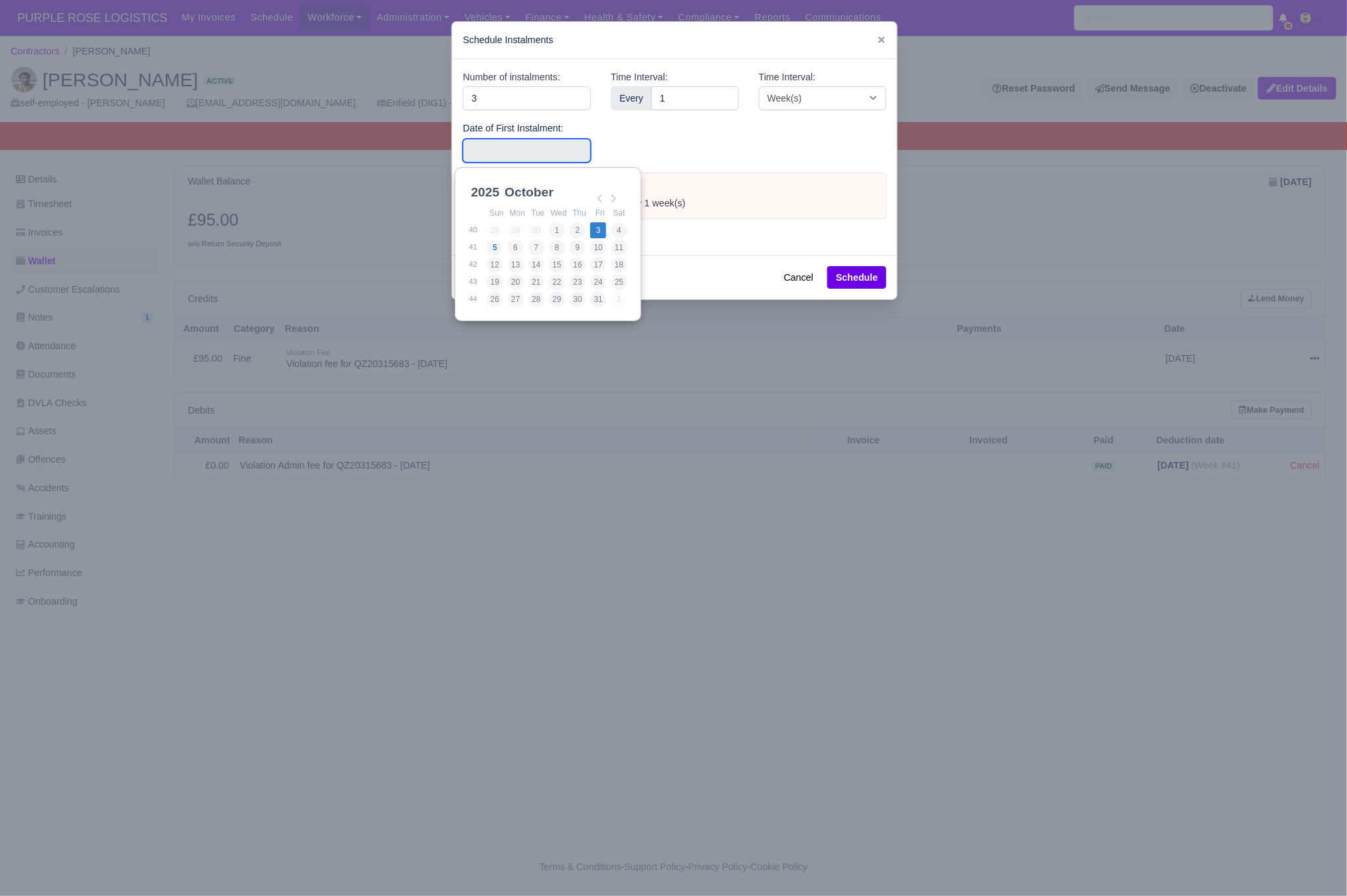
type input "[DATE]"
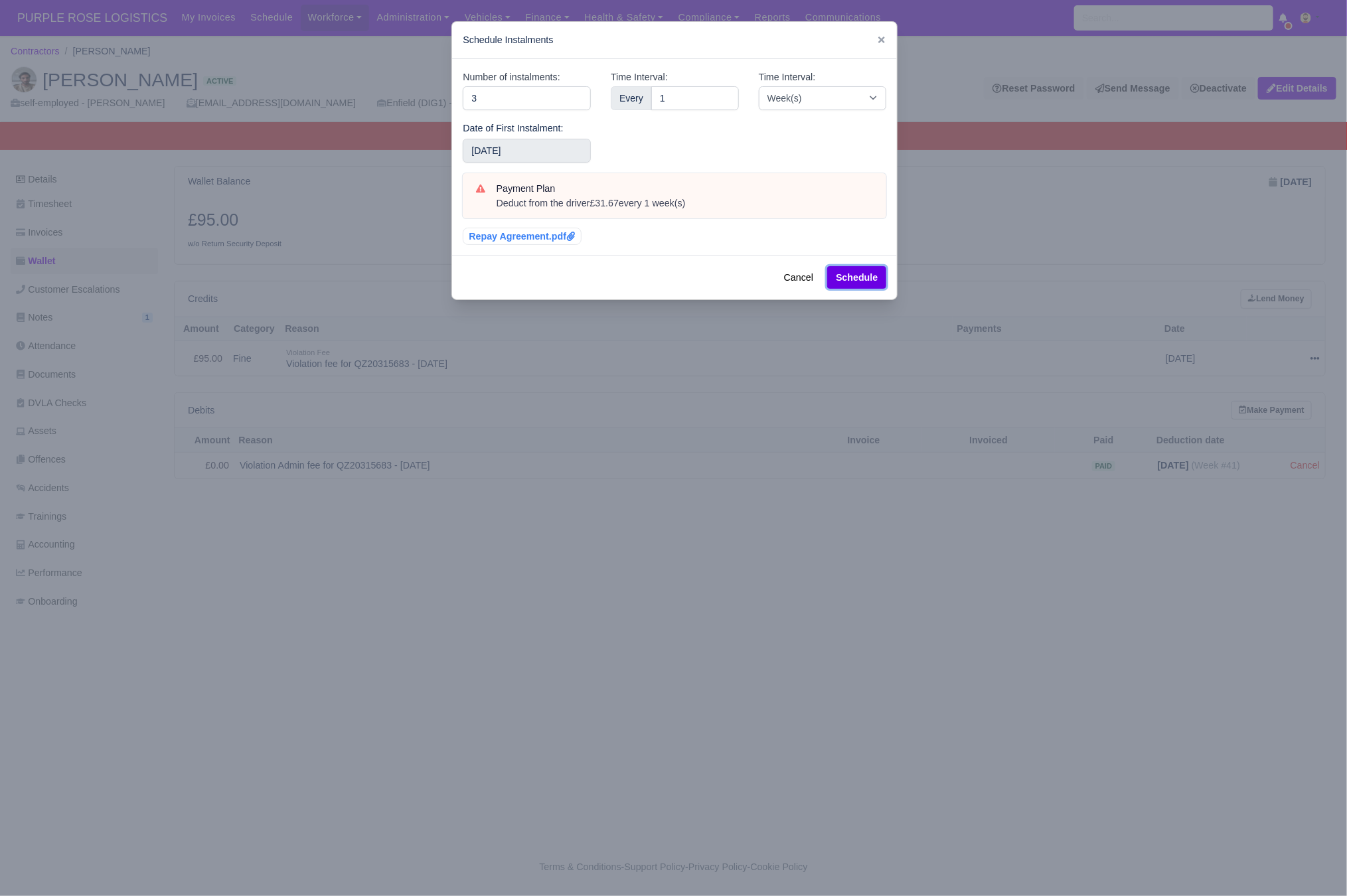
click at [854, 280] on button "Schedule" at bounding box center [857, 278] width 59 height 23
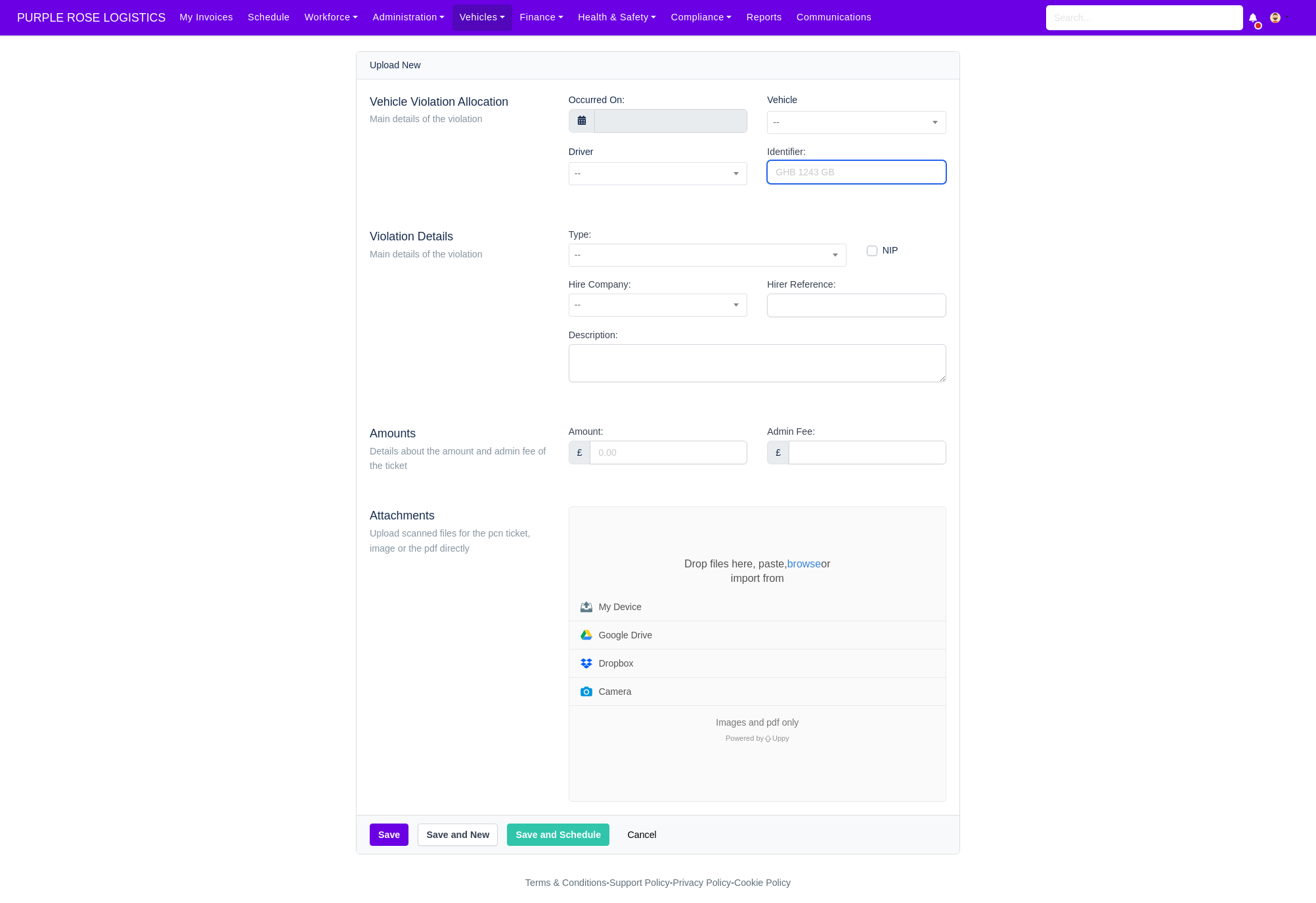
click at [872, 166] on input "Identifier:" at bounding box center [856, 172] width 179 height 24
paste input "IZ36715235"
type input "IZ36715235"
click at [837, 117] on span "--" at bounding box center [856, 122] width 178 height 16
type input "wcu"
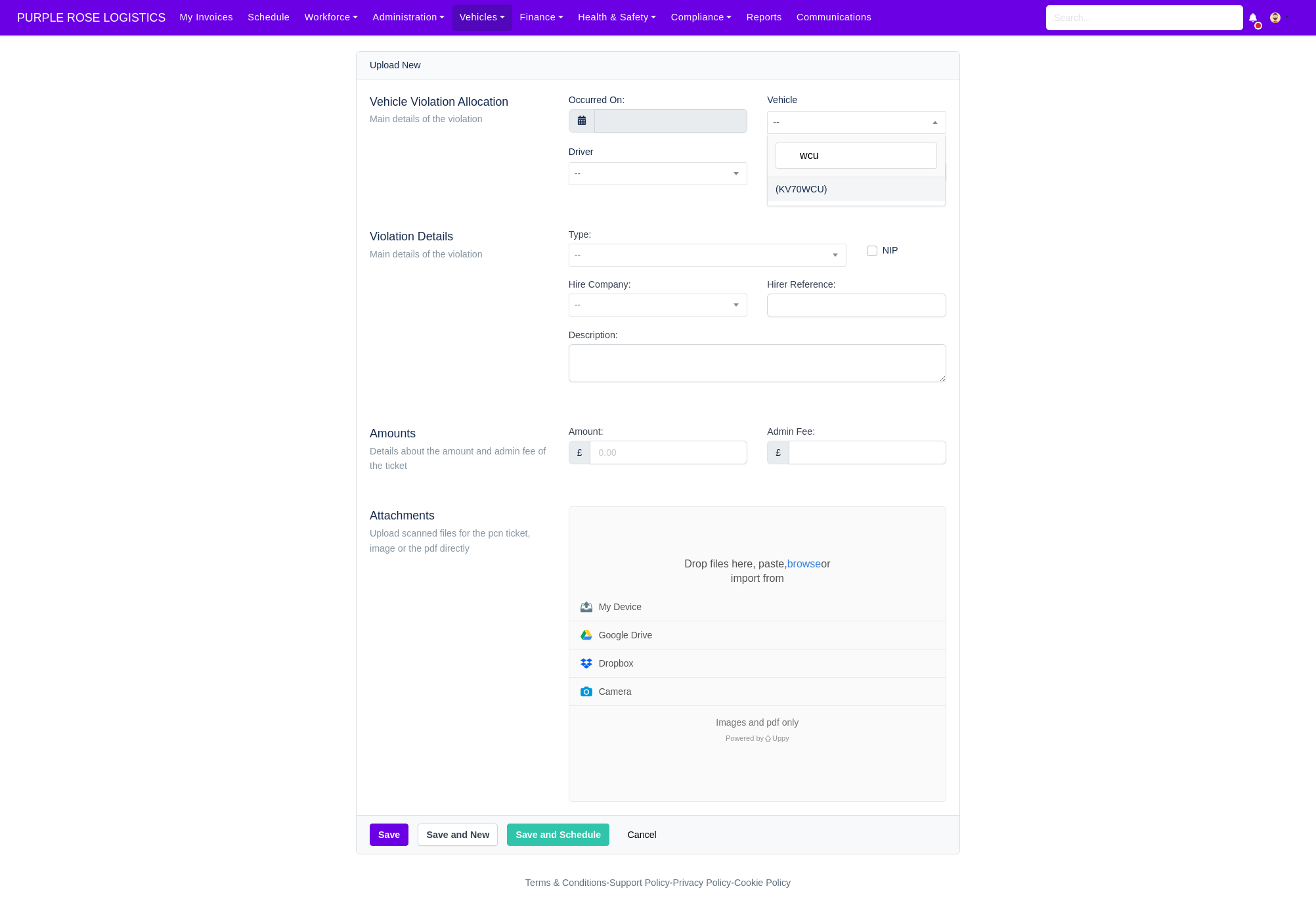
select select "33"
select select
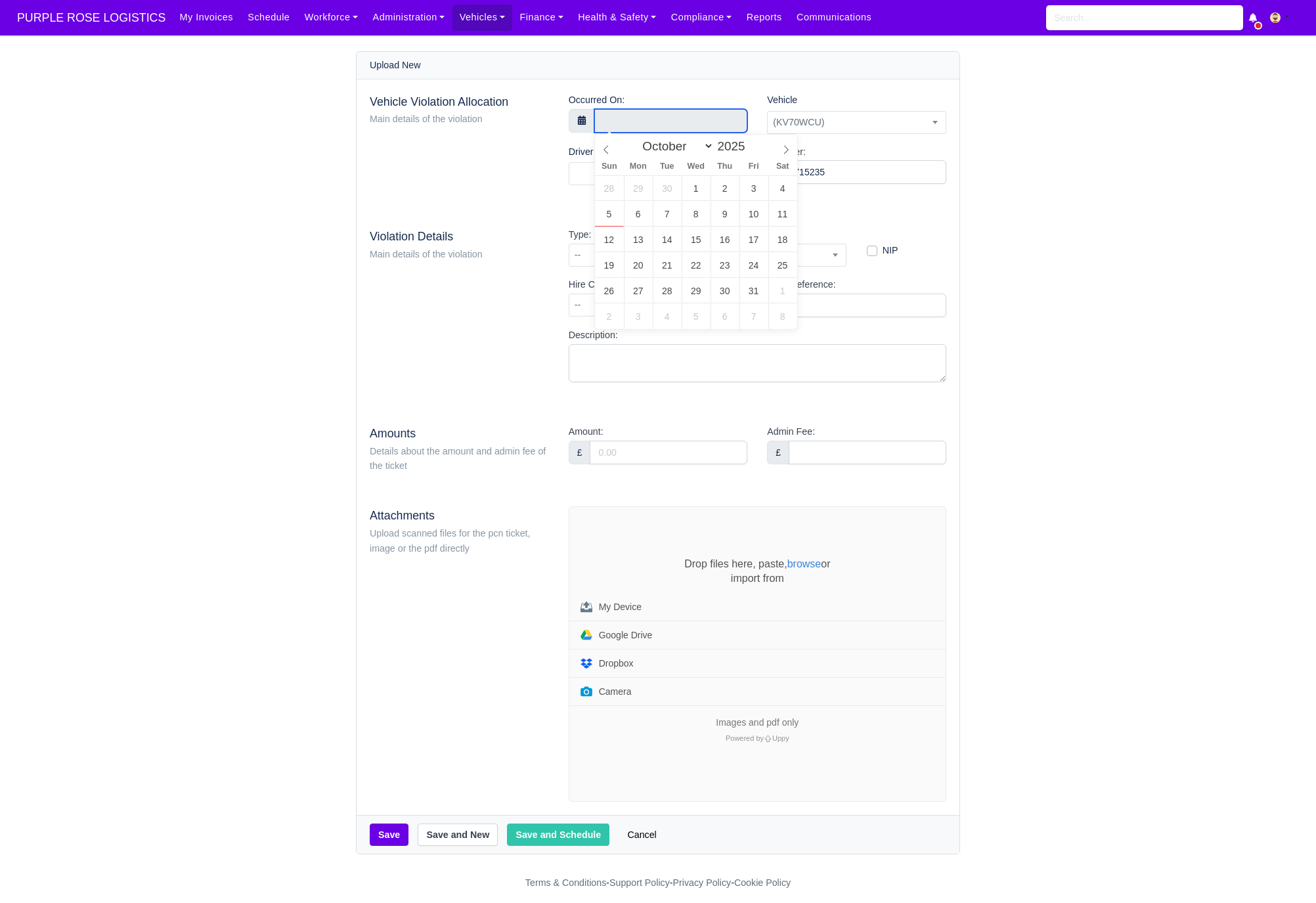
click at [613, 125] on input "text" at bounding box center [671, 120] width 153 height 24
click at [616, 154] on span at bounding box center [606, 146] width 23 height 23
select select "7"
click at [616, 154] on span at bounding box center [606, 146] width 23 height 23
type input "24 August 2025 00:00"
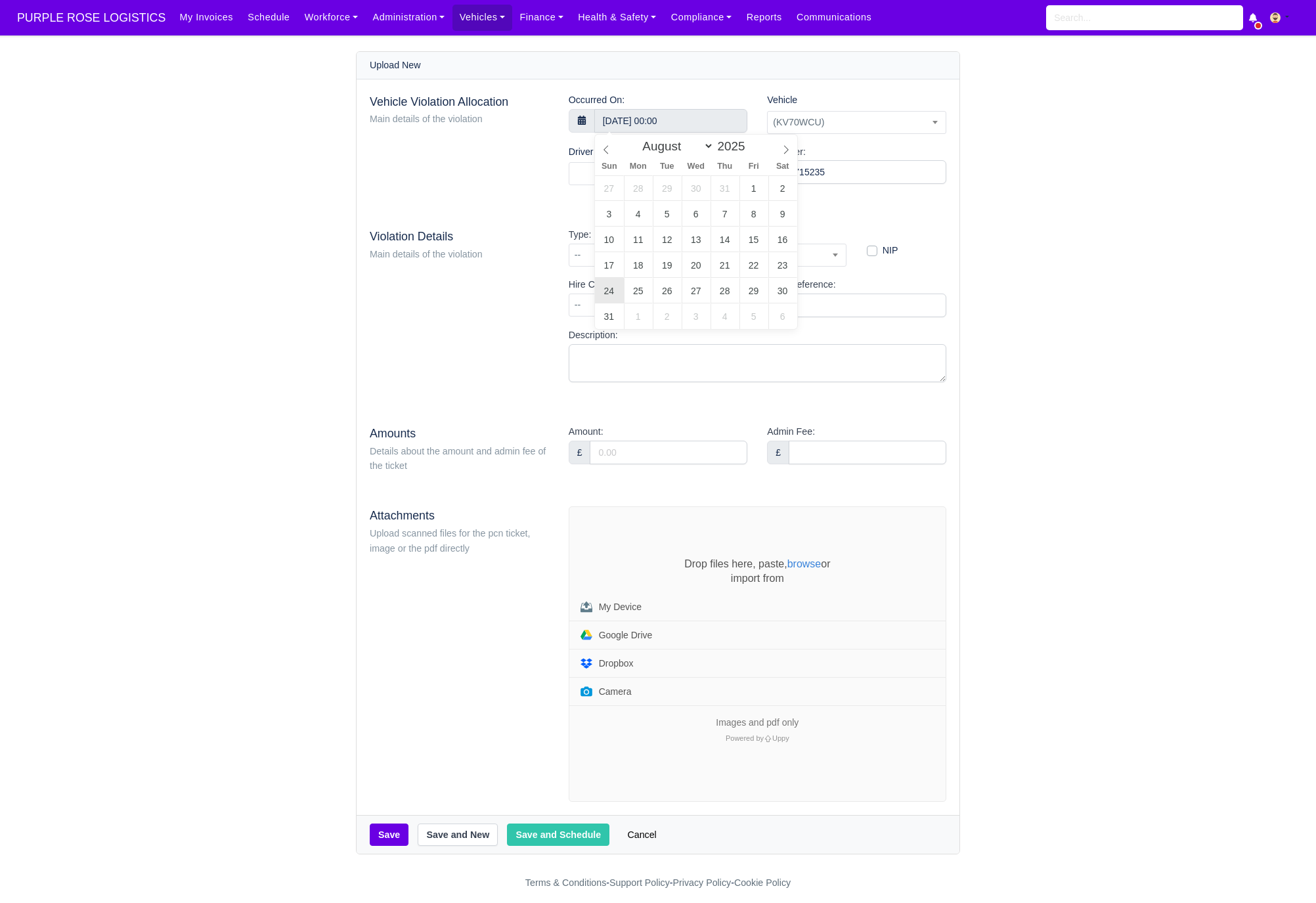
scroll to position [1, 0]
type input "17"
type input "24 August 2025 17:00"
type input "04"
type input "24 August 2025 17:04"
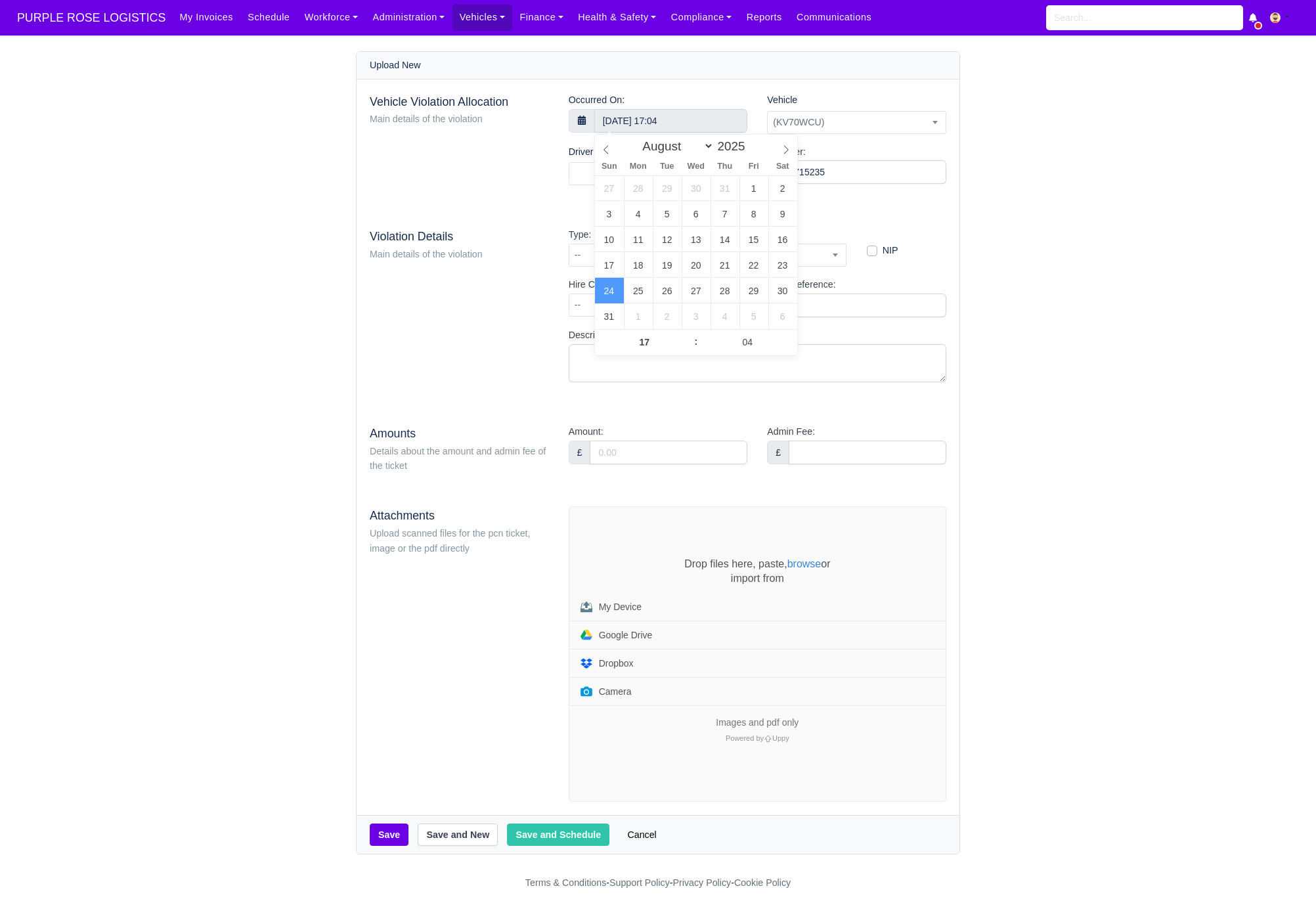
click at [548, 203] on div "Vehicle Violation Allocation Main details of the violation Occurred On: 24 Augu…" at bounding box center [658, 447] width 603 height 736
click at [653, 171] on span at bounding box center [658, 173] width 179 height 23
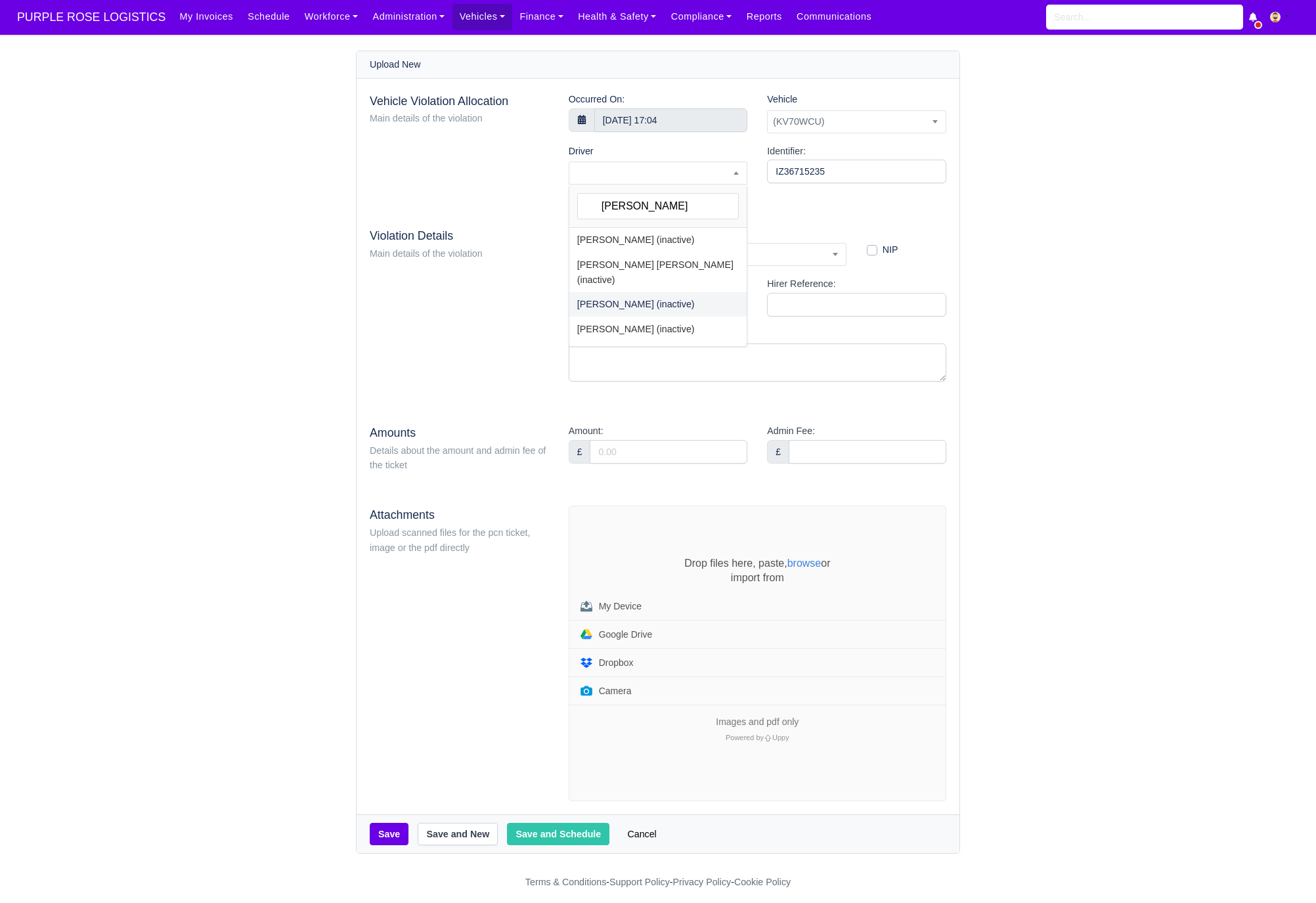
scroll to position [12, 0]
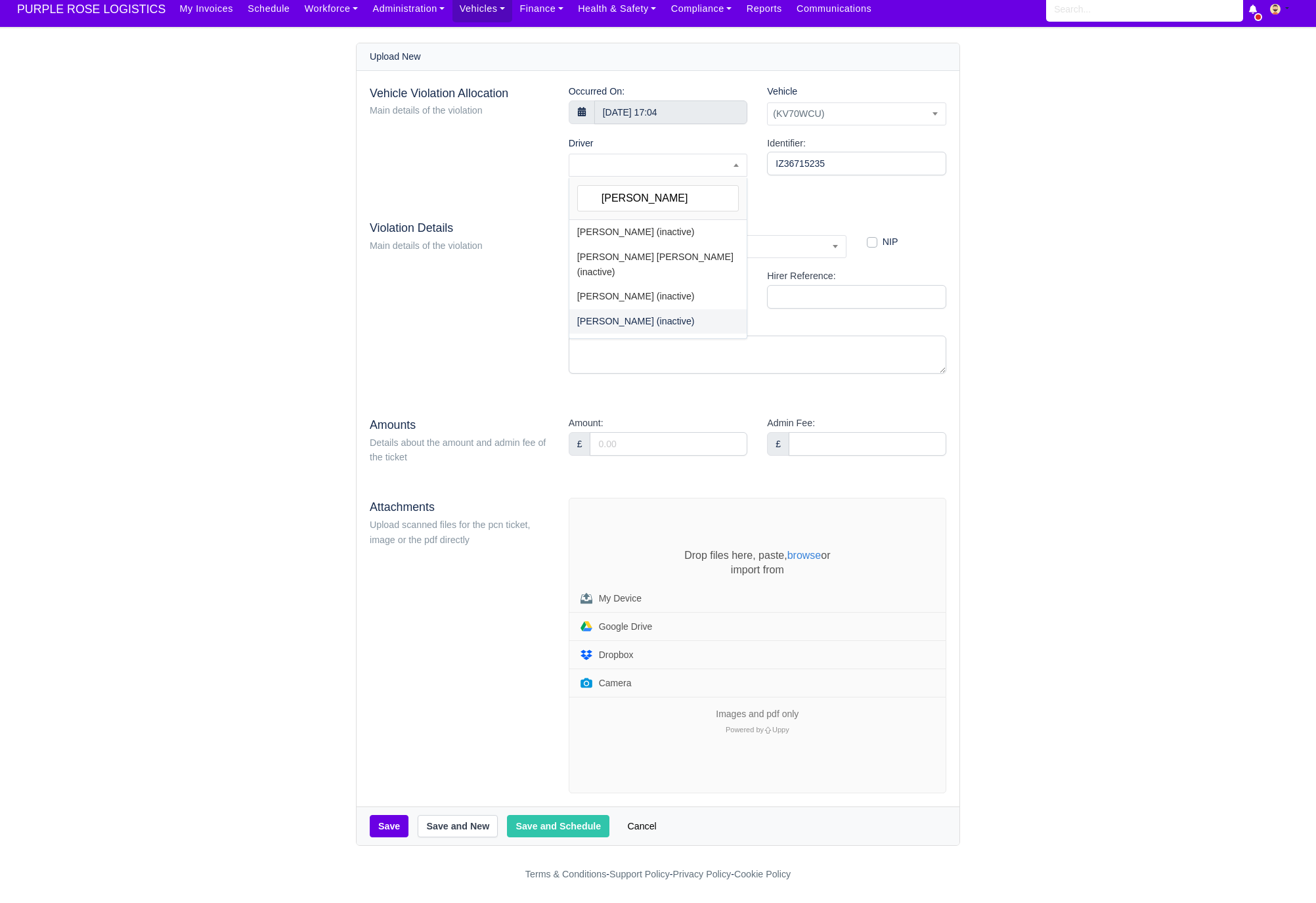
type input "adrian"
select select "1868"
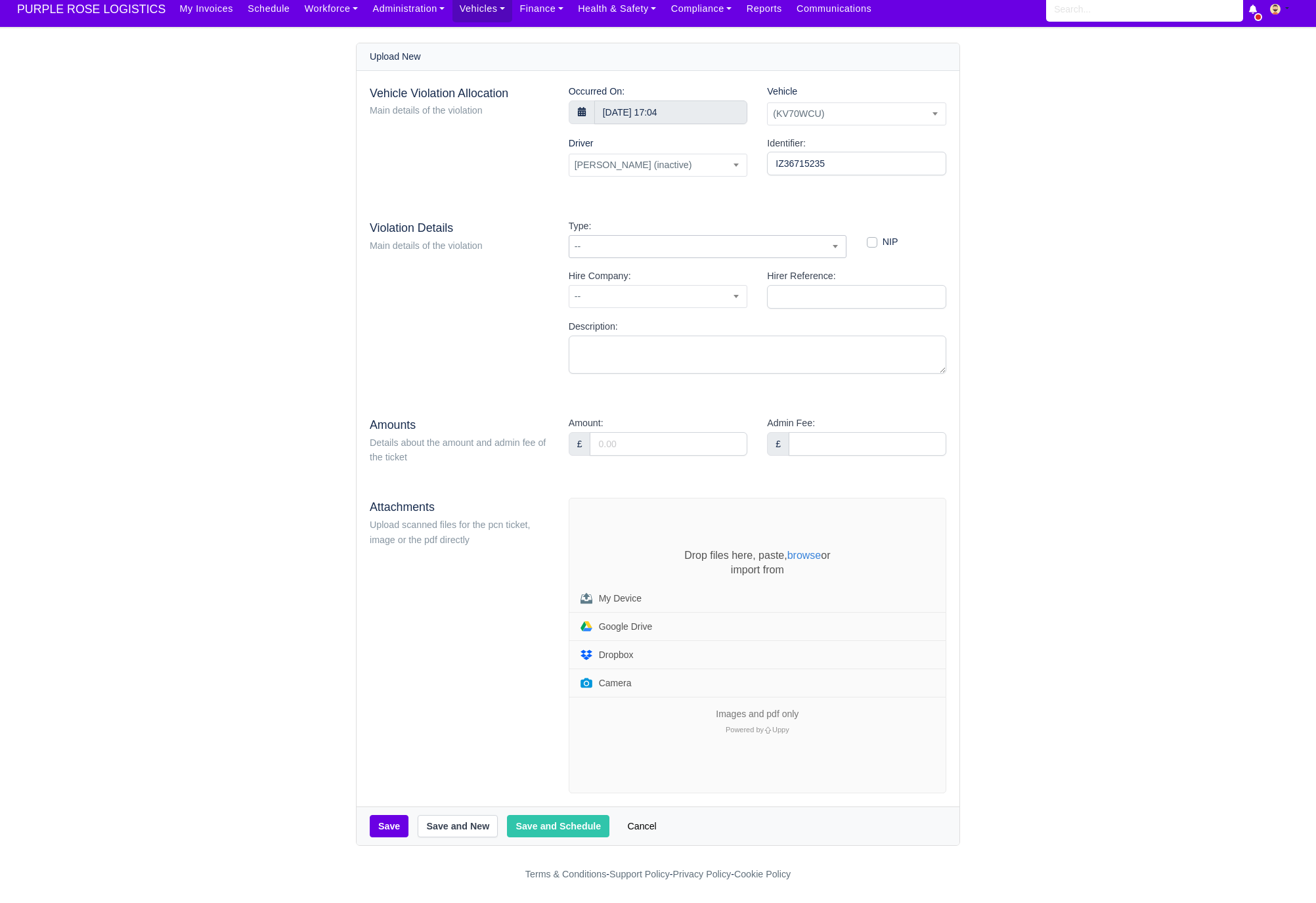
click at [678, 239] on span "--" at bounding box center [708, 246] width 277 height 16
type input "3"
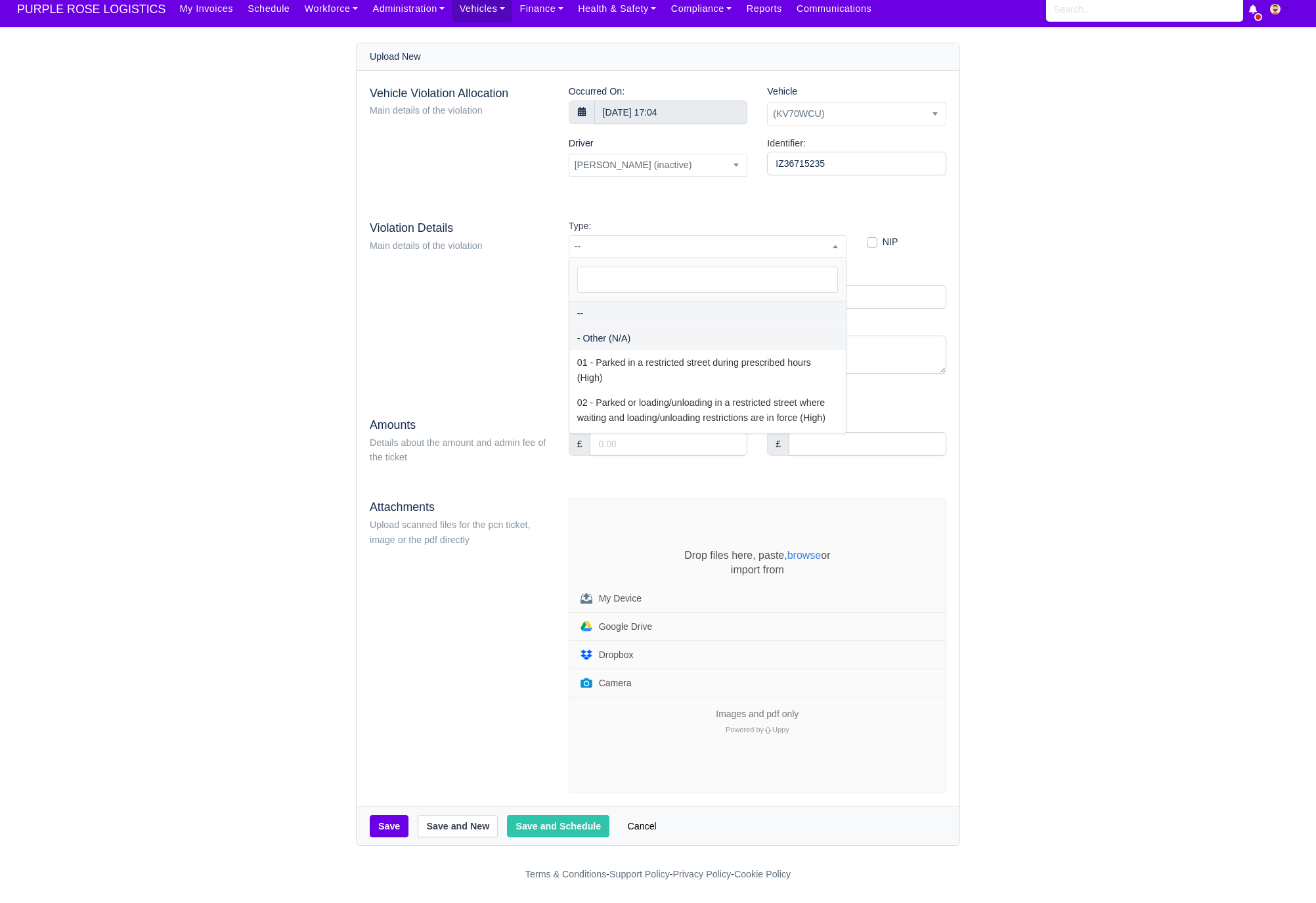
select select "81"
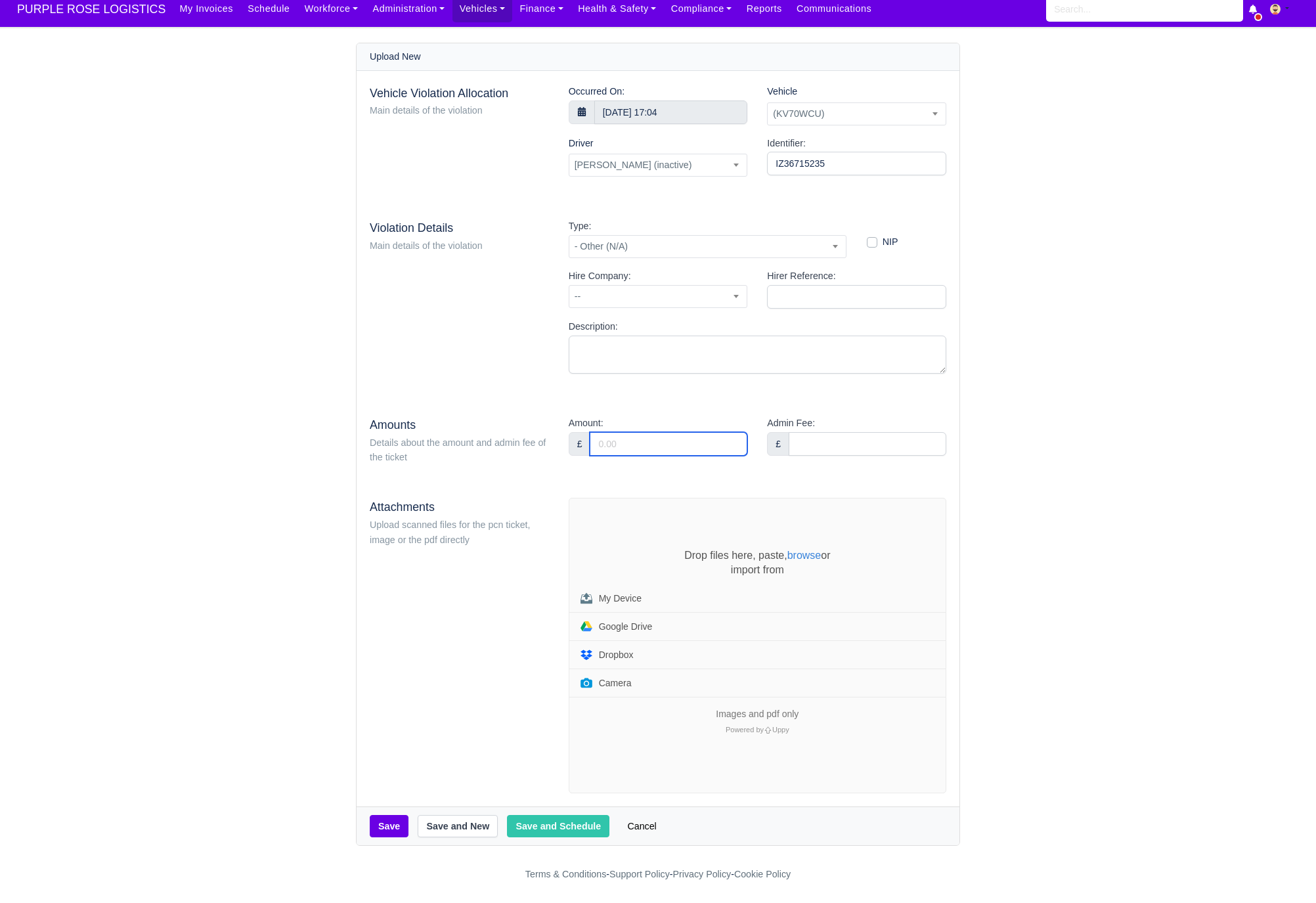
click at [642, 441] on input "Amount:" at bounding box center [669, 443] width 157 height 24
type input "95"
click at [619, 517] on div "Drop files here, paste, browse or import from My Device Google Drive Dropbox Ca…" at bounding box center [757, 645] width 376 height 295
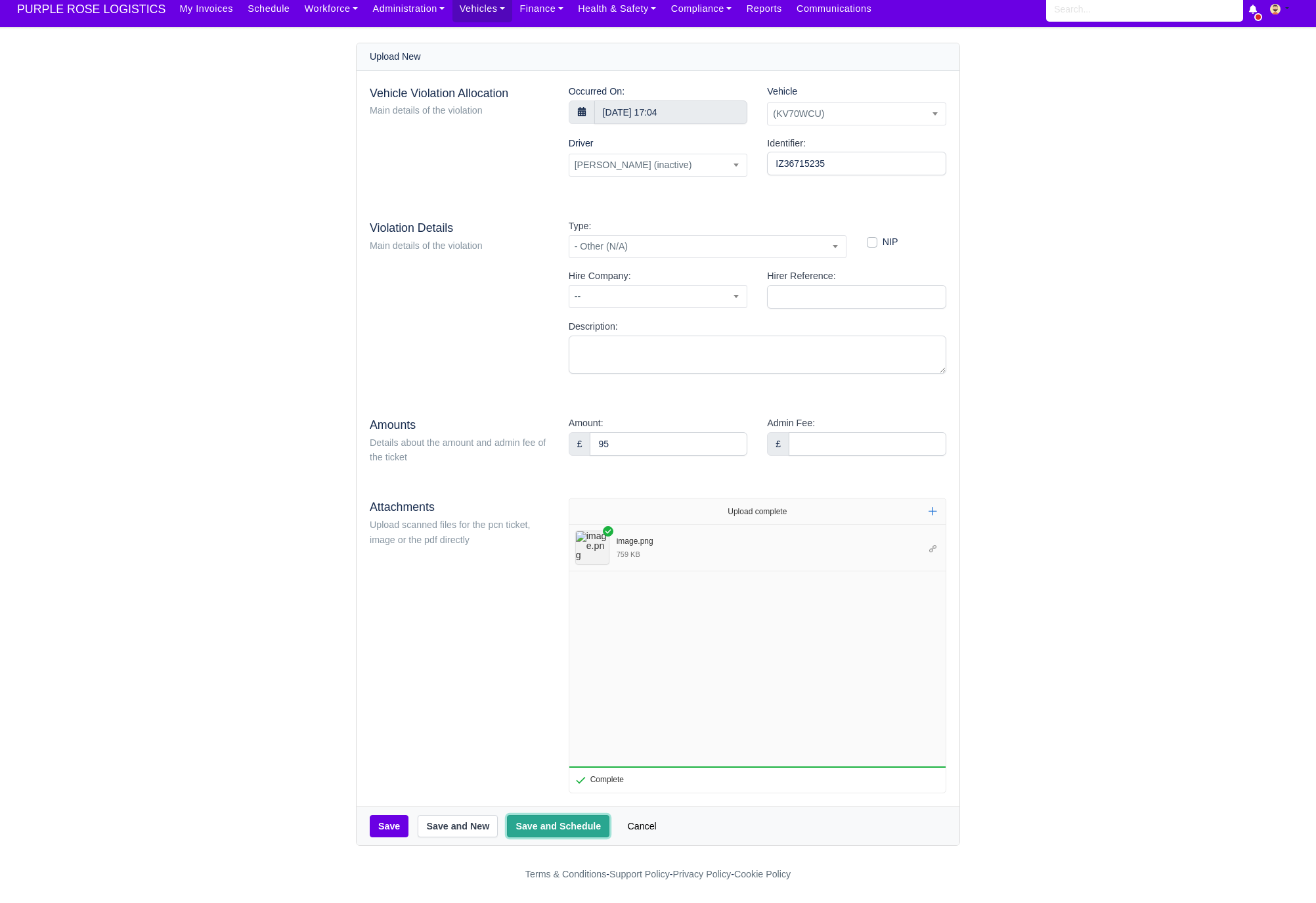
click at [546, 821] on button "Save and Schedule" at bounding box center [558, 826] width 102 height 23
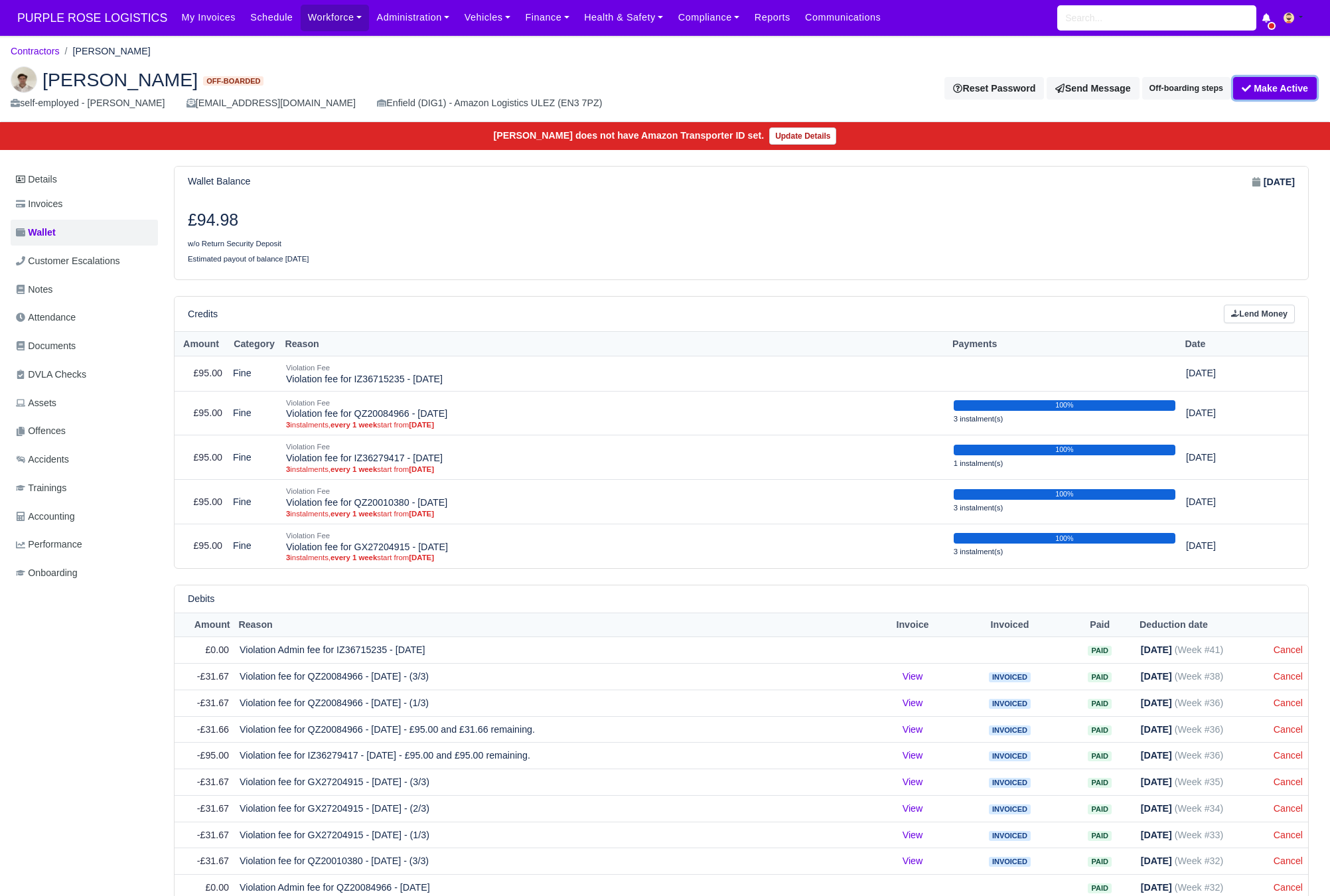
click at [1251, 90] on button "Make Active" at bounding box center [1274, 88] width 83 height 23
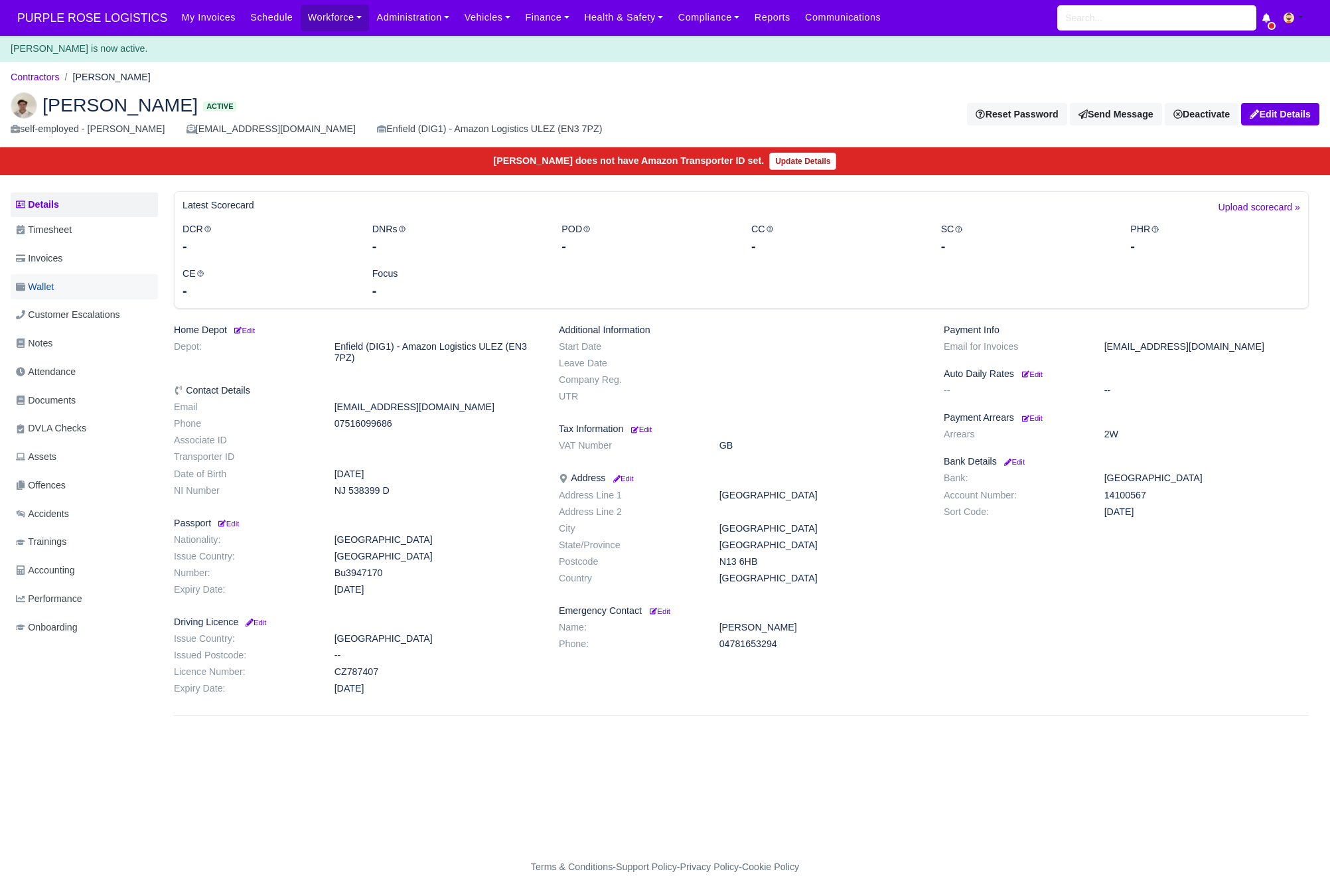
click at [70, 287] on link "Wallet" at bounding box center [84, 286] width 147 height 26
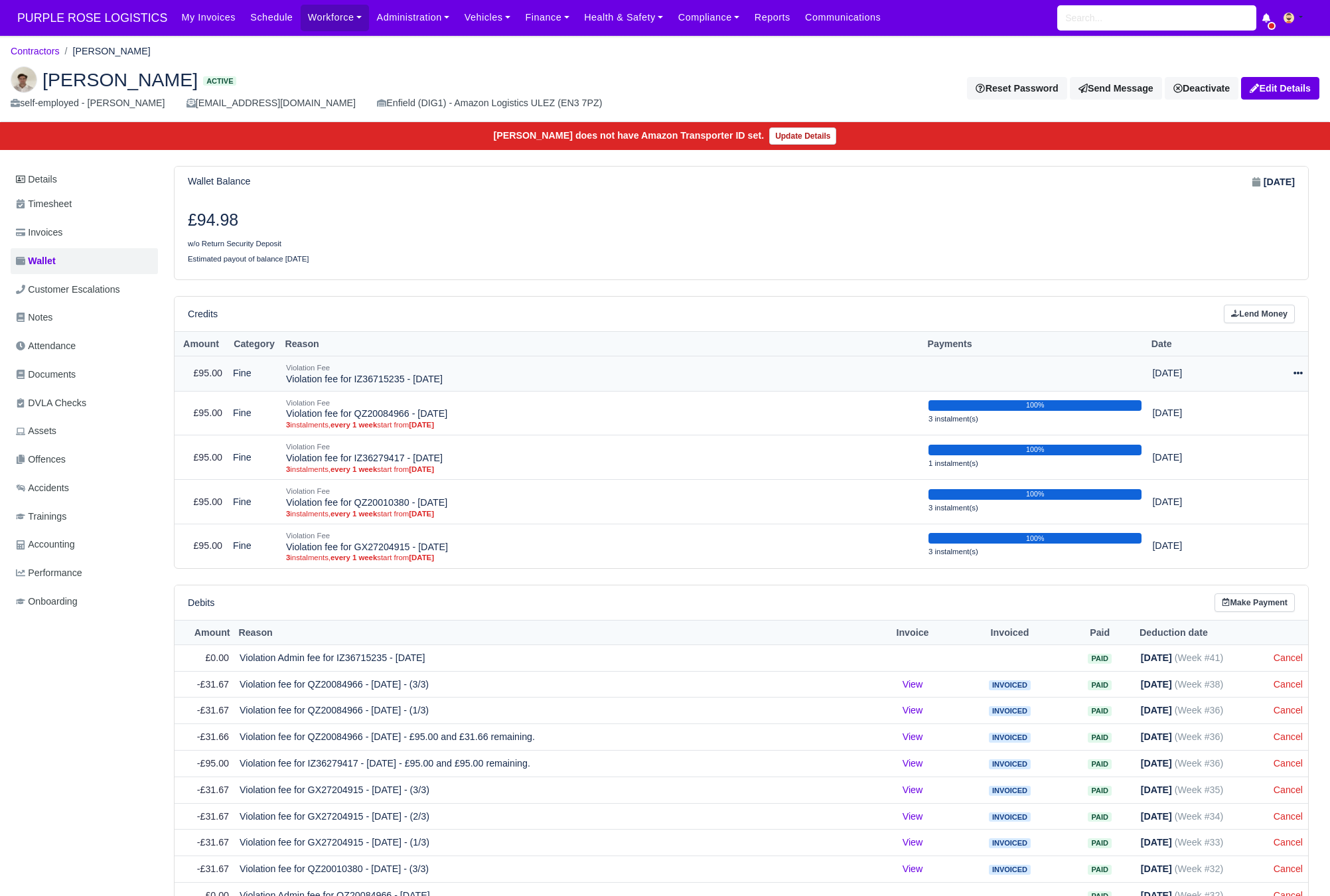
click at [1294, 377] on icon at bounding box center [1298, 373] width 10 height 10
click at [1242, 420] on button "Make Payment" at bounding box center [1237, 414] width 118 height 20
select select "5301"
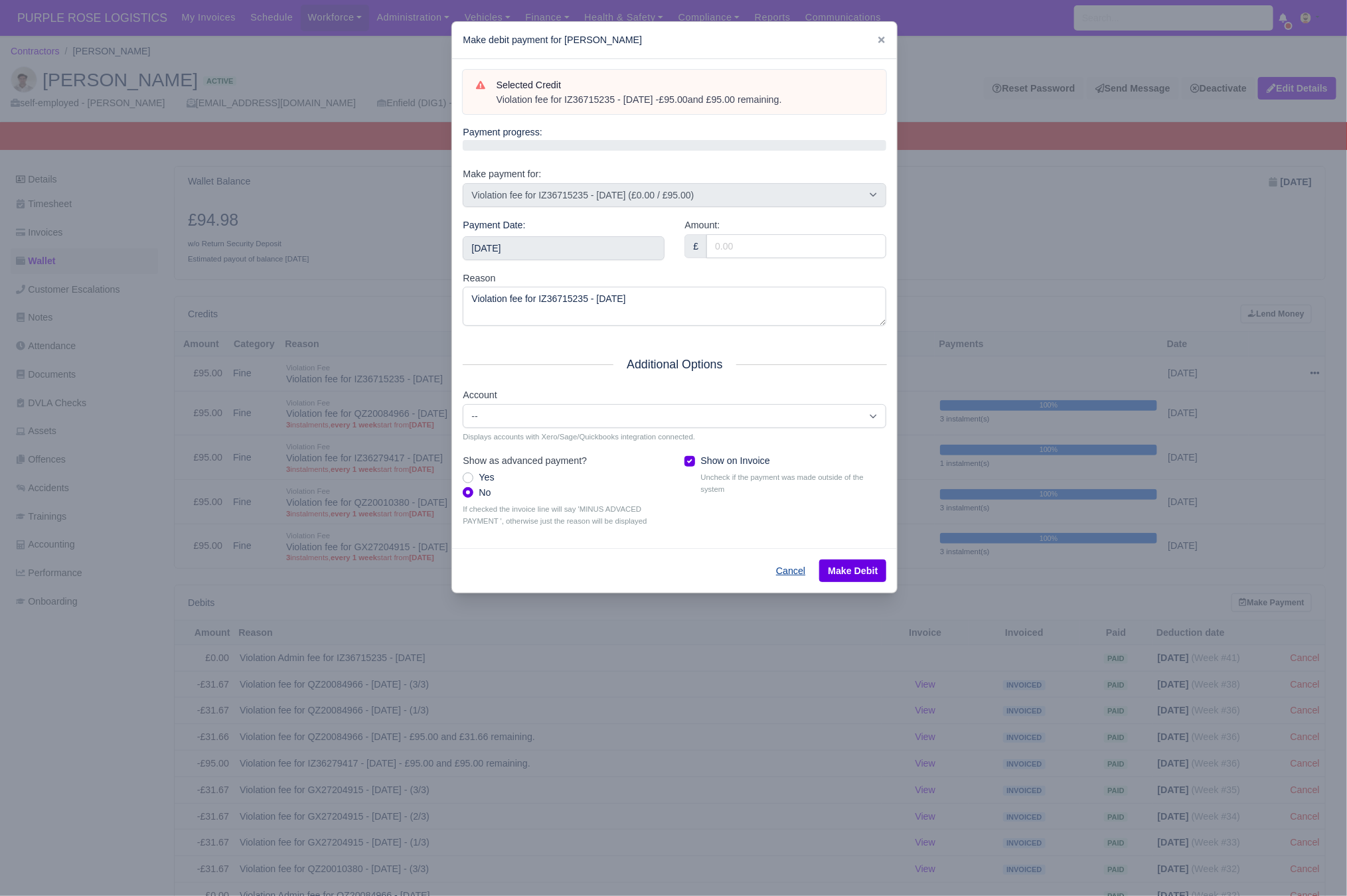
click at [781, 578] on button "Cancel" at bounding box center [790, 571] width 47 height 23
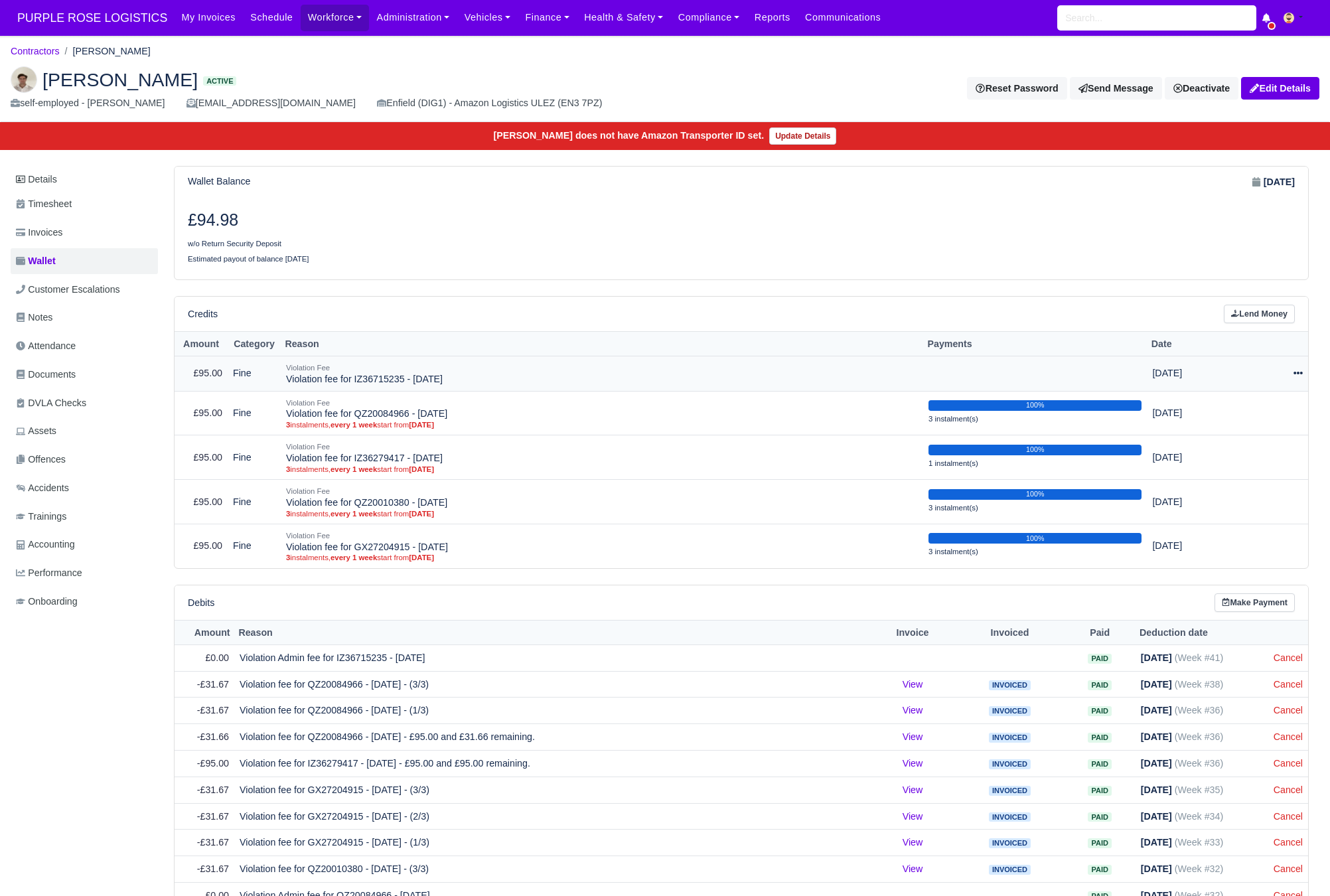
click at [1296, 378] on icon at bounding box center [1298, 373] width 10 height 10
click at [1263, 438] on link "Schedule" at bounding box center [1237, 434] width 118 height 20
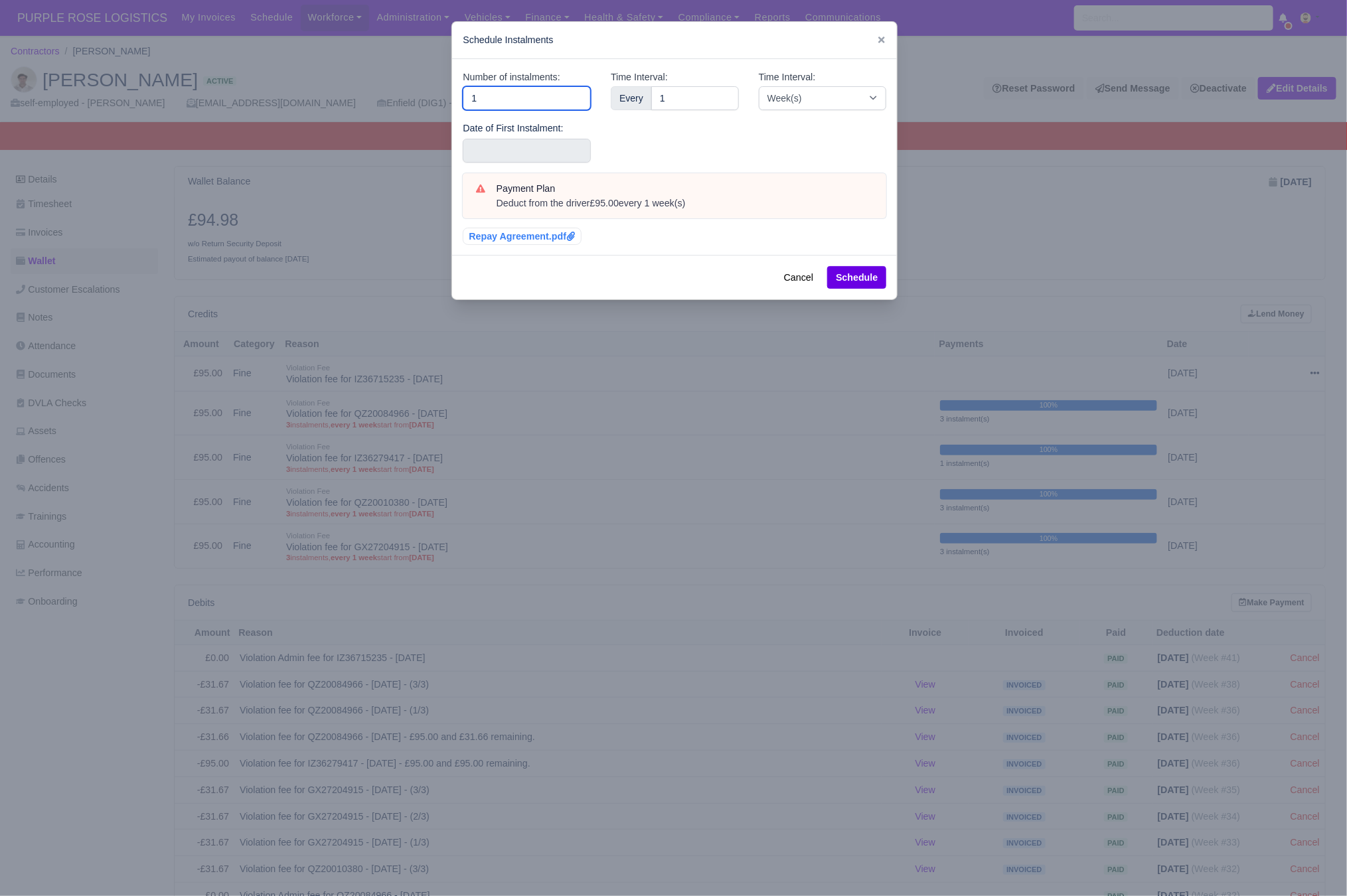
drag, startPoint x: 415, startPoint y: 103, endPoint x: 321, endPoint y: 101, distance: 94.0
click at [321, 101] on div "​ Schedule Instalments Number of instalments: 1 Date of First Instalment: Time …" at bounding box center [673, 448] width 1347 height 896
type input "3"
click at [475, 160] on input "text" at bounding box center [527, 150] width 128 height 24
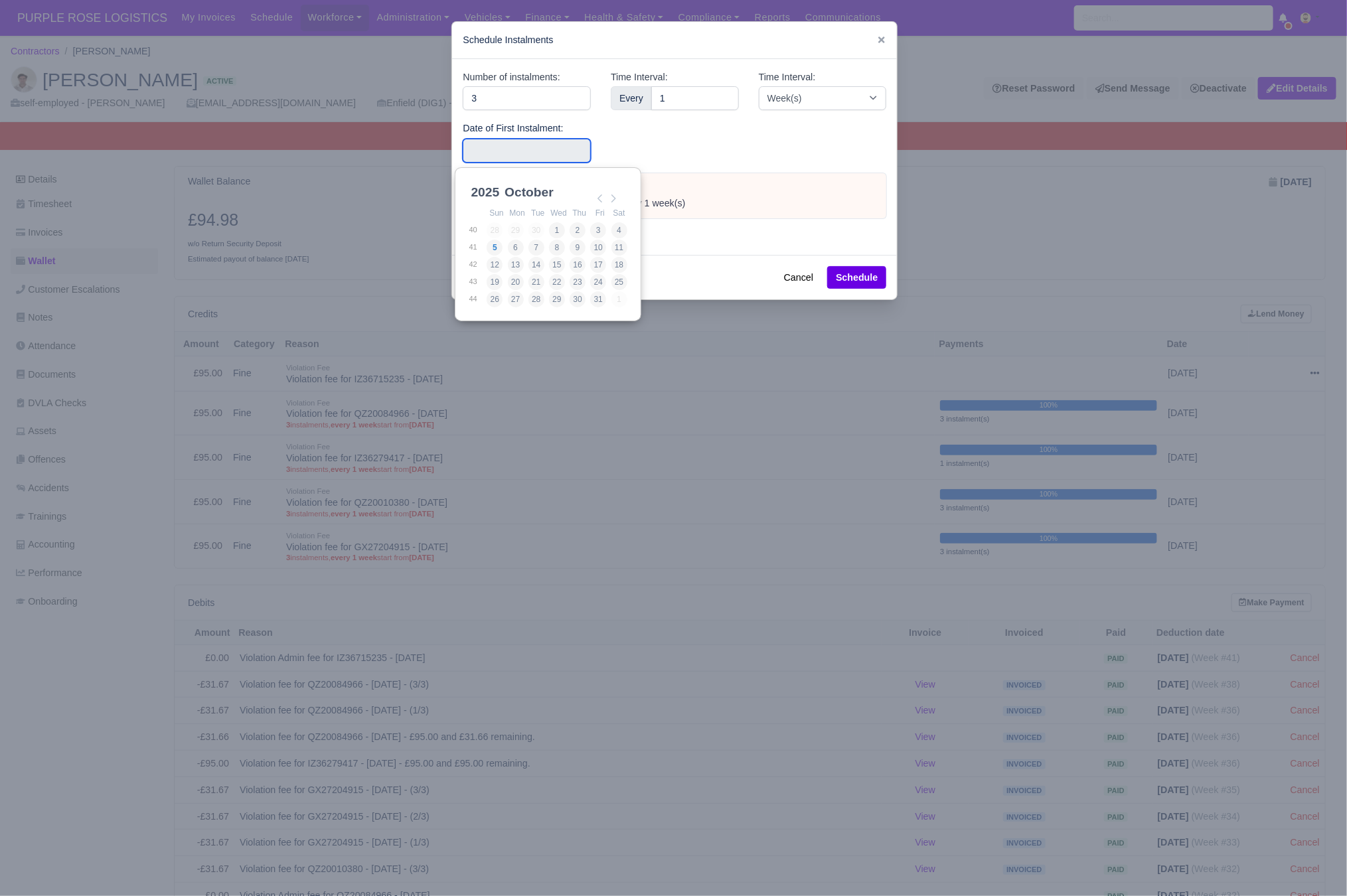
click at [592, 219] on th "Fri" at bounding box center [599, 213] width 20 height 16
type input "[DATE]"
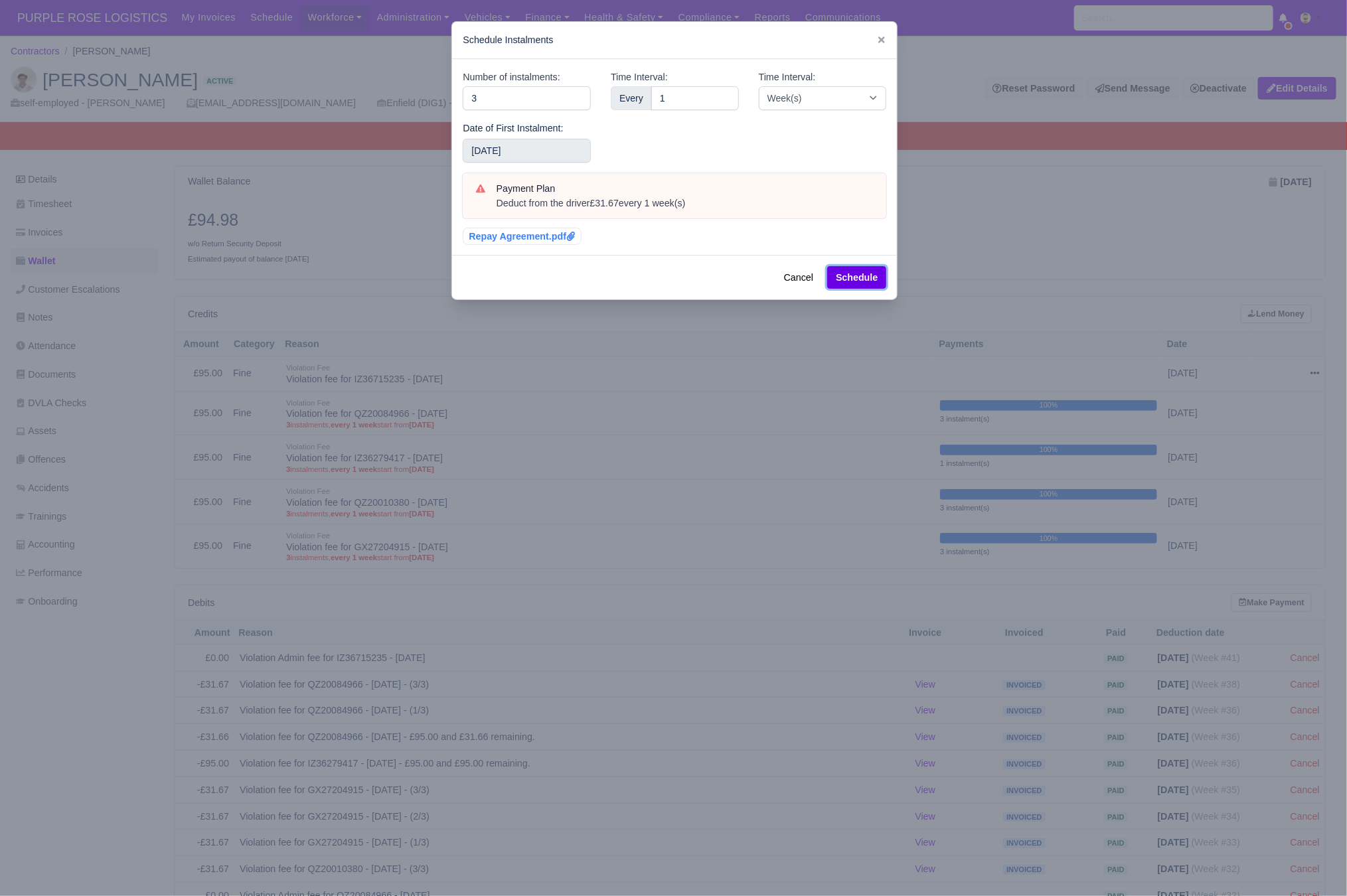
click at [851, 280] on button "Schedule" at bounding box center [857, 278] width 59 height 23
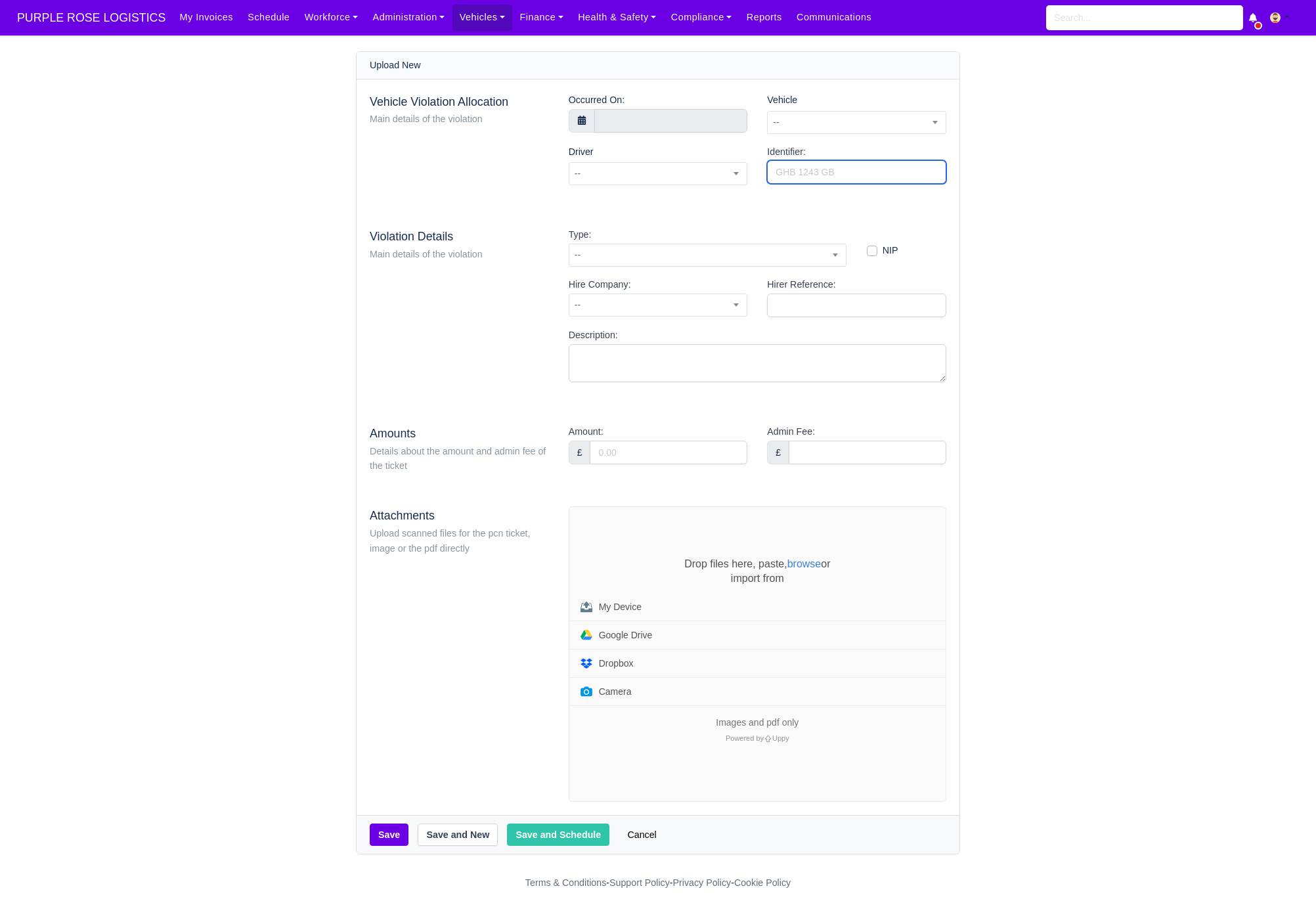
click at [832, 168] on input "Identifier:" at bounding box center [856, 172] width 179 height 24
paste input "QZ20283292"
type input "QZ20283292"
click at [844, 117] on span "--" at bounding box center [856, 122] width 178 height 16
type input "dsy"
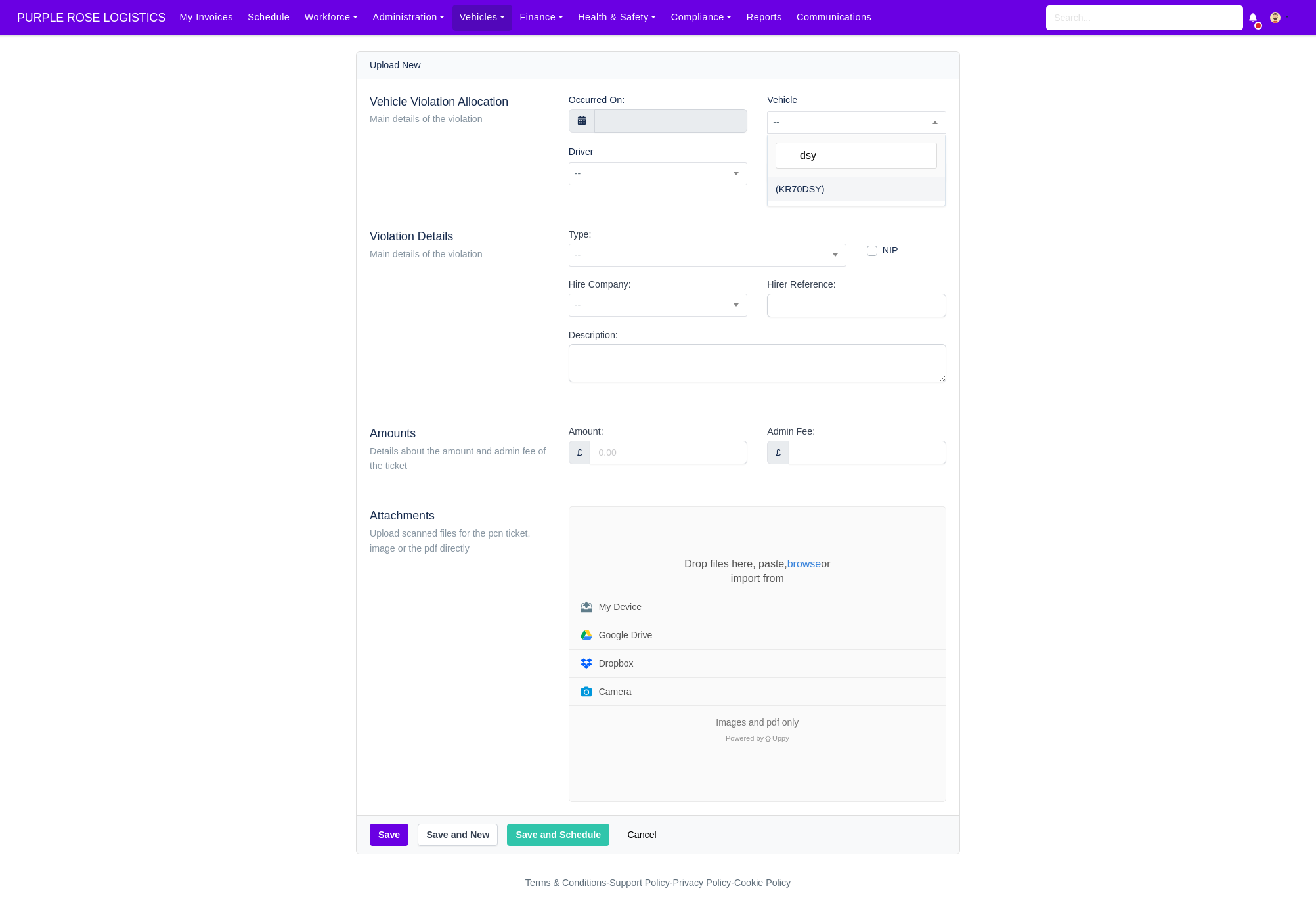
click at [813, 202] on ul "(KR70DSY)" at bounding box center [856, 191] width 177 height 29
select select "29"
select select
click at [676, 136] on div "Occurred On:" at bounding box center [658, 118] width 199 height 52
click at [682, 127] on input "text" at bounding box center [671, 120] width 153 height 24
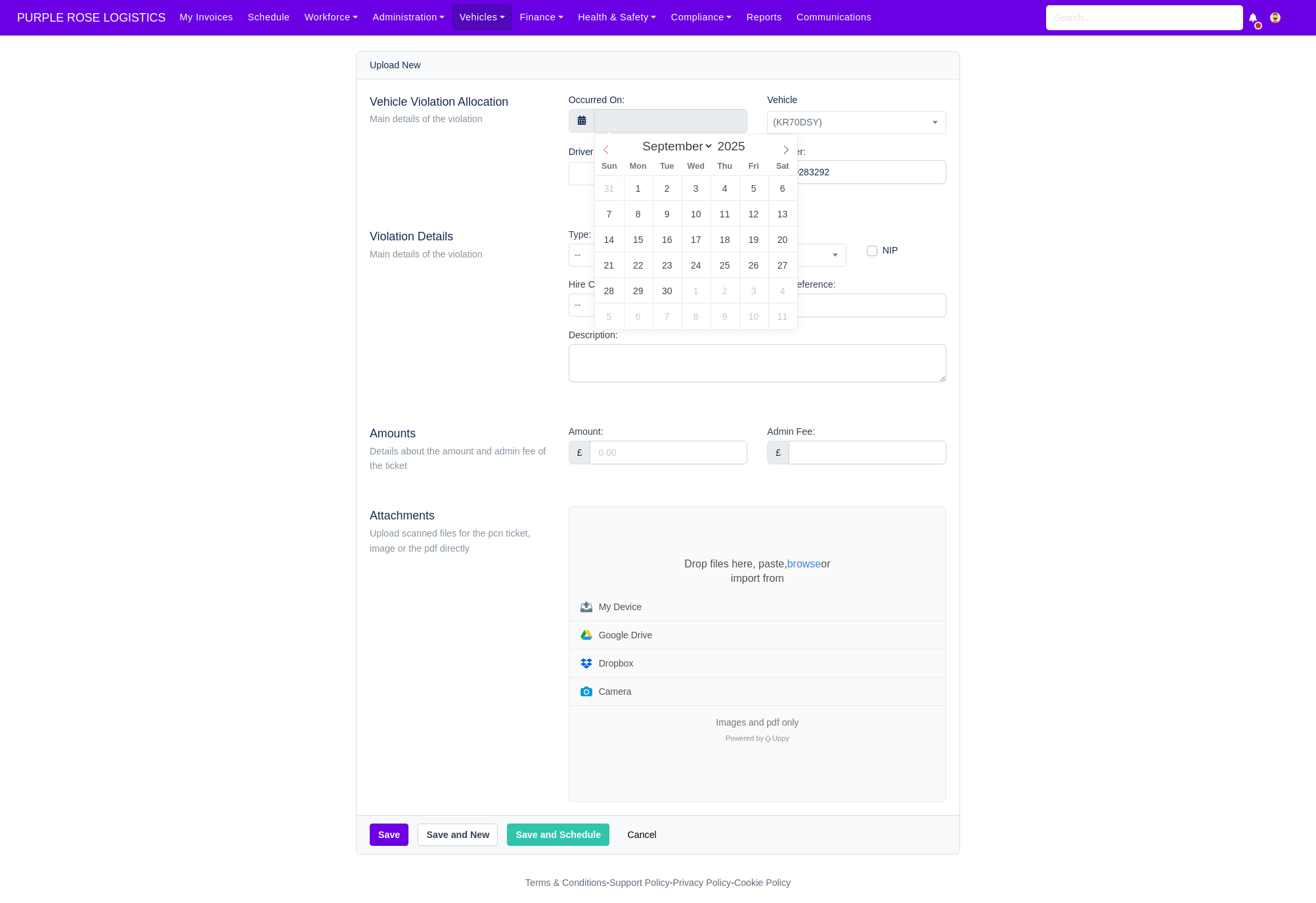
click at [603, 136] on span at bounding box center [606, 146] width 23 height 23
select select "7"
click at [603, 136] on span at bounding box center [606, 146] width 23 height 23
type input "28 August 2025 00:00"
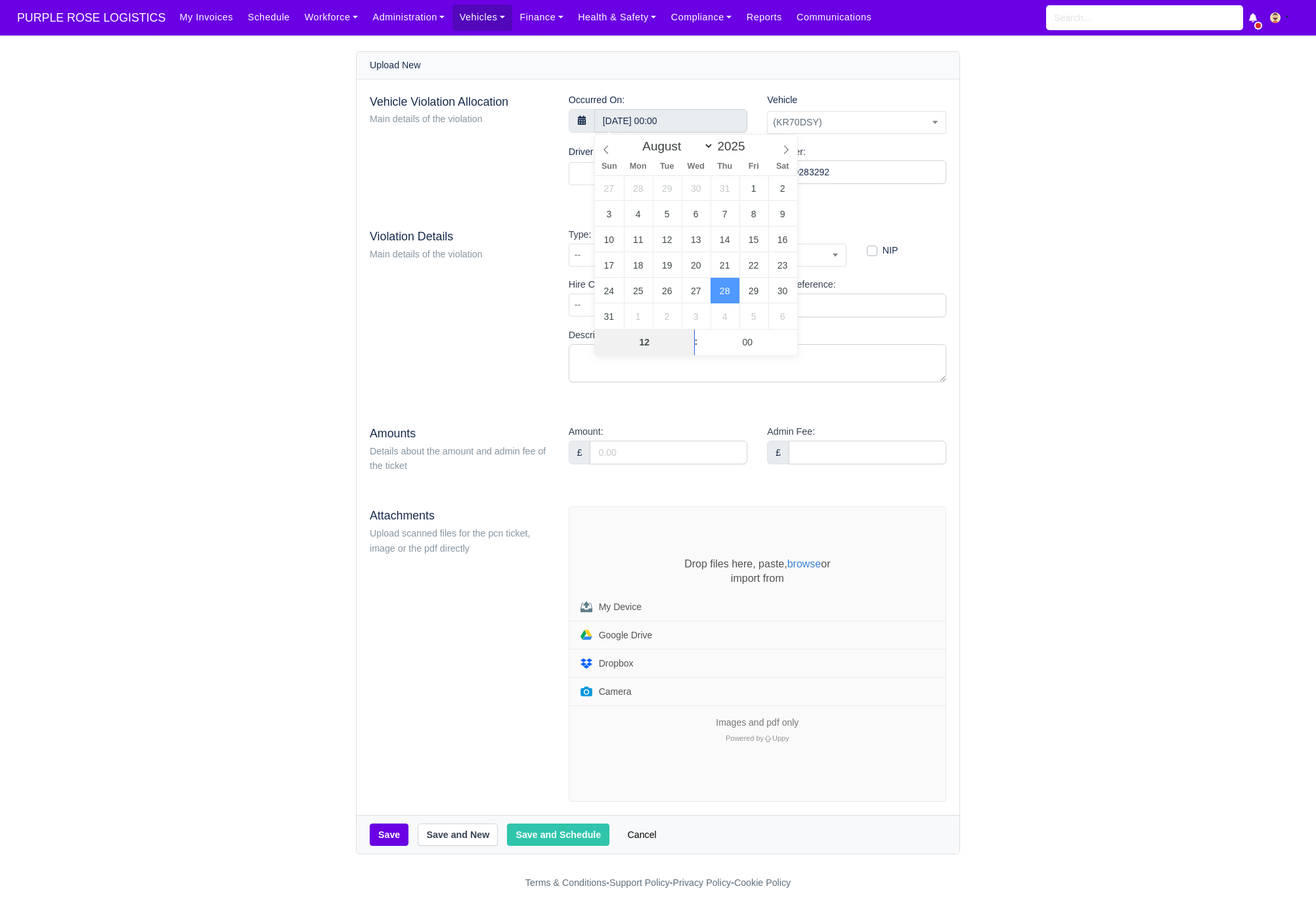
type input "12"
type input "28 August 2025 12:00"
type input "23"
type input "28 August 2025 12:23"
click at [1045, 284] on main "Upload New Vehicle Violation Allocation Main details of the violation Occurred …" at bounding box center [658, 453] width 1316 height 804
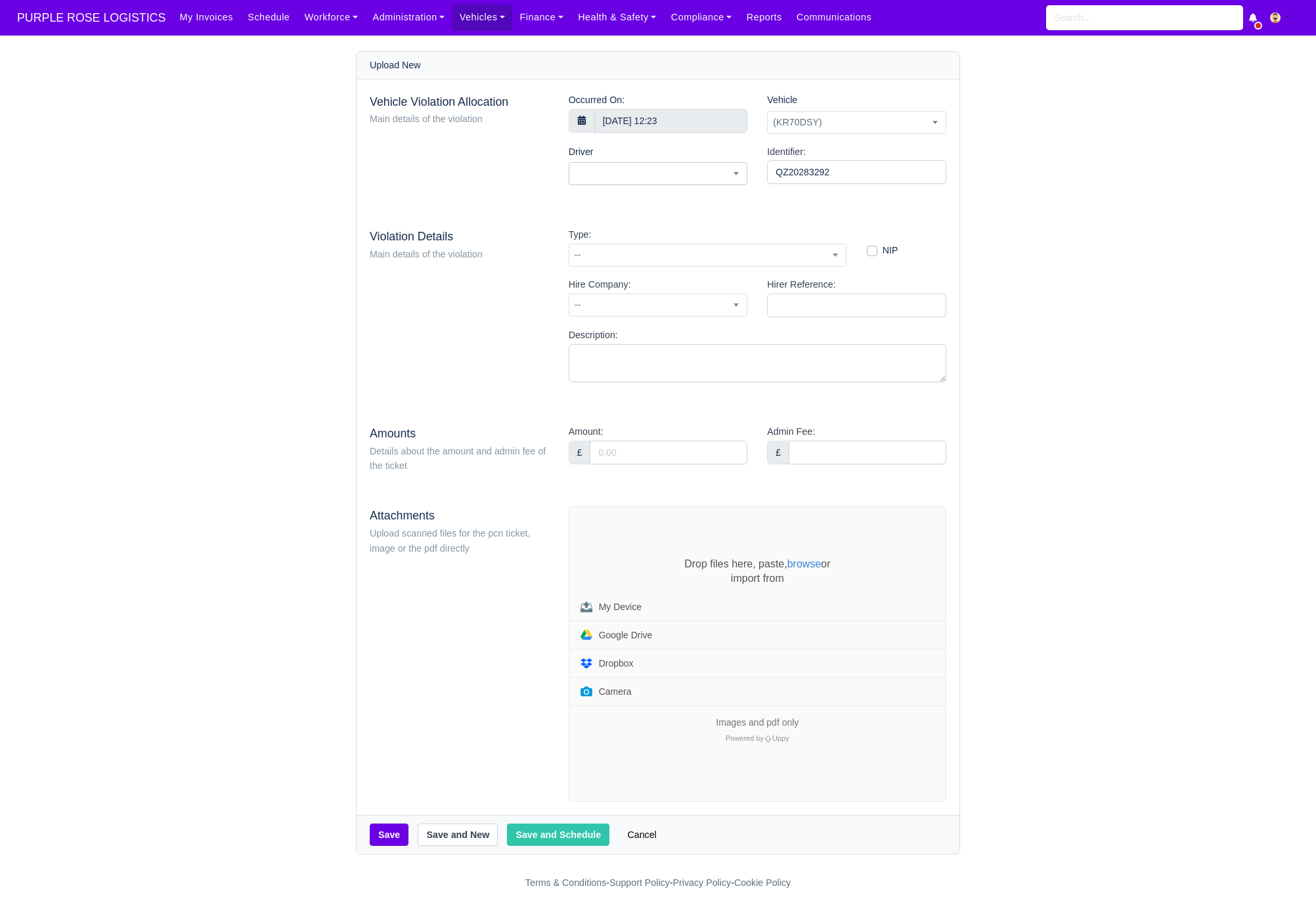
click at [667, 162] on span at bounding box center [658, 173] width 179 height 23
type input "leo"
select select "1850"
click at [639, 256] on span "--" at bounding box center [708, 255] width 277 height 16
type input "52"
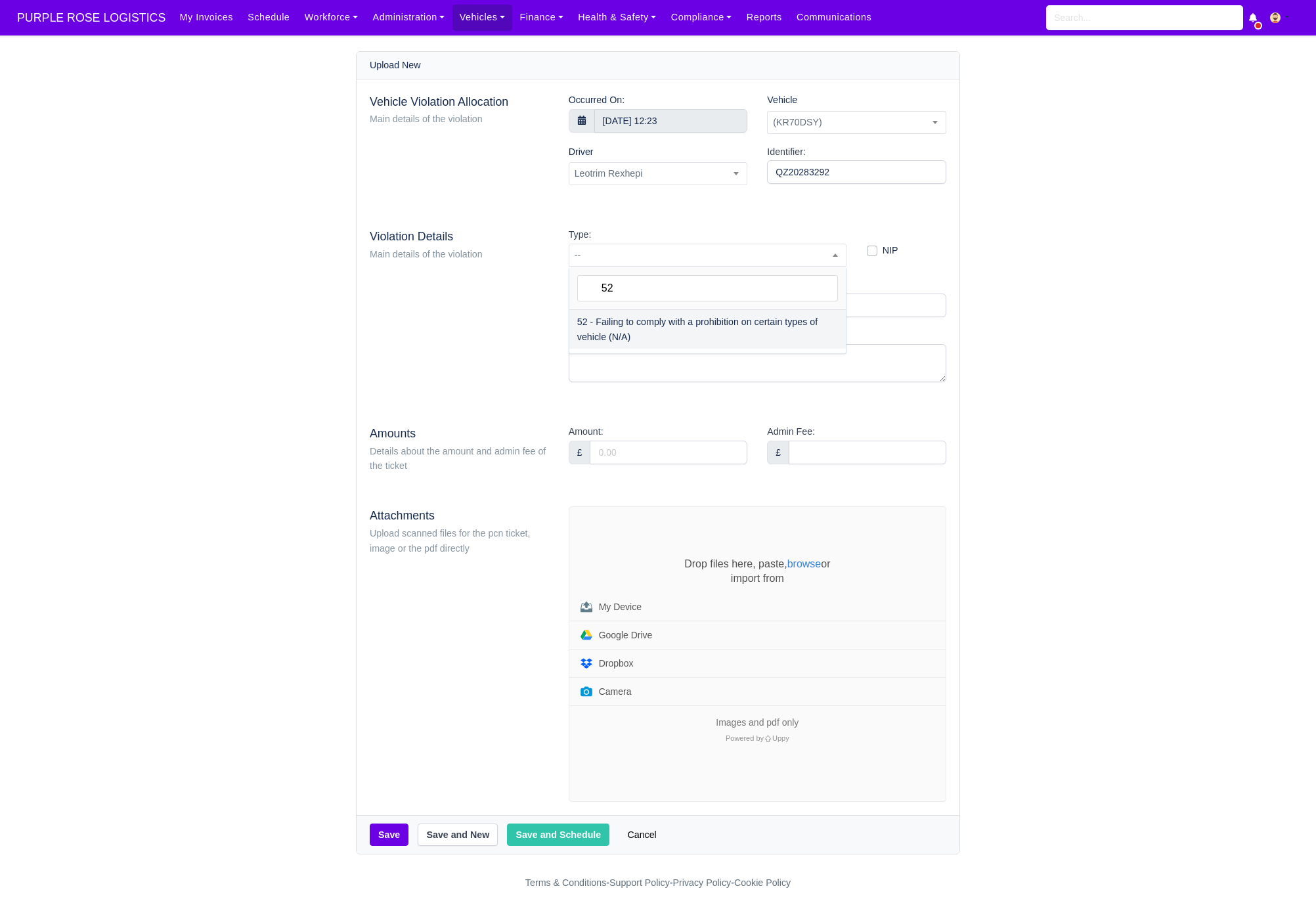
select select "72"
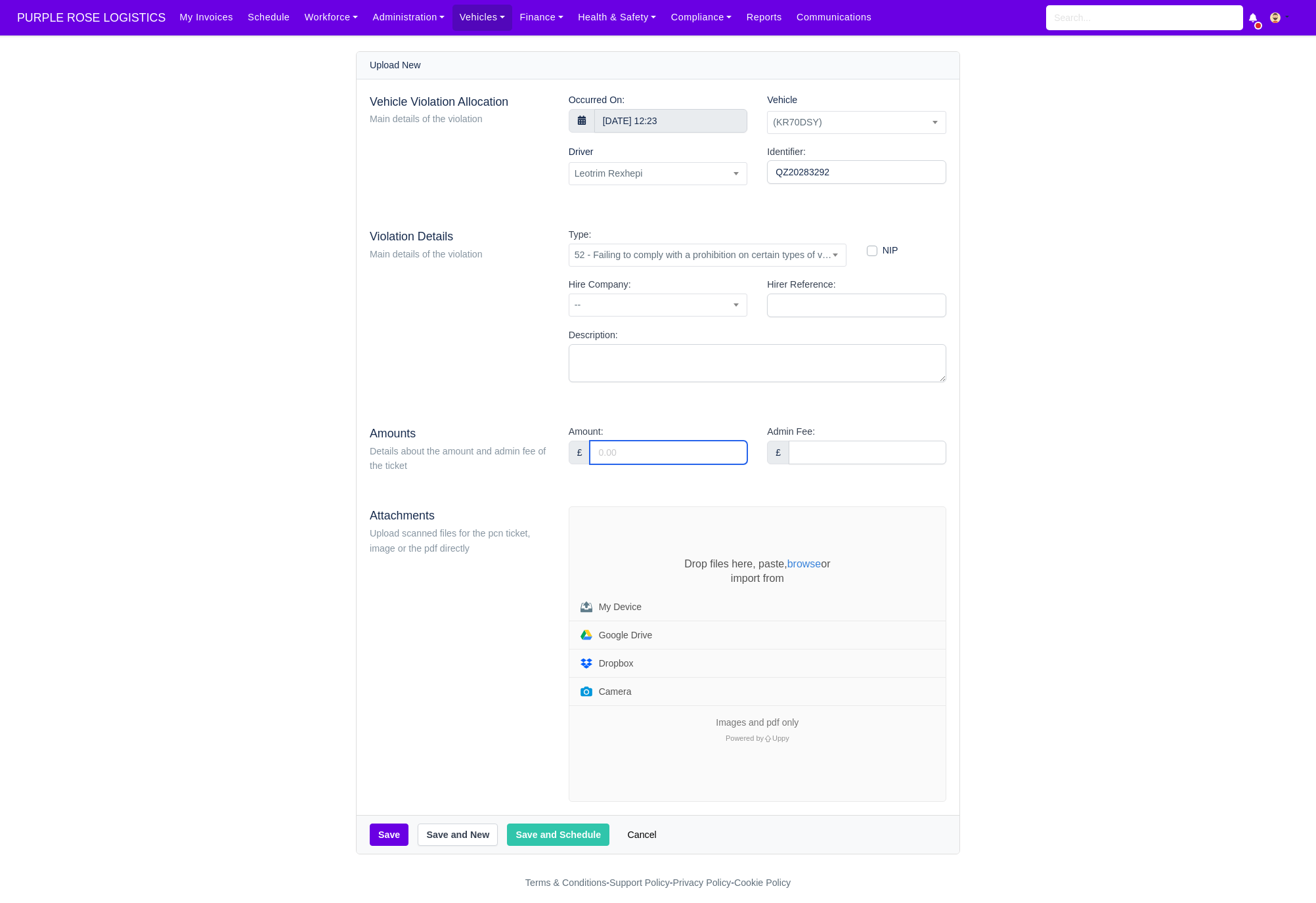
click at [646, 456] on input "Amount:" at bounding box center [669, 452] width 157 height 24
type input "95"
click at [623, 518] on div "Drop files here, paste, browse or import from My Device Google Drive Dropbox Ca…" at bounding box center [757, 654] width 376 height 295
click at [639, 550] on div "Drop files here, paste, browse or import from My Device Google Drive Dropbox Ca…" at bounding box center [757, 654] width 376 height 295
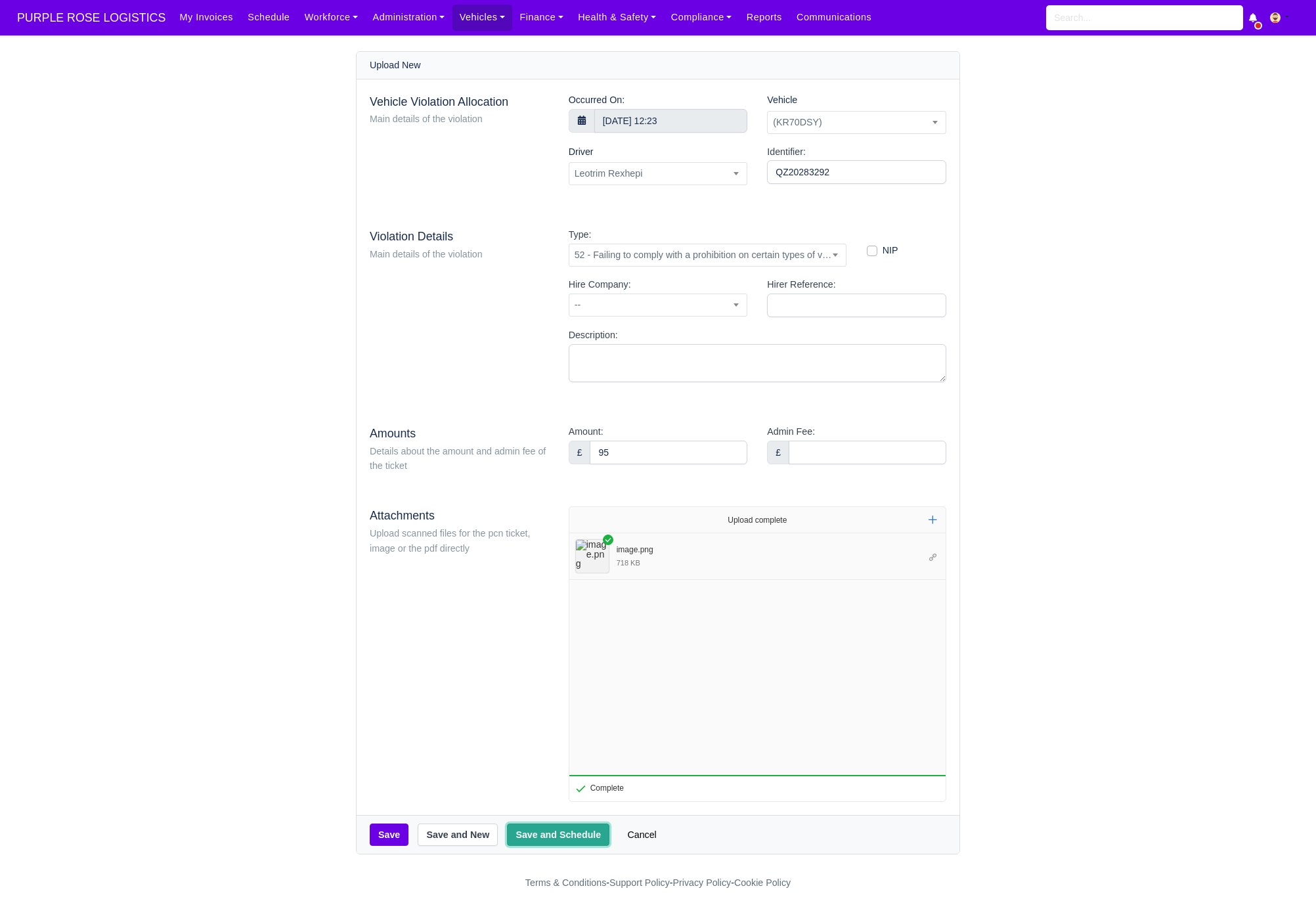
click at [569, 832] on button "Save and Schedule" at bounding box center [558, 835] width 102 height 23
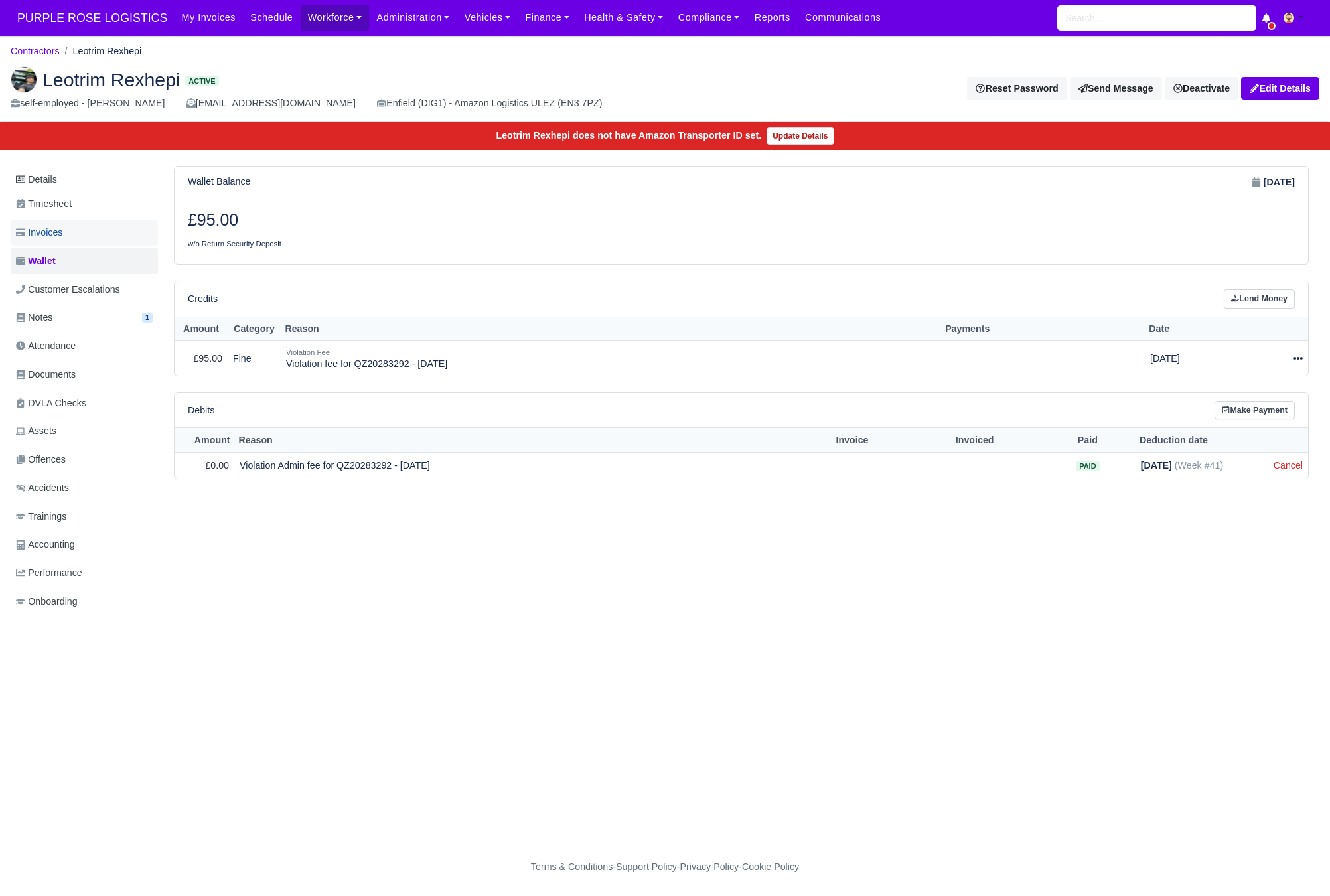
click at [74, 239] on link "Invoices" at bounding box center [84, 232] width 147 height 26
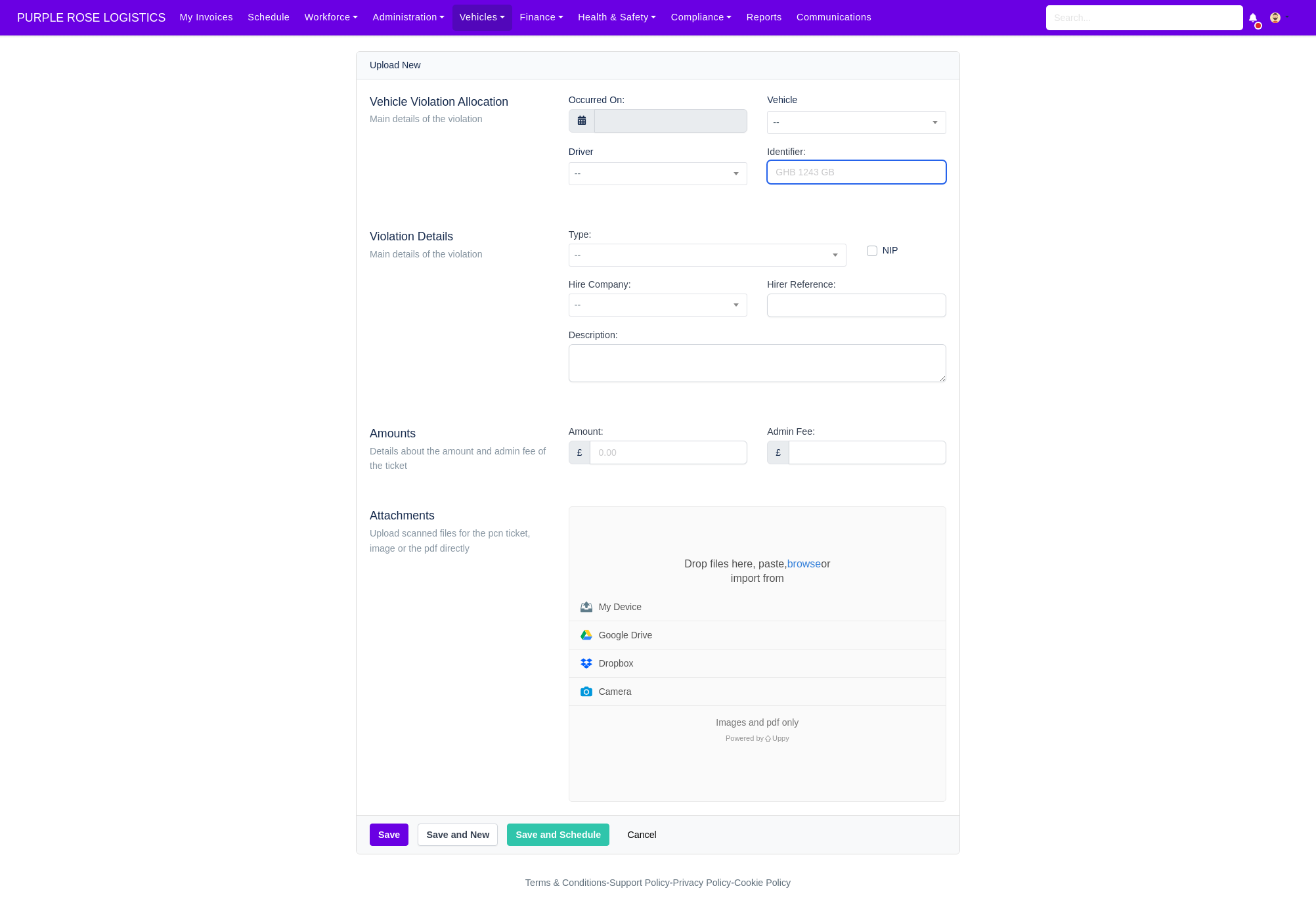
click at [857, 179] on input "Identifier:" at bounding box center [856, 172] width 179 height 24
paste input "QZ20286530"
type input "QZ20286530"
click at [806, 117] on span "--" at bounding box center [856, 122] width 178 height 16
type input "ekm"
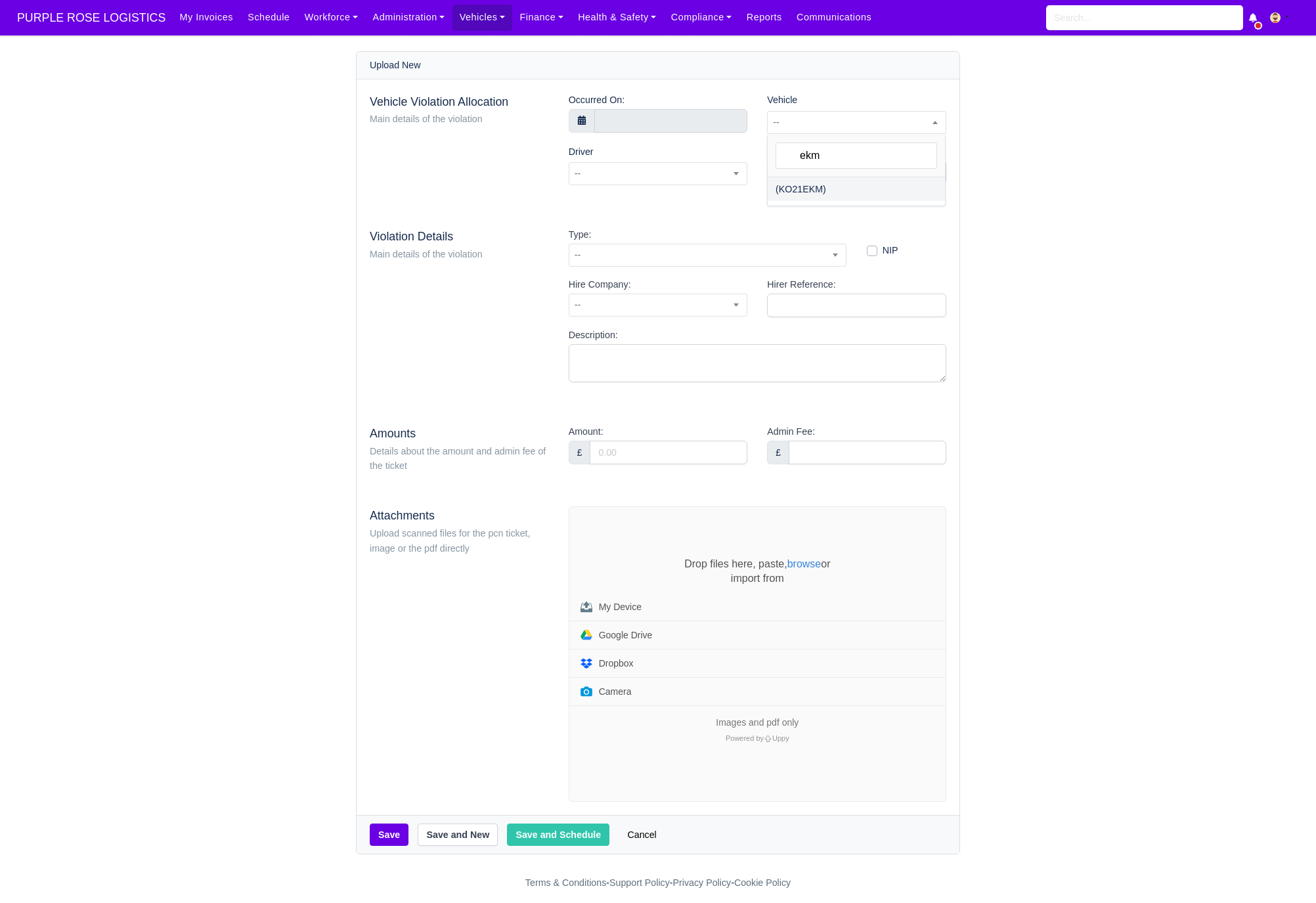
select select "12"
select select
click at [622, 123] on input "text" at bounding box center [671, 120] width 153 height 24
click at [609, 144] on span at bounding box center [606, 146] width 23 height 23
select select "7"
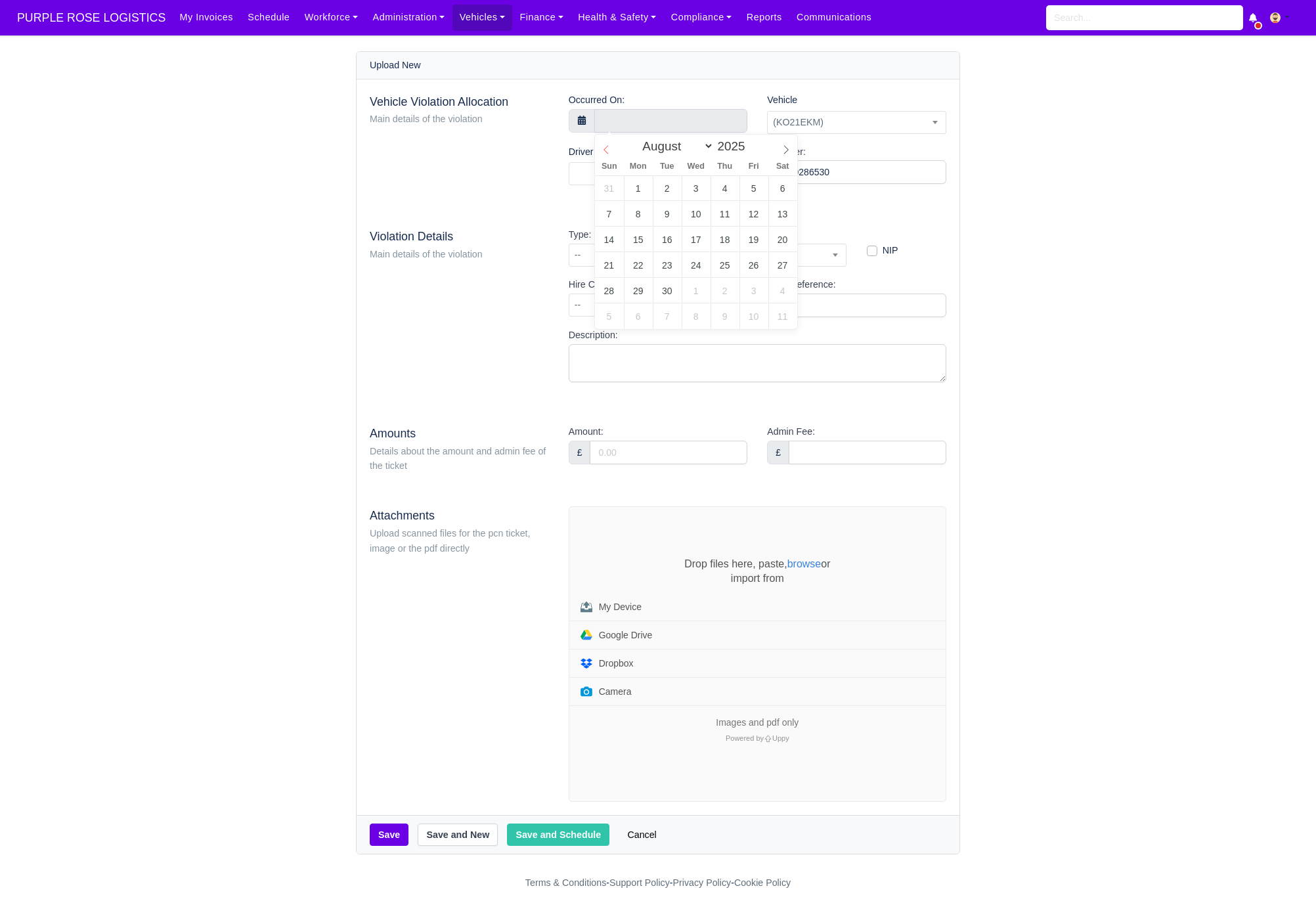
click at [609, 144] on span at bounding box center [606, 146] width 23 height 23
type input "[DATE] 00:00"
type input "13"
type input "[DATE] 13:00"
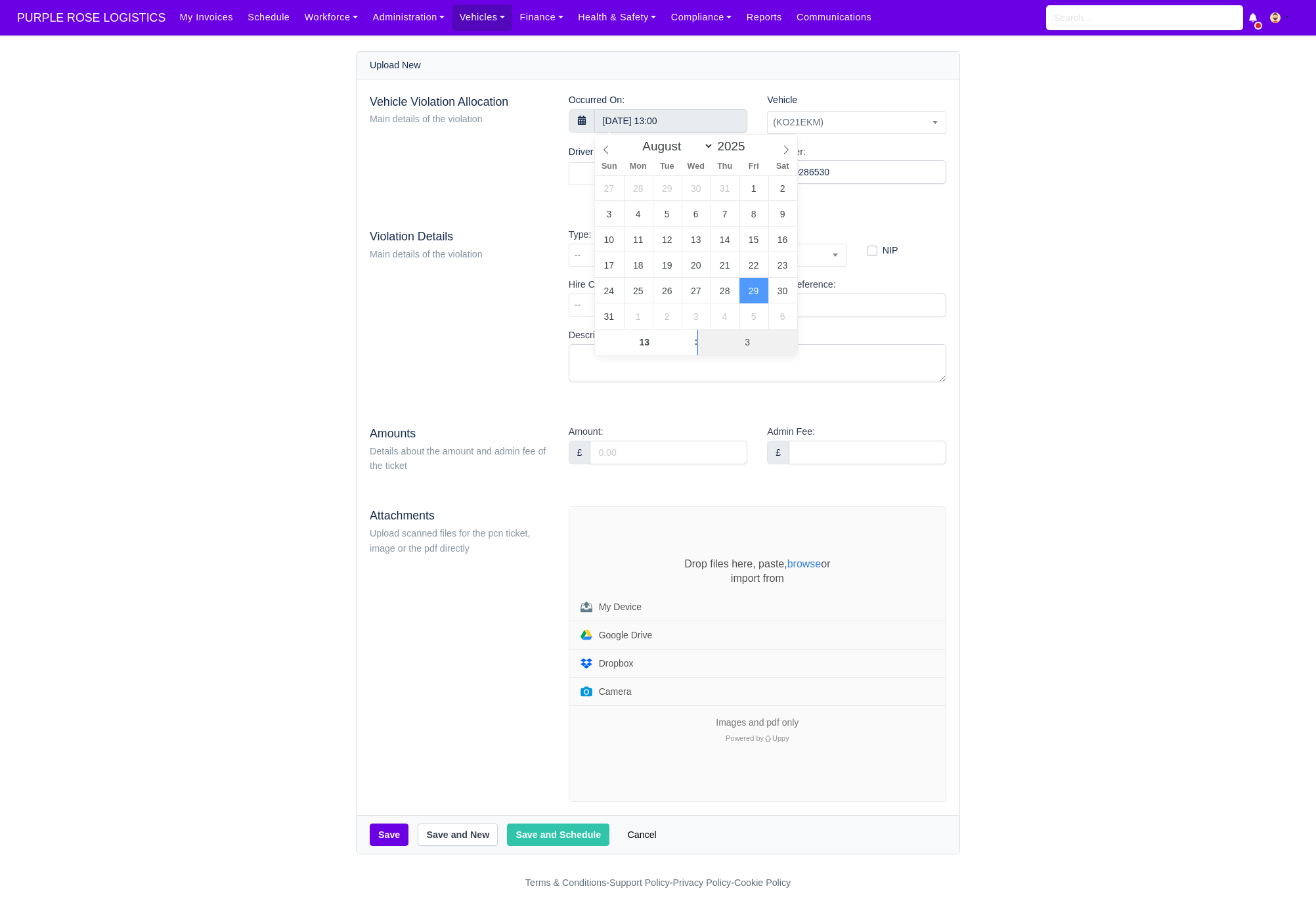
type input "37"
type input "[DATE] 13:37"
click at [562, 200] on div "Vehicle Violation Allocation Main details of the violation Occurred On: [DATE] …" at bounding box center [658, 447] width 603 height 736
click at [594, 188] on div "Driver -- [PERSON_NAME] [PERSON_NAME] (inactive) [PERSON_NAME] (inactive) [PERS…" at bounding box center [658, 171] width 199 height 52
click at [603, 178] on span at bounding box center [658, 173] width 179 height 23
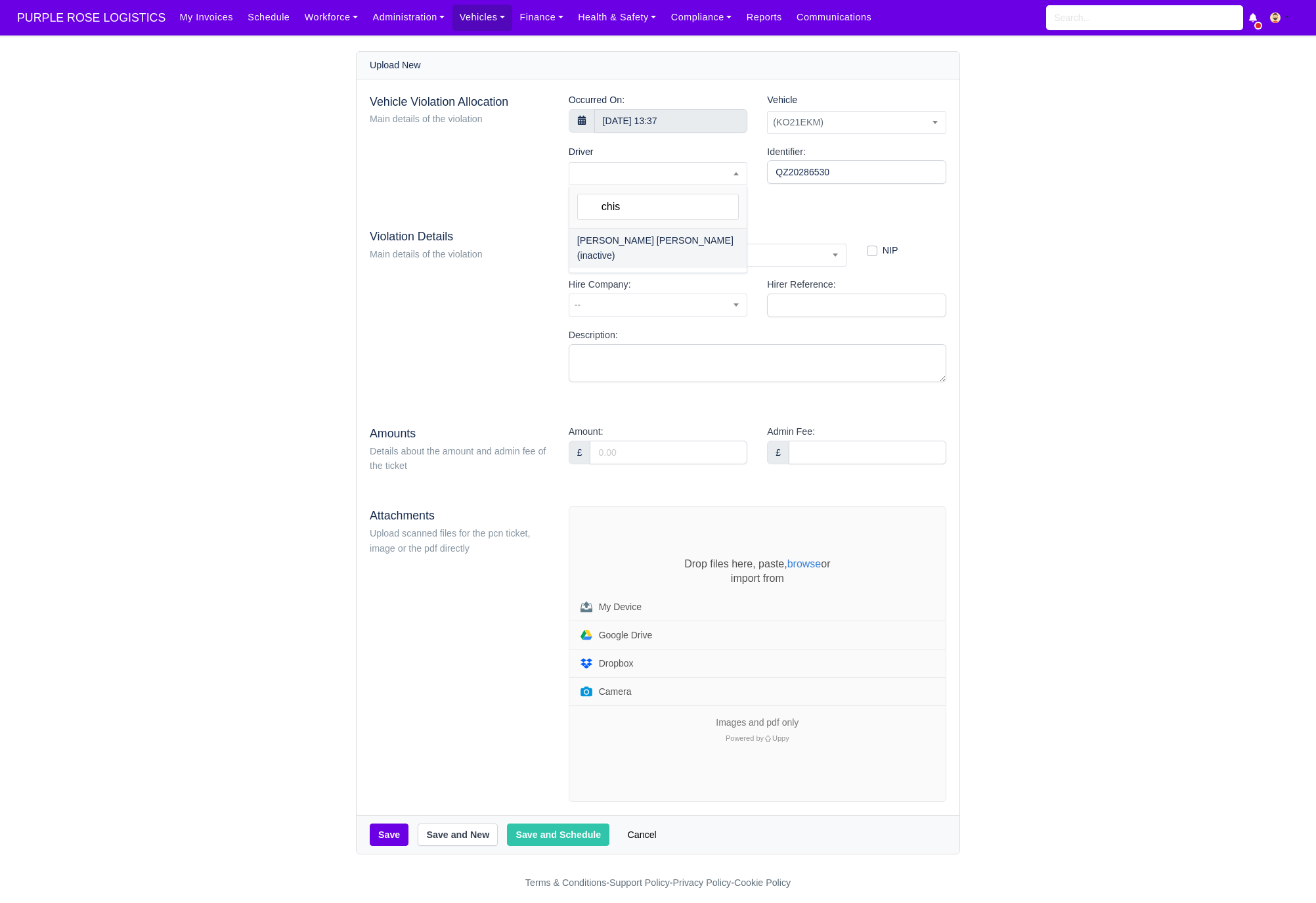
type input "chis"
select select "1919"
click at [642, 254] on span "--" at bounding box center [708, 255] width 277 height 16
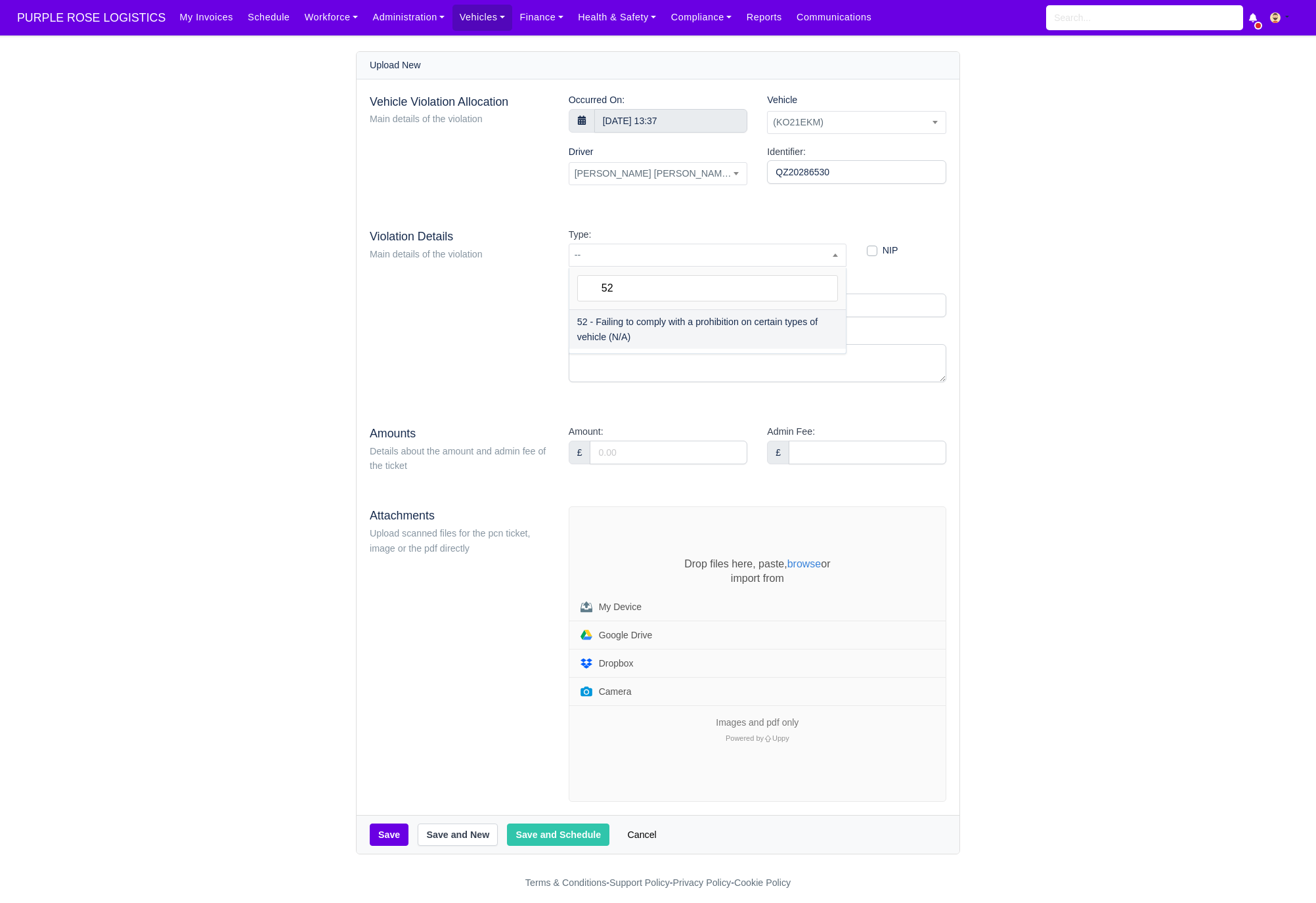
type input "52"
select select "72"
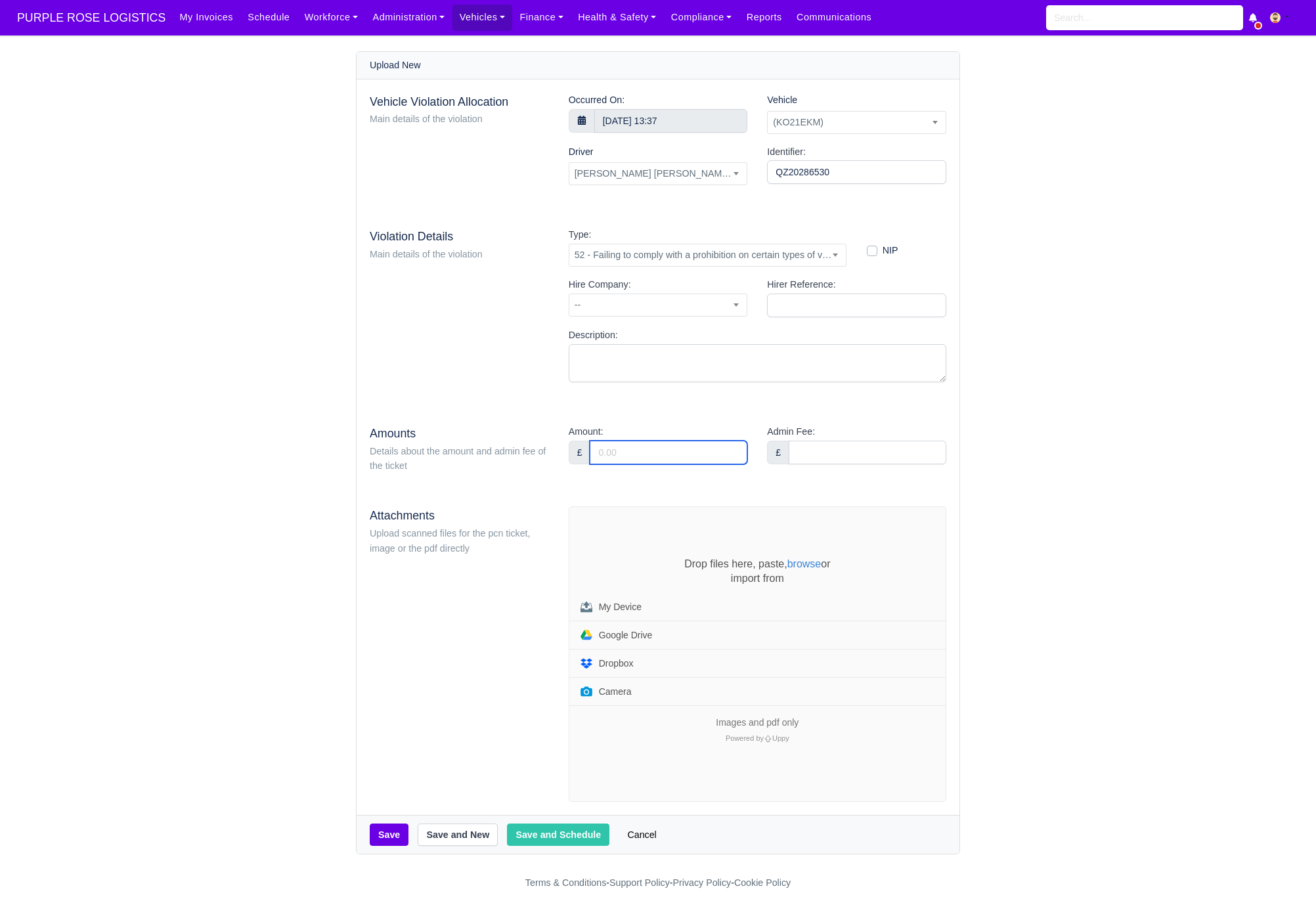
click at [620, 460] on input "Amount:" at bounding box center [669, 452] width 157 height 24
type input "95"
click at [655, 408] on div "Vehicle Violation Allocation Main details of the violation Occurred On: [DATE] …" at bounding box center [658, 447] width 603 height 736
click at [649, 543] on div "Drop files here, paste, browse or import from My Device Google Drive Dropbox Ca…" at bounding box center [757, 654] width 376 height 295
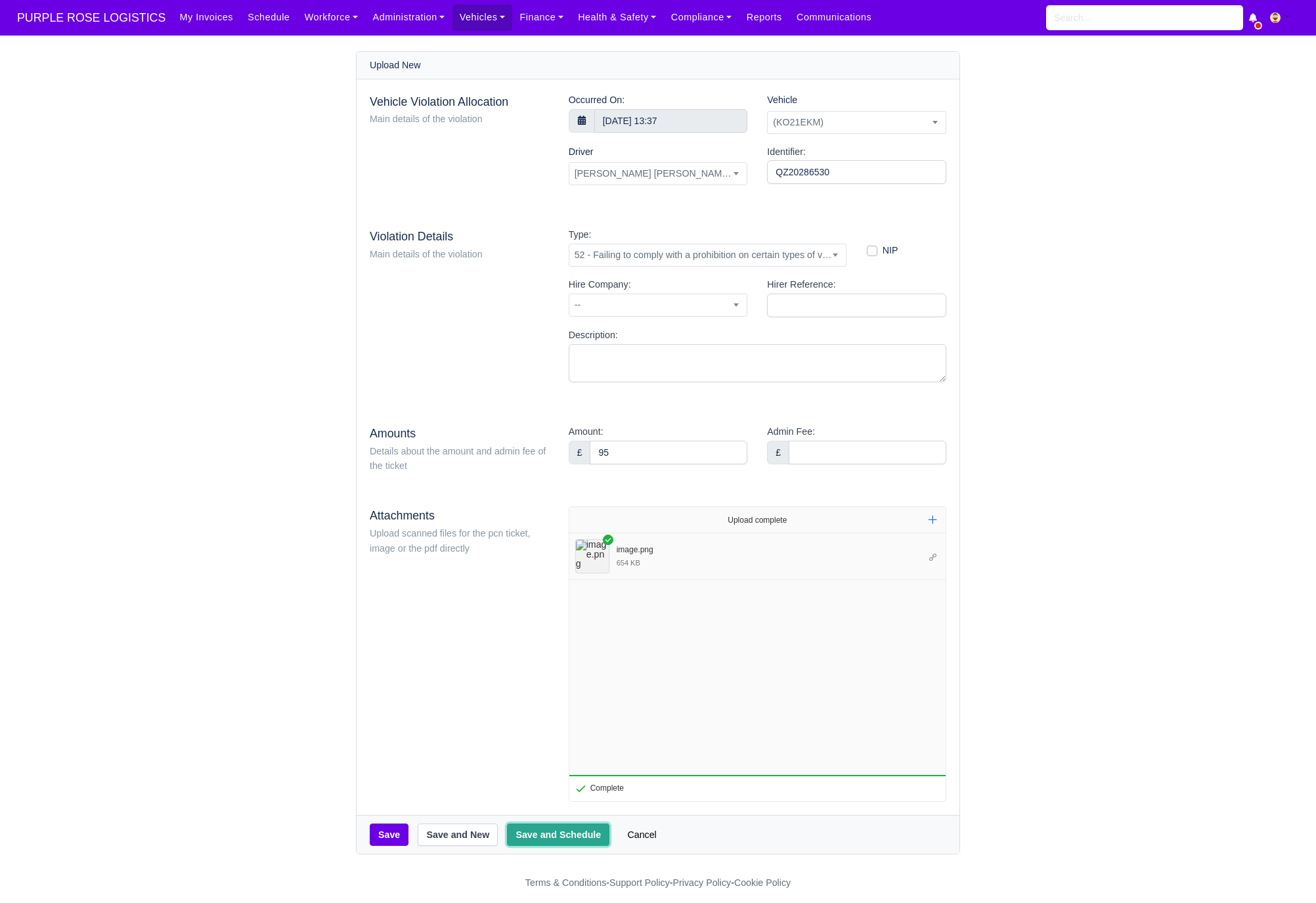
click at [569, 839] on button "Save and Schedule" at bounding box center [558, 835] width 102 height 23
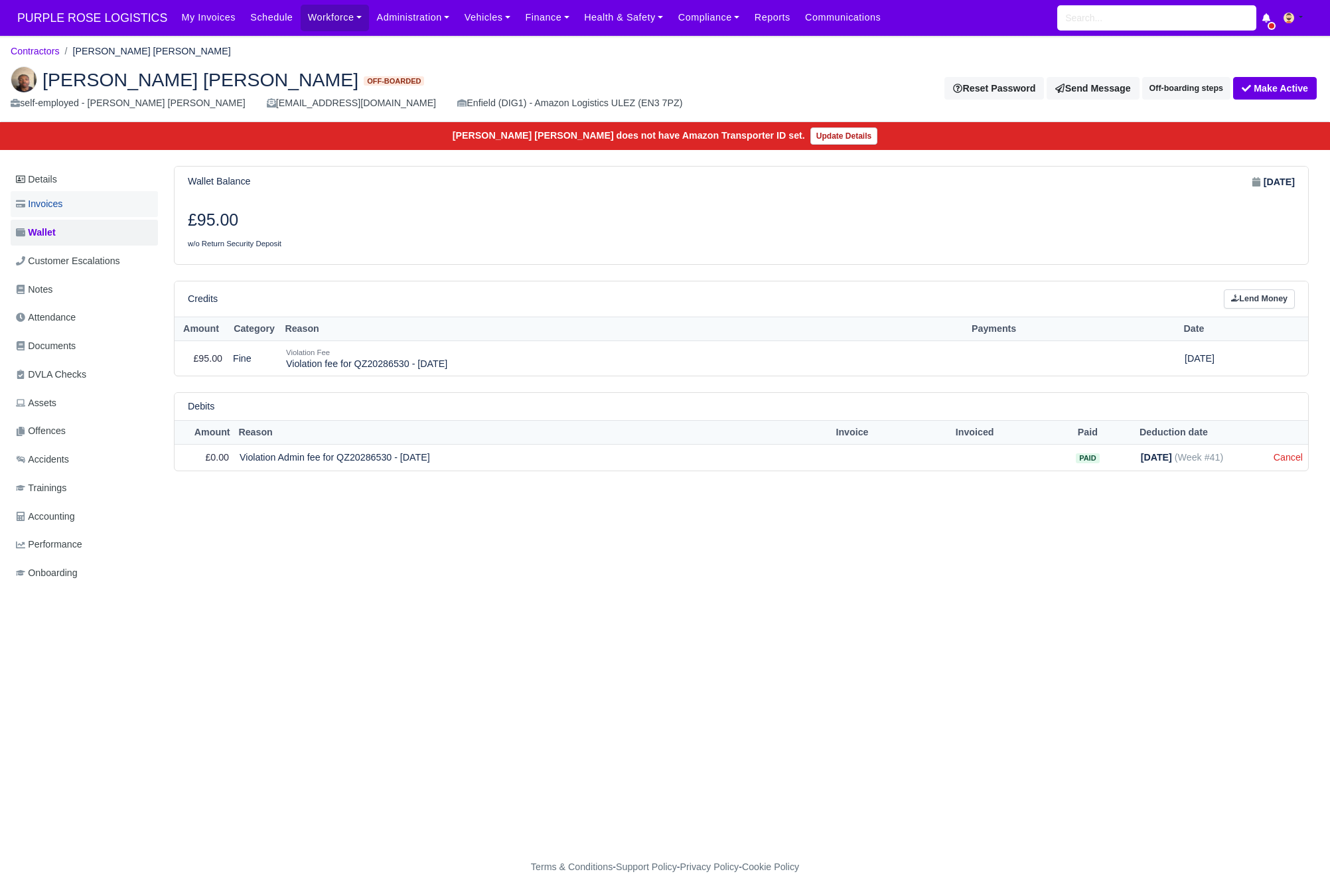
click at [77, 206] on link "Invoices" at bounding box center [84, 204] width 147 height 26
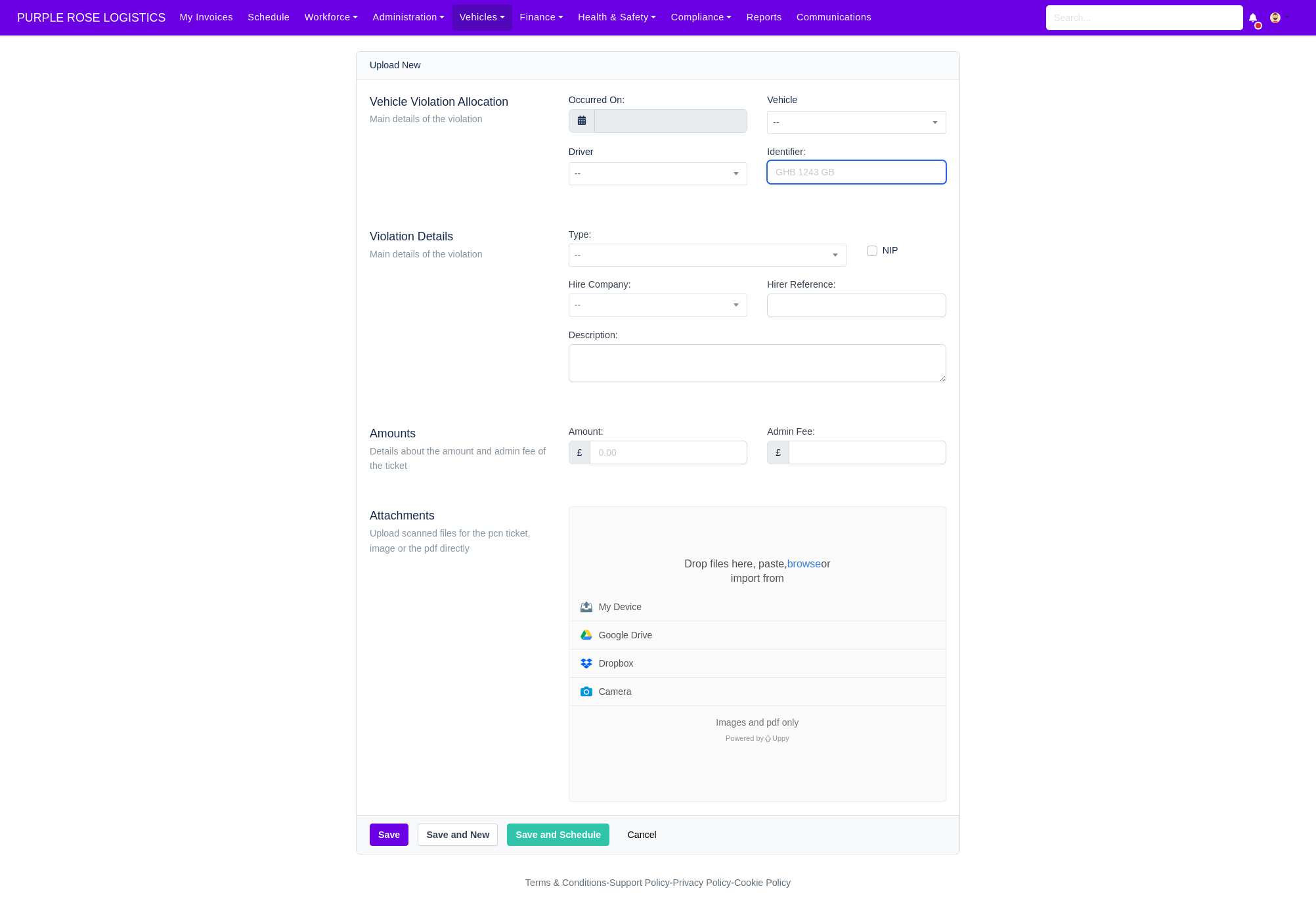
click at [828, 176] on input "Identifier:" at bounding box center [856, 172] width 179 height 24
paste input "QZ20286494"
type input "QZ20286494"
click at [819, 126] on span "--" at bounding box center [856, 122] width 178 height 16
type input "ekm"
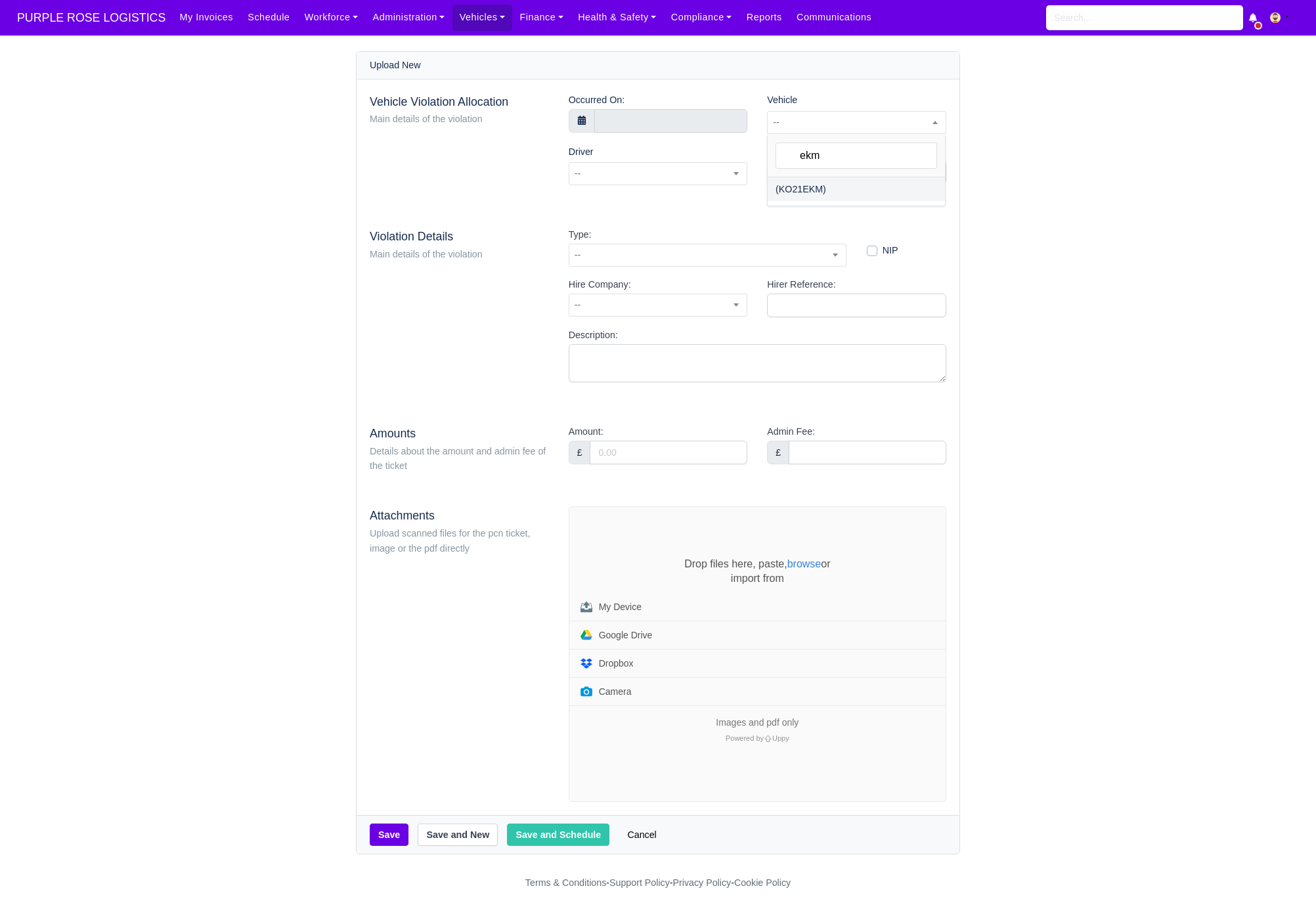
select select "12"
select select
click at [626, 122] on input "text" at bounding box center [671, 120] width 153 height 24
click at [605, 142] on span at bounding box center [606, 146] width 23 height 23
select select "7"
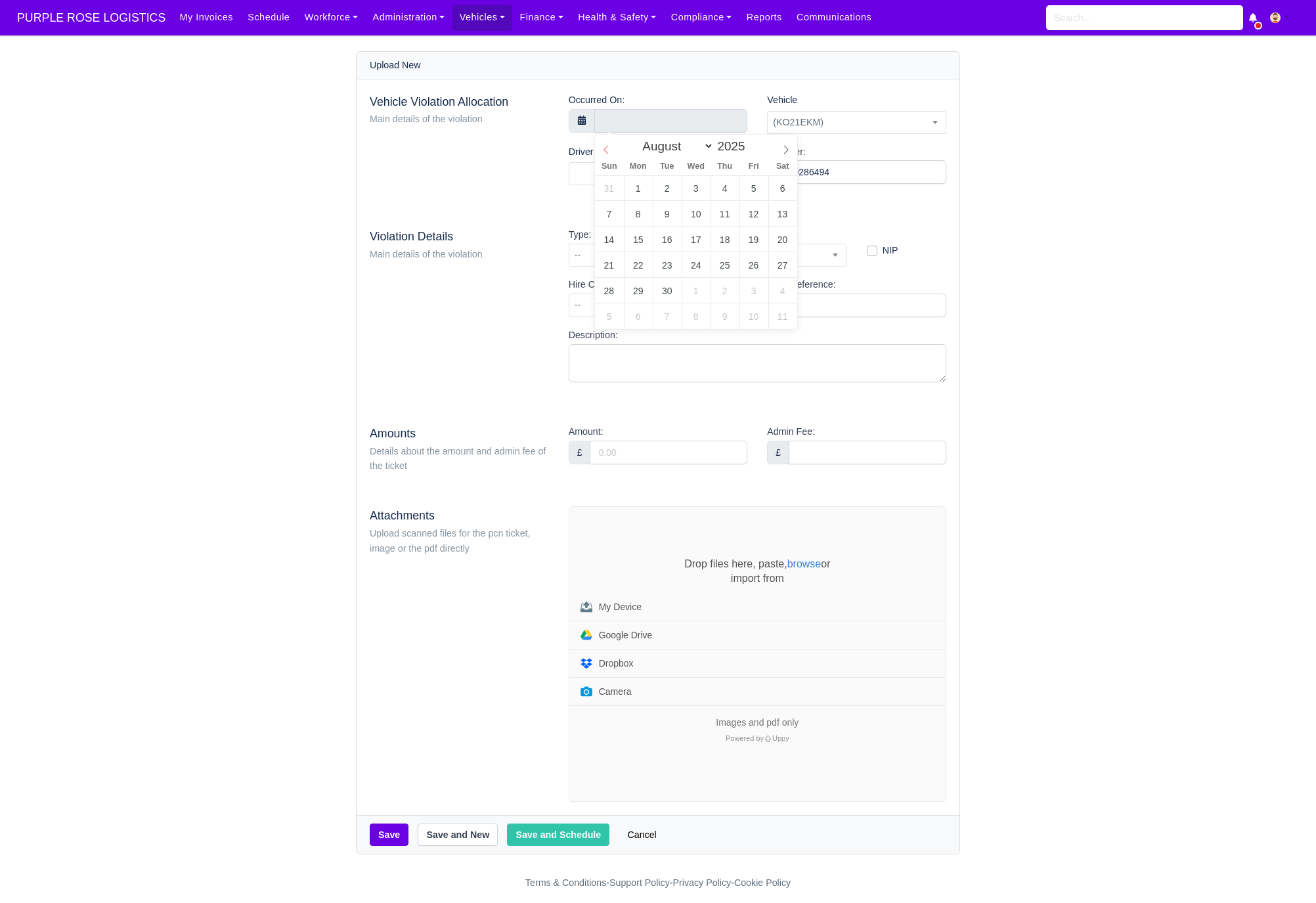
click at [605, 142] on span at bounding box center [606, 146] width 23 height 23
type input "29 August 2025 00:00"
type input "12"
type input "29 August 2025 12:00"
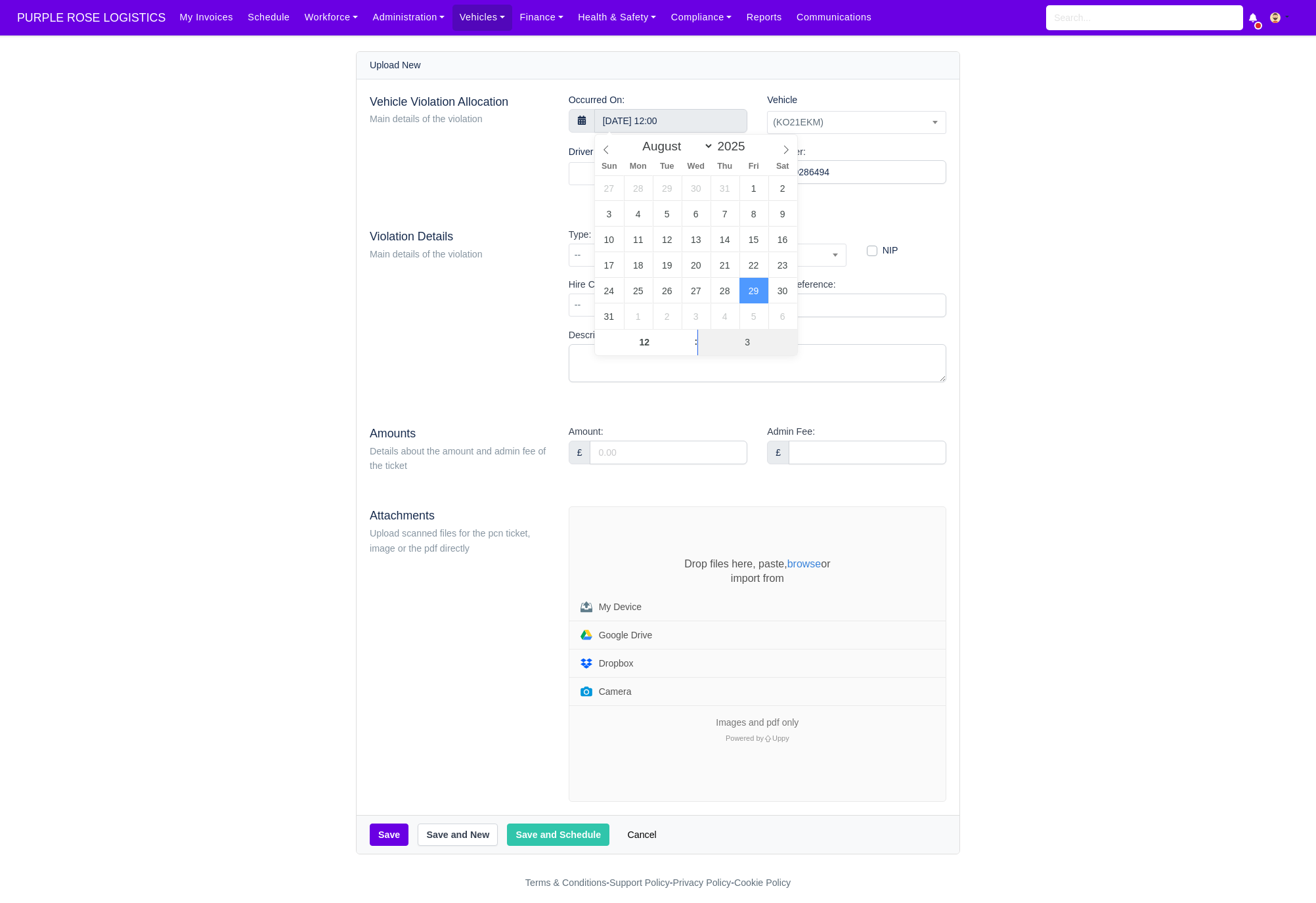
type input "39"
type input "29 August 2025 12:39"
click at [1027, 221] on div "Upload New Vehicle Violation Allocation Main details of the violation Occurred …" at bounding box center [658, 453] width 748 height 804
click at [647, 174] on span at bounding box center [658, 173] width 179 height 23
type input "chis"
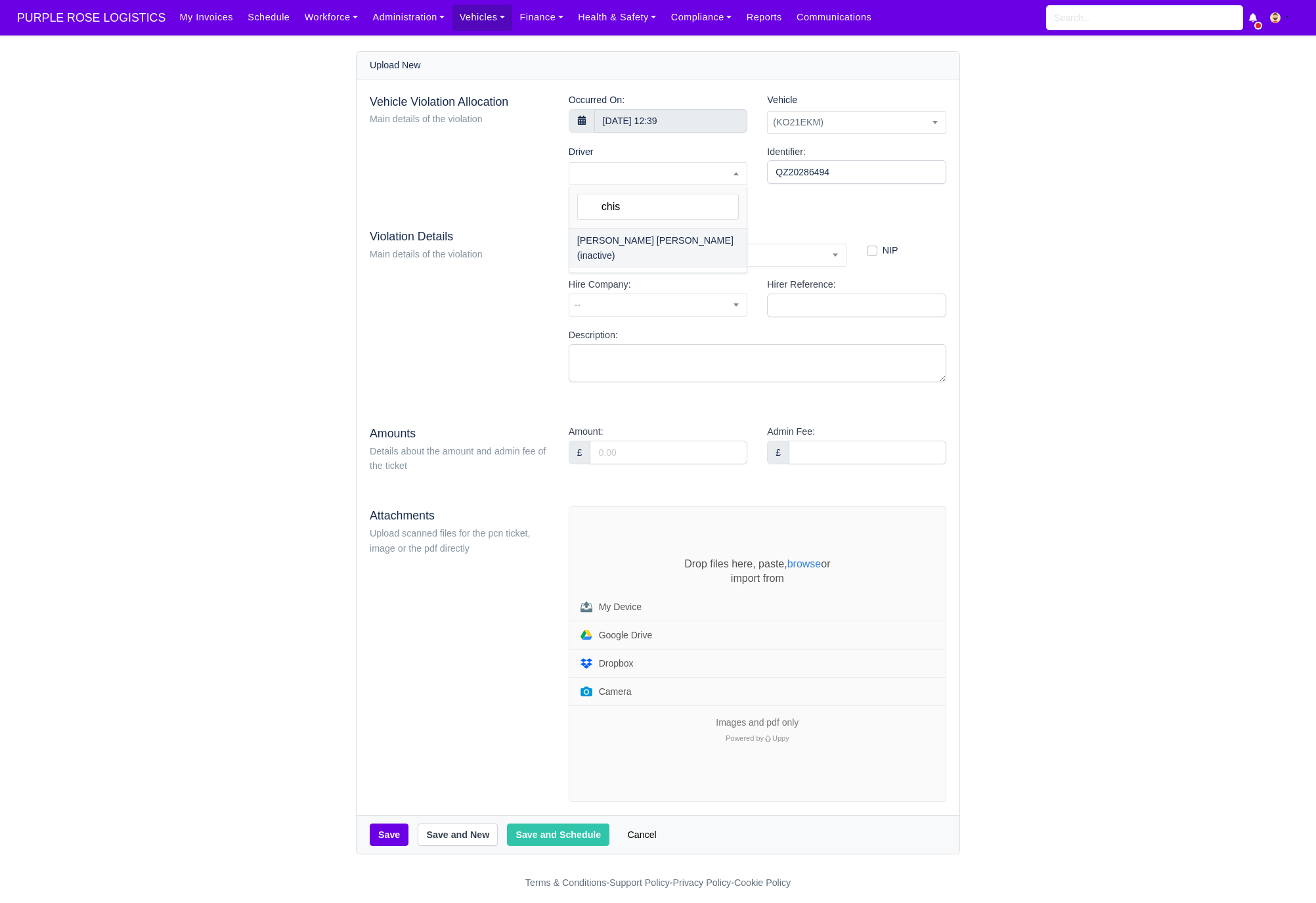
select select "1919"
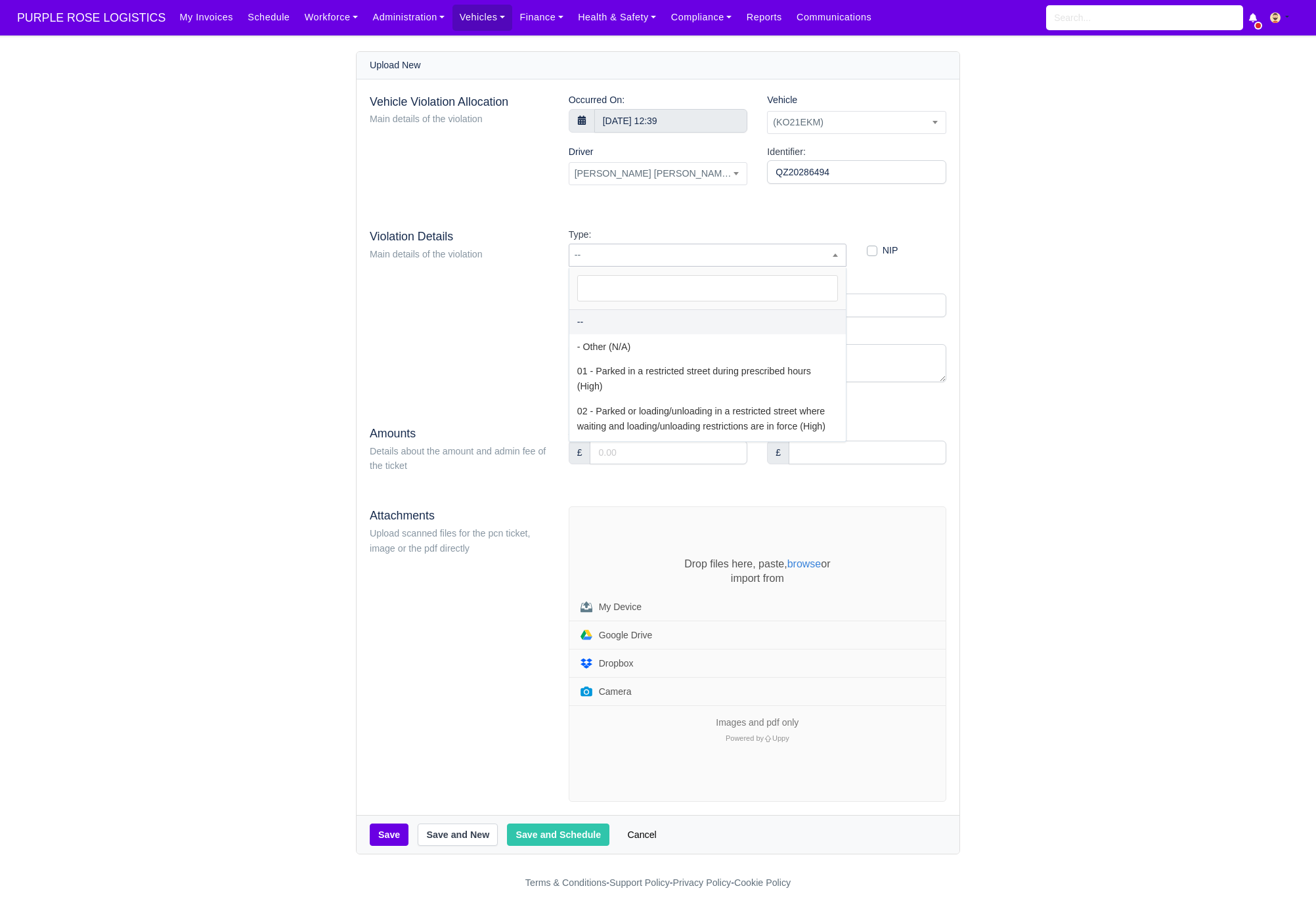
click at [657, 261] on span "--" at bounding box center [708, 255] width 277 height 16
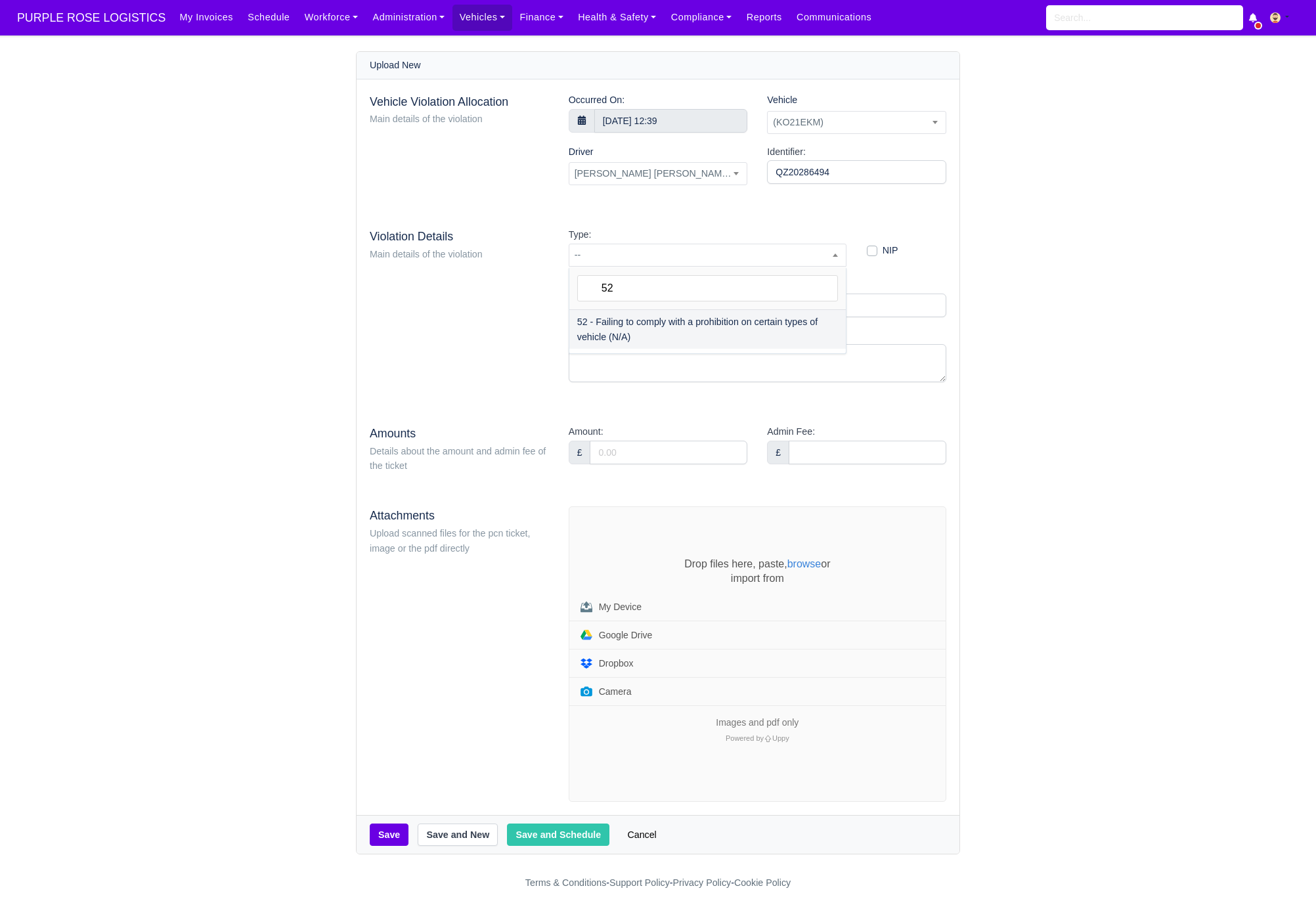
type input "52"
select select "72"
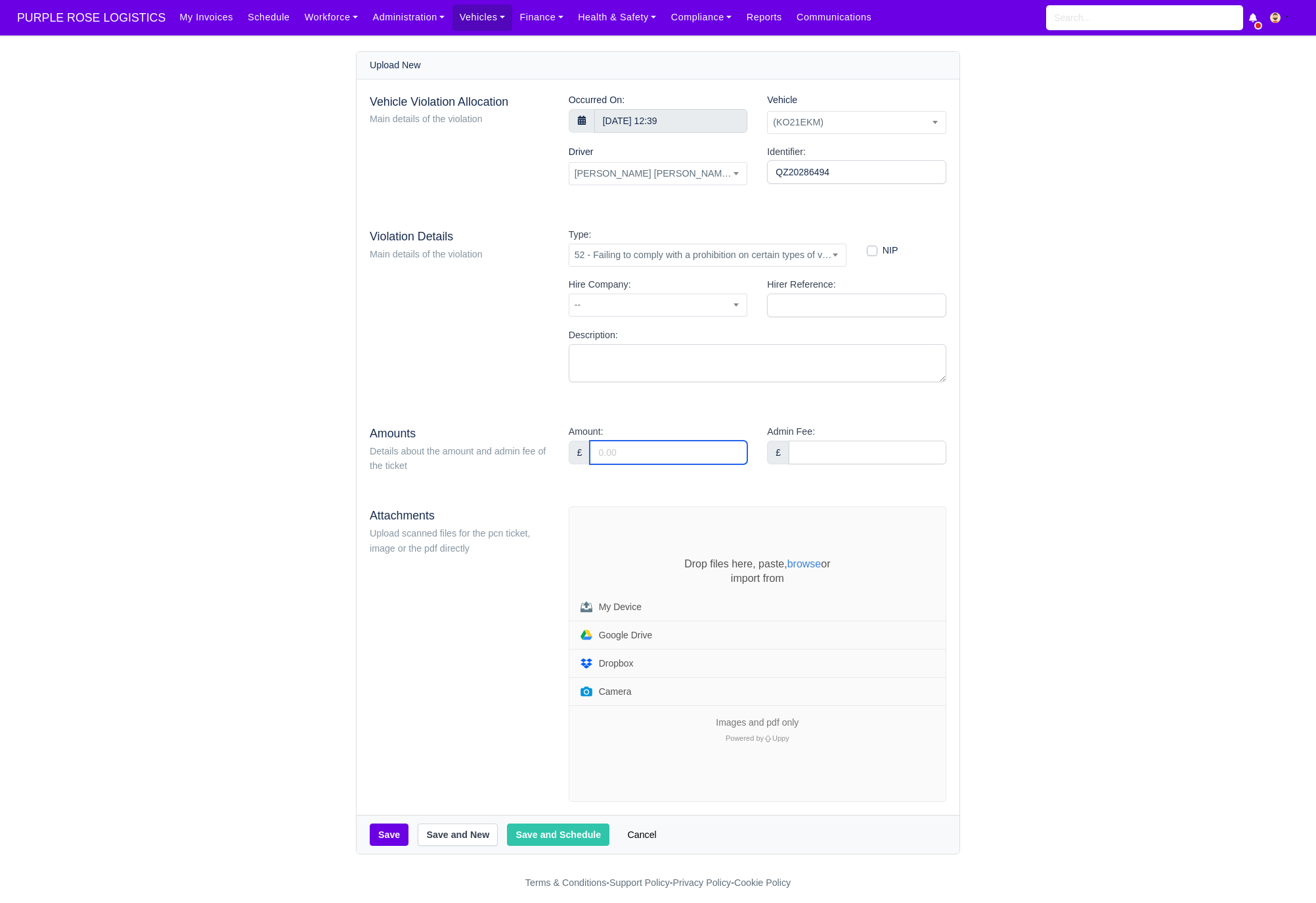
click at [641, 461] on input "Amount:" at bounding box center [669, 452] width 157 height 24
type input "95"
click at [702, 385] on div "Type: -- - Other (N/A) 01 - Parked in a restricted street during prescribed hou…" at bounding box center [757, 310] width 397 height 166
click at [624, 548] on div "Drop files here, paste, browse or import from My Device Google Drive Dropbox Ca…" at bounding box center [757, 654] width 376 height 295
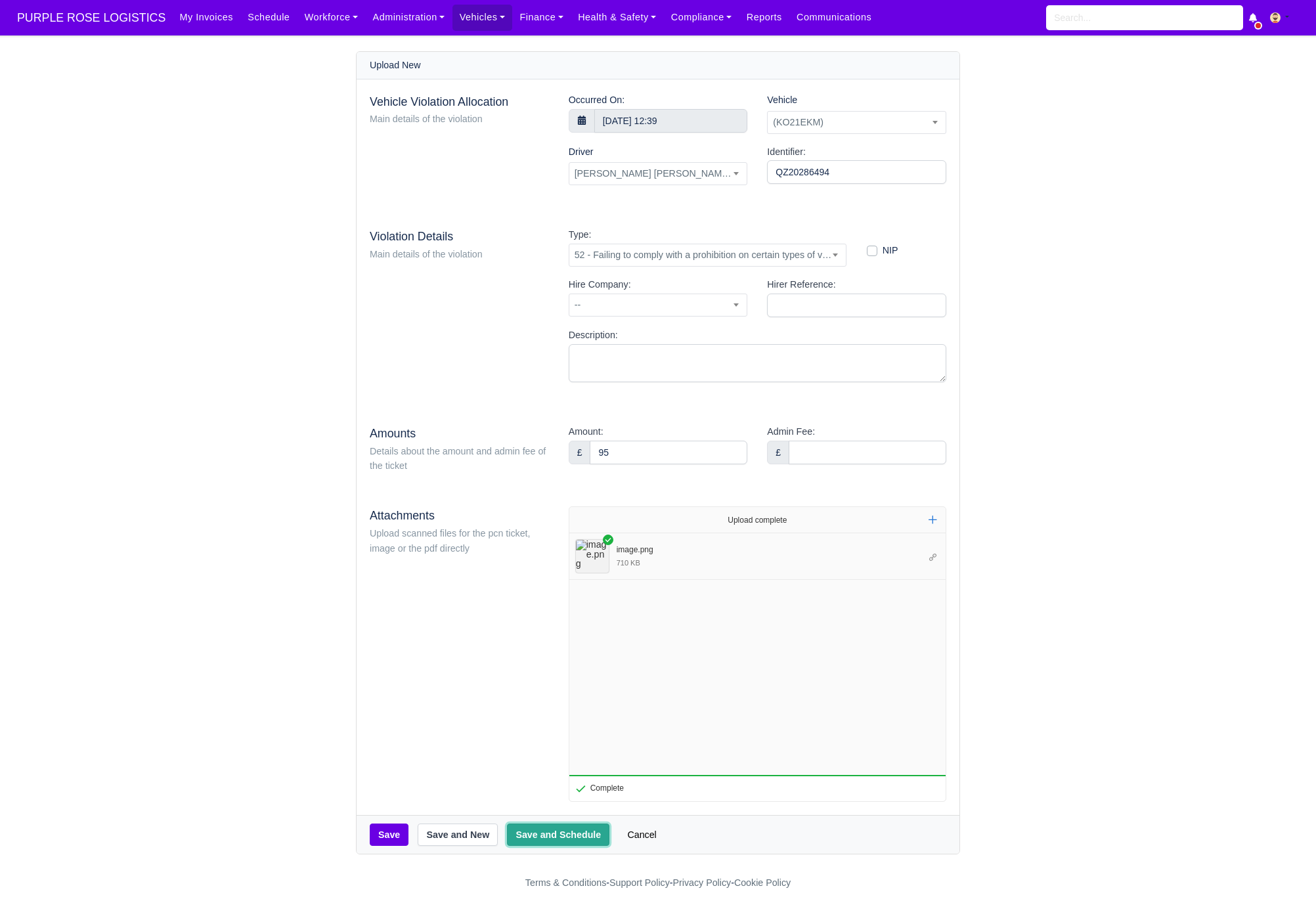
click at [571, 839] on button "Save and Schedule" at bounding box center [558, 835] width 102 height 23
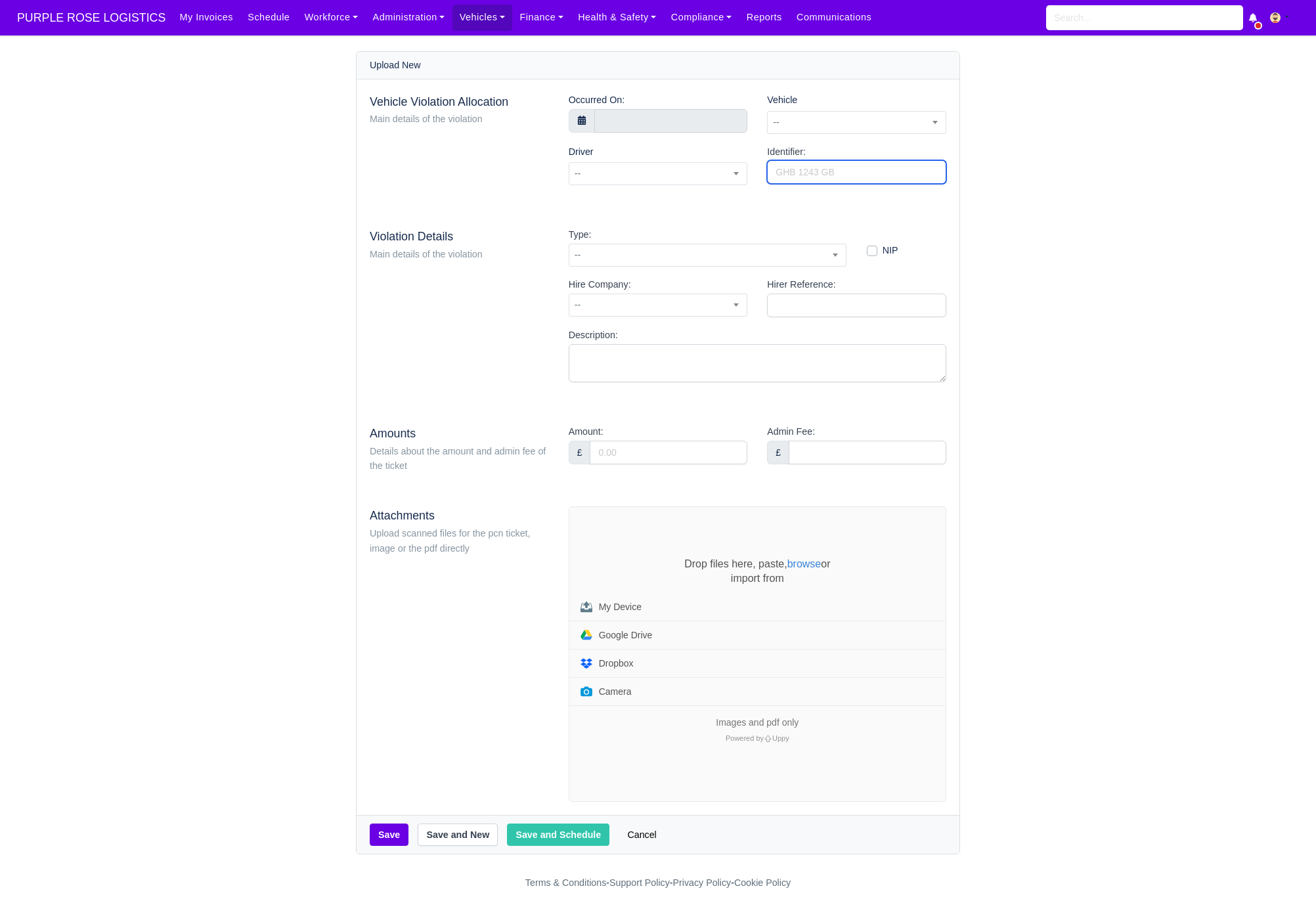
click at [797, 176] on input "Identifier:" at bounding box center [856, 172] width 179 height 24
paste input "QZ20287759"
type input "QZ20287759"
click at [842, 122] on span "--" at bounding box center [856, 122] width 178 height 16
type input "ekm"
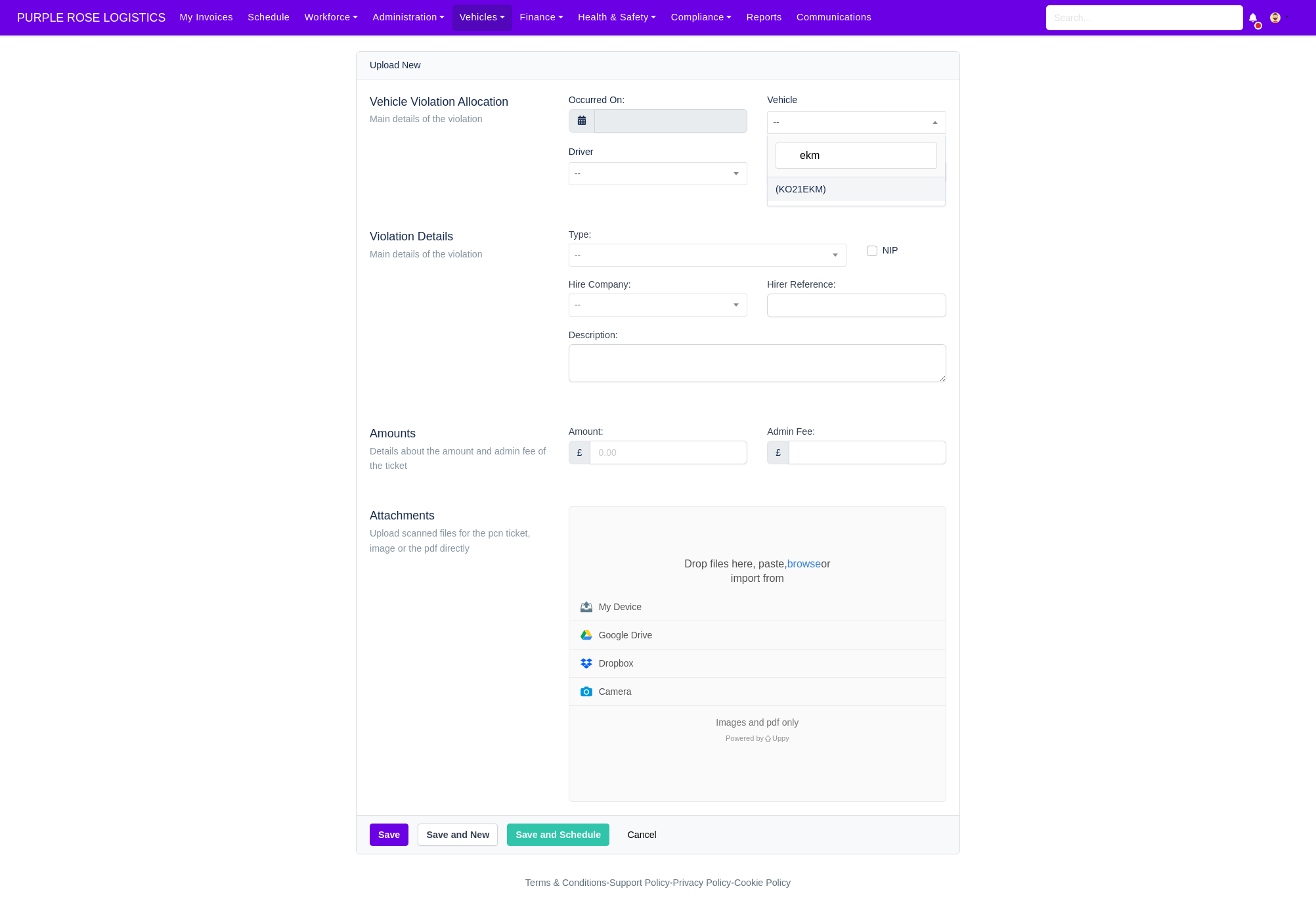
select select "12"
select select
click at [638, 123] on input "text" at bounding box center [671, 120] width 153 height 24
click at [602, 149] on icon at bounding box center [606, 150] width 9 height 9
select select "7"
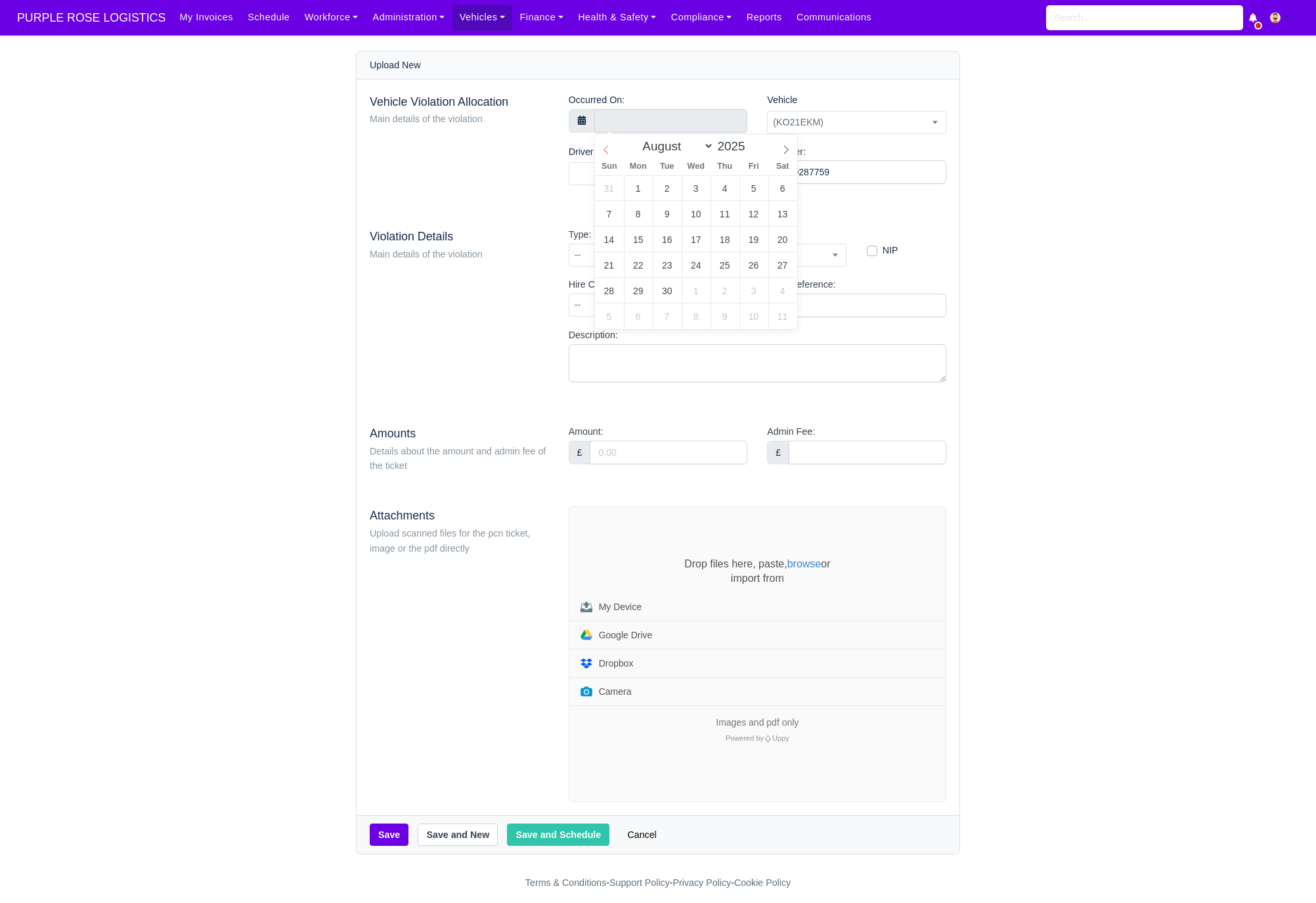
click at [602, 149] on icon at bounding box center [606, 150] width 9 height 9
type input "[DATE] 00:00"
type input "18"
type input "[DATE] 18:00"
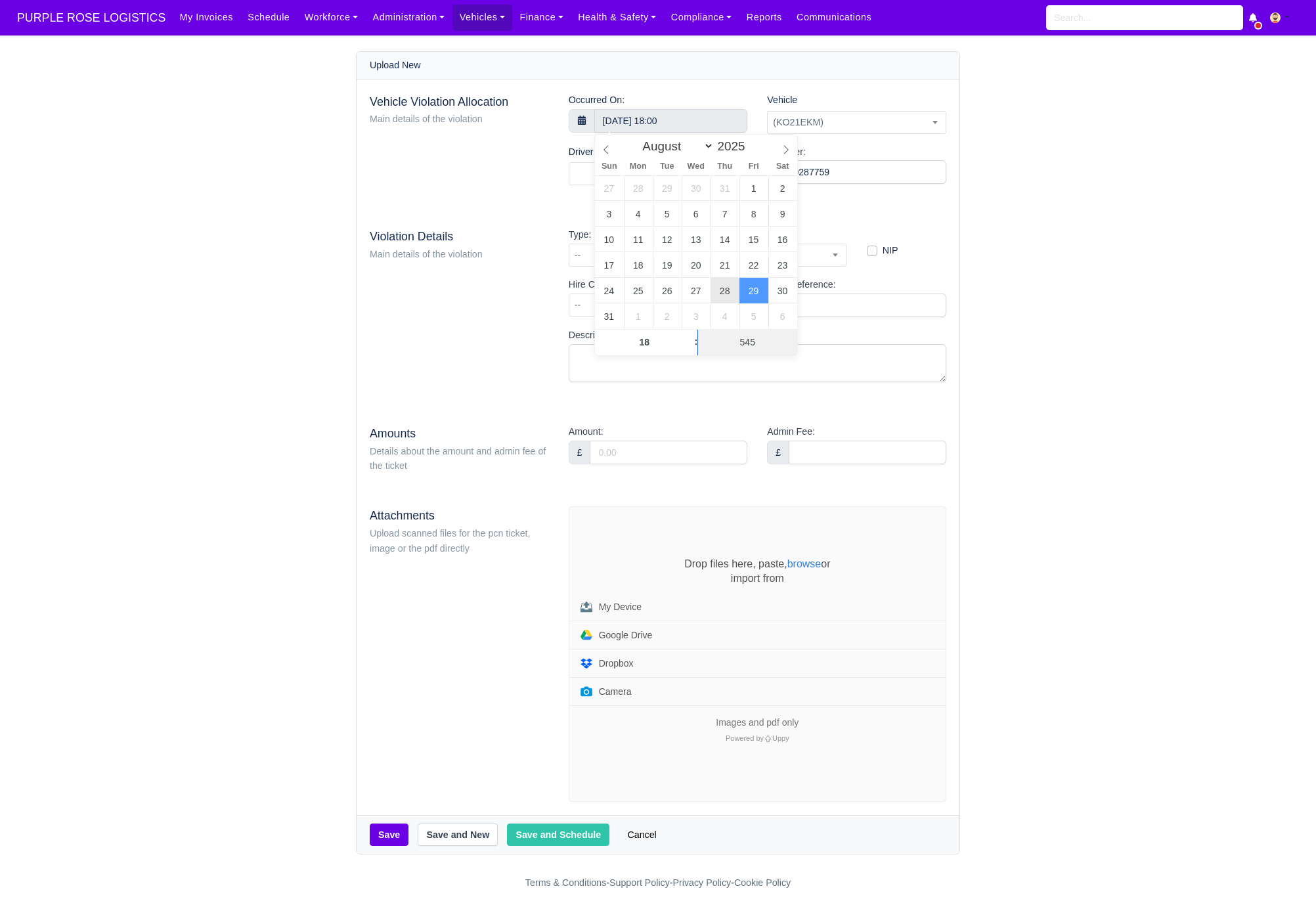
type input "54"
type input "[DATE] 18:54"
drag, startPoint x: 504, startPoint y: 199, endPoint x: 547, endPoint y: 196, distance: 43.1
click at [511, 199] on div "Vehicle Violation Allocation Main details of the violation Occurred On: [DATE] …" at bounding box center [658, 447] width 603 height 736
click at [613, 172] on span at bounding box center [658, 173] width 179 height 23
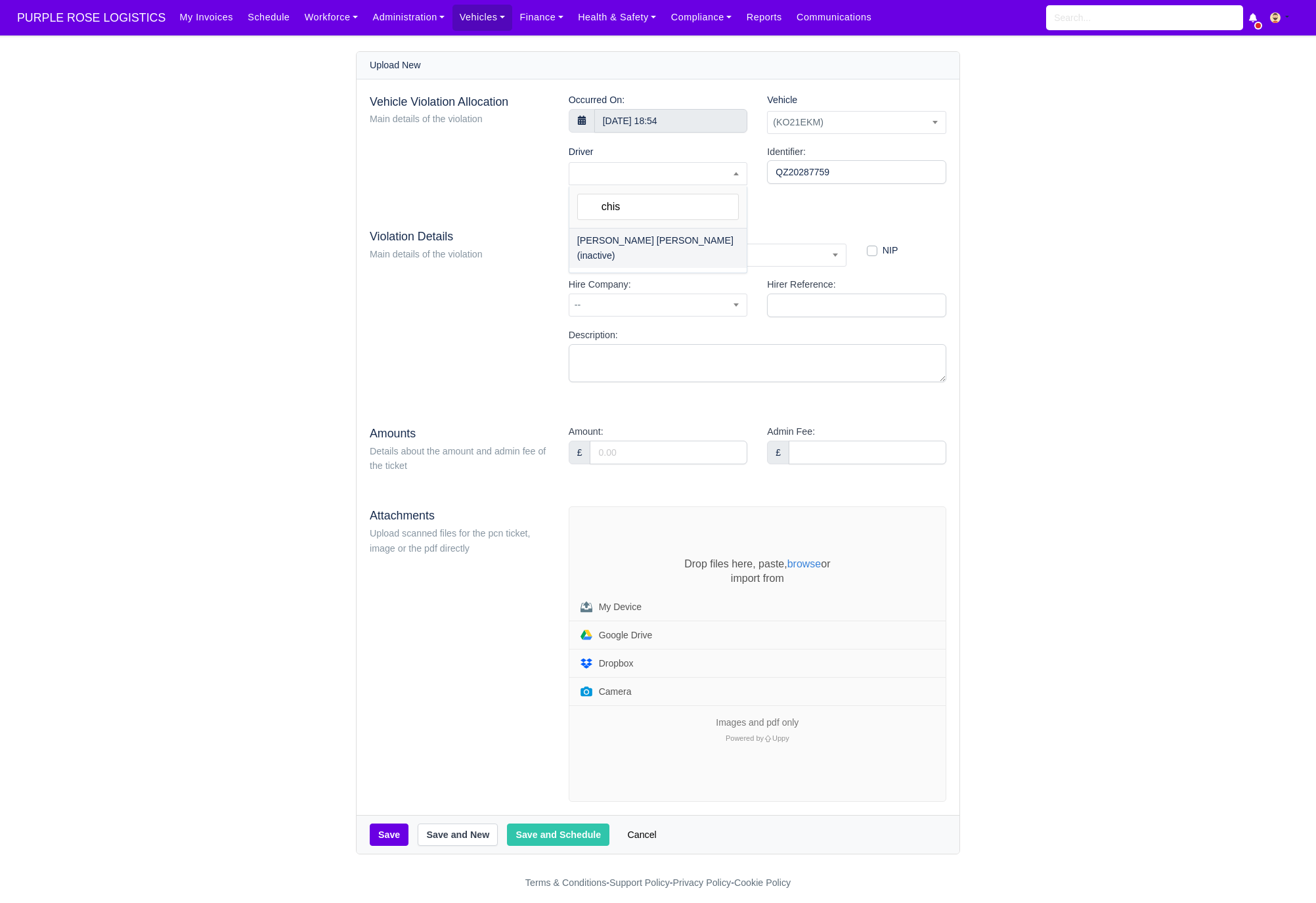
type input "chis"
select select "1919"
click at [643, 255] on span "--" at bounding box center [708, 255] width 277 height 16
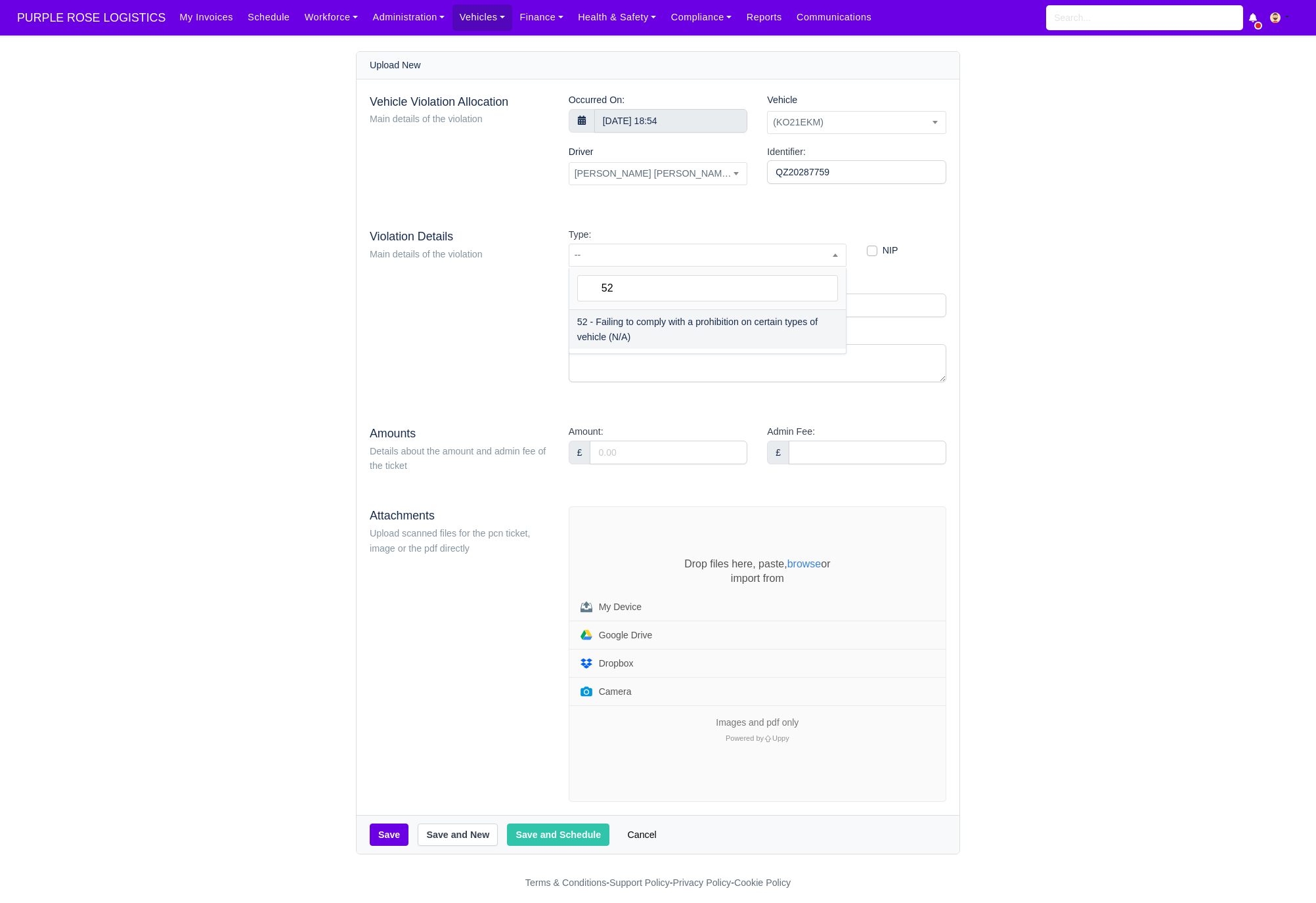
type input "52"
select select "72"
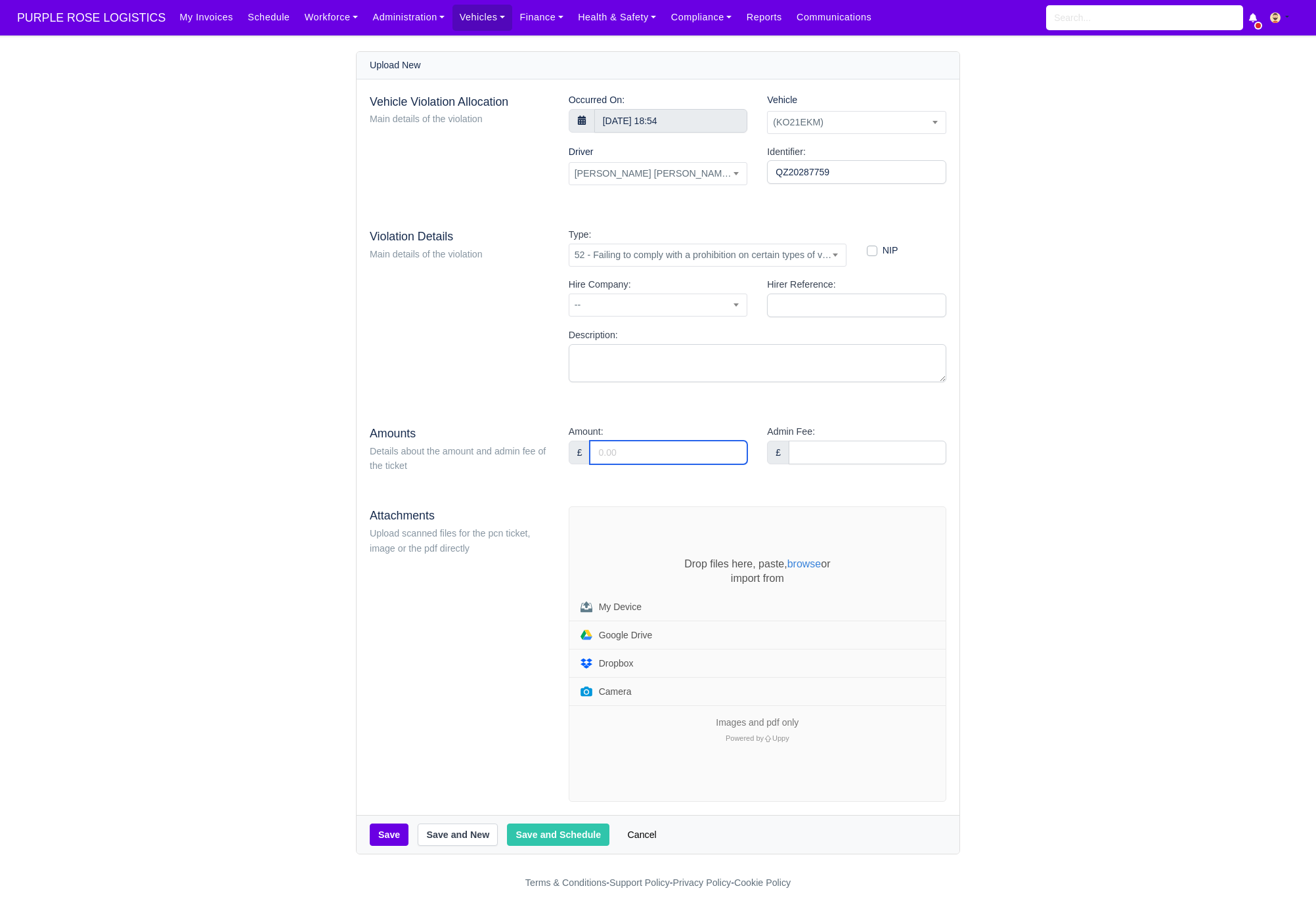
click at [695, 460] on input "Amount:" at bounding box center [669, 452] width 157 height 24
type input "95"
click at [835, 483] on div "Vehicle Violation Allocation Main details of the violation Occurred On: [DATE] …" at bounding box center [658, 447] width 603 height 736
click at [834, 541] on div "Drop files here, paste, browse or import from My Device Google Drive Dropbox Ca…" at bounding box center [757, 654] width 376 height 295
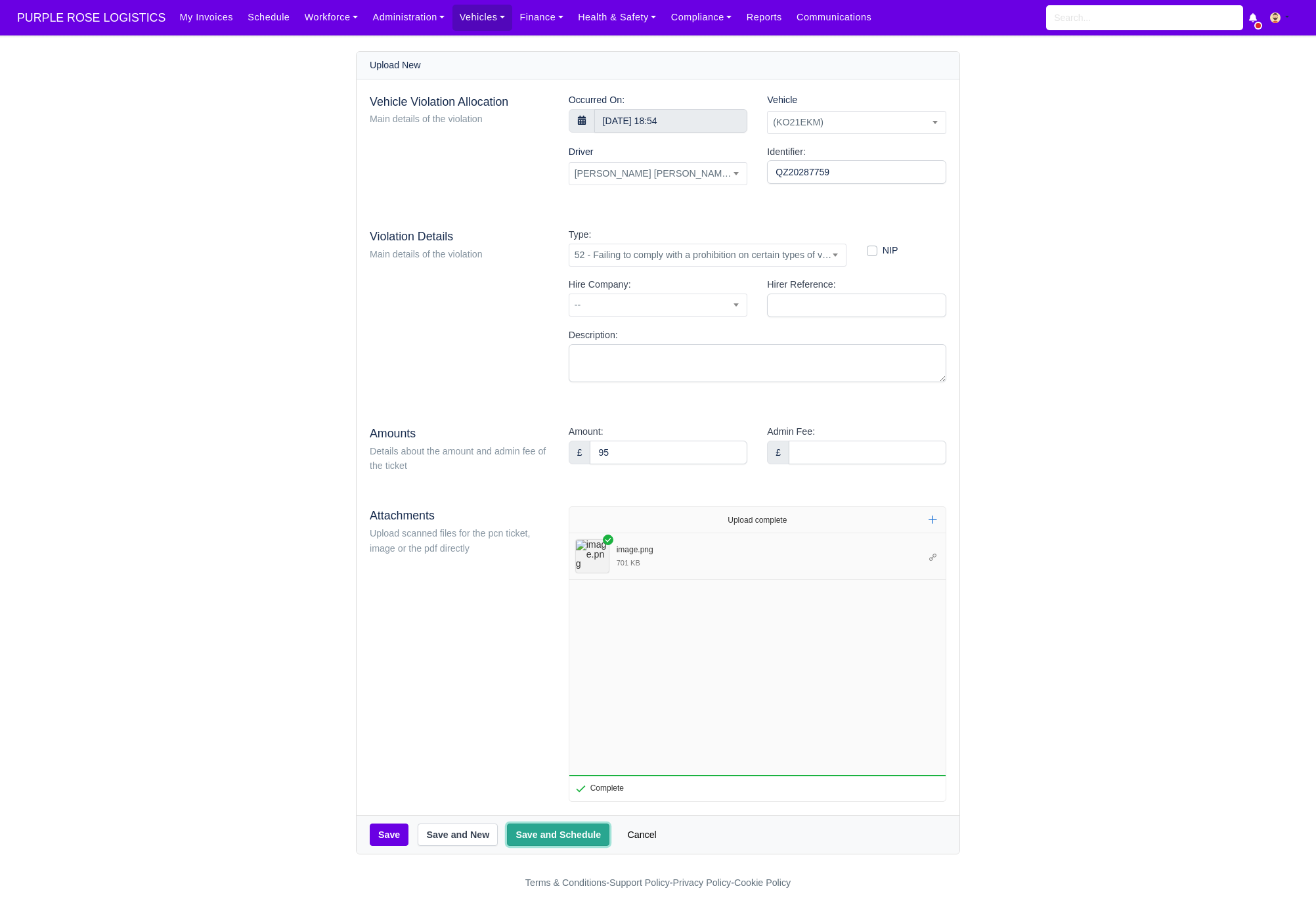
click at [572, 840] on button "Save and Schedule" at bounding box center [558, 835] width 102 height 23
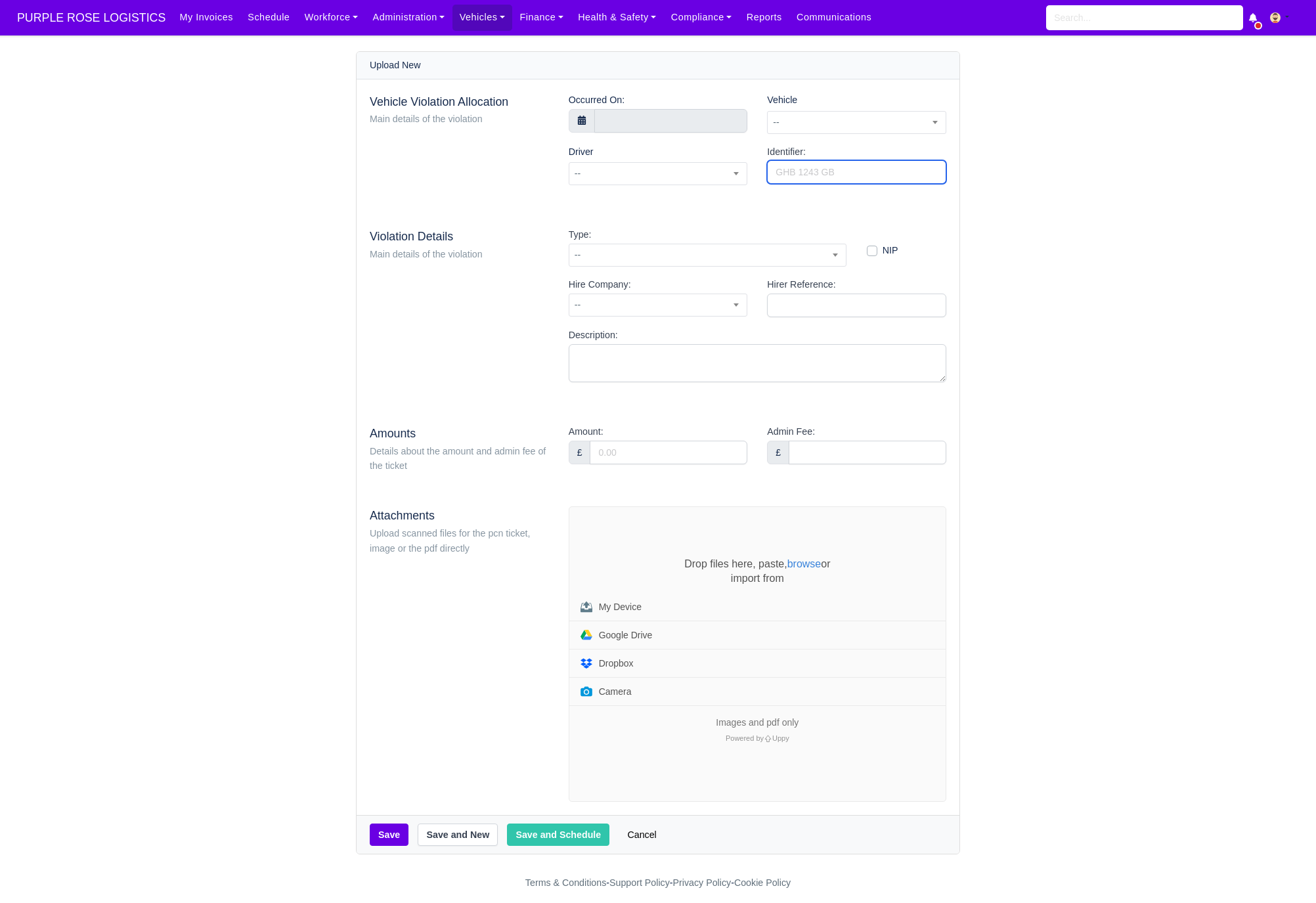
click at [799, 178] on input "Identifier:" at bounding box center [856, 172] width 179 height 24
paste input "IZ36704716"
type input "IZ36704716"
click at [823, 122] on span "--" at bounding box center [856, 122] width 178 height 16
type input "wcu"
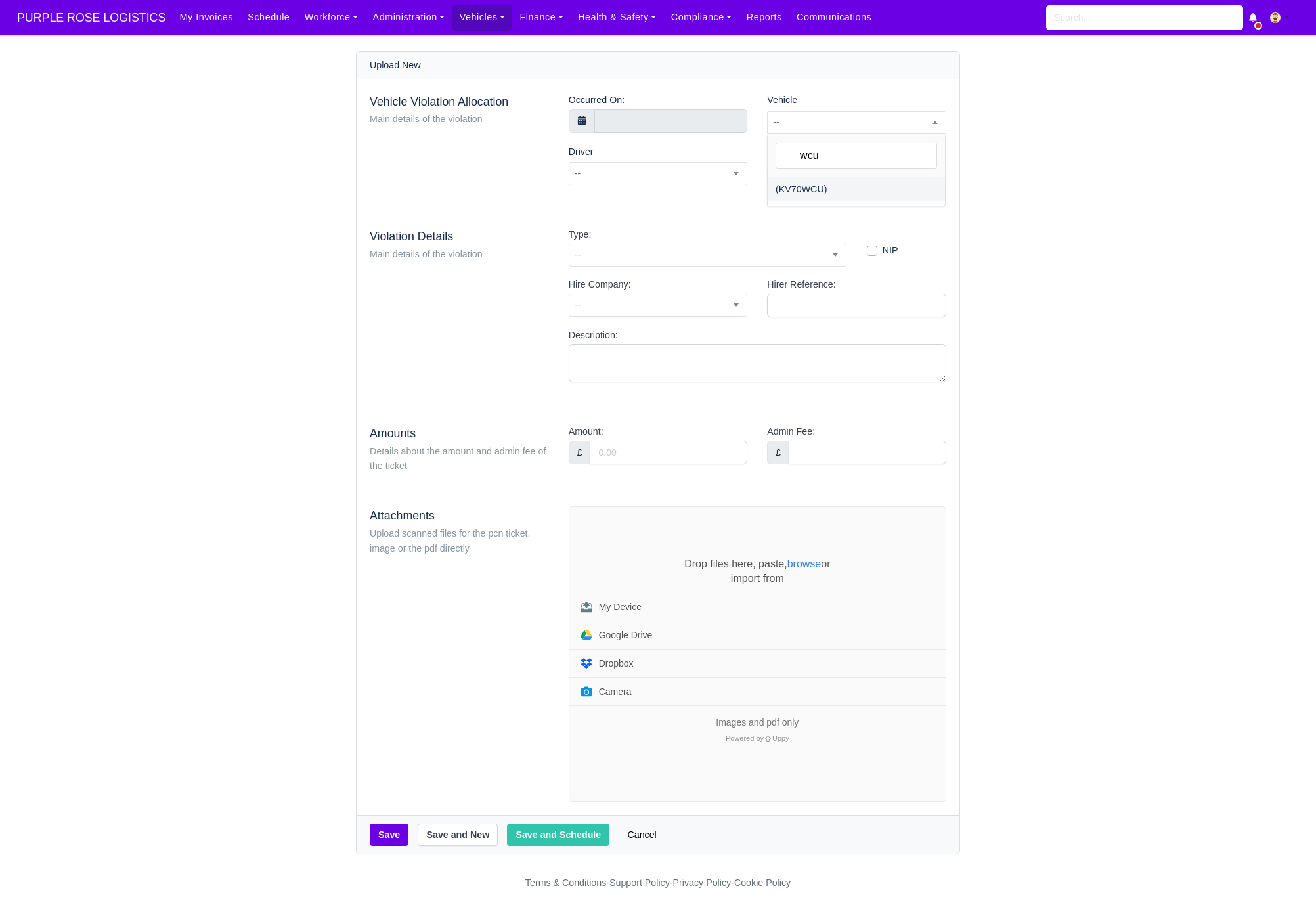
select select "33"
select select
click at [669, 129] on body "PURPLE ROSE LOGISTICS My Invoices Schedule Workforce Manpower Expiring Document…" at bounding box center [658, 451] width 1316 height 903
click at [605, 153] on icon at bounding box center [605, 150] width 5 height 9
select select "7"
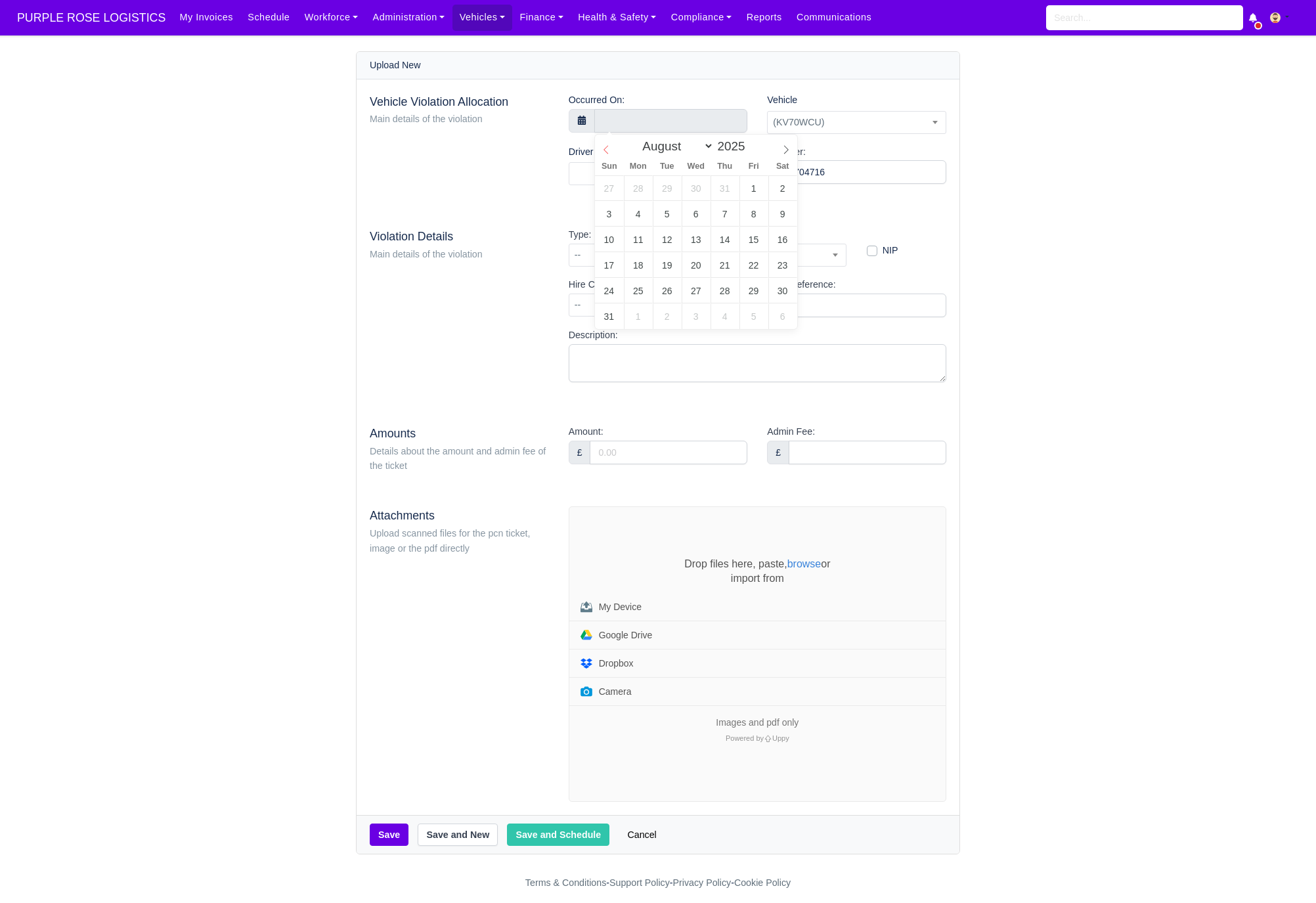
click at [605, 153] on icon at bounding box center [605, 150] width 5 height 9
type input "24 August 2025 00:00"
type input "11"
type input "24 August 2025 11:00"
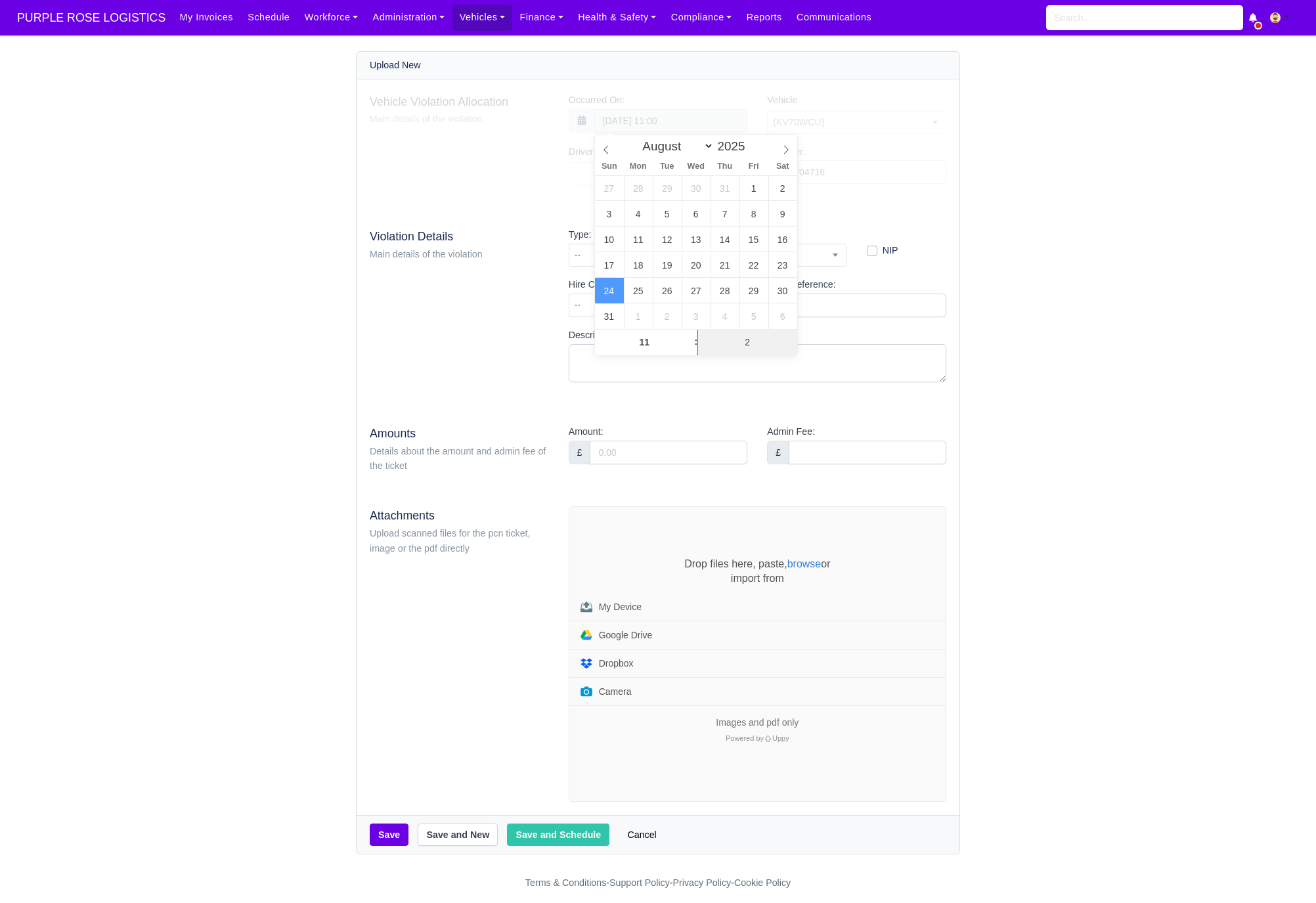
type input "24"
type input "24 August 2025 11:24"
click at [1029, 228] on div "Upload New Vehicle Violation Allocation Main details of the violation Occurred …" at bounding box center [658, 453] width 748 height 804
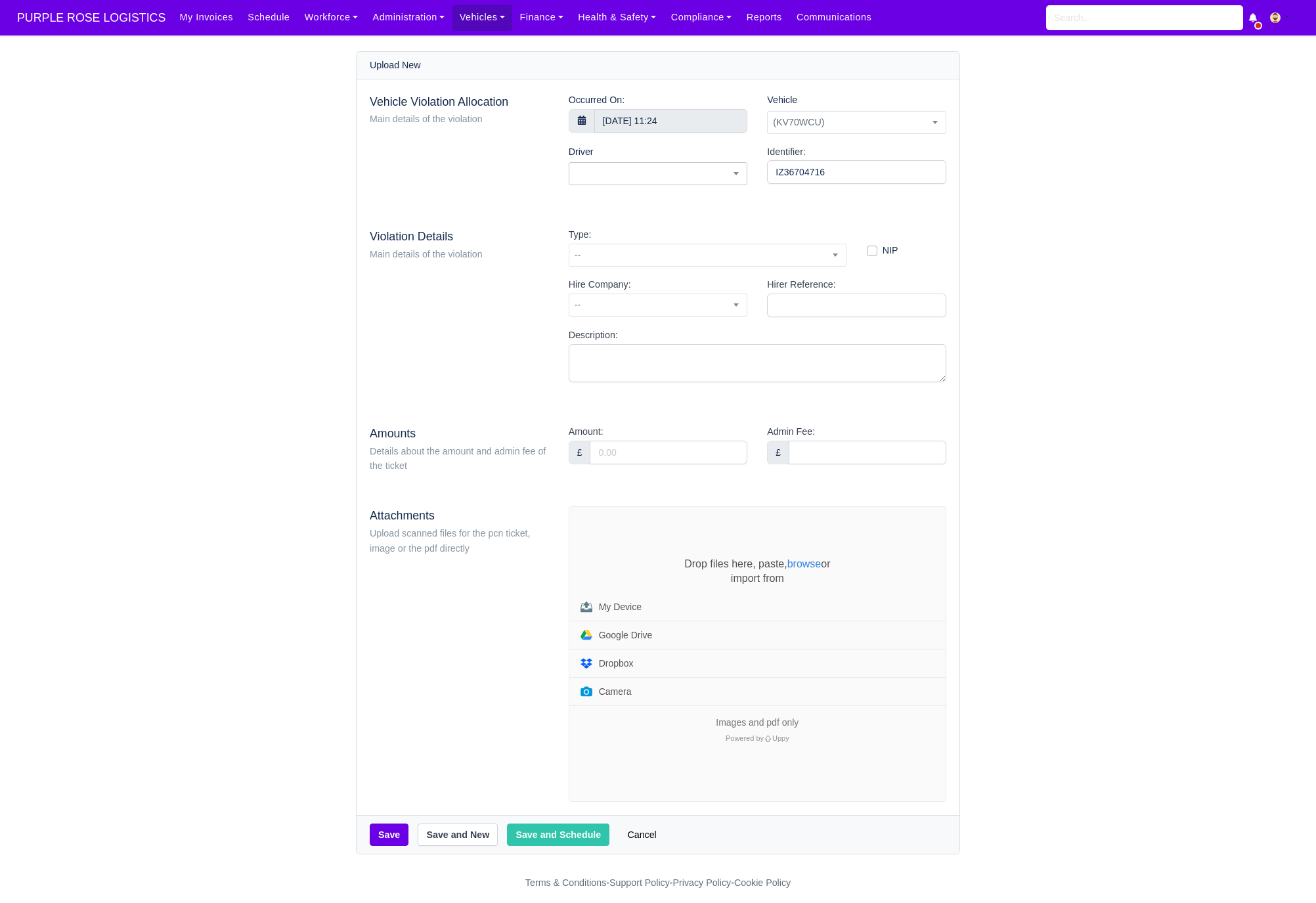
click at [624, 177] on span at bounding box center [658, 173] width 179 height 23
type input "adrian"
select select "1868"
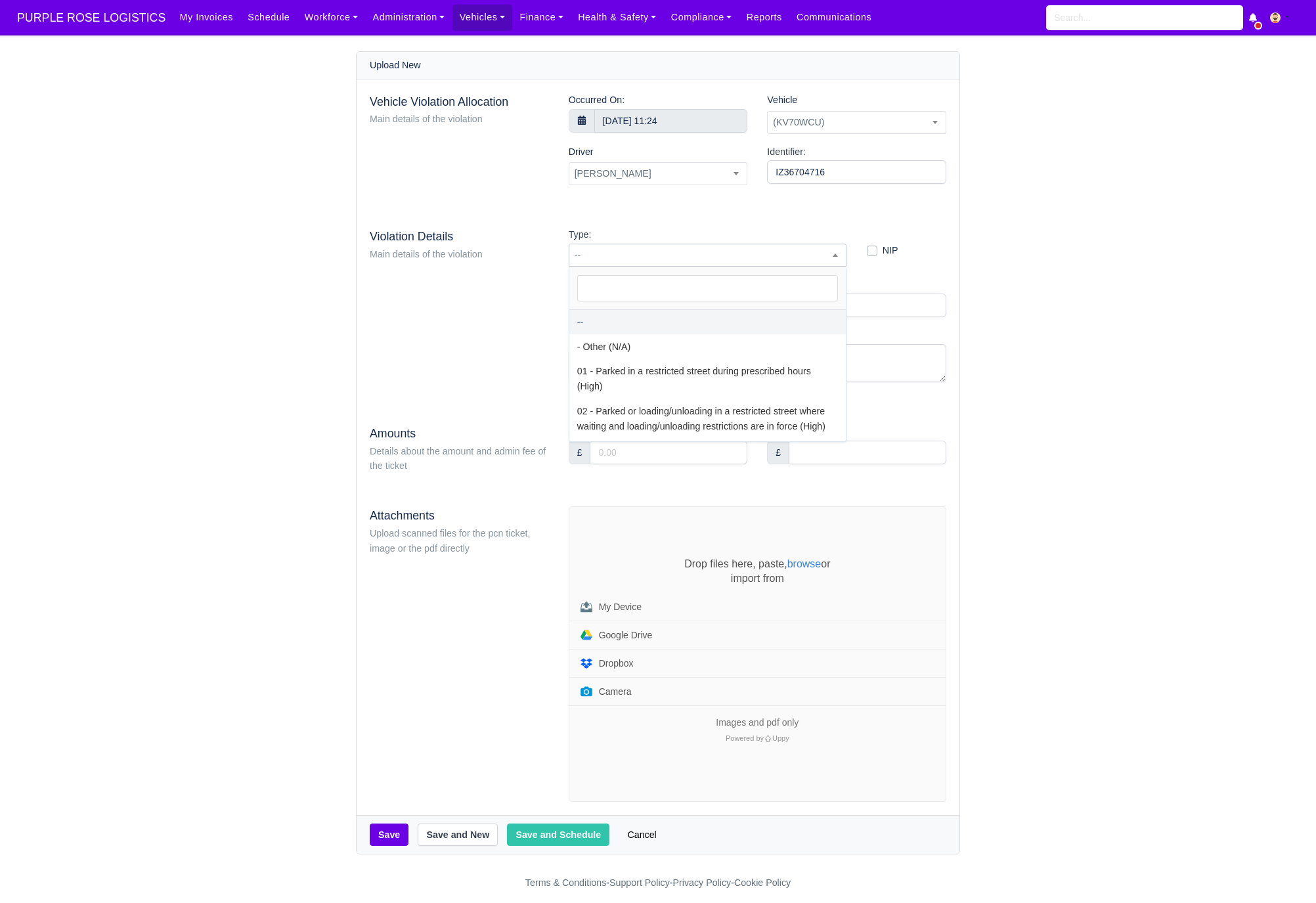
click at [655, 253] on span "--" at bounding box center [708, 255] width 277 height 16
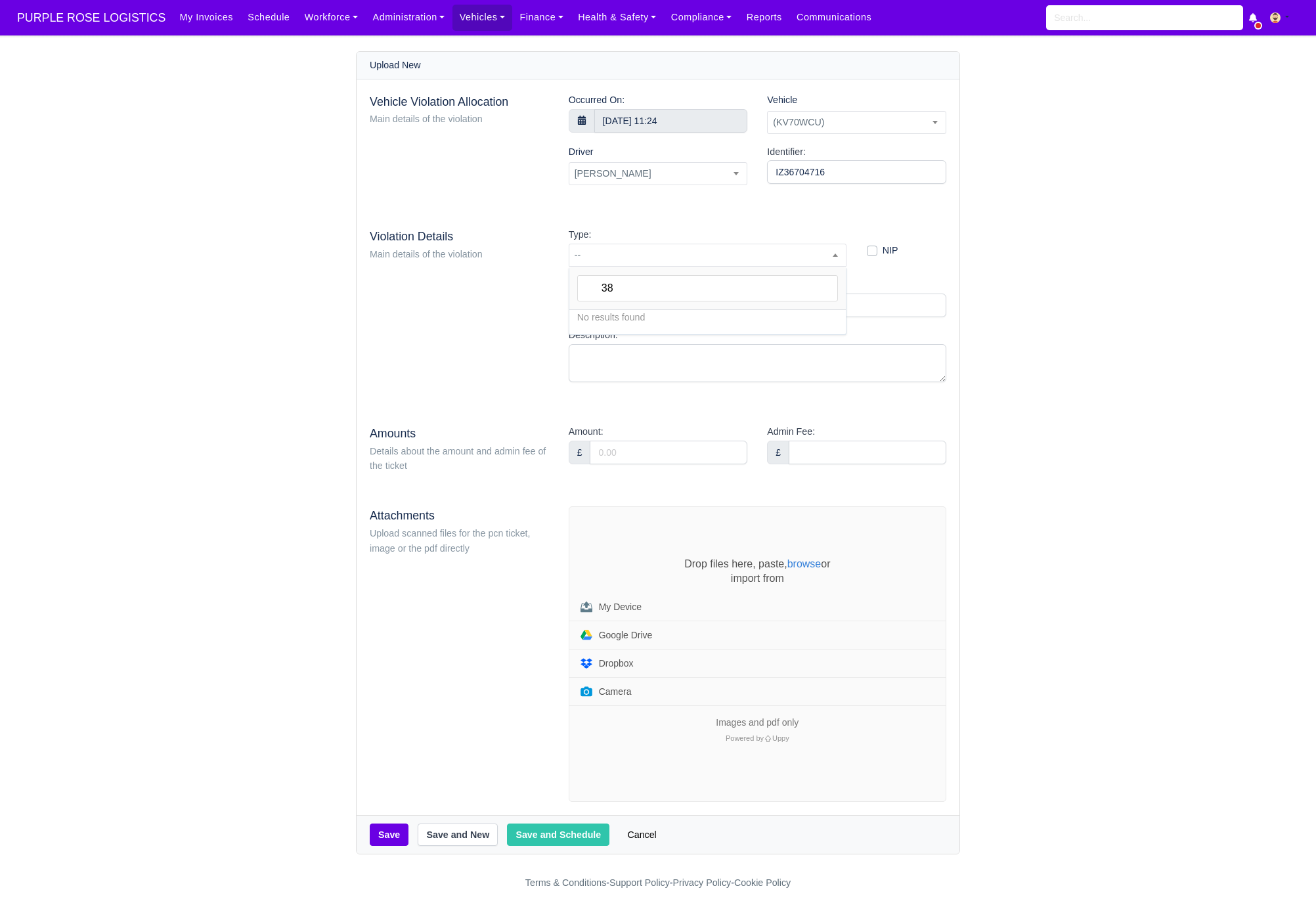
type input "38"
click at [532, 247] on div "Main details of the violation" at bounding box center [459, 255] width 179 height 15
click at [635, 258] on span "--" at bounding box center [708, 255] width 277 height 16
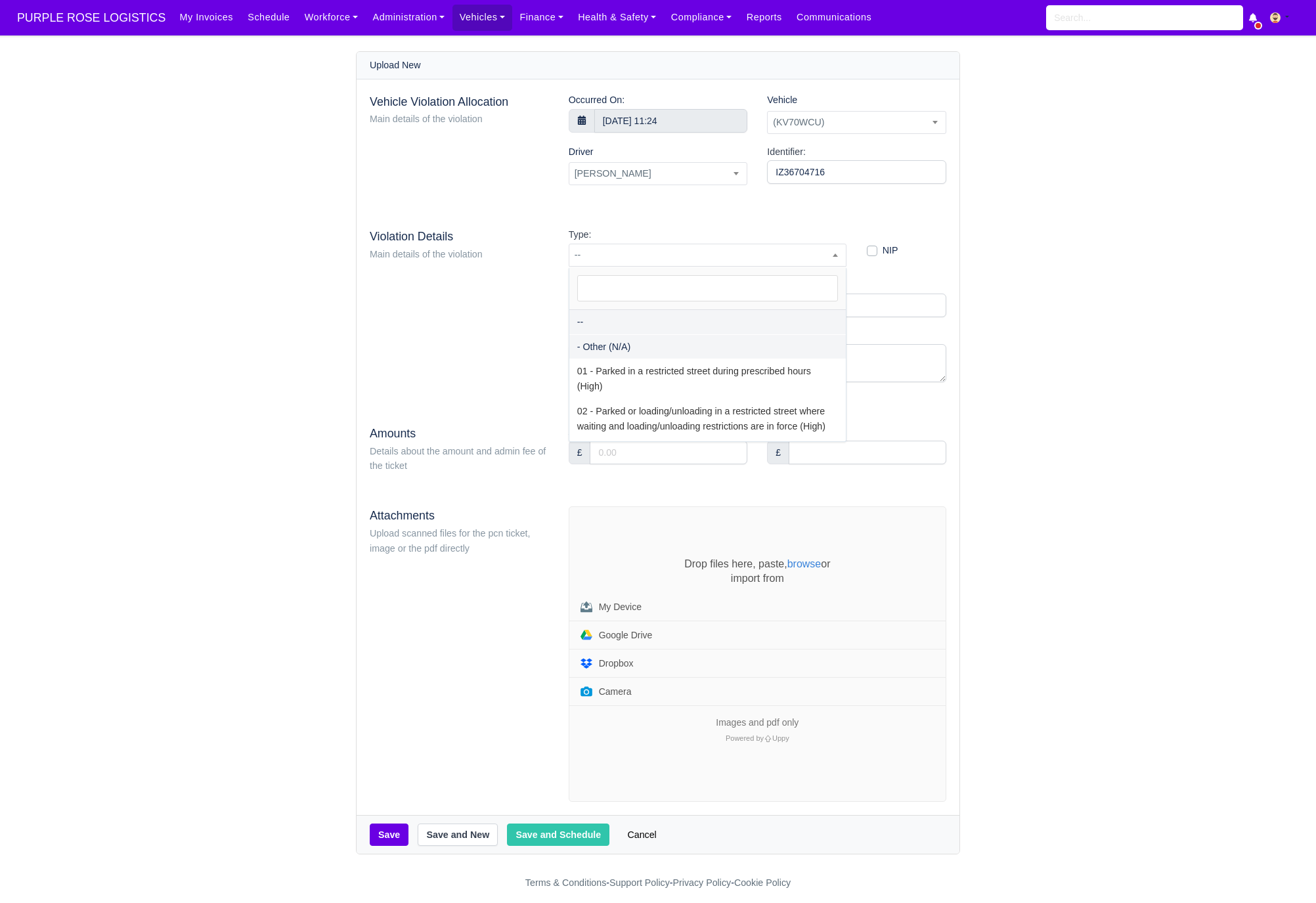
select select "81"
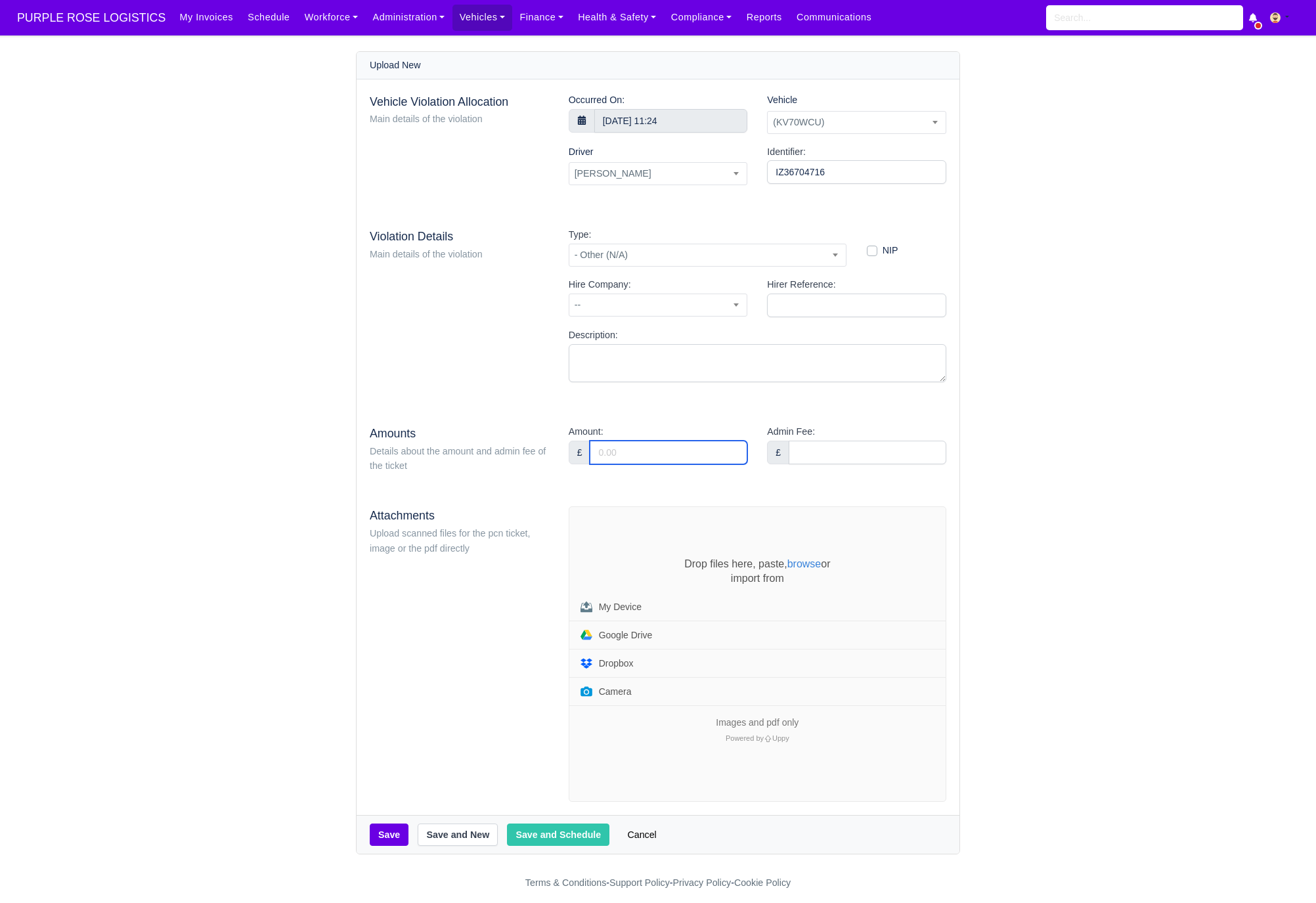
click at [648, 461] on input "Amount:" at bounding box center [669, 452] width 157 height 24
type input "95"
click at [524, 406] on div "Vehicle Violation Allocation Main details of the violation Occurred On: 24 Augu…" at bounding box center [658, 447] width 603 height 736
click at [655, 546] on div "Drop files here, paste, browse or import from My Device Google Drive Dropbox Ca…" at bounding box center [757, 654] width 376 height 295
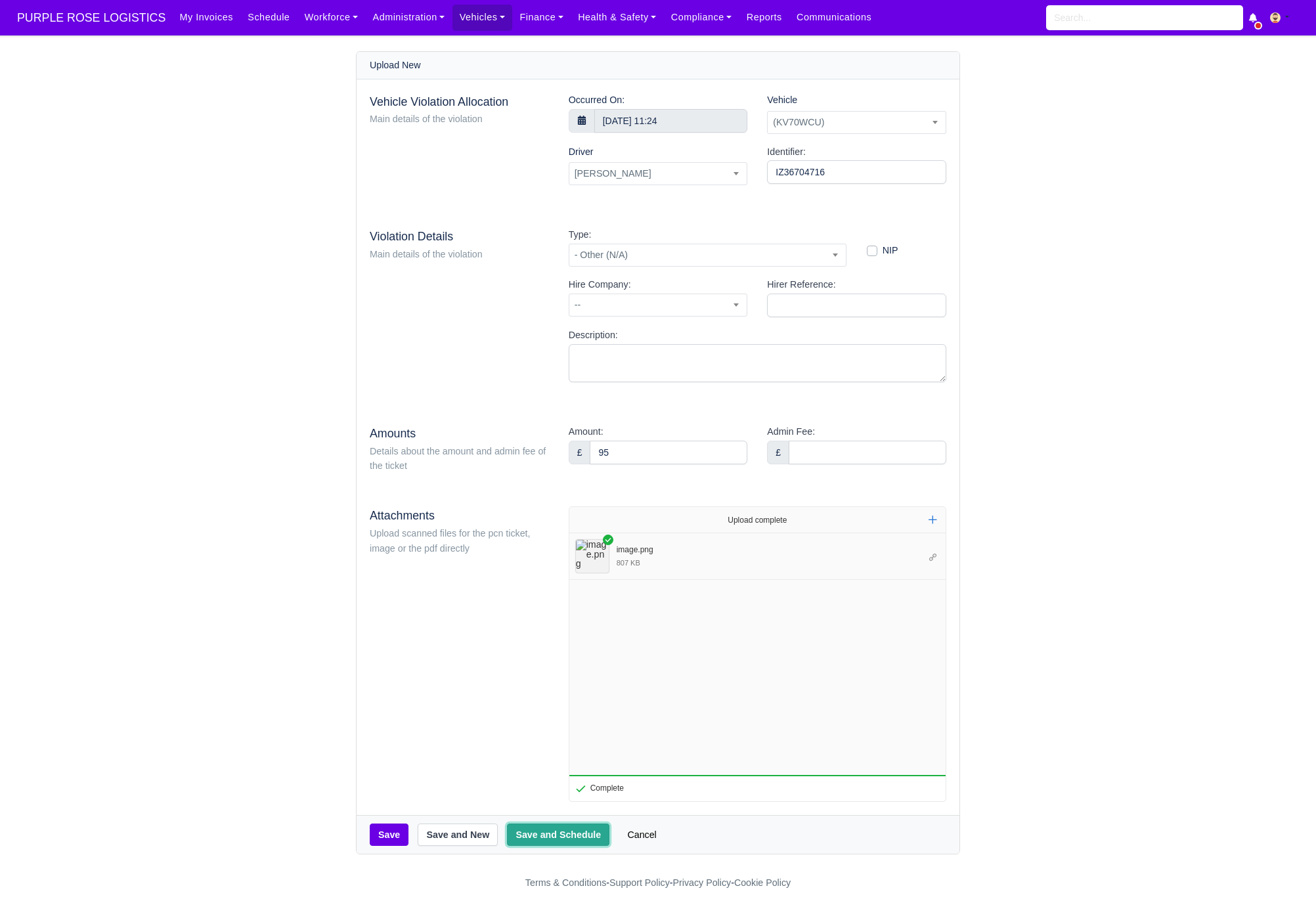
click at [540, 838] on button "Save and Schedule" at bounding box center [558, 835] width 102 height 23
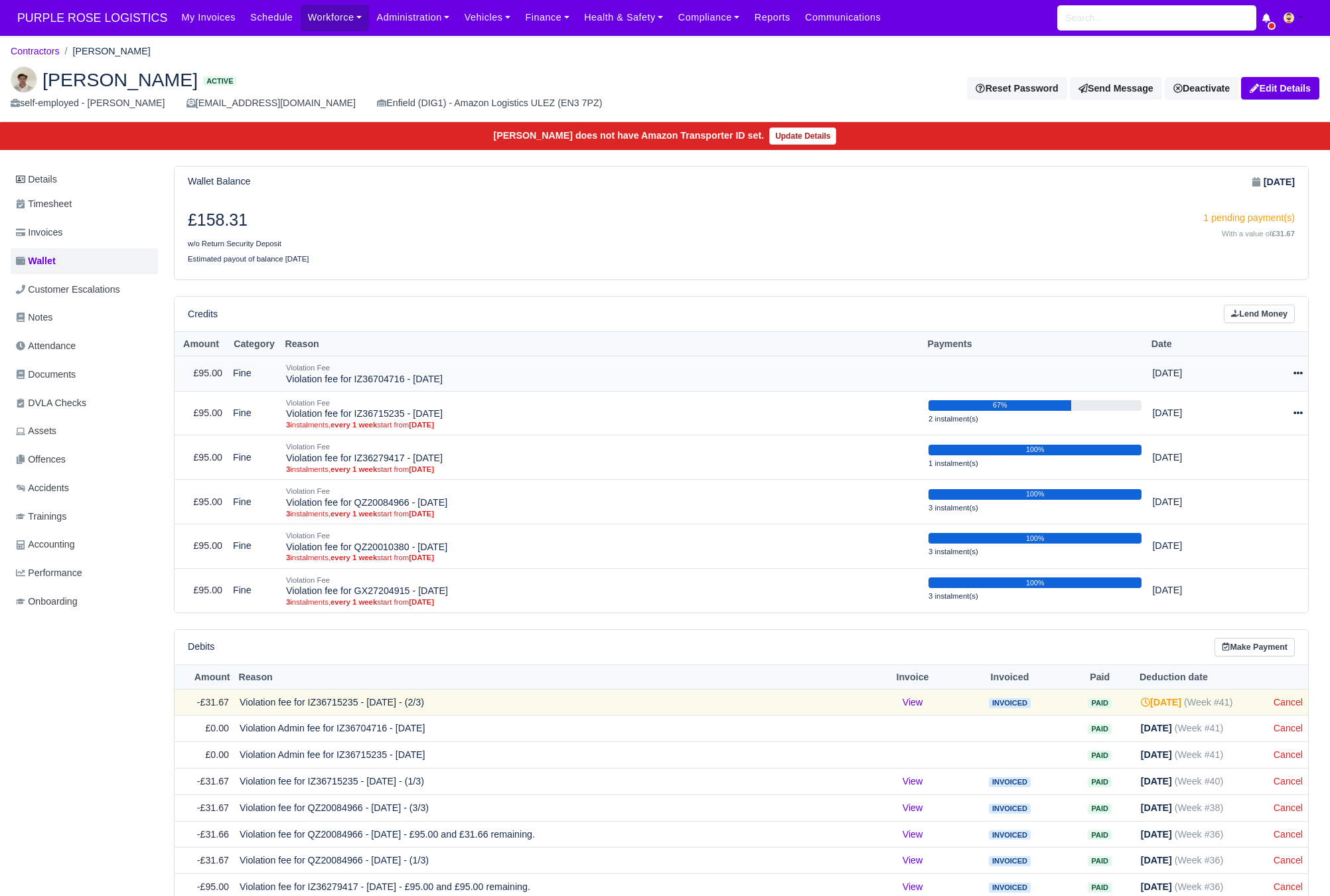
click at [1299, 371] on div at bounding box center [1271, 373] width 64 height 15
click at [1248, 434] on link "Schedule" at bounding box center [1237, 434] width 118 height 20
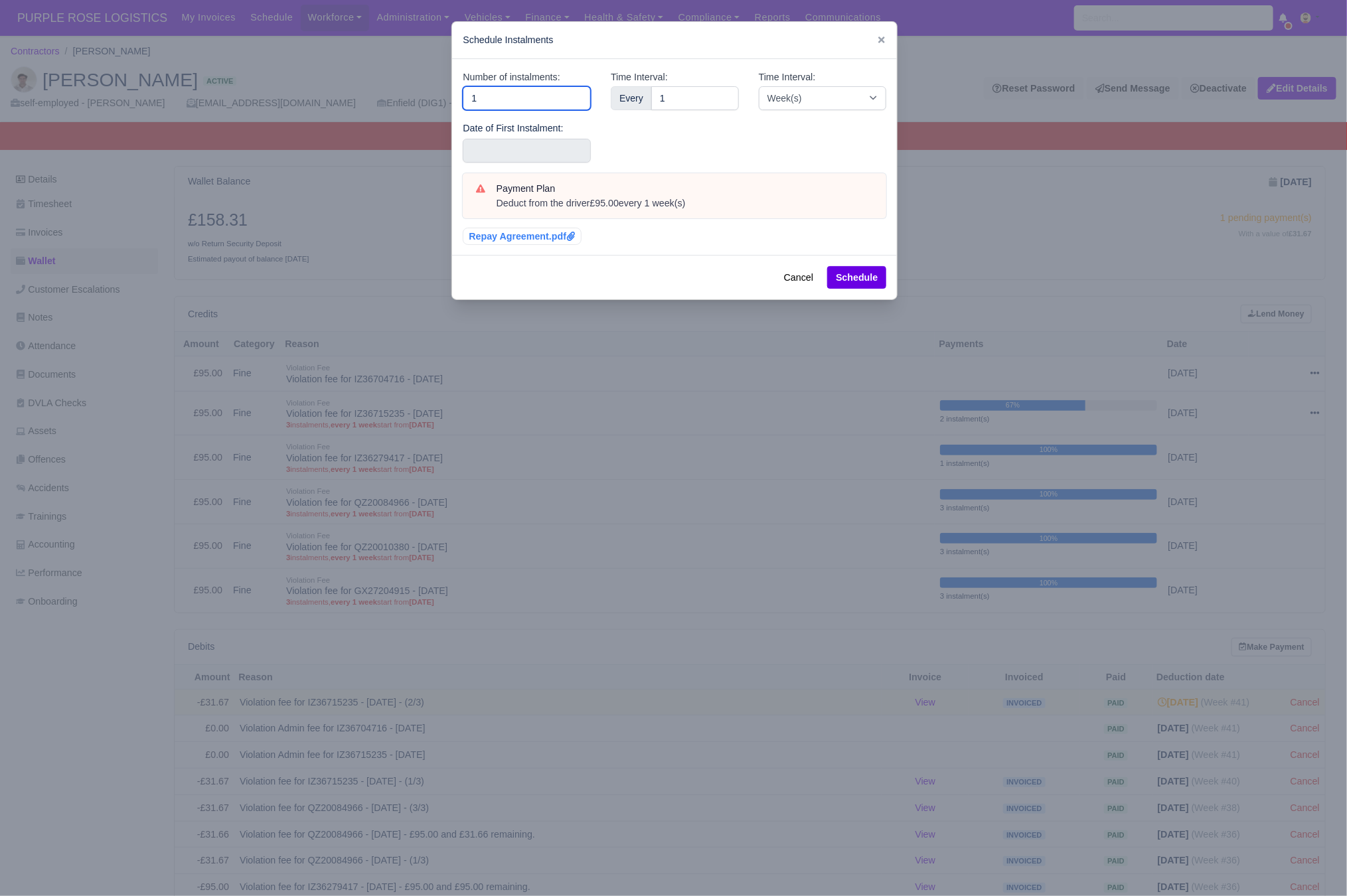
drag, startPoint x: 528, startPoint y: 94, endPoint x: 329, endPoint y: 88, distance: 199.1
click at [365, 92] on div "​ Schedule Instalments Number of instalments: 1 Date of First Instalment: Time …" at bounding box center [673, 448] width 1347 height 896
type input "3"
click at [462, 151] on input "text" at bounding box center [527, 150] width 128 height 24
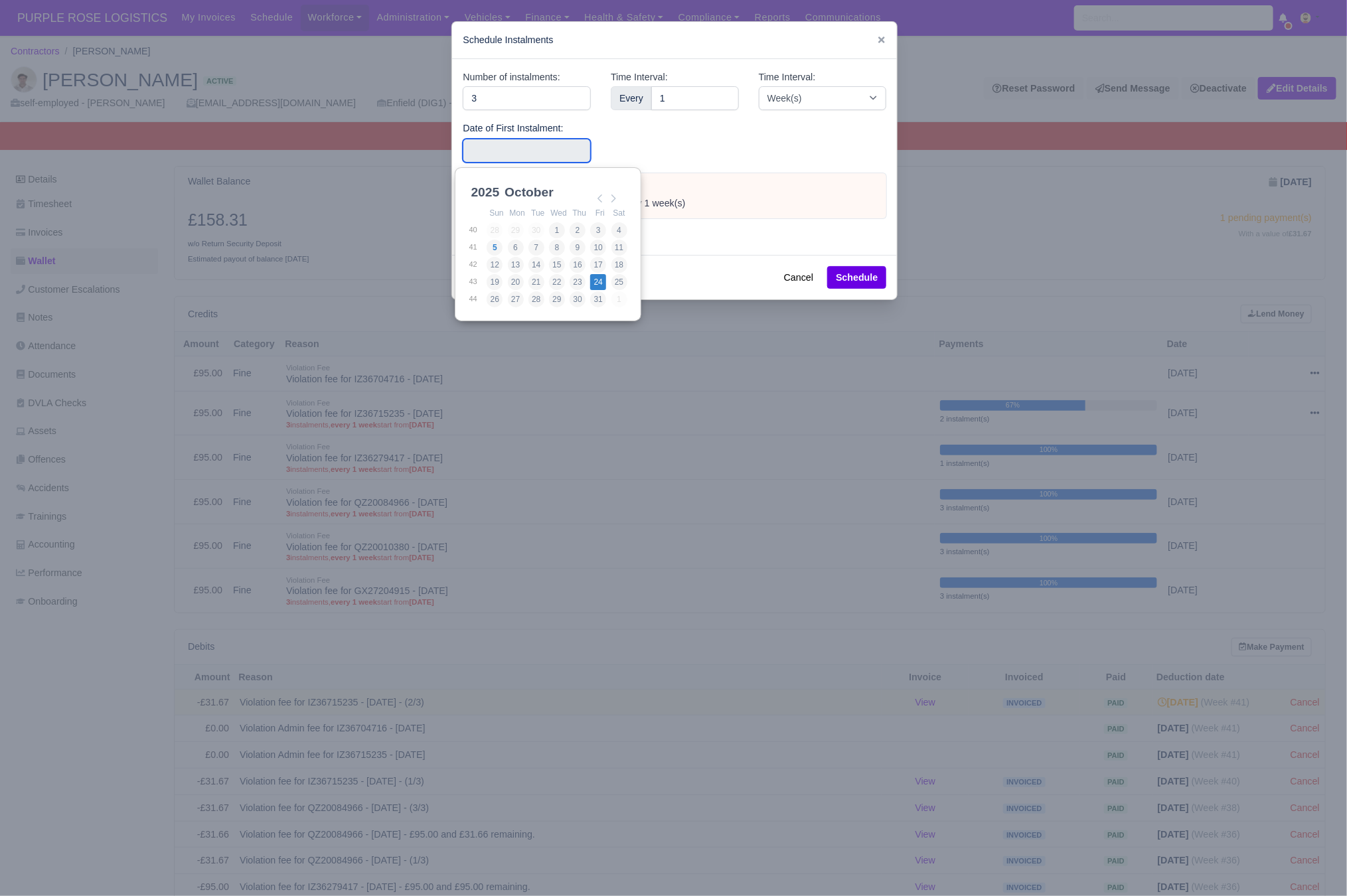
type input "2025-10-24"
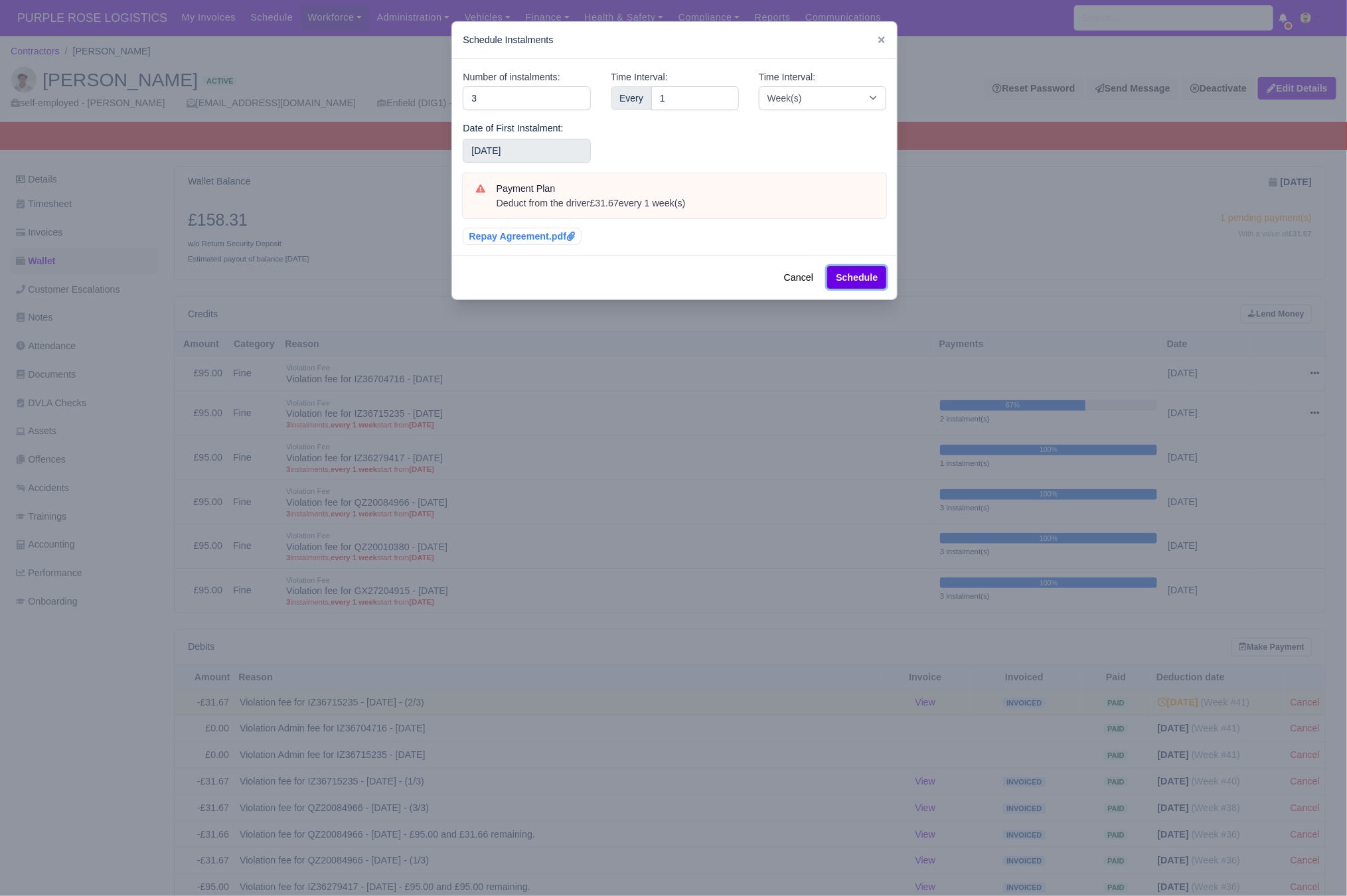
click at [858, 278] on button "Schedule" at bounding box center [857, 278] width 59 height 23
